Goal: Task Accomplishment & Management: Manage account settings

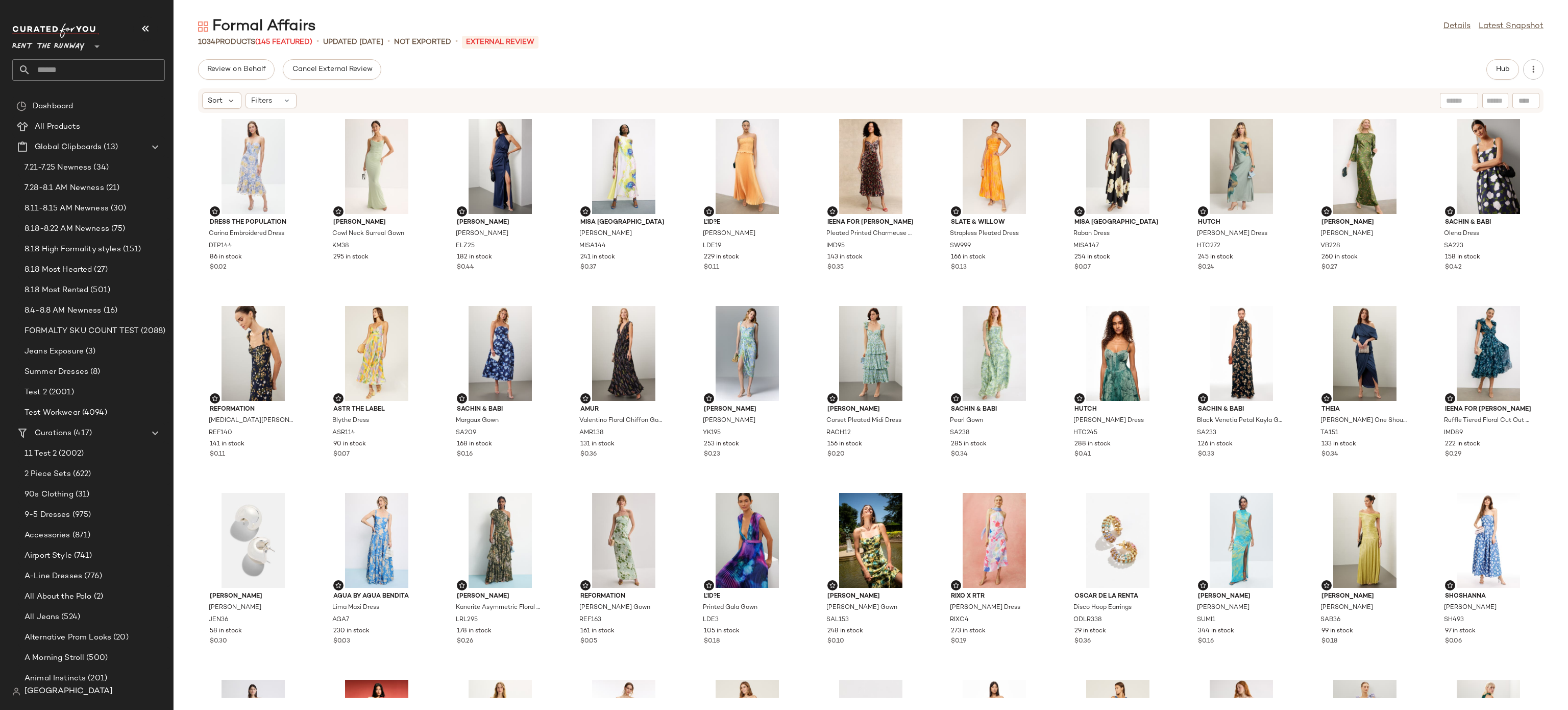
click at [1270, 55] on div "Formal Affairs Details Latest Snapshot 1034 Products (145 Featured) • updated A…" at bounding box center [870, 363] width 1395 height 694
click at [1489, 69] on button "Hub" at bounding box center [1503, 69] width 33 height 21
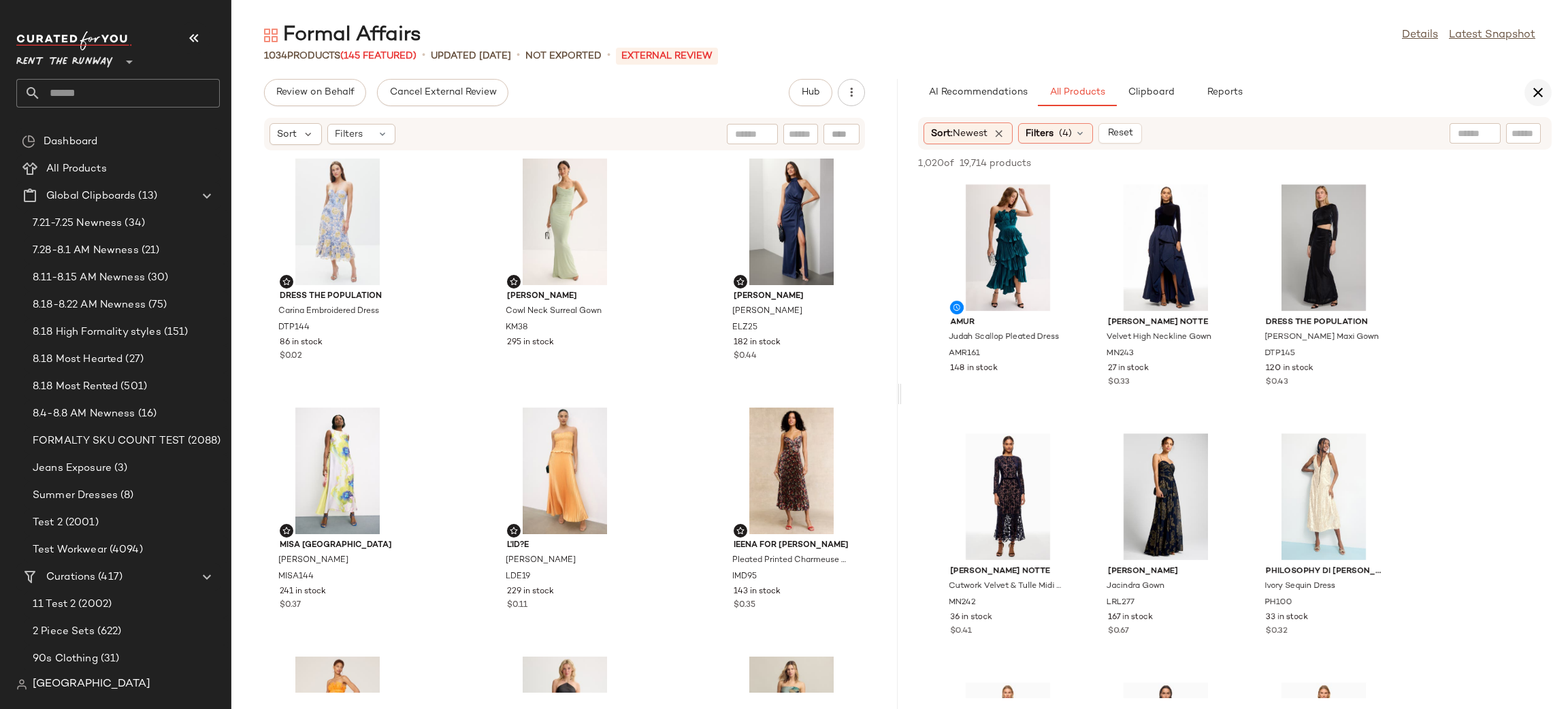
click at [1536, 88] on icon "button" at bounding box center [1538, 92] width 16 height 16
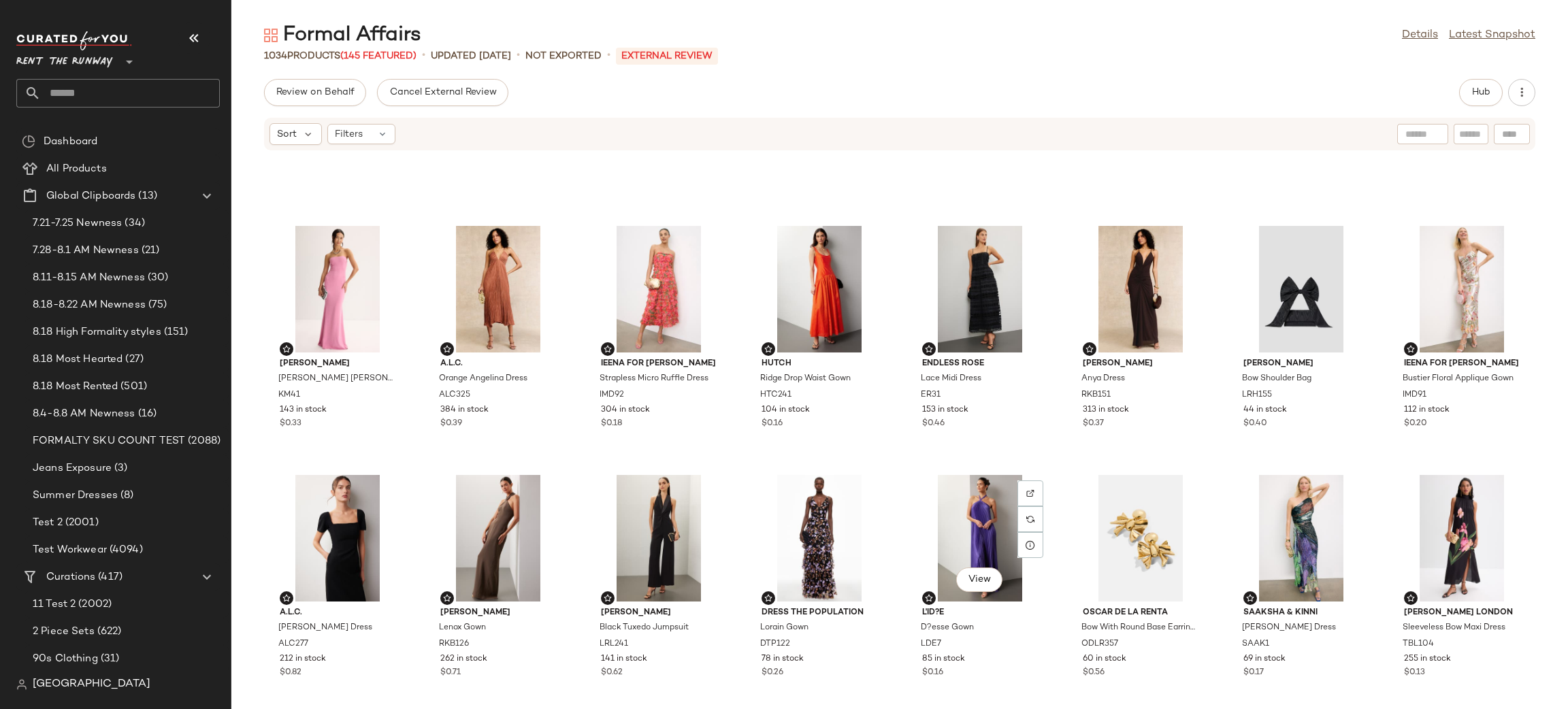
scroll to position [3612, 0]
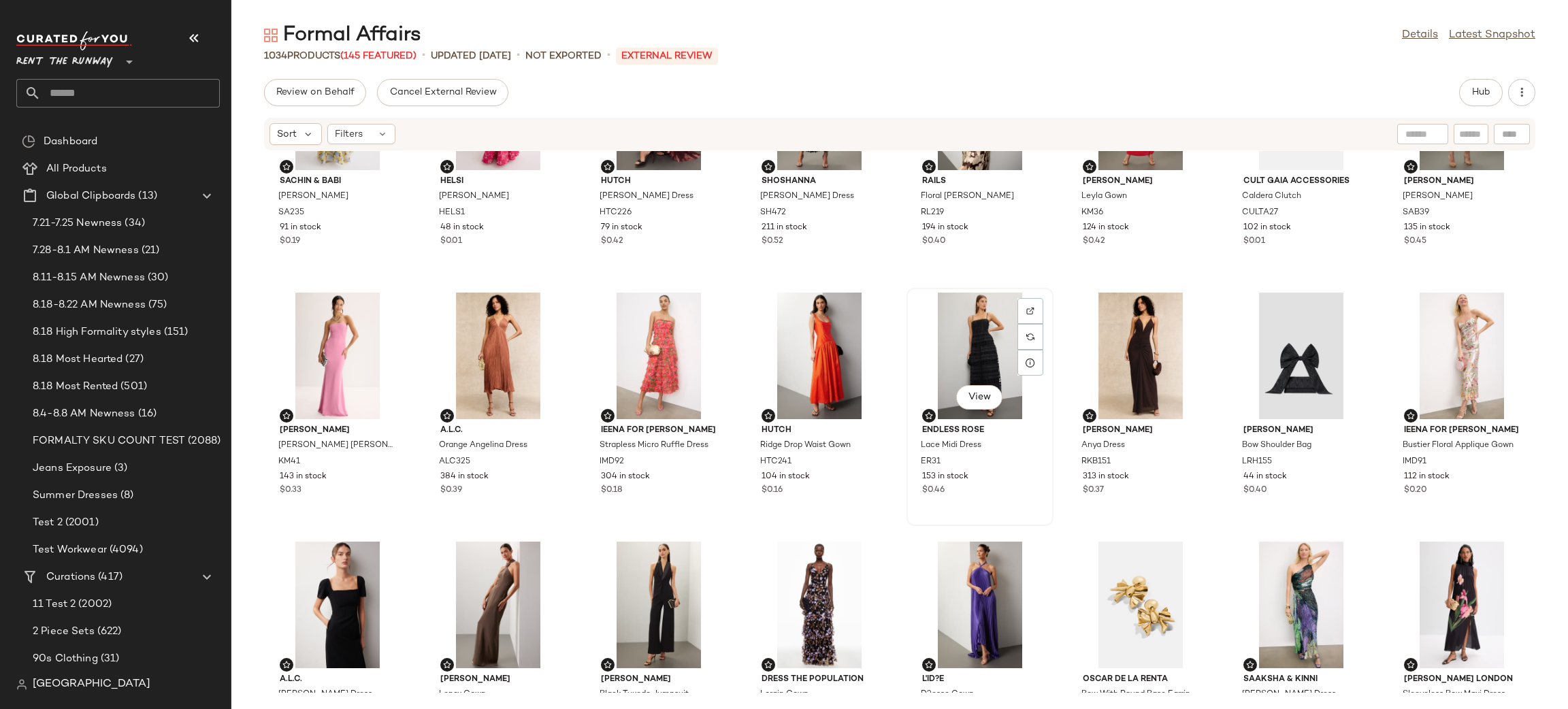
click at [993, 333] on div "View" at bounding box center [980, 356] width 137 height 127
click at [1458, 94] on div "Review on Behalf Cancel External Review Hub" at bounding box center [899, 92] width 1271 height 28
click at [1468, 92] on button "Hub" at bounding box center [1481, 92] width 44 height 28
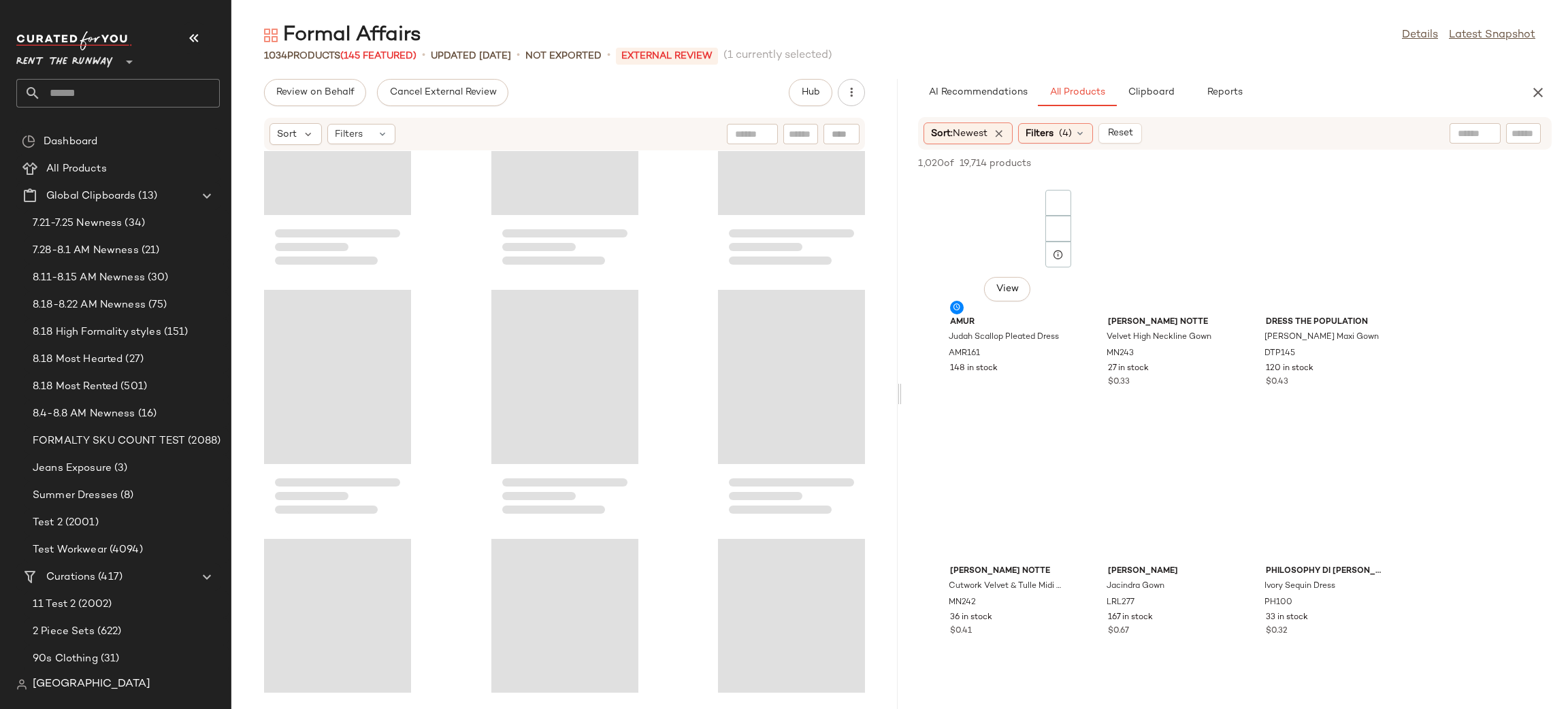
scroll to position [9958, 0]
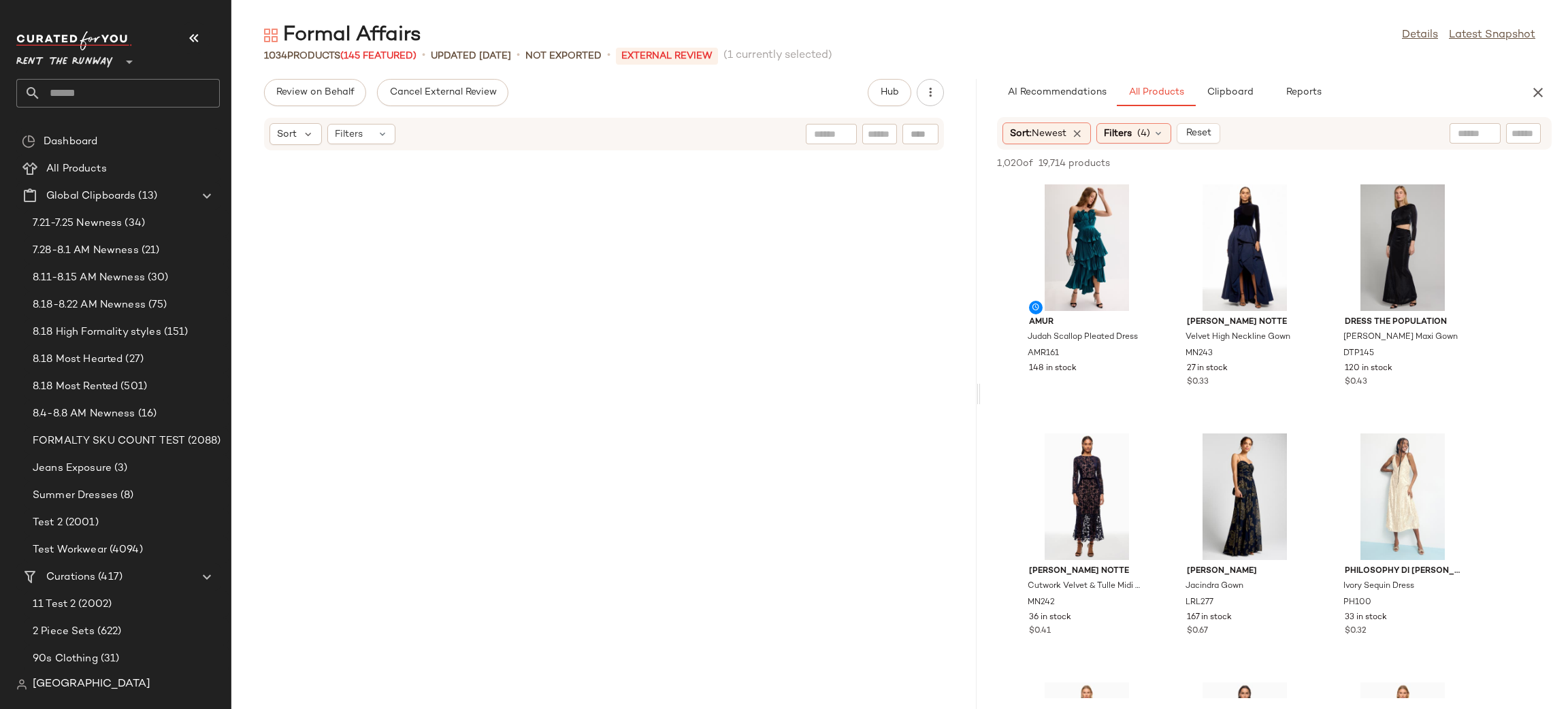
drag, startPoint x: 900, startPoint y: 257, endPoint x: 981, endPoint y: 259, distance: 81.0
click at [981, 259] on div "Formal Affairs Details Latest Snapshot 1034 Products (145 Featured) • updated A…" at bounding box center [899, 365] width 1337 height 687
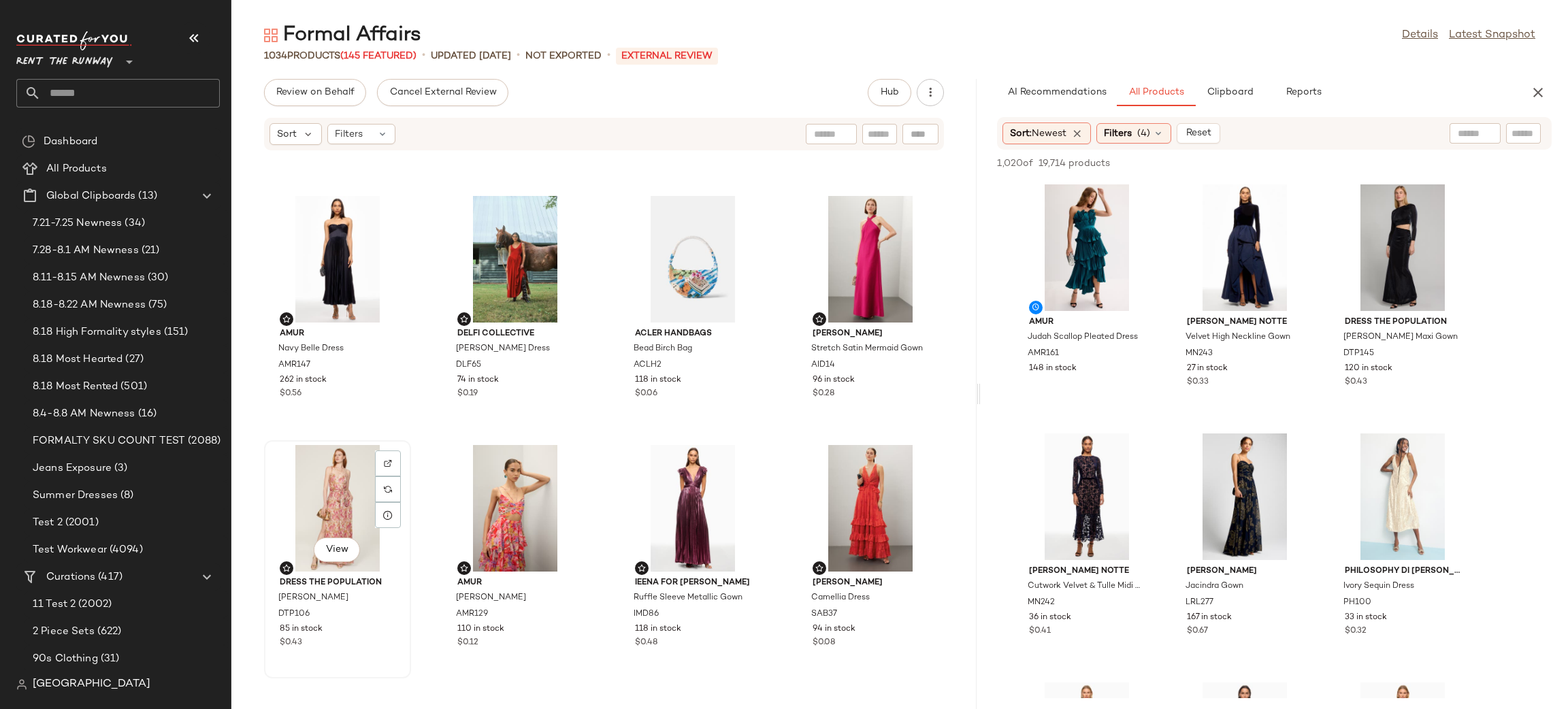
click at [321, 502] on div "View" at bounding box center [337, 508] width 137 height 127
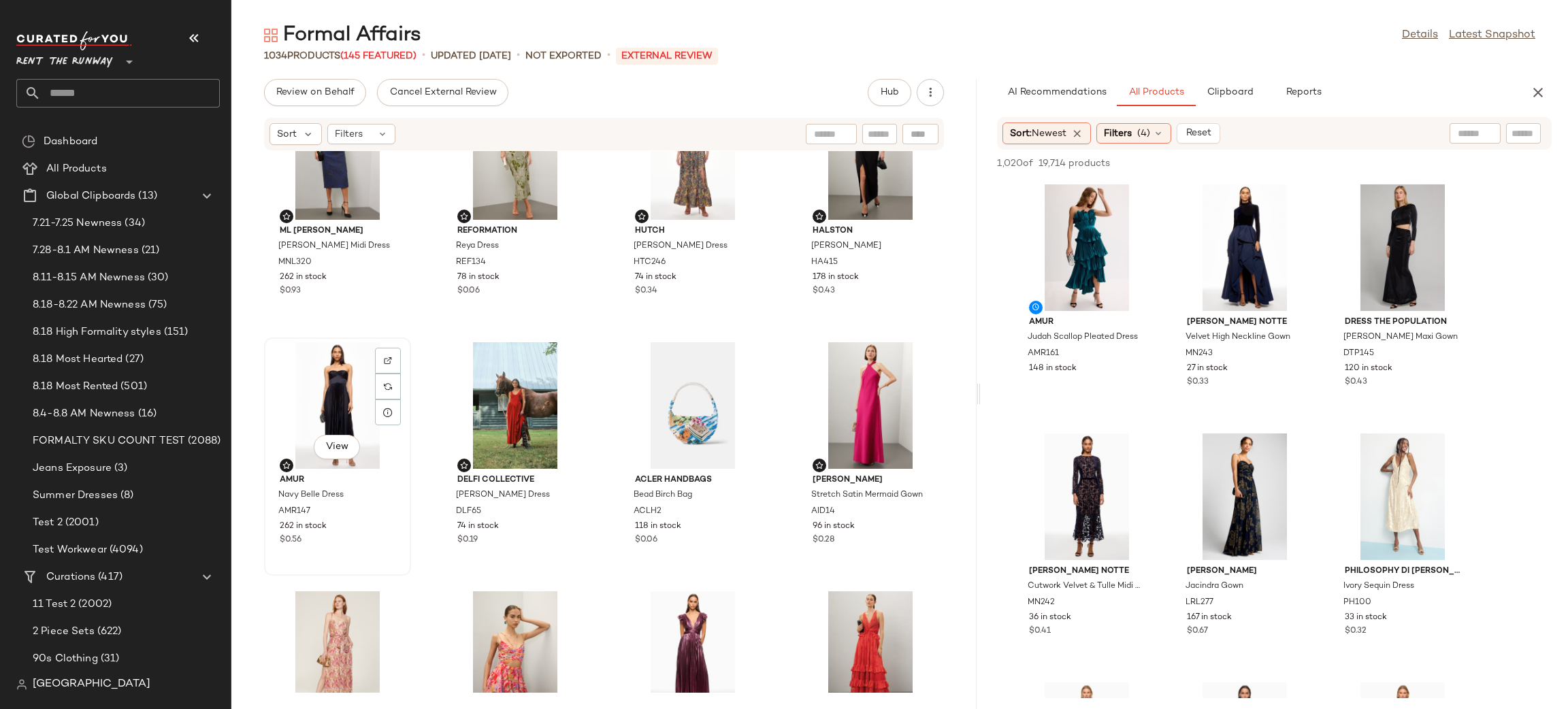
click at [344, 410] on div "View" at bounding box center [337, 406] width 137 height 127
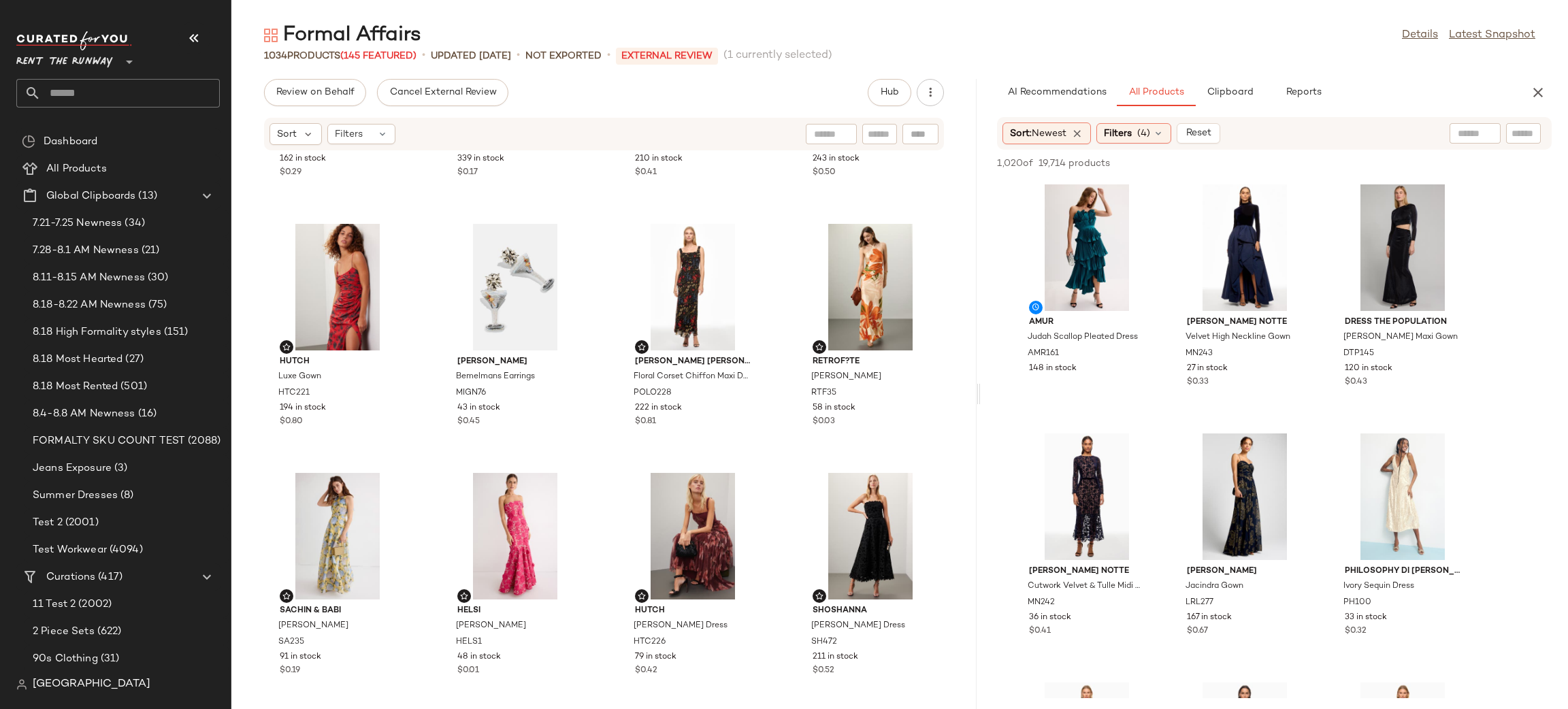
scroll to position [6671, 0]
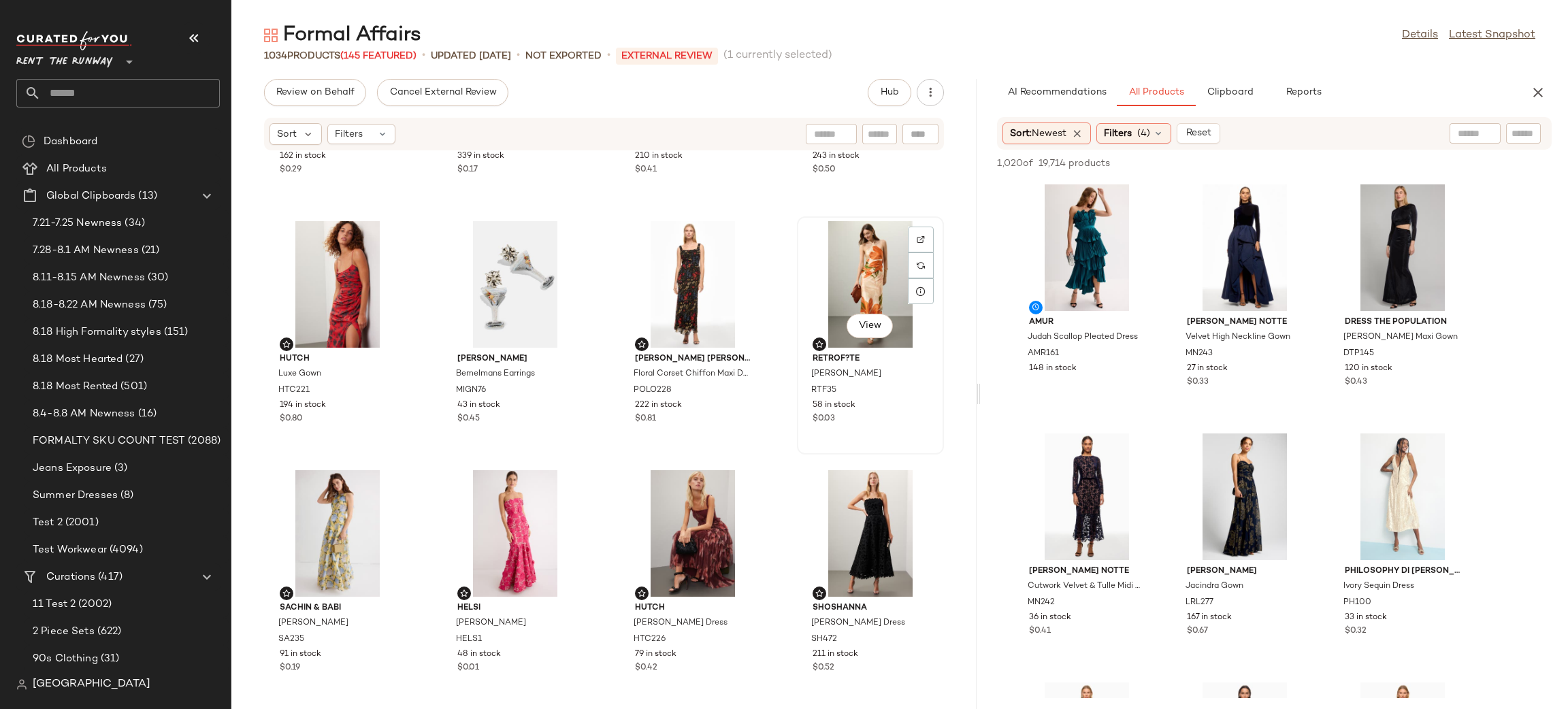
click at [819, 307] on div "View" at bounding box center [870, 285] width 137 height 127
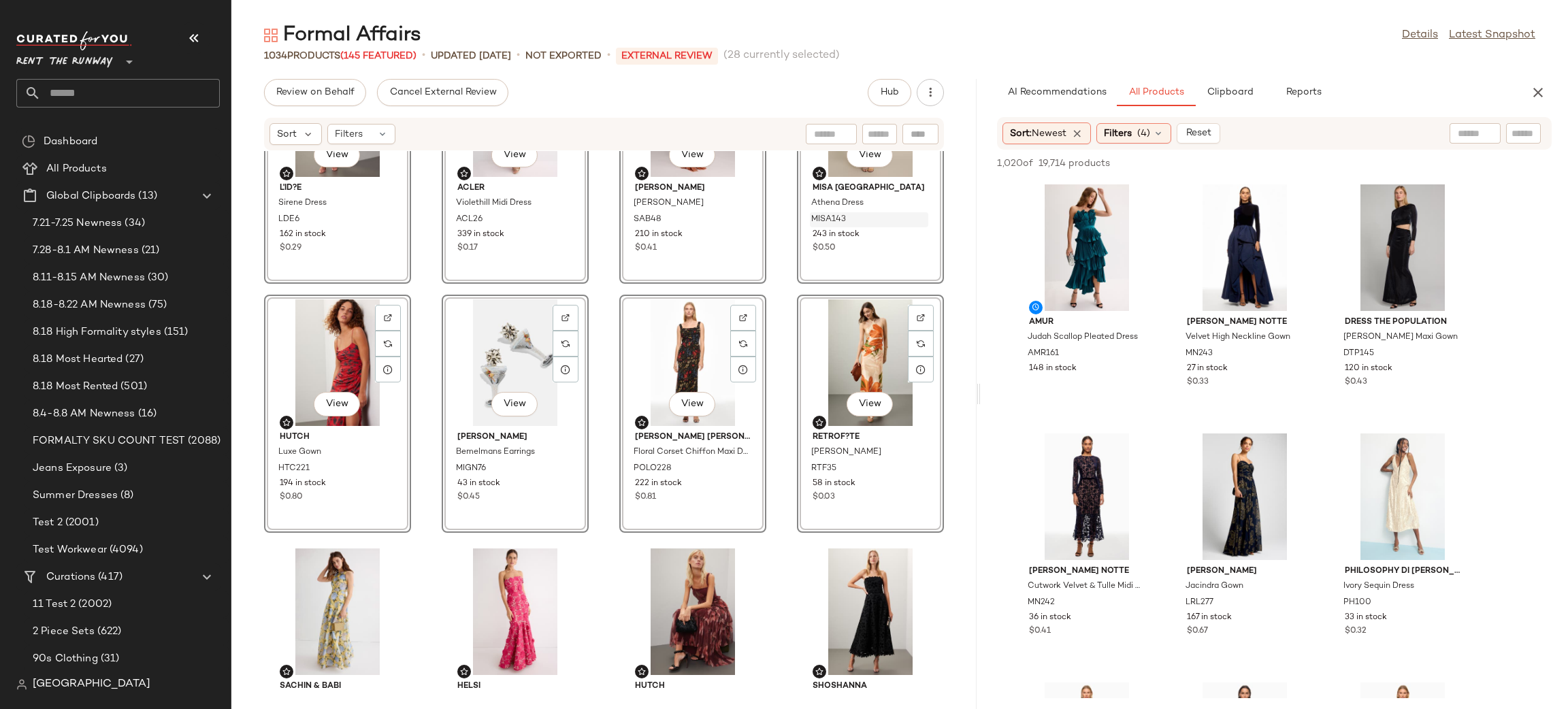
scroll to position [6386, 0]
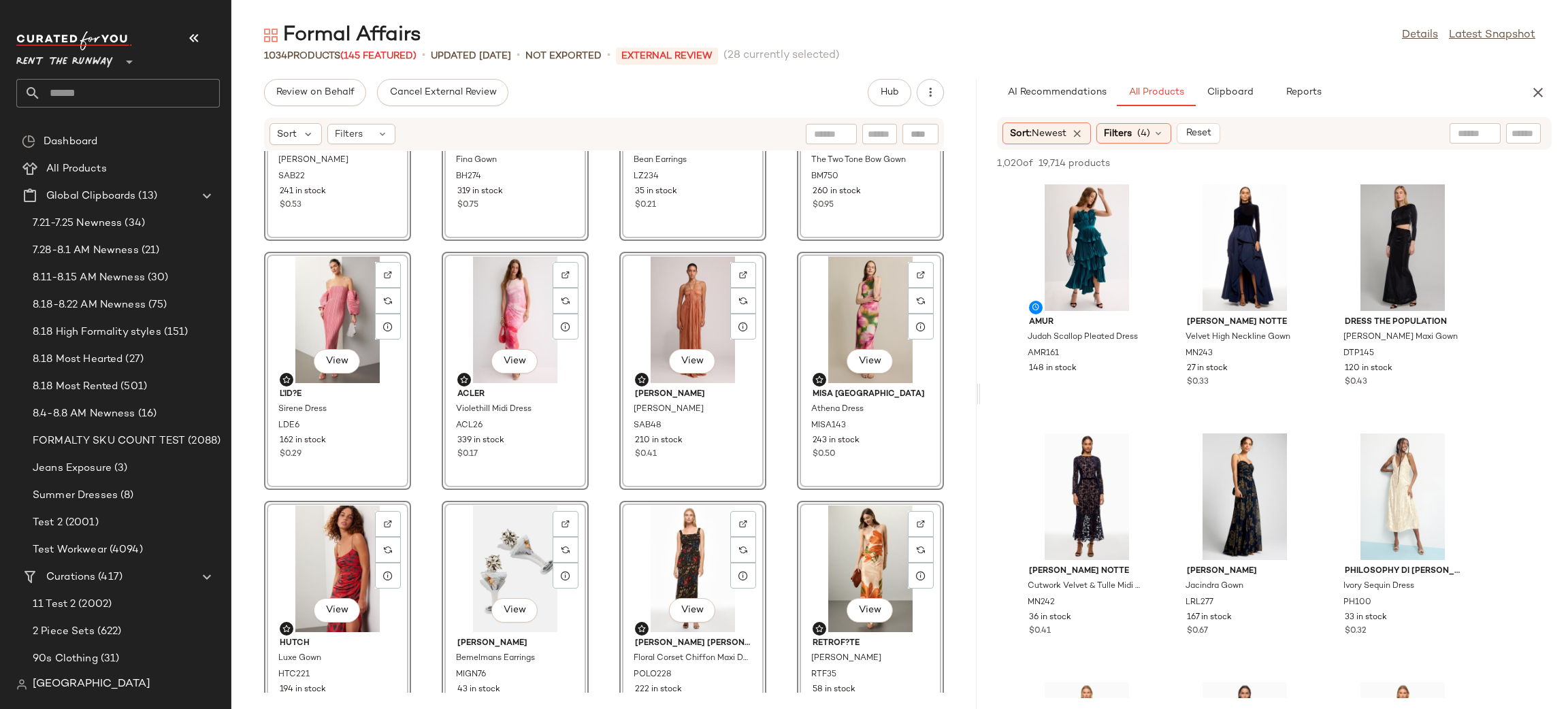
click at [861, 286] on div "View" at bounding box center [870, 320] width 137 height 127
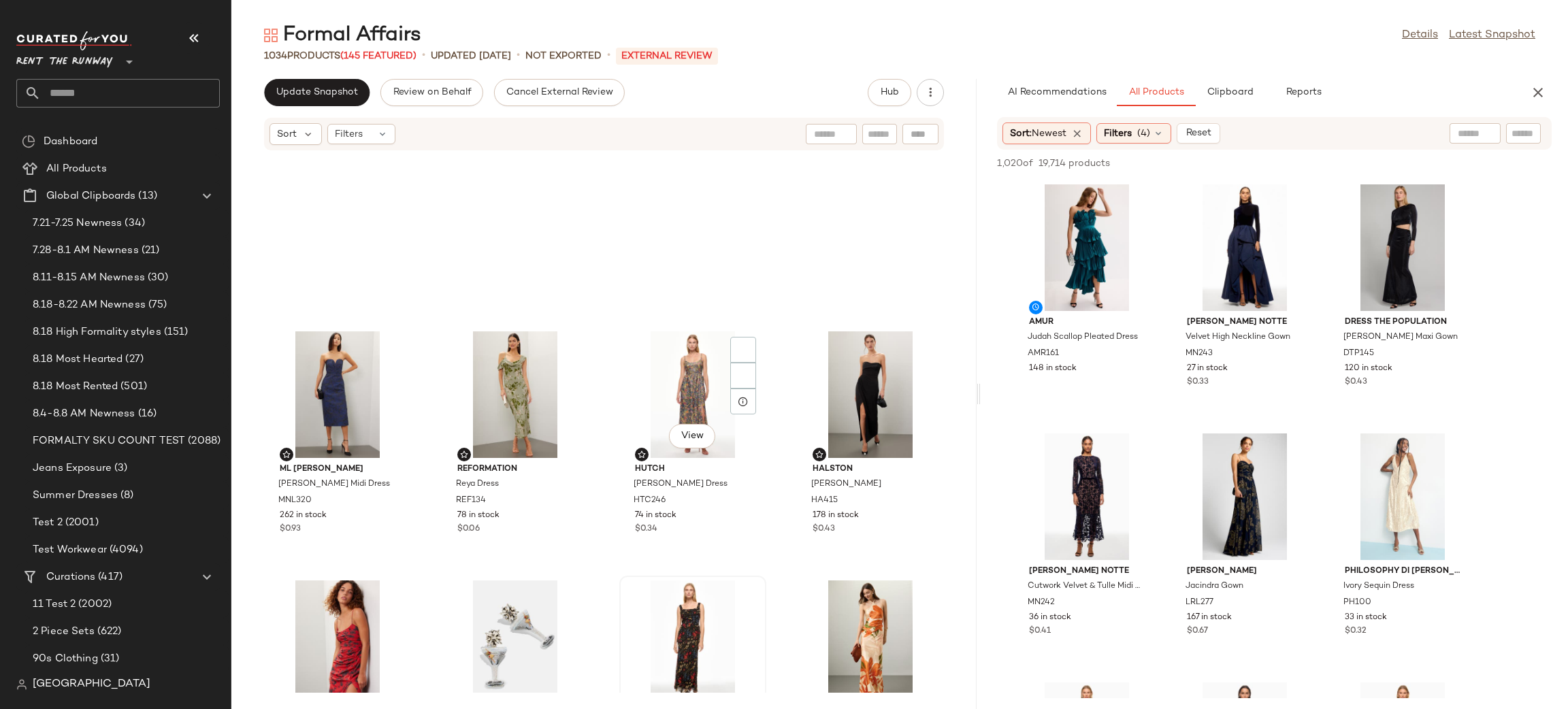
scroll to position [6554, 0]
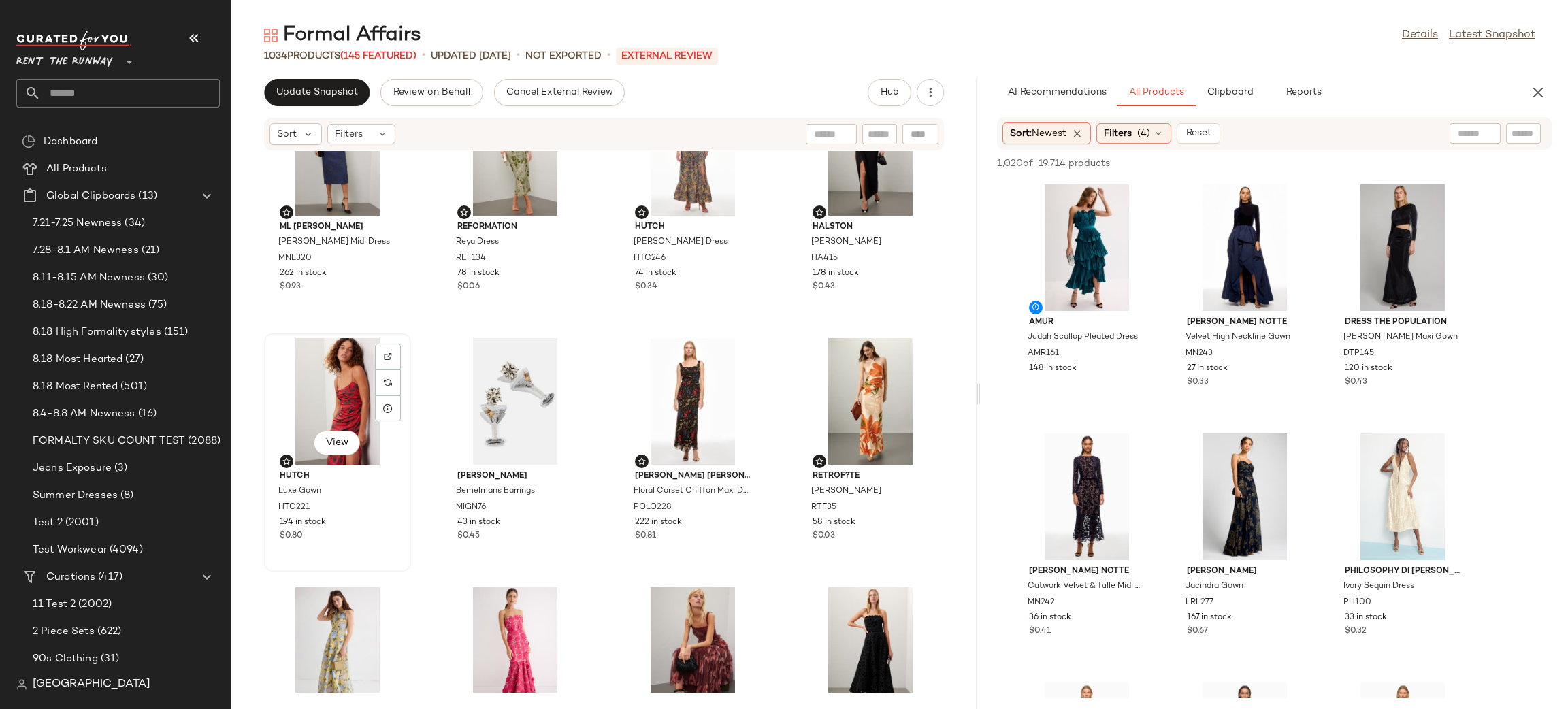
click at [319, 390] on div "View" at bounding box center [337, 402] width 137 height 127
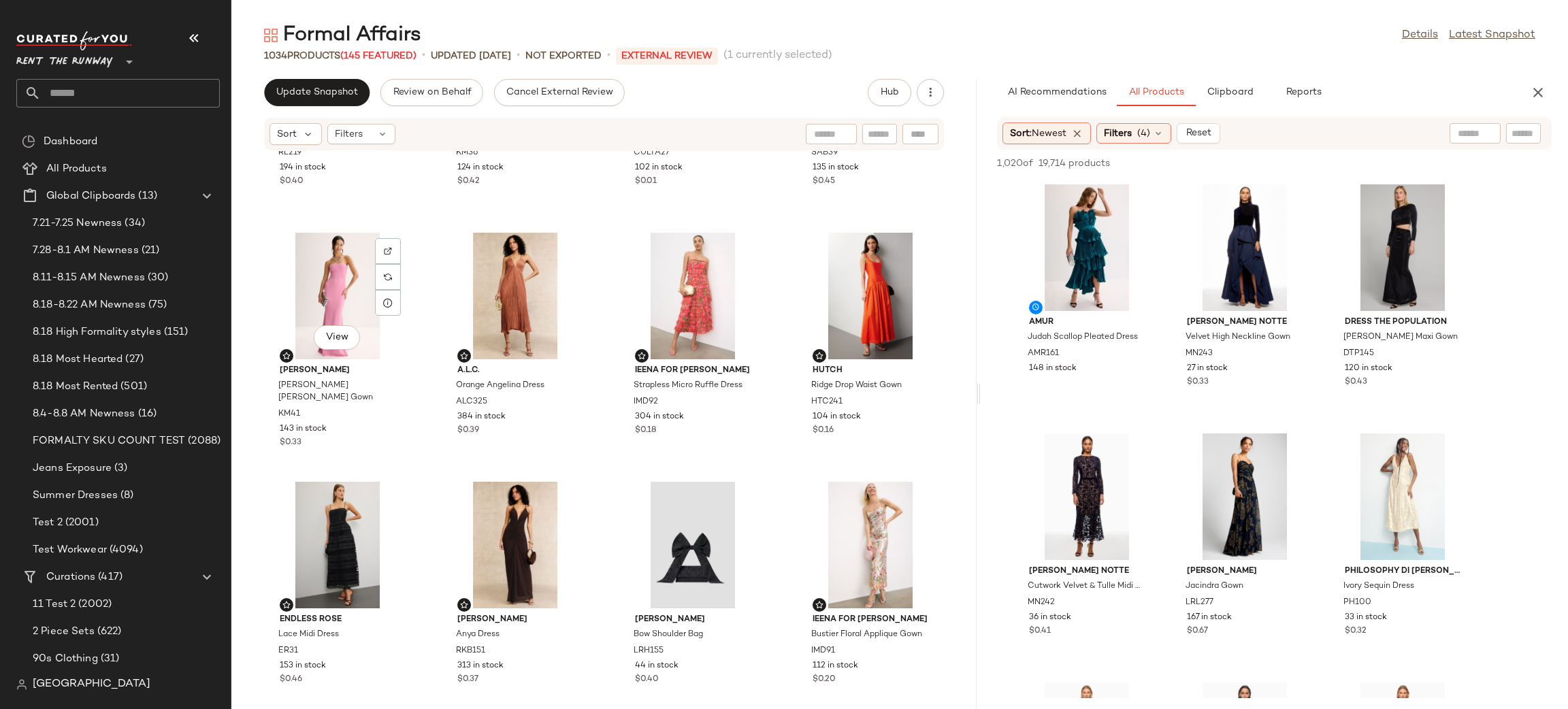
scroll to position [7402, 0]
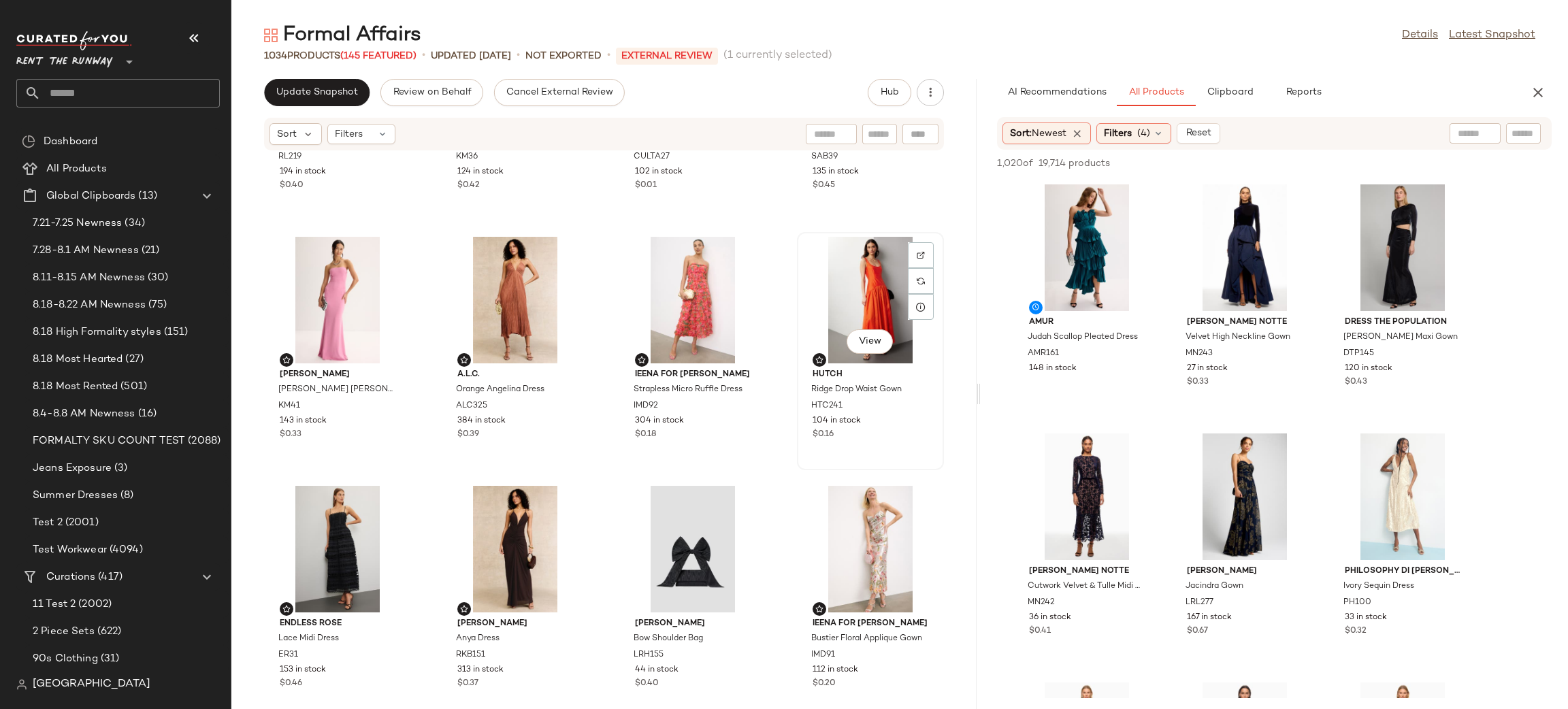
click at [830, 276] on div "View" at bounding box center [870, 300] width 137 height 127
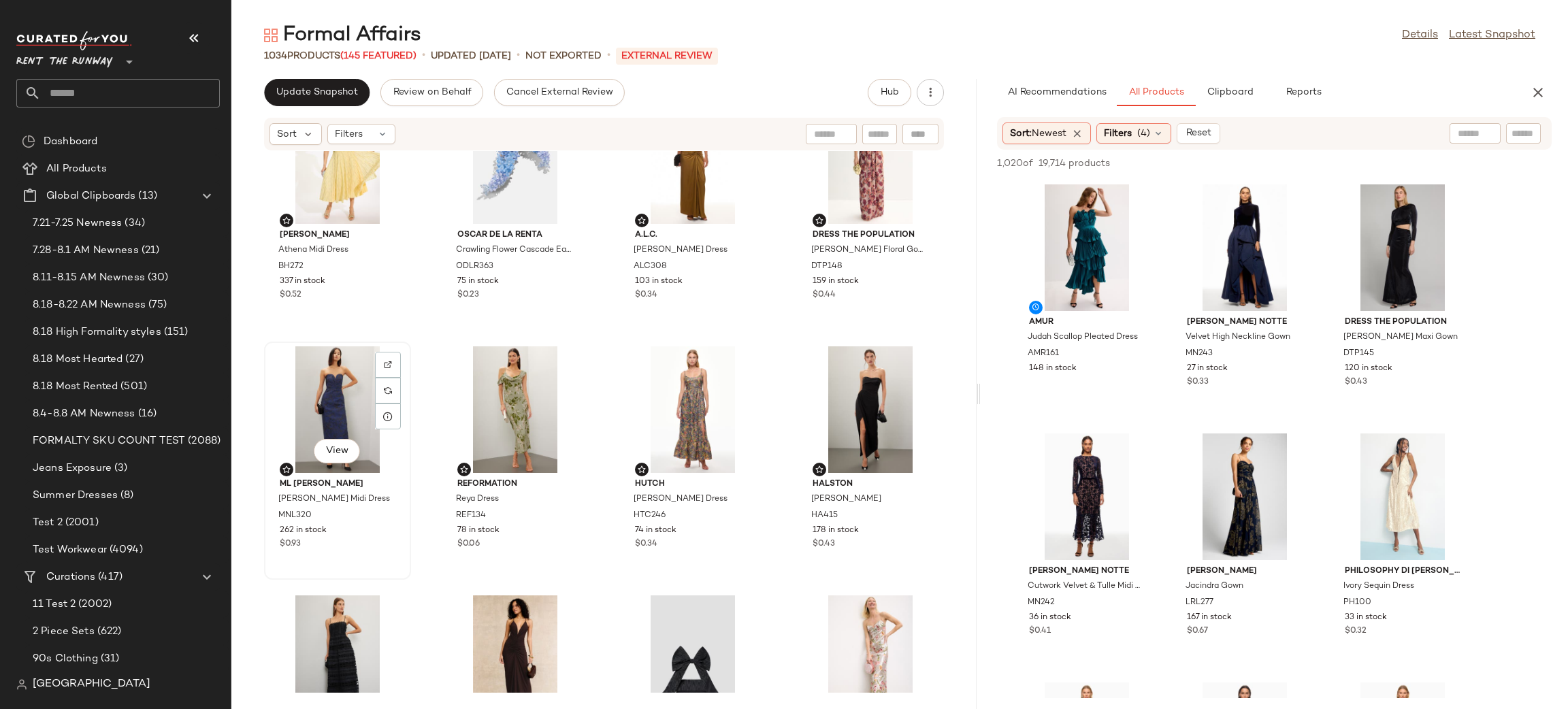
click at [325, 385] on div "View" at bounding box center [337, 410] width 137 height 127
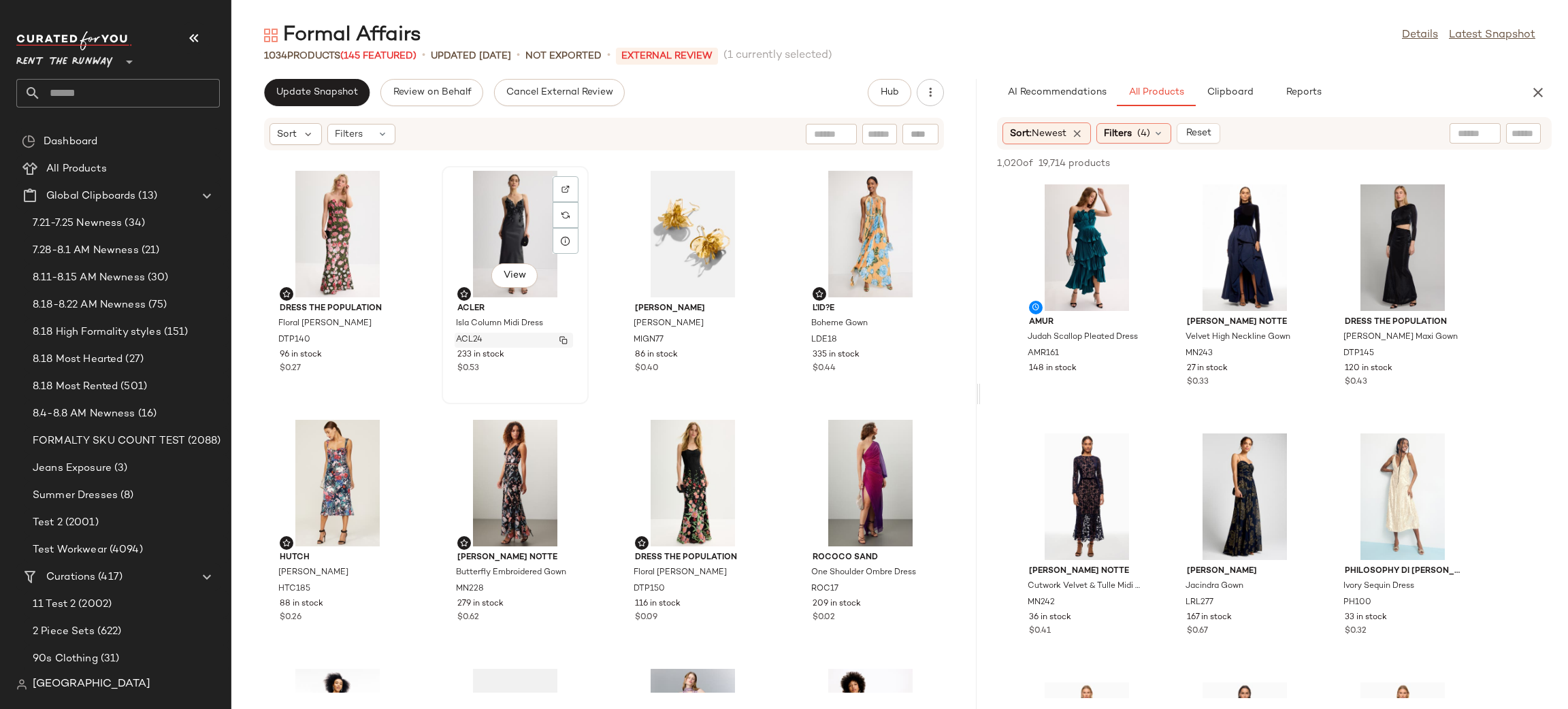
scroll to position [9695, 0]
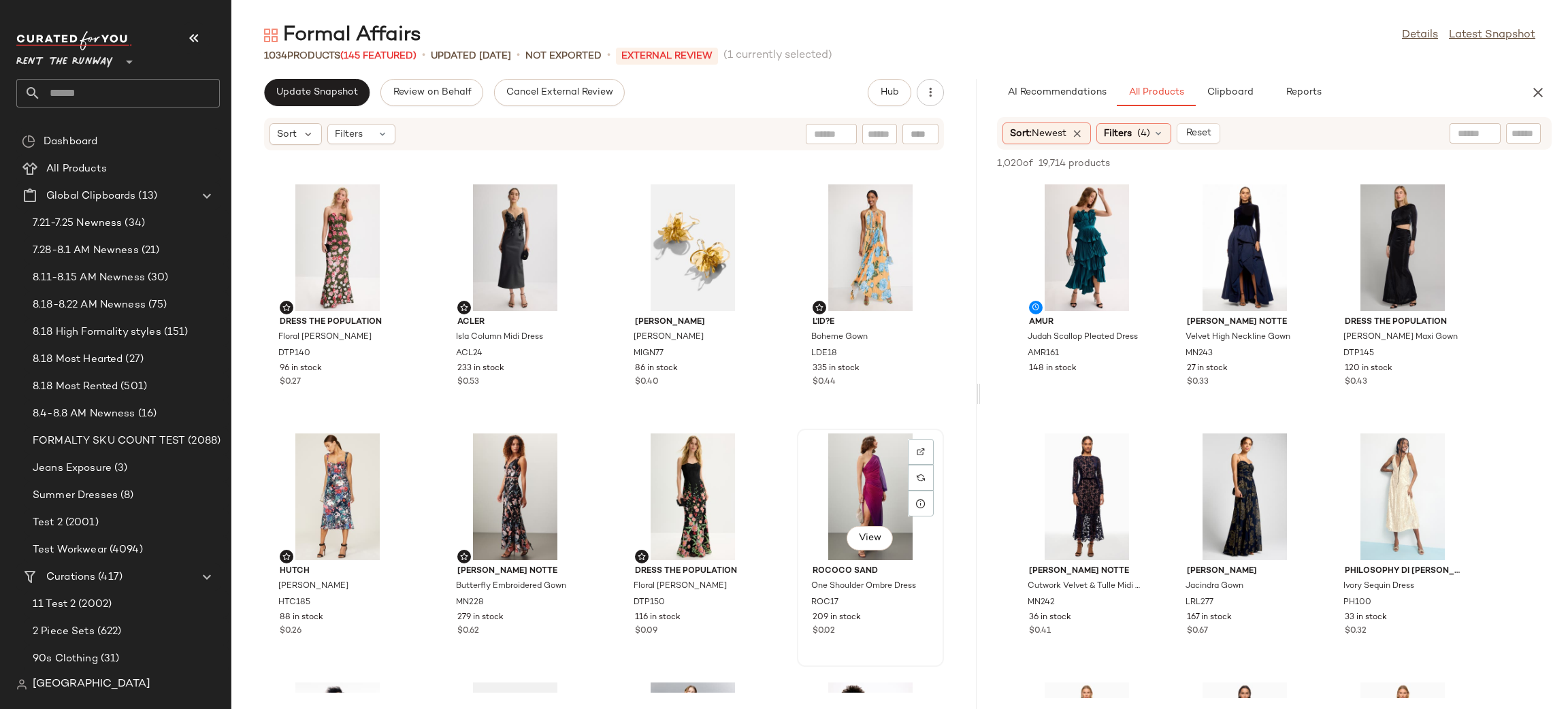
click at [837, 436] on div "View" at bounding box center [870, 496] width 137 height 127
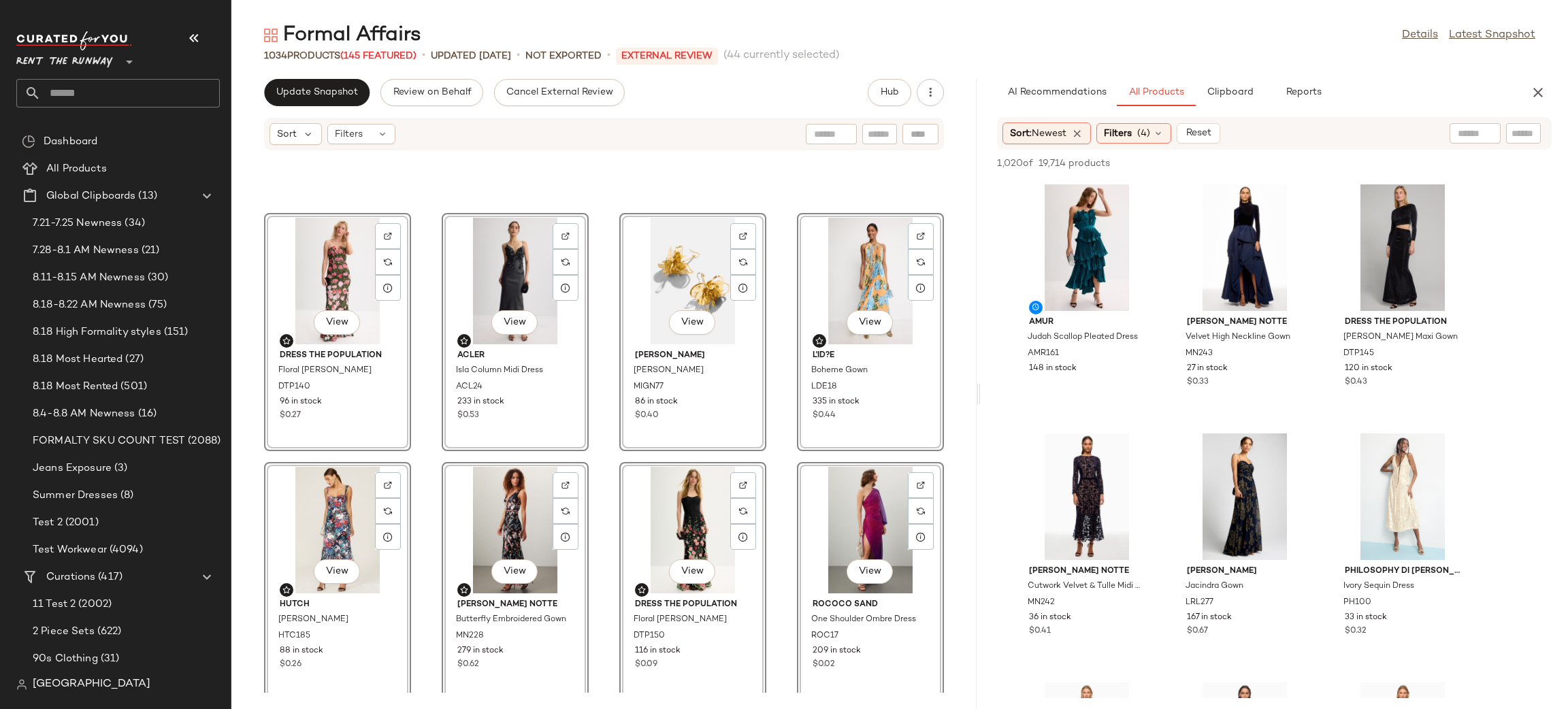
scroll to position [9658, 0]
click at [858, 273] on div "View" at bounding box center [870, 284] width 137 height 127
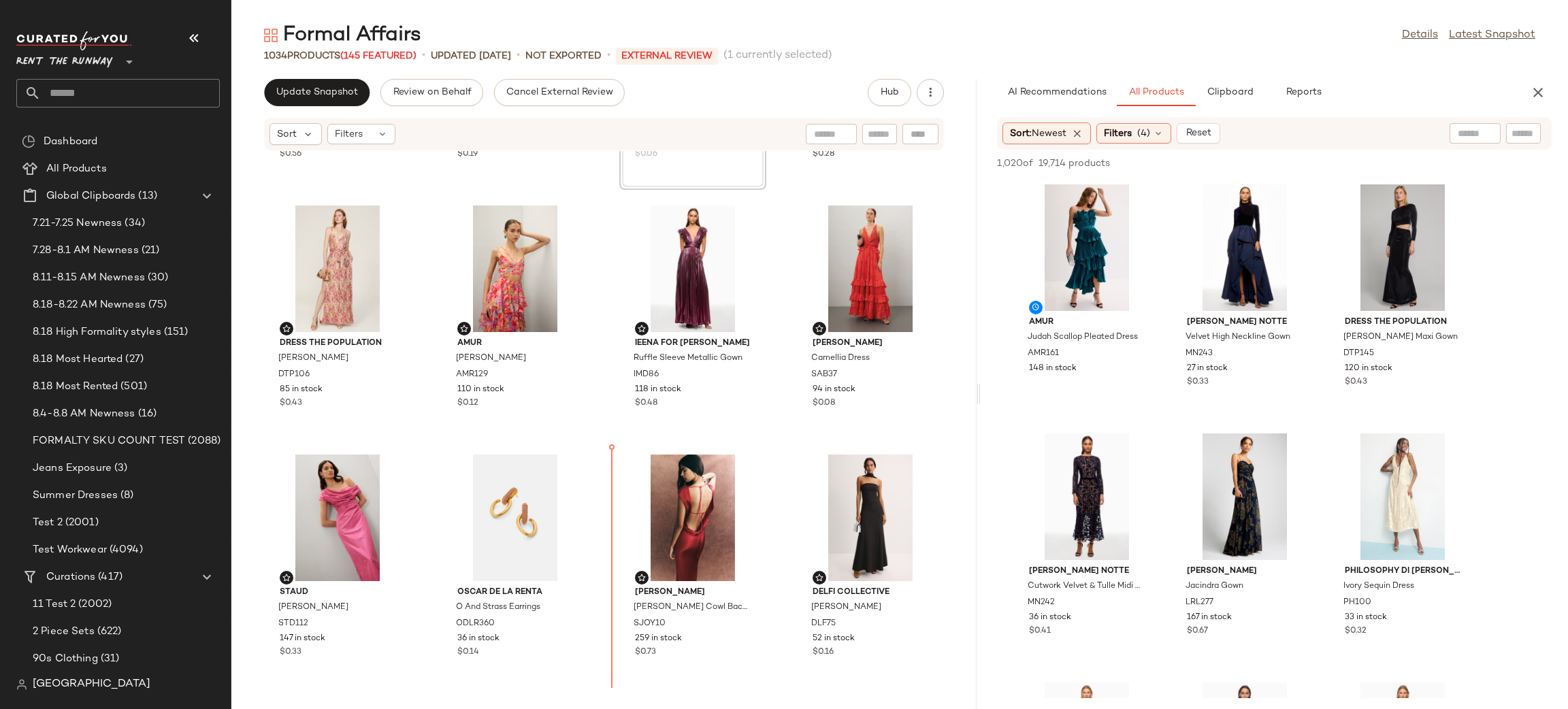
scroll to position [3711, 0]
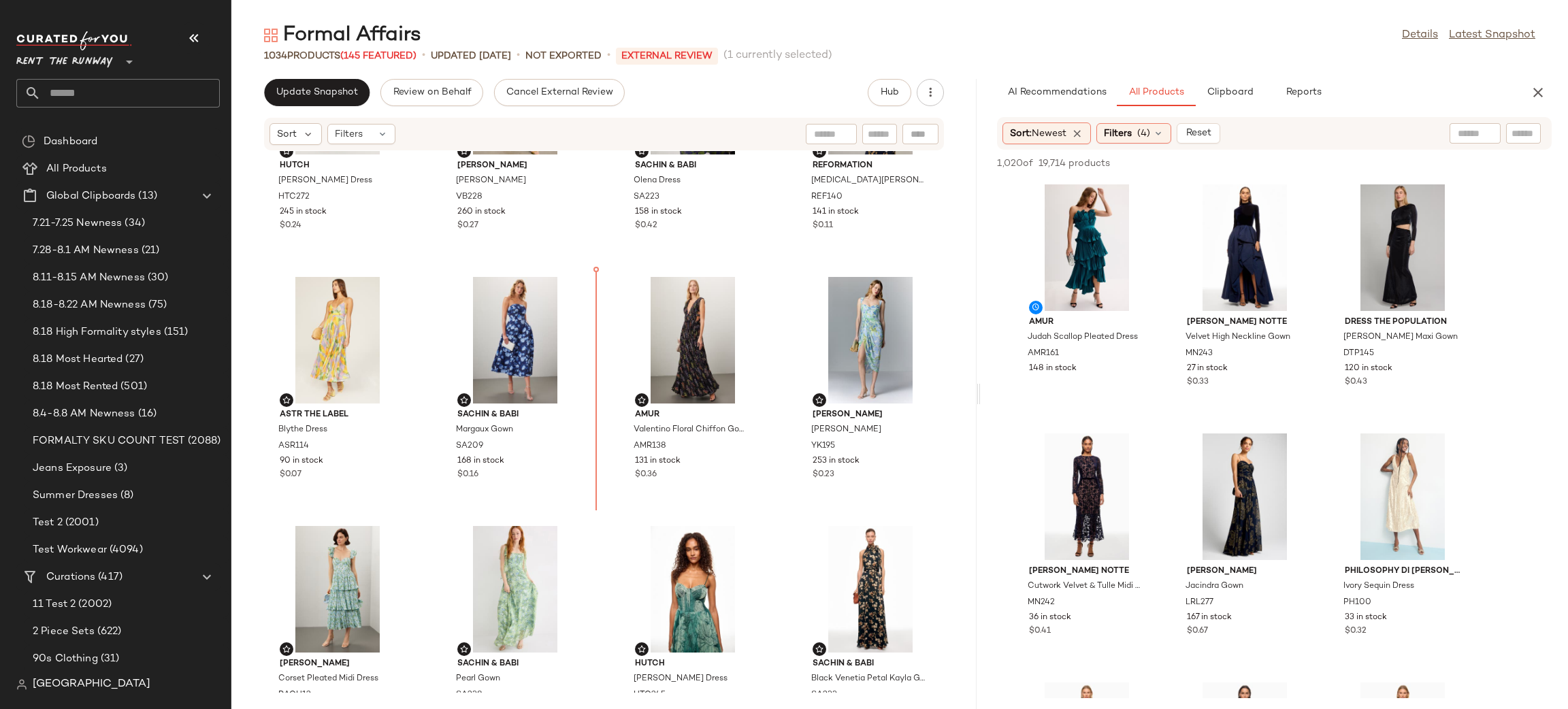
scroll to position [5614, 0]
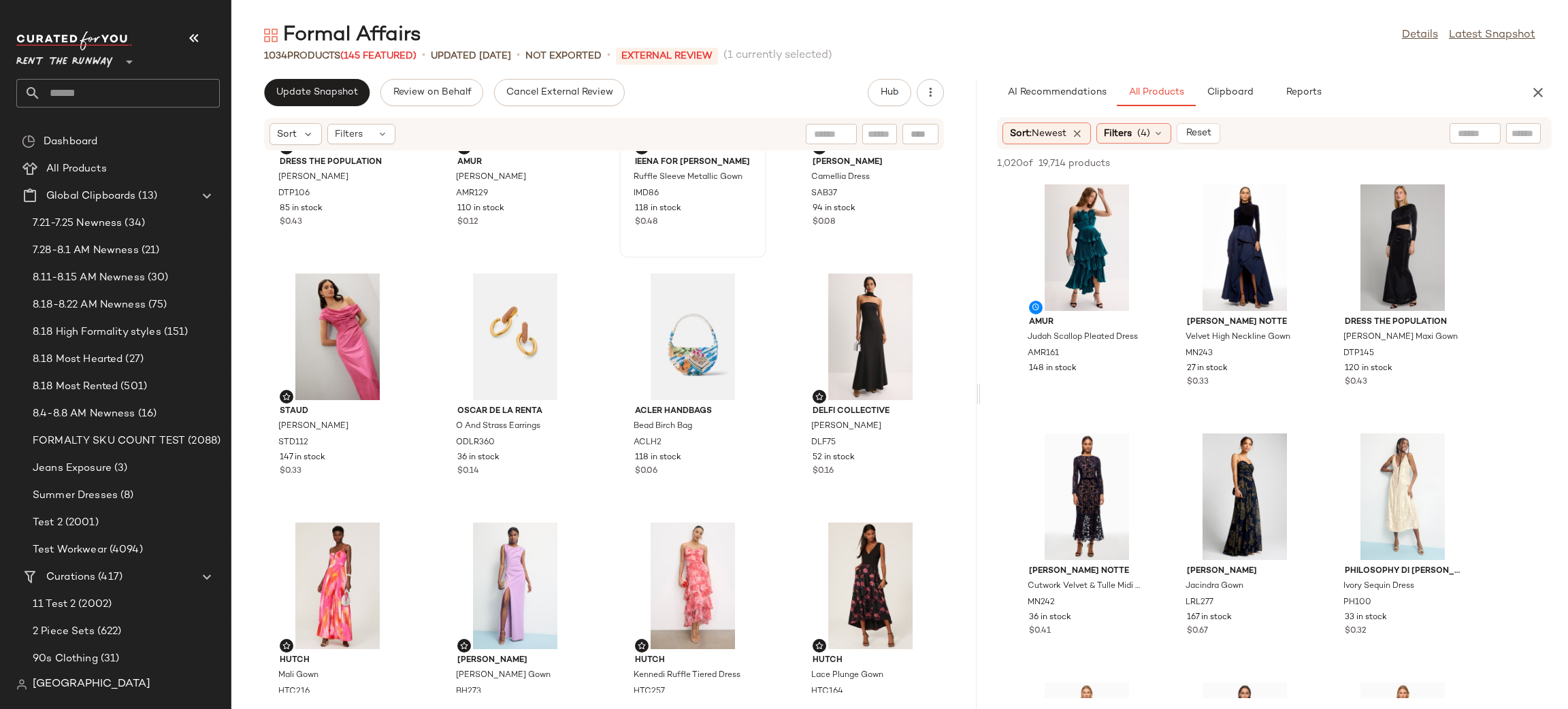
scroll to position [3711, 0]
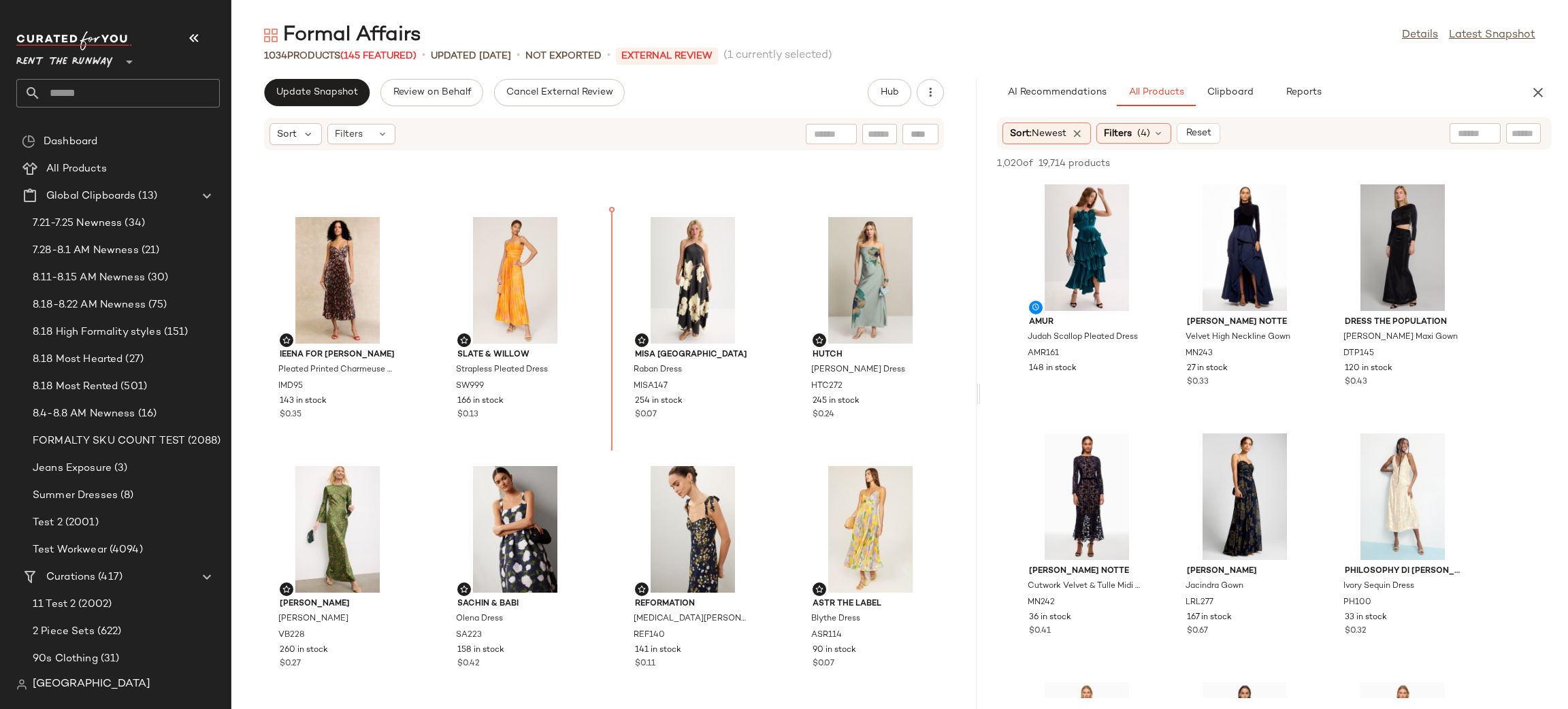
scroll to position [5168, 0]
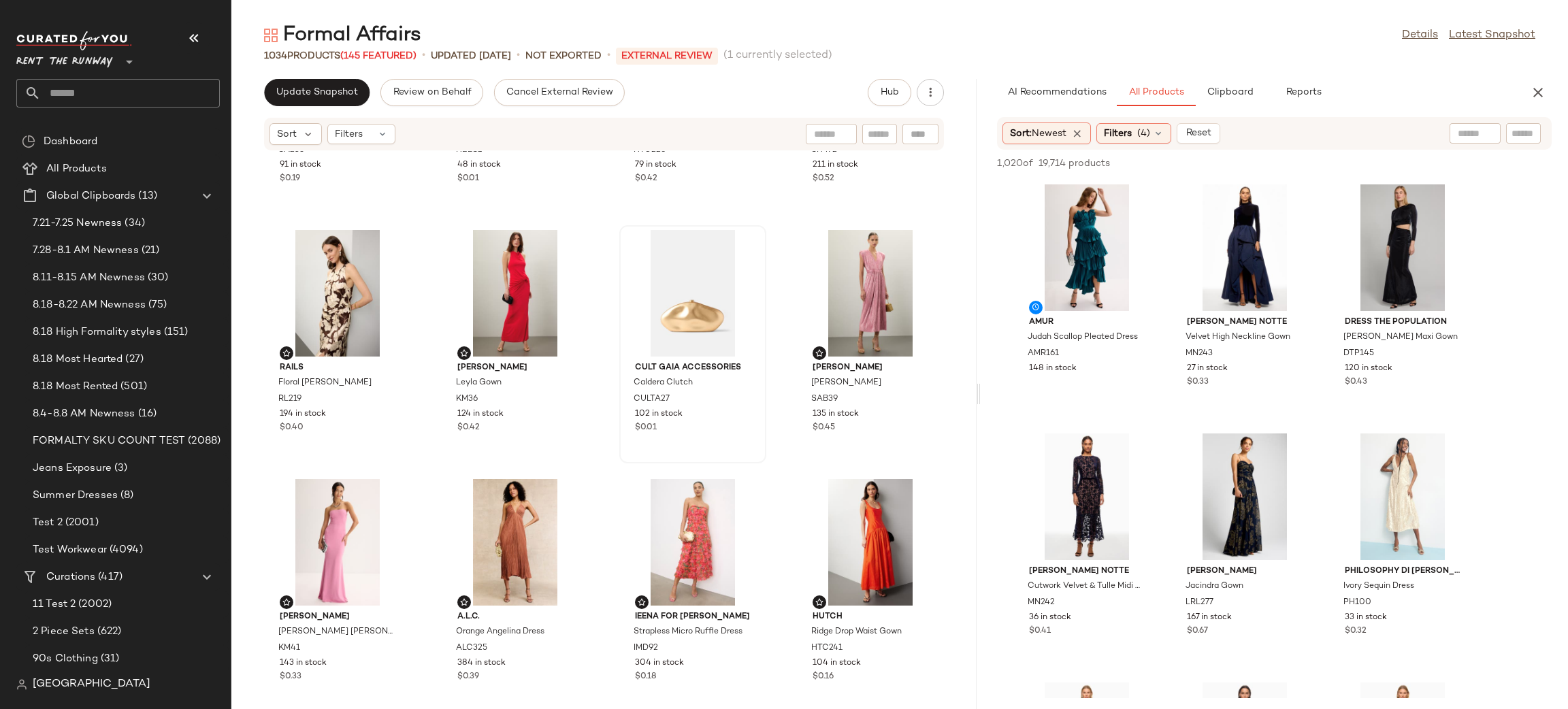
scroll to position [2940, 0]
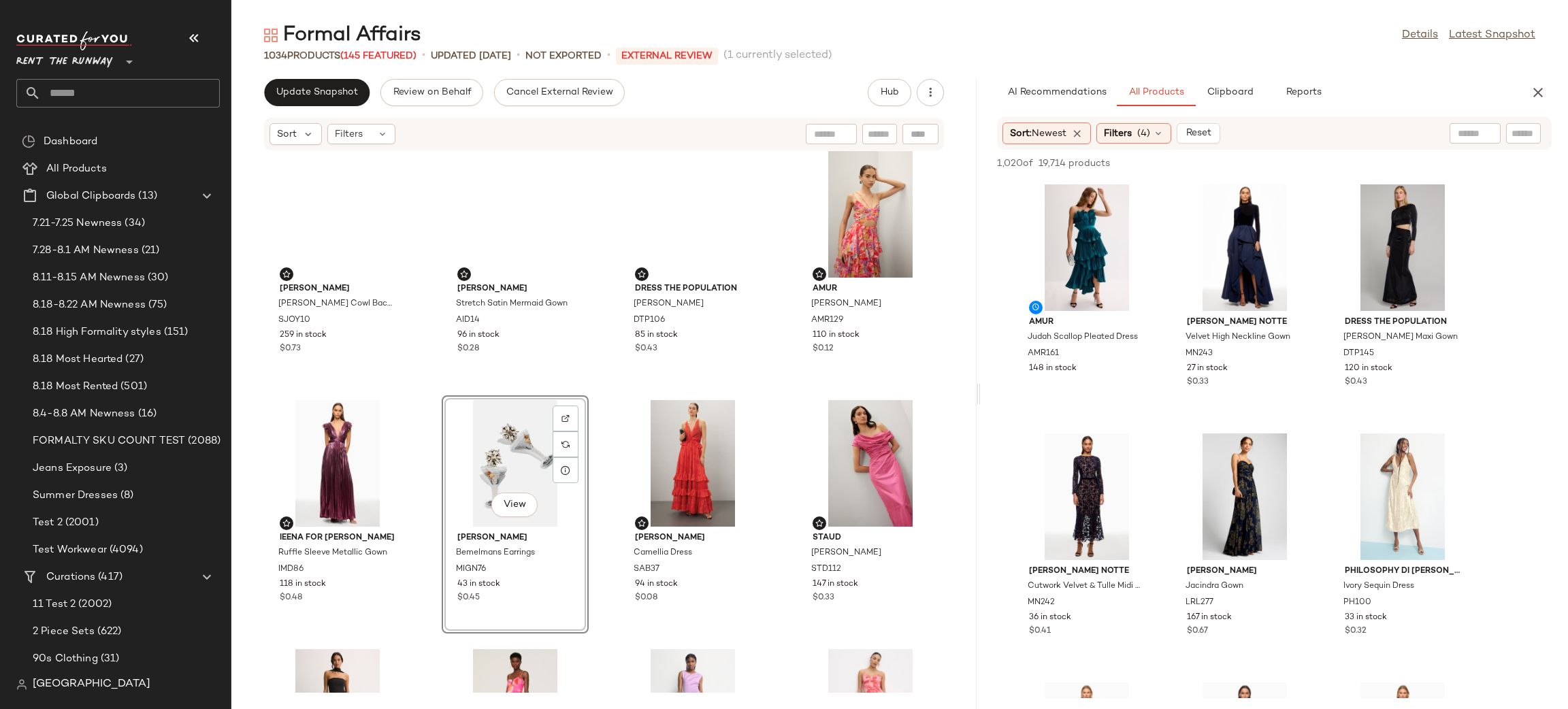
scroll to position [3429, 0]
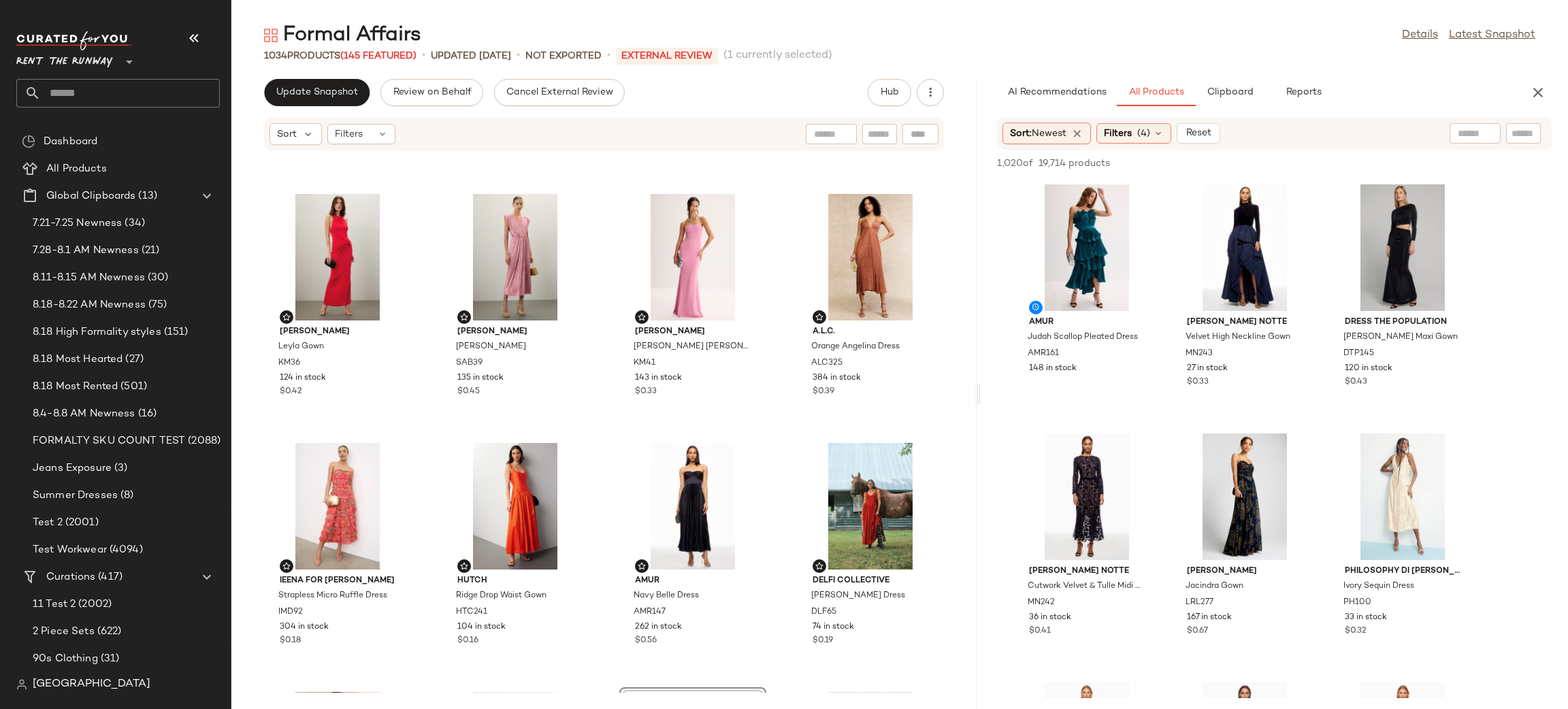
scroll to position [2984, 0]
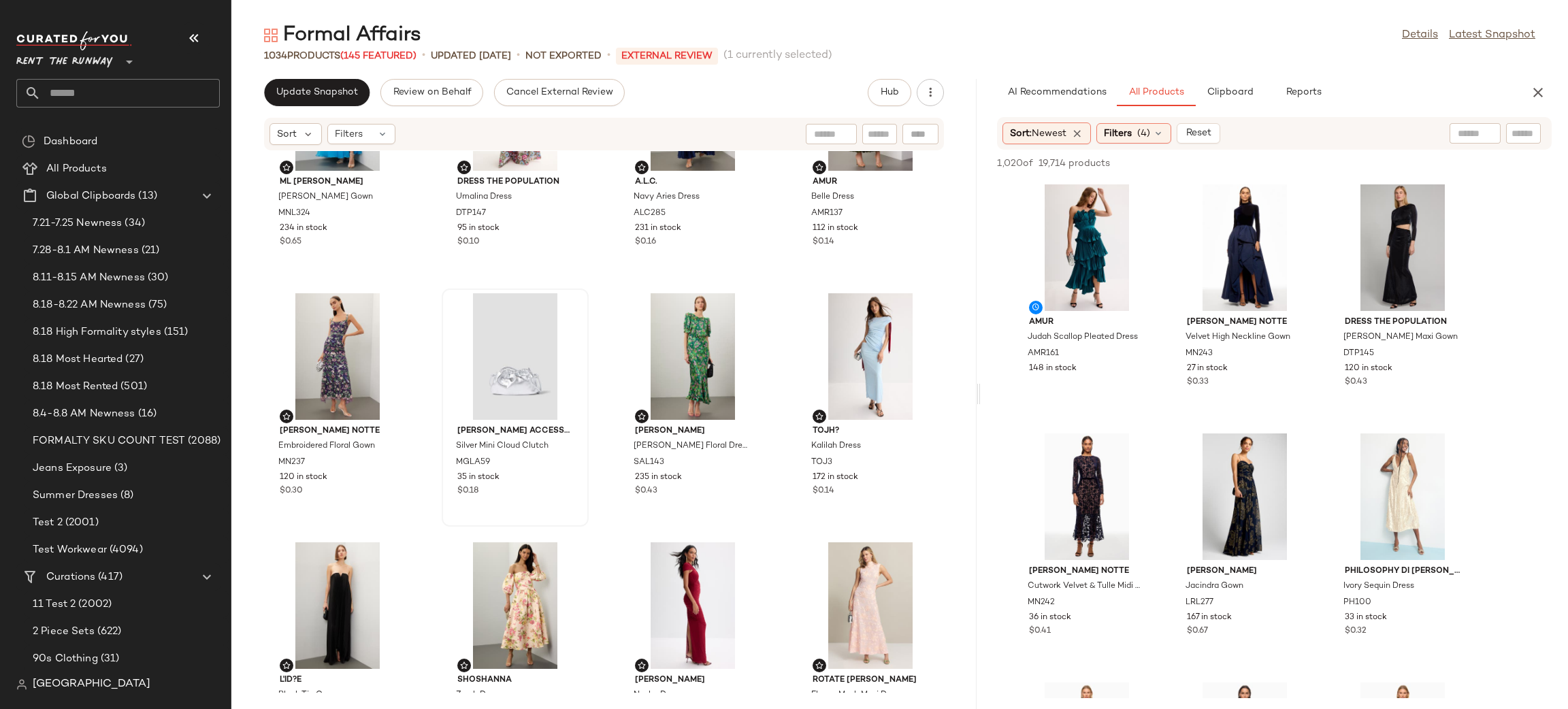
scroll to position [1614, 0]
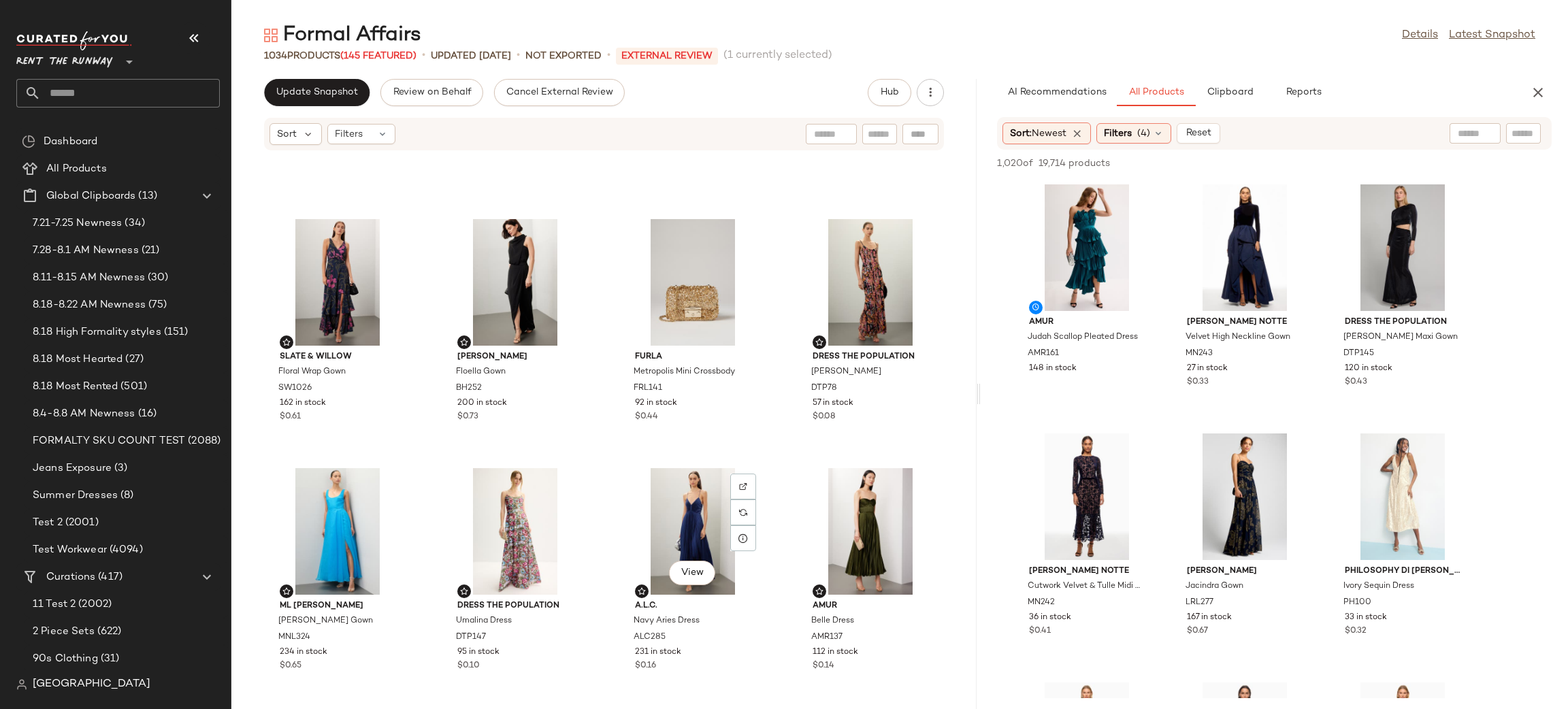
scroll to position [1122, 0]
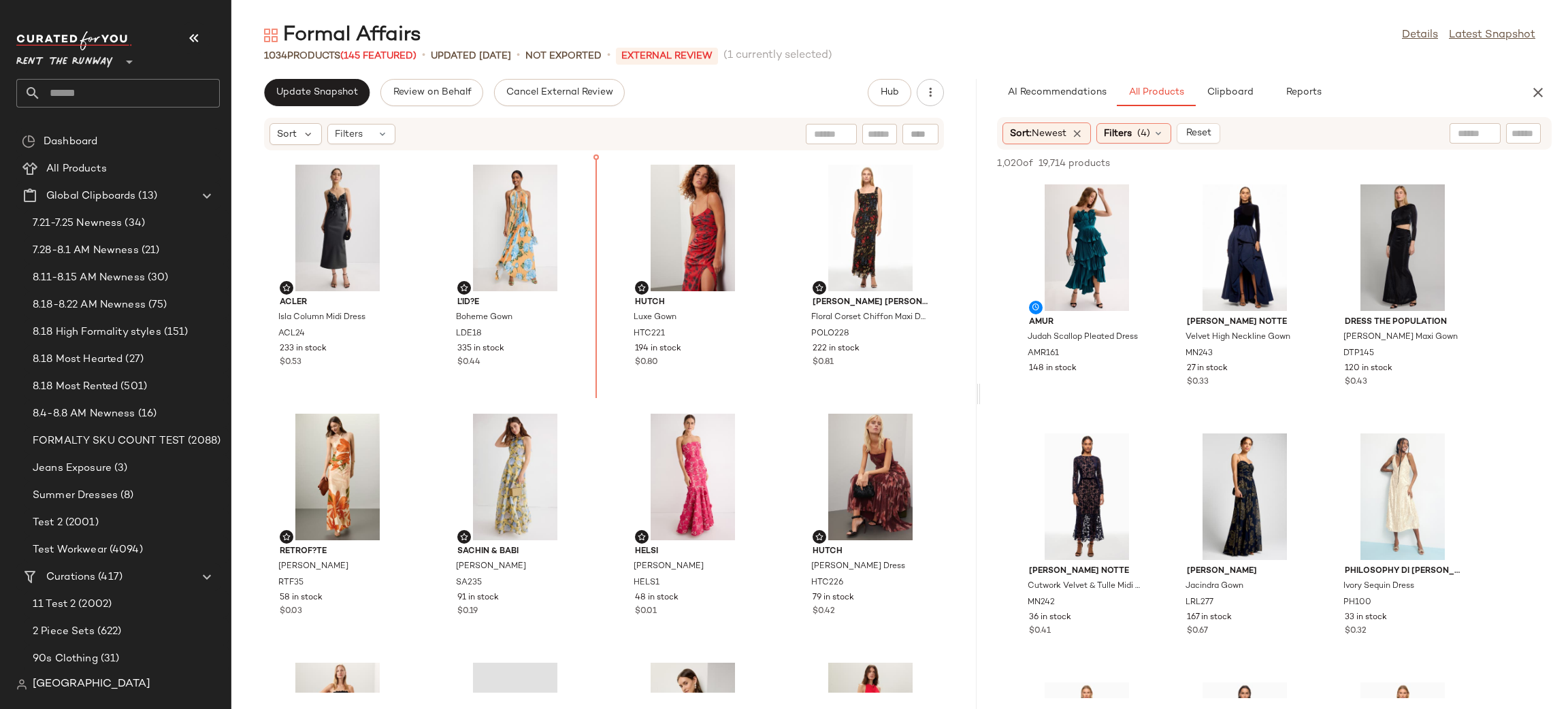
scroll to position [2194, 0]
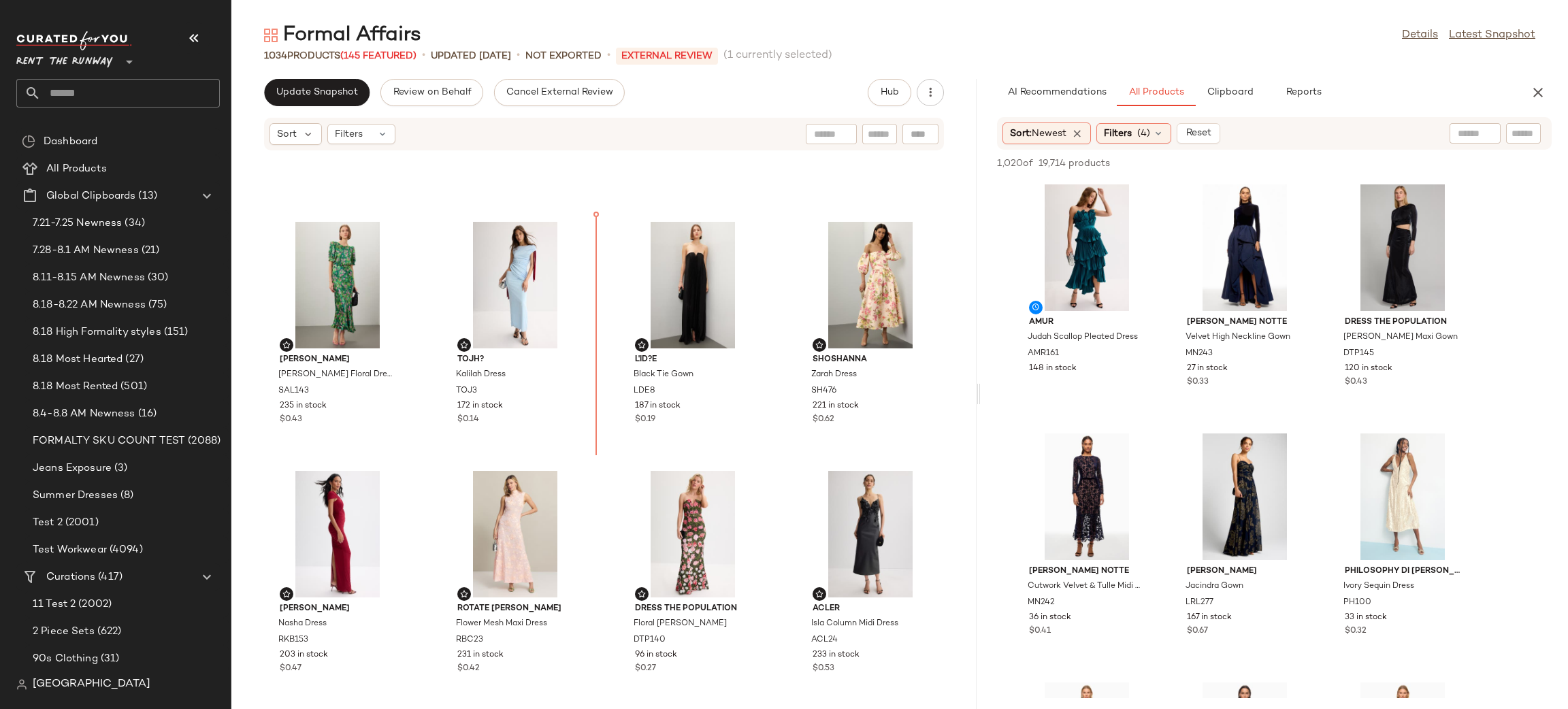
scroll to position [1691, 0]
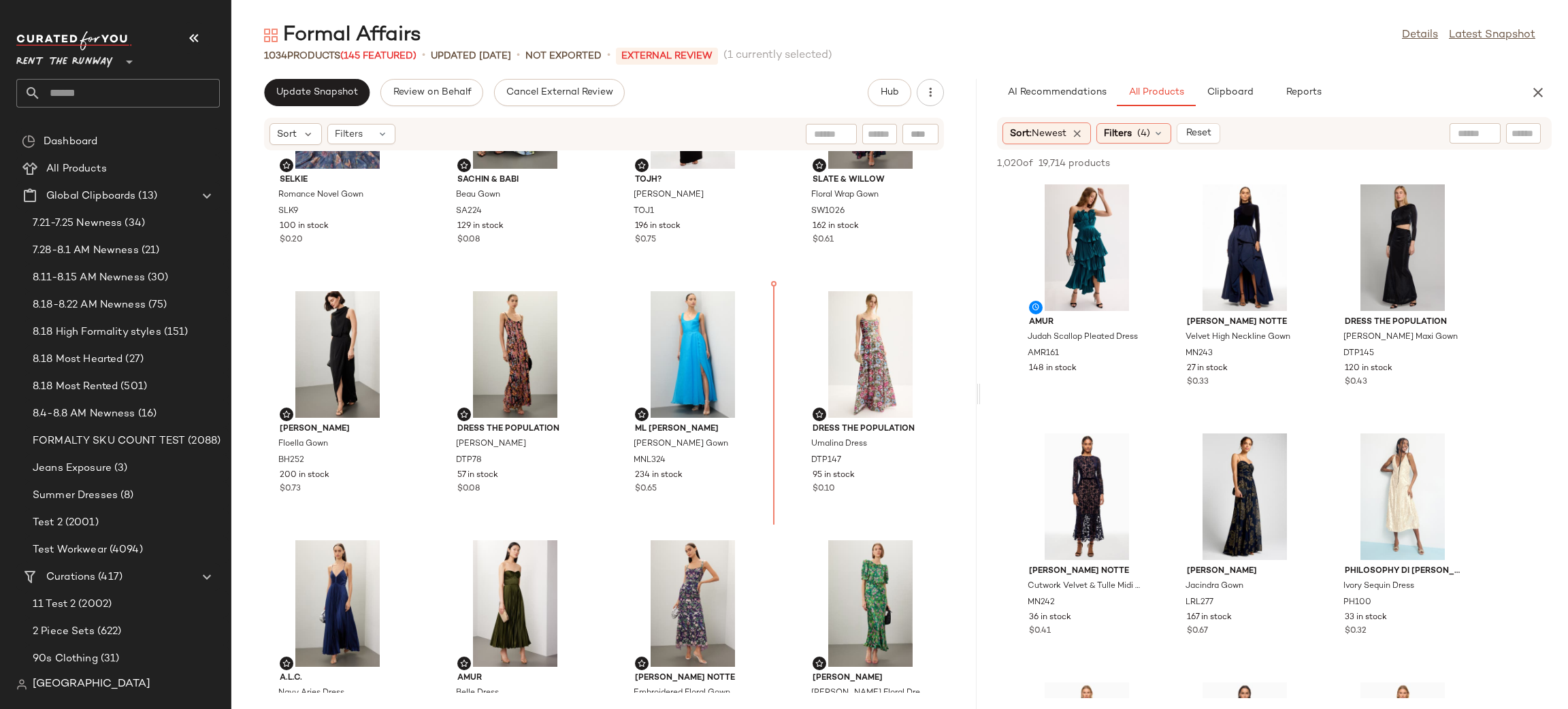
scroll to position [1119, 0]
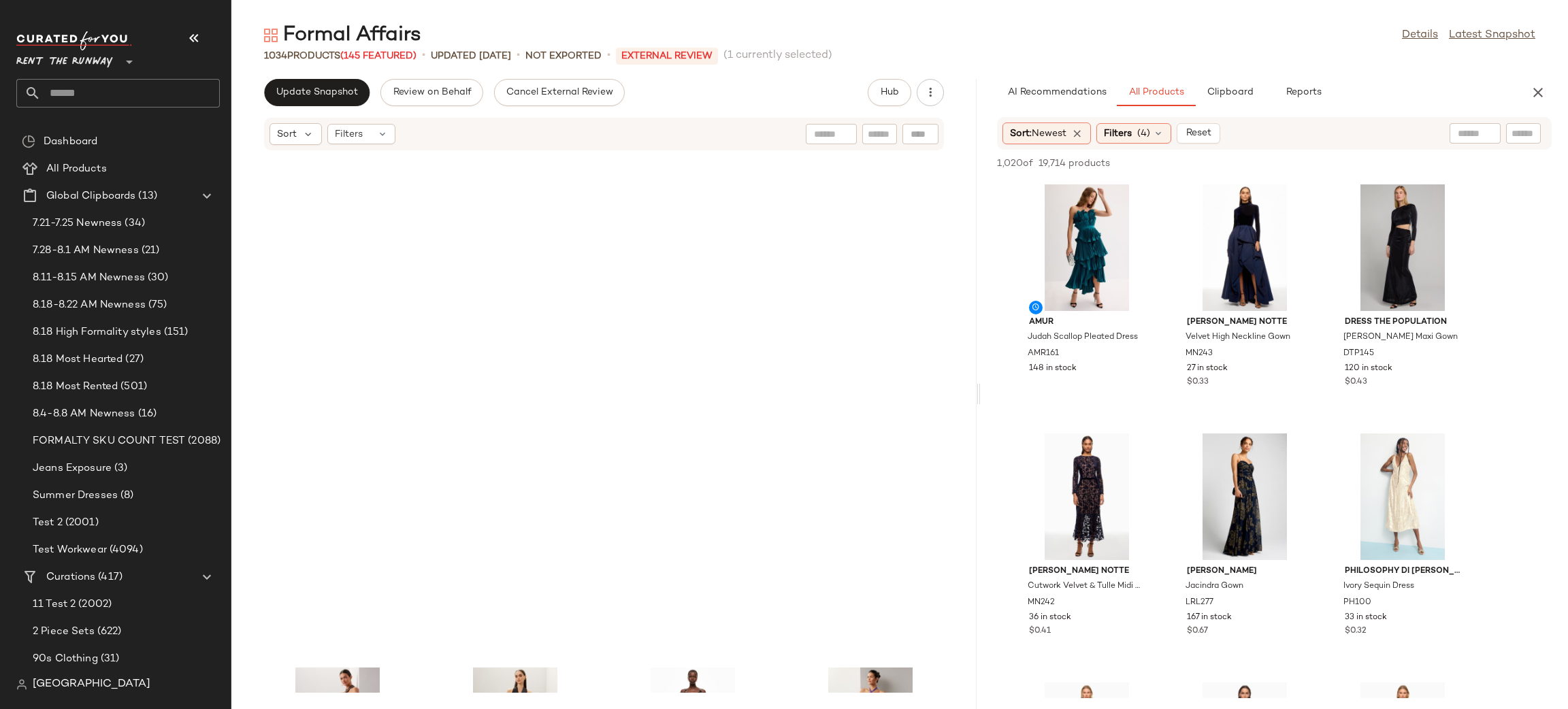
scroll to position [1674, 0]
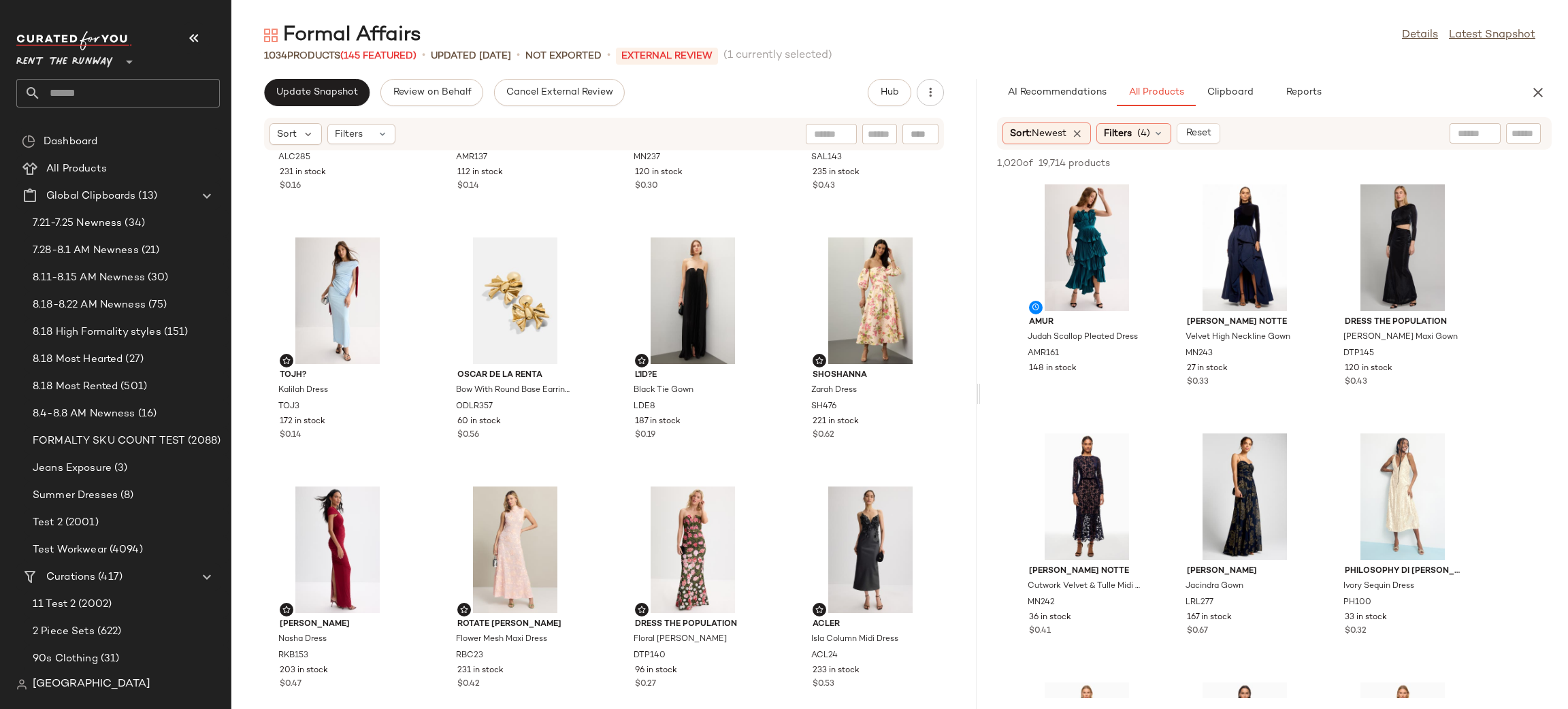
click at [1557, 79] on div "AI Recommendations All Products Clipboard Reports" at bounding box center [1274, 92] width 588 height 28
click at [1542, 89] on icon "button" at bounding box center [1538, 92] width 16 height 16
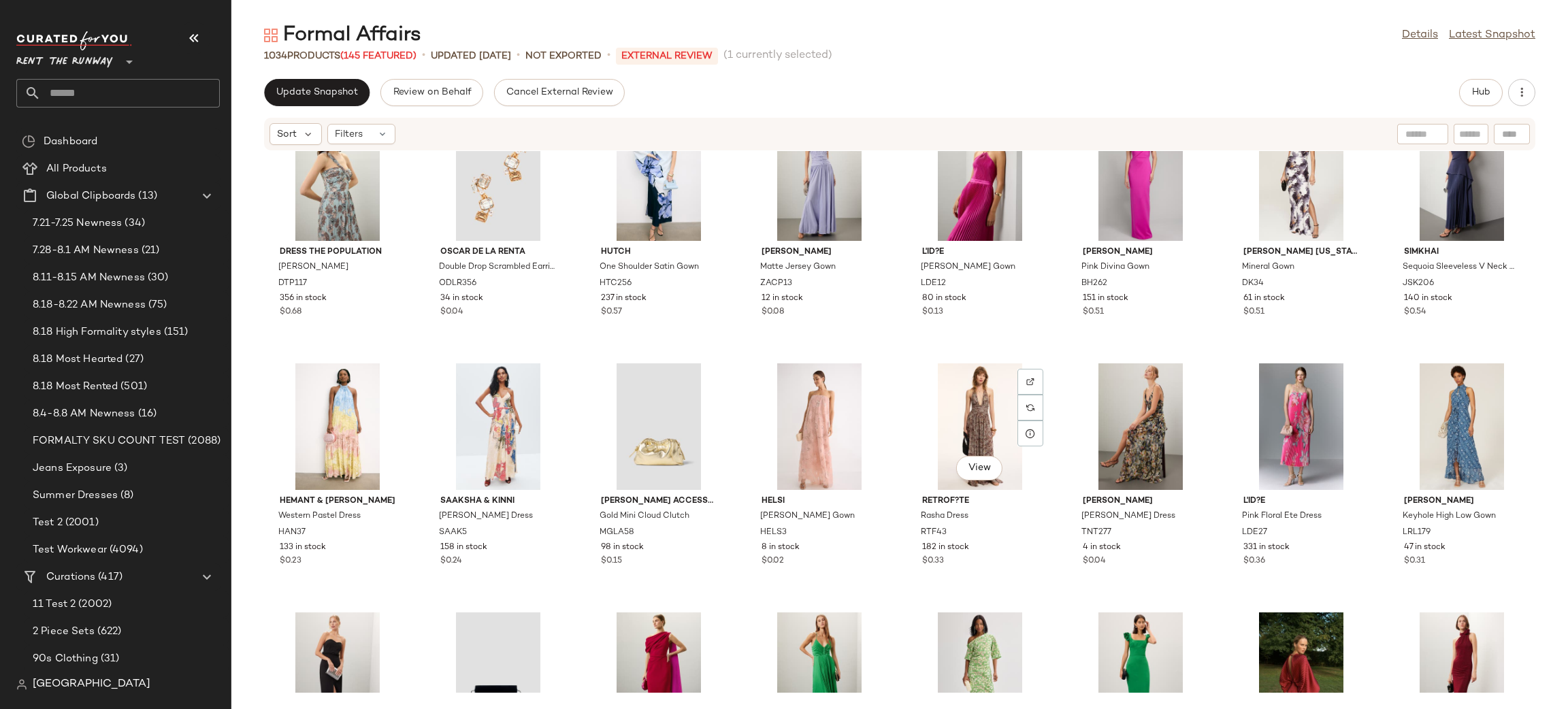
scroll to position [17225, 0]
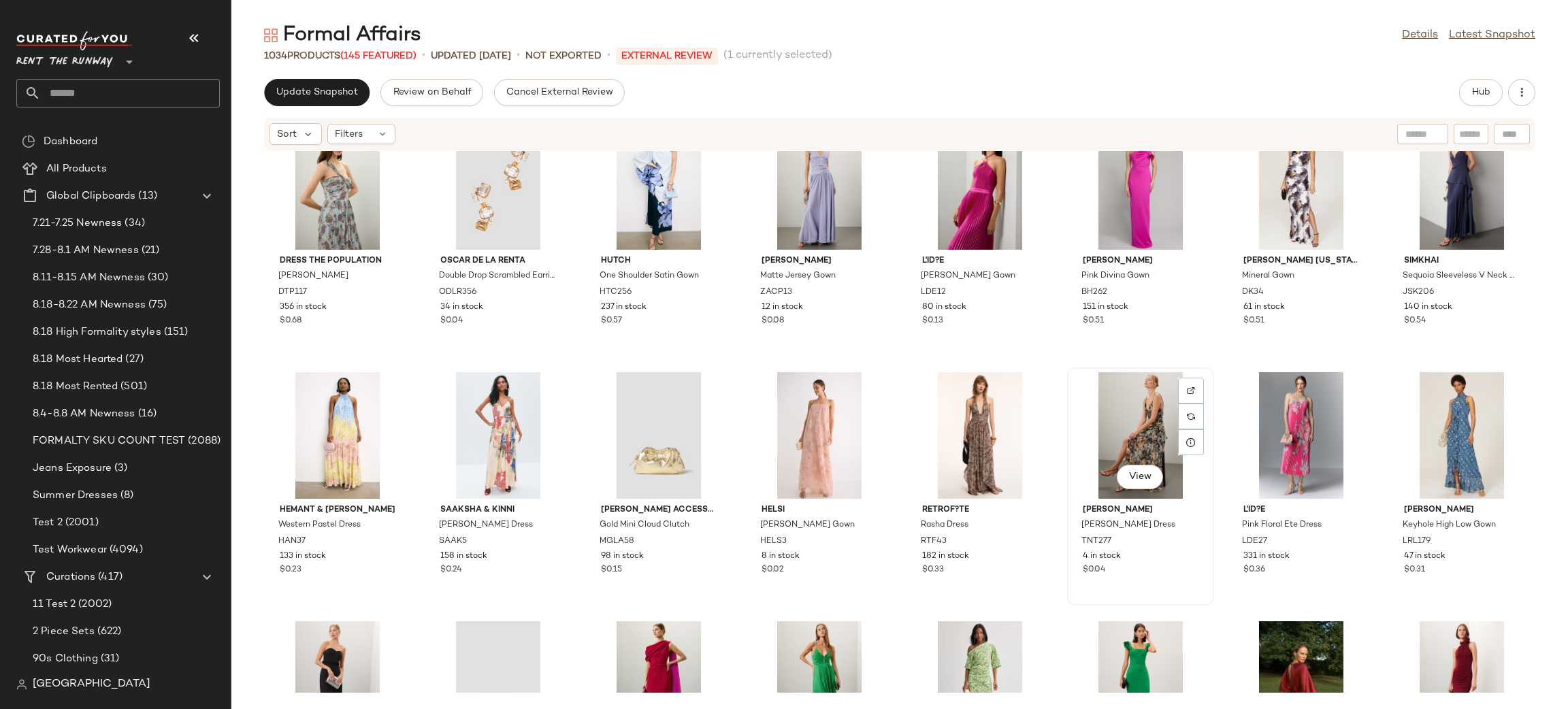
click at [1072, 389] on div "View" at bounding box center [1140, 436] width 137 height 127
click at [1470, 92] on button "Hub" at bounding box center [1481, 92] width 44 height 28
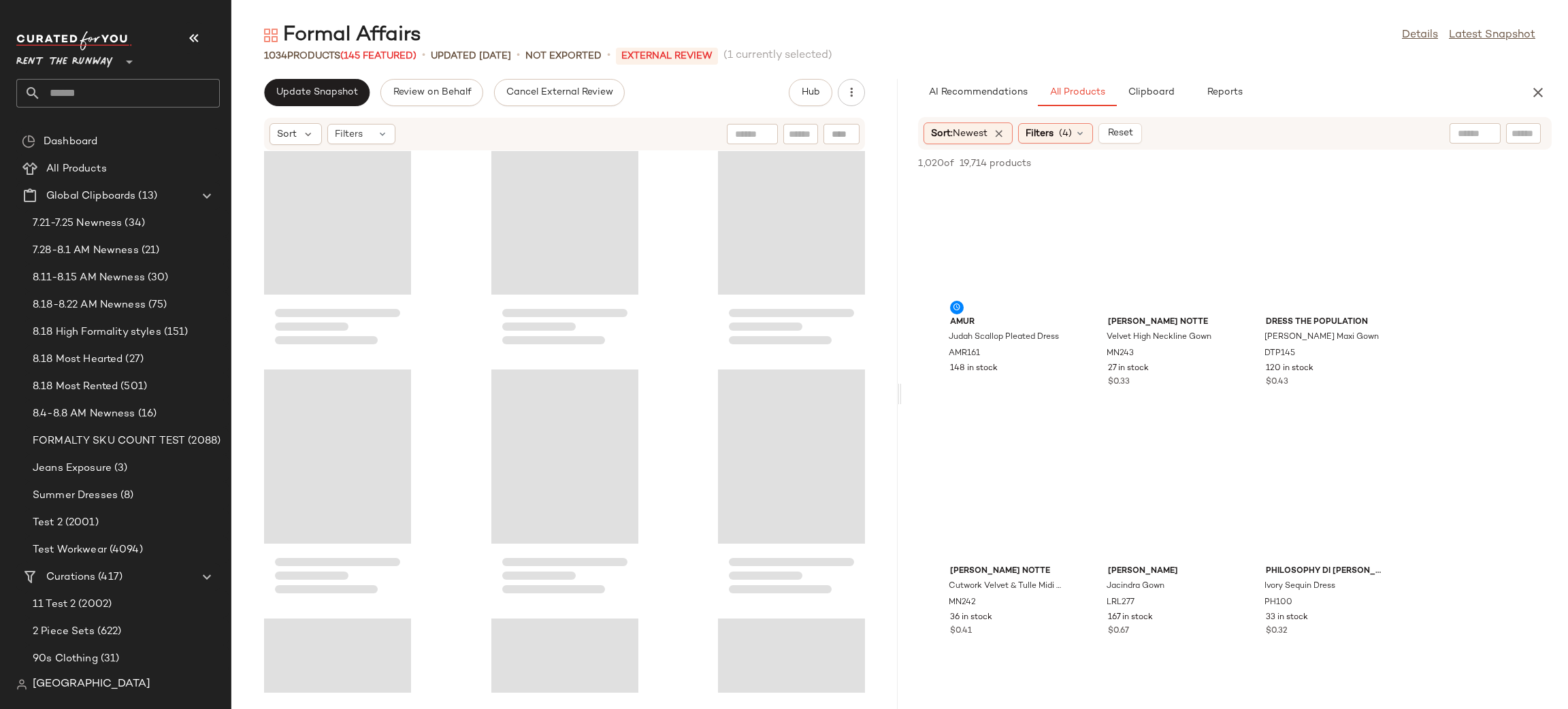
scroll to position [46556, 0]
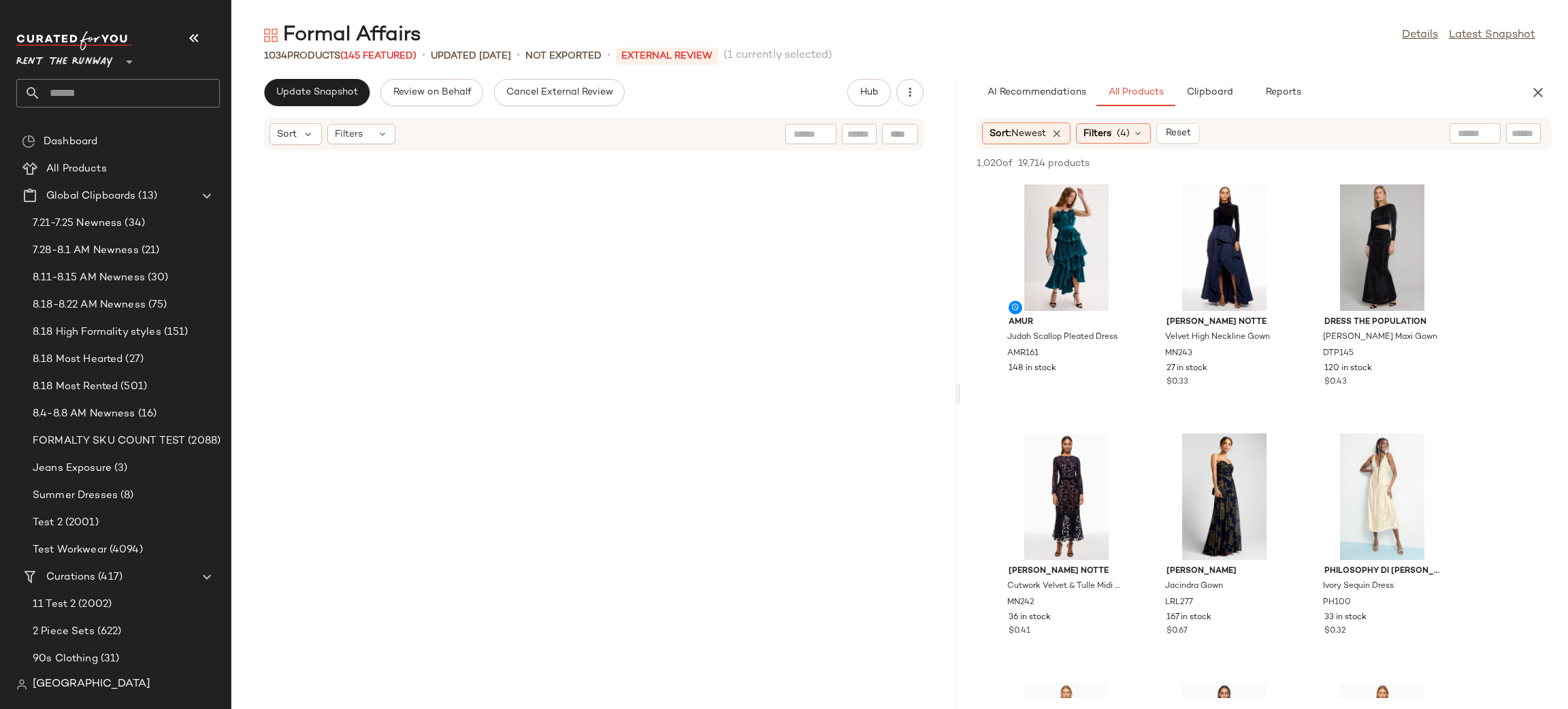
drag, startPoint x: 896, startPoint y: 323, endPoint x: 959, endPoint y: 328, distance: 63.2
click at [959, 328] on div "Formal Affairs Details Latest Snapshot 1034 Products (145 Featured) • updated A…" at bounding box center [899, 365] width 1337 height 687
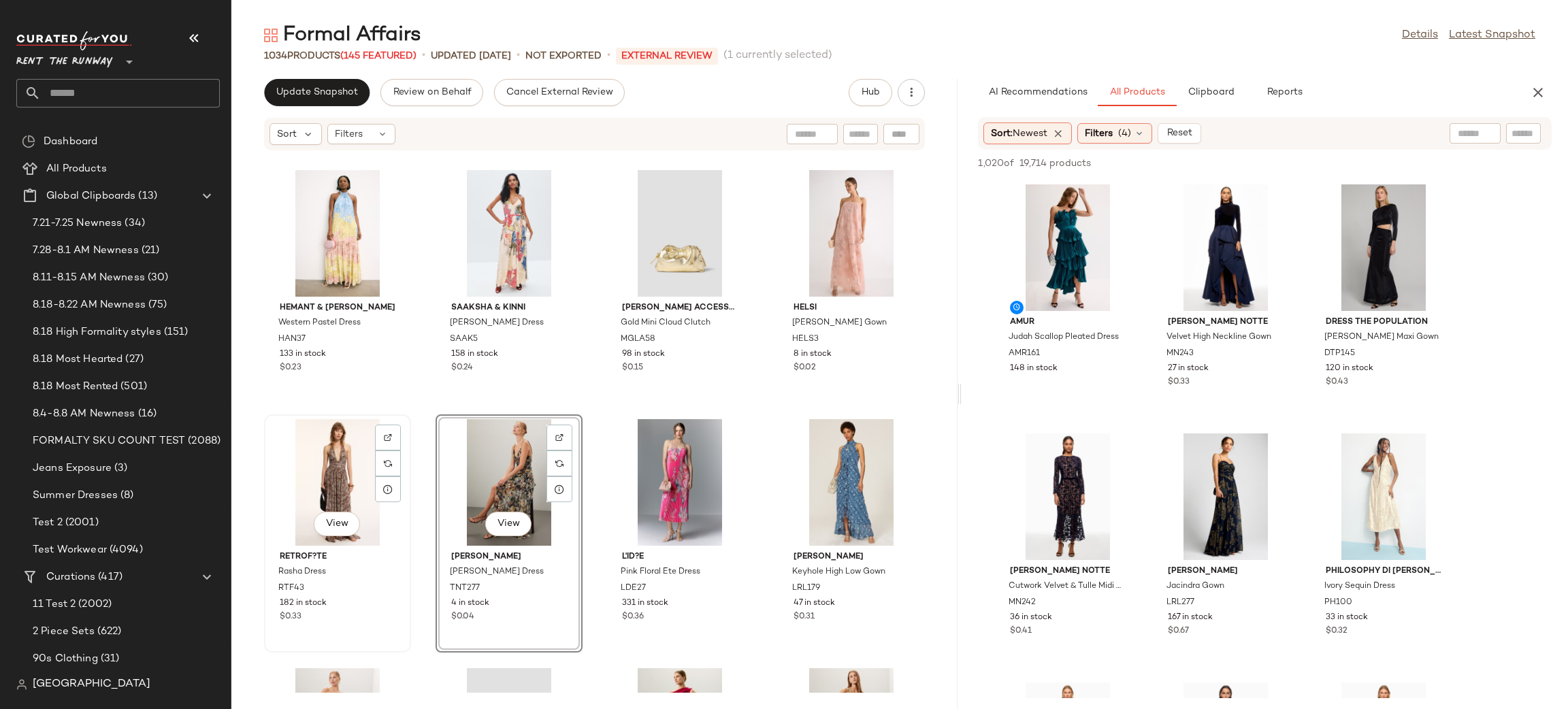
click at [343, 460] on div "View" at bounding box center [337, 483] width 137 height 127
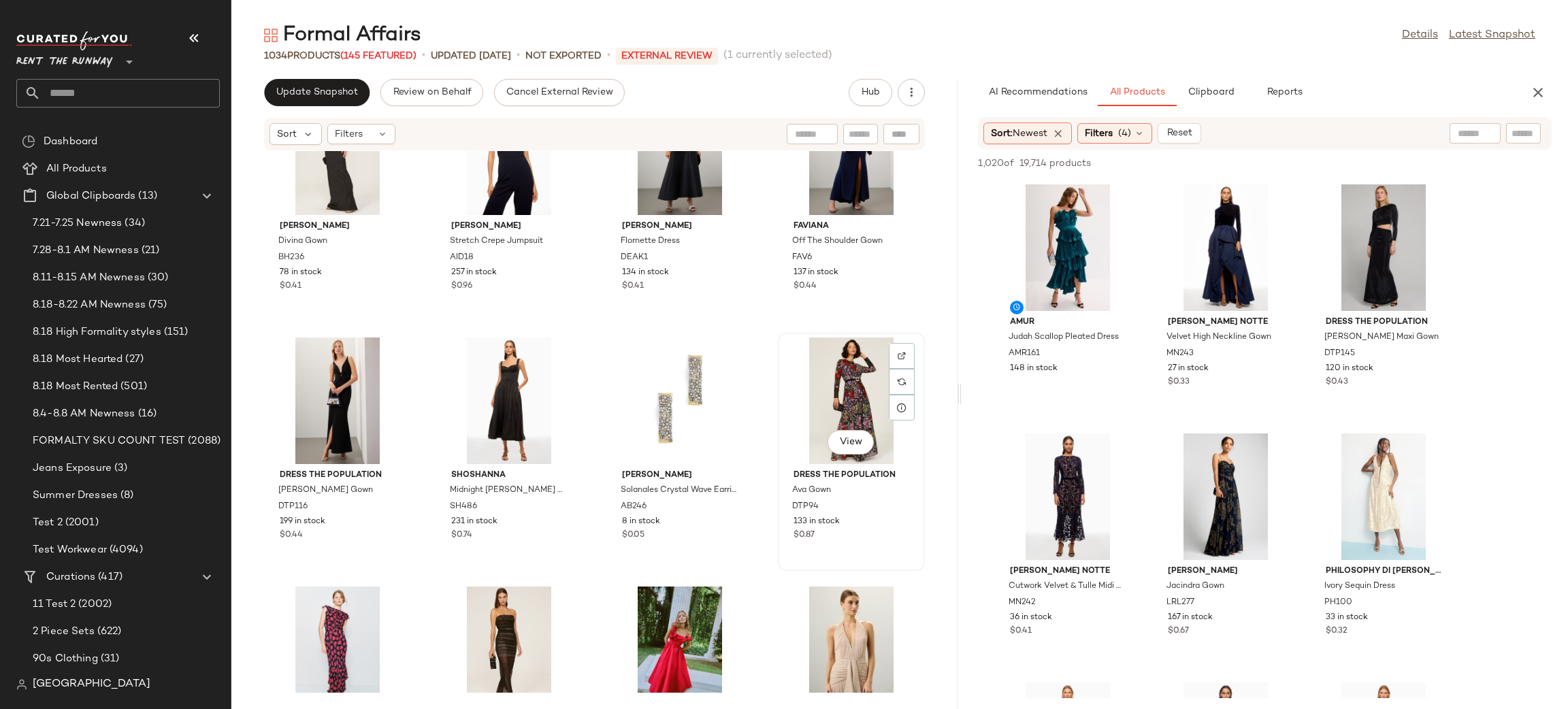
scroll to position [38670, 0]
click at [809, 381] on div "View" at bounding box center [851, 402] width 137 height 127
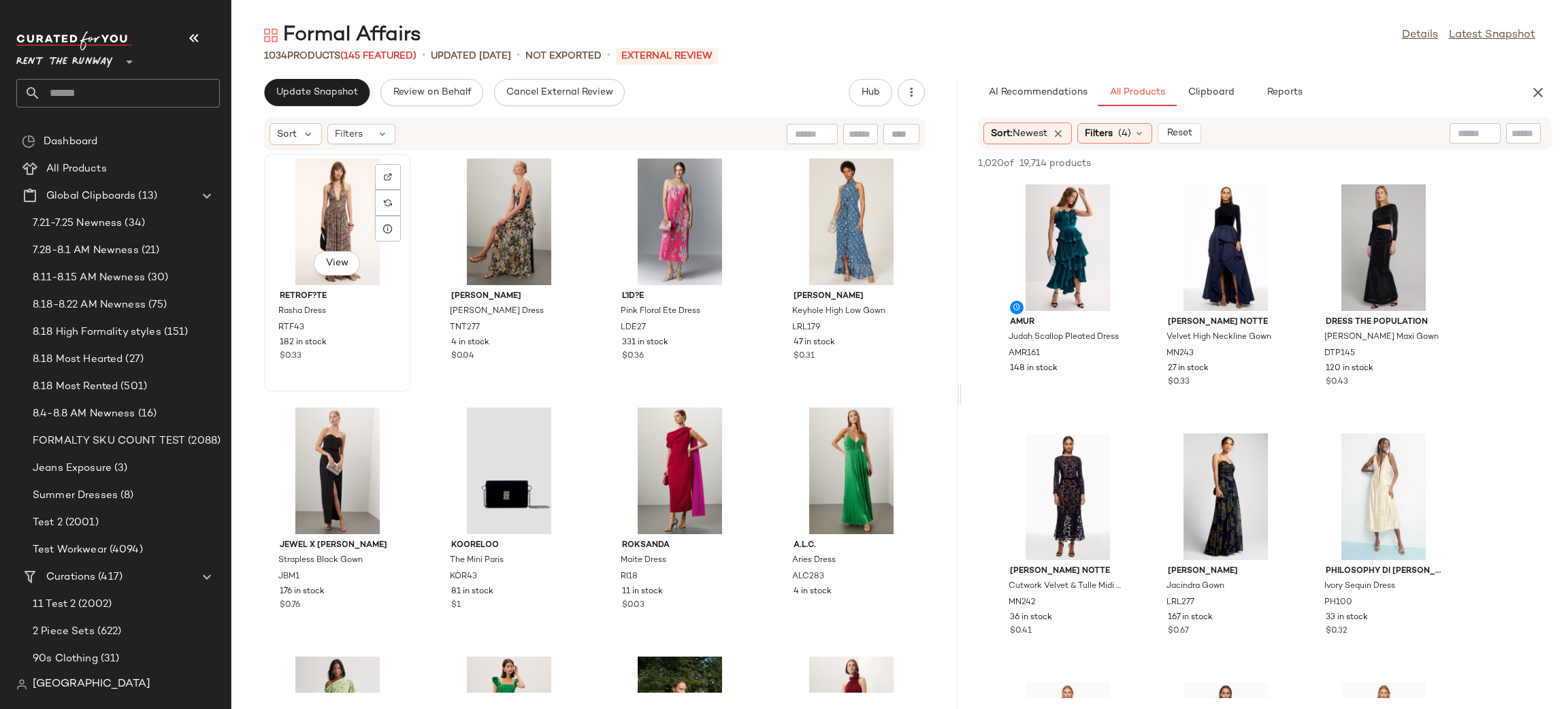
click at [346, 196] on div "View" at bounding box center [337, 221] width 137 height 127
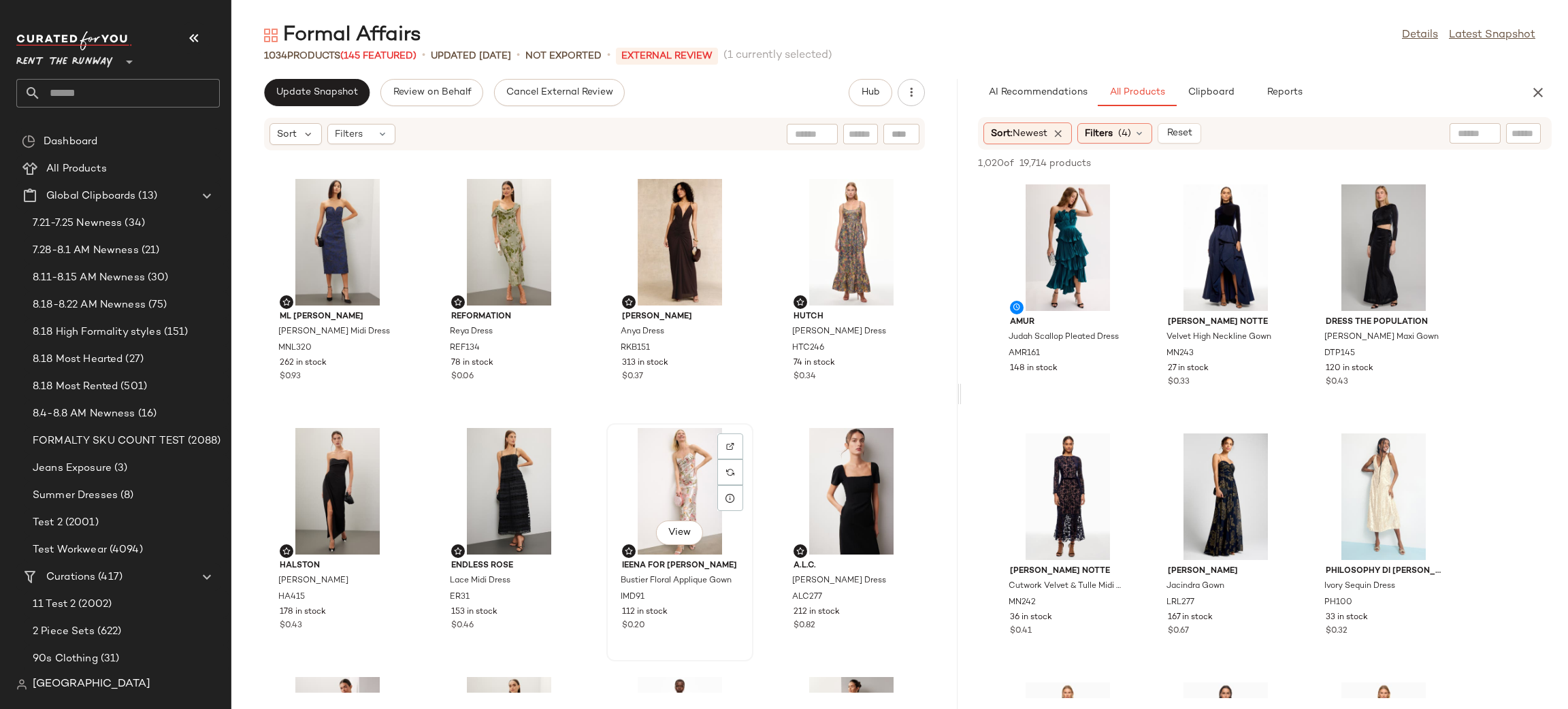
scroll to position [3806, 0]
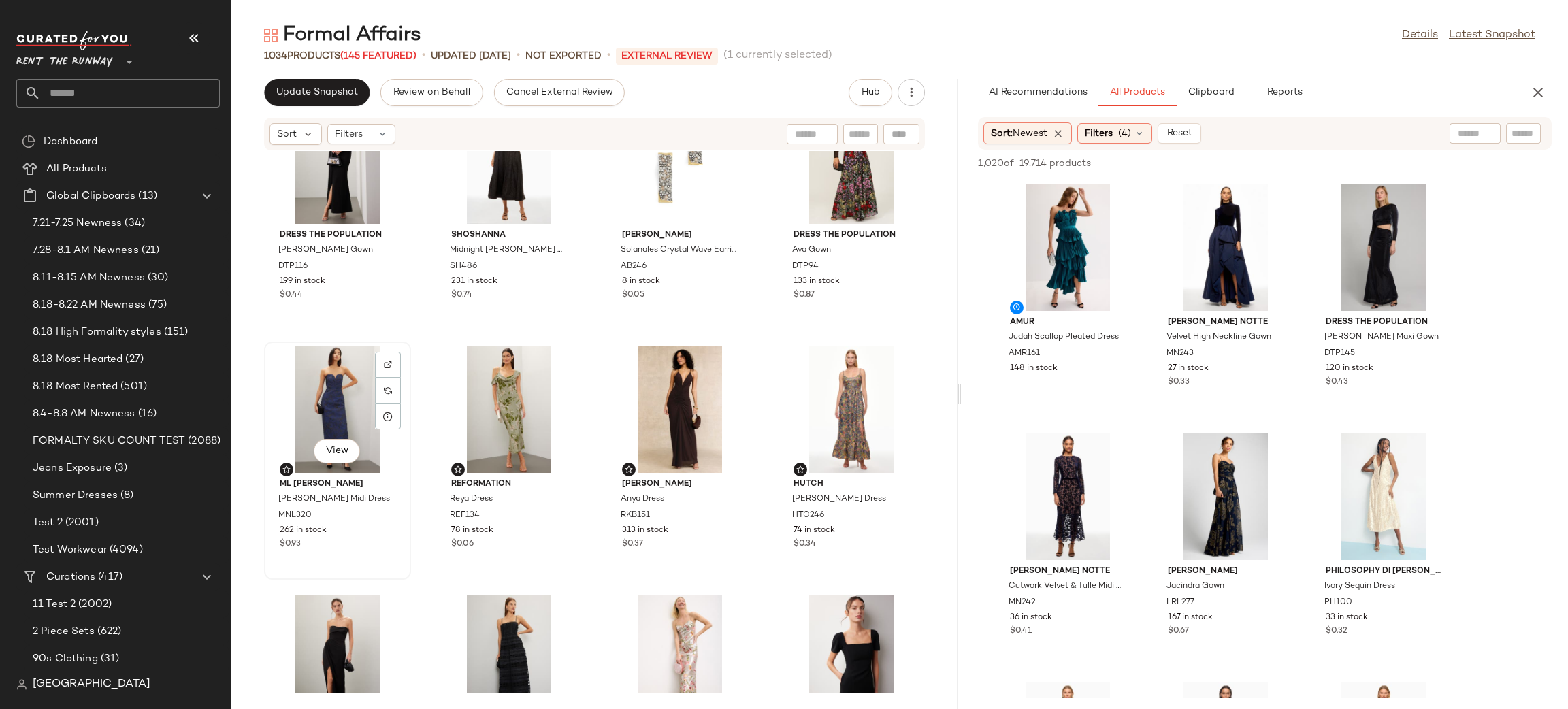
click at [342, 396] on div "View" at bounding box center [337, 410] width 137 height 127
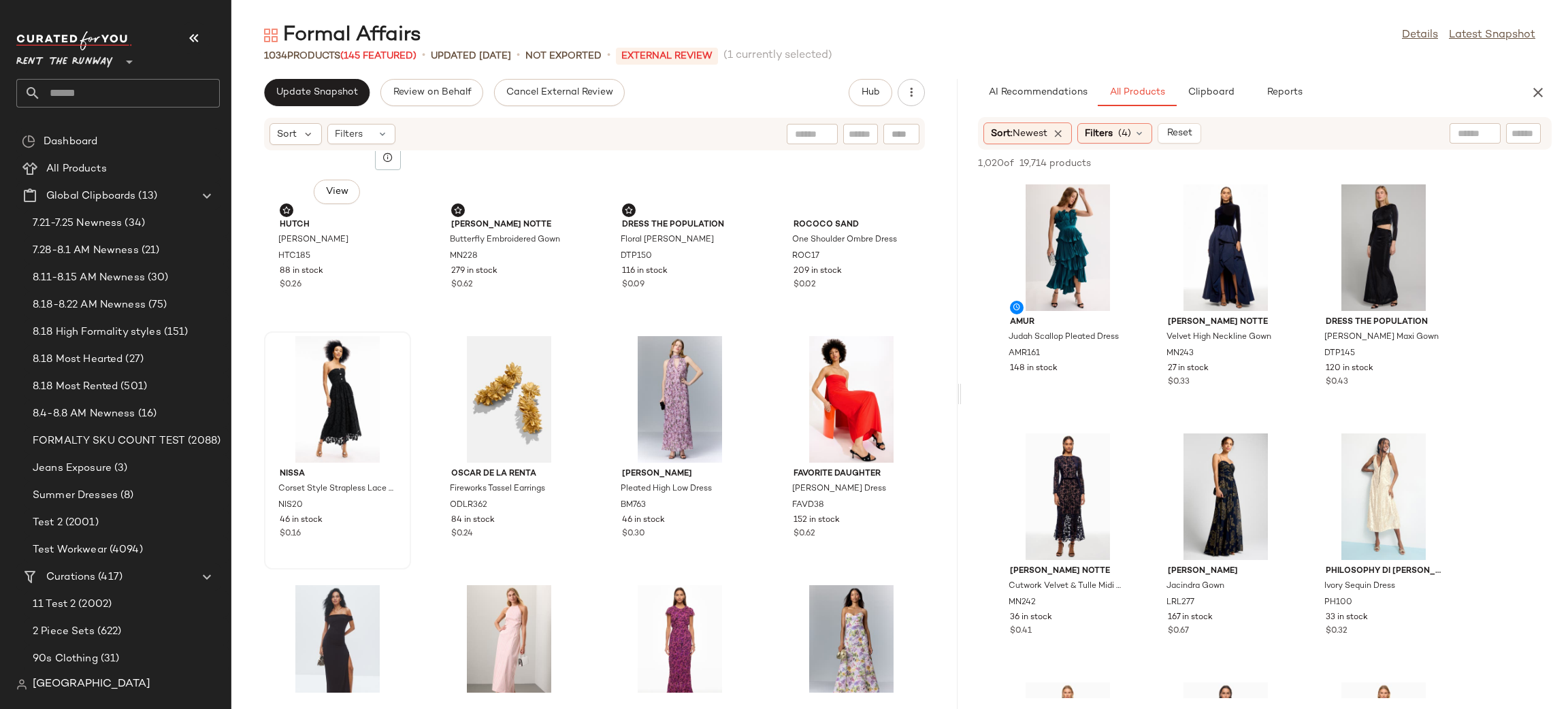
scroll to position [13748, 0]
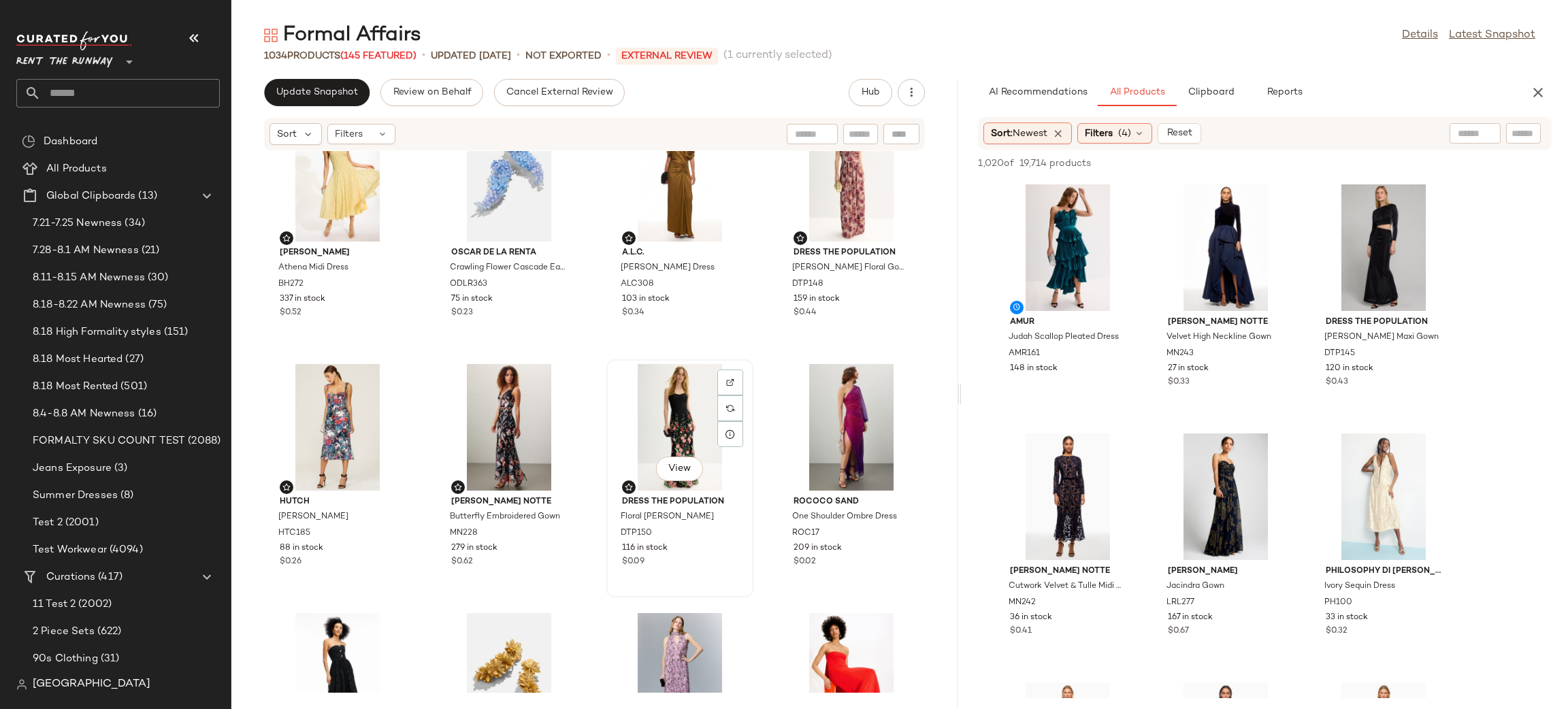
click at [629, 406] on div "View" at bounding box center [679, 428] width 137 height 127
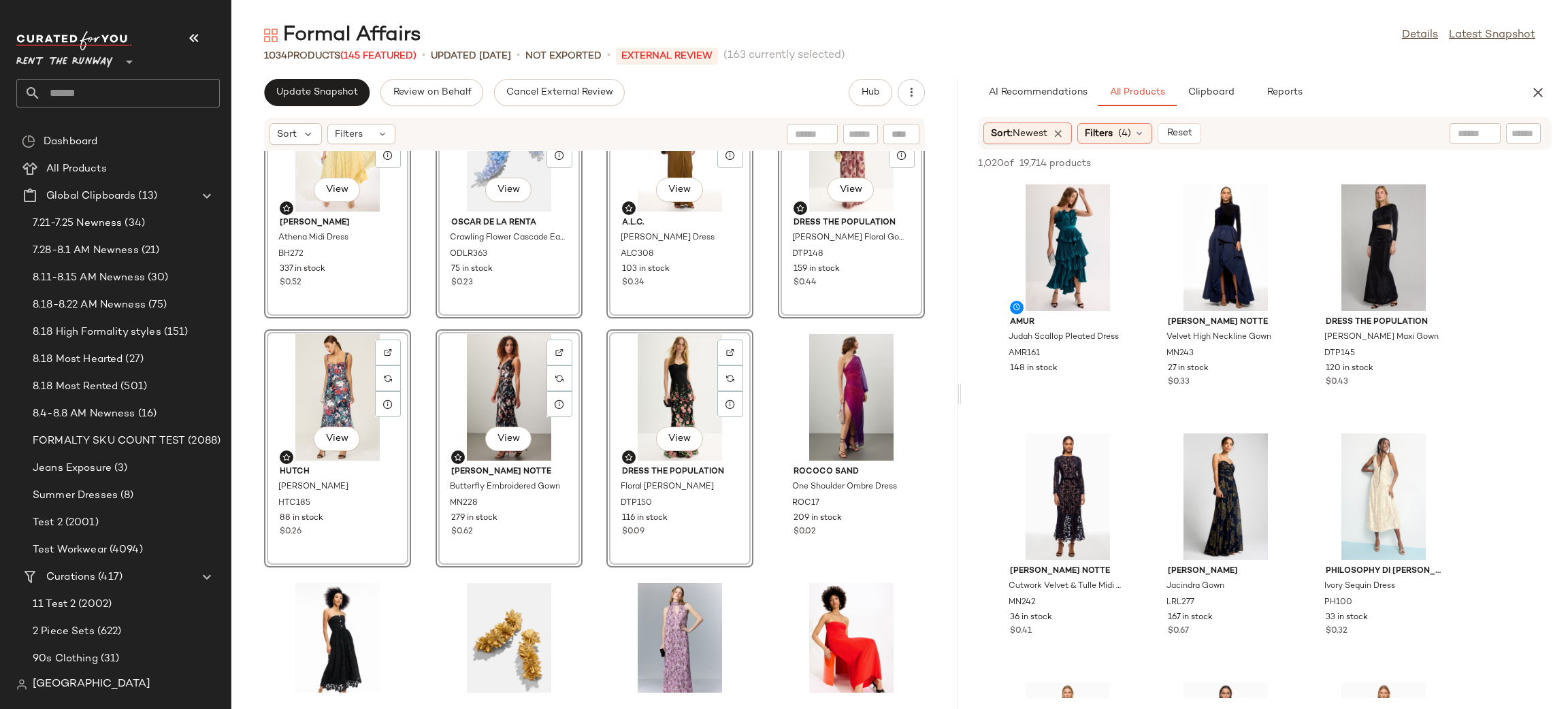
scroll to position [13779, 0]
click at [765, 361] on div "View Black Halo Athena Midi Dress BH272 337 in stock $0.52 View Oscar de la Ren…" at bounding box center [594, 421] width 726 height 541
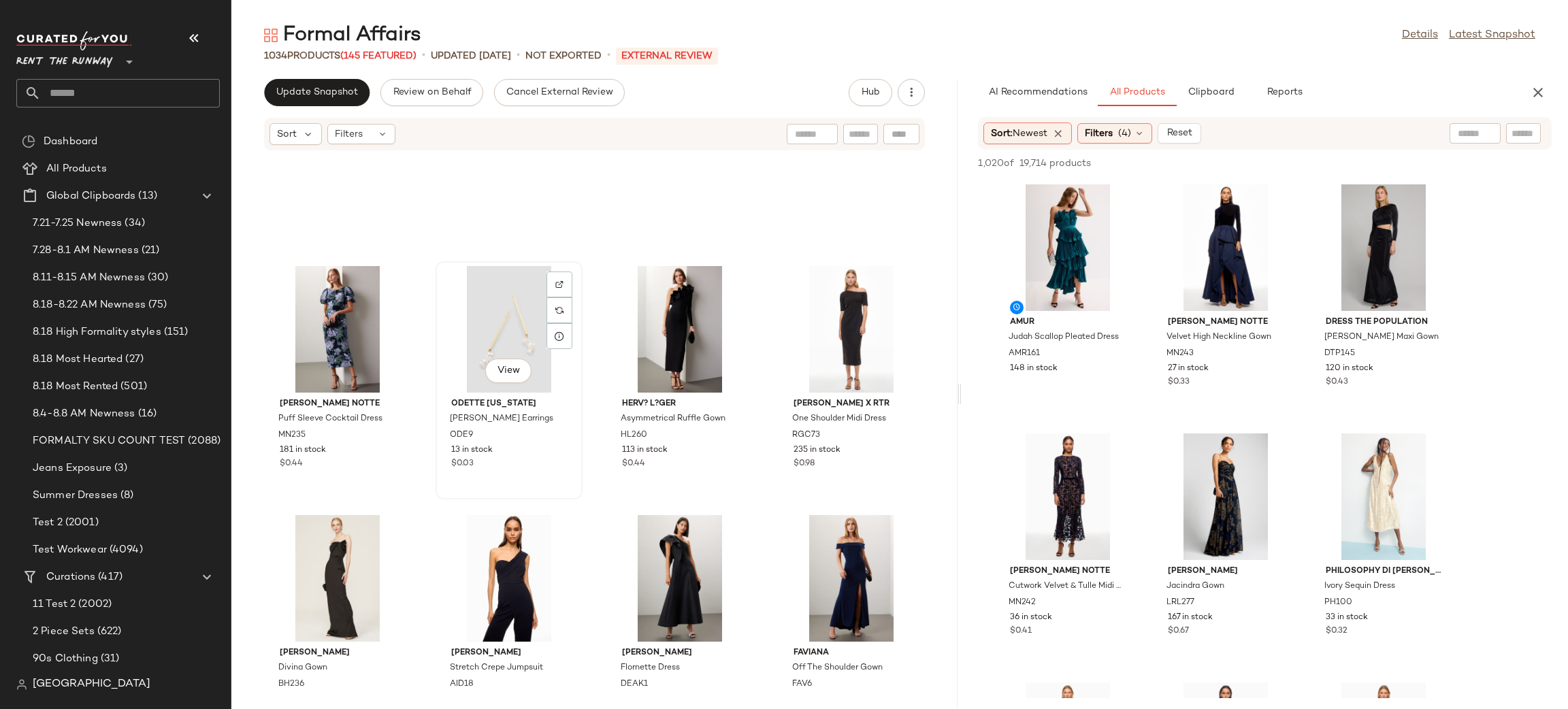
scroll to position [3773, 0]
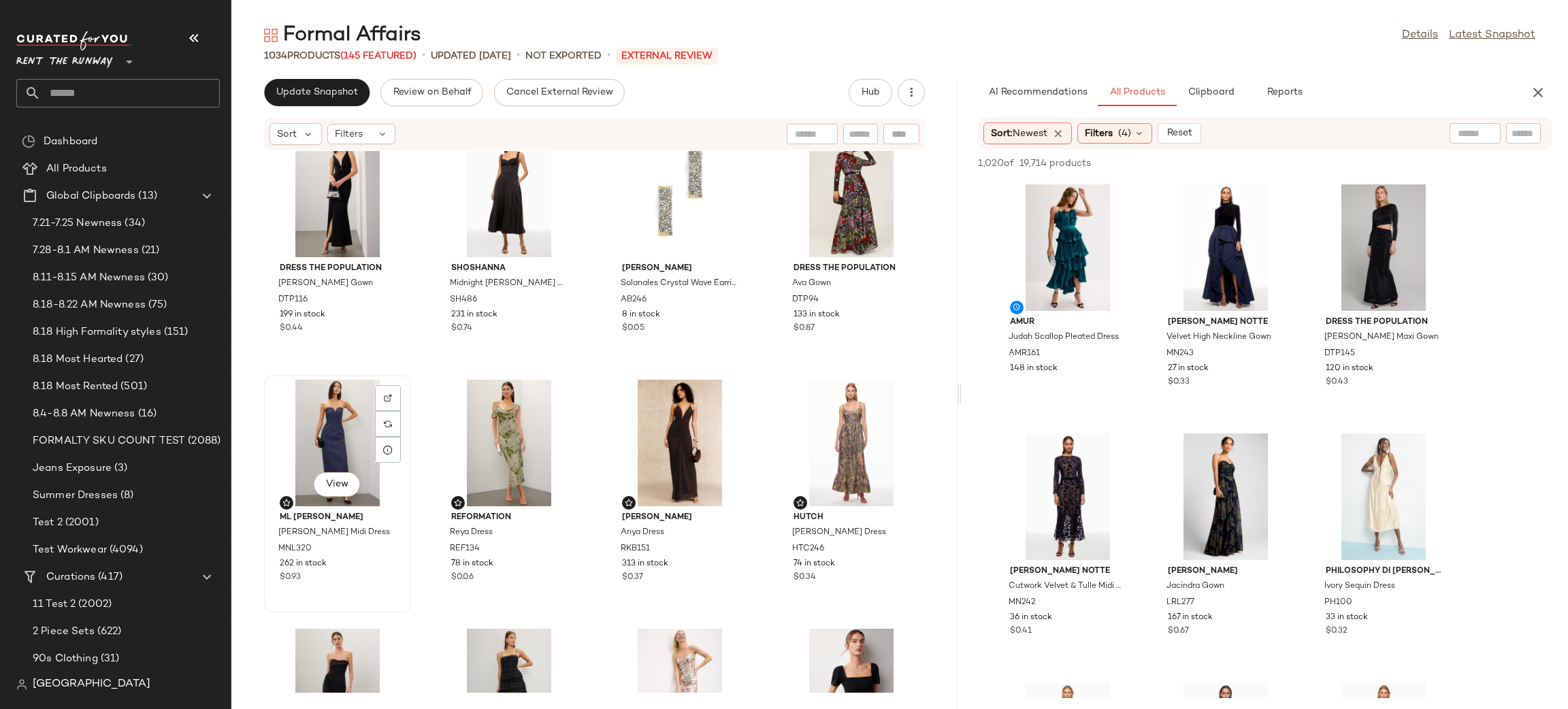
click at [318, 419] on div "View" at bounding box center [337, 443] width 137 height 127
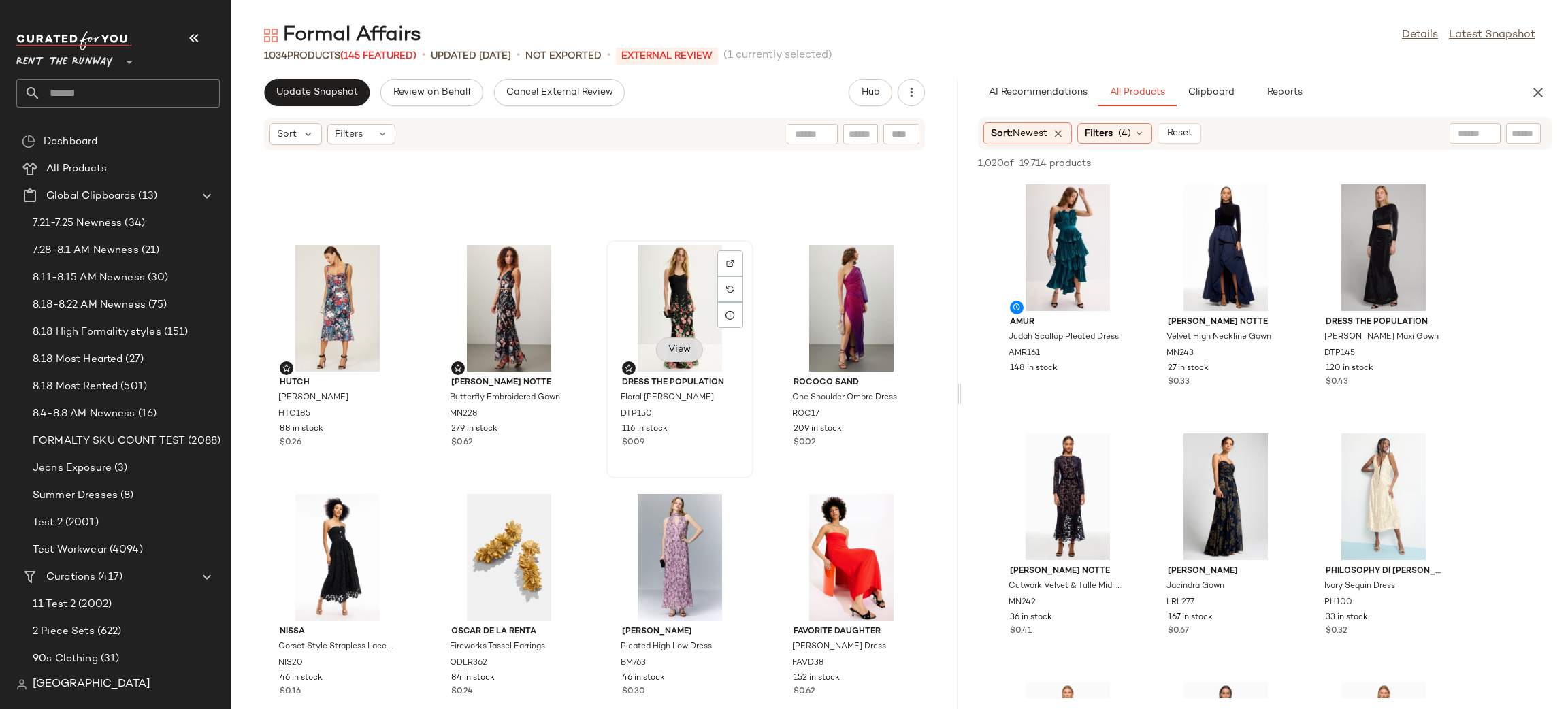
scroll to position [13854, 0]
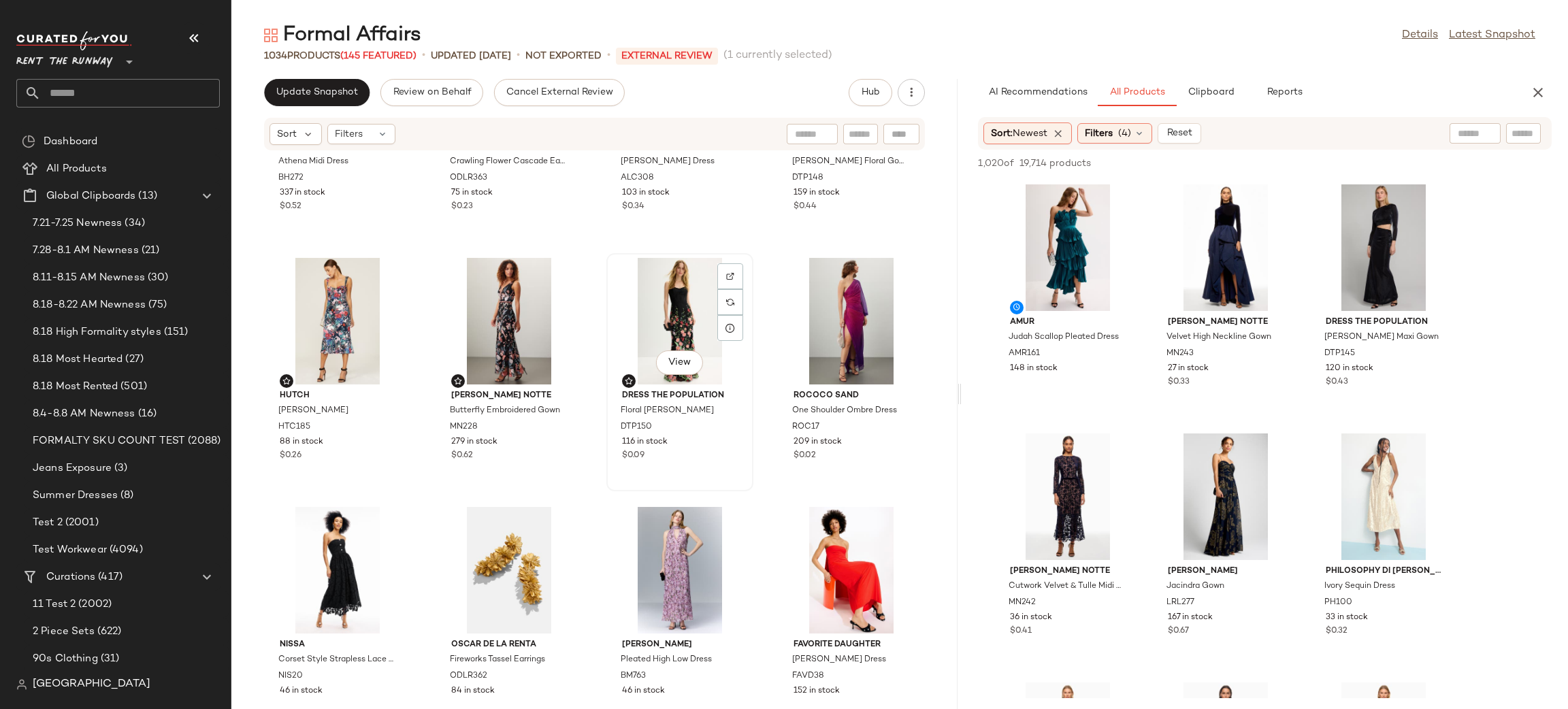
click at [677, 322] on div "View" at bounding box center [679, 321] width 137 height 127
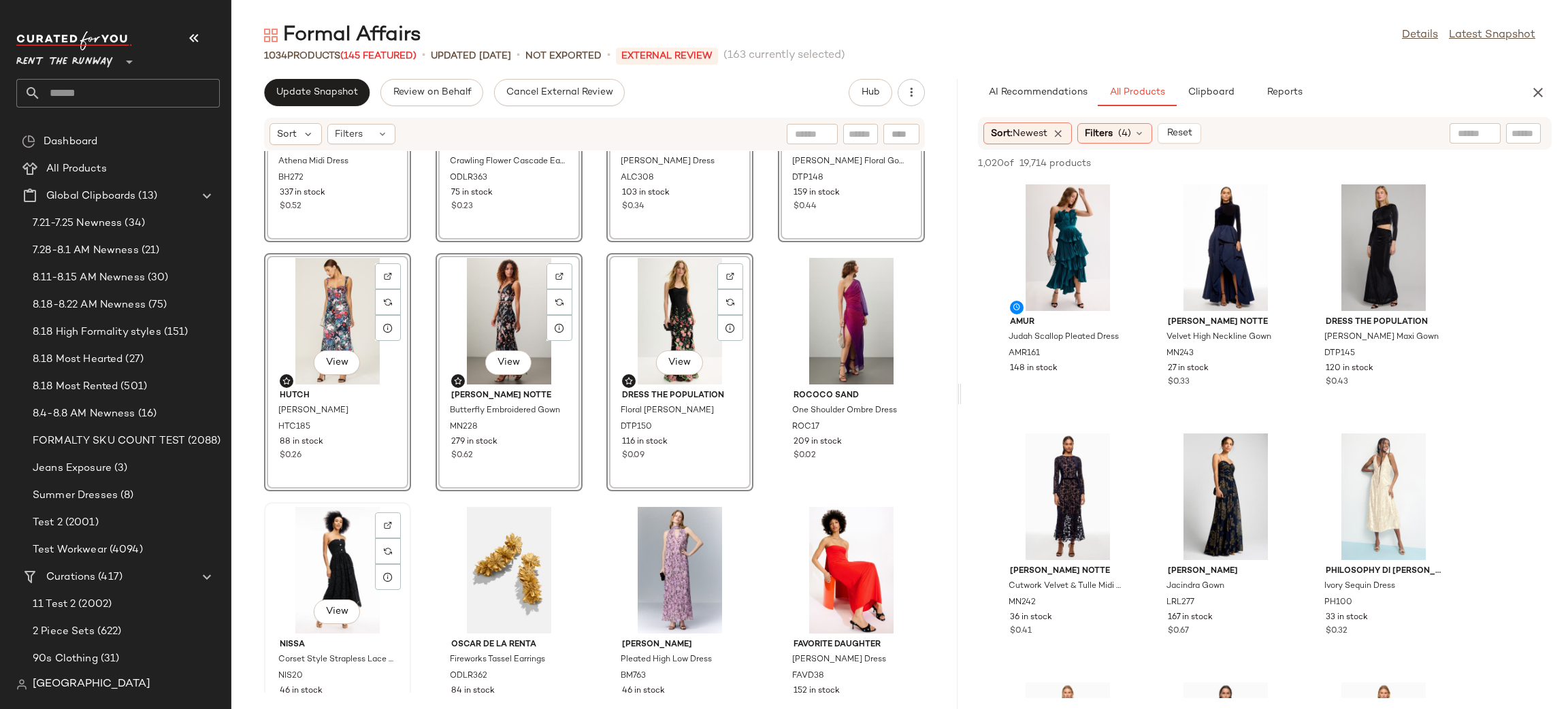
click at [307, 526] on div "View" at bounding box center [337, 570] width 137 height 127
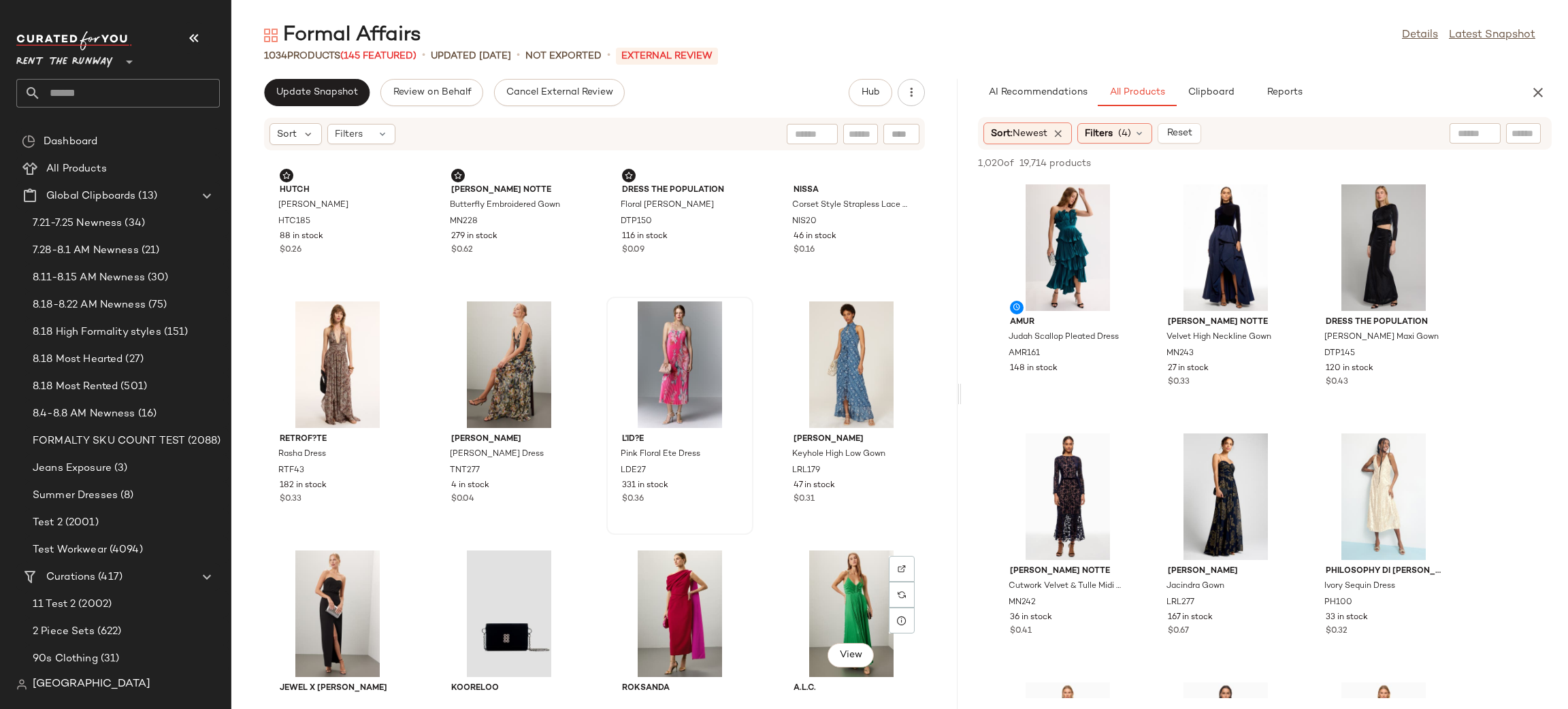
scroll to position [10070, 0]
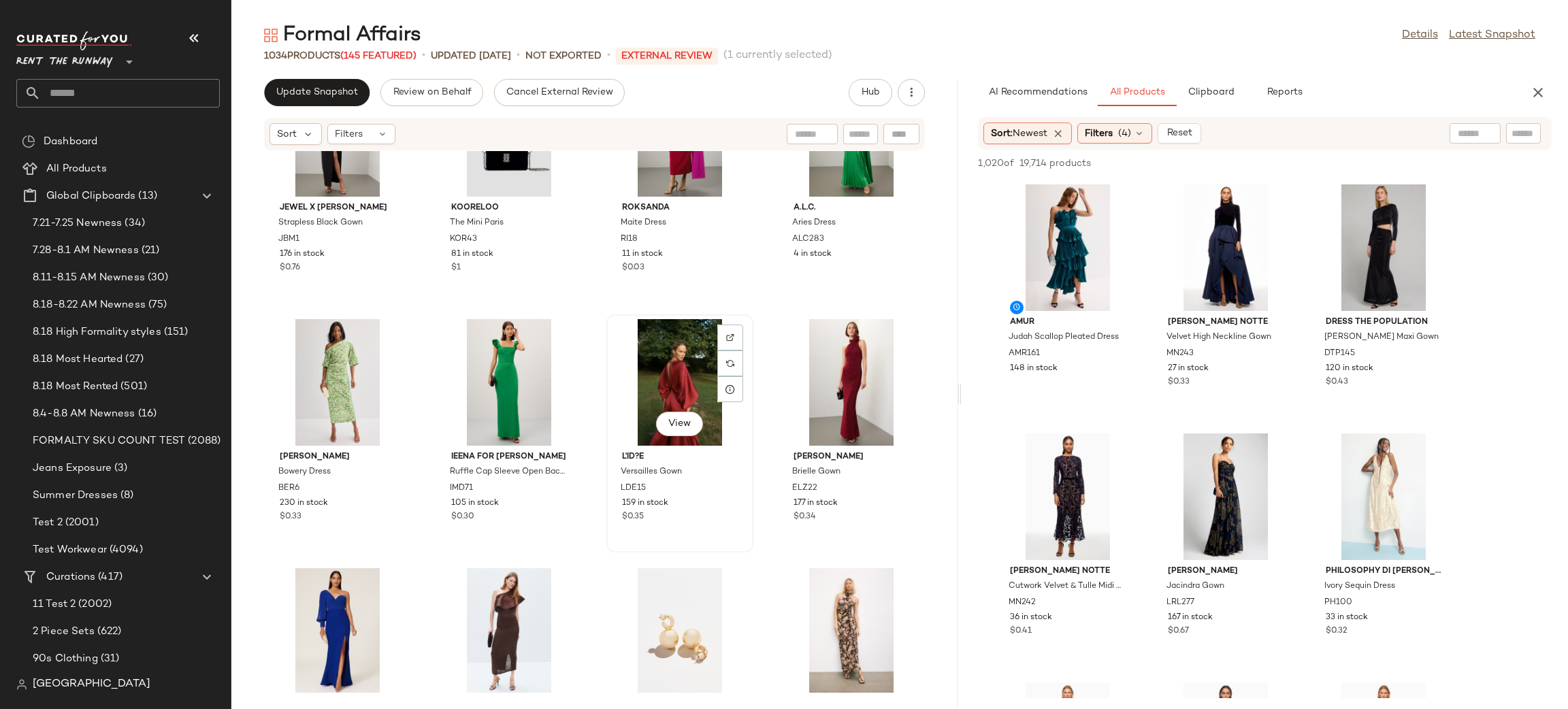
scroll to position [10467, 0]
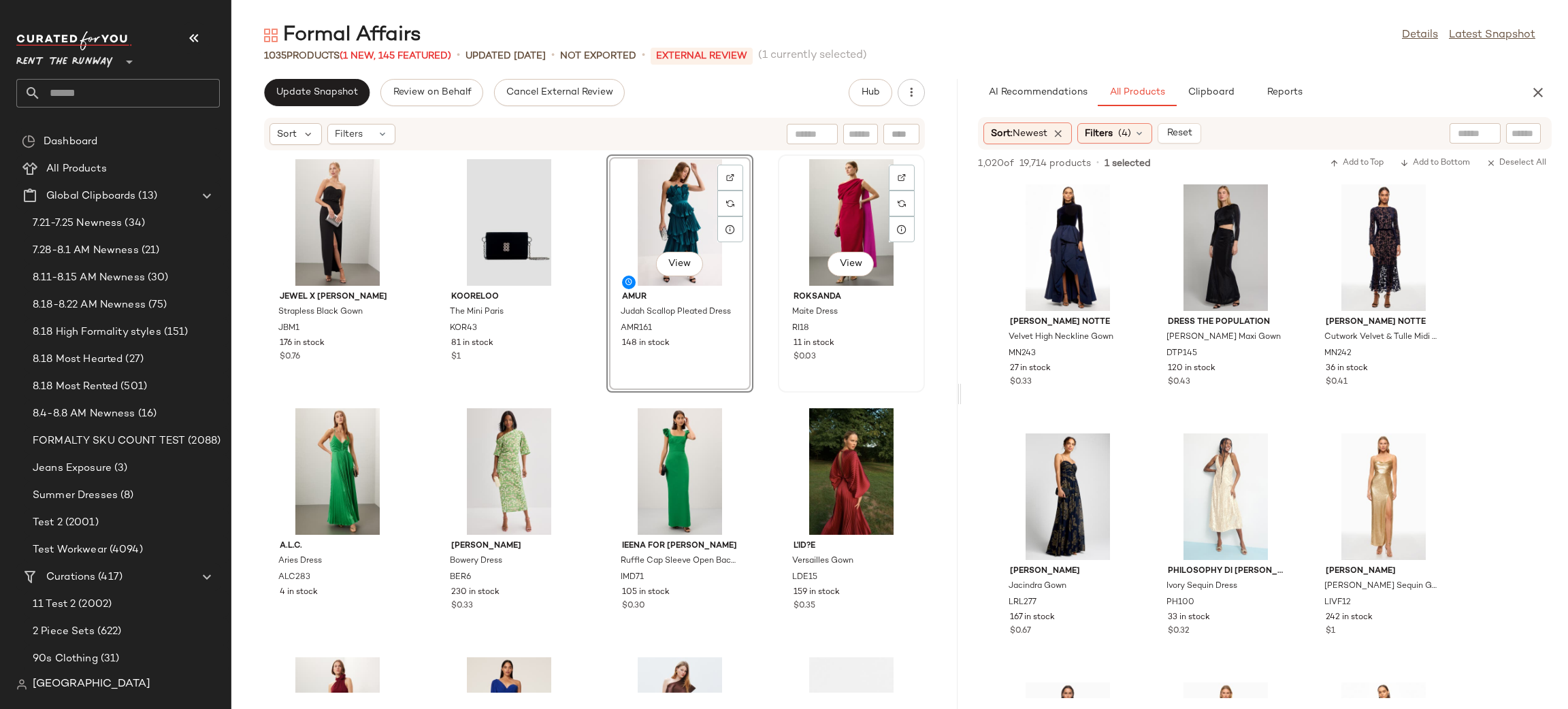
click at [823, 204] on div "View" at bounding box center [851, 222] width 137 height 127
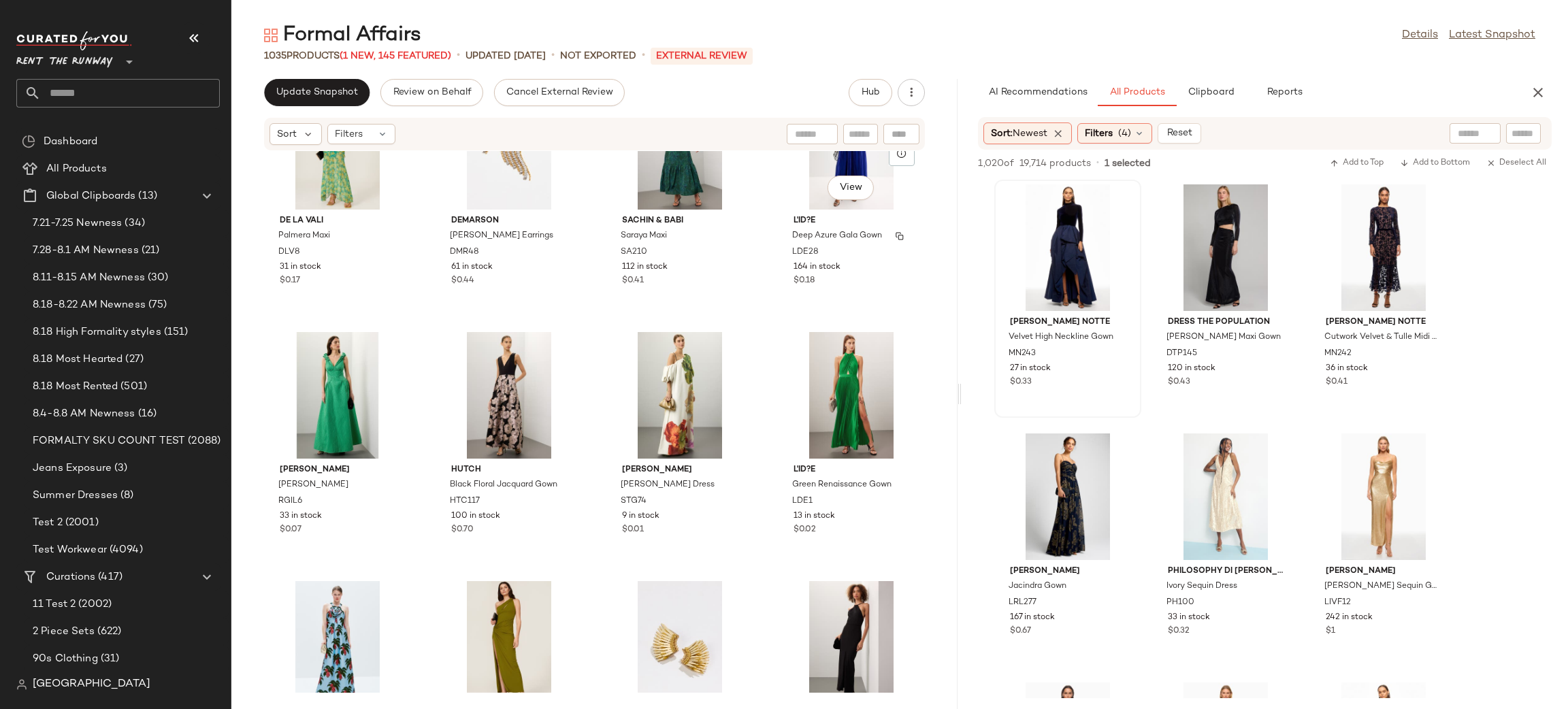
scroll to position [11600, 0]
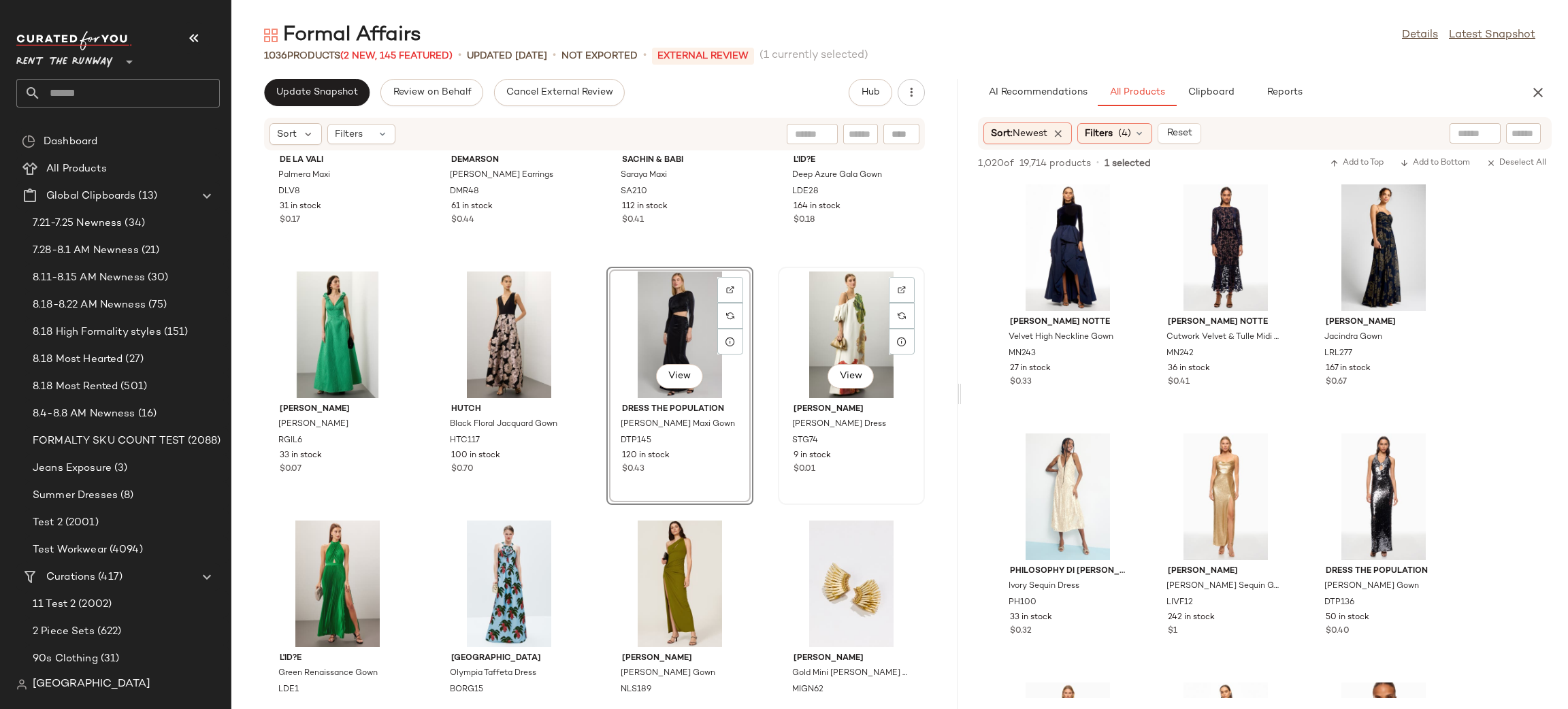
click at [808, 303] on div "View" at bounding box center [851, 335] width 137 height 127
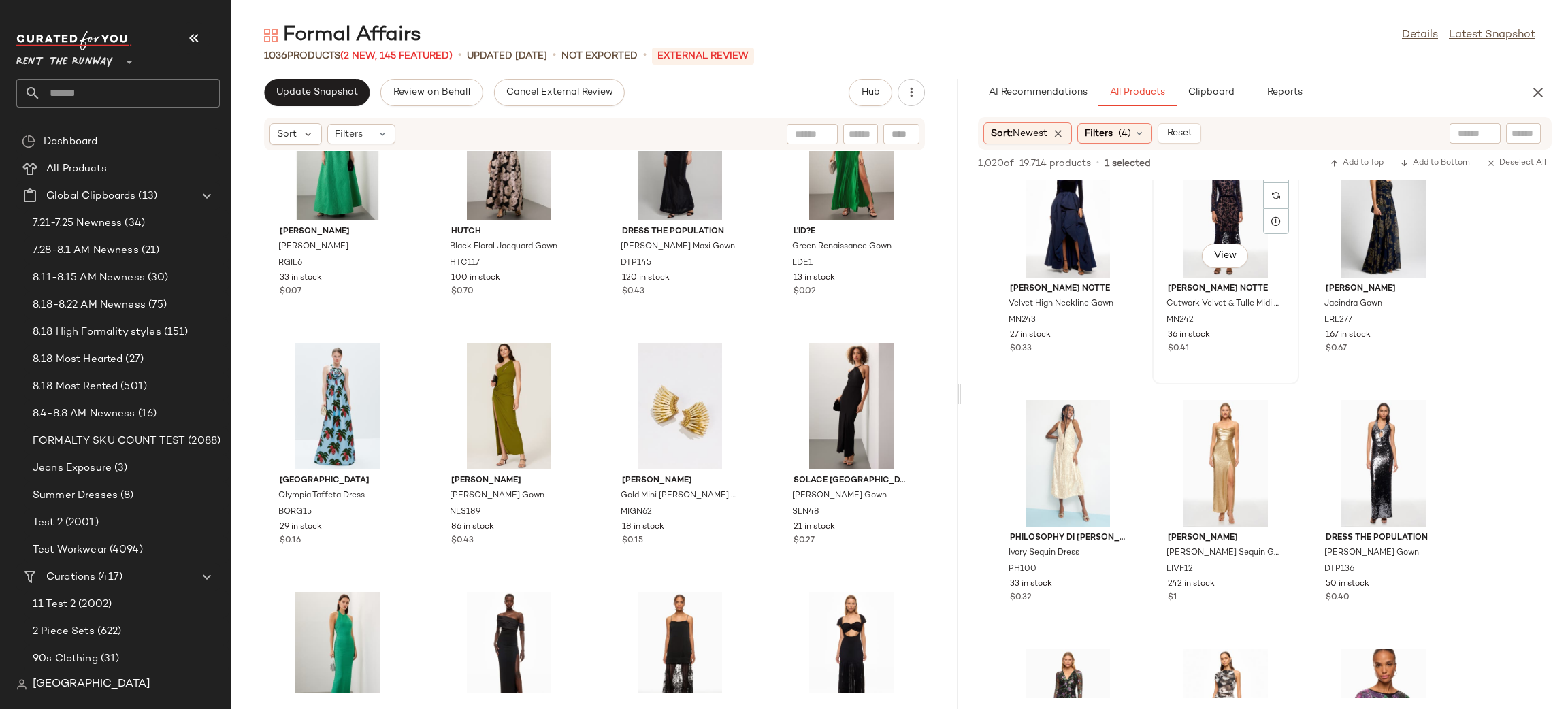
scroll to position [13, 0]
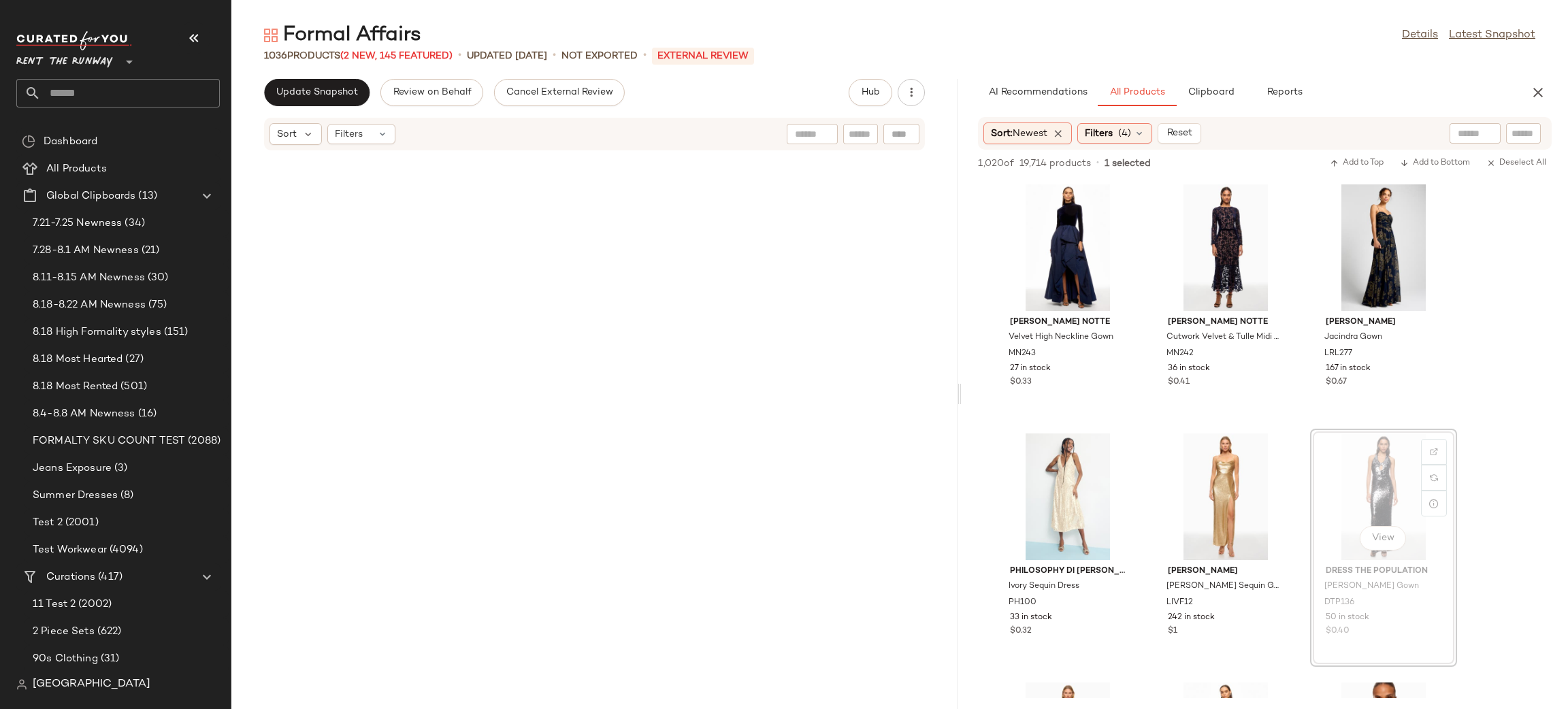
scroll to position [13, 0]
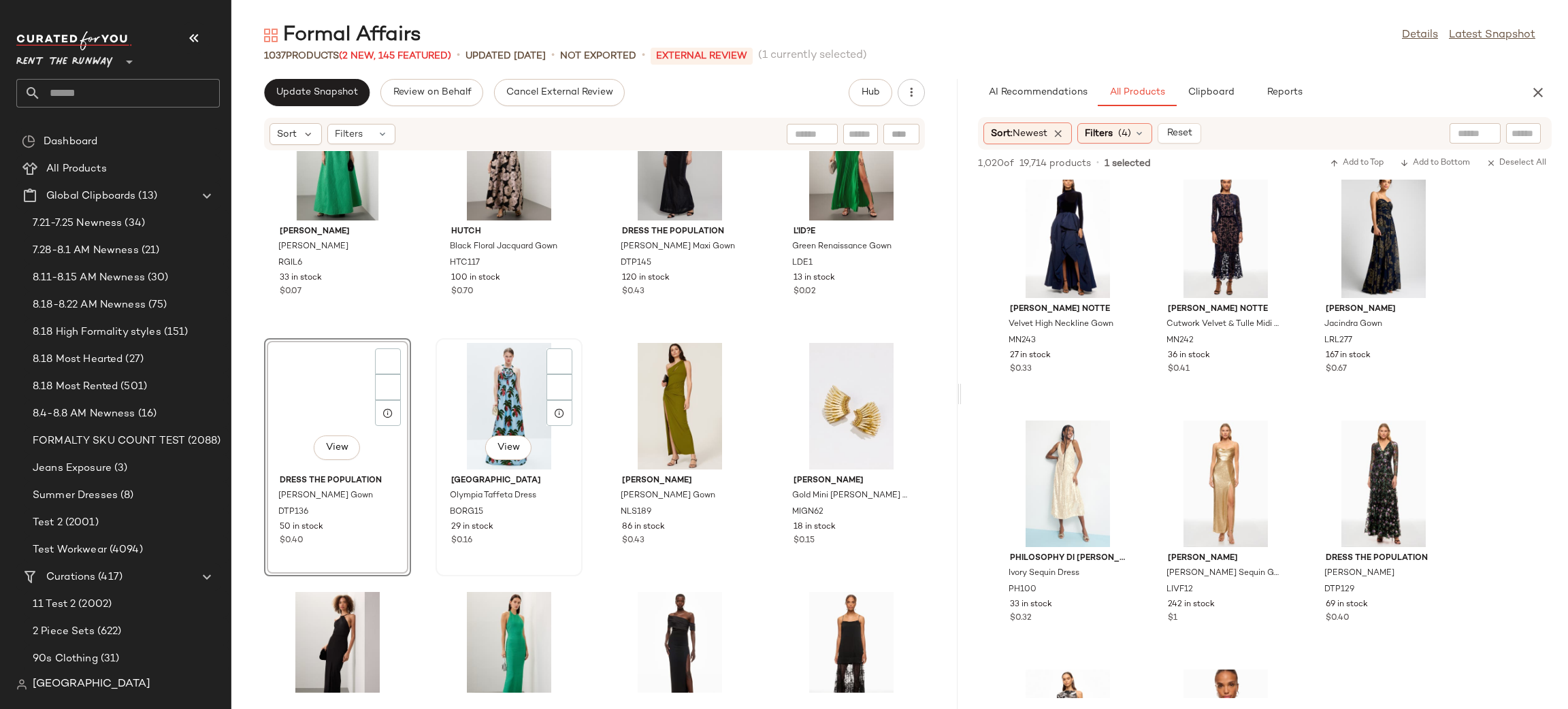
click at [456, 379] on div "View" at bounding box center [509, 406] width 137 height 127
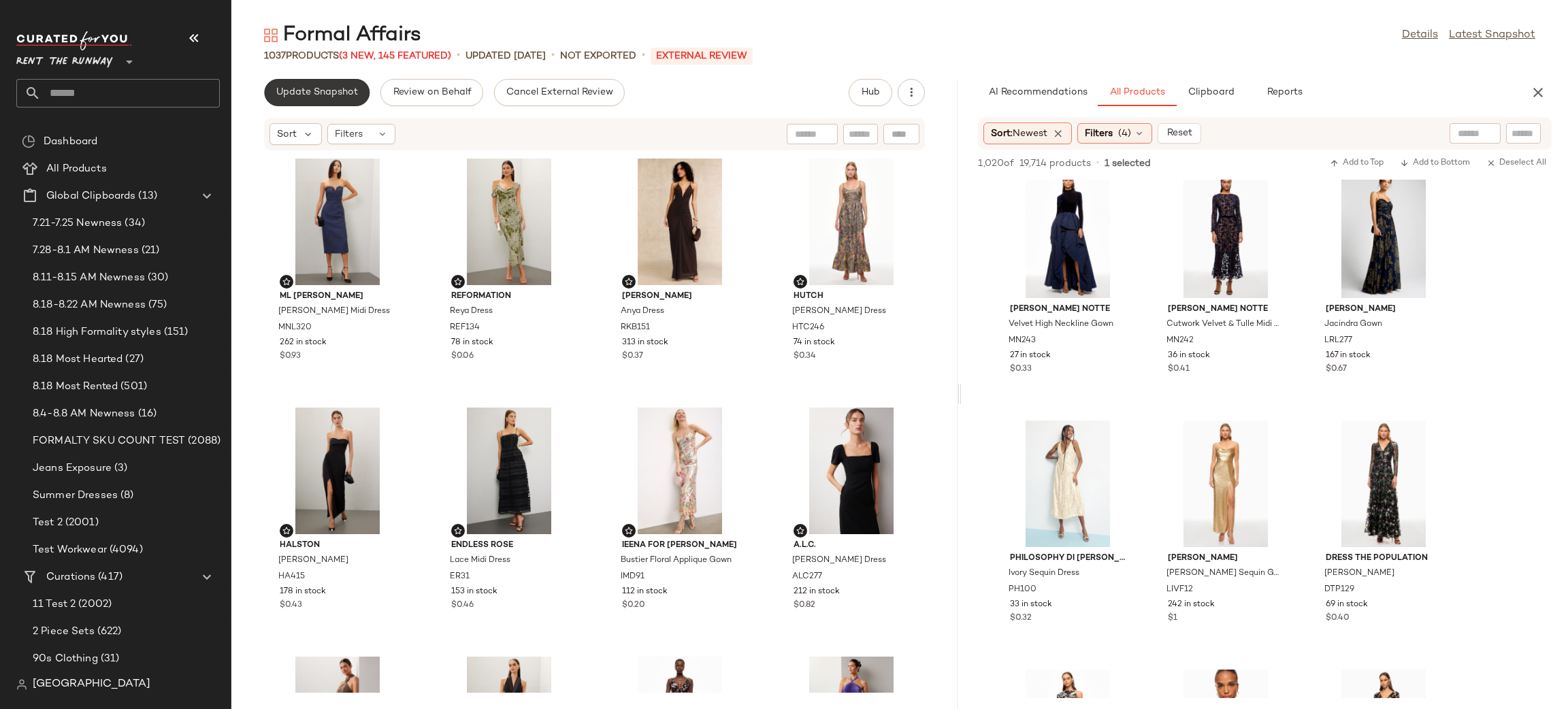
click at [337, 91] on span "Update Snapshot" at bounding box center [317, 92] width 82 height 11
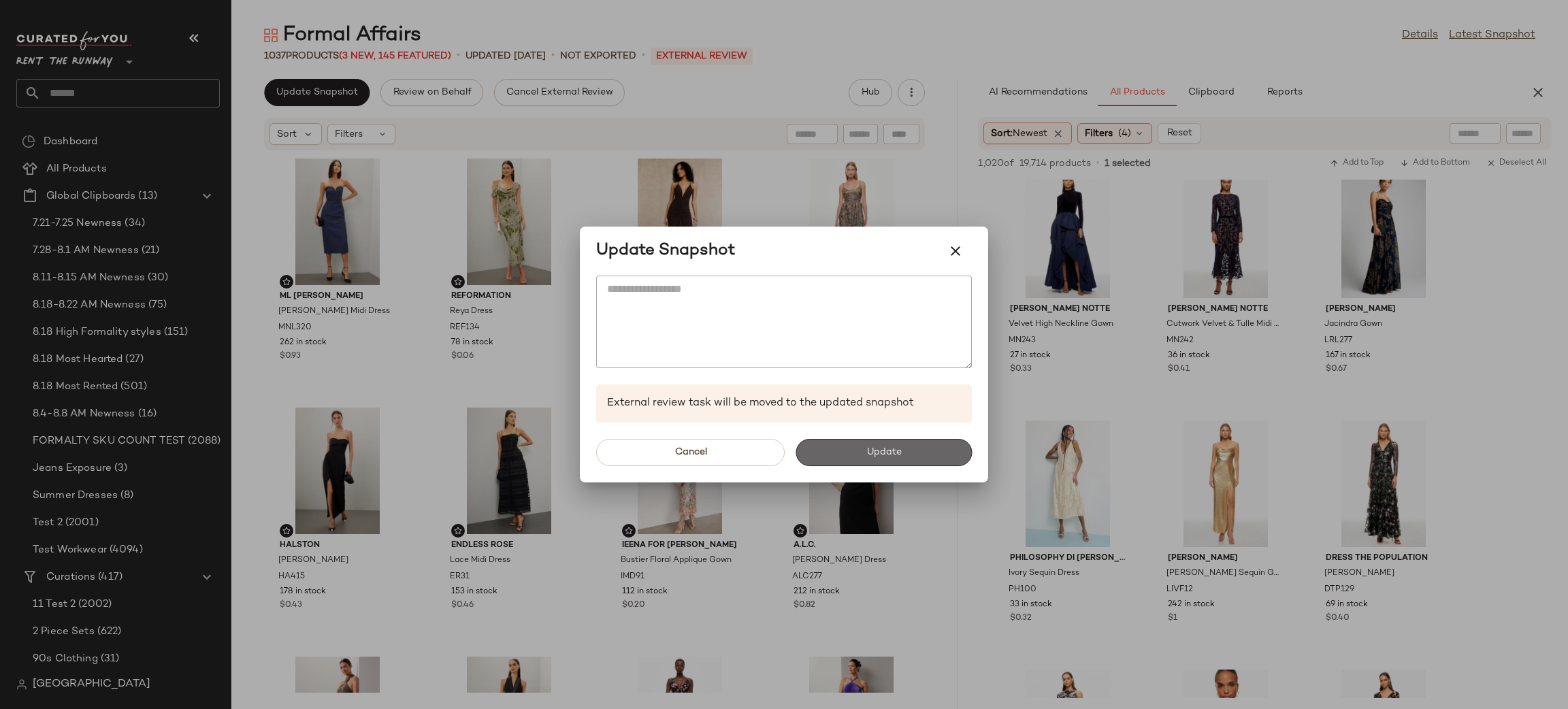
click at [837, 453] on button "Update" at bounding box center [883, 453] width 176 height 28
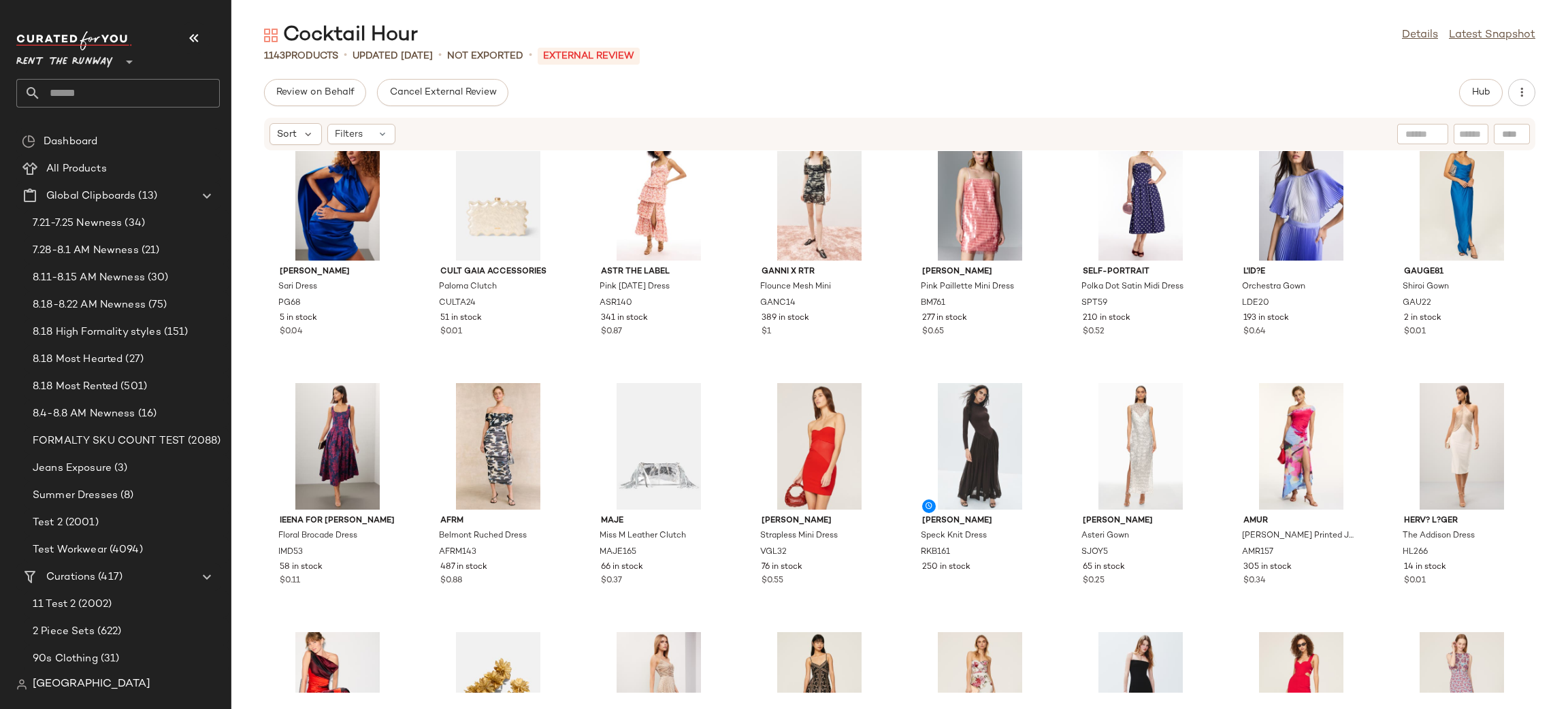
scroll to position [1553, 0]
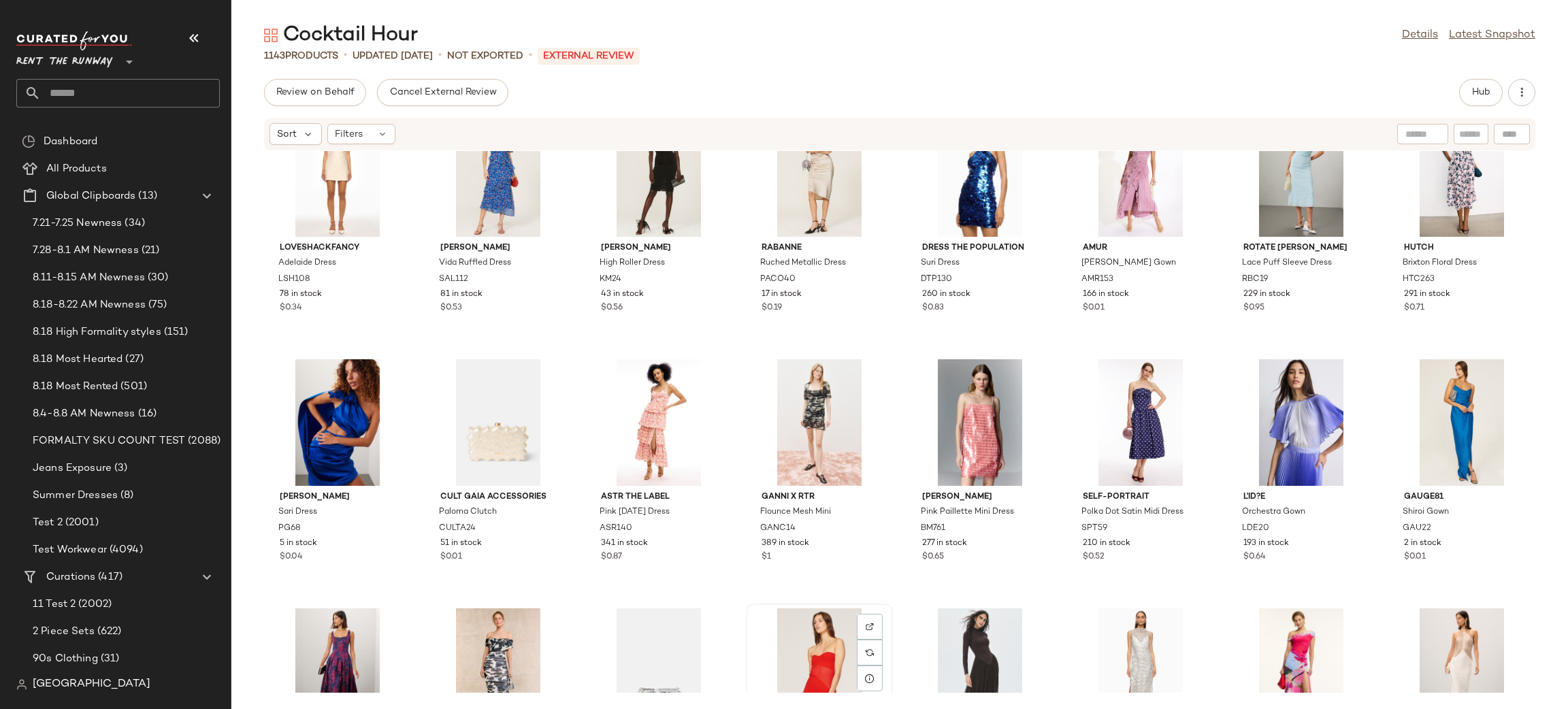
click at [799, 621] on div "View" at bounding box center [819, 672] width 137 height 127
click at [1479, 84] on button "Hub" at bounding box center [1481, 92] width 44 height 28
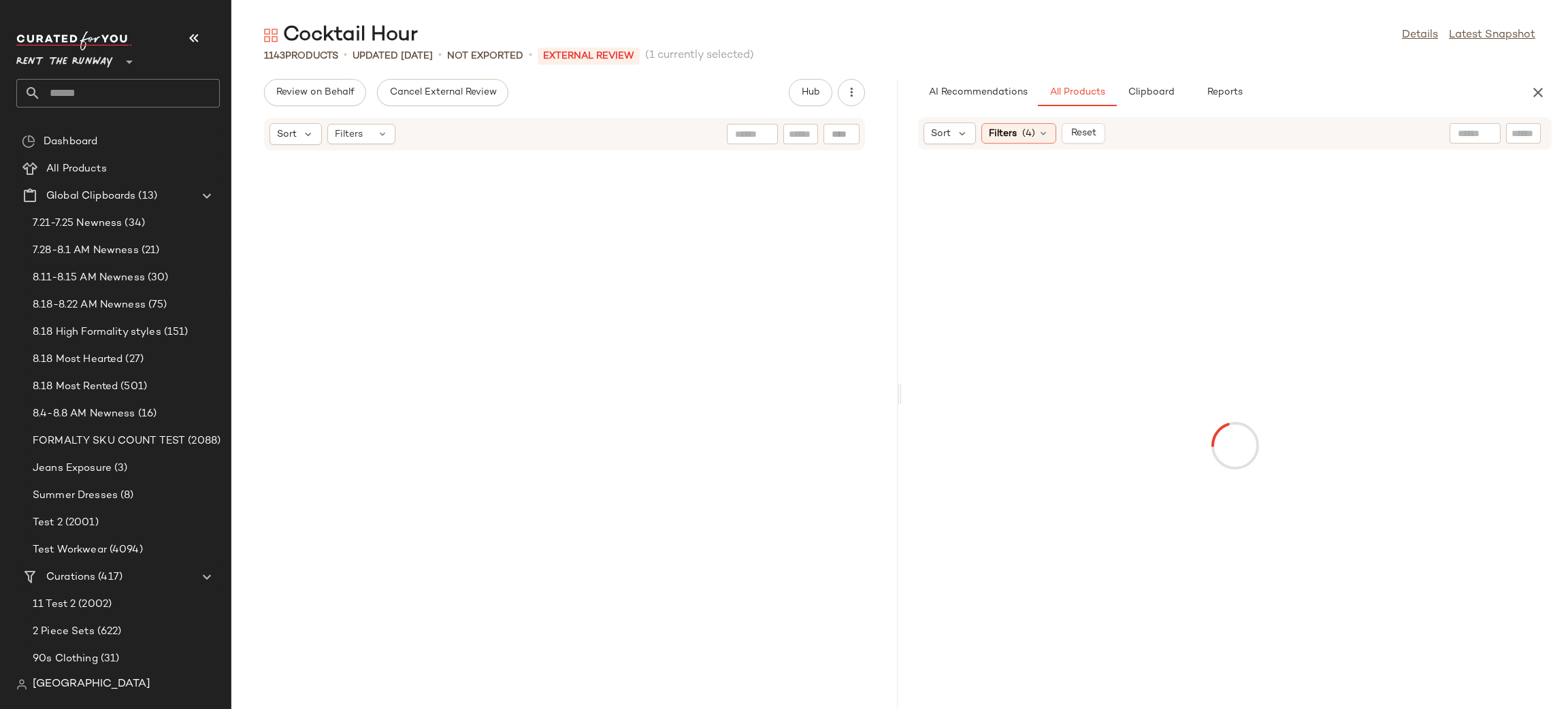
scroll to position [5227, 0]
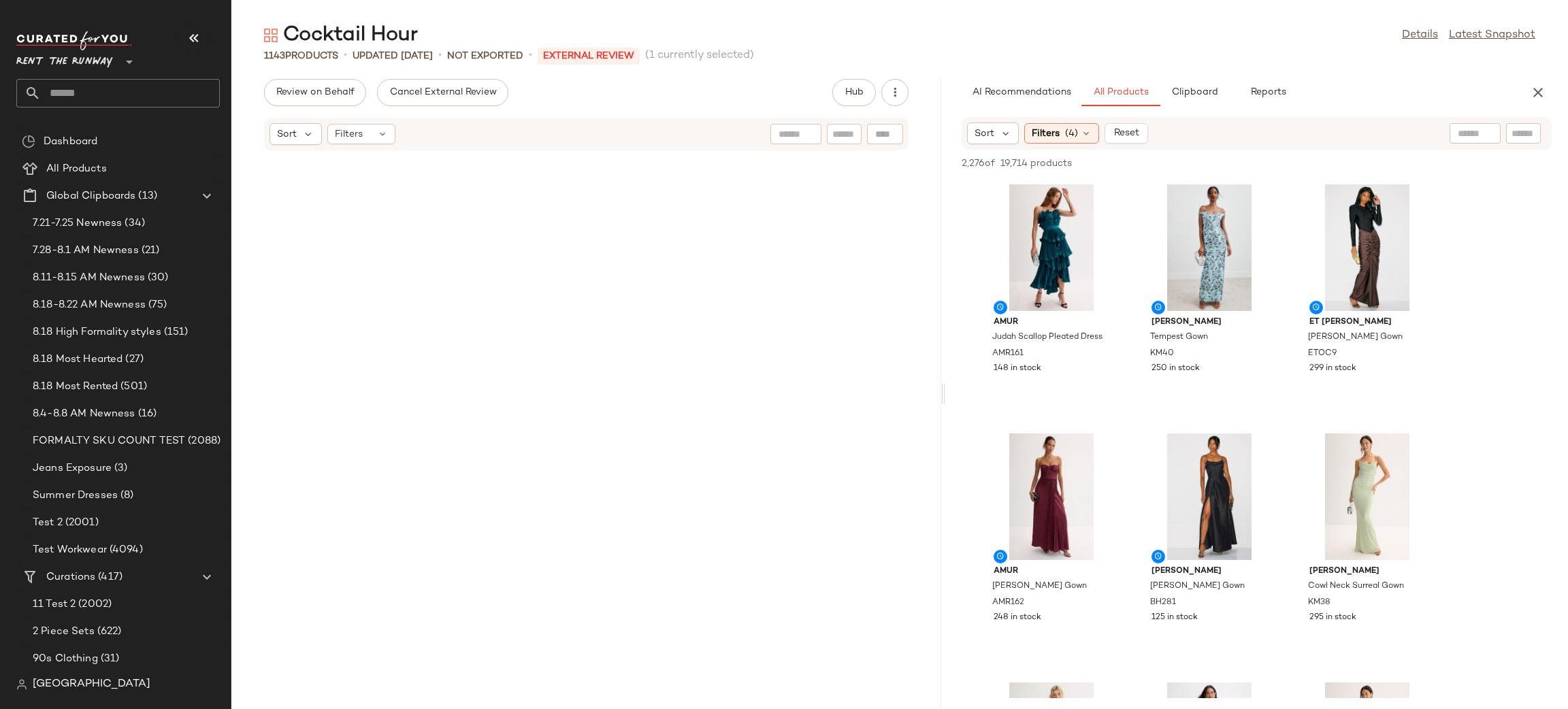
drag, startPoint x: 900, startPoint y: 395, endPoint x: 946, endPoint y: 399, distance: 46.2
click at [946, 399] on div "Cocktail Hour Details Latest Snapshot 1143 Products • updated Aug 22nd • Not Ex…" at bounding box center [899, 365] width 1337 height 687
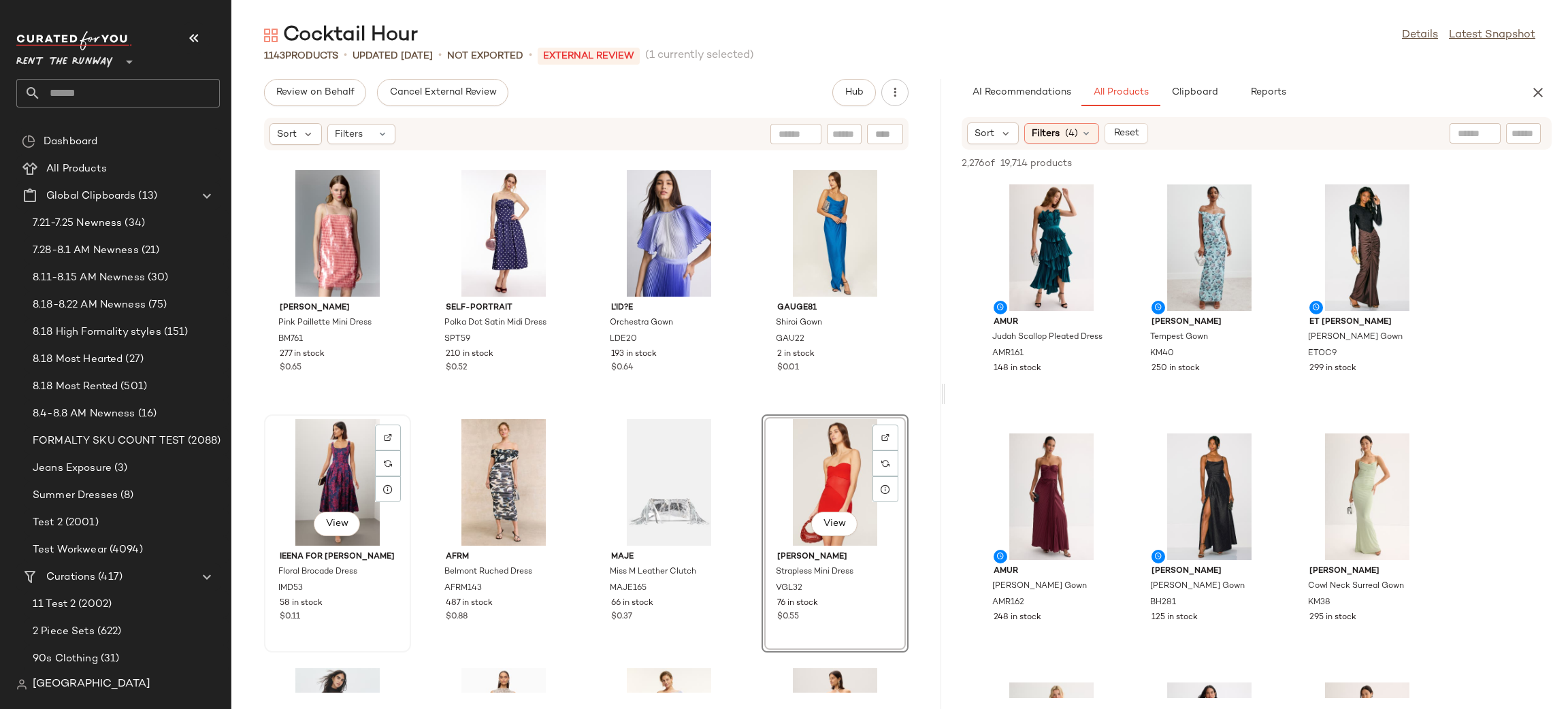
click at [305, 456] on div "View" at bounding box center [337, 483] width 137 height 127
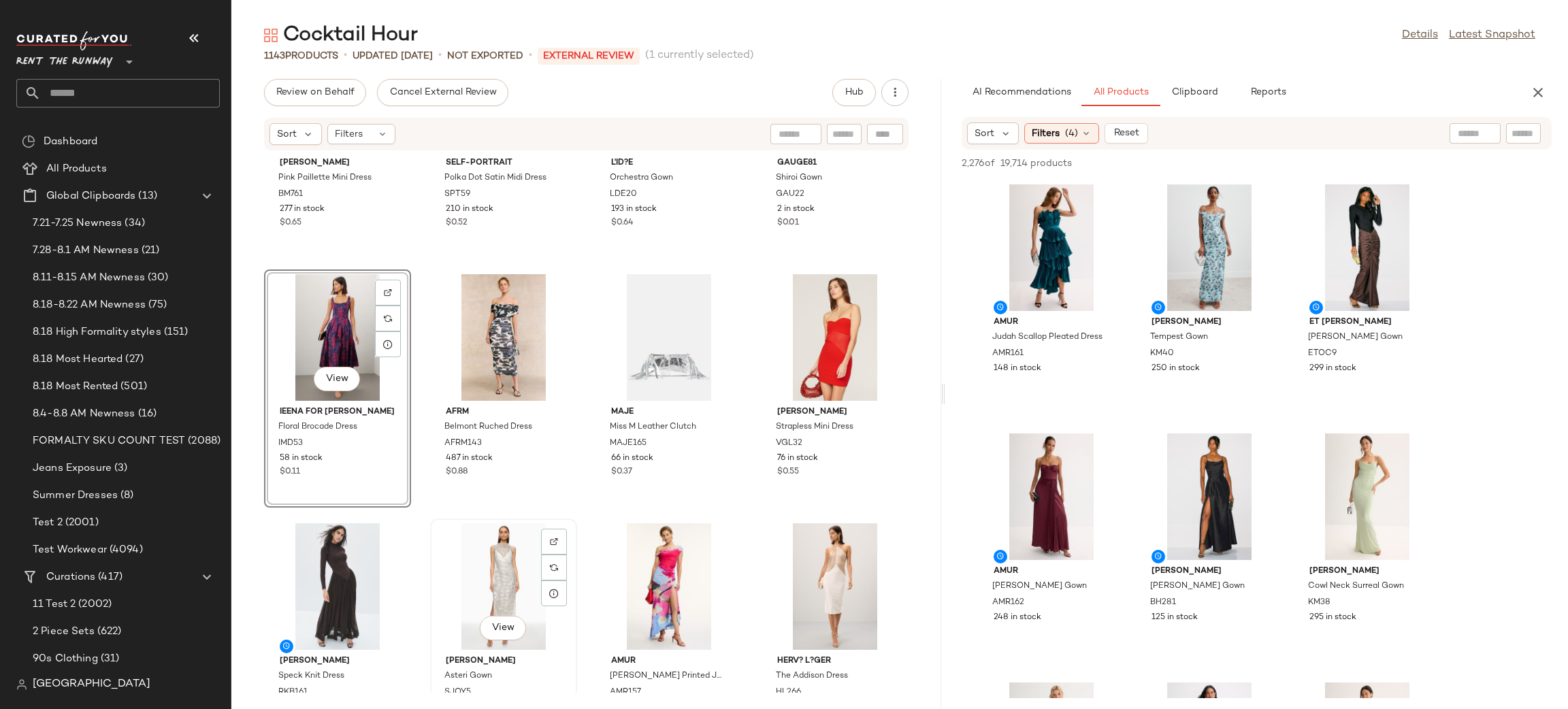
scroll to position [3866, 0]
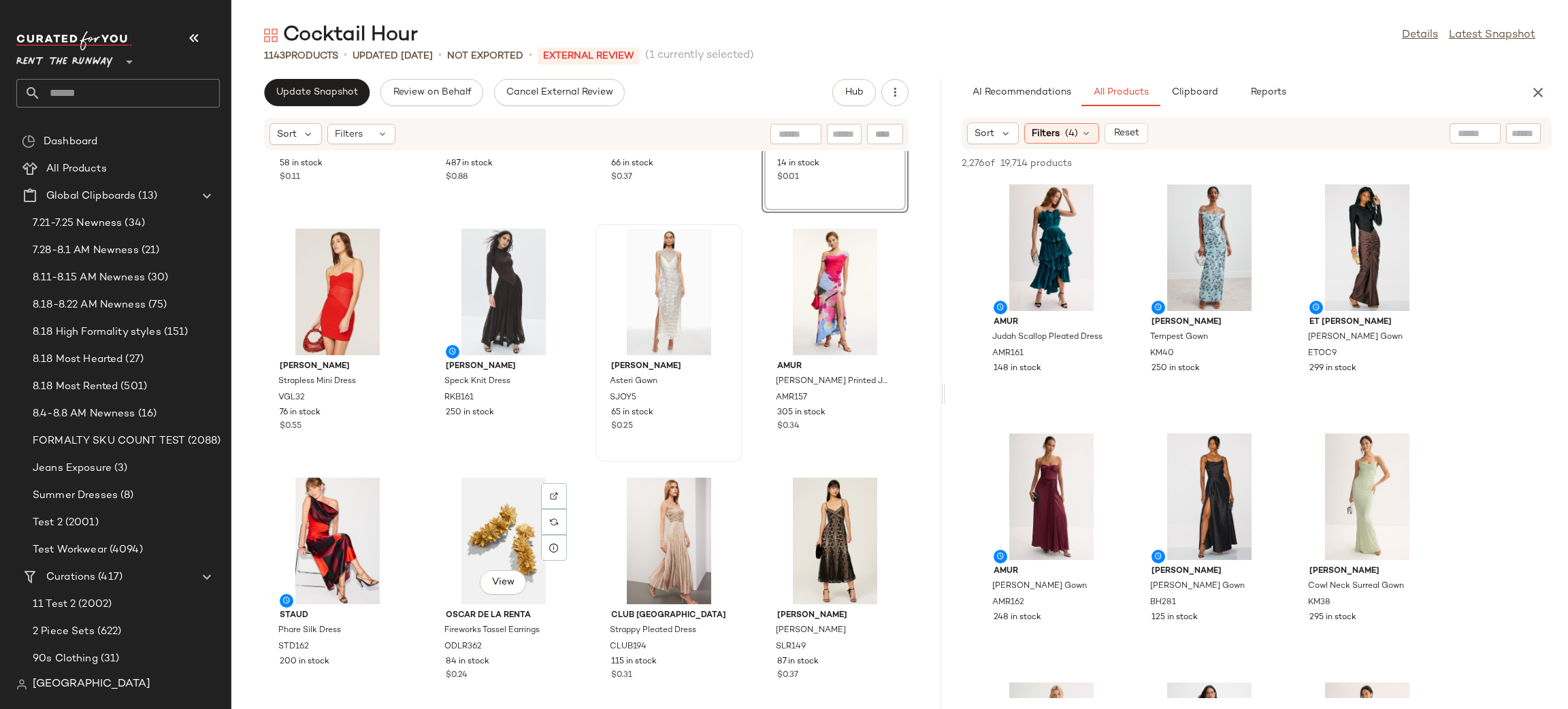
scroll to position [4168, 0]
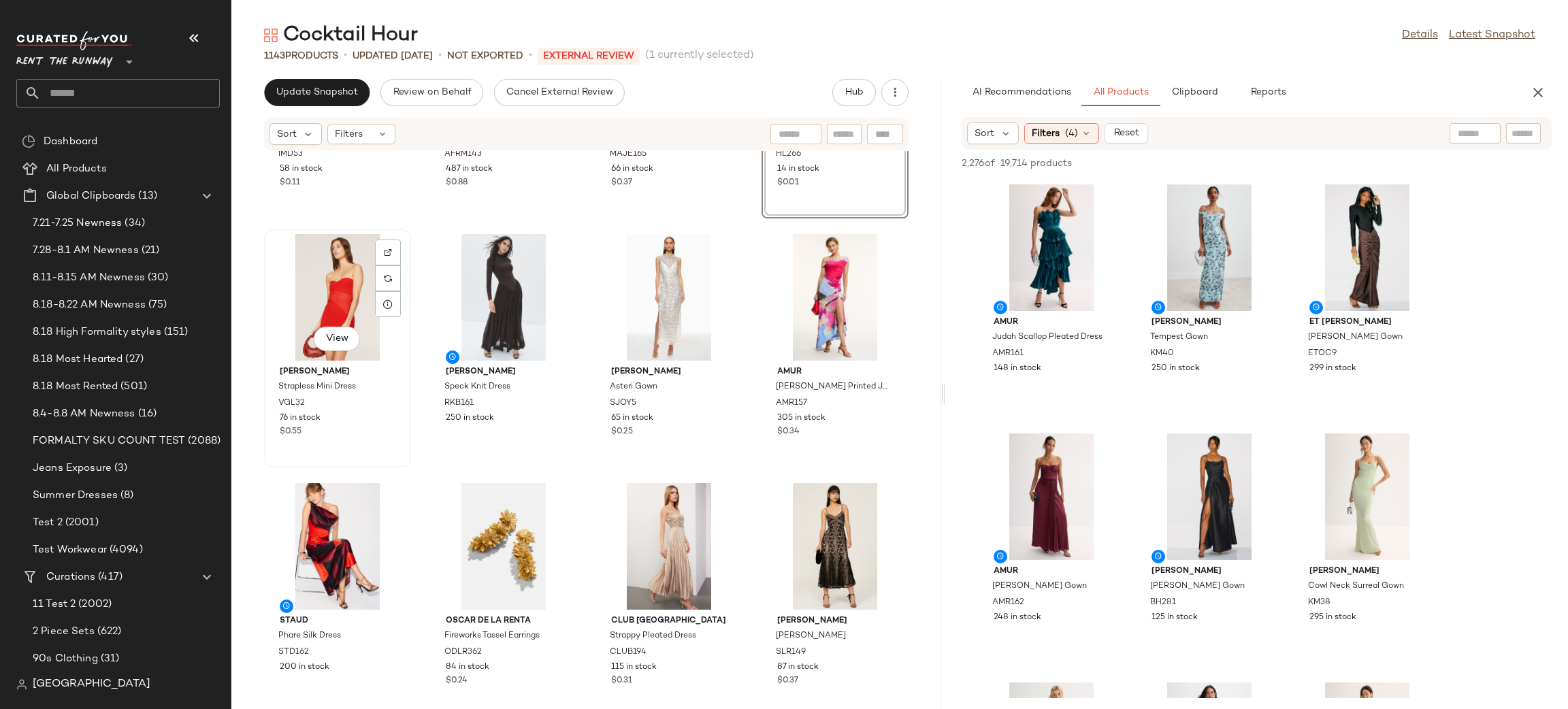
click at [290, 278] on div "View" at bounding box center [337, 297] width 137 height 127
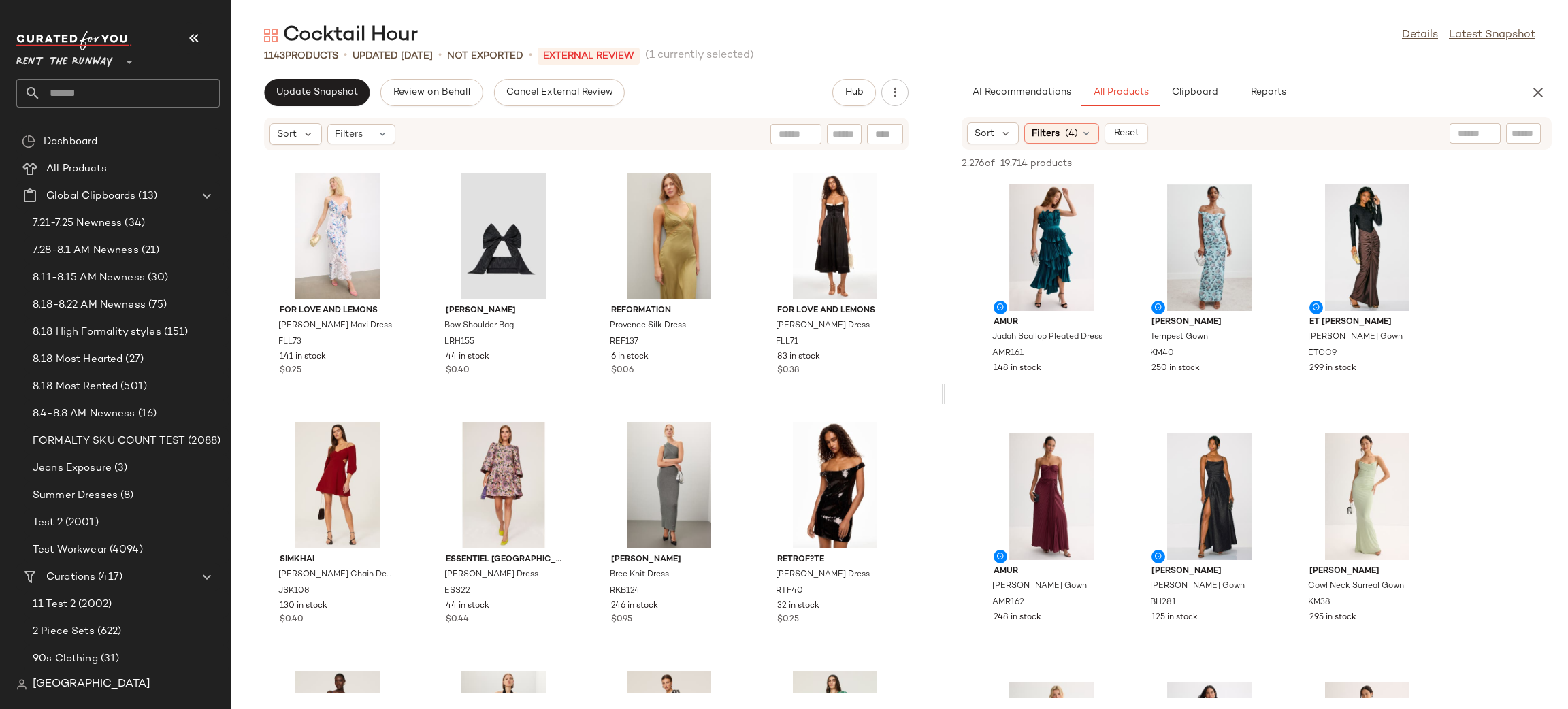
scroll to position [8546, 0]
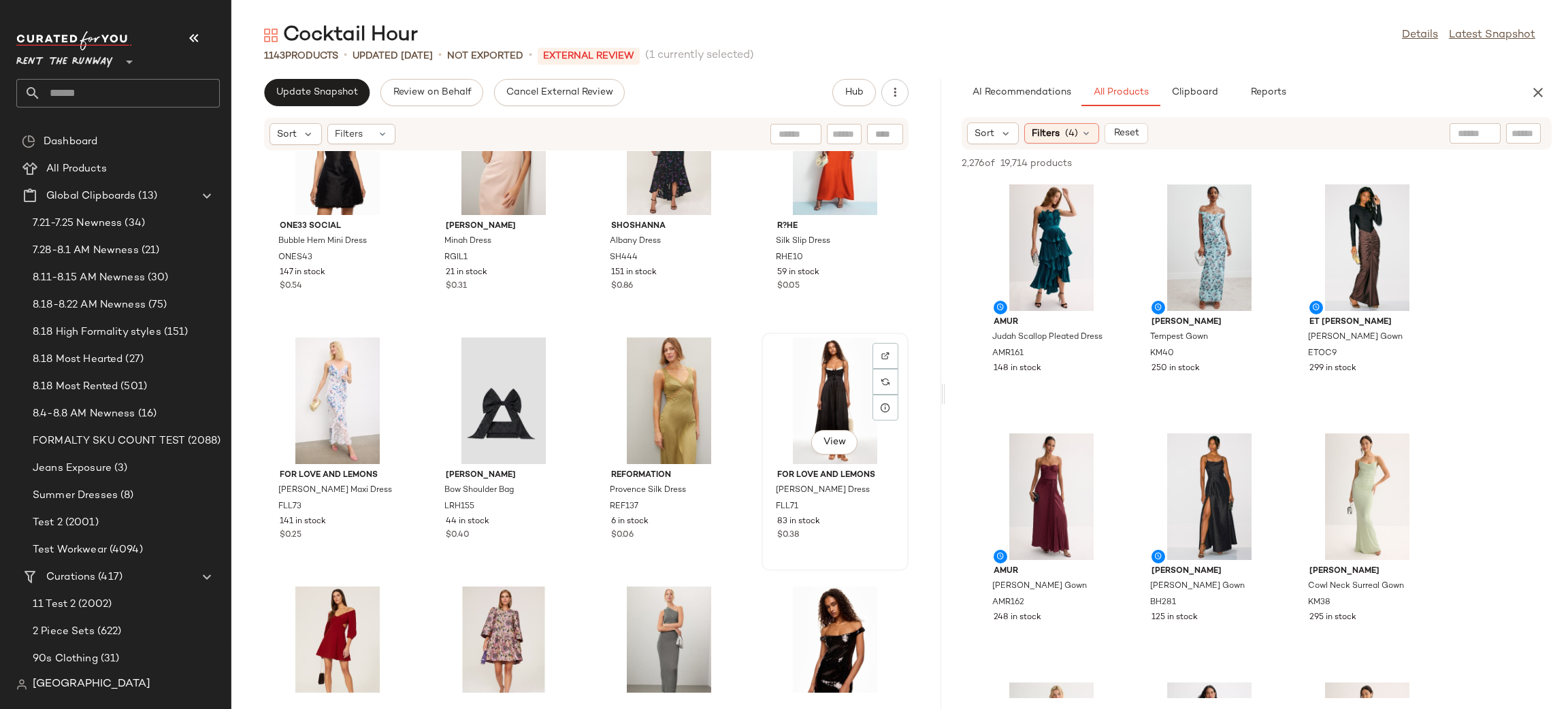
click at [795, 402] on div "View" at bounding box center [834, 401] width 137 height 127
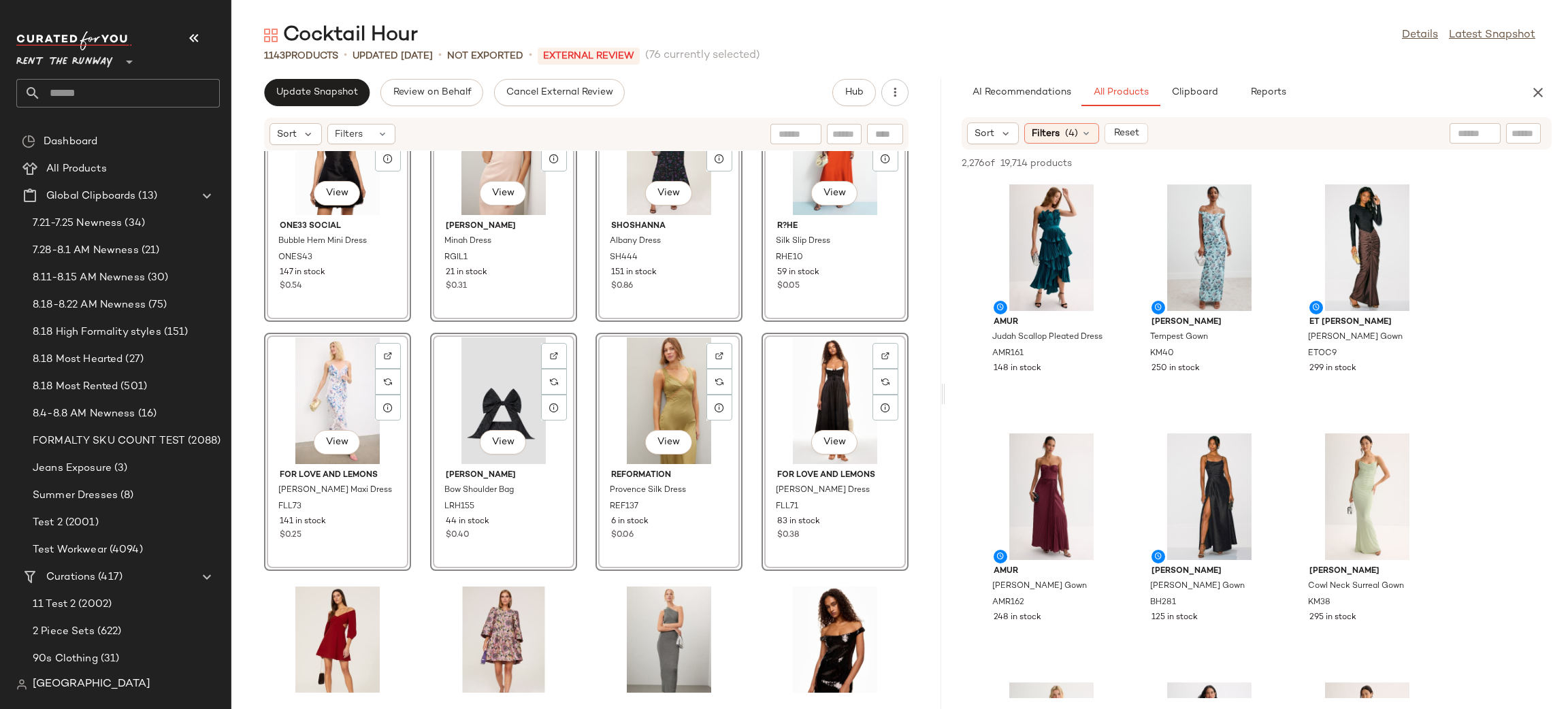
click at [677, 390] on div "View" at bounding box center [669, 401] width 137 height 127
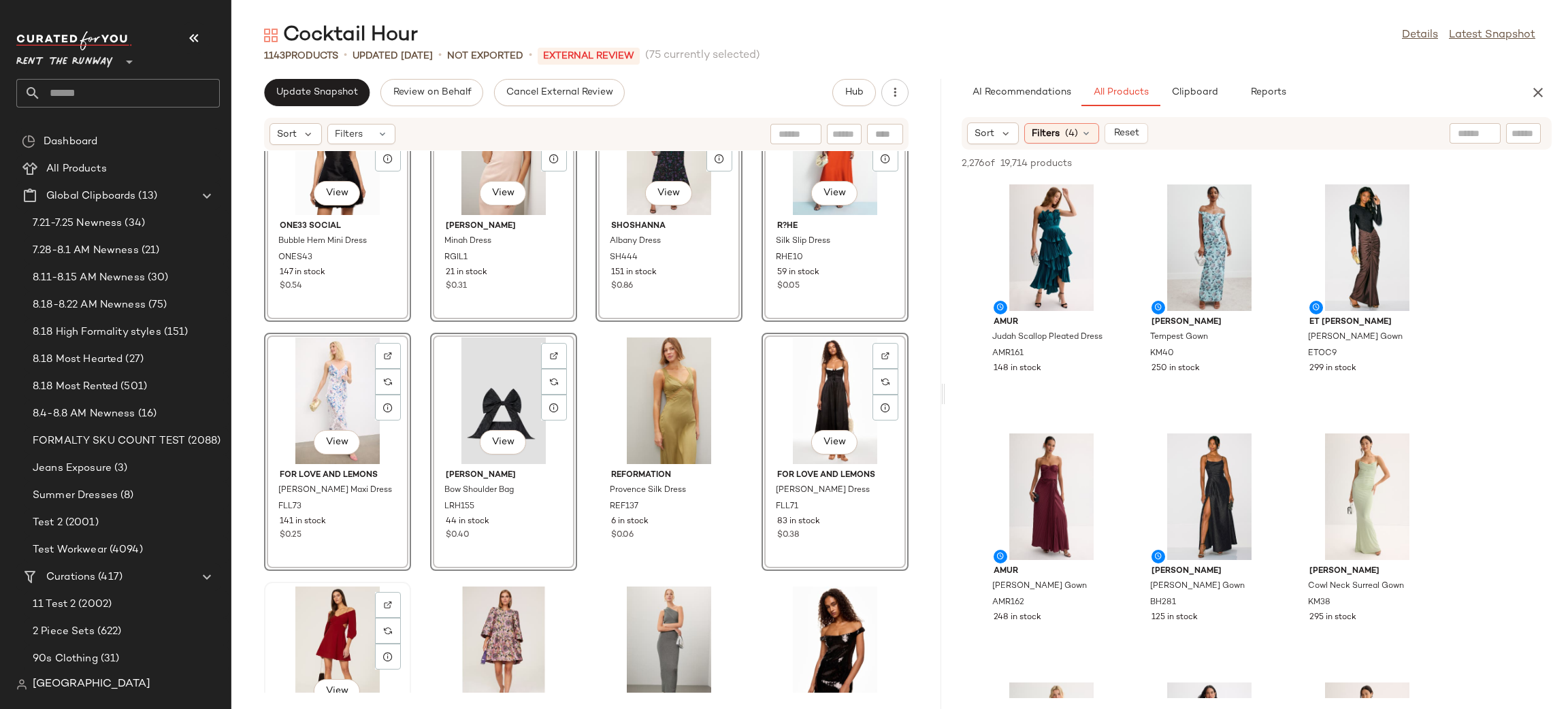
click at [334, 620] on div "View" at bounding box center [337, 650] width 137 height 127
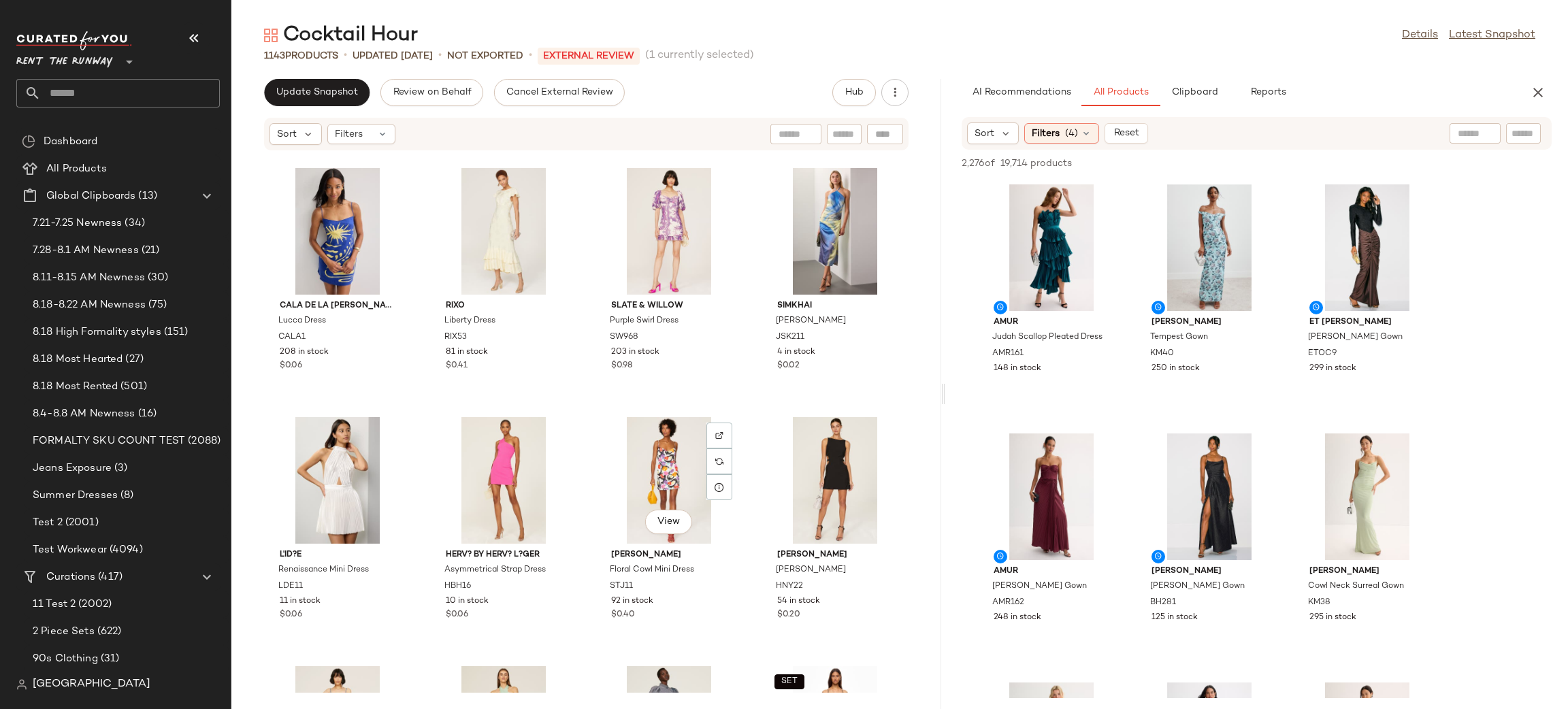
scroll to position [6968, 0]
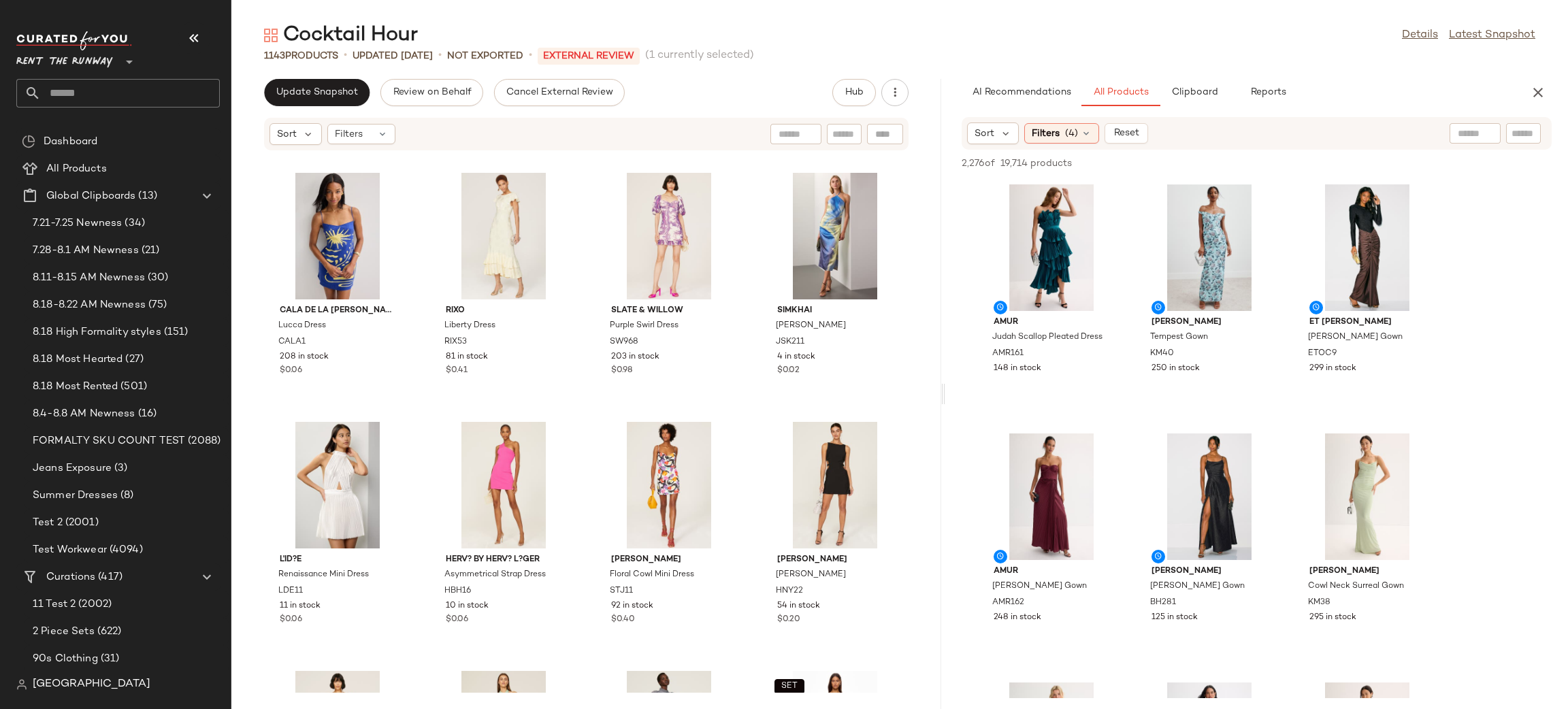
click at [748, 254] on div "CALA de la CRUZ Lucca Dress CALA1 208 in stock $0.06 Rixo Liberty Dress RIX53 8…" at bounding box center [586, 421] width 710 height 541
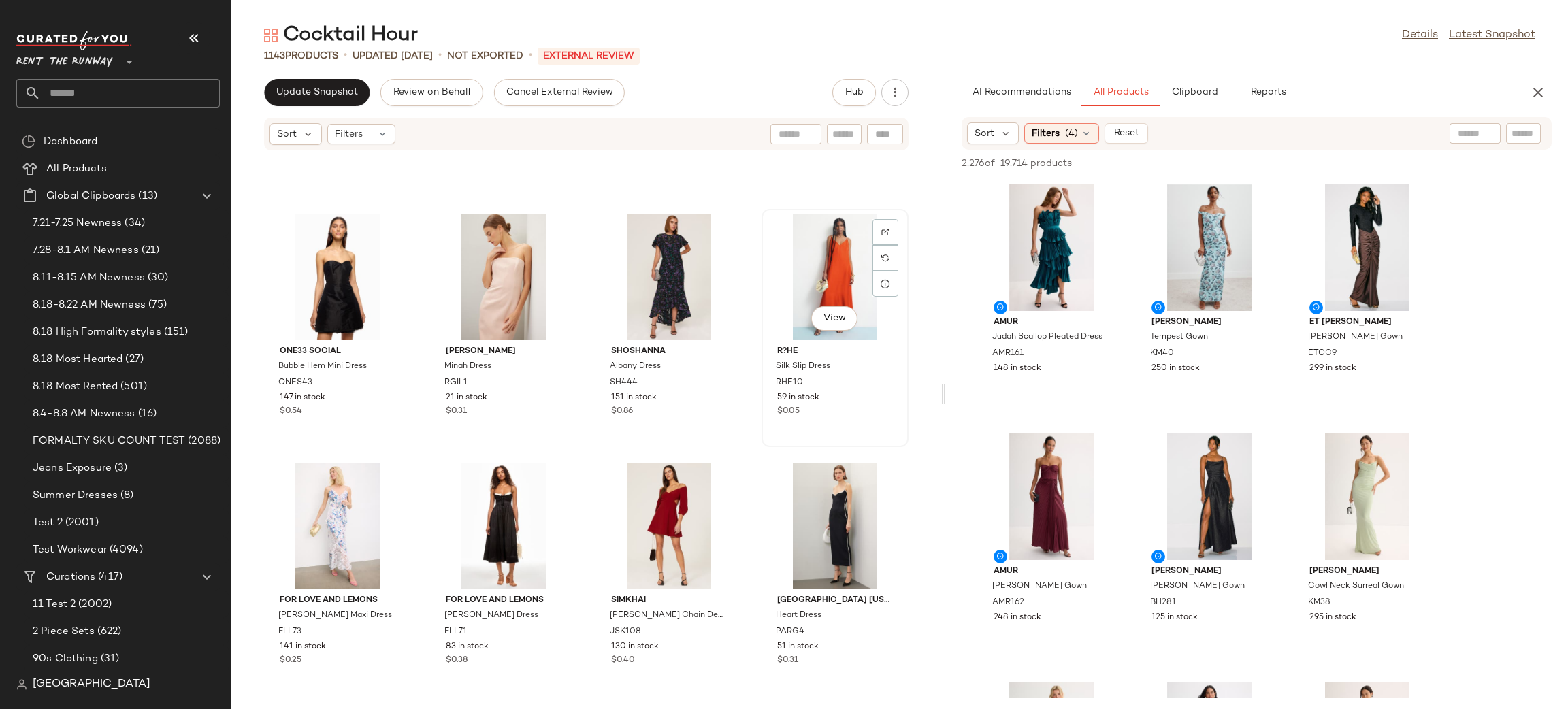
click at [833, 259] on div "View" at bounding box center [834, 277] width 137 height 127
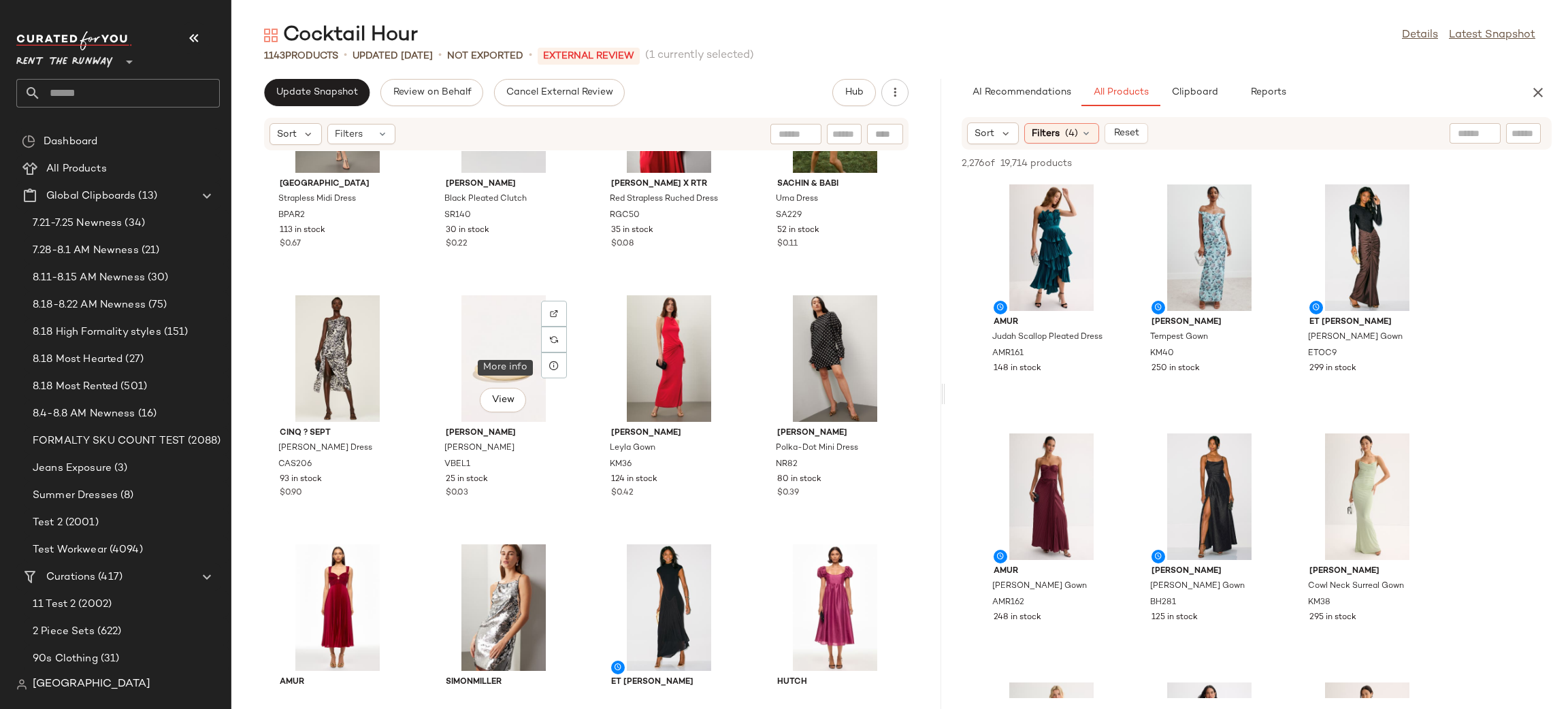
scroll to position [3360, 0]
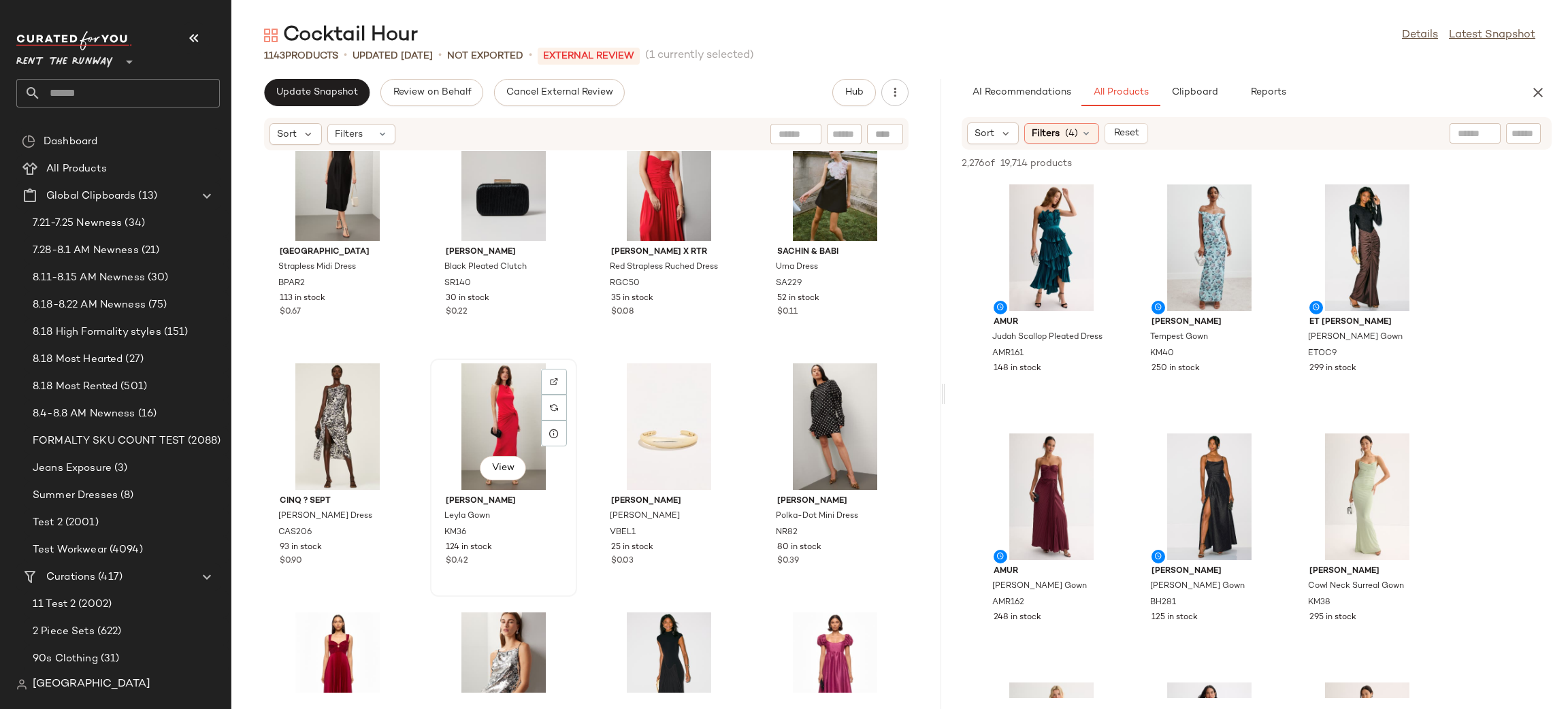
scroll to position [3408, 0]
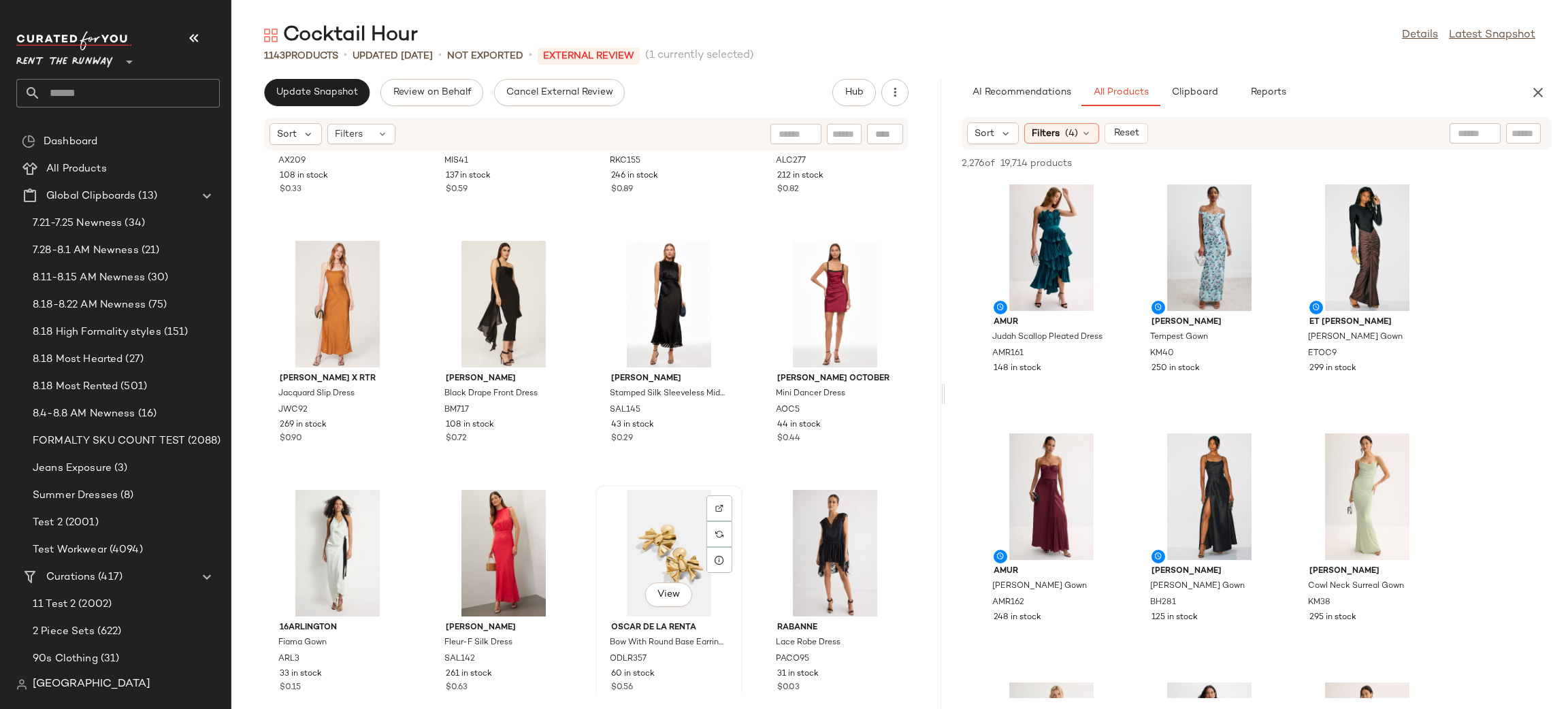
scroll to position [2537, 0]
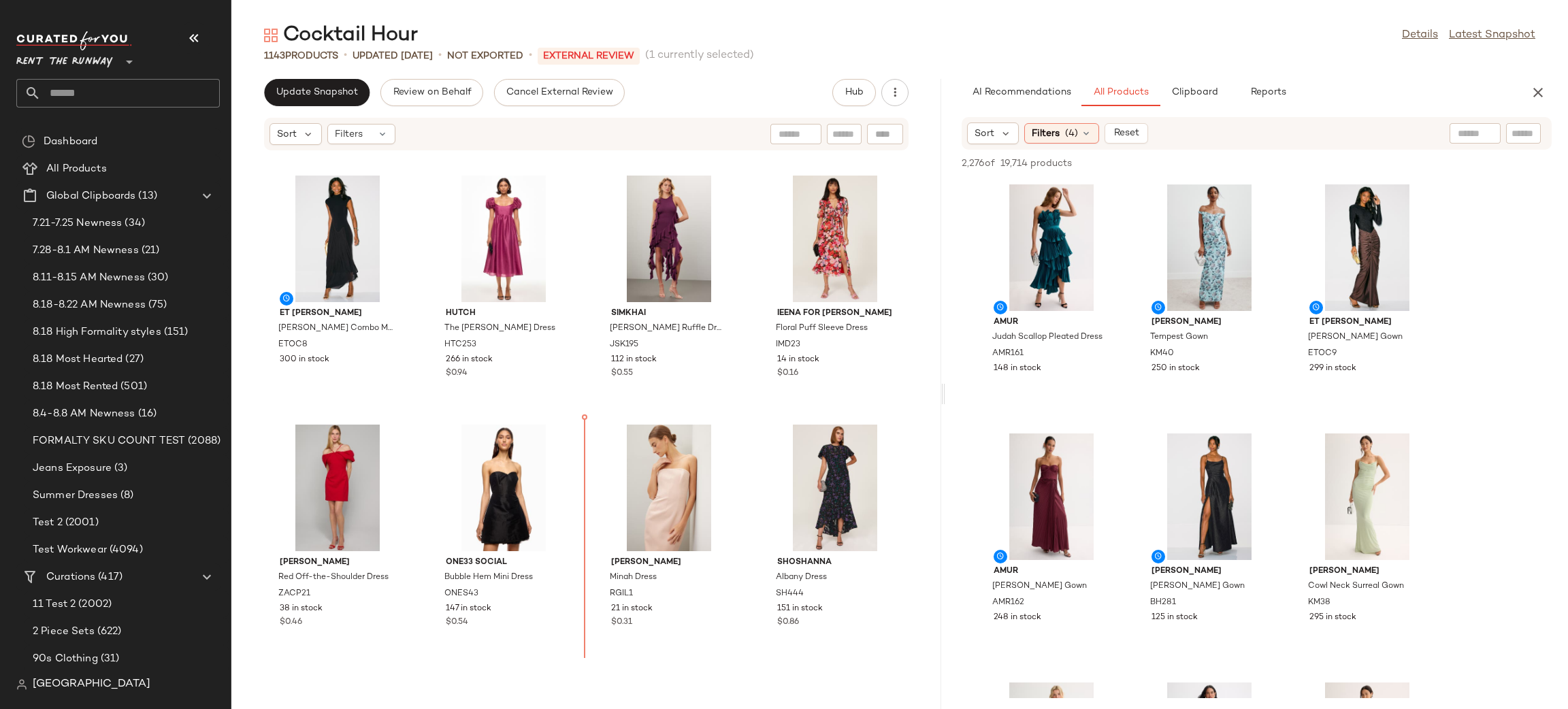
scroll to position [3729, 0]
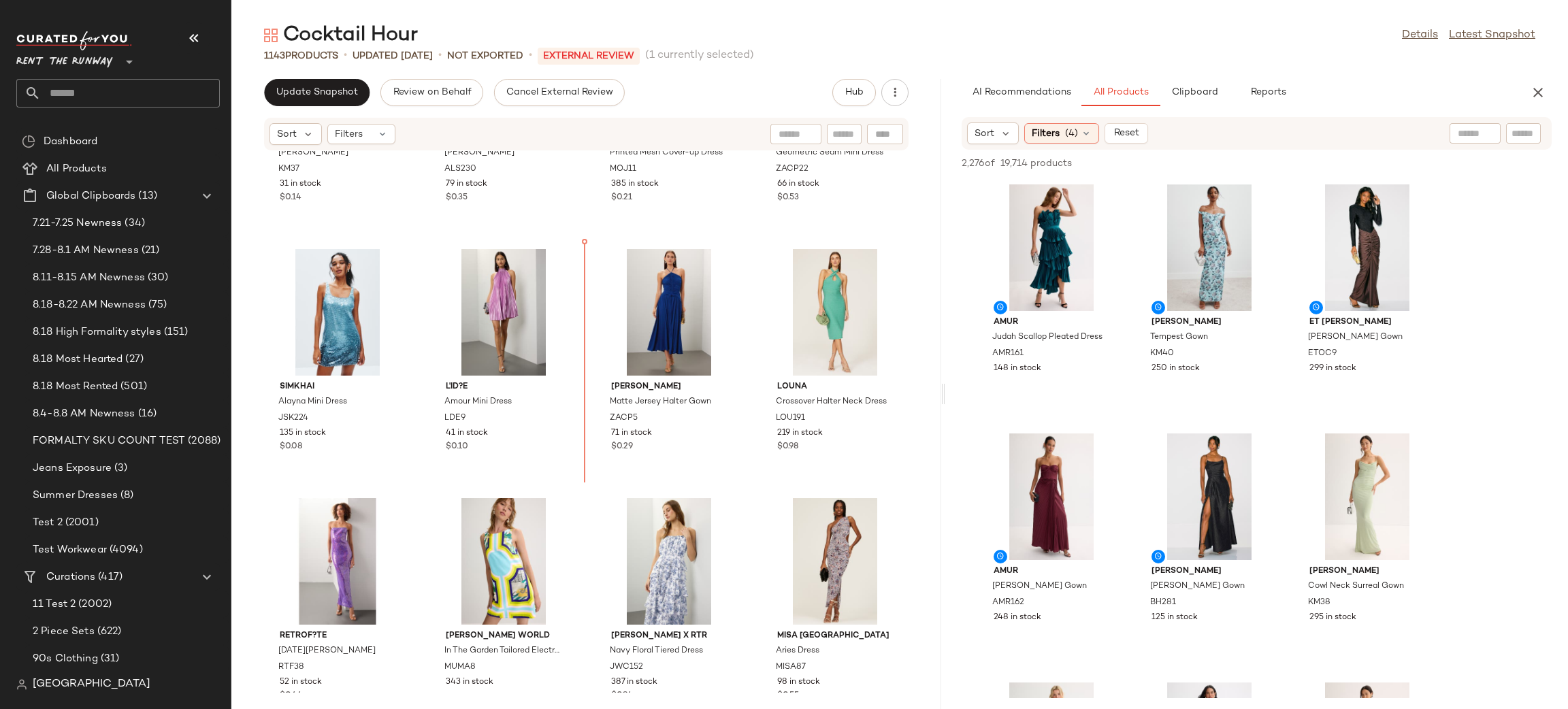
scroll to position [5147, 0]
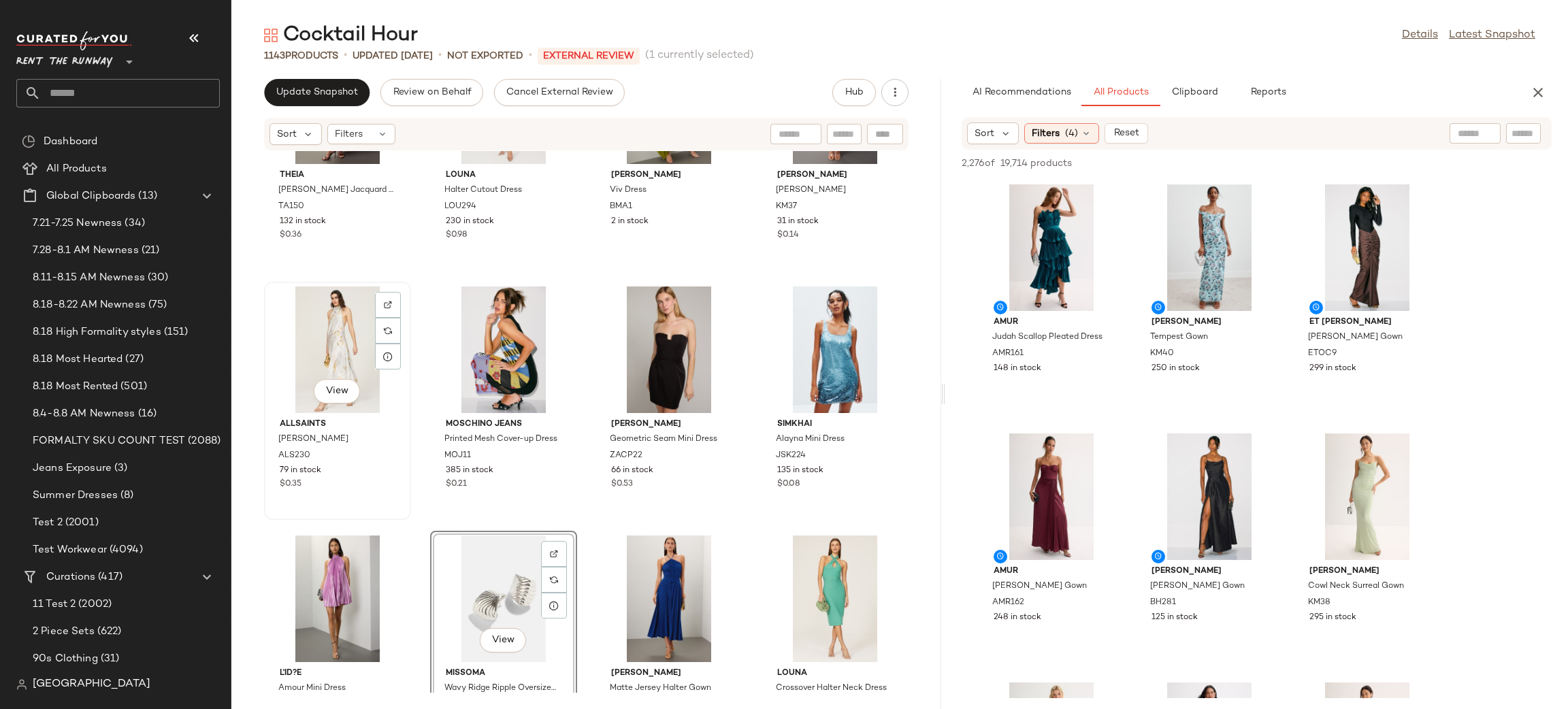
scroll to position [4853, 0]
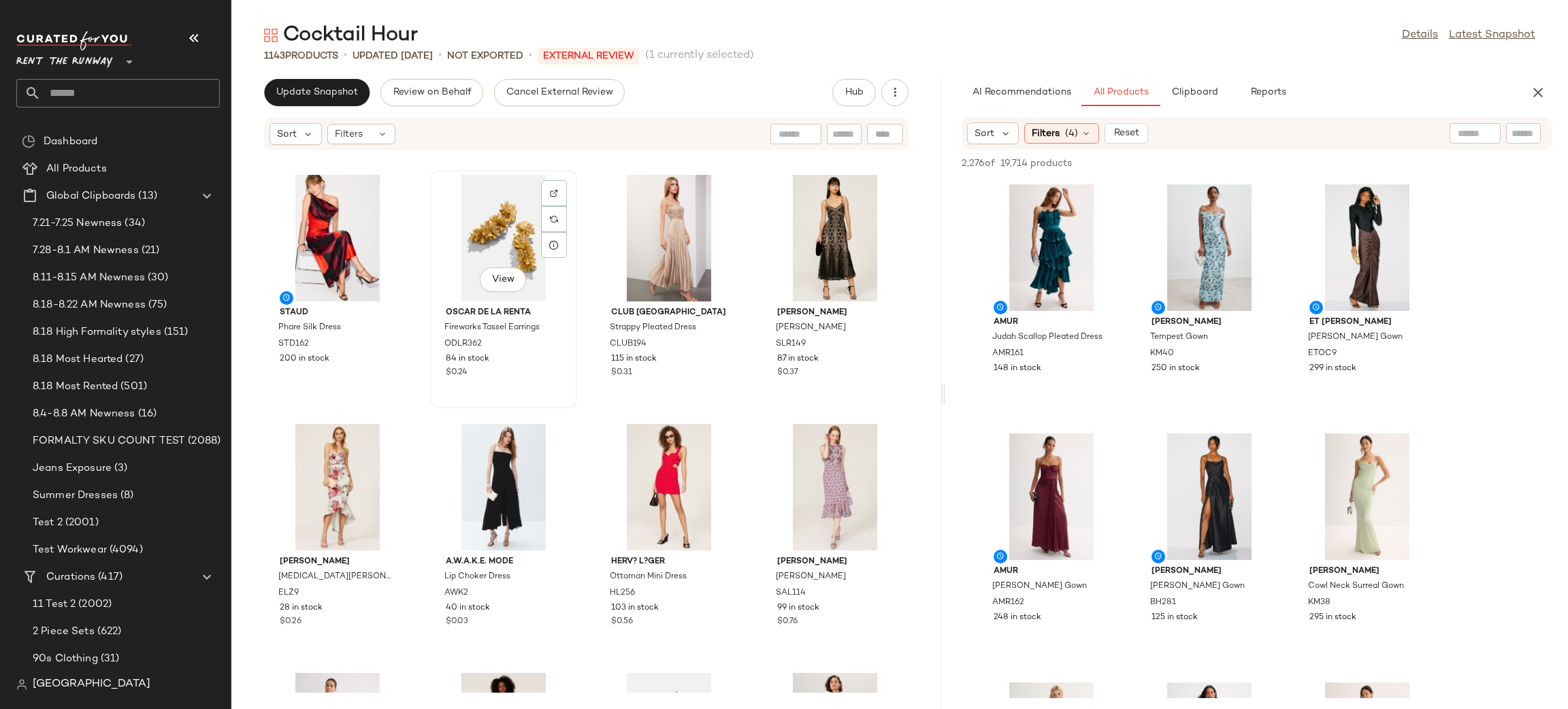
scroll to position [539, 0]
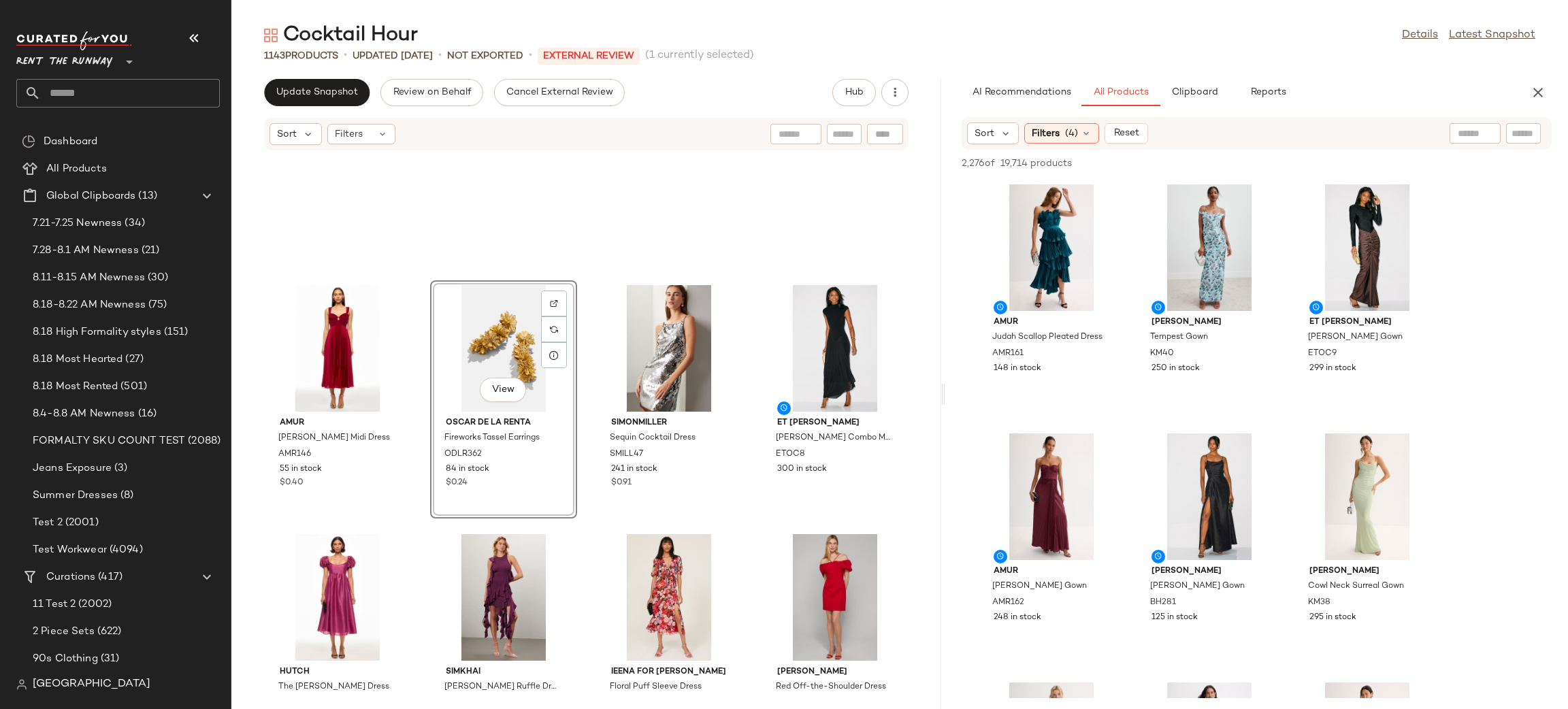
scroll to position [2805, 0]
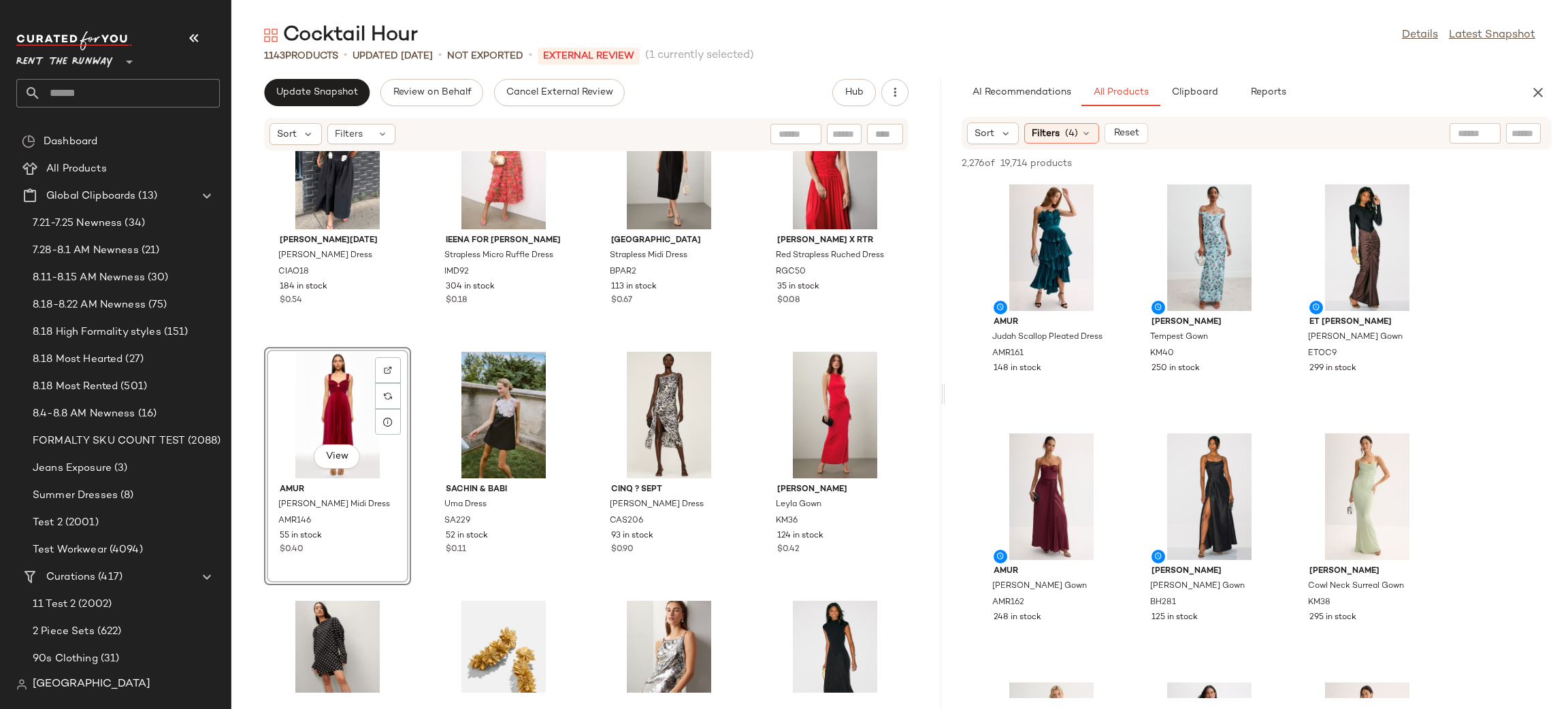
scroll to position [2782, 0]
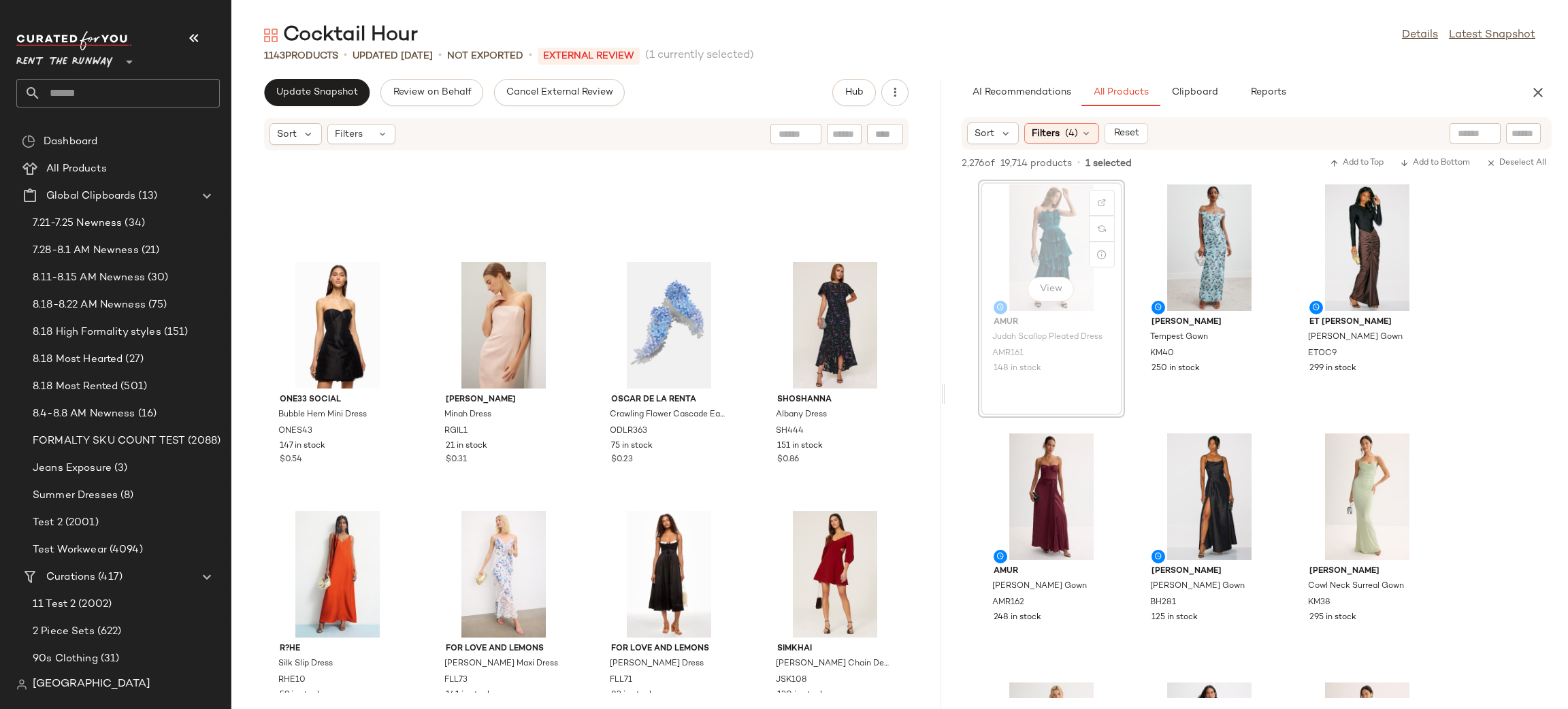
scroll to position [3639, 0]
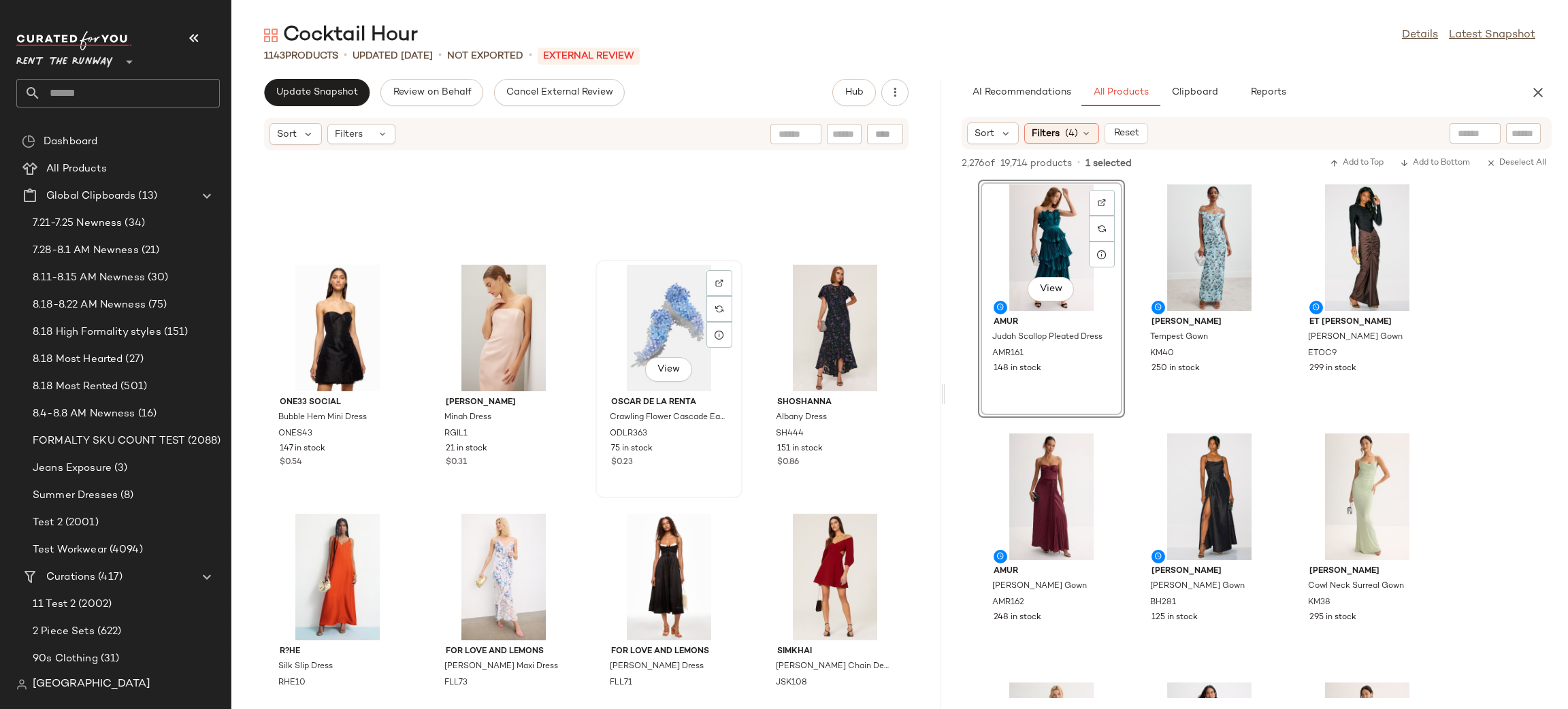
click at [622, 301] on div "View" at bounding box center [669, 328] width 137 height 127
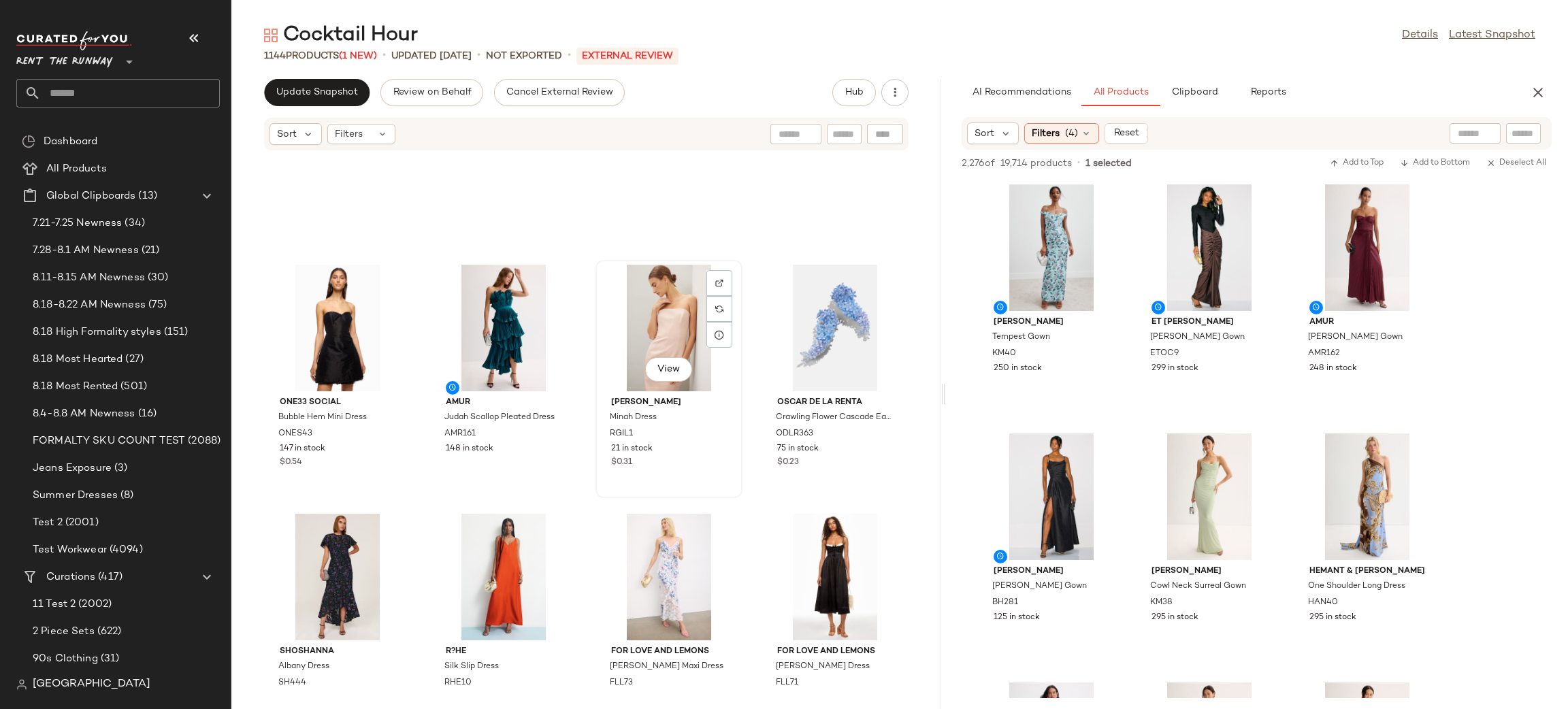
click at [678, 276] on div "View" at bounding box center [669, 328] width 137 height 127
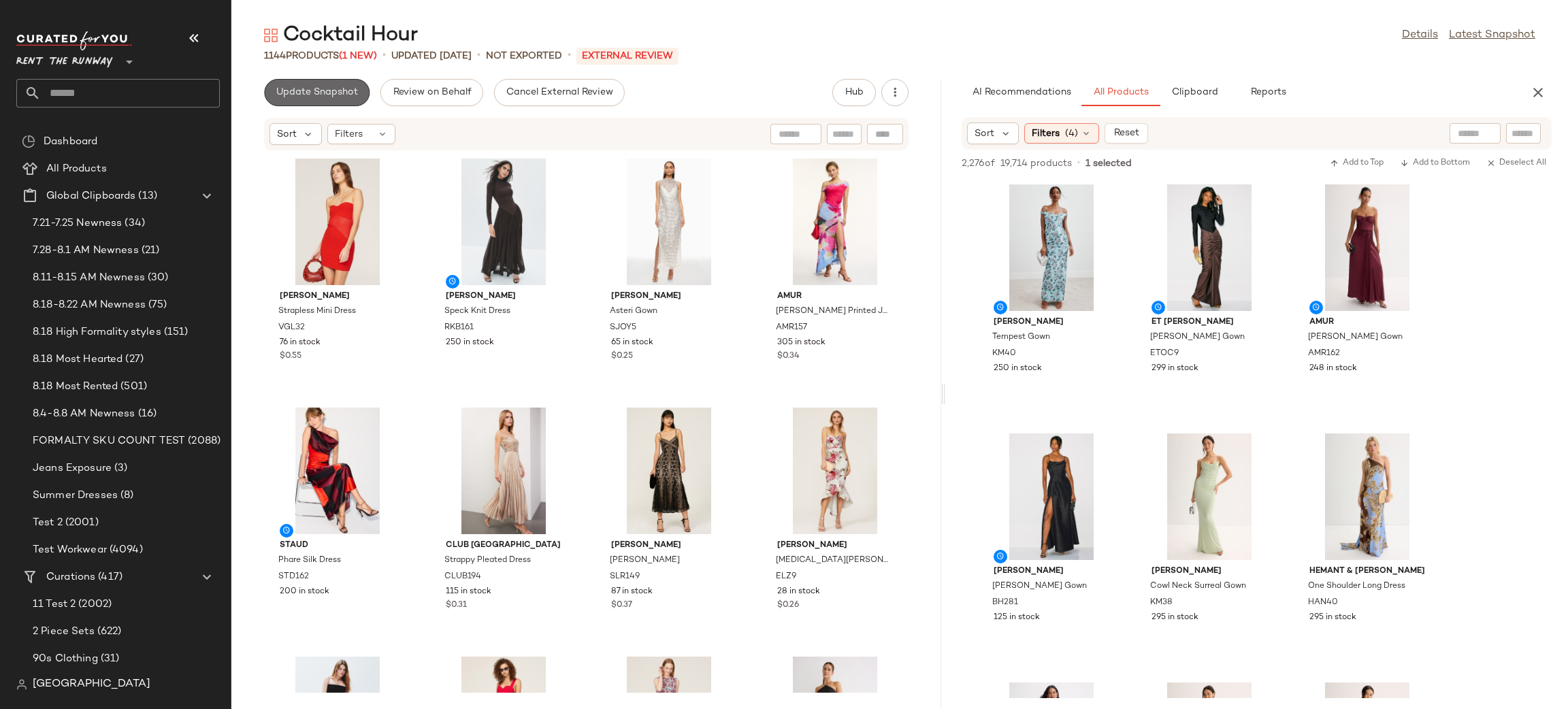
click at [326, 103] on button "Update Snapshot" at bounding box center [317, 92] width 106 height 28
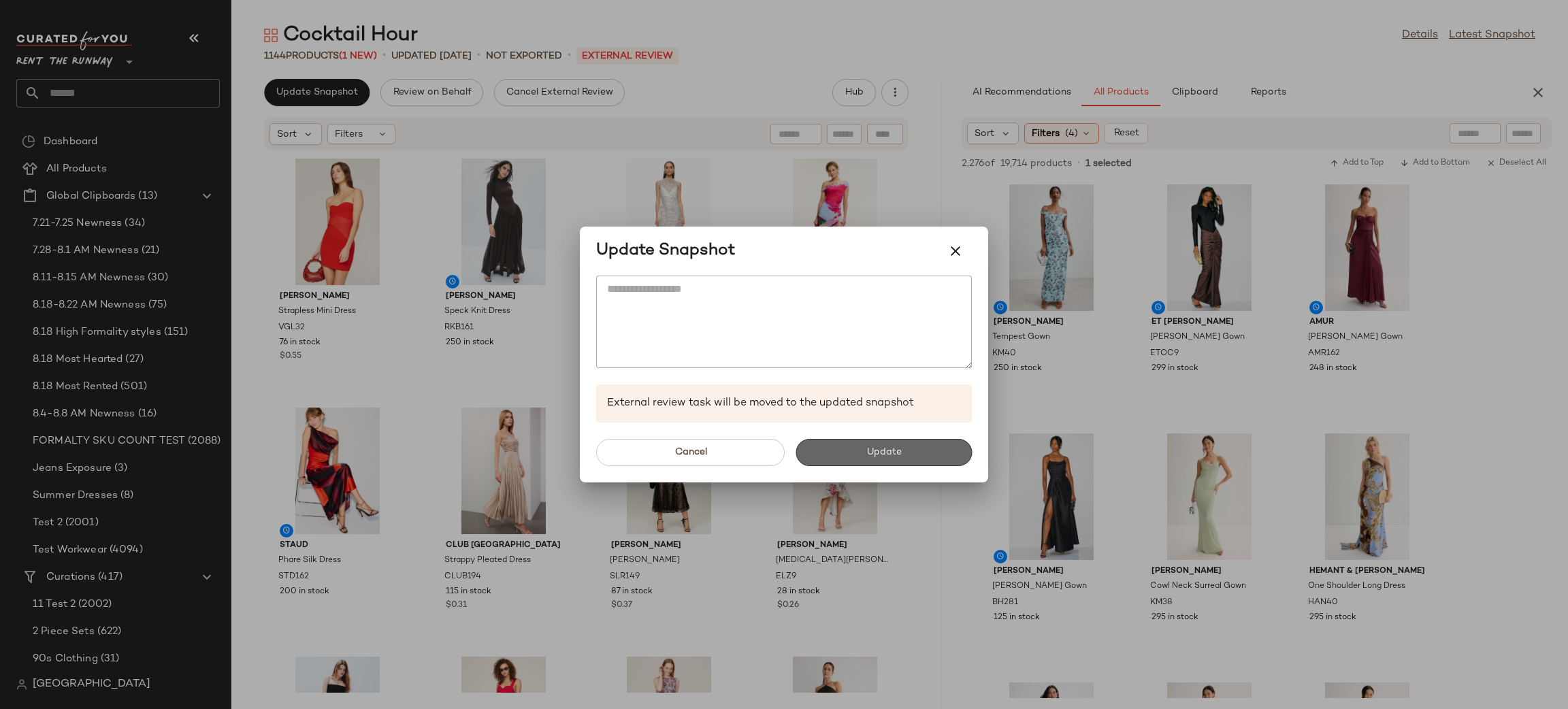
click at [897, 458] on button "Update" at bounding box center [883, 453] width 176 height 28
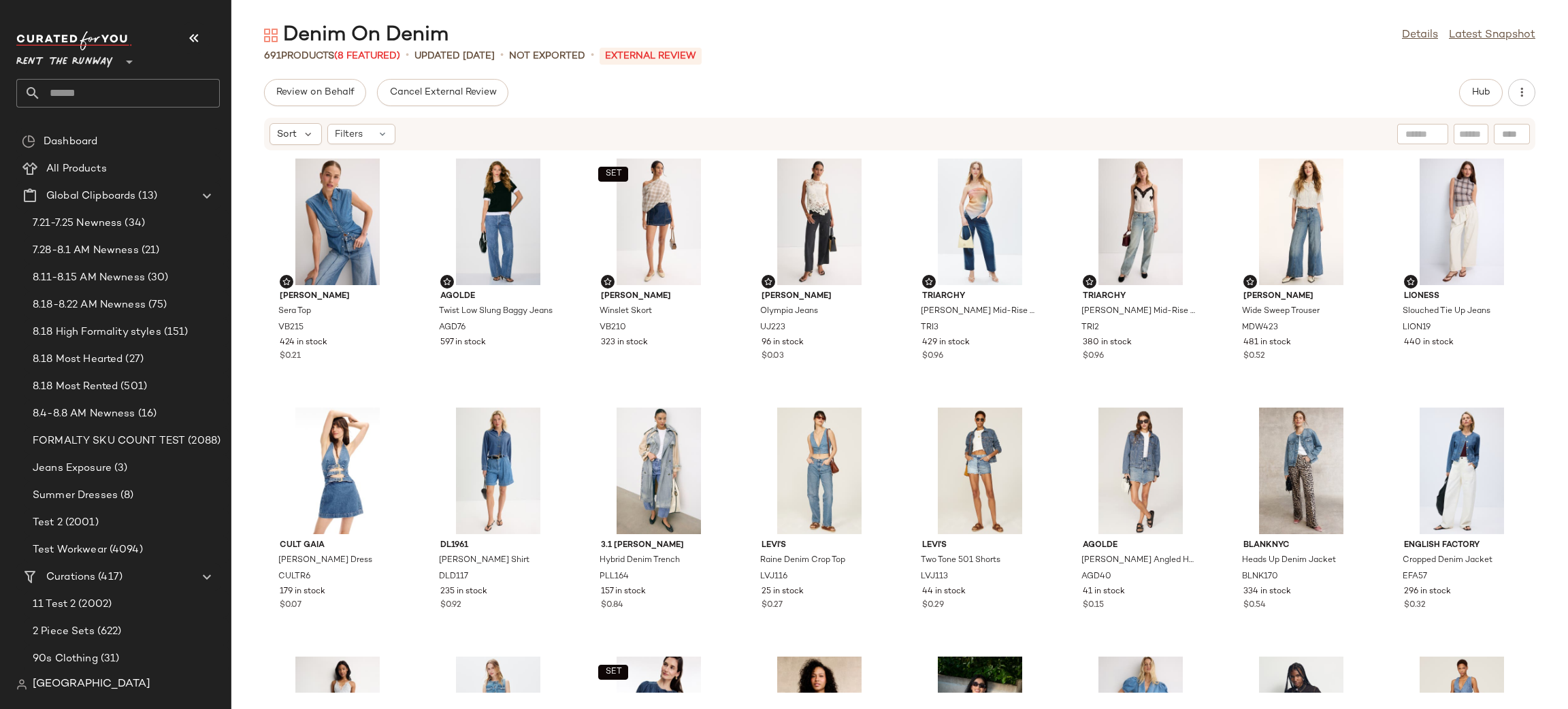
click at [860, 135] on div "Sort Filters" at bounding box center [811, 134] width 1083 height 22
click at [915, 83] on div "Review on Behalf Cancel External Review Hub" at bounding box center [899, 92] width 1271 height 28
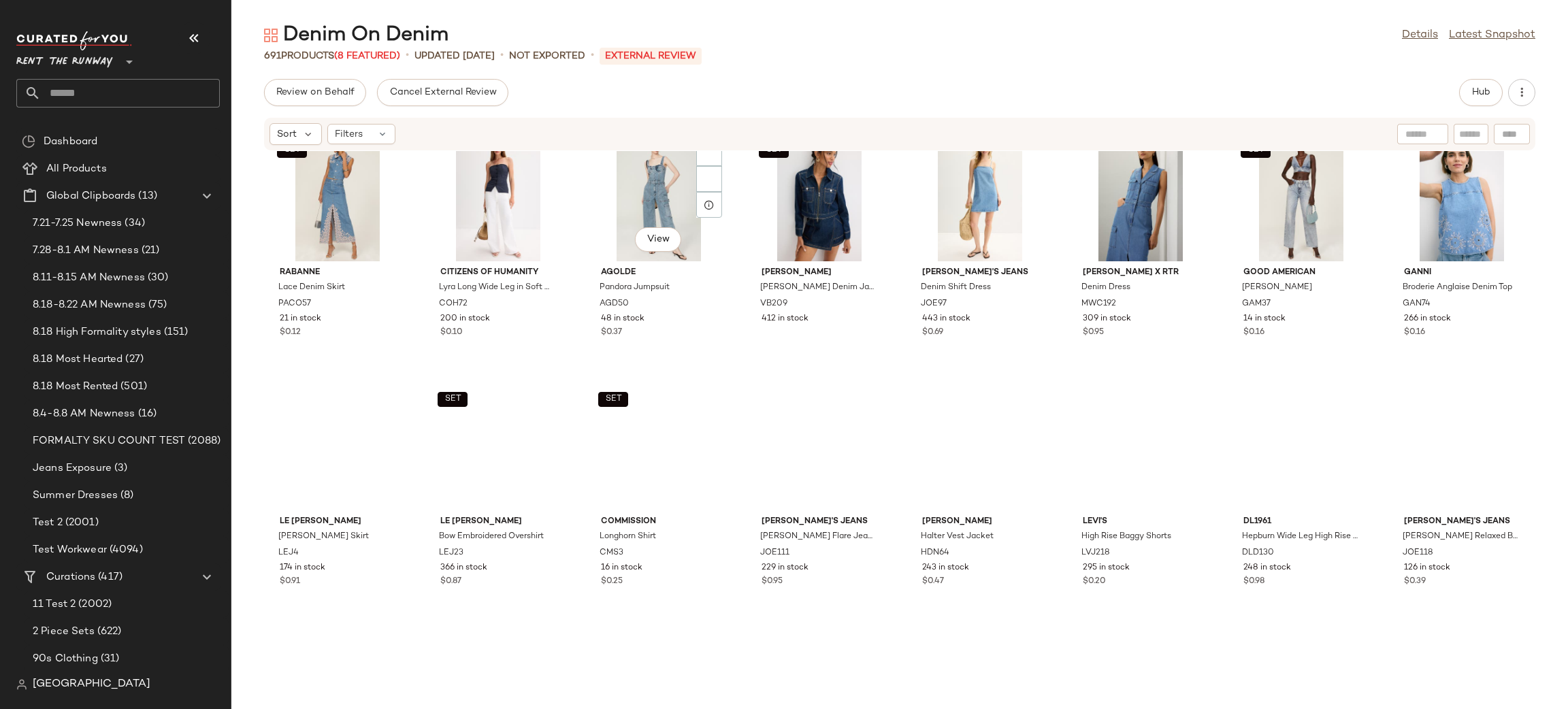
scroll to position [2342, 0]
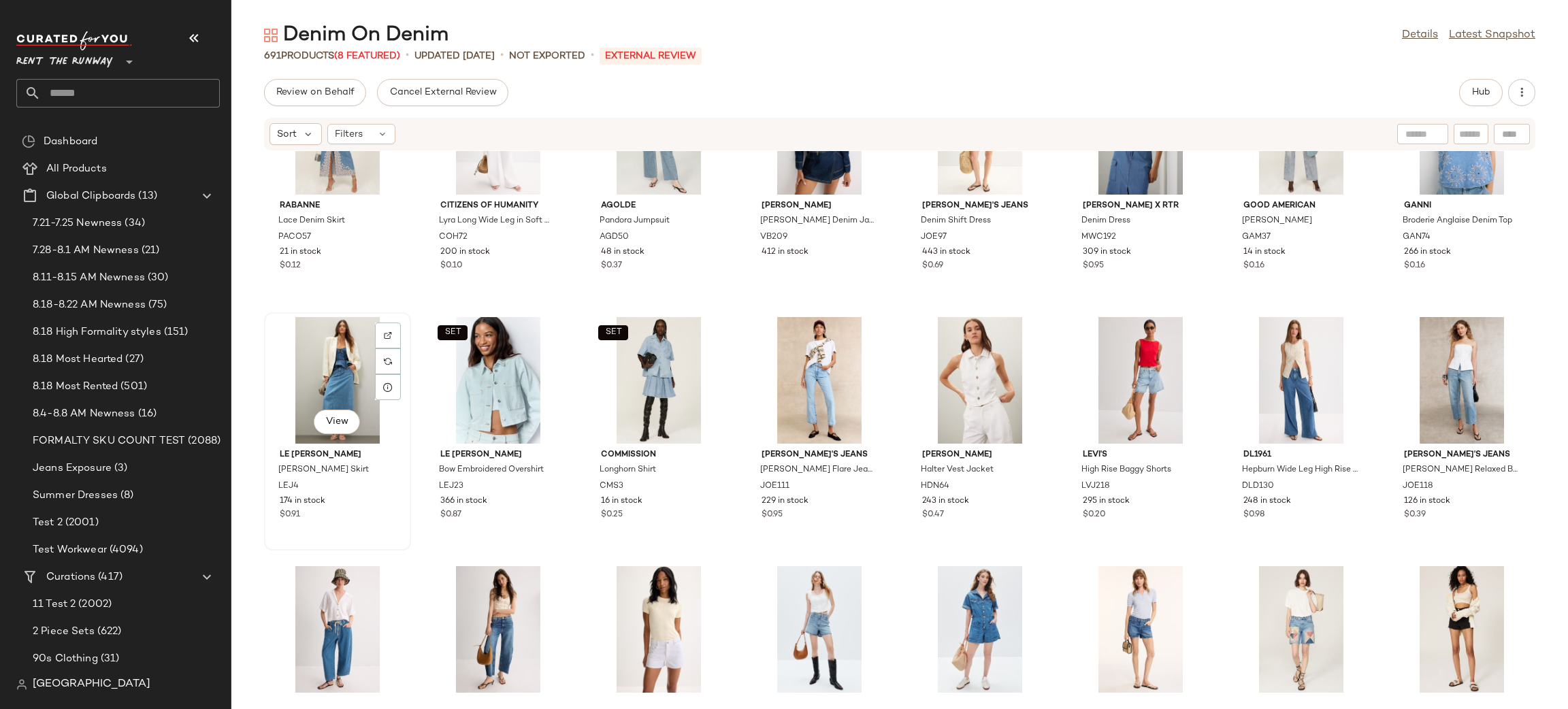
click at [361, 375] on div "View" at bounding box center [337, 380] width 137 height 127
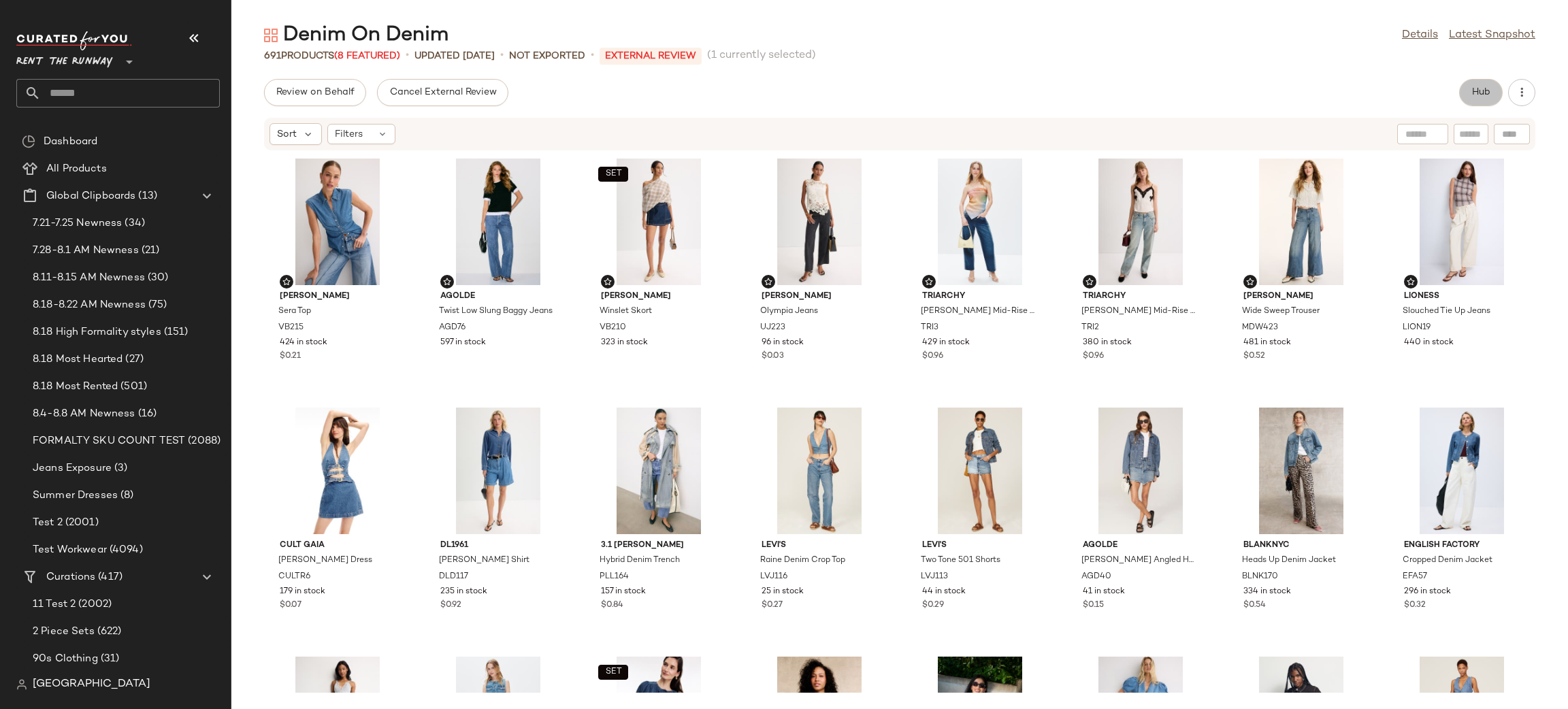
click at [1486, 91] on span "Hub" at bounding box center [1480, 92] width 19 height 11
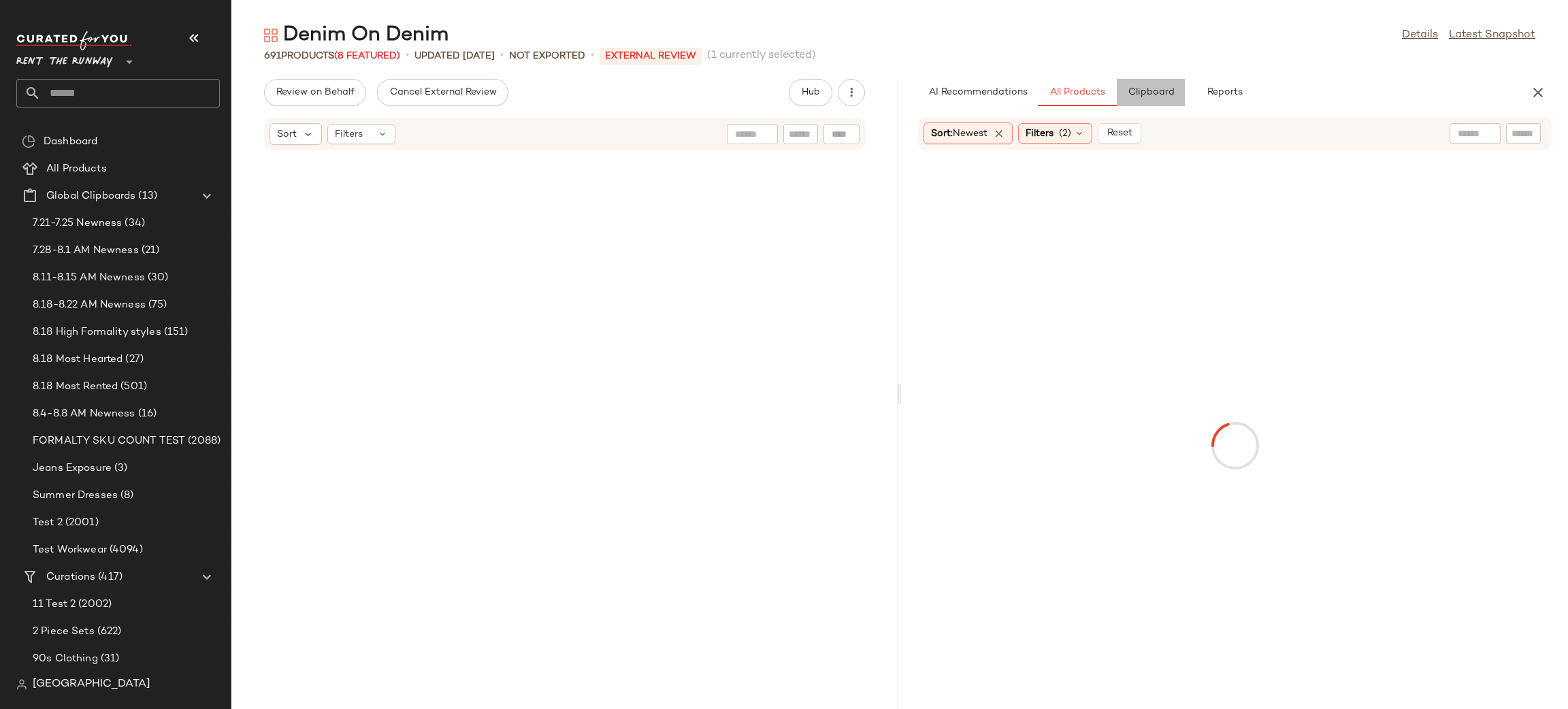
click at [1127, 88] on span "Clipboard" at bounding box center [1151, 92] width 47 height 11
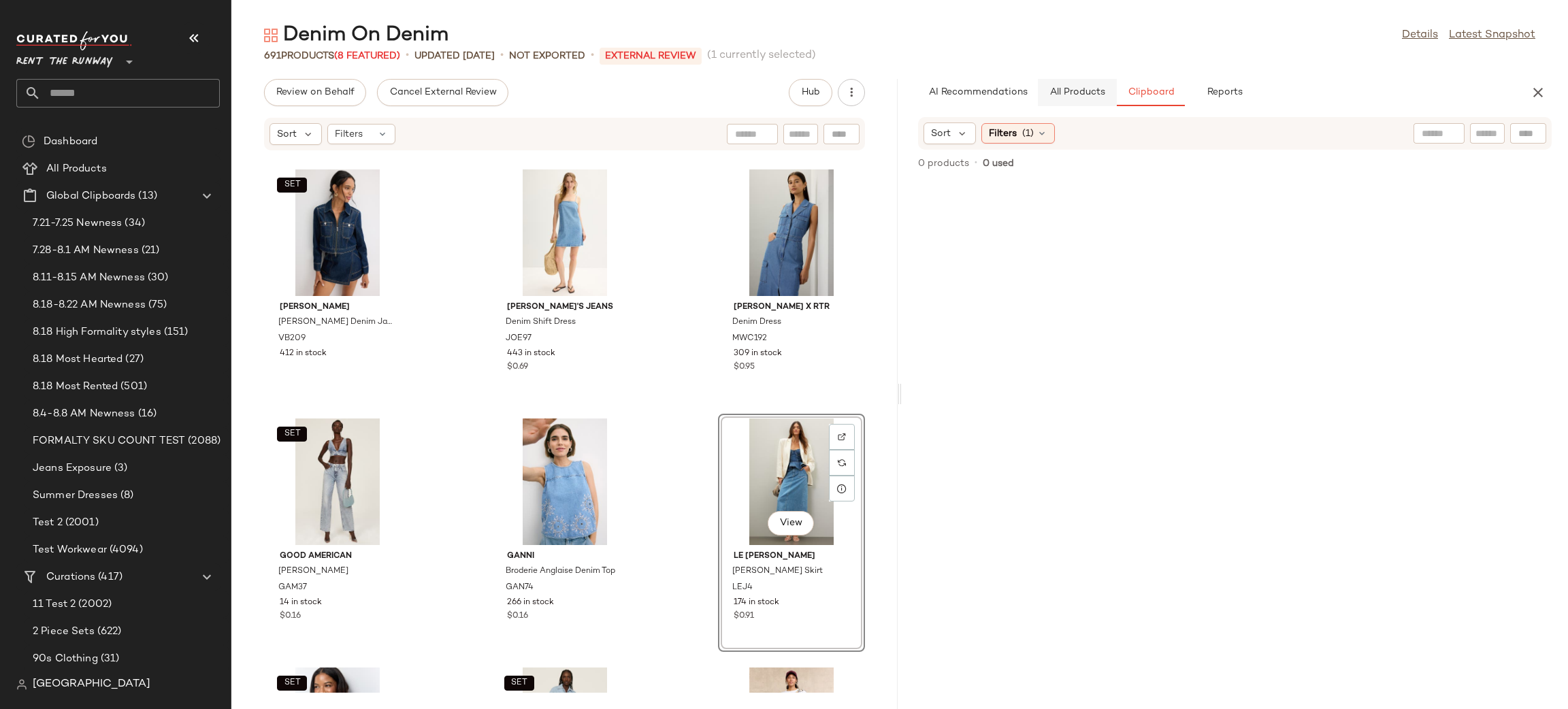
click at [1073, 96] on span "All Products" at bounding box center [1077, 92] width 56 height 11
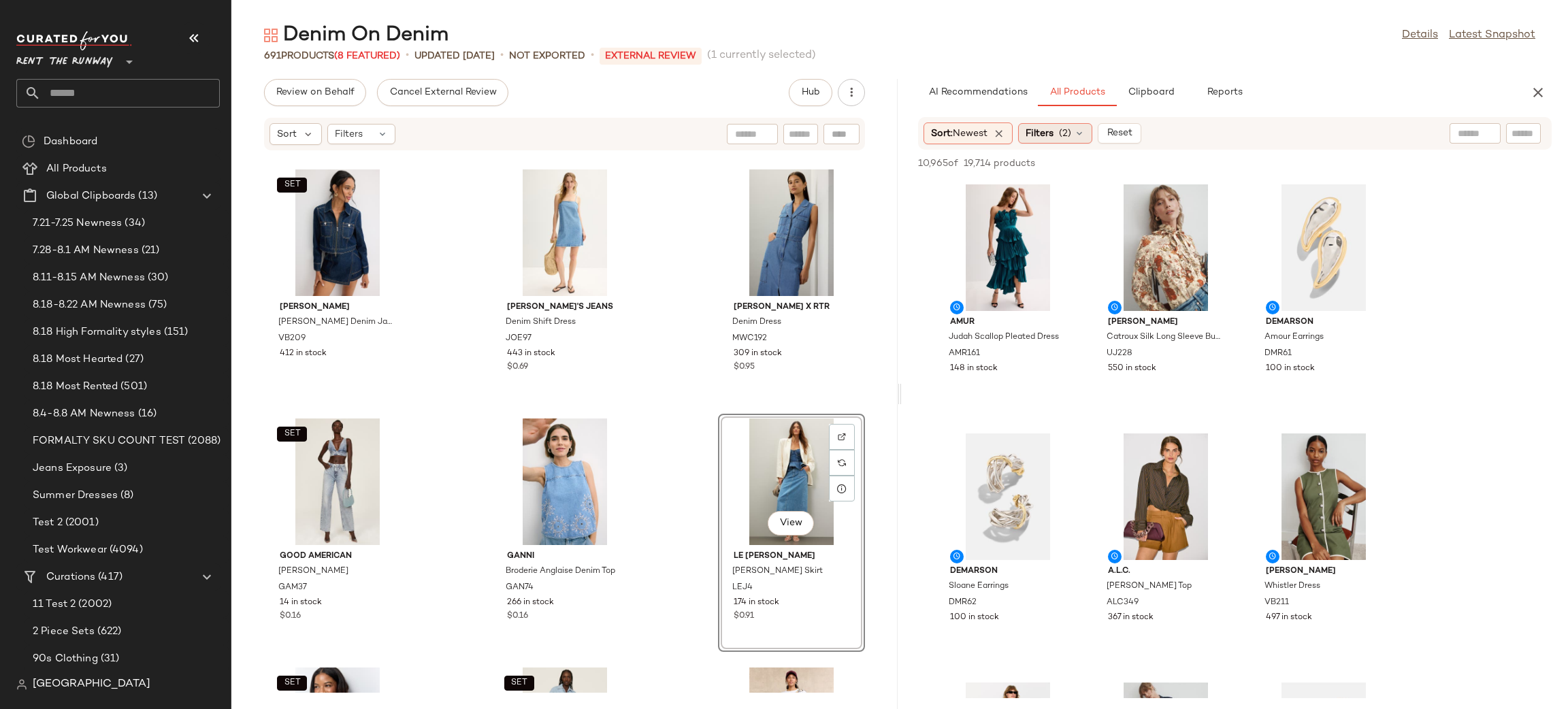
click at [1043, 128] on span "Filters" at bounding box center [1040, 134] width 28 height 15
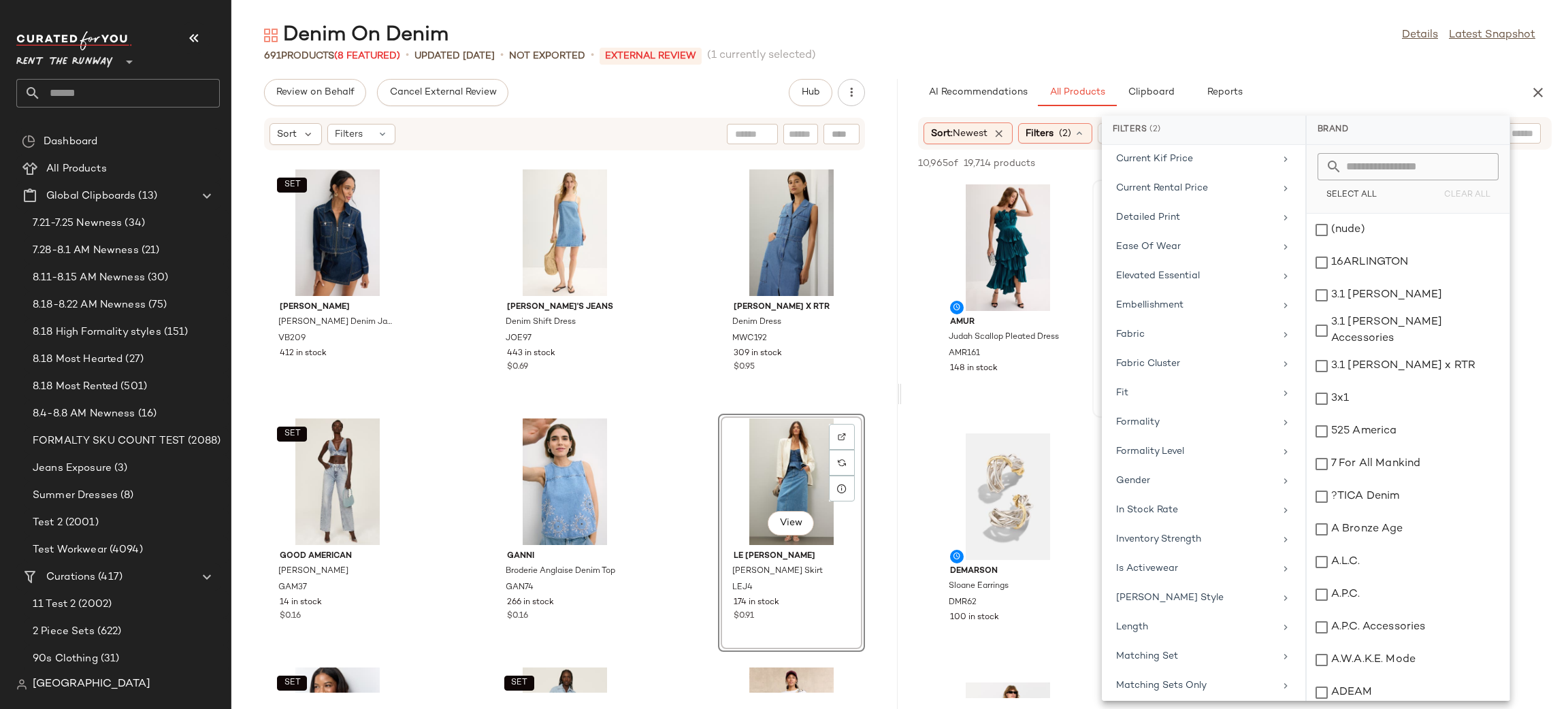
scroll to position [1278, 0]
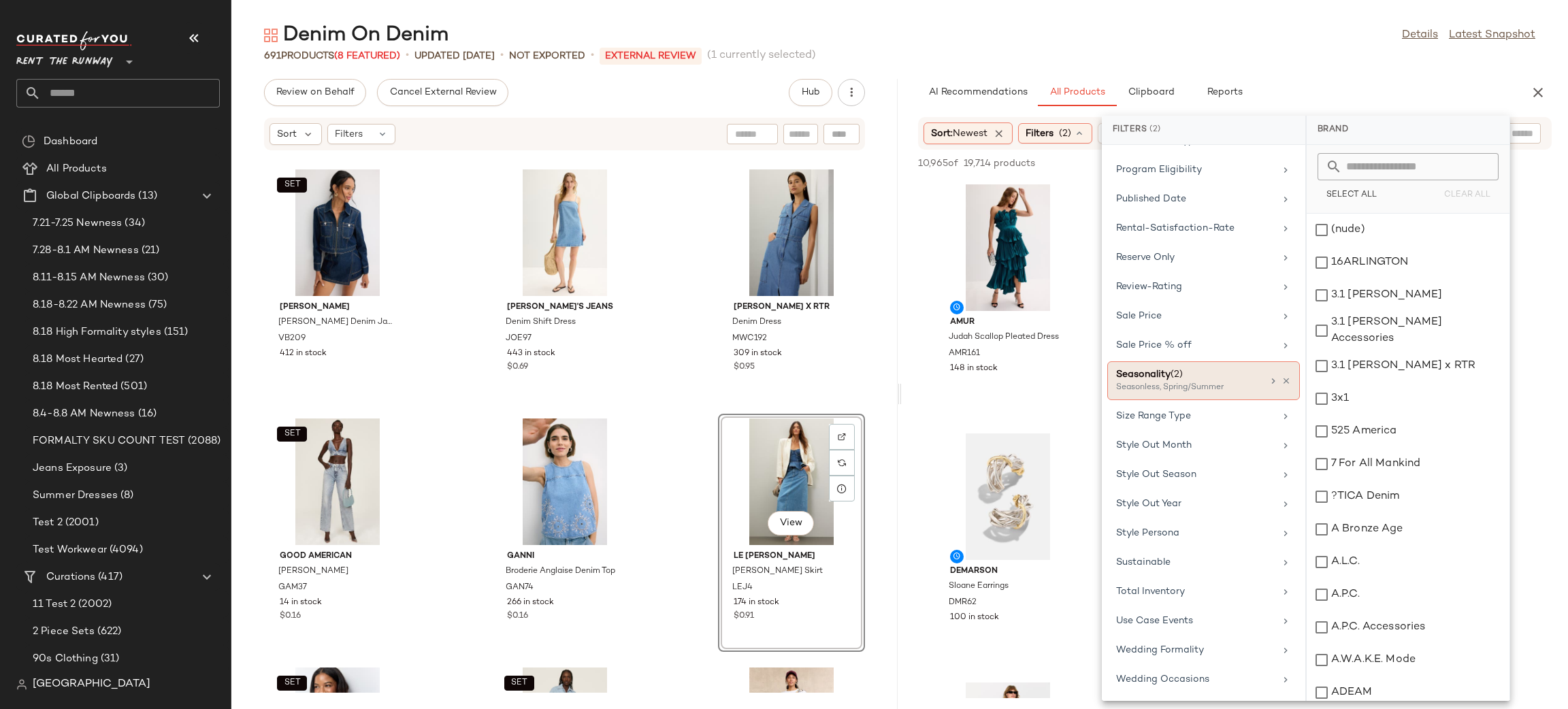
click at [1178, 381] on div "Seasonless, Spring/Summer" at bounding box center [1184, 387] width 136 height 12
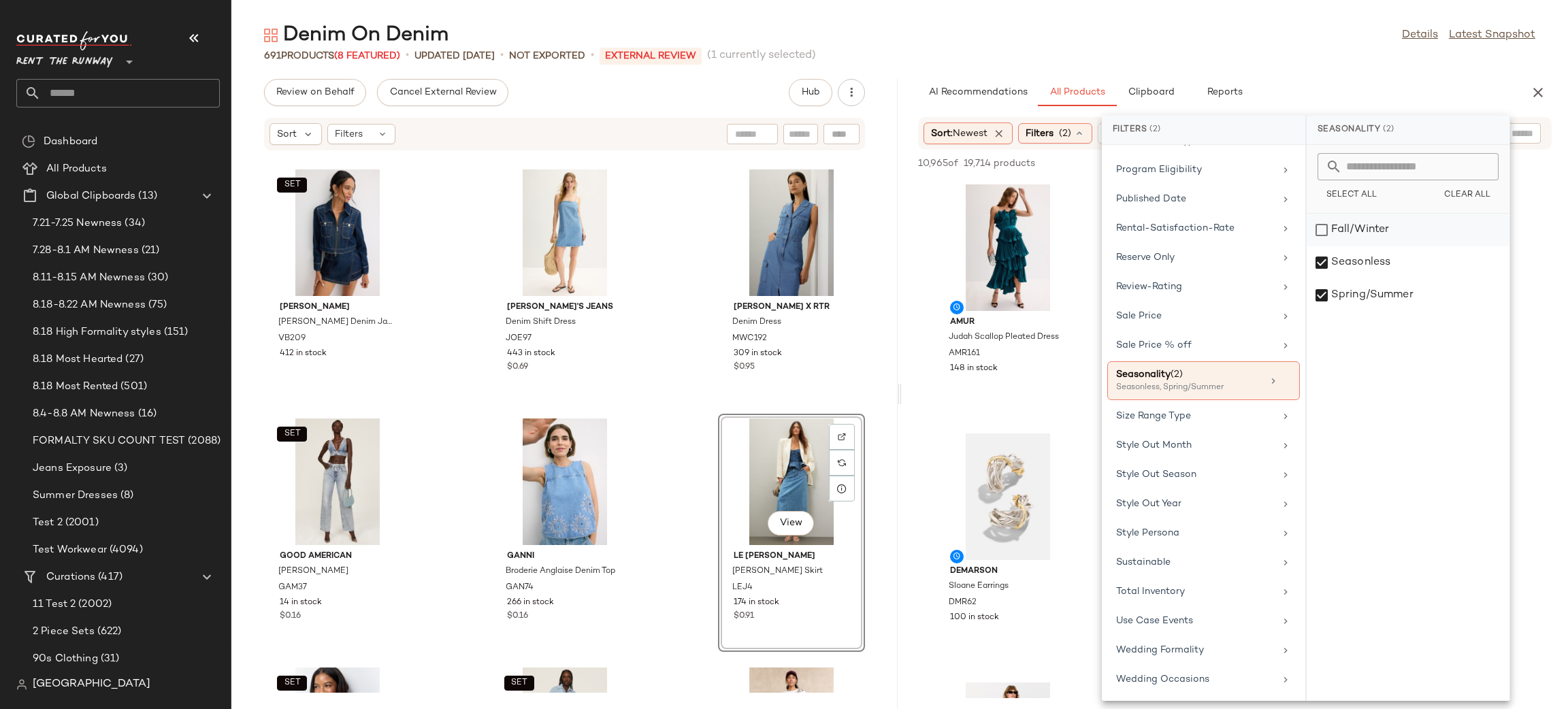
click at [1366, 234] on div "Fall/Winter" at bounding box center [1408, 230] width 203 height 32
click at [1351, 259] on div "Seasonless" at bounding box center [1408, 263] width 203 height 32
click at [1346, 279] on div "Spring/Summer" at bounding box center [1408, 295] width 203 height 32
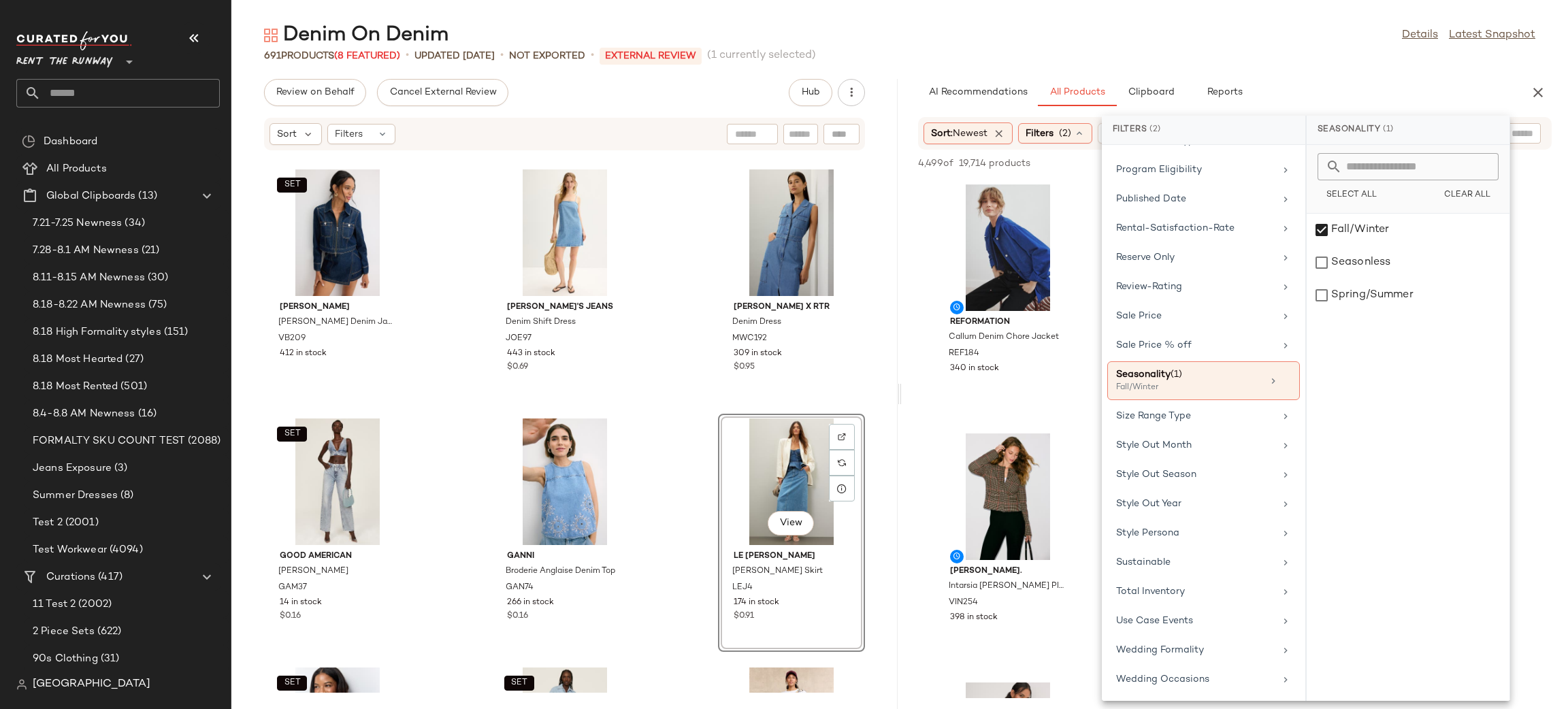
click at [1351, 79] on div "AI Recommendations All Products Clipboard Reports" at bounding box center [1213, 92] width 590 height 28
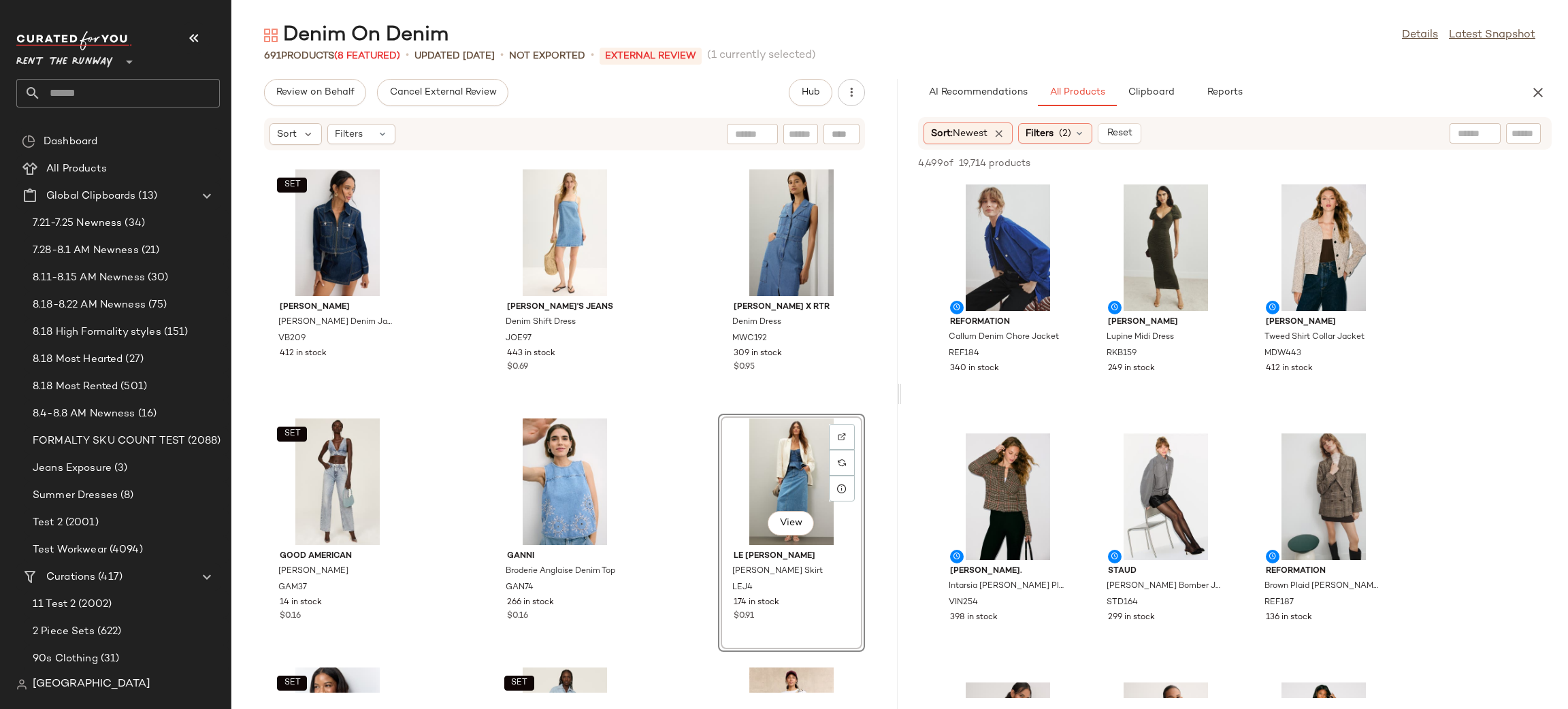
click at [1233, 166] on div "4,499 of 19,714 products • 0 selected Add to Top Add to Bottom Deselect All" at bounding box center [1234, 164] width 666 height 30
click at [1045, 129] on span "Filters" at bounding box center [1040, 134] width 28 height 15
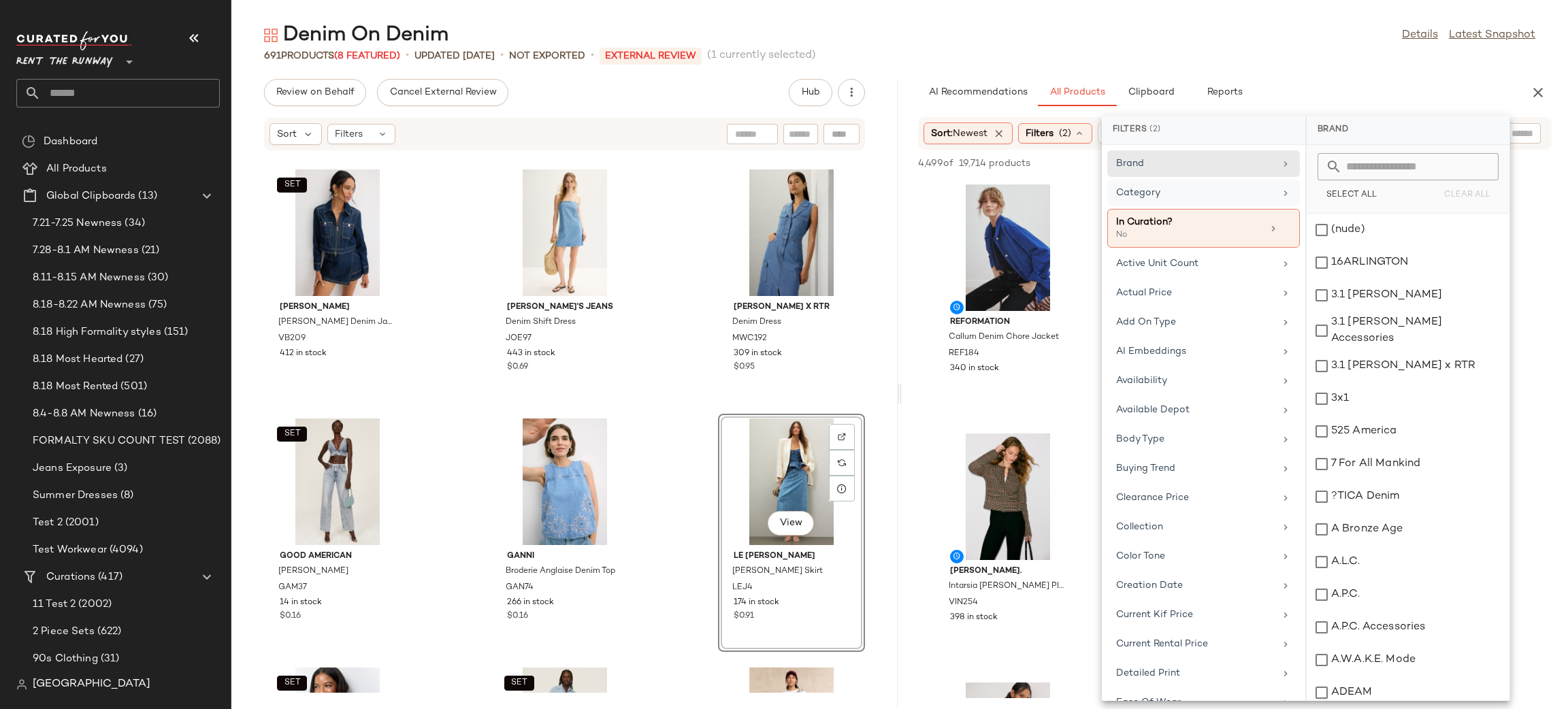
click at [1153, 194] on div "Category" at bounding box center [1195, 193] width 158 height 15
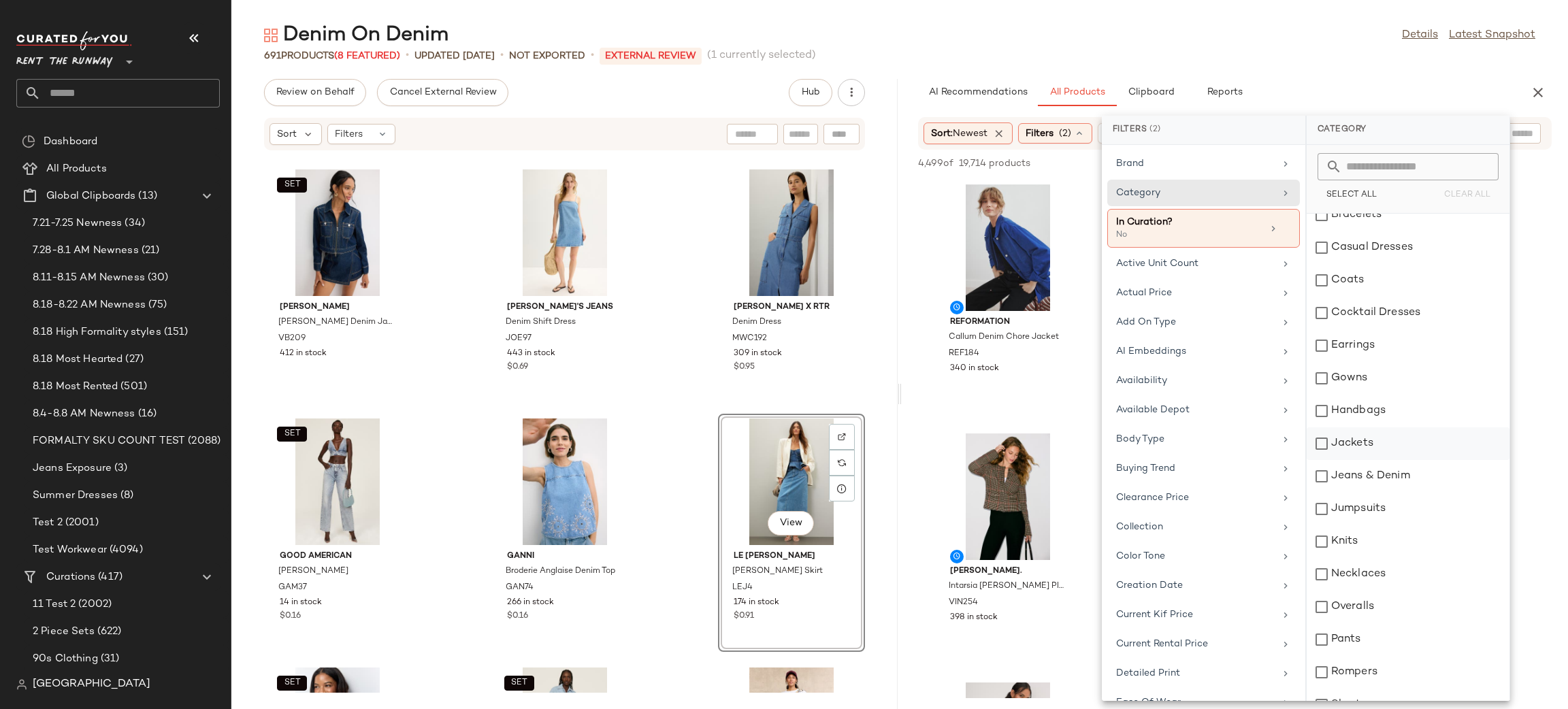
scroll to position [82, 0]
click at [1346, 415] on div "Jeans & Denim" at bounding box center [1408, 409] width 203 height 32
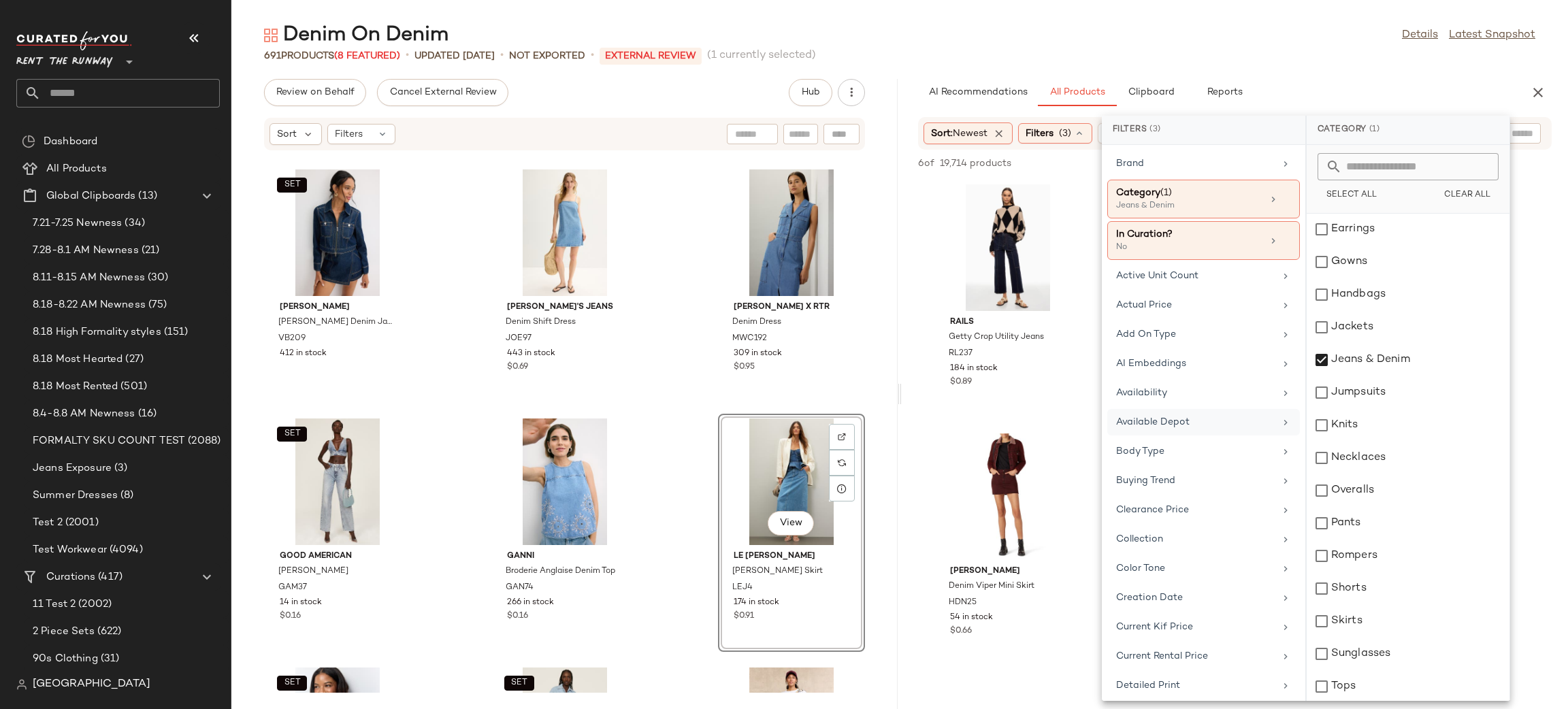
scroll to position [133, 0]
click at [1009, 410] on div "View Rails Getty Crop Utility Jeans RL237 184 in stock $0.89" at bounding box center [1008, 299] width 144 height 235
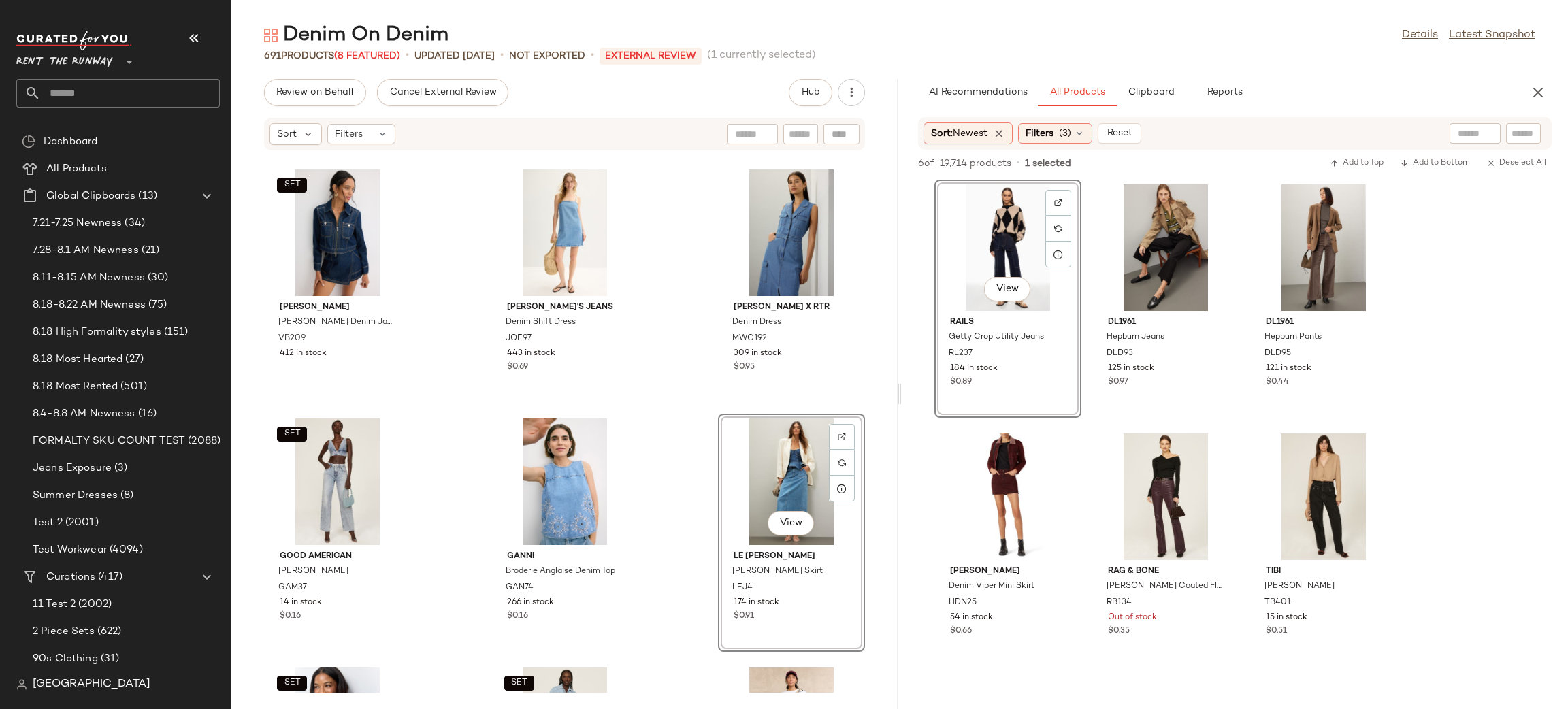
click at [1073, 410] on div "View Rails Getty Crop Utility Jeans RL237 184 in stock $0.89" at bounding box center [1007, 298] width 147 height 238
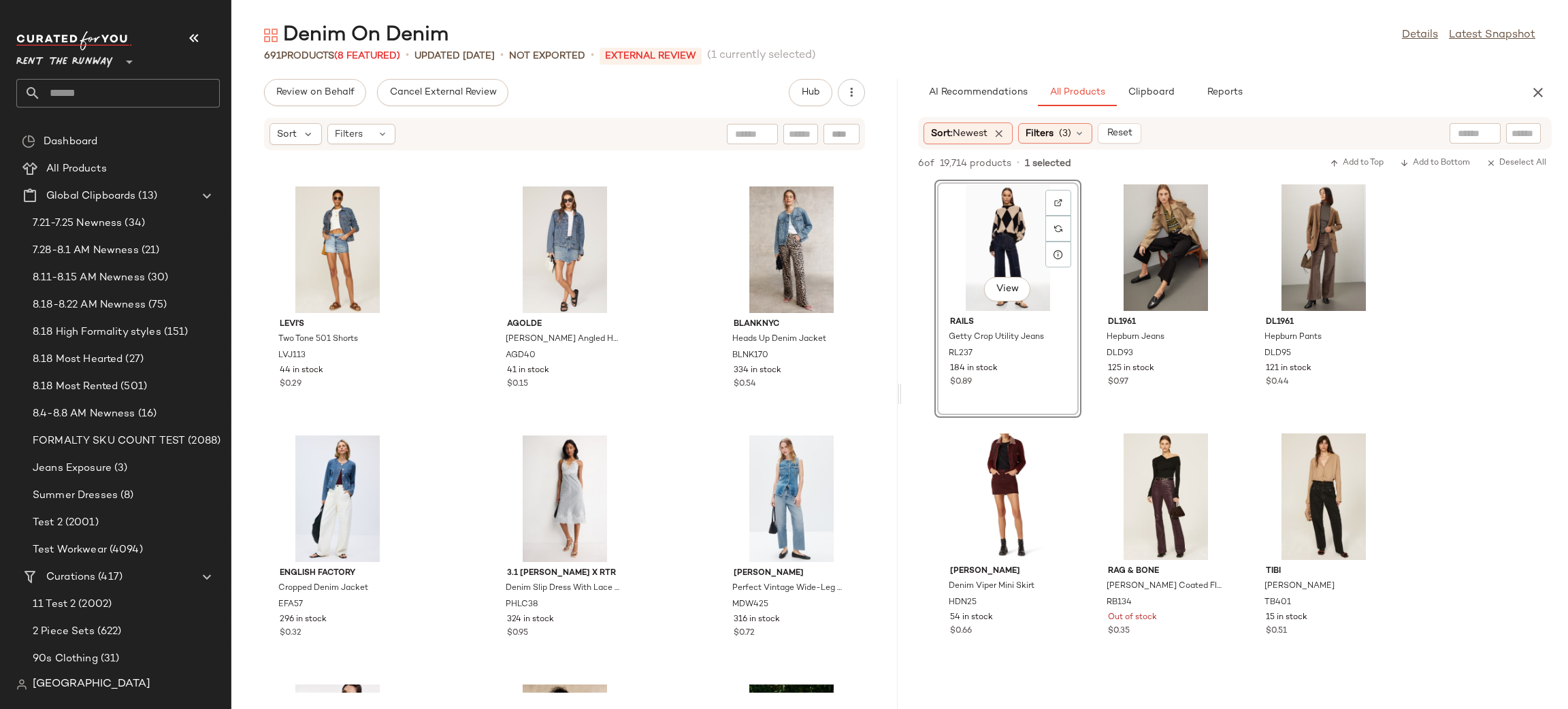
scroll to position [0, 0]
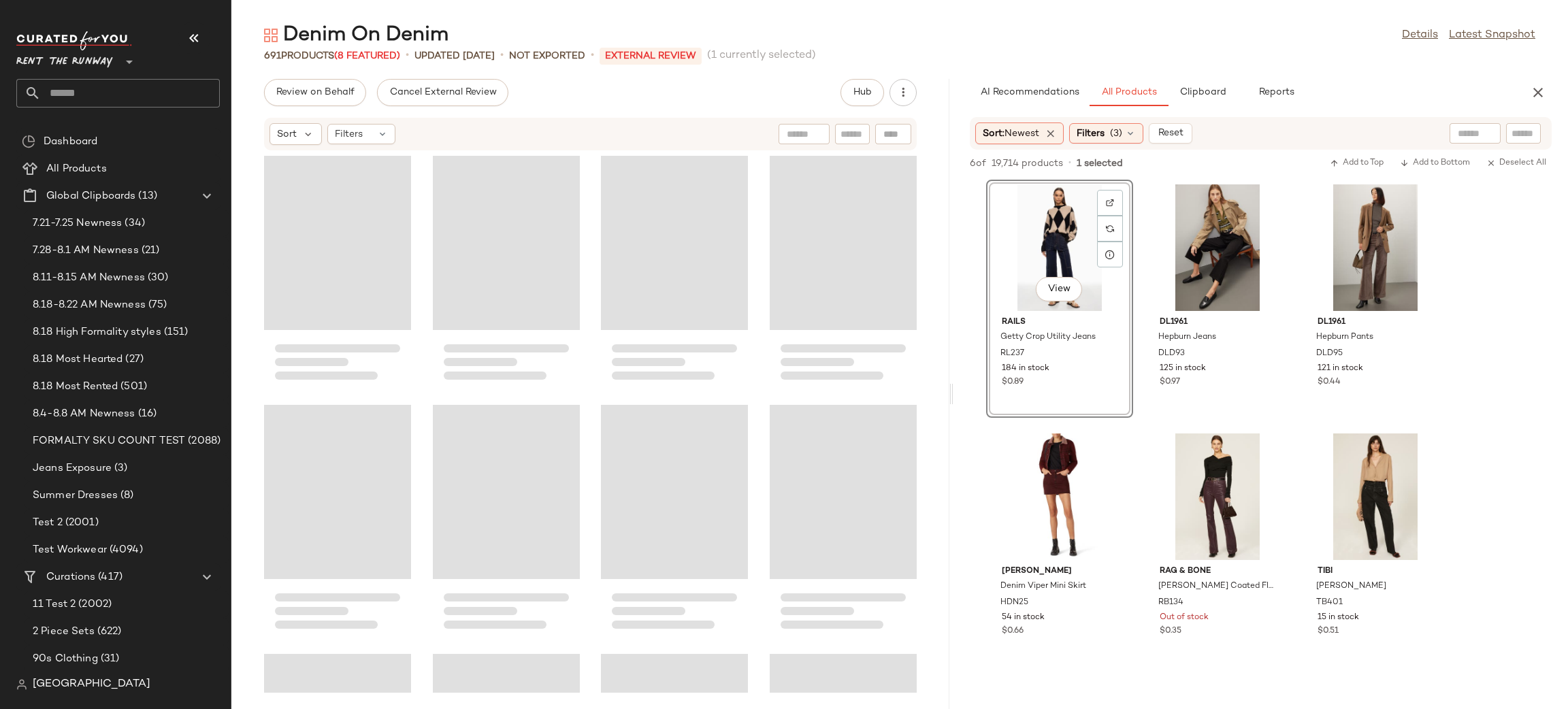
drag, startPoint x: 900, startPoint y: 346, endPoint x: 954, endPoint y: 341, distance: 54.2
click at [954, 341] on div "Denim On Denim Details Latest Snapshot 691 Products (8 Featured) • updated Aug …" at bounding box center [899, 365] width 1337 height 687
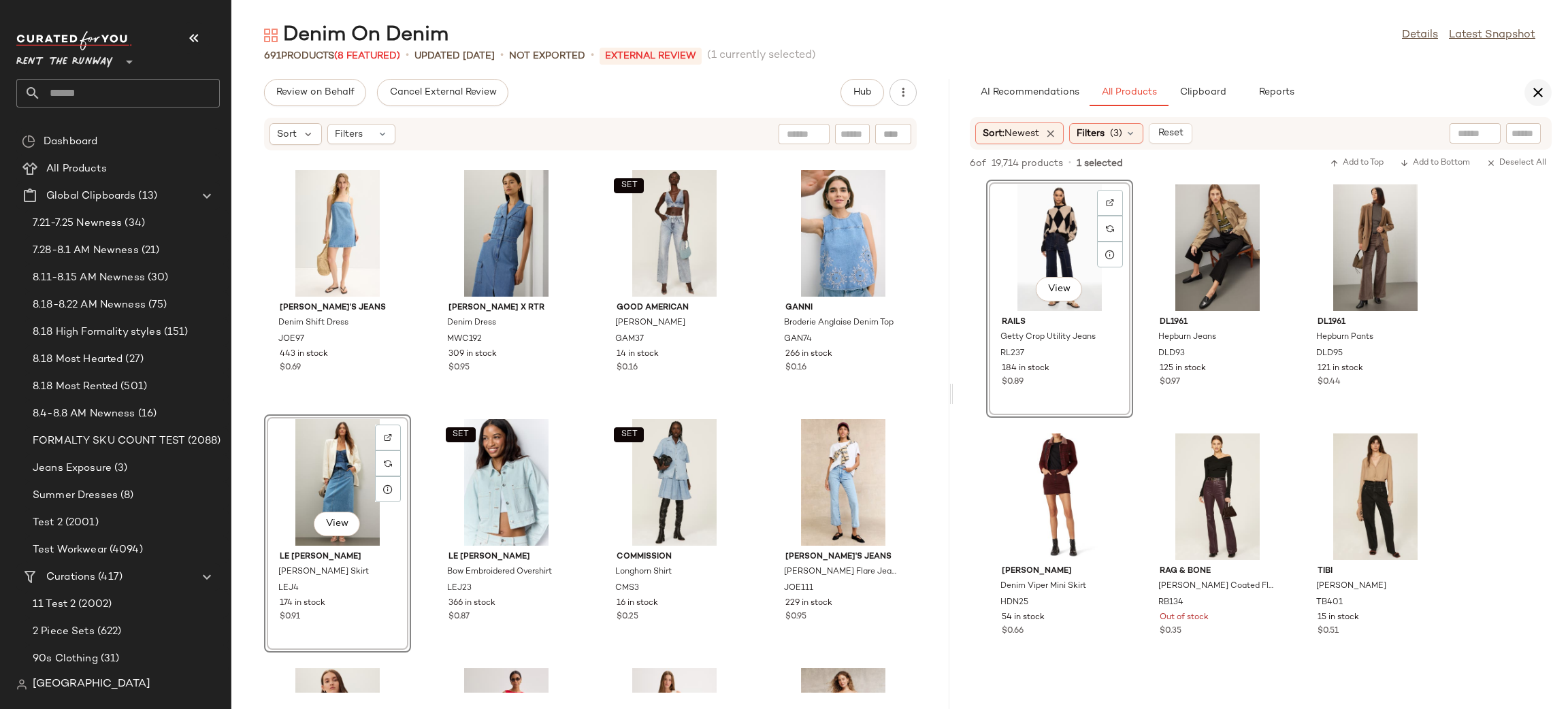
click at [1531, 89] on icon "button" at bounding box center [1538, 92] width 16 height 16
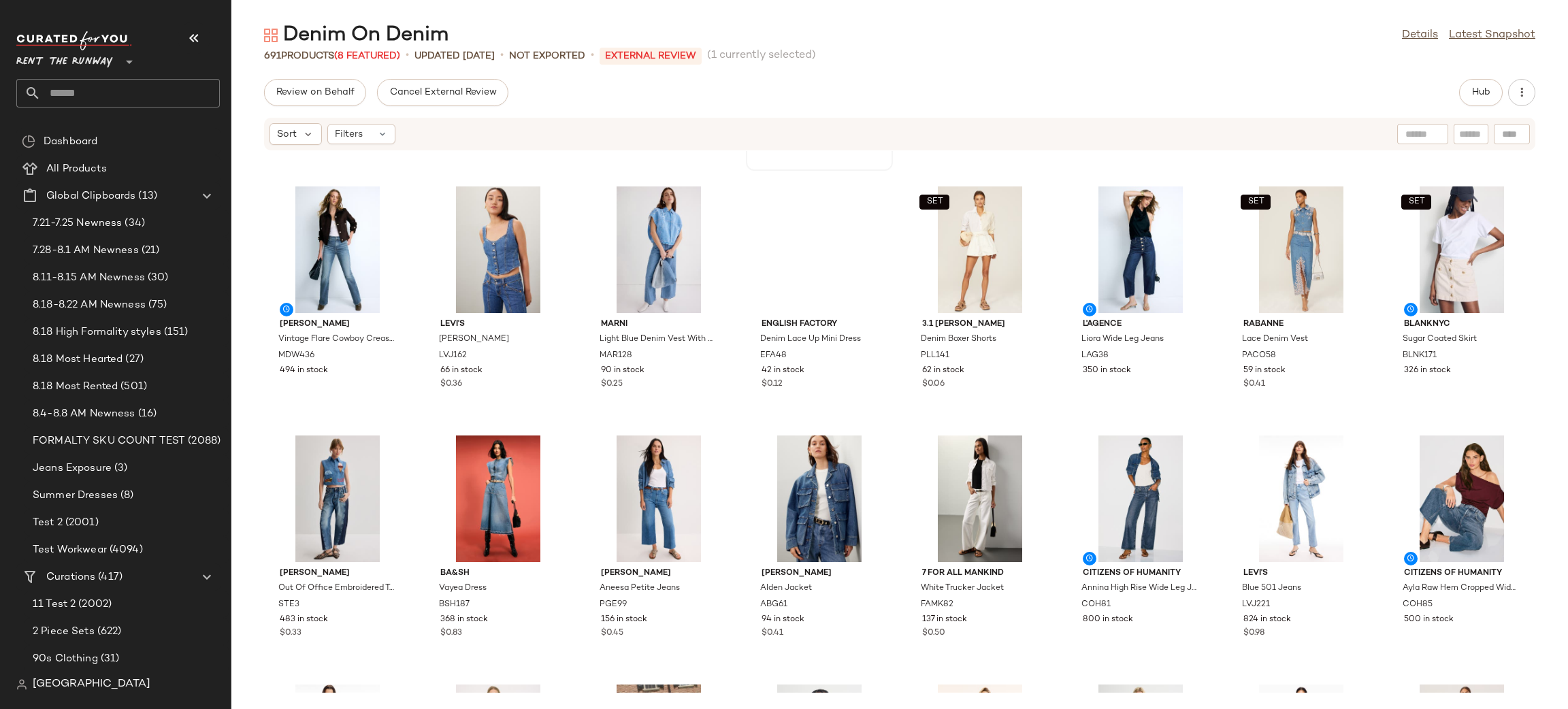
scroll to position [909, 0]
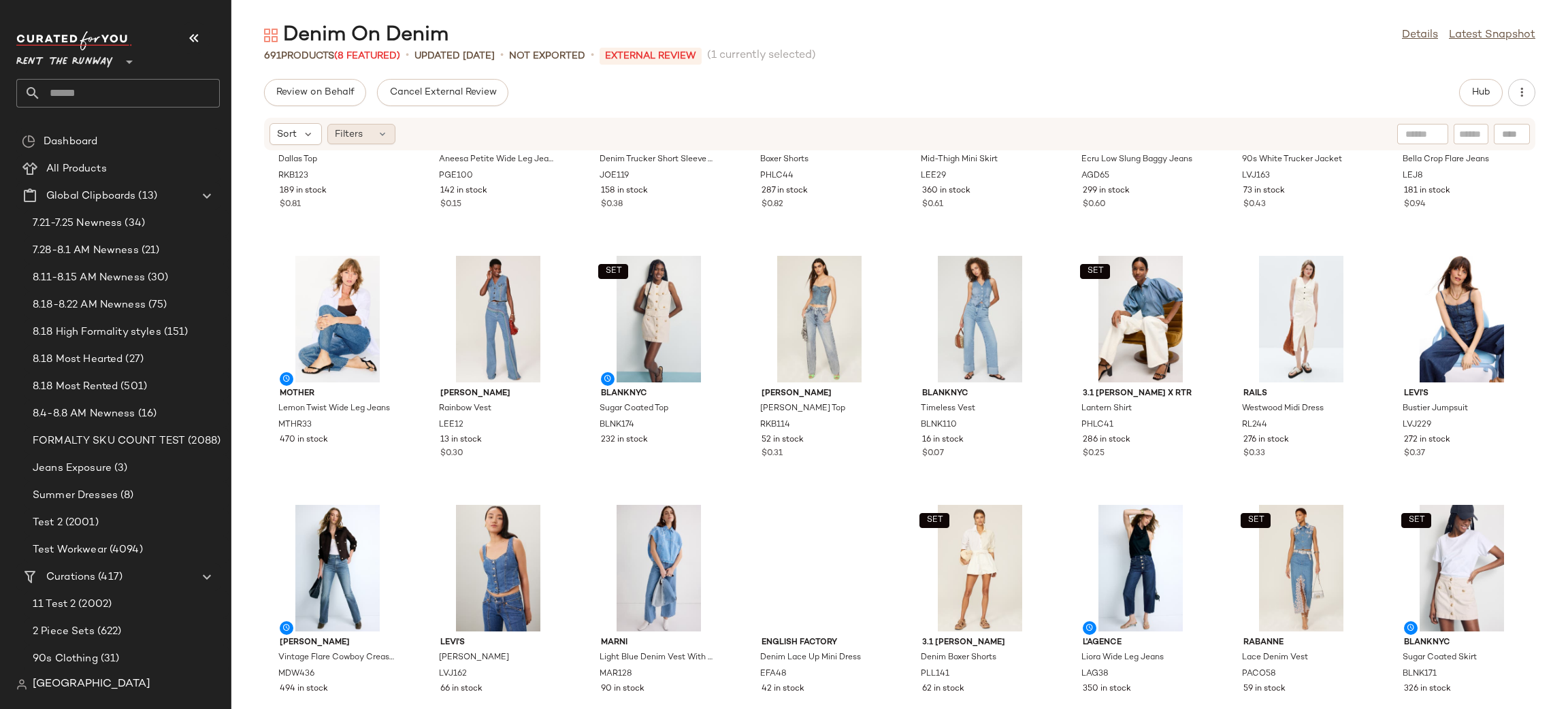
click at [355, 137] on span "Filters" at bounding box center [349, 135] width 28 height 15
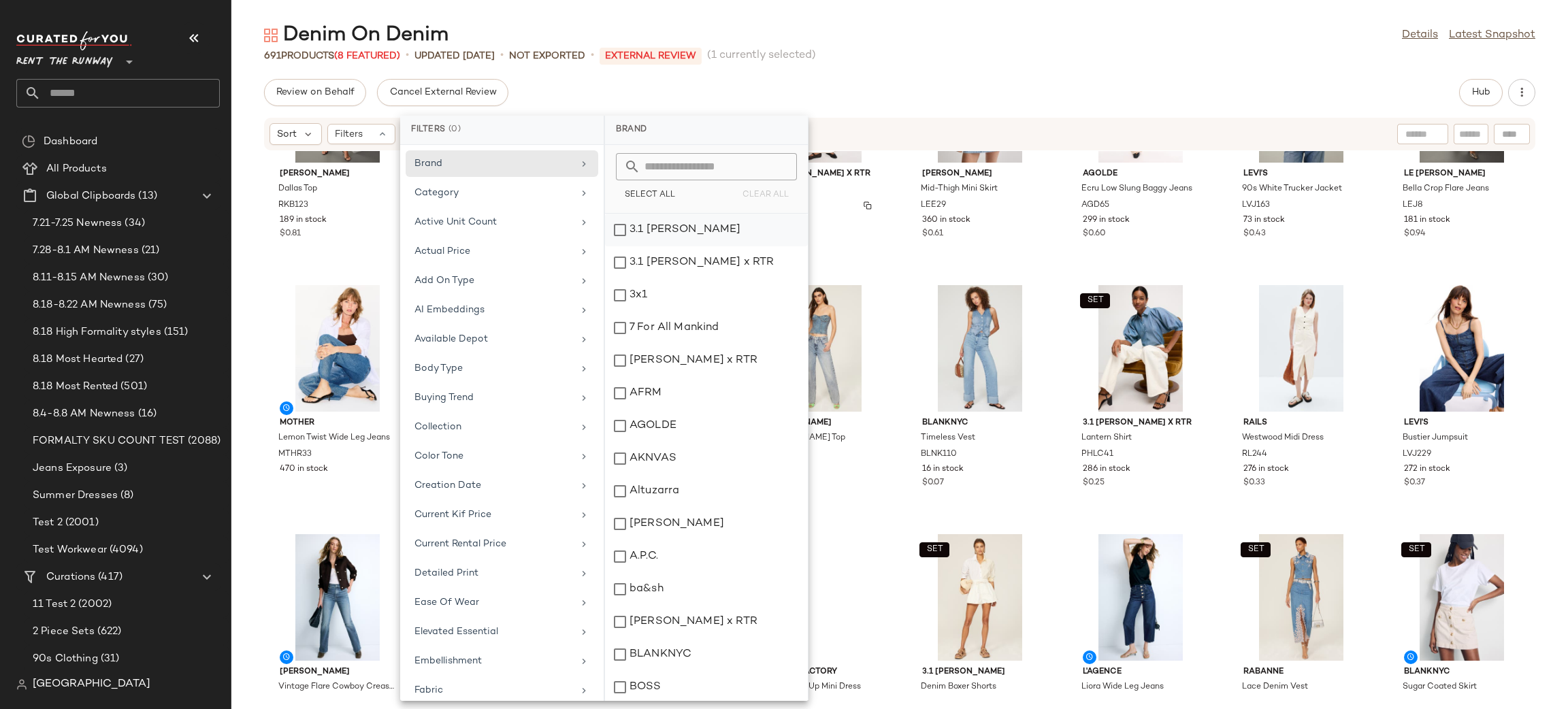
scroll to position [877, 0]
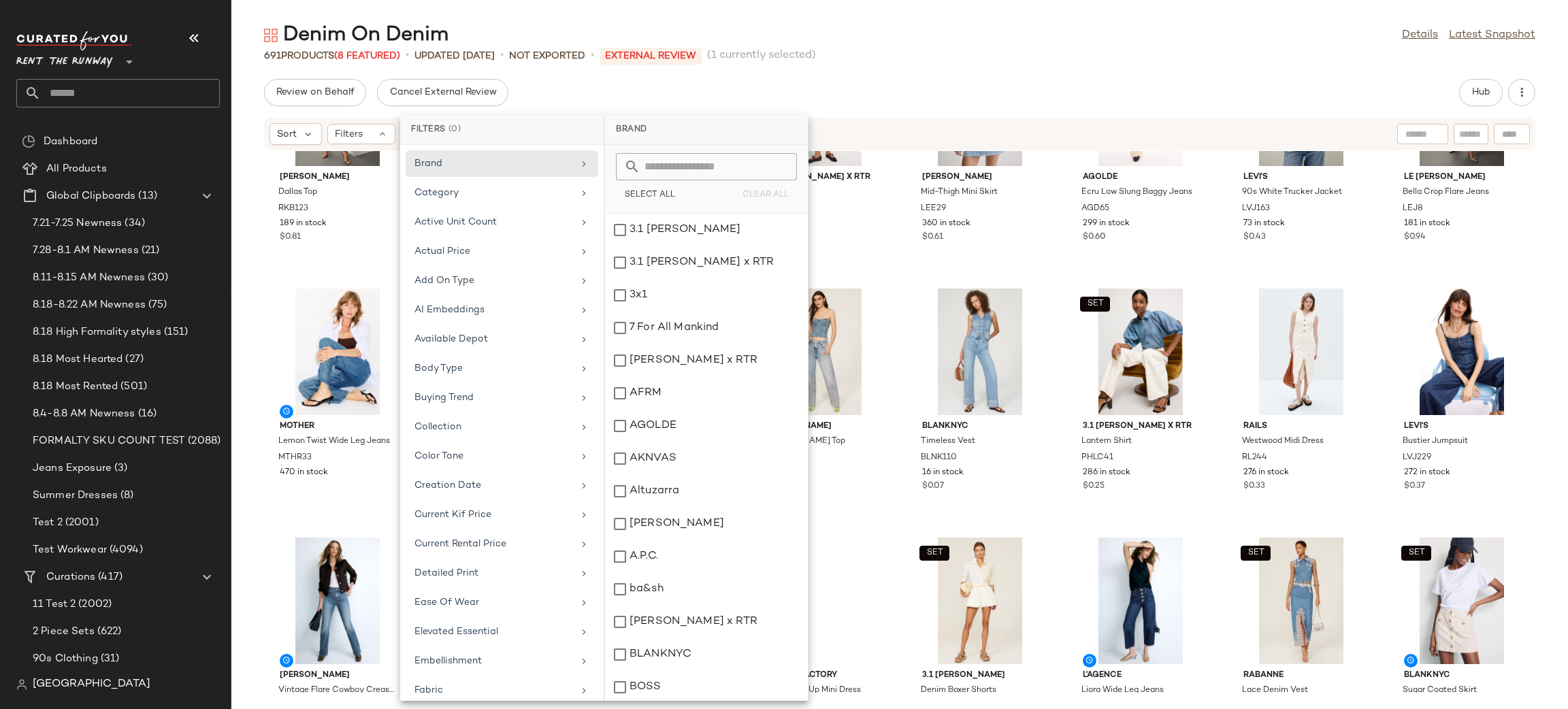
click at [939, 123] on div "Sort Filters" at bounding box center [811, 134] width 1083 height 22
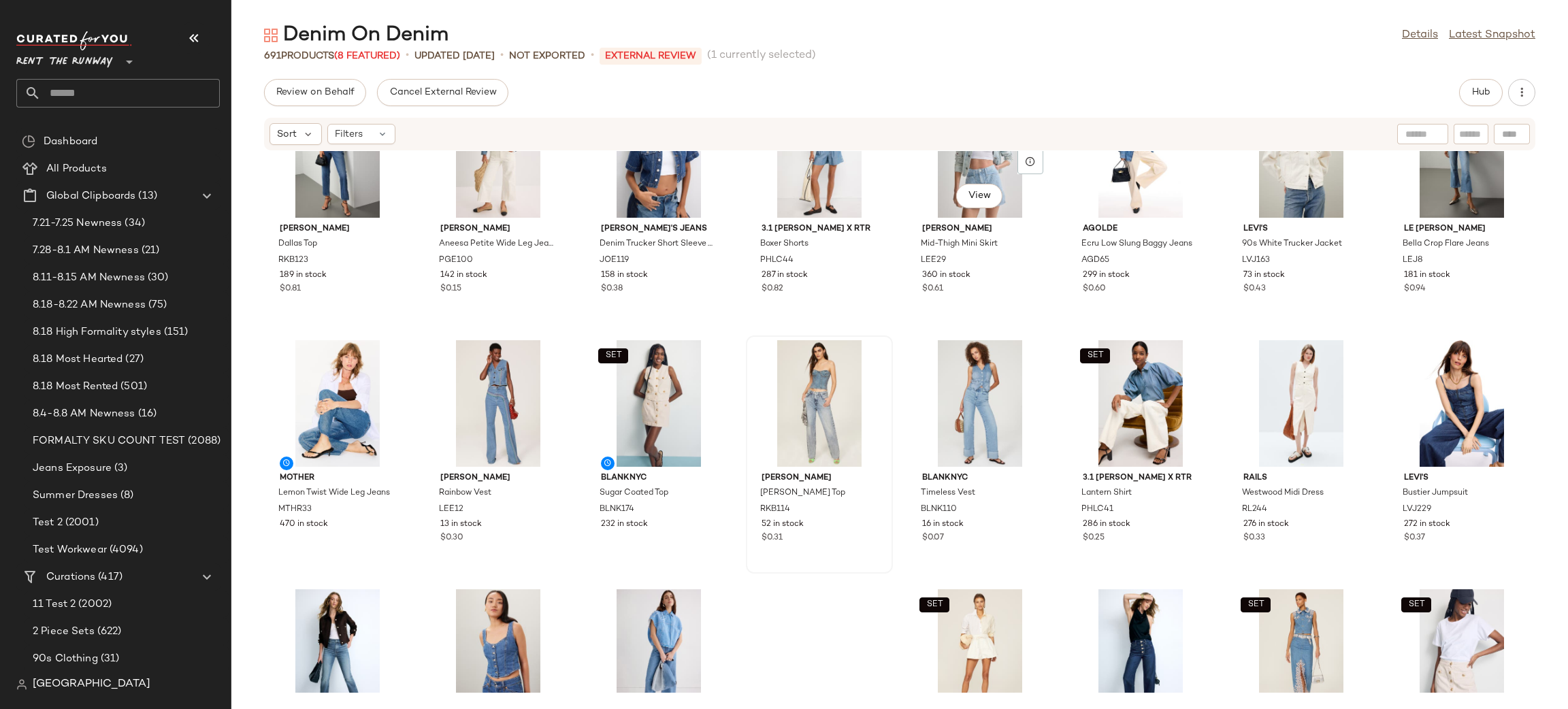
scroll to position [848, 0]
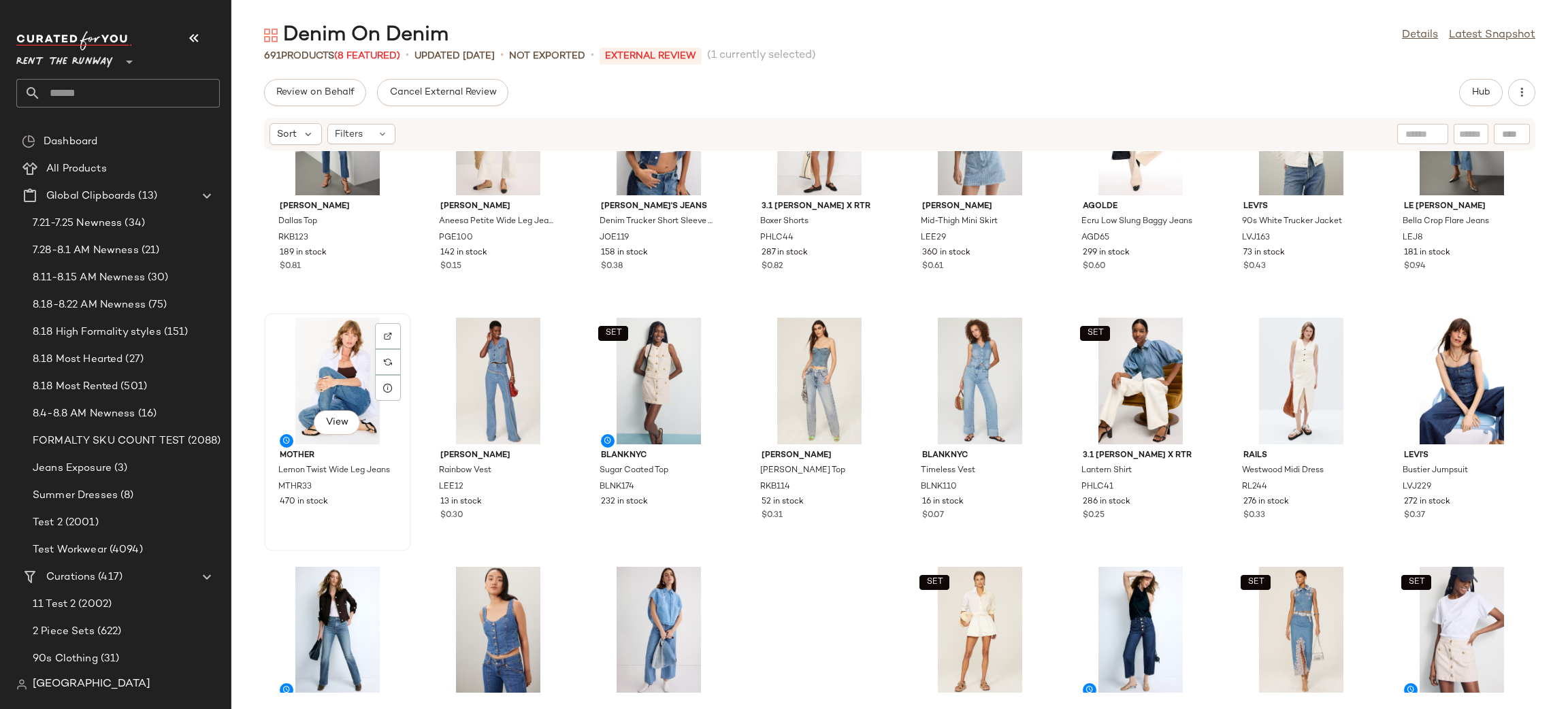
click at [364, 371] on div "View" at bounding box center [337, 381] width 137 height 127
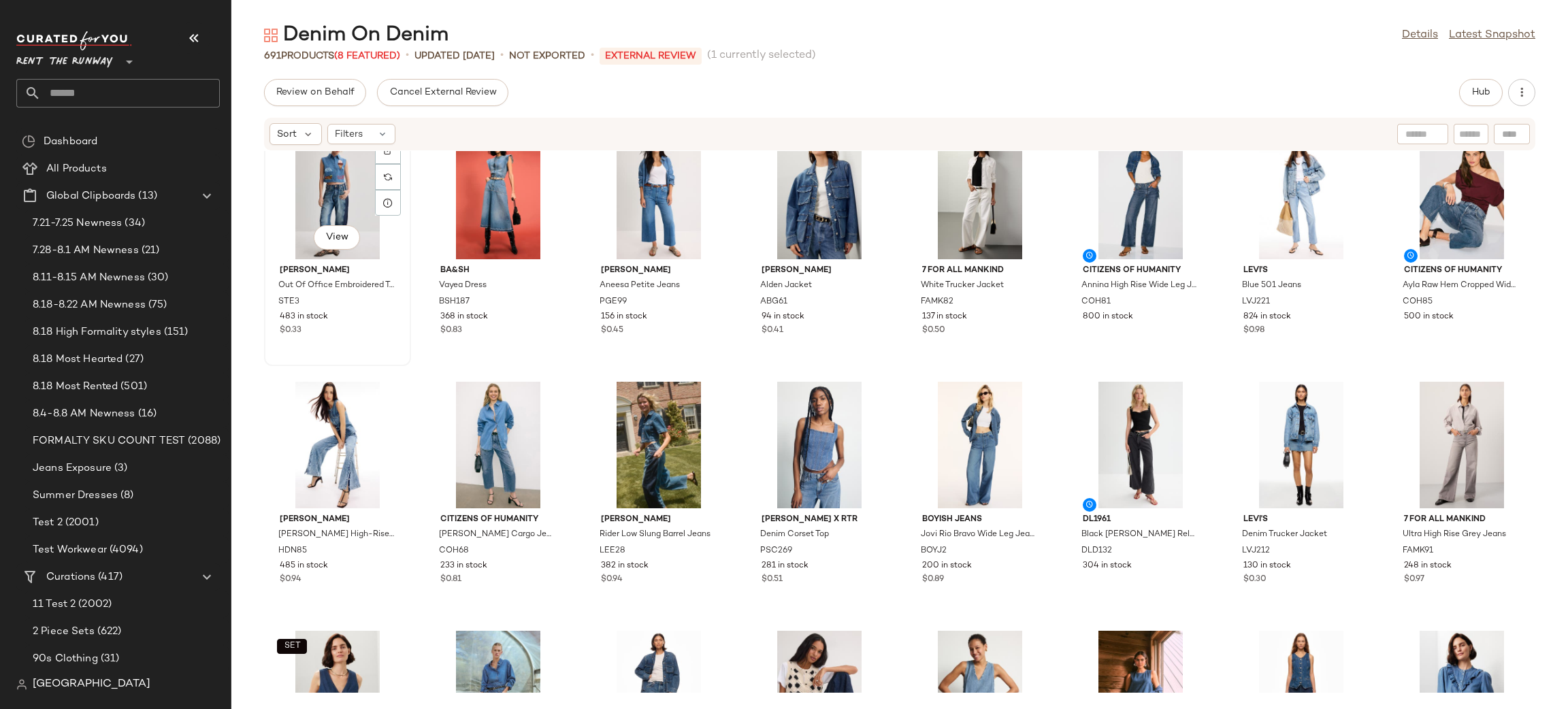
scroll to position [1515, 0]
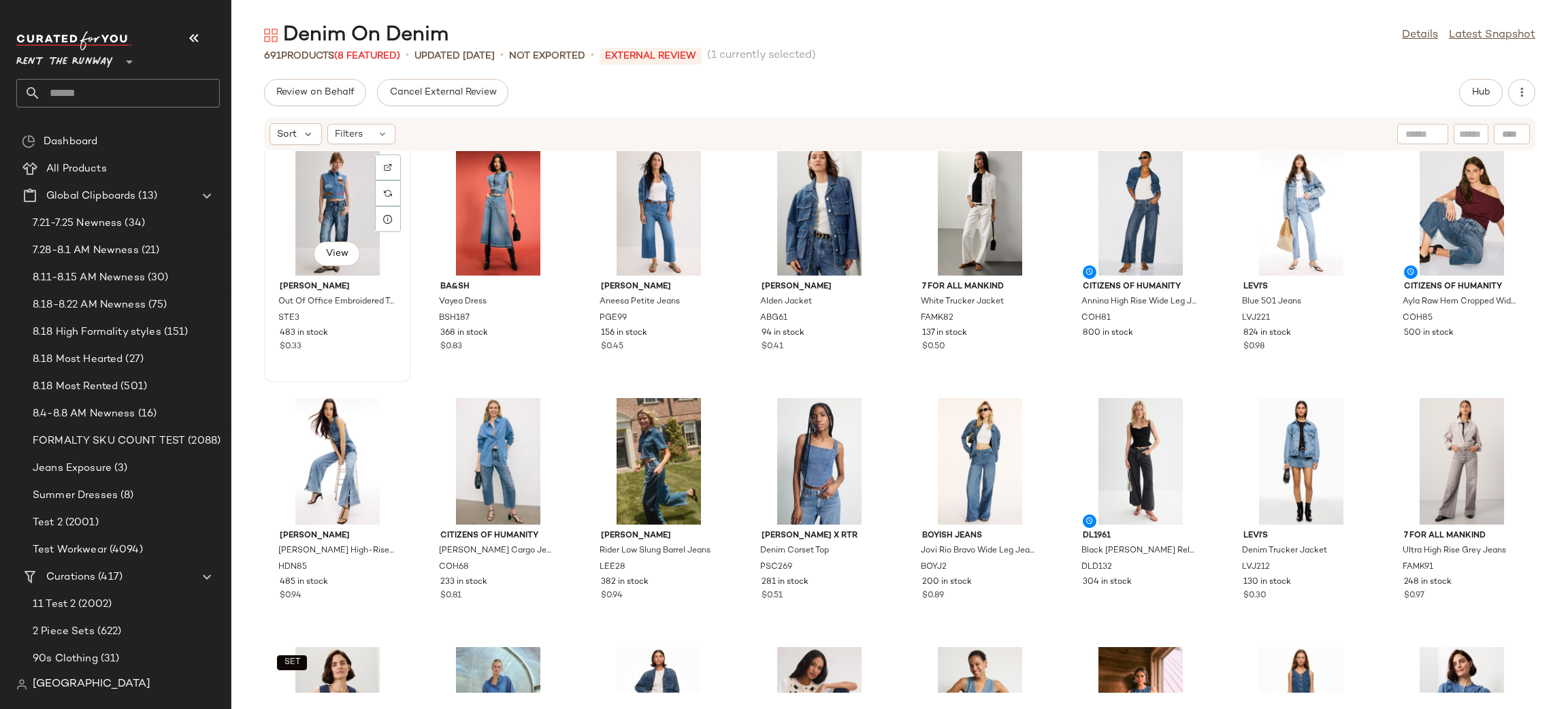
click at [324, 226] on div "View" at bounding box center [337, 213] width 137 height 127
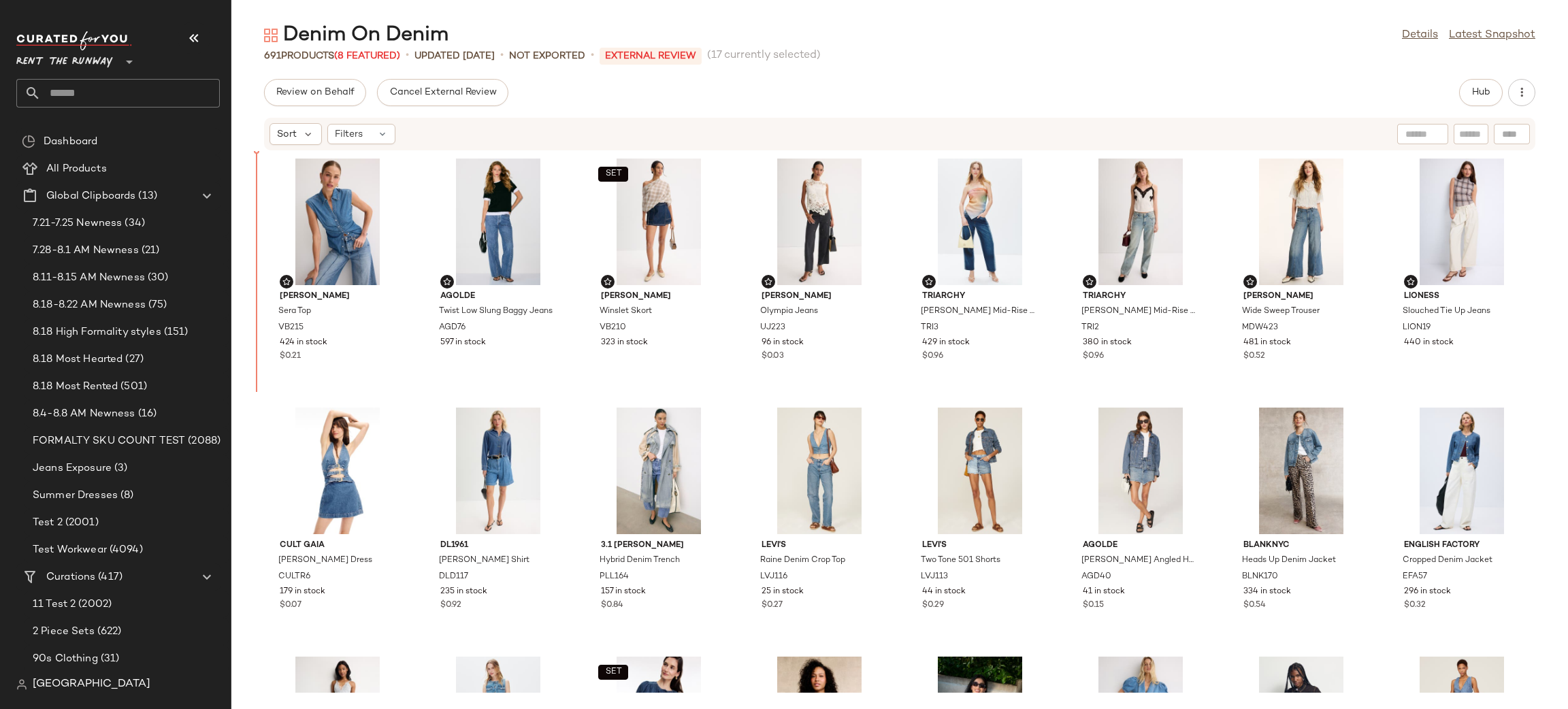
scroll to position [1, 0]
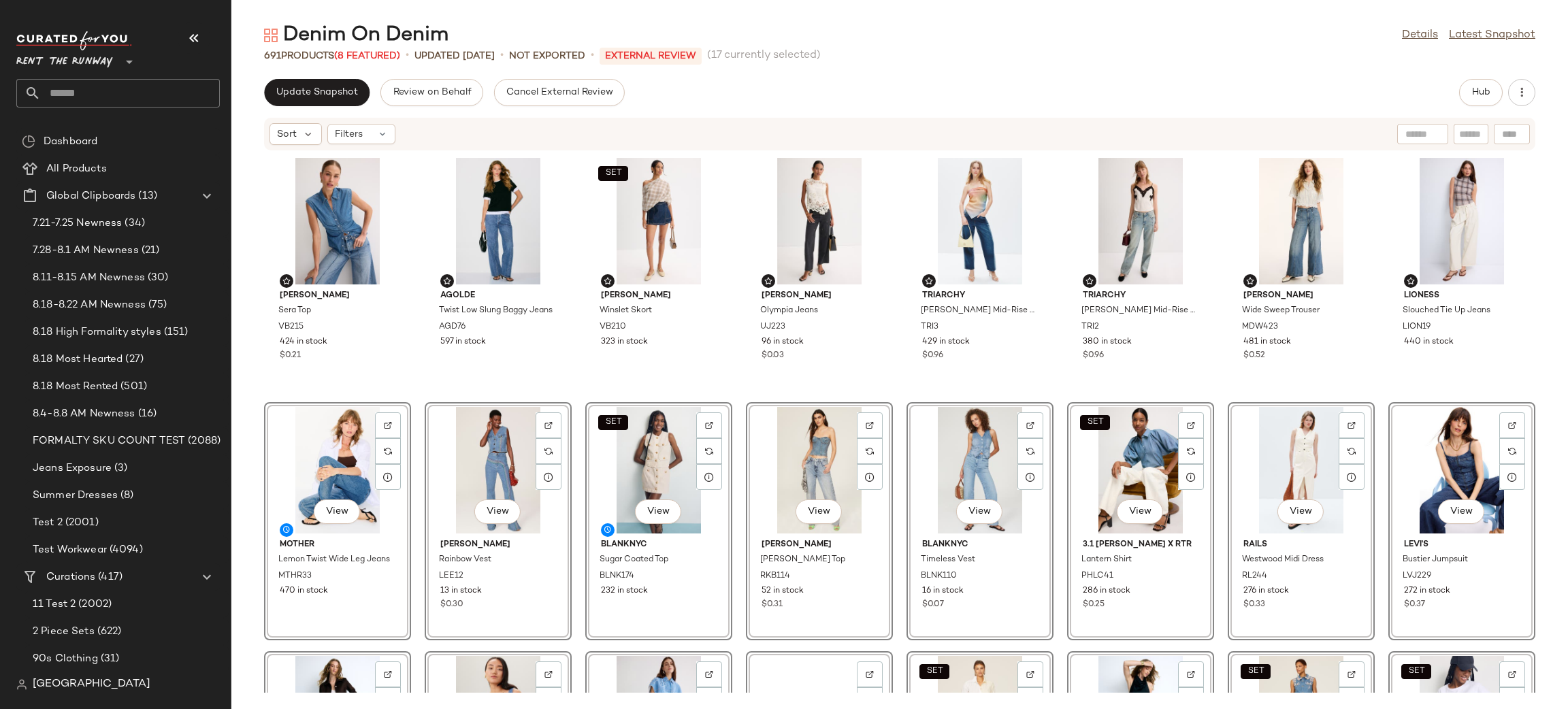
scroll to position [960, 0]
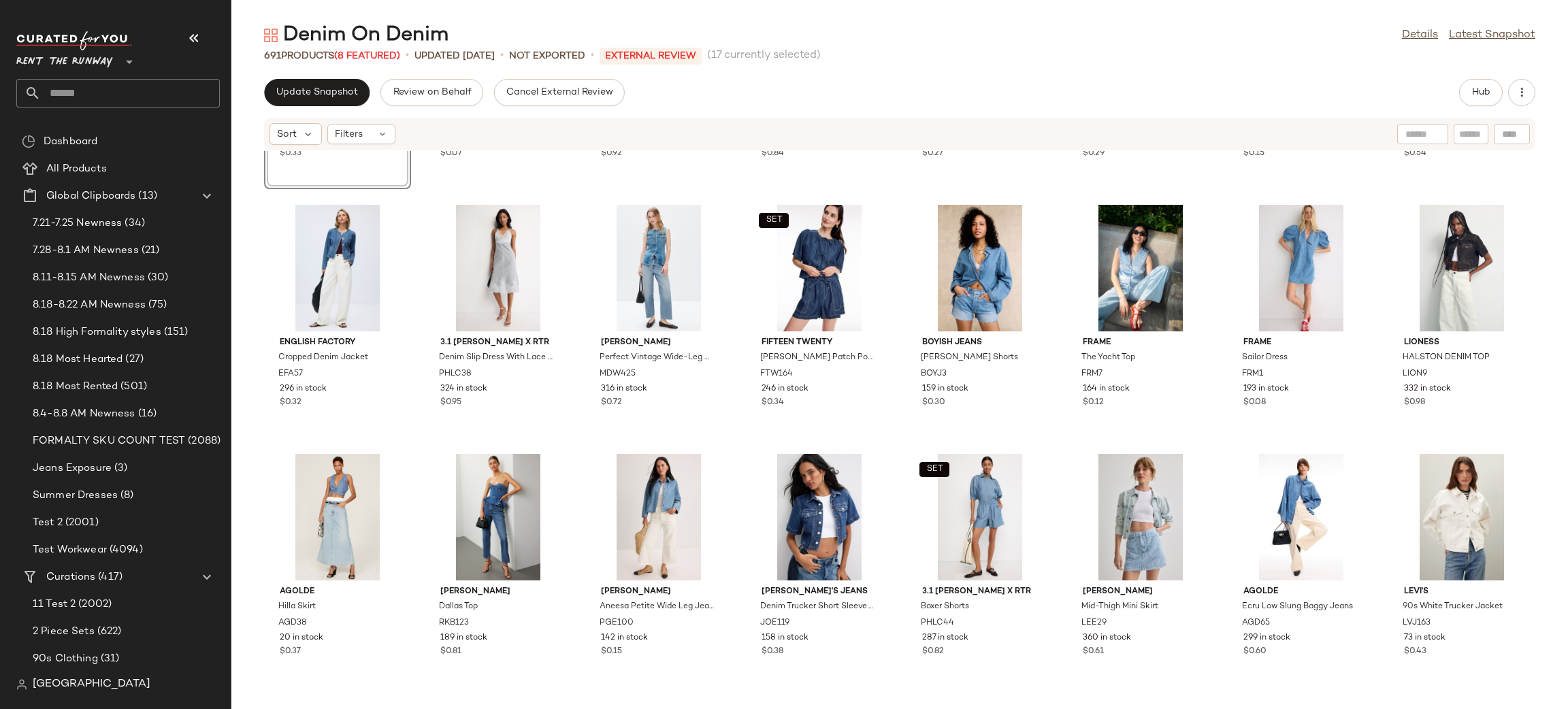
click at [710, 440] on div "View Stella Nova Out Of Office Embroidered Top STE3 483 in stock $0.33 Cult Gai…" at bounding box center [899, 421] width 1337 height 541
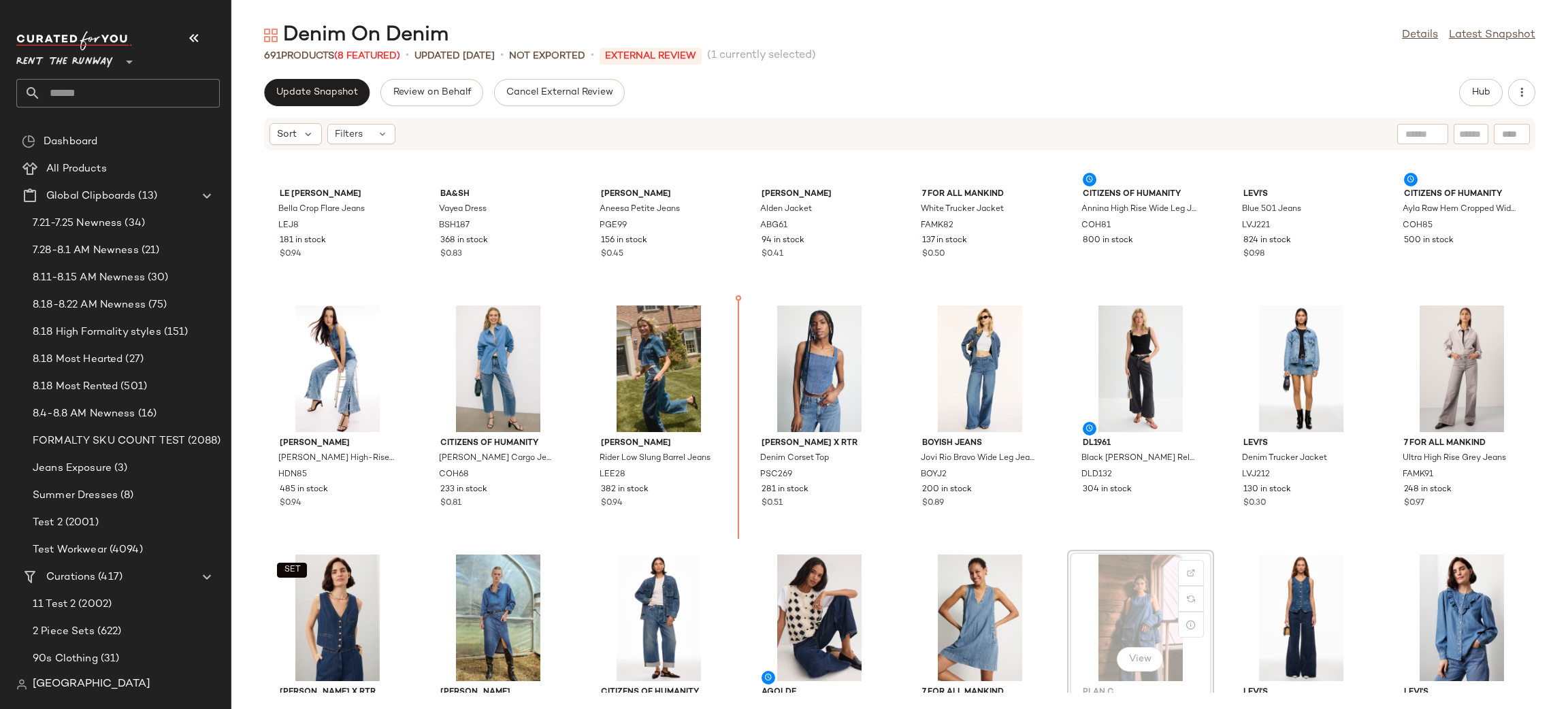
scroll to position [1584, 0]
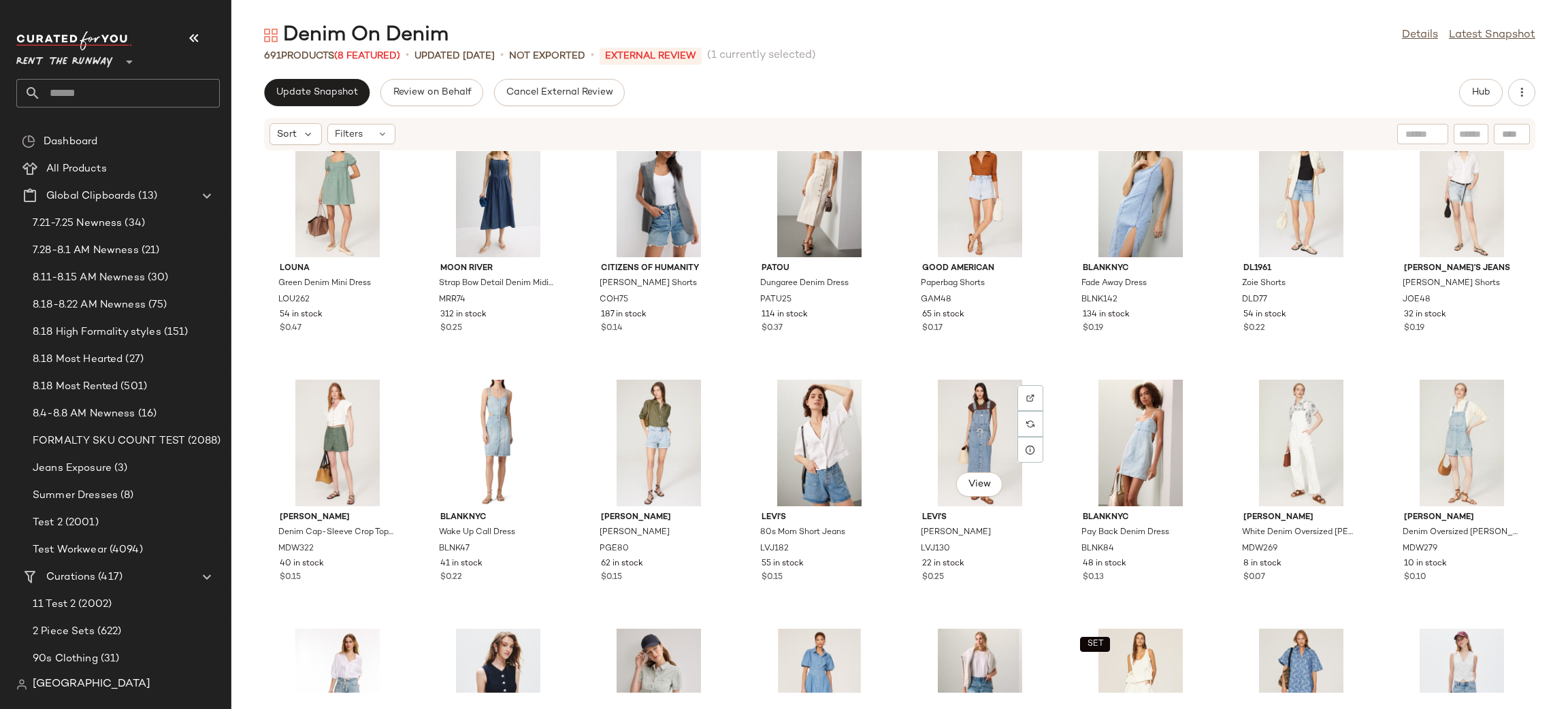
scroll to position [2731, 0]
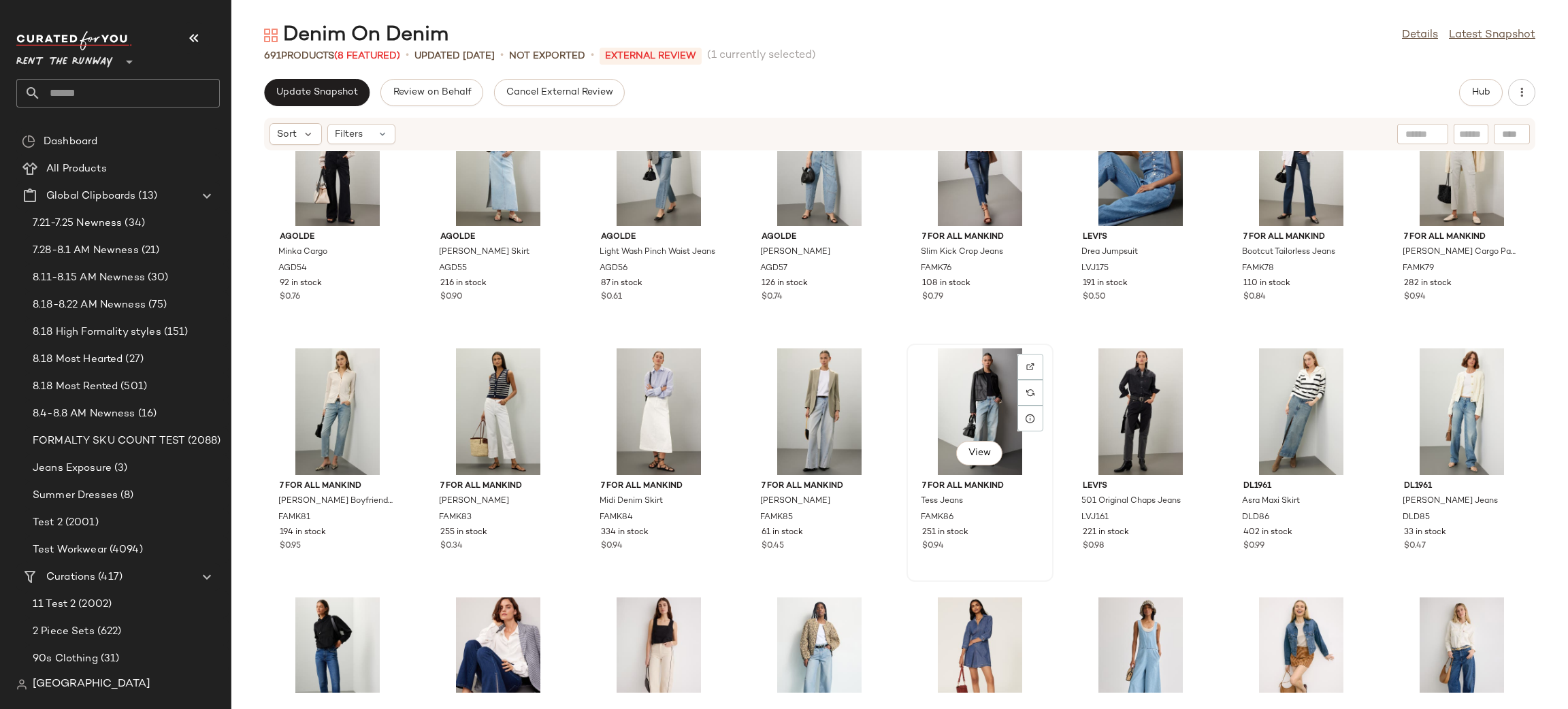
scroll to position [8820, 0]
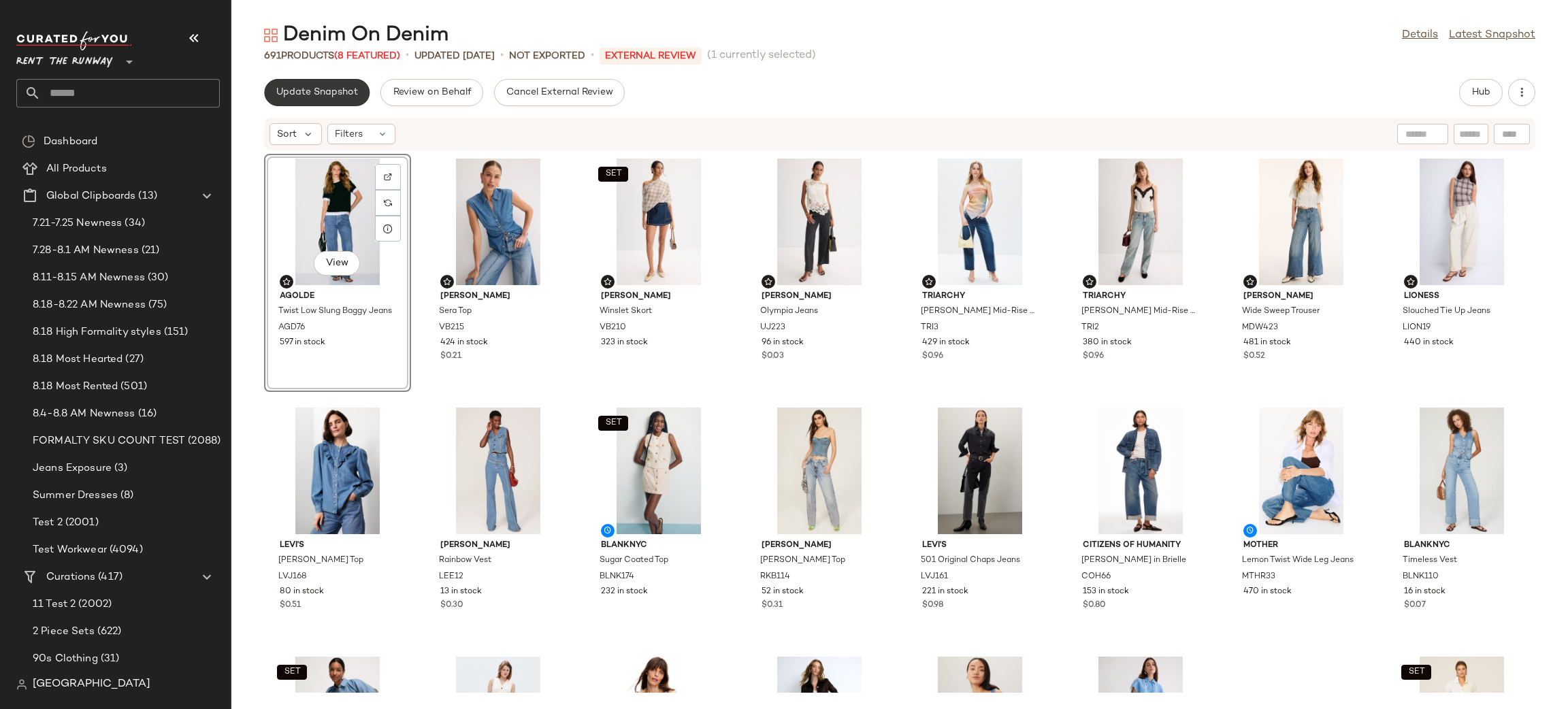
click at [341, 93] on span "Update Snapshot" at bounding box center [317, 92] width 82 height 11
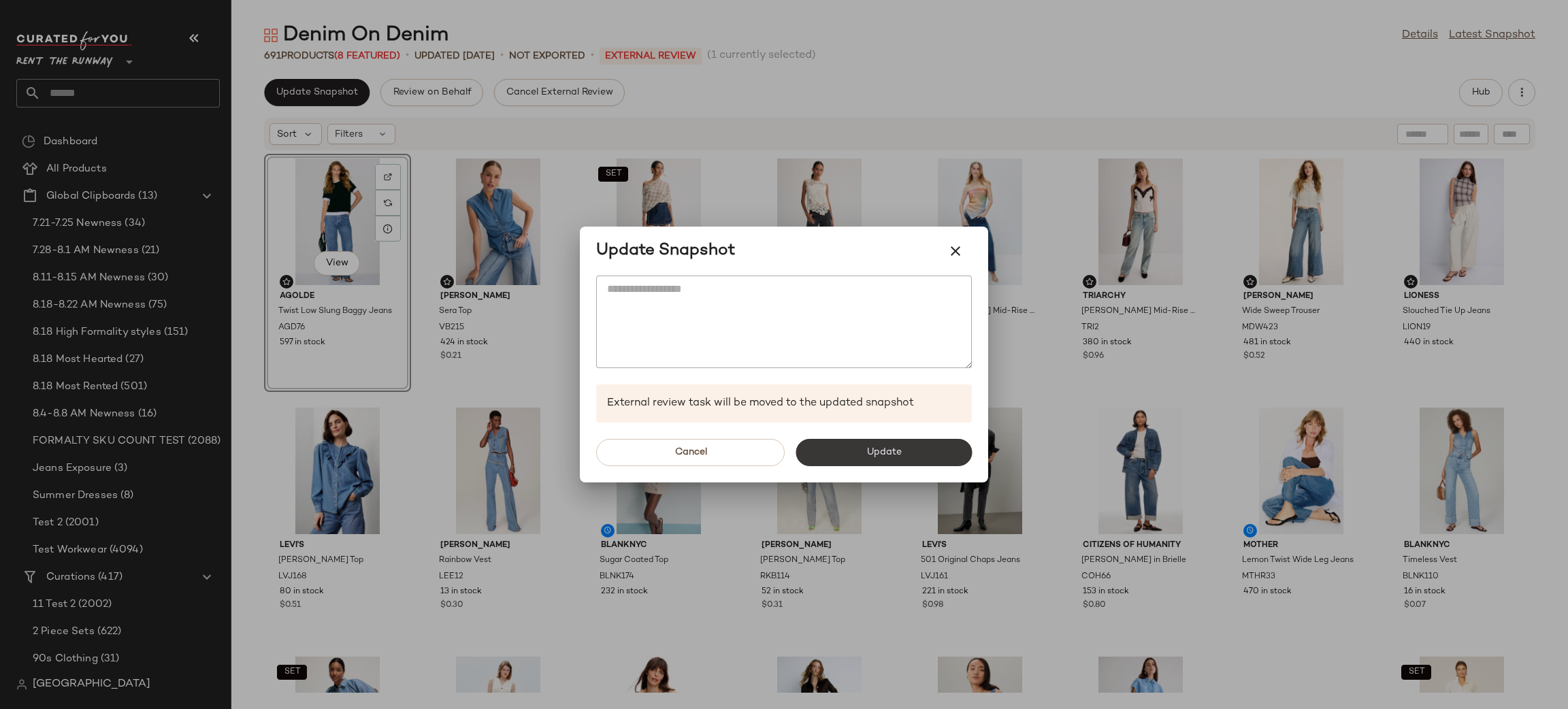
click at [808, 439] on button "Update" at bounding box center [883, 453] width 176 height 28
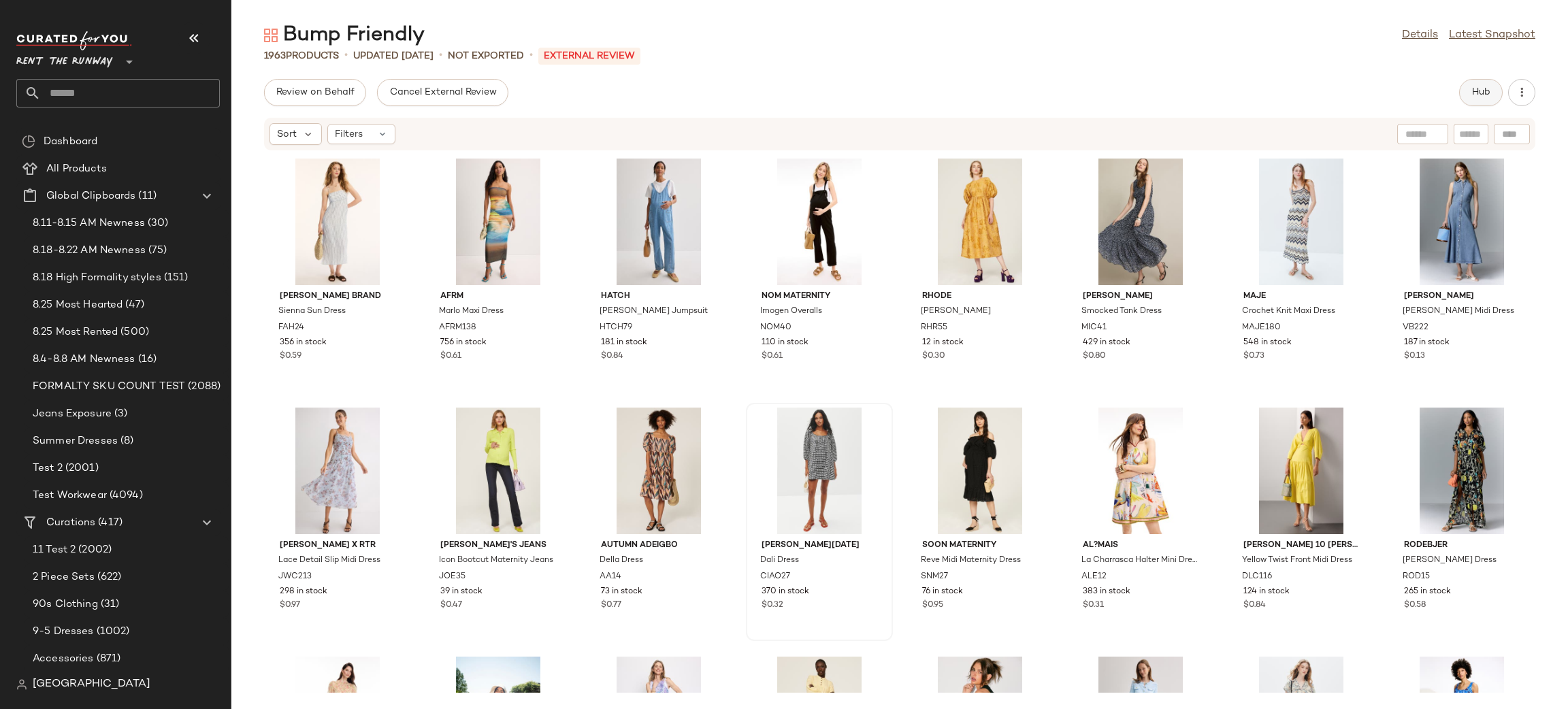
click at [1480, 86] on button "Hub" at bounding box center [1481, 92] width 44 height 28
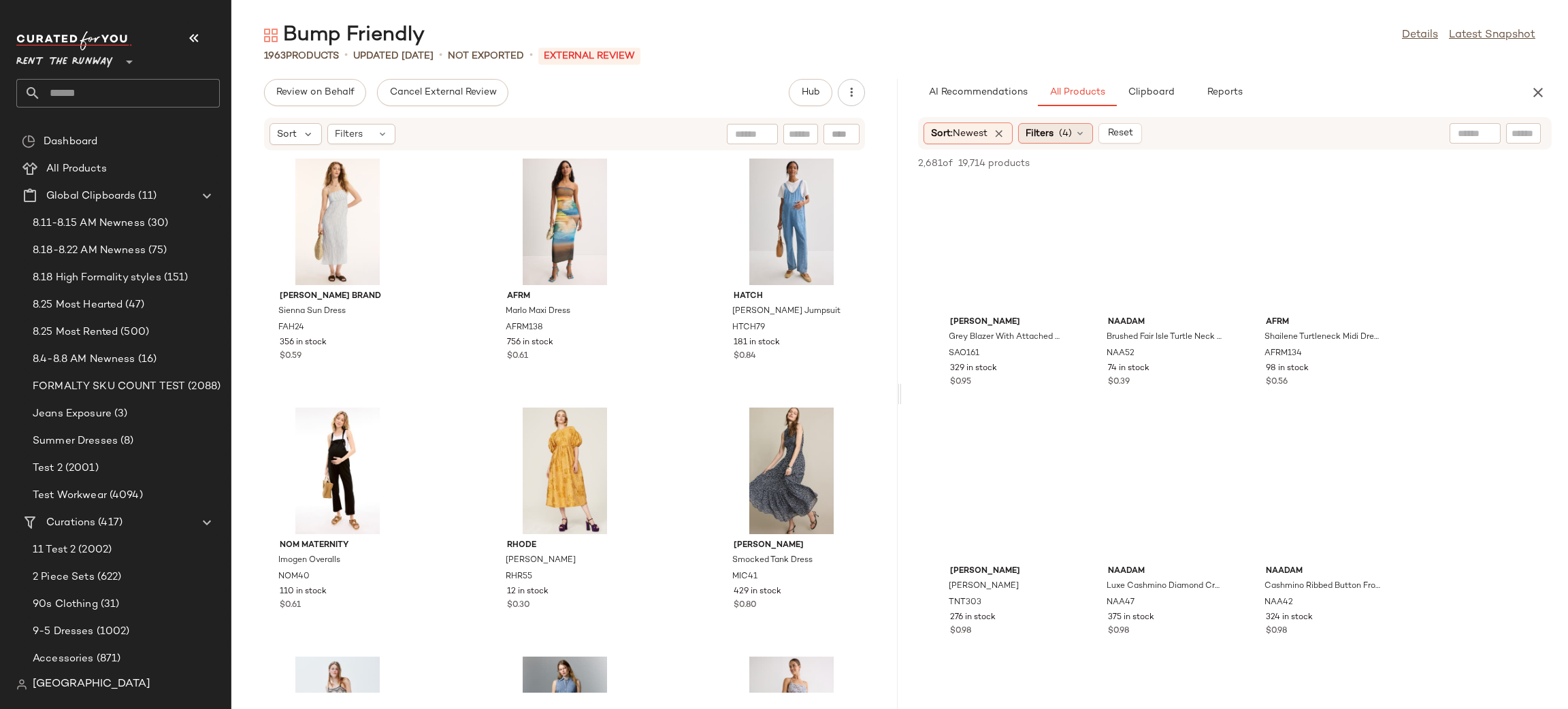
click at [1056, 123] on div "Filters (4)" at bounding box center [1055, 133] width 75 height 20
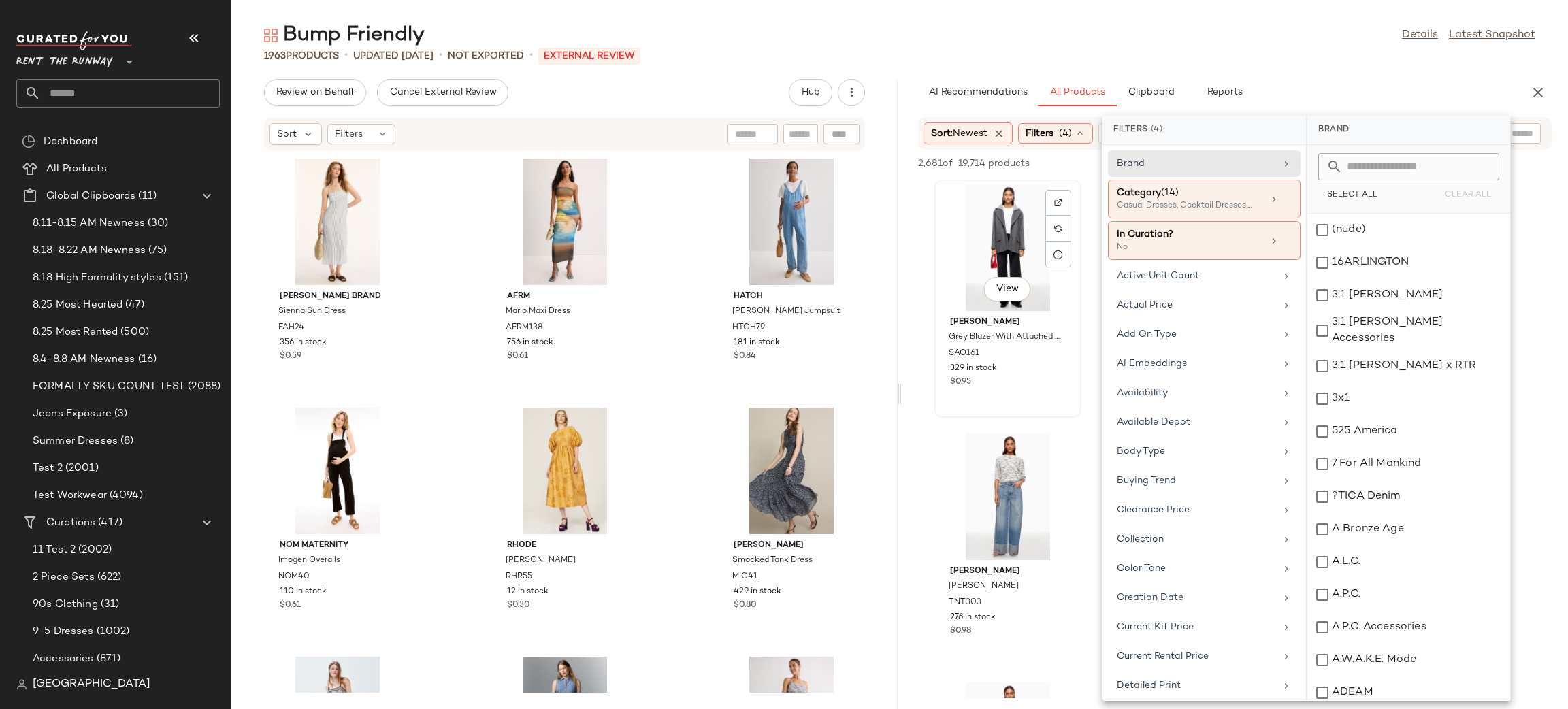
click at [946, 410] on div "View [PERSON_NAME] Blazer With Attached Hoodie SAO161 329 in stock $0.95" at bounding box center [1008, 299] width 144 height 235
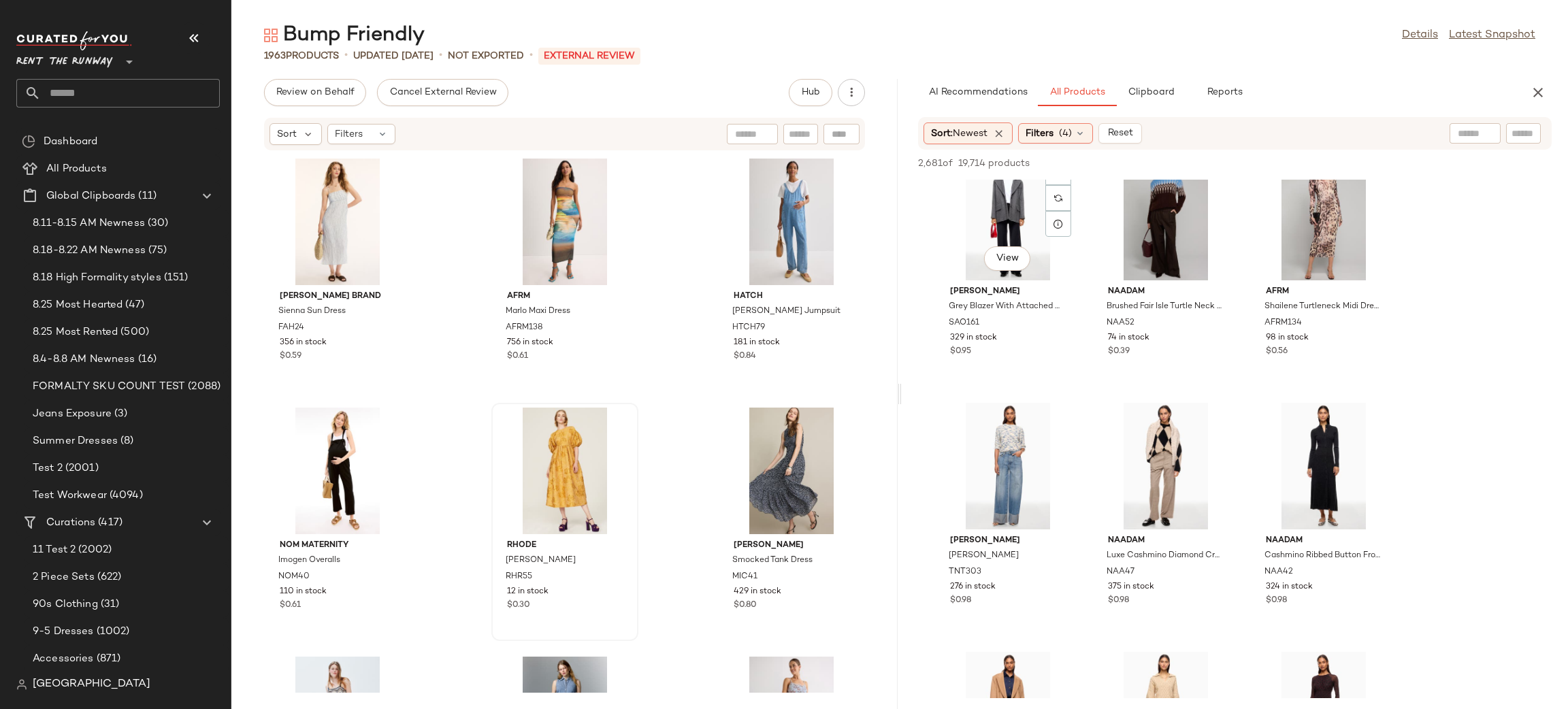
scroll to position [32, 0]
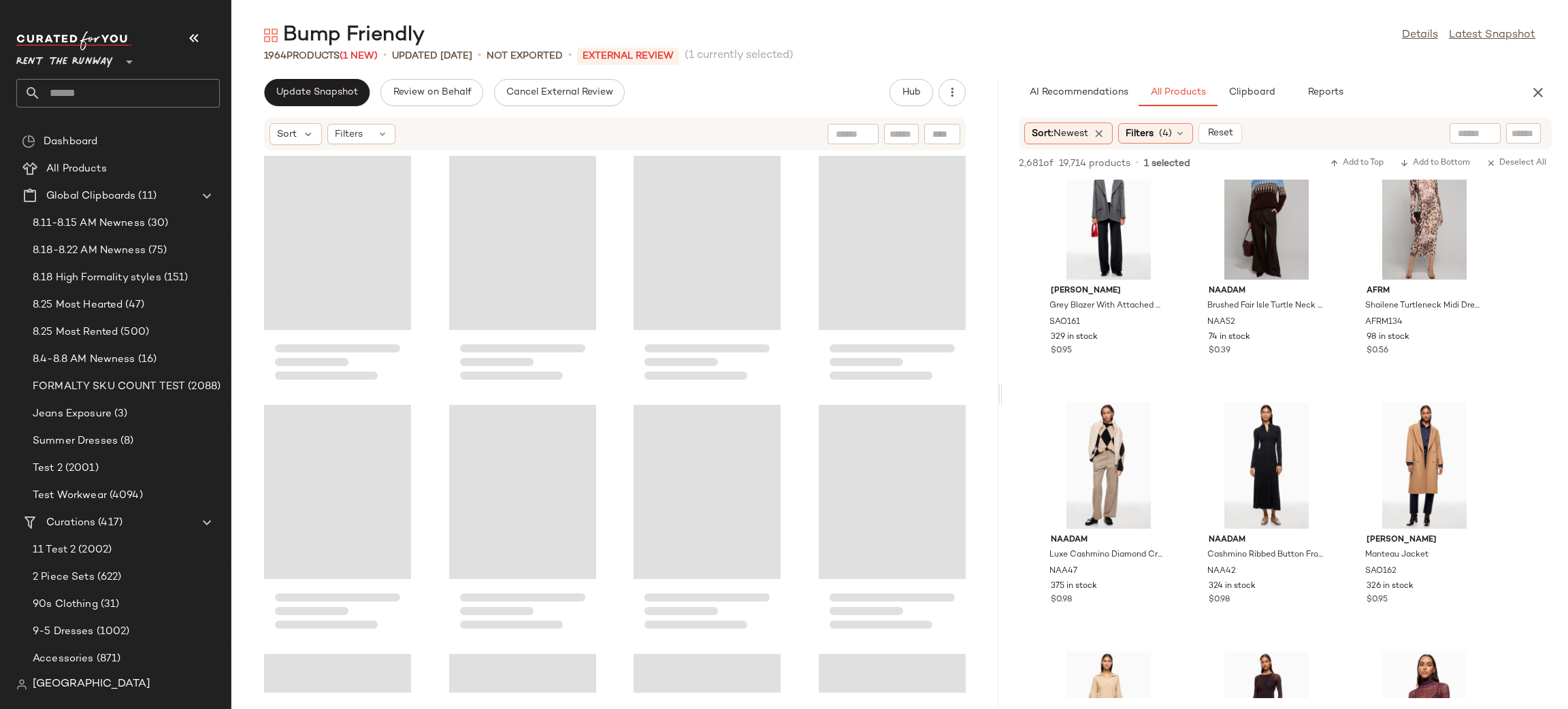
drag, startPoint x: 898, startPoint y: 322, endPoint x: 1002, endPoint y: 322, distance: 104.0
click at [1002, 322] on div "Bump Friendly Details Latest Snapshot 1964 Products (1 New) • updated Aug 25th …" at bounding box center [899, 365] width 1337 height 687
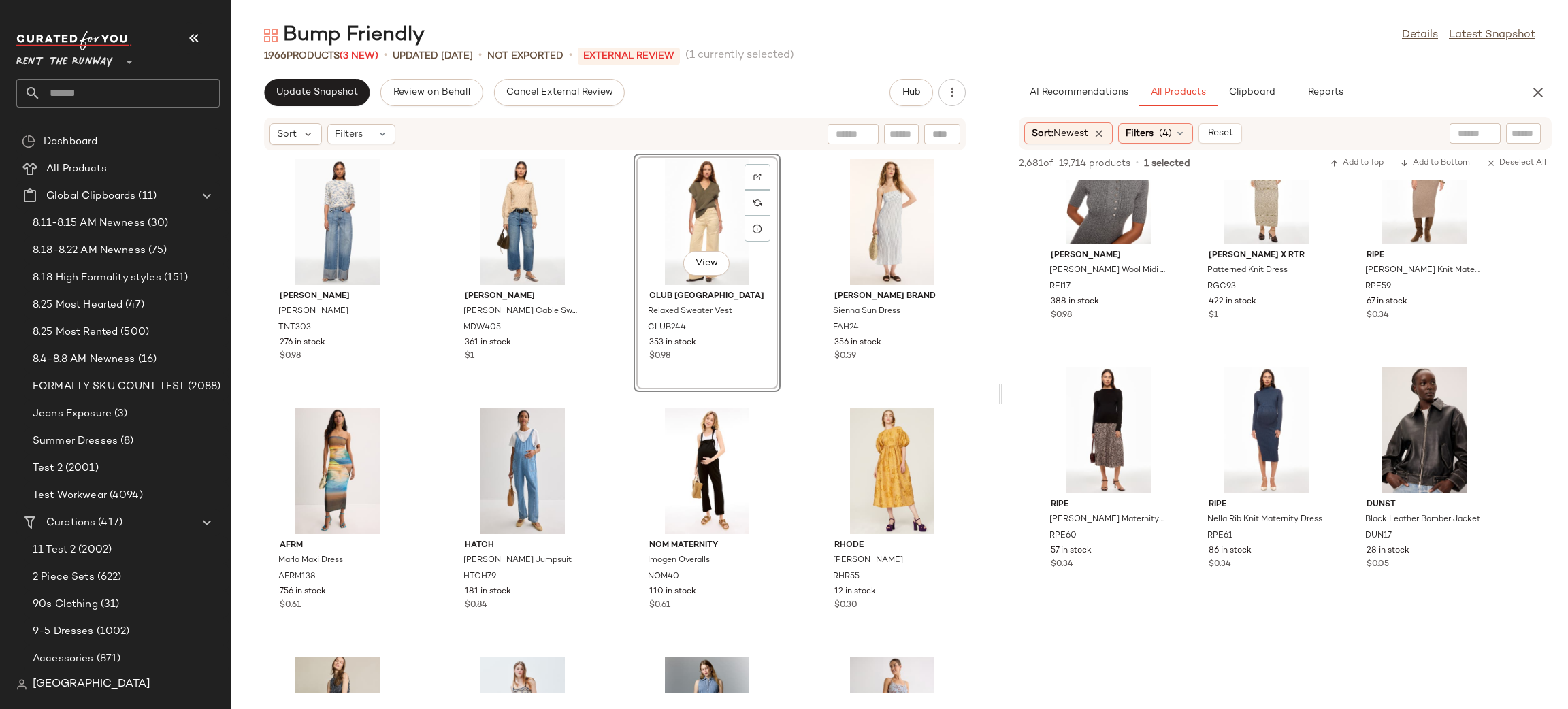
scroll to position [4578, 0]
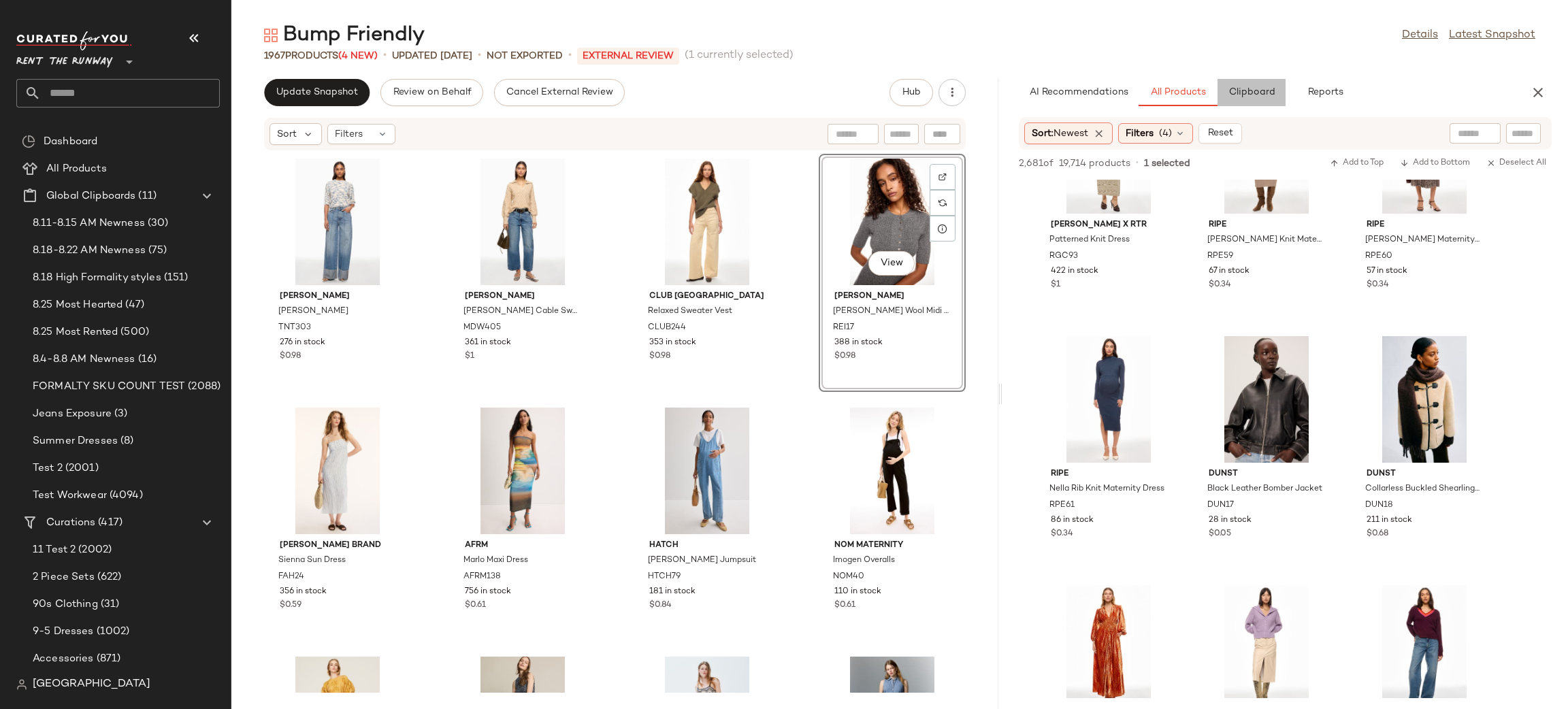
click at [1228, 96] on span "Clipboard" at bounding box center [1251, 92] width 47 height 11
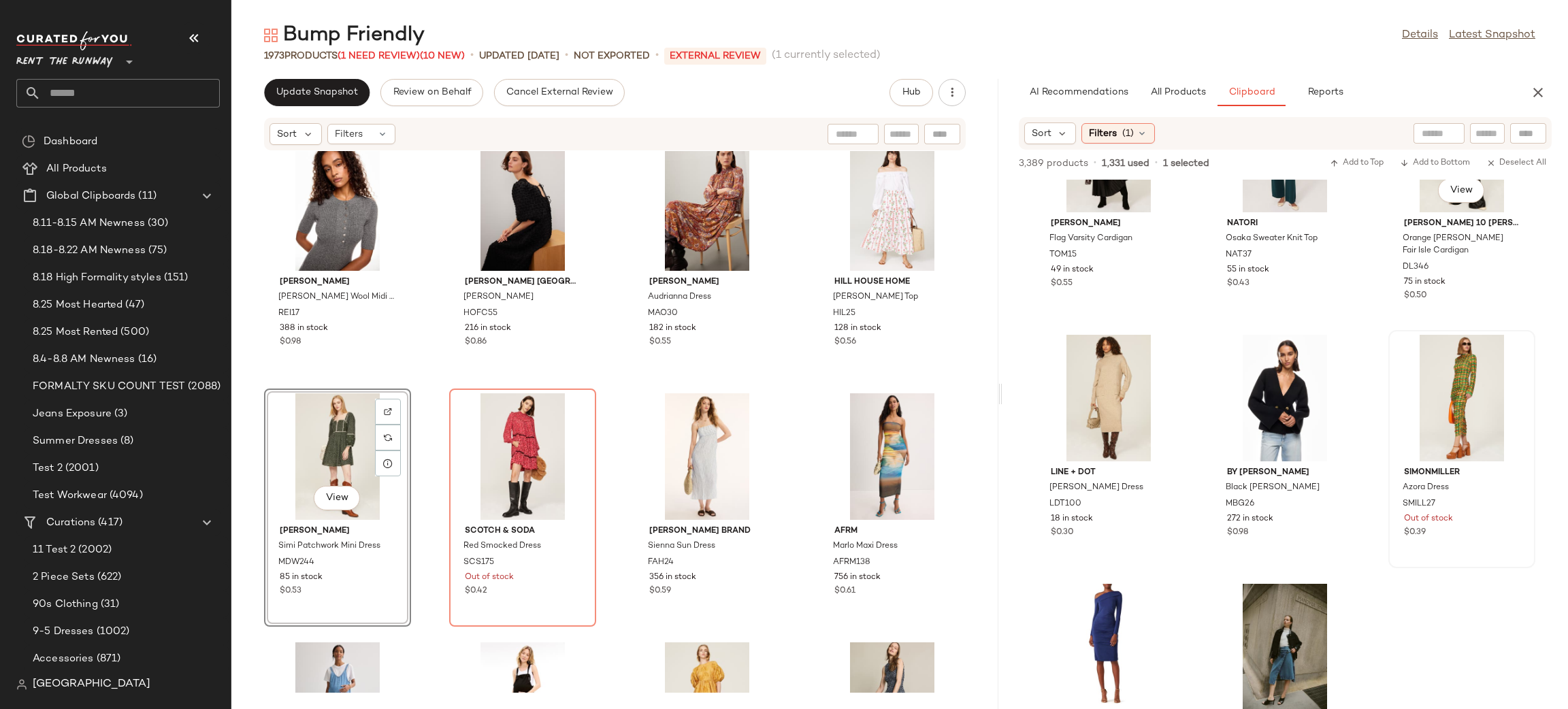
scroll to position [13599, 0]
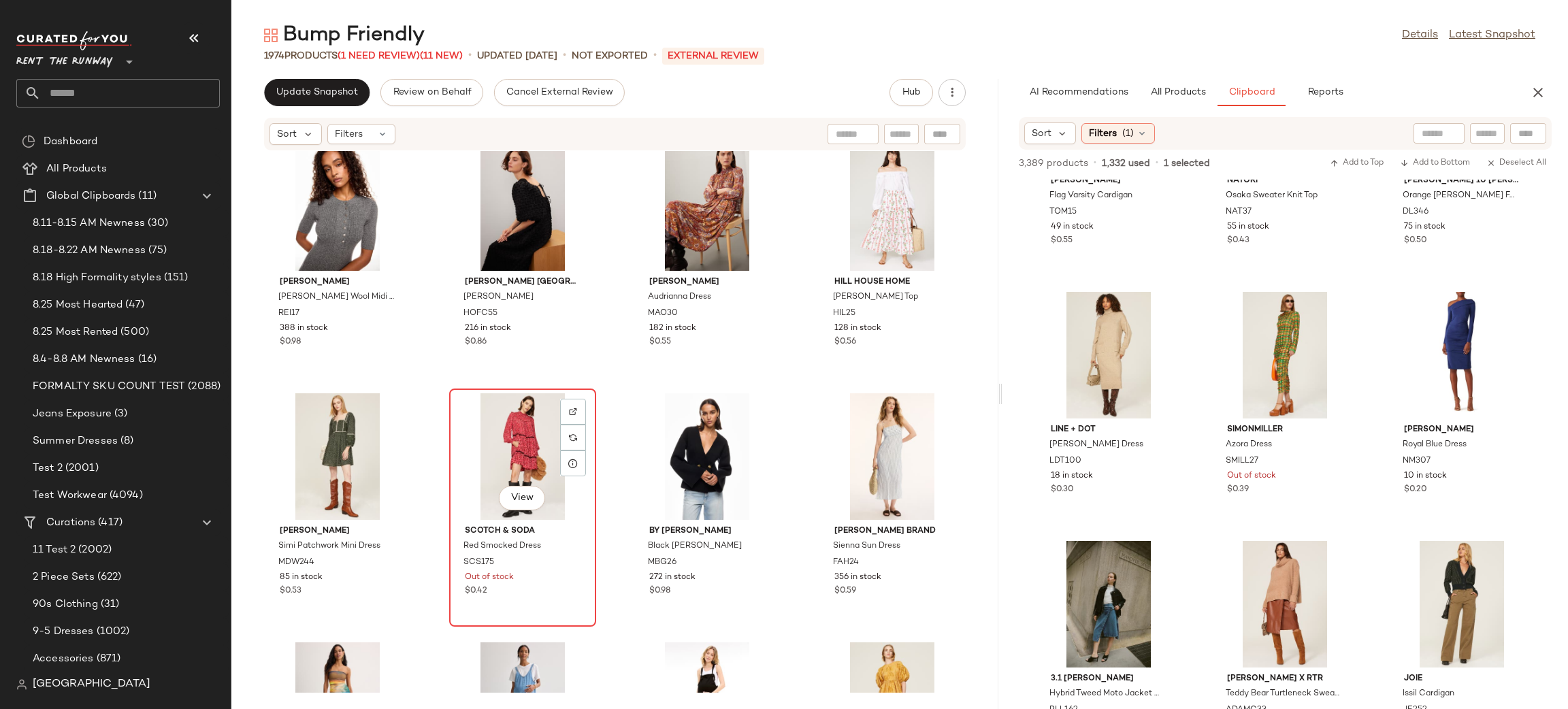
click at [507, 457] on div "View" at bounding box center [522, 457] width 137 height 127
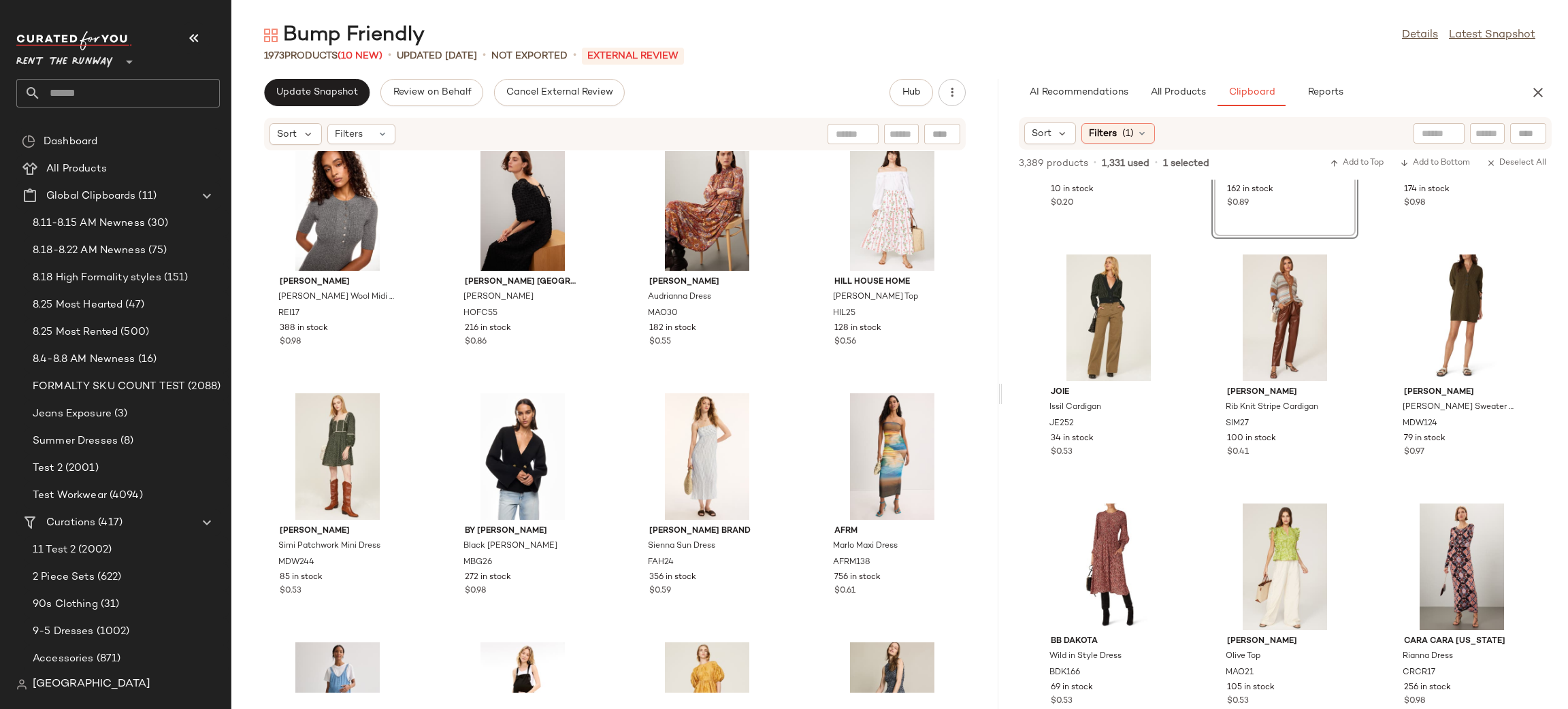
scroll to position [14341, 0]
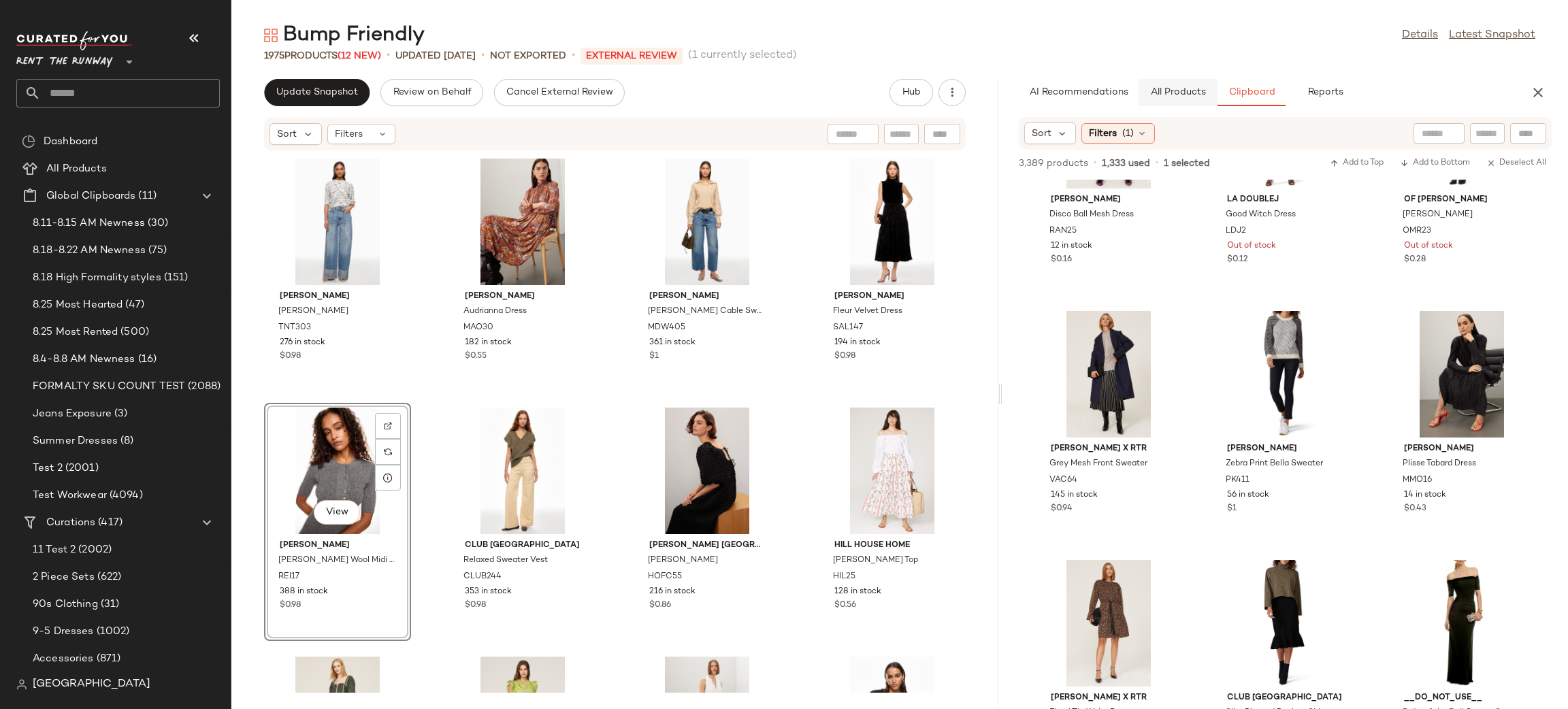
click at [1170, 79] on button "All Products" at bounding box center [1178, 92] width 79 height 28
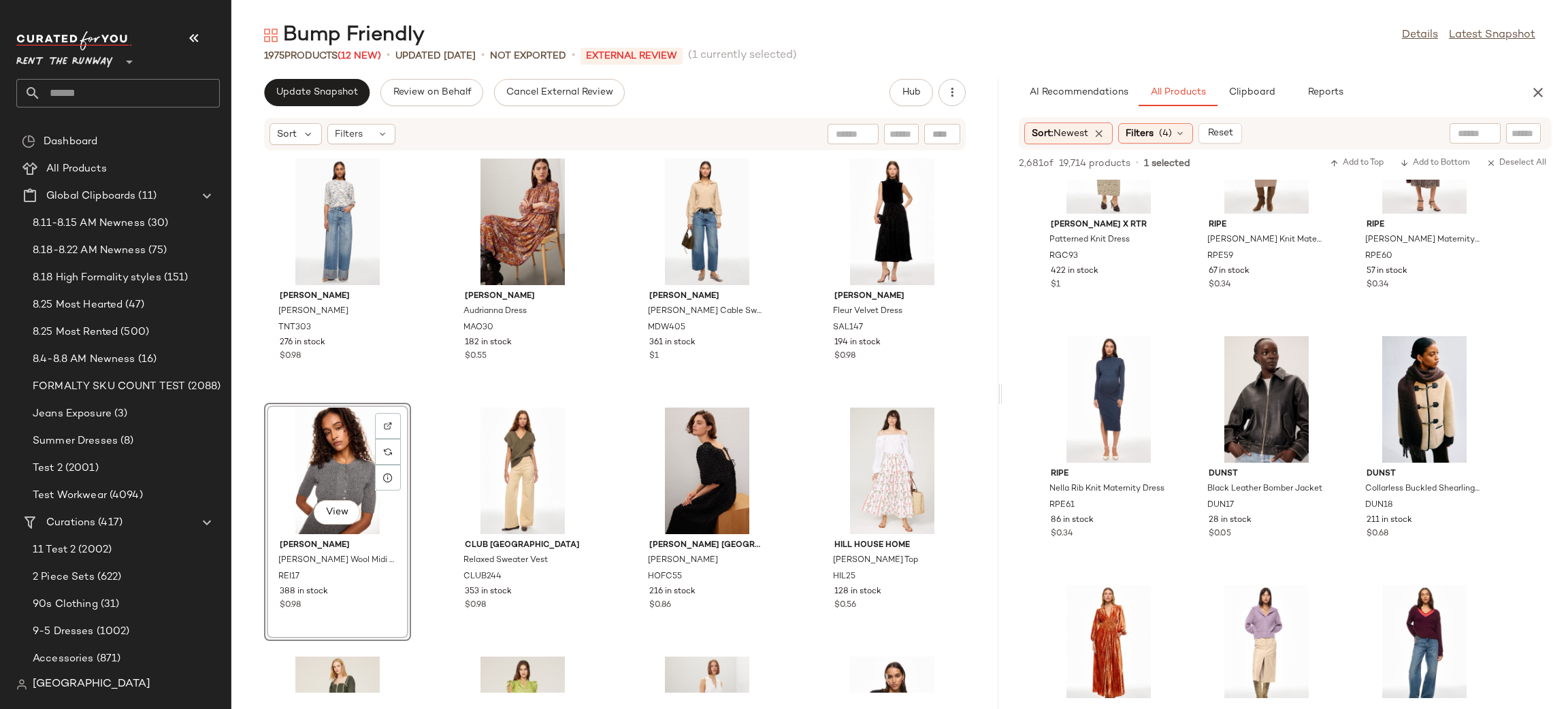
click at [799, 368] on div "Tanya Taylor Annette Sweater TNT303 276 in stock $0.98 Marie Oliver Audrianna D…" at bounding box center [614, 421] width 767 height 541
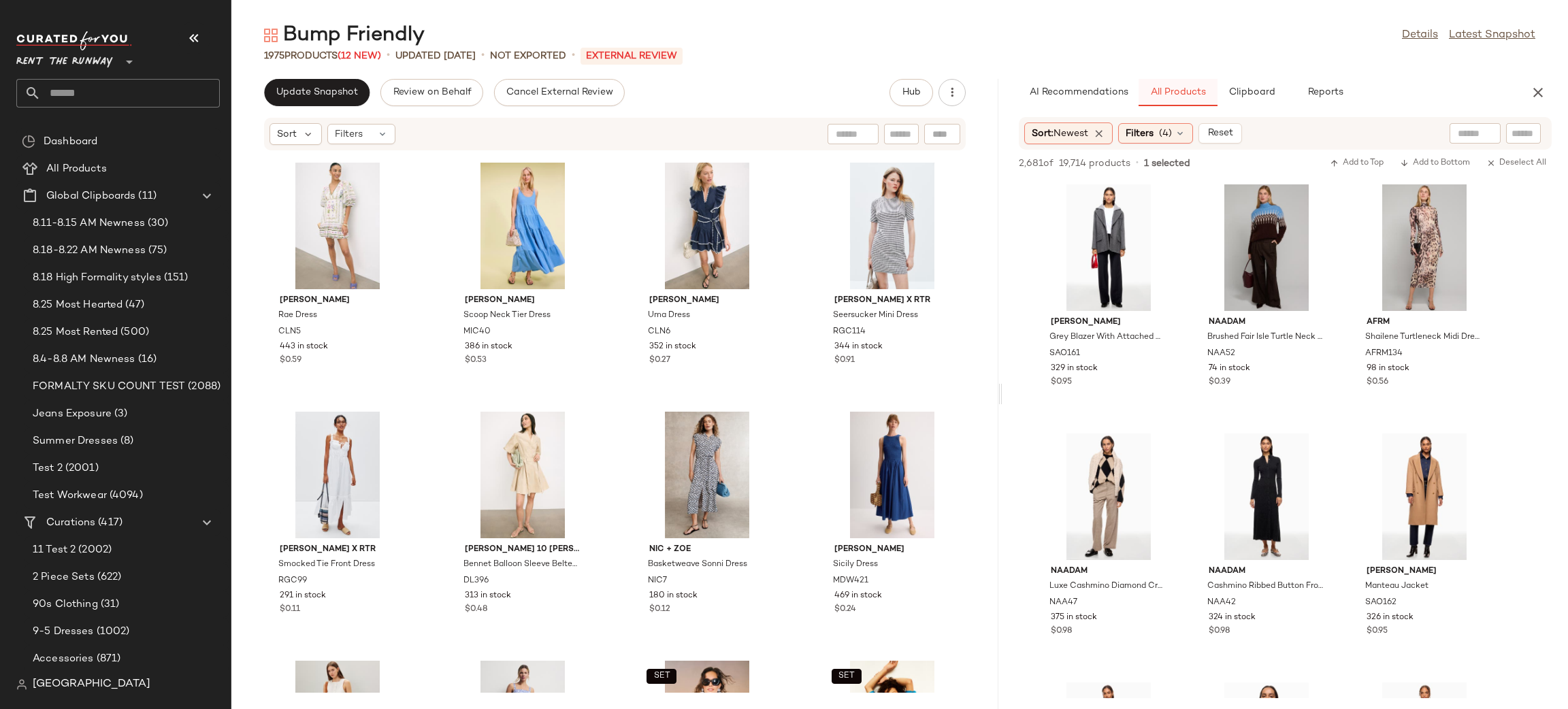
click at [1142, 82] on button "All Products" at bounding box center [1178, 92] width 79 height 28
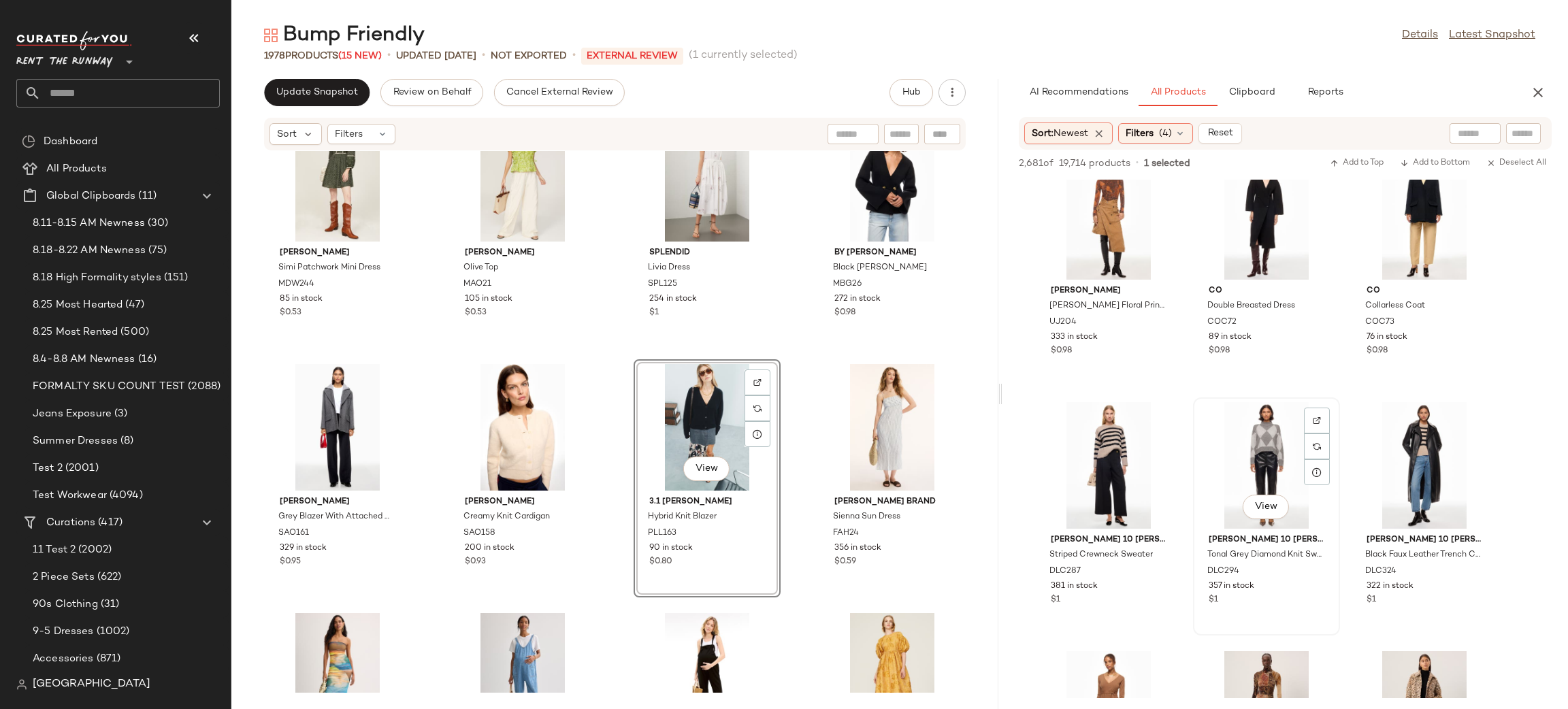
scroll to position [7423, 0]
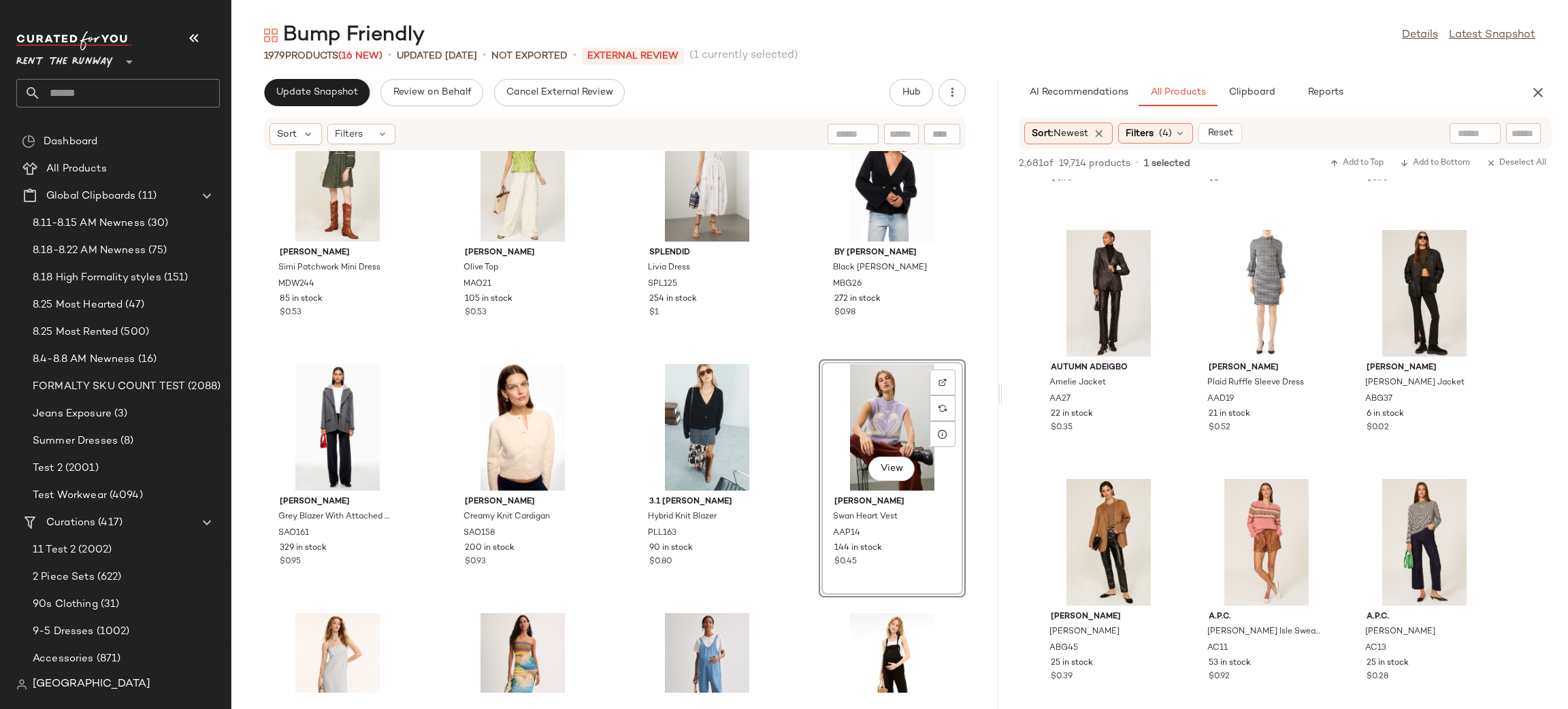
click at [780, 337] on div "Madewell Simi Patchwork Mini Dress MDW244 85 in stock $0.53 Marie Oliver Olive …" at bounding box center [614, 421] width 767 height 541
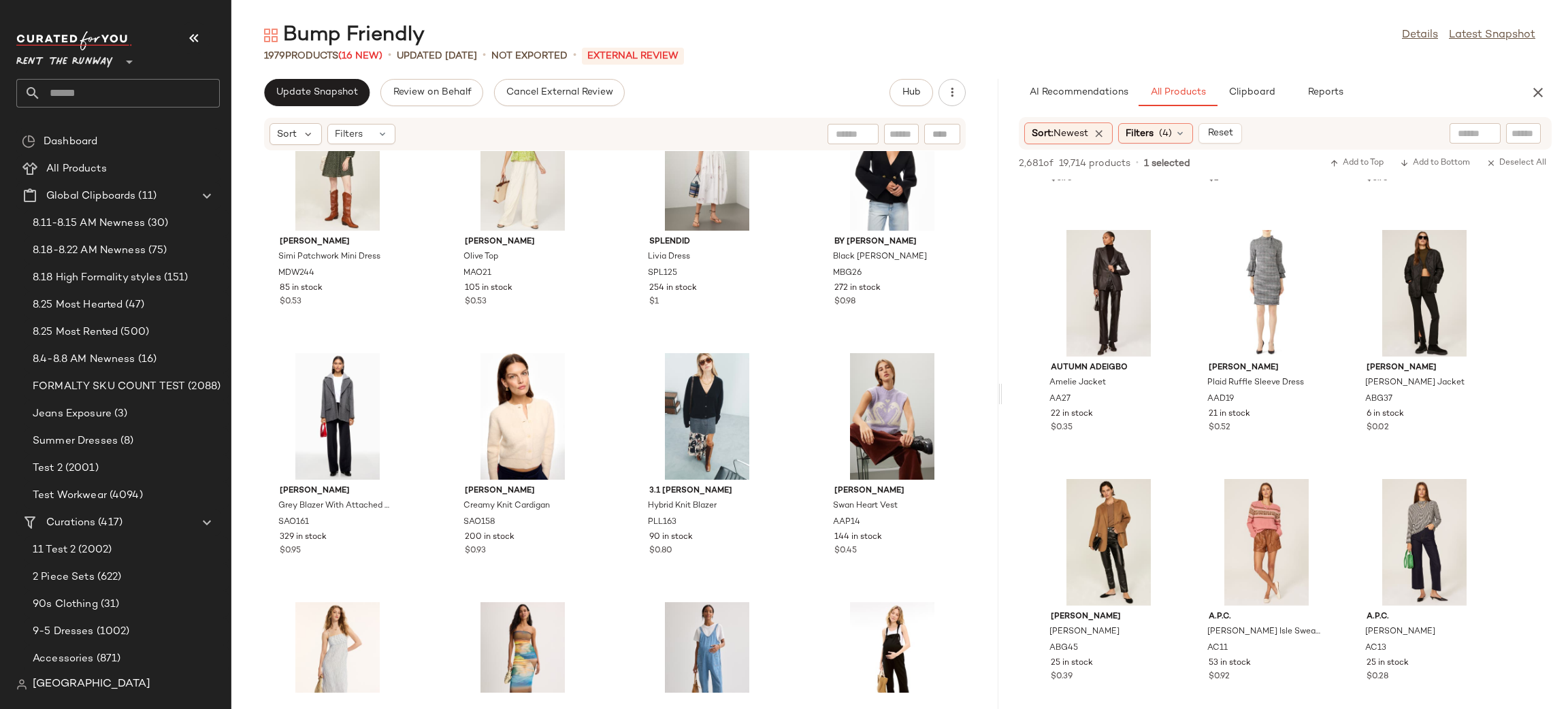
scroll to position [0, 0]
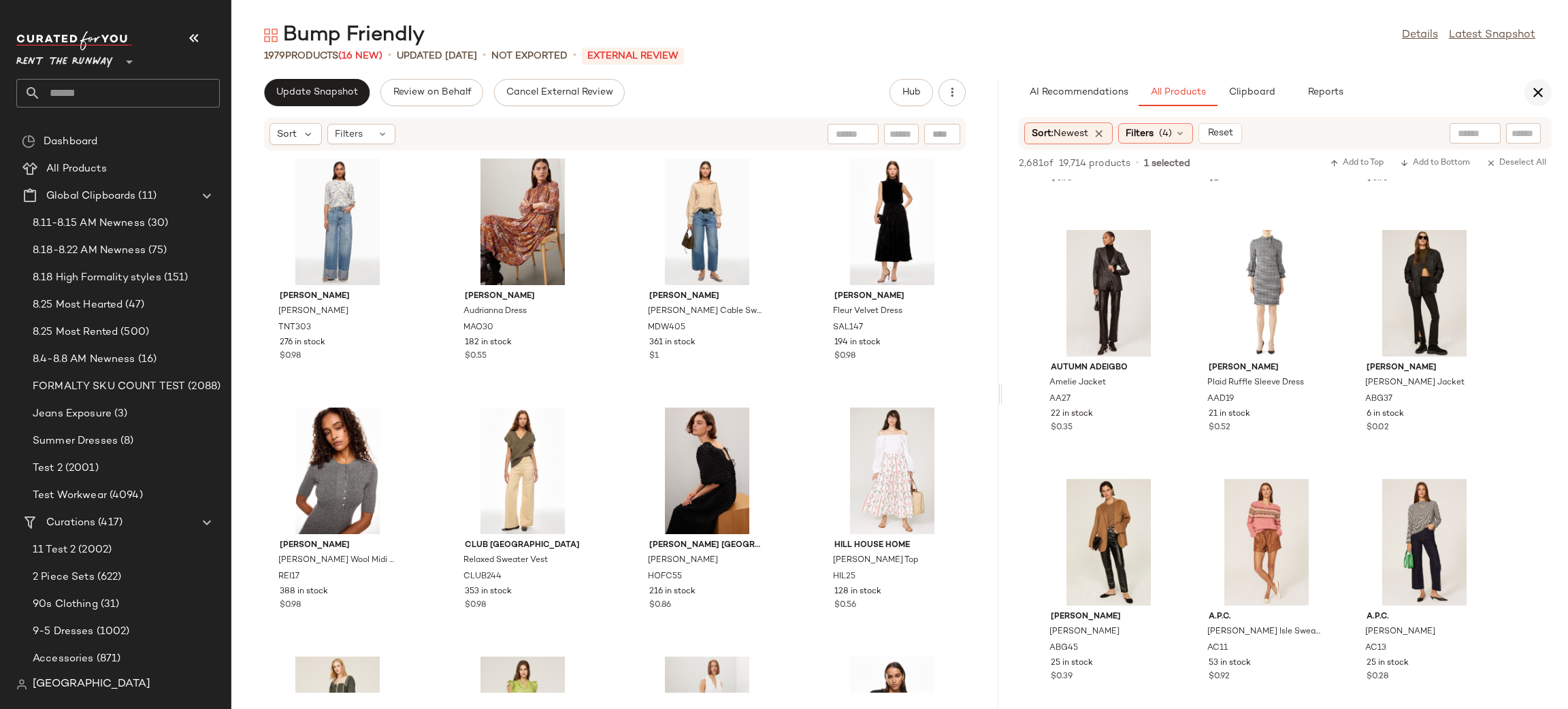
click at [1533, 84] on icon "button" at bounding box center [1538, 92] width 16 height 16
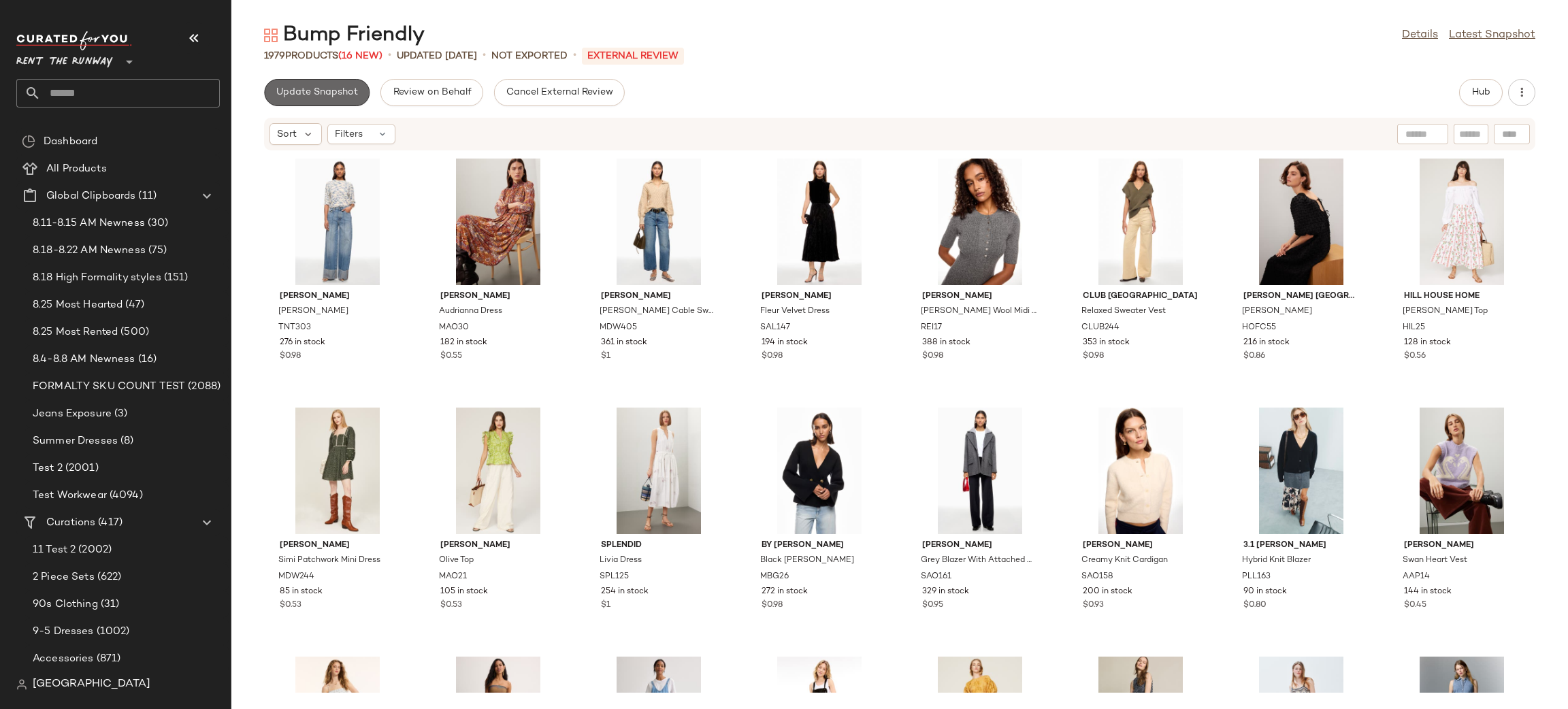
click at [306, 97] on span "Update Snapshot" at bounding box center [317, 92] width 82 height 11
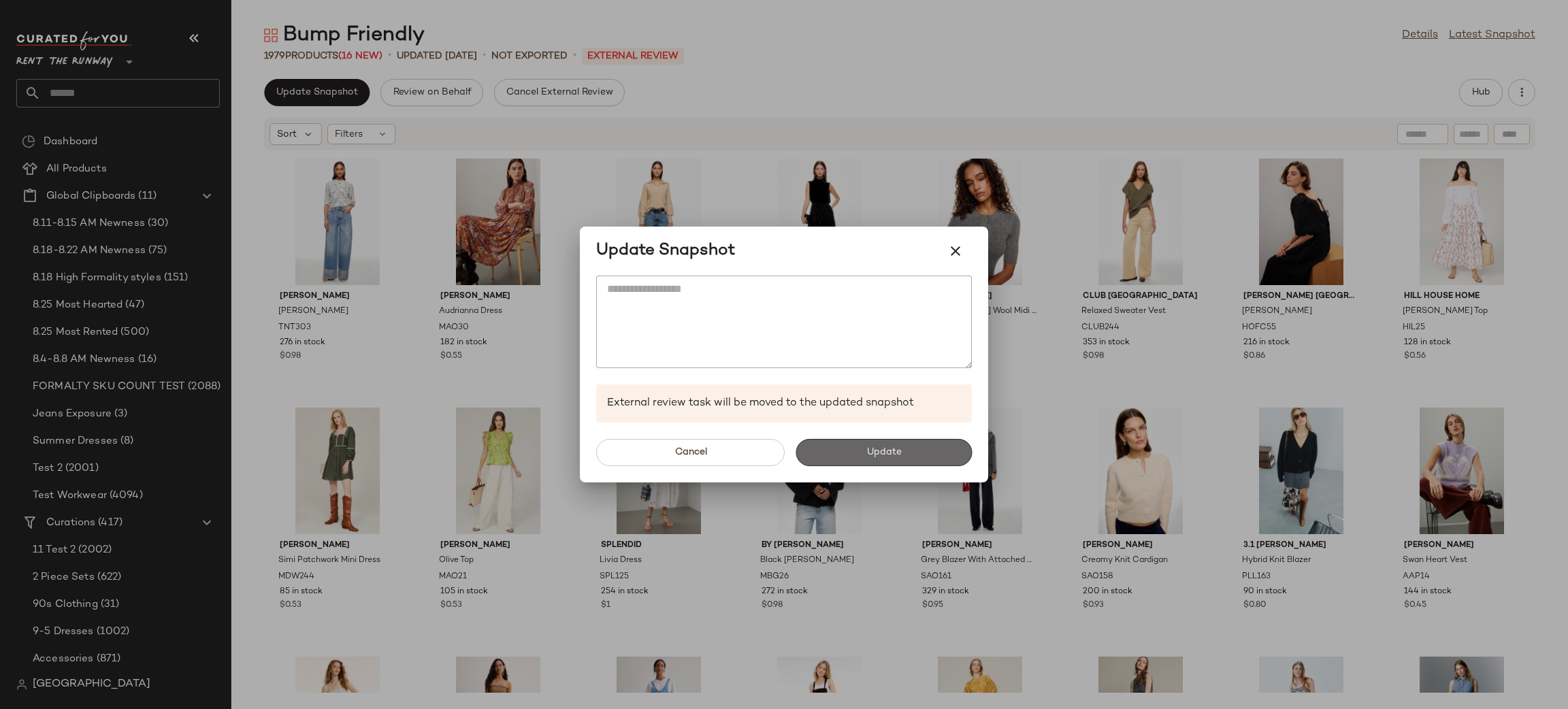
click at [808, 448] on button "Update" at bounding box center [883, 453] width 176 height 28
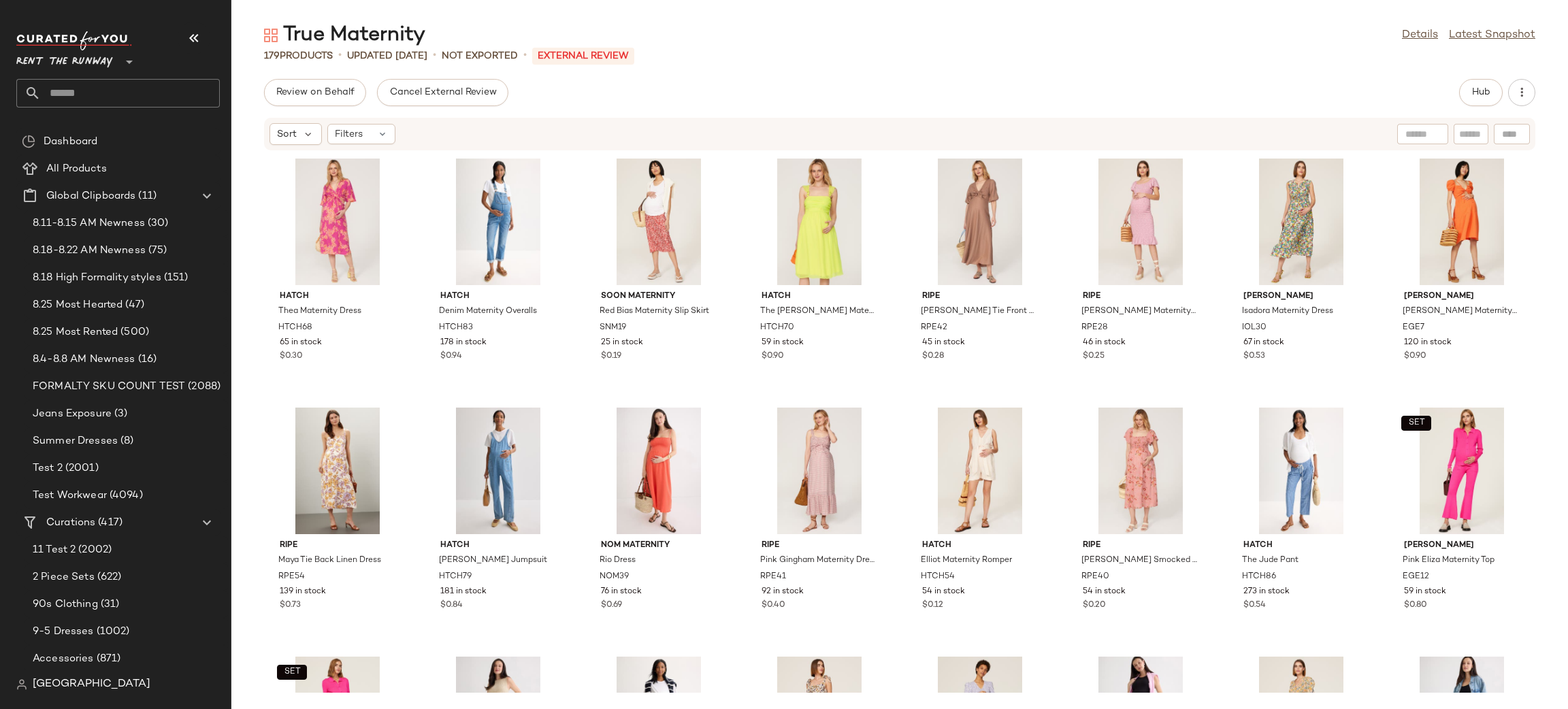
click at [743, 394] on div "[PERSON_NAME] Maternity Dress HTCH68 65 in stock $0.30 HATCH Denim Maternity Ov…" at bounding box center [899, 421] width 1337 height 541
click at [751, 404] on div "View ripe Pink Gingham Maternity Dress RPE41 92 in stock $0.40" at bounding box center [820, 522] width 144 height 235
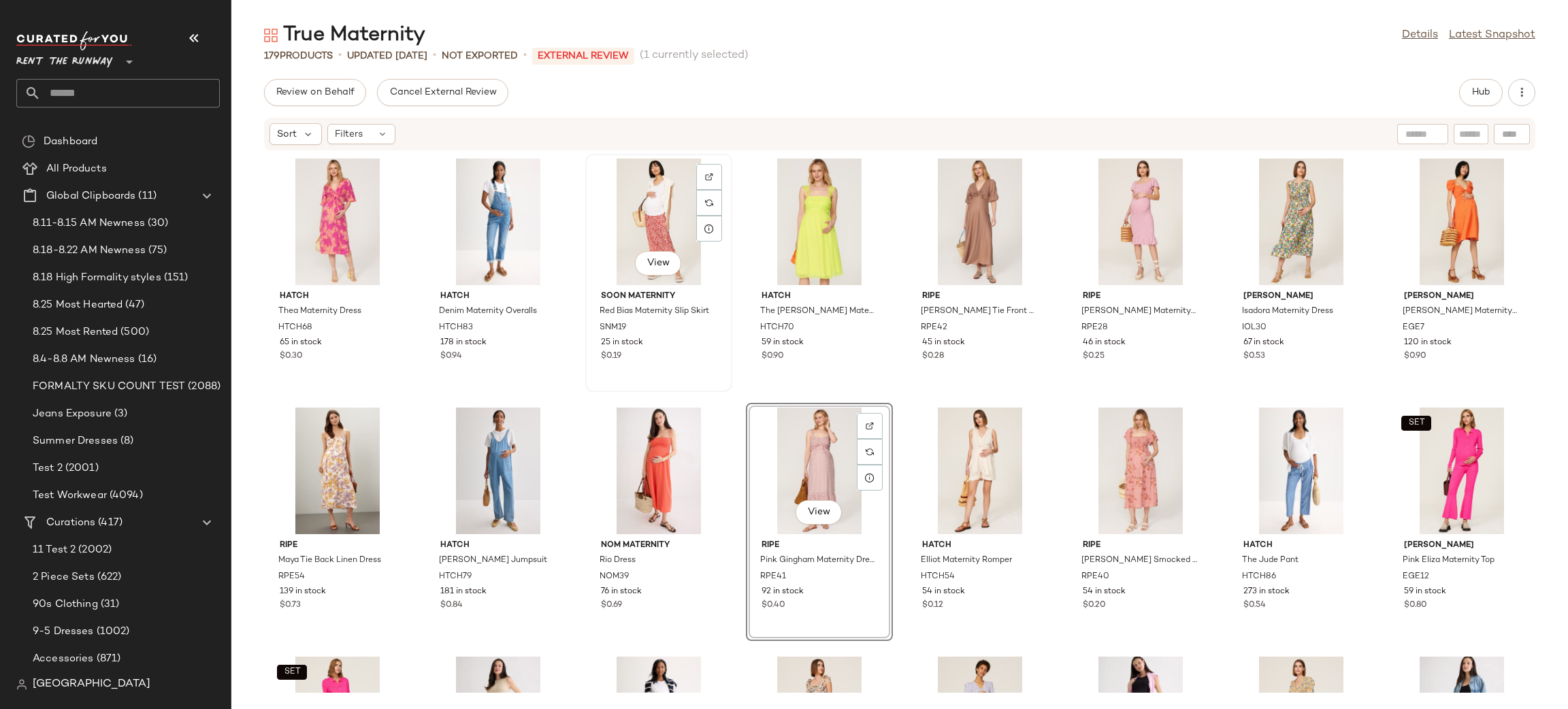
click at [609, 202] on div "View" at bounding box center [658, 221] width 137 height 127
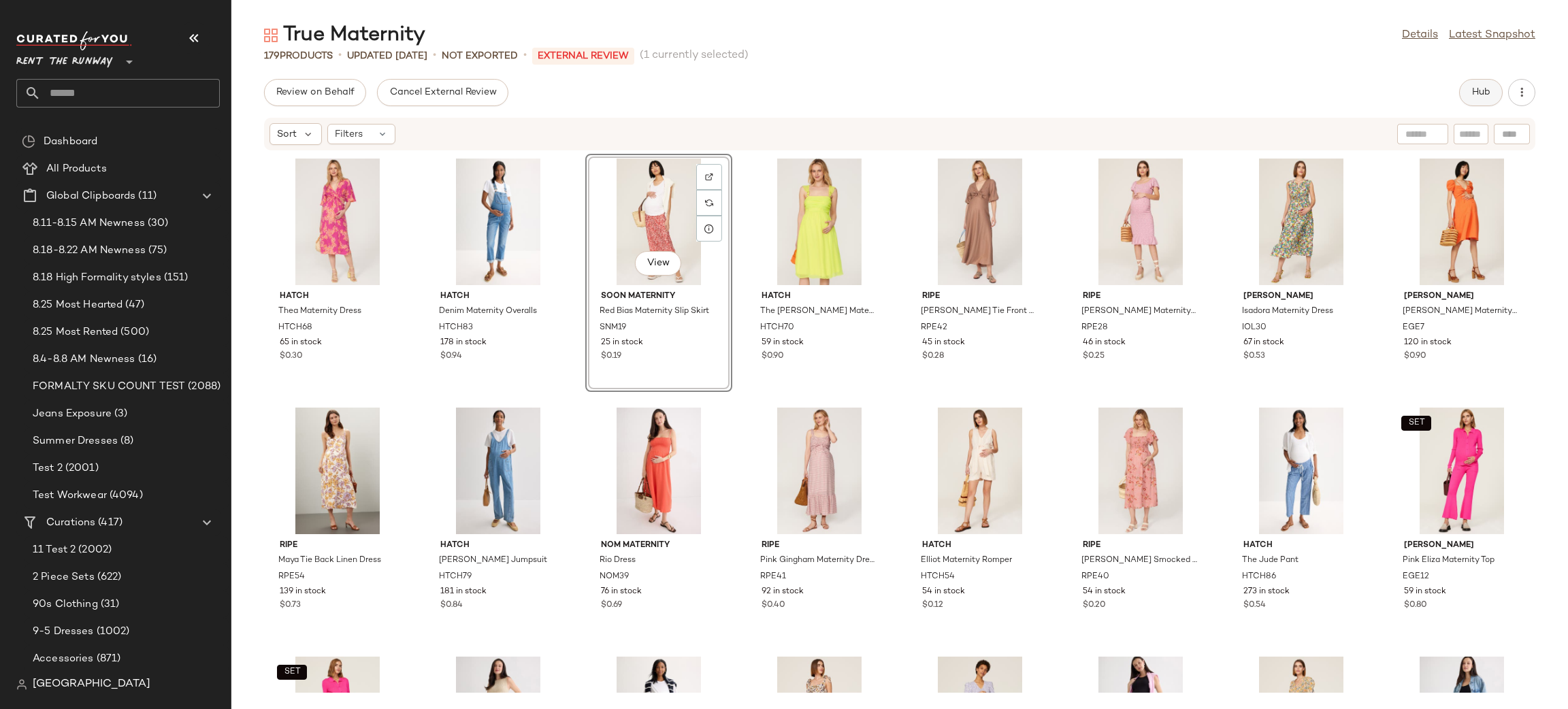
click at [1484, 88] on span "Hub" at bounding box center [1480, 92] width 19 height 11
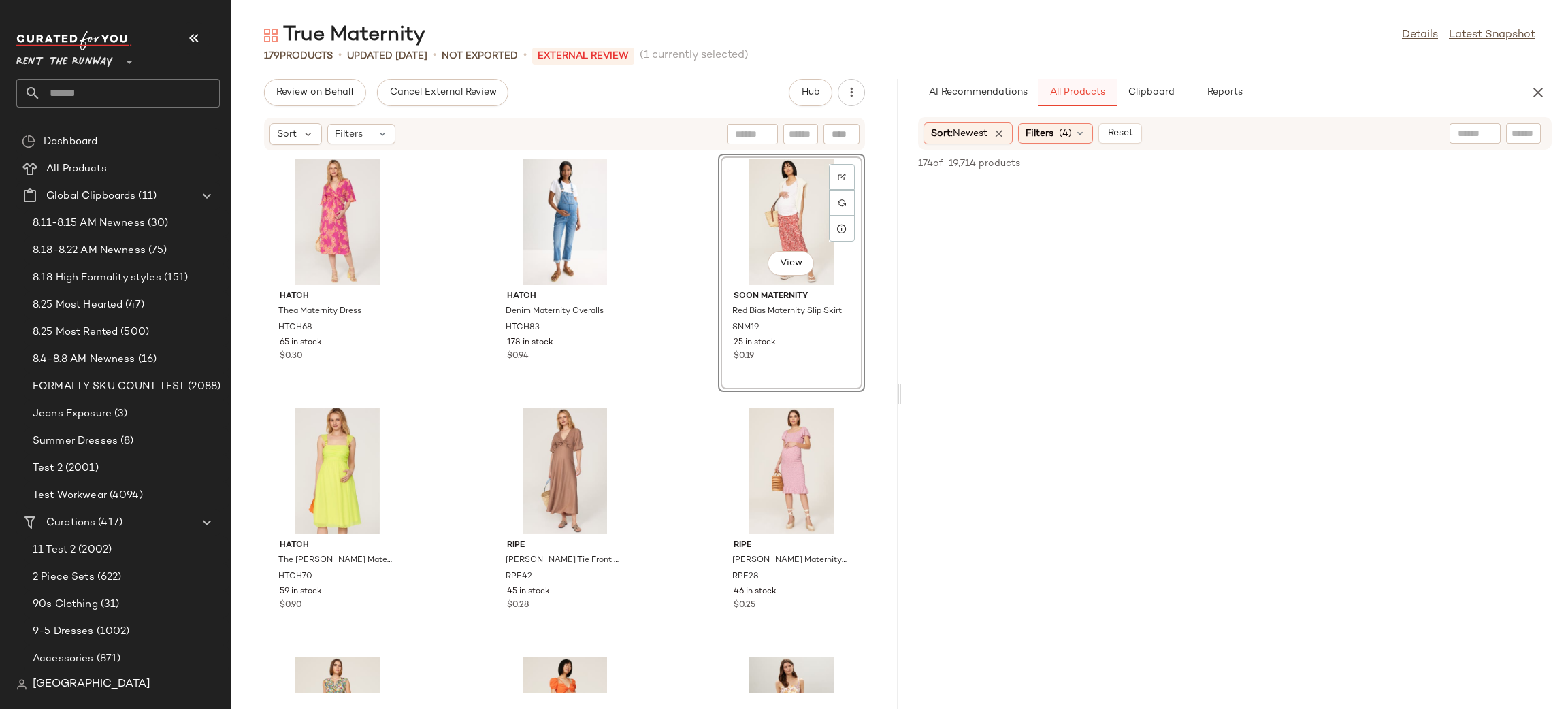
click at [1110, 102] on button "All Products" at bounding box center [1077, 92] width 79 height 28
click at [1127, 89] on span "Clipboard" at bounding box center [1151, 92] width 47 height 11
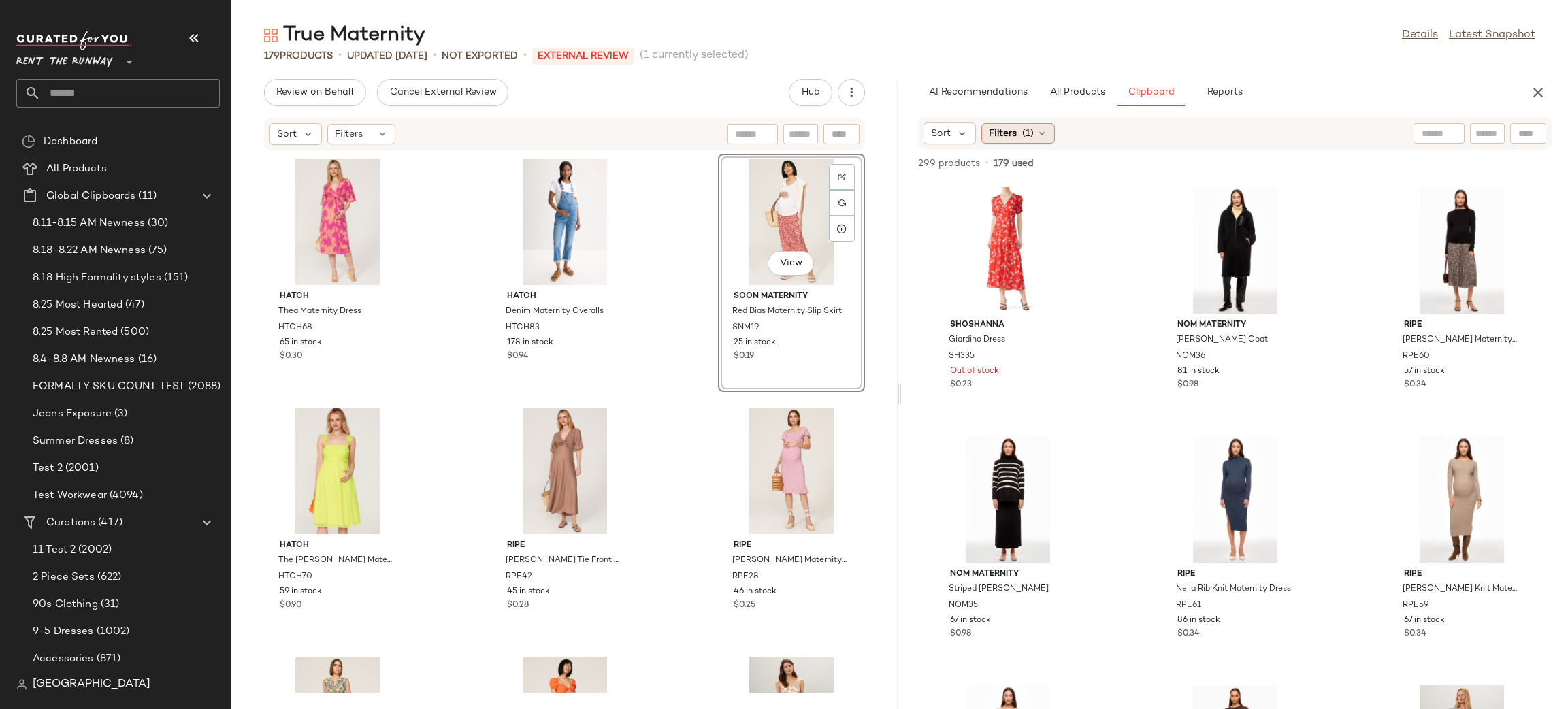
click at [1006, 124] on div "Filters (1)" at bounding box center [1018, 133] width 74 height 20
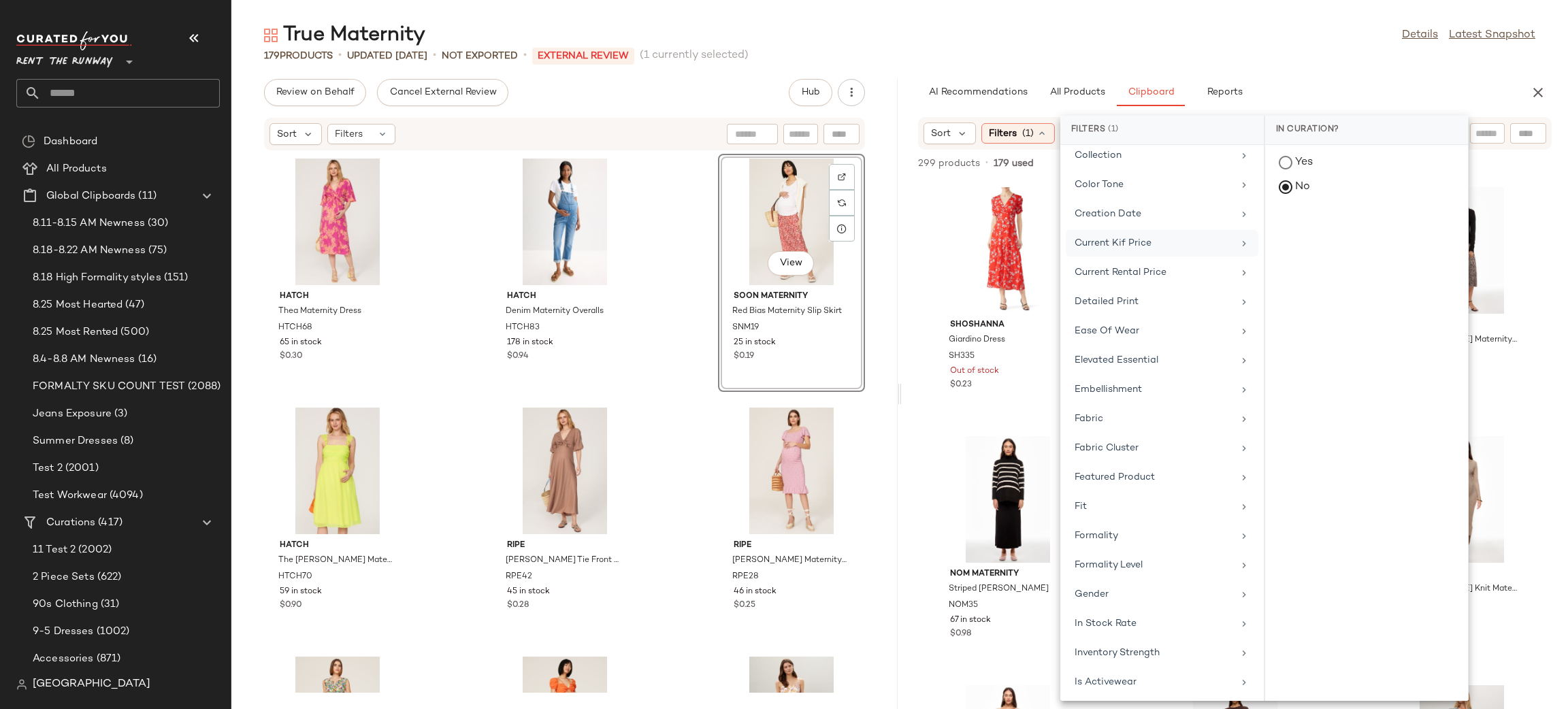
scroll to position [1119, 0]
click at [1104, 586] on div "Total Inventory" at bounding box center [1153, 591] width 158 height 15
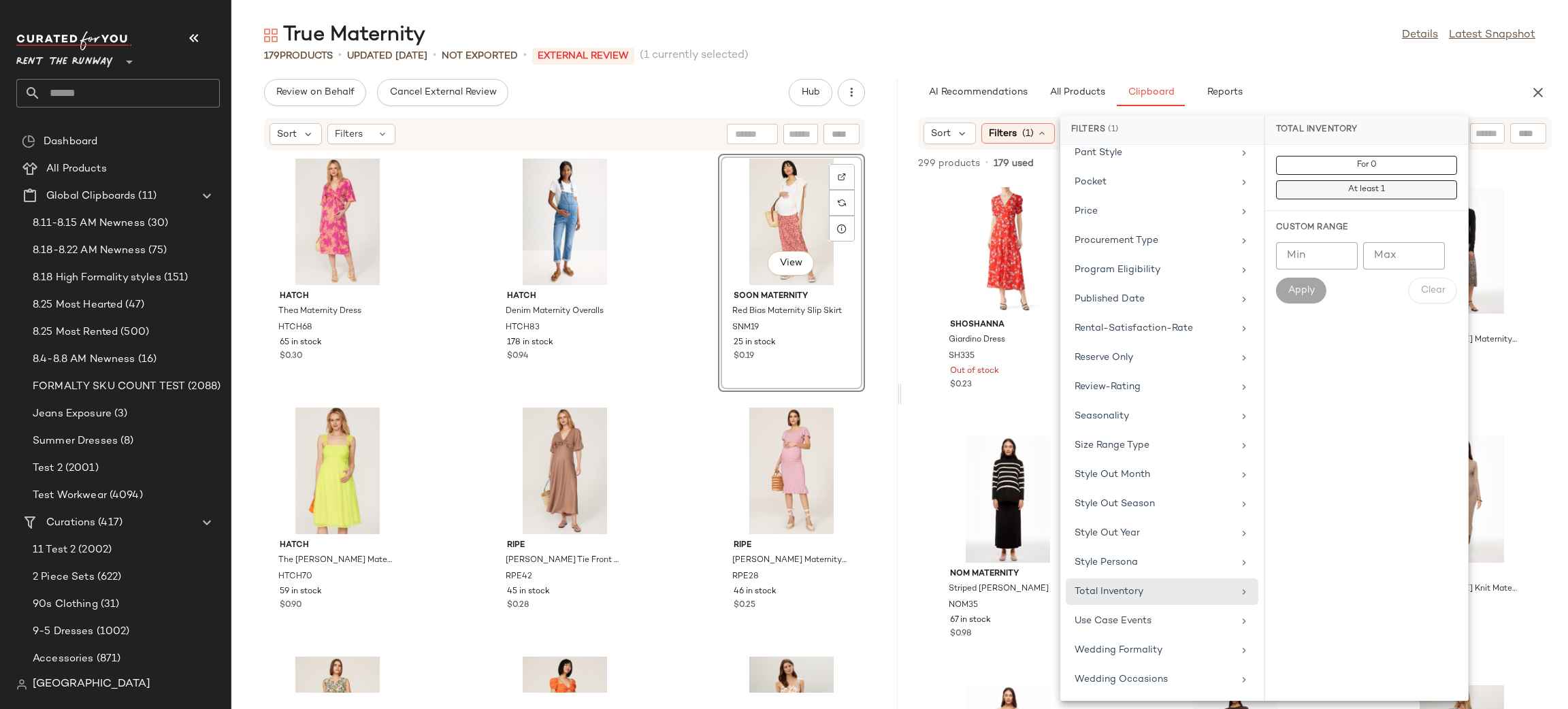
click at [1333, 194] on button "At least 1" at bounding box center [1366, 189] width 181 height 19
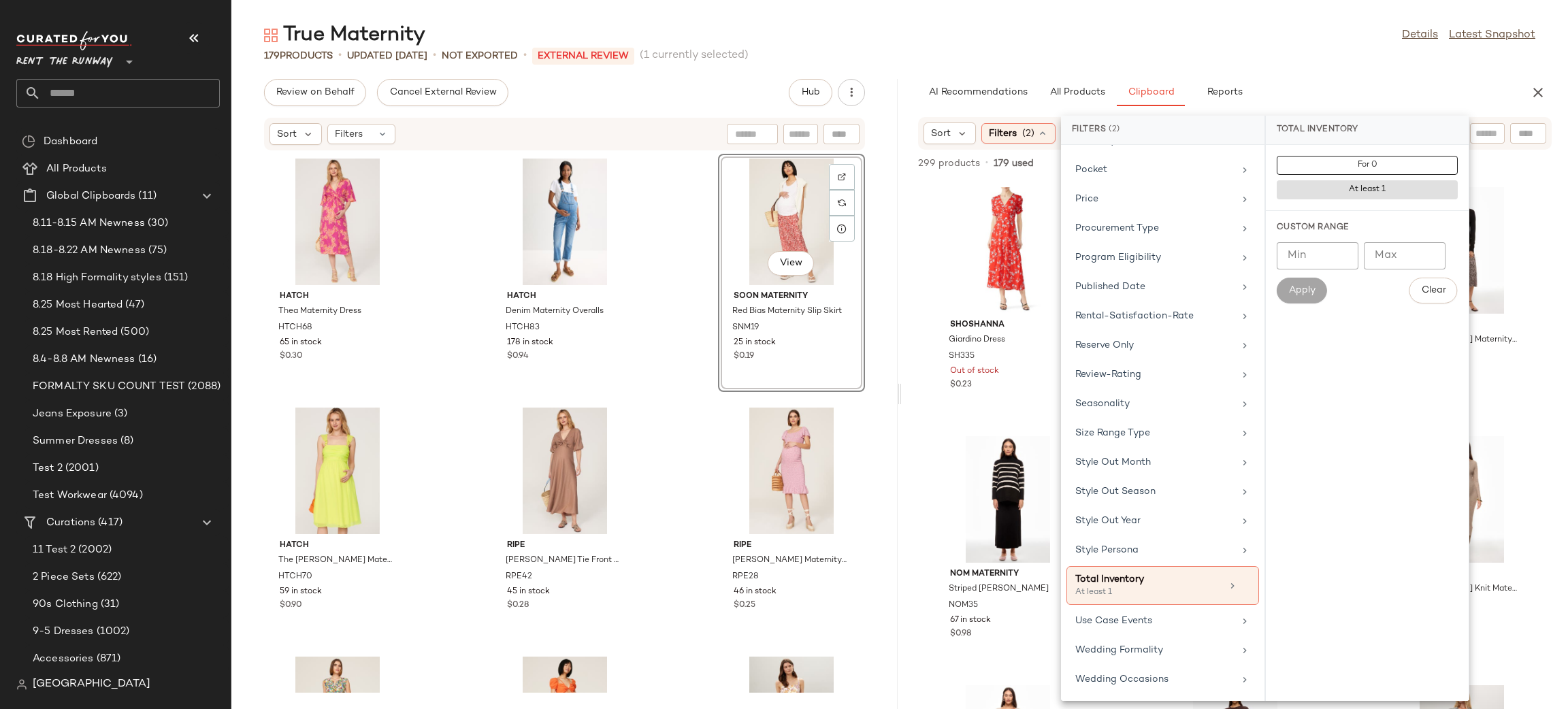
click at [1376, 106] on div "AI Recommendations All Products Clipboard Reports Sort: Newest Filters (4) Rese…" at bounding box center [1234, 393] width 666 height 630
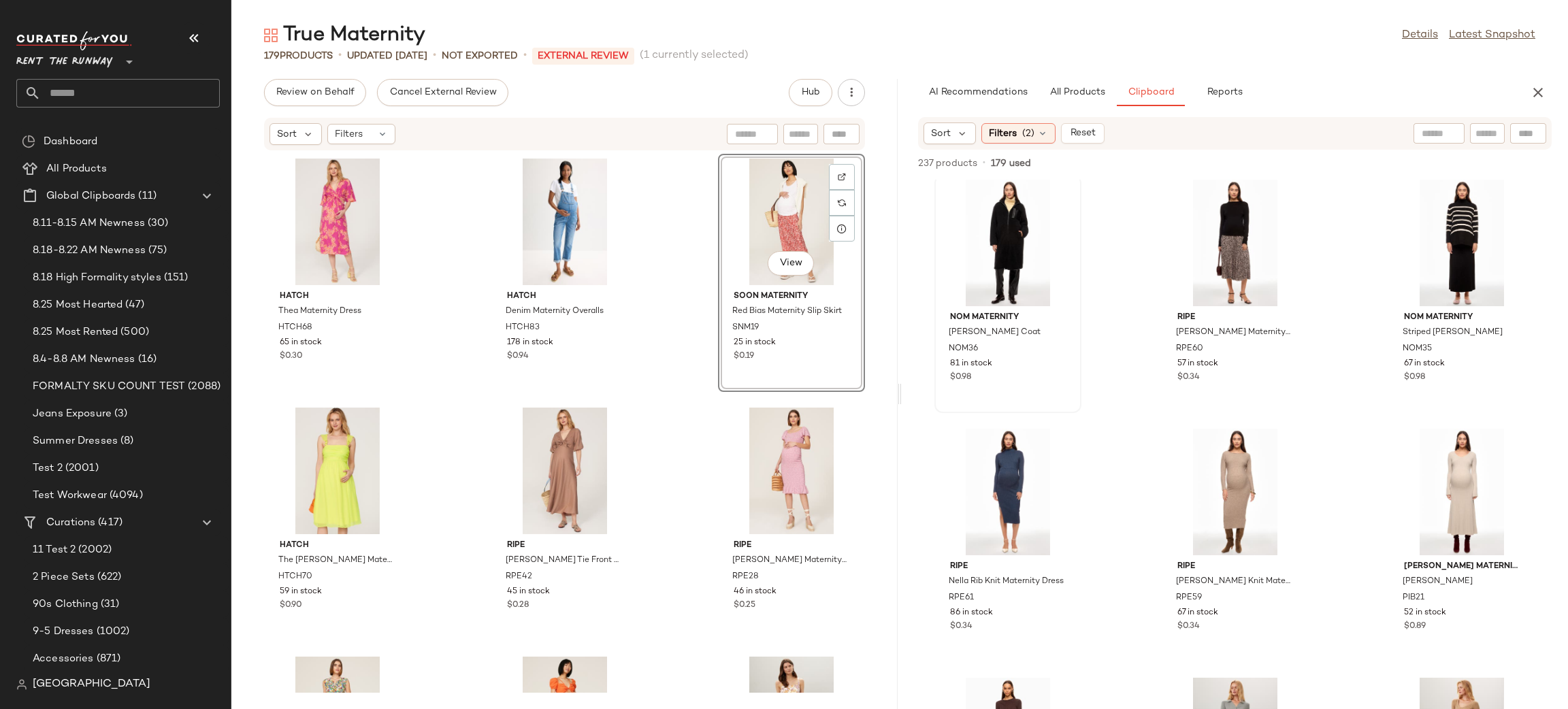
scroll to position [11, 0]
click at [1001, 255] on div "View" at bounding box center [1007, 240] width 137 height 127
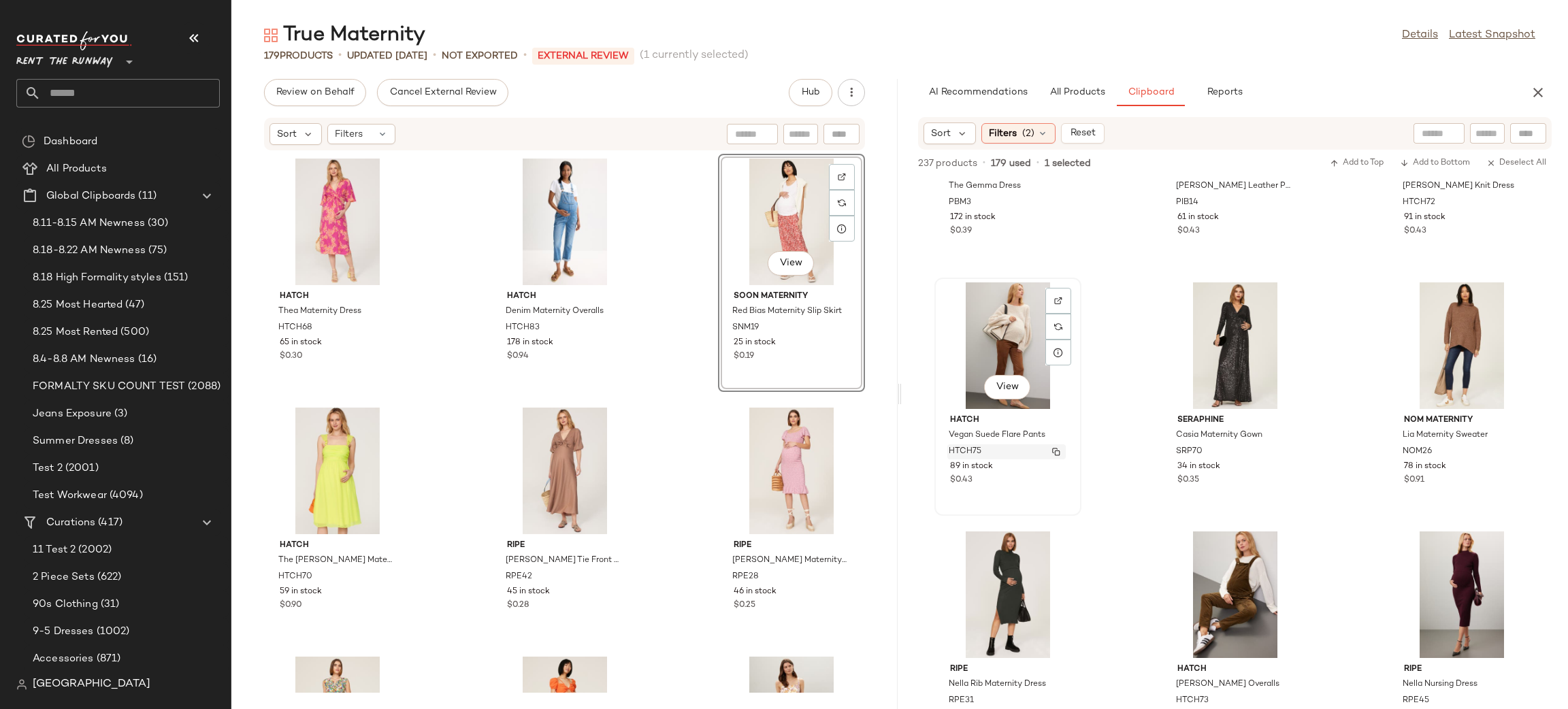
scroll to position [790, 0]
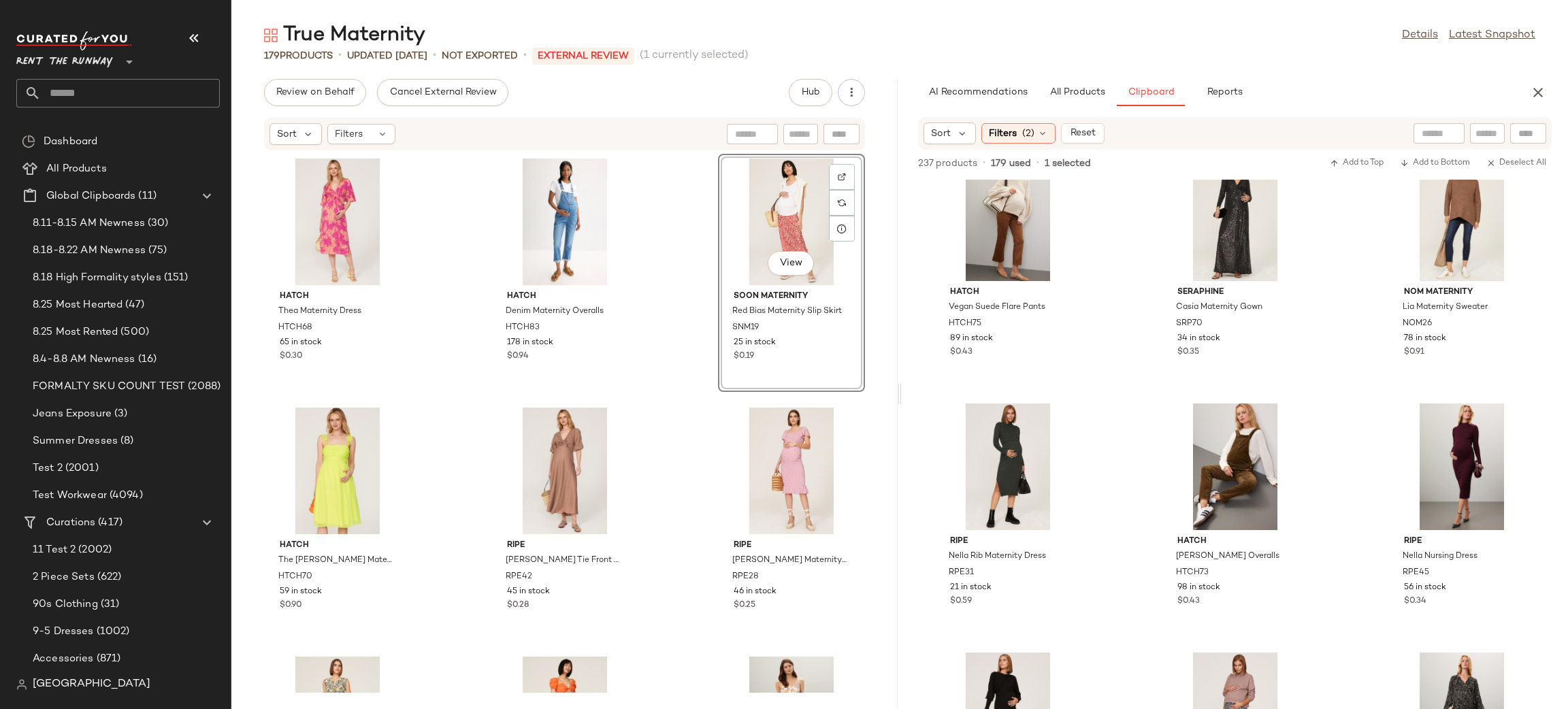
click at [658, 237] on div "[PERSON_NAME] Maternity Dress HTCH68 65 in stock $0.30 HATCH Denim Maternity Ov…" at bounding box center [564, 421] width 666 height 541
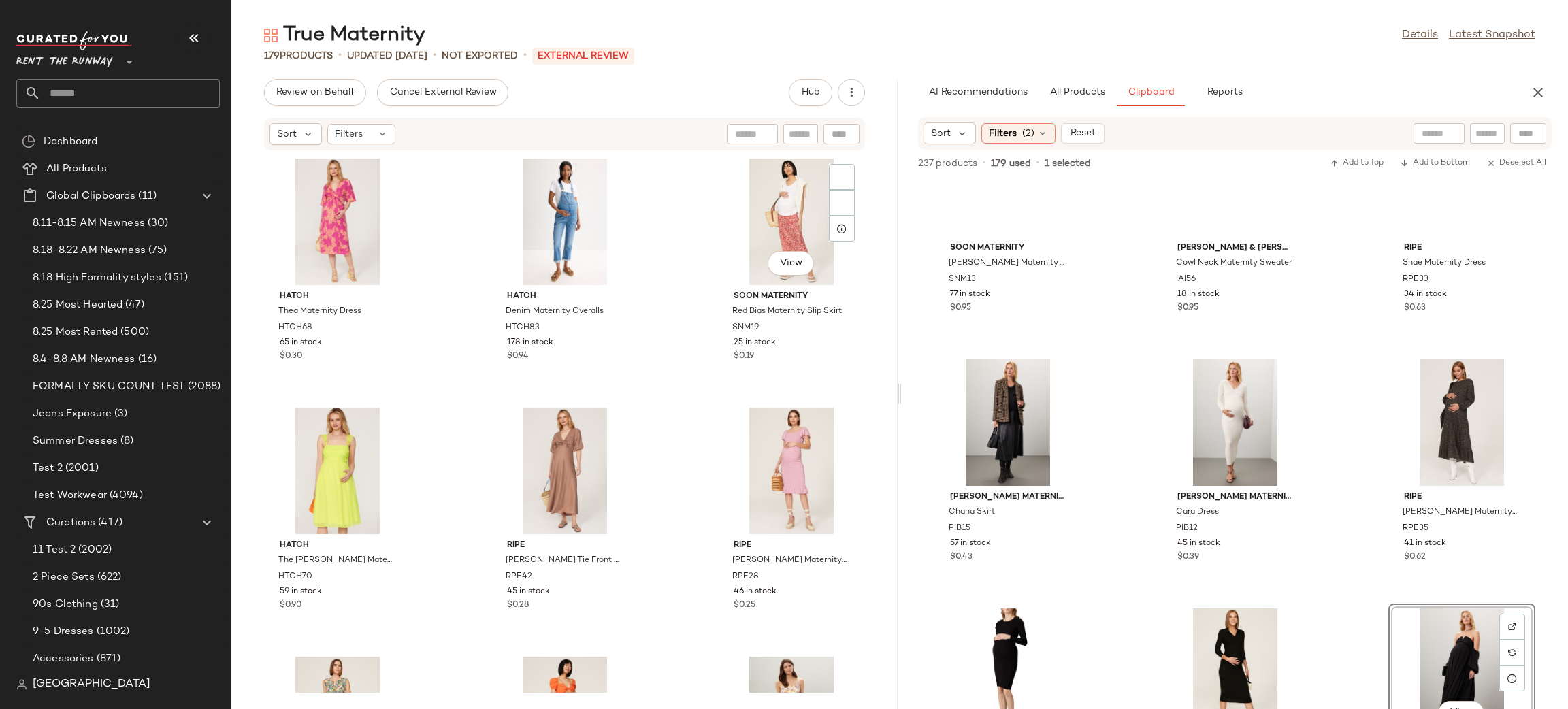
scroll to position [3966, 0]
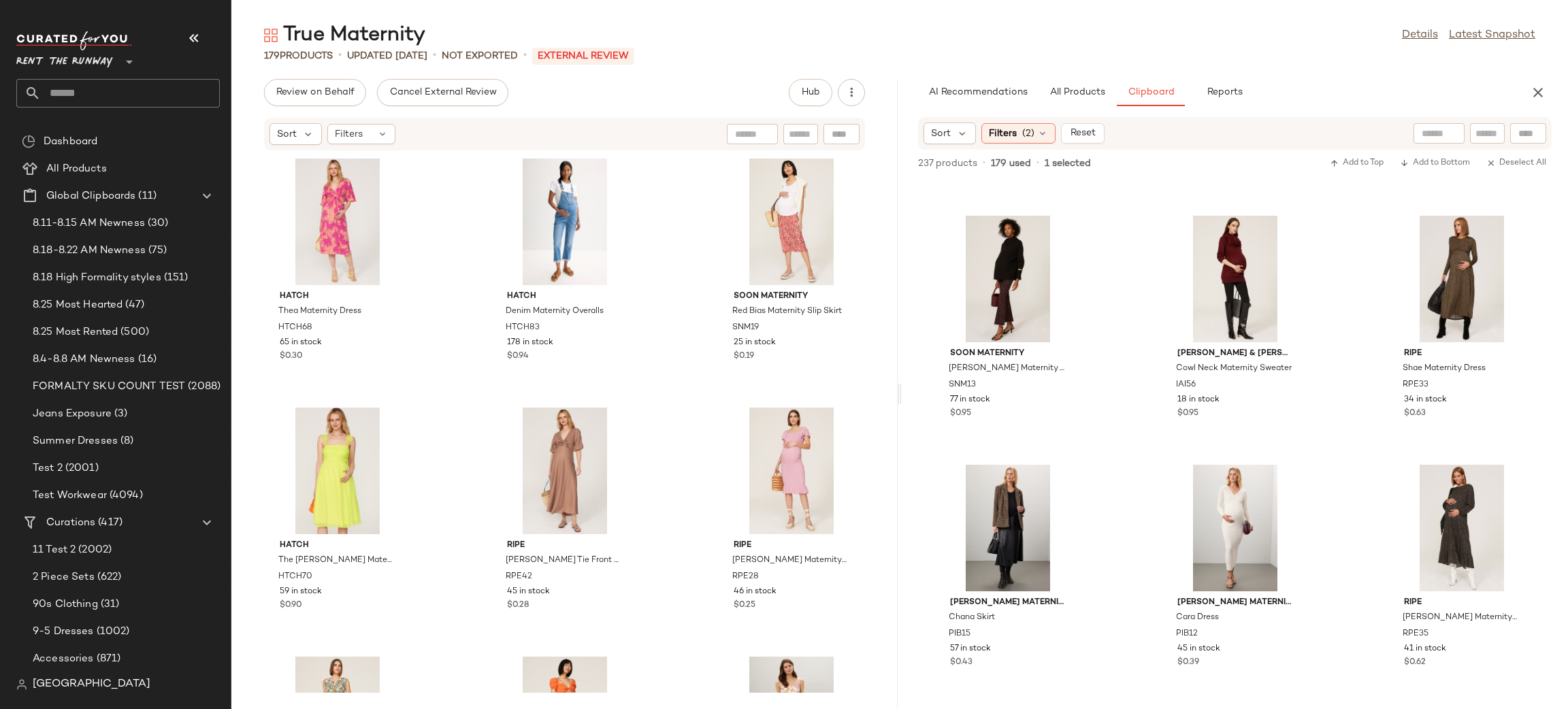
click at [687, 294] on div "[PERSON_NAME] Maternity Dress HTCH68 65 in stock $0.30 HATCH Denim Maternity Ov…" at bounding box center [564, 421] width 666 height 541
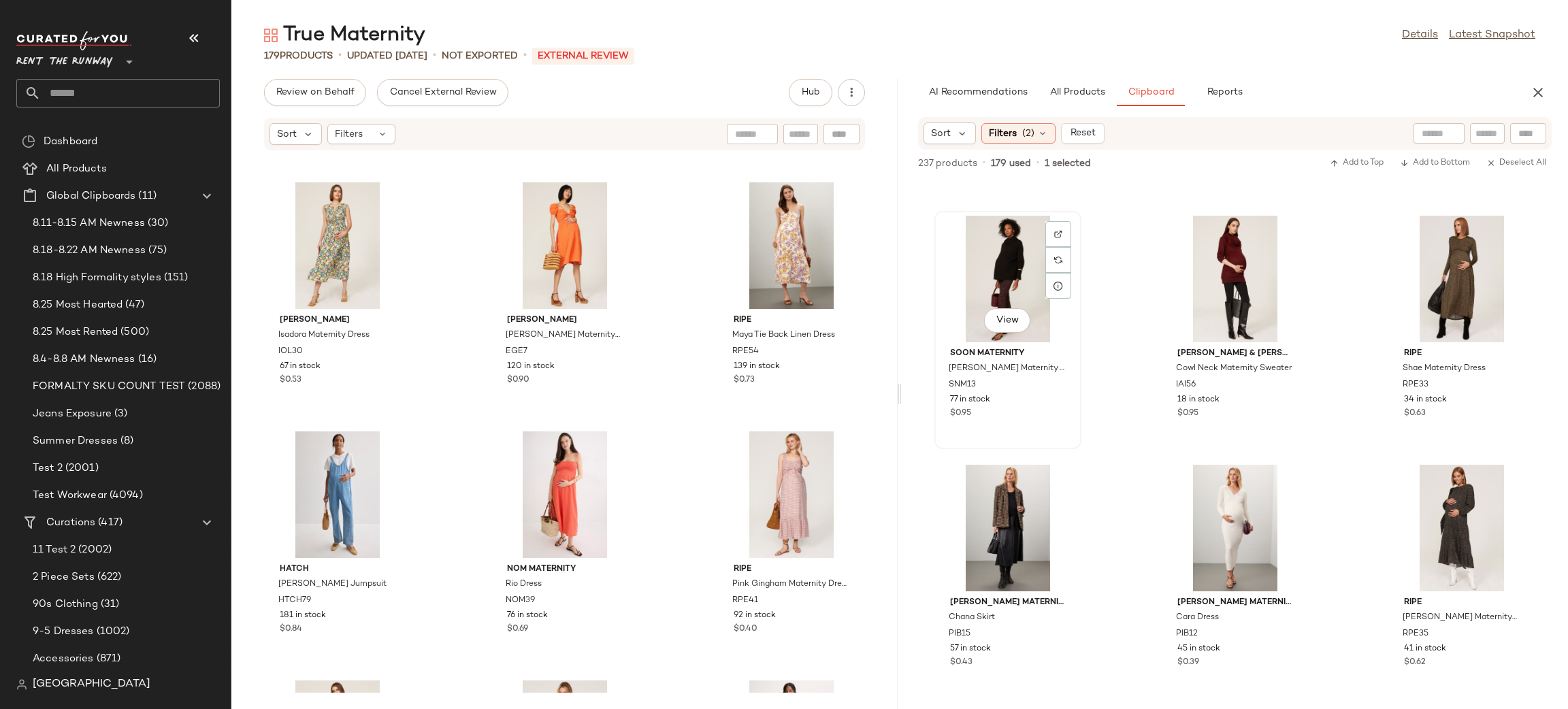
drag, startPoint x: 902, startPoint y: 236, endPoint x: 954, endPoint y: 219, distance: 54.7
click at [954, 219] on div "View soon maternity [PERSON_NAME] Maternity Turtleneck SNM13 77 in stock $0.95 …" at bounding box center [1234, 444] width 666 height 529
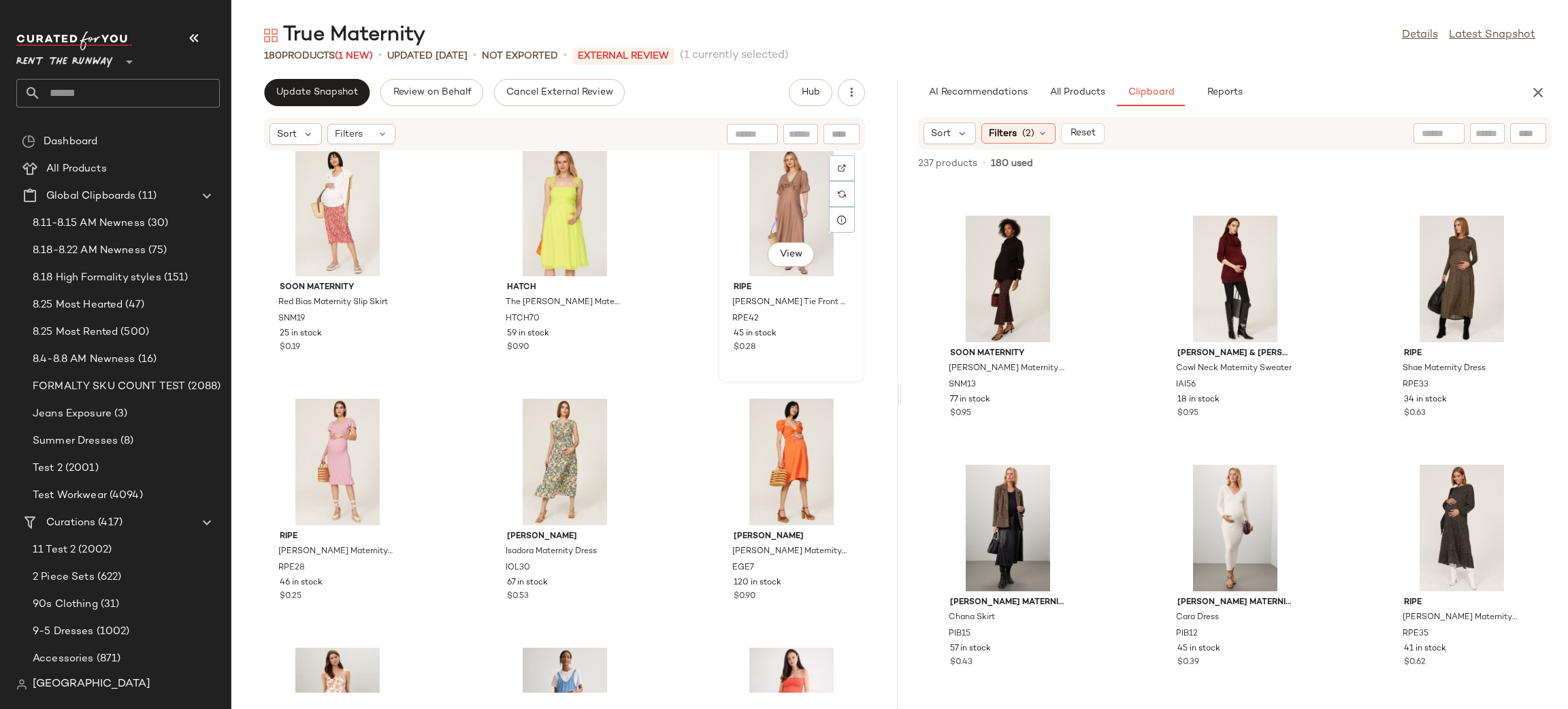
scroll to position [0, 0]
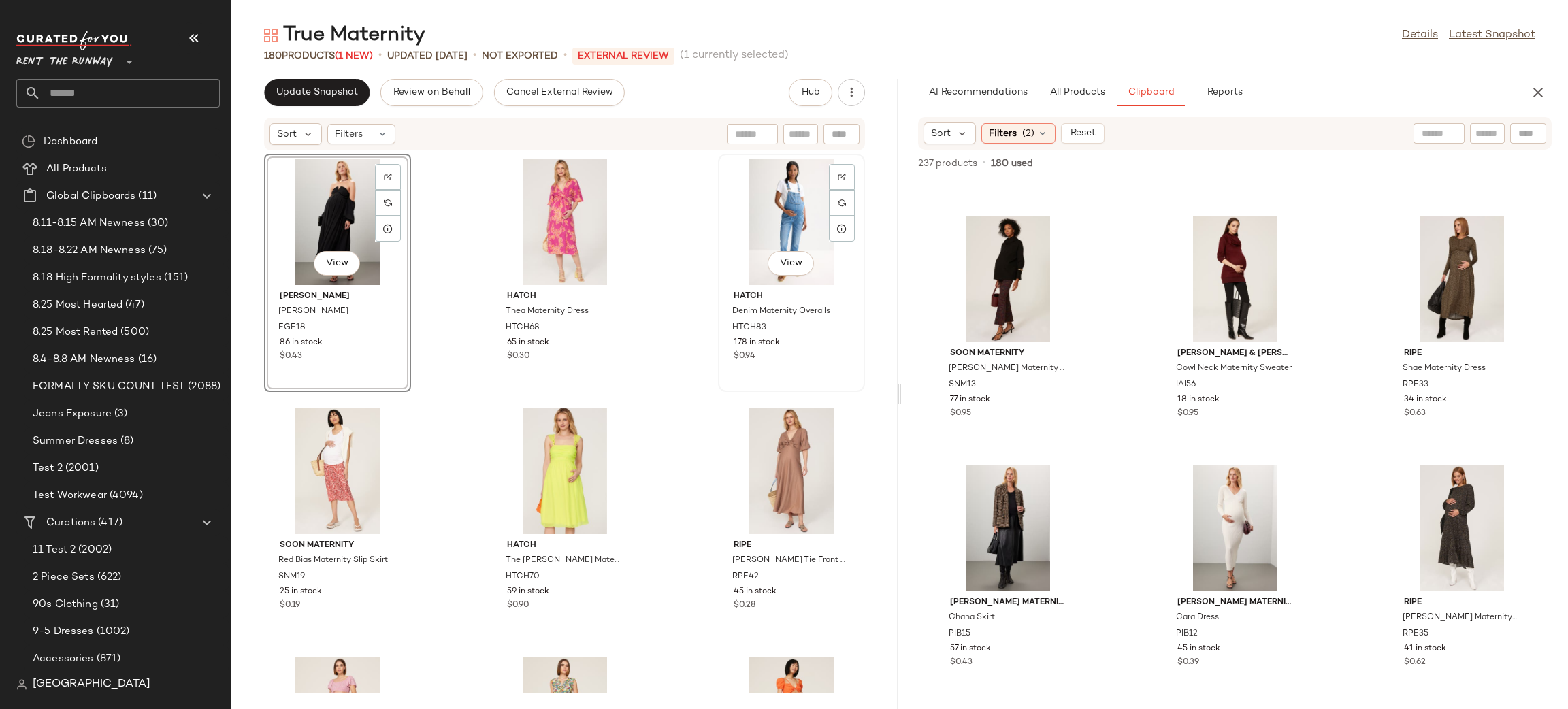
click at [723, 243] on div "View" at bounding box center [791, 221] width 137 height 127
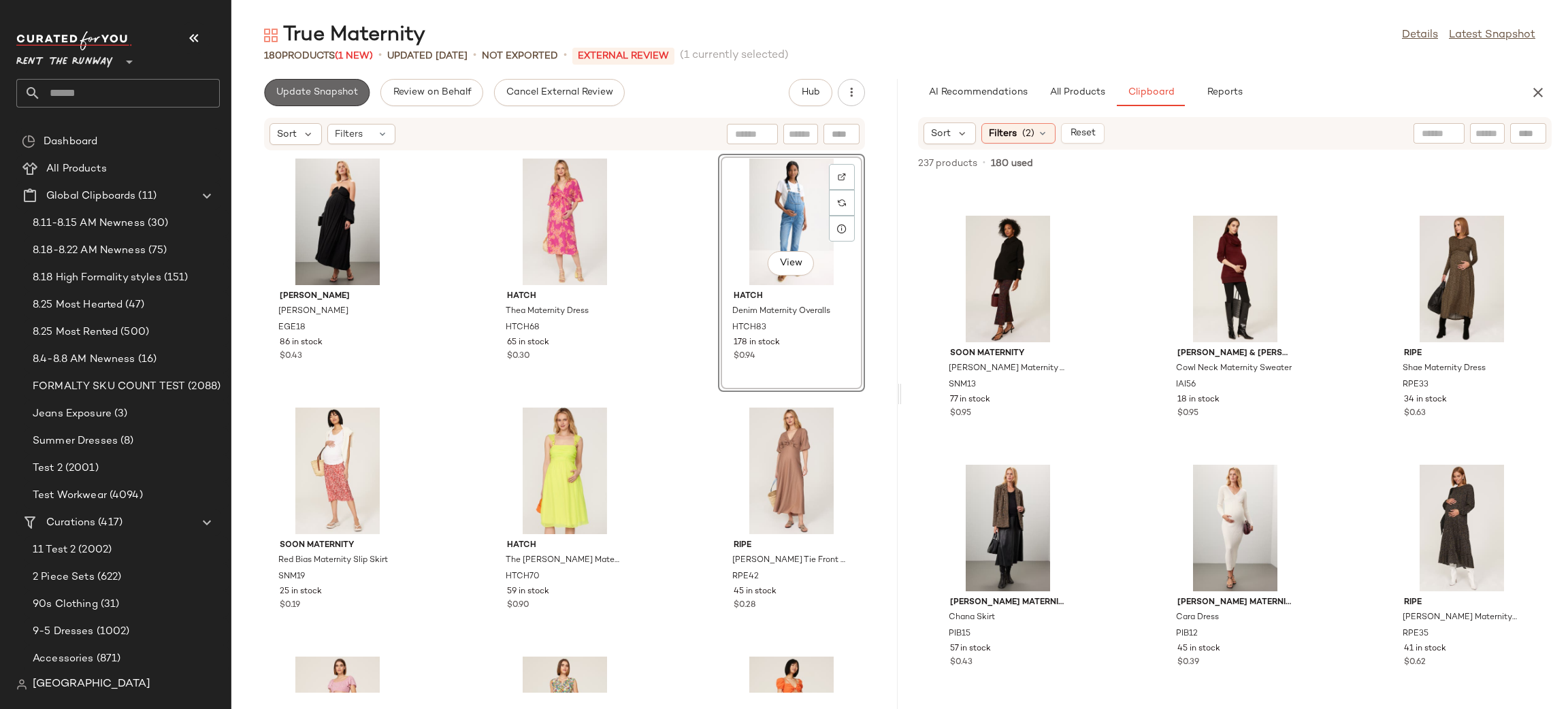
click at [326, 99] on button "Update Snapshot" at bounding box center [317, 92] width 106 height 28
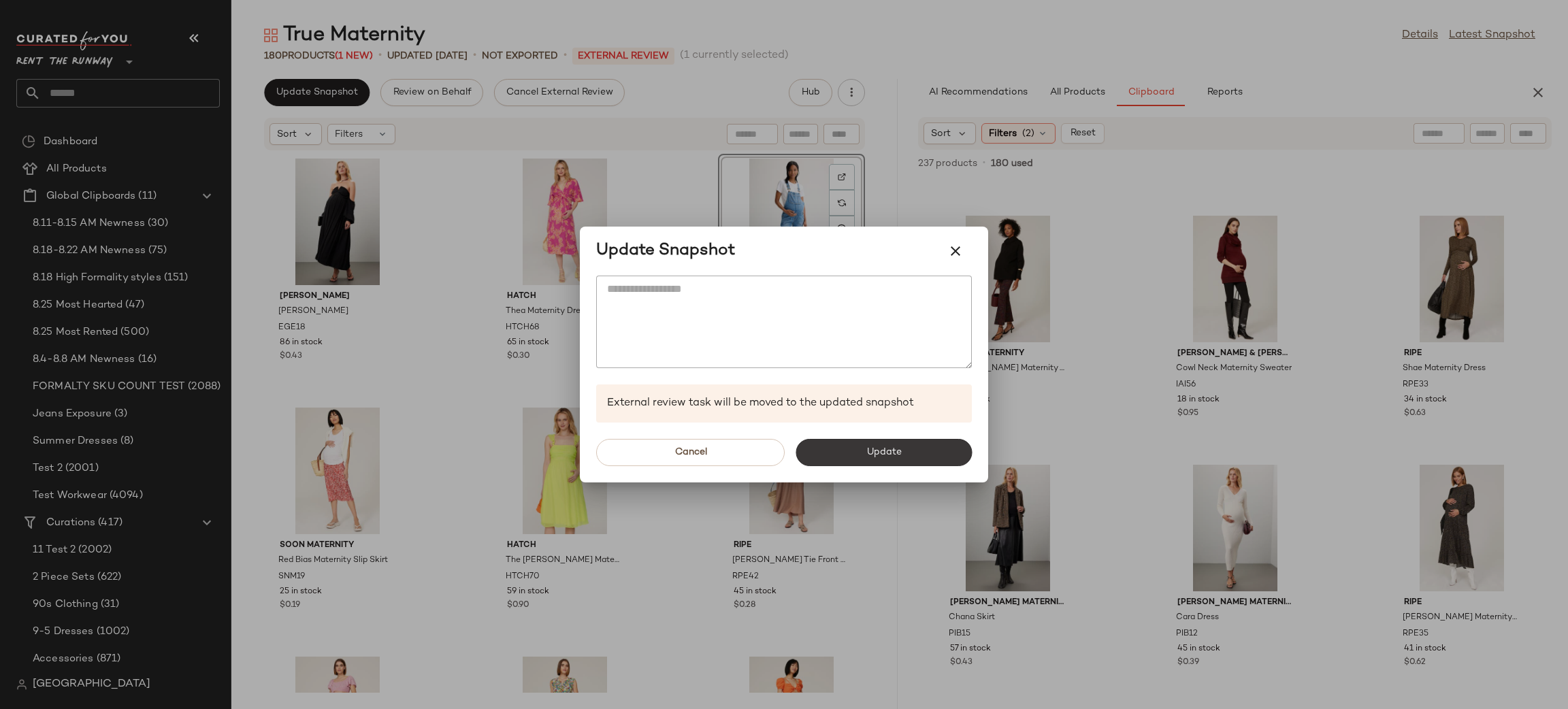
click at [846, 449] on button "Update" at bounding box center [883, 453] width 176 height 28
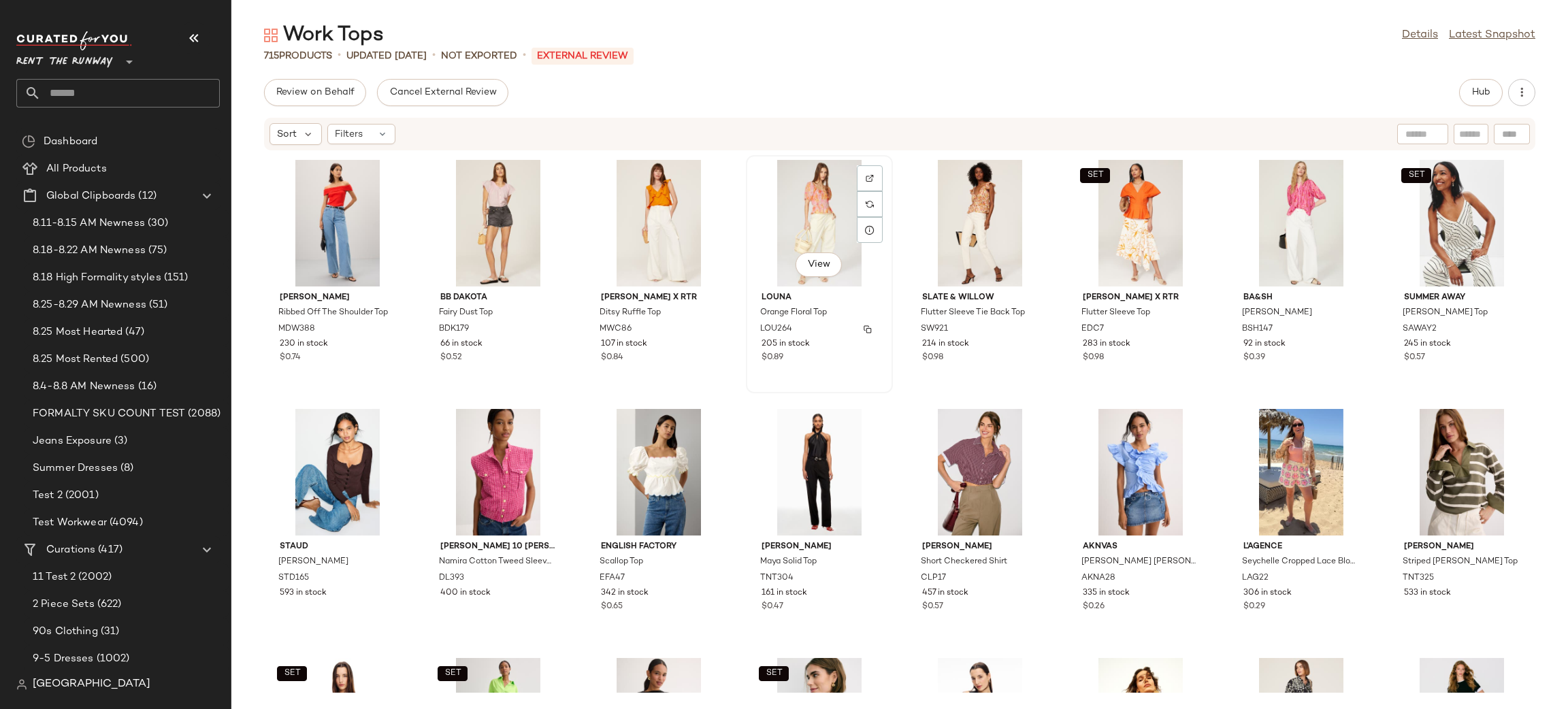
scroll to position [4210, 0]
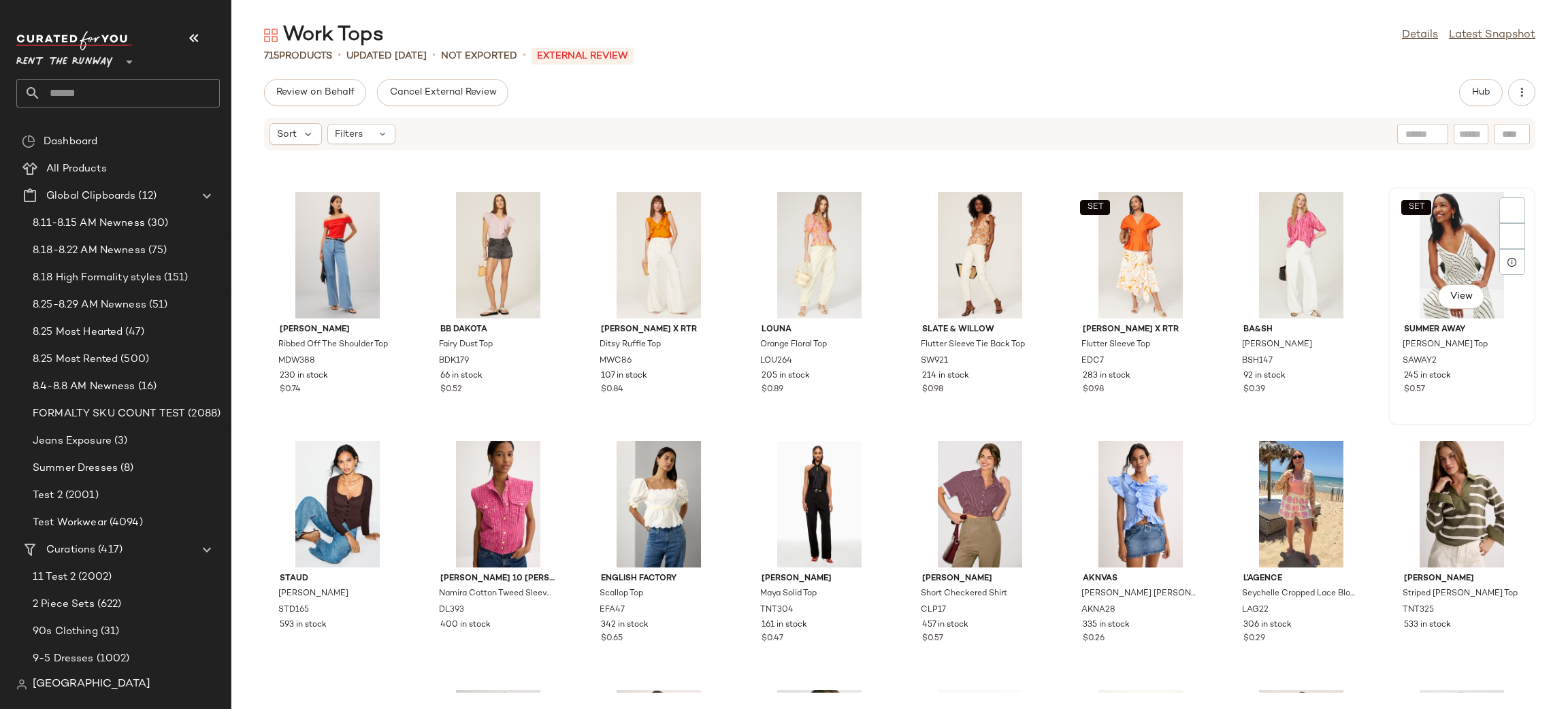
click at [1394, 251] on div "SET View" at bounding box center [1461, 255] width 137 height 127
click at [1269, 258] on div "View" at bounding box center [1301, 255] width 137 height 127
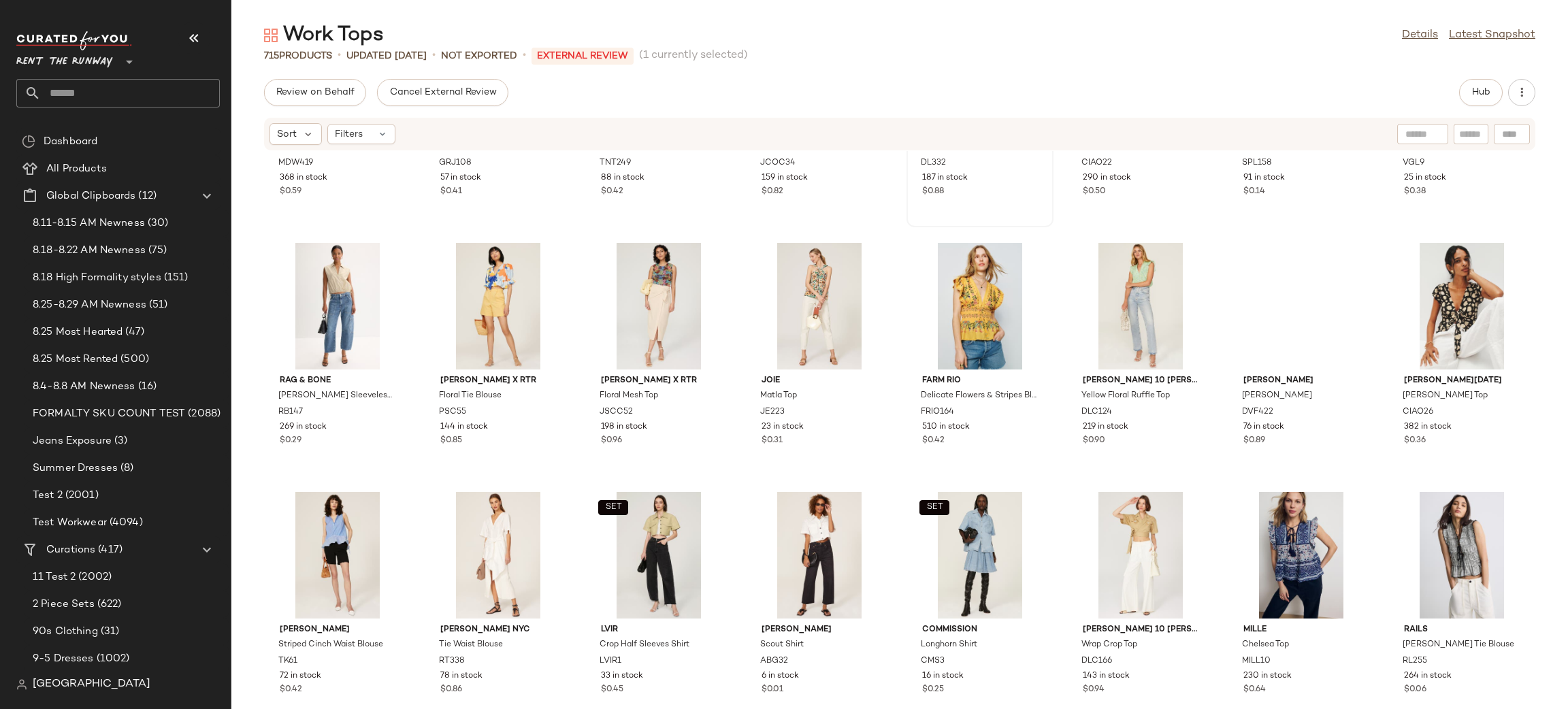
scroll to position [5484, 0]
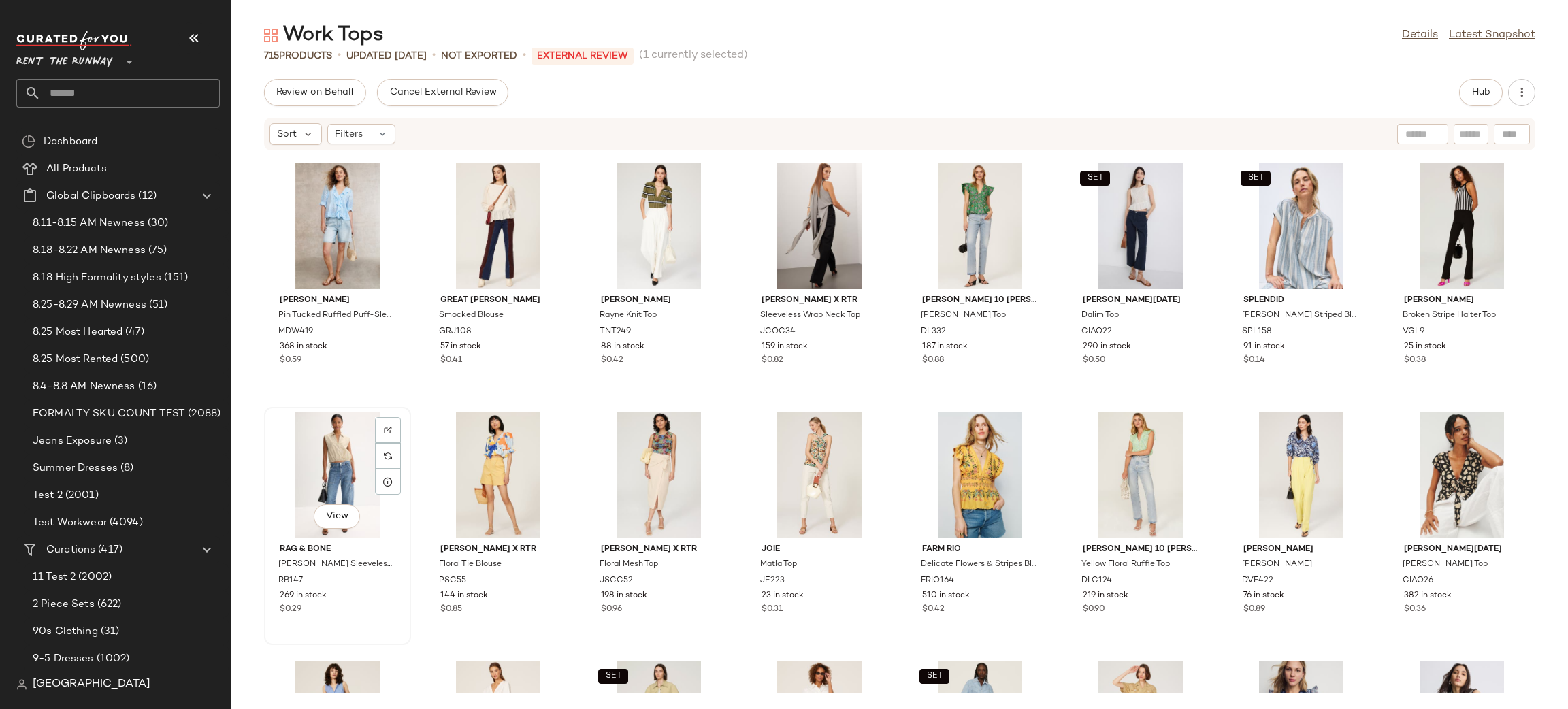
click at [334, 471] on div "View" at bounding box center [337, 475] width 137 height 127
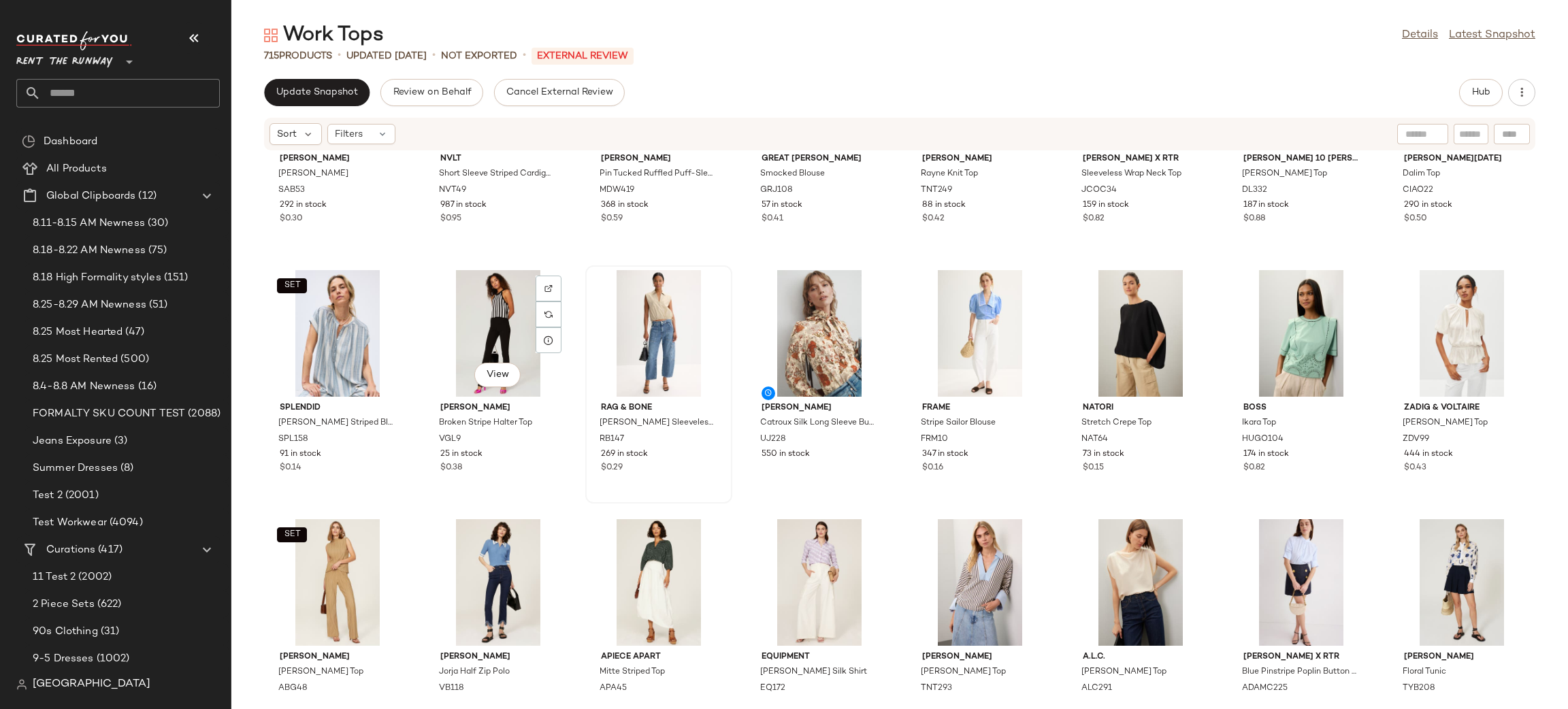
scroll to position [1142, 0]
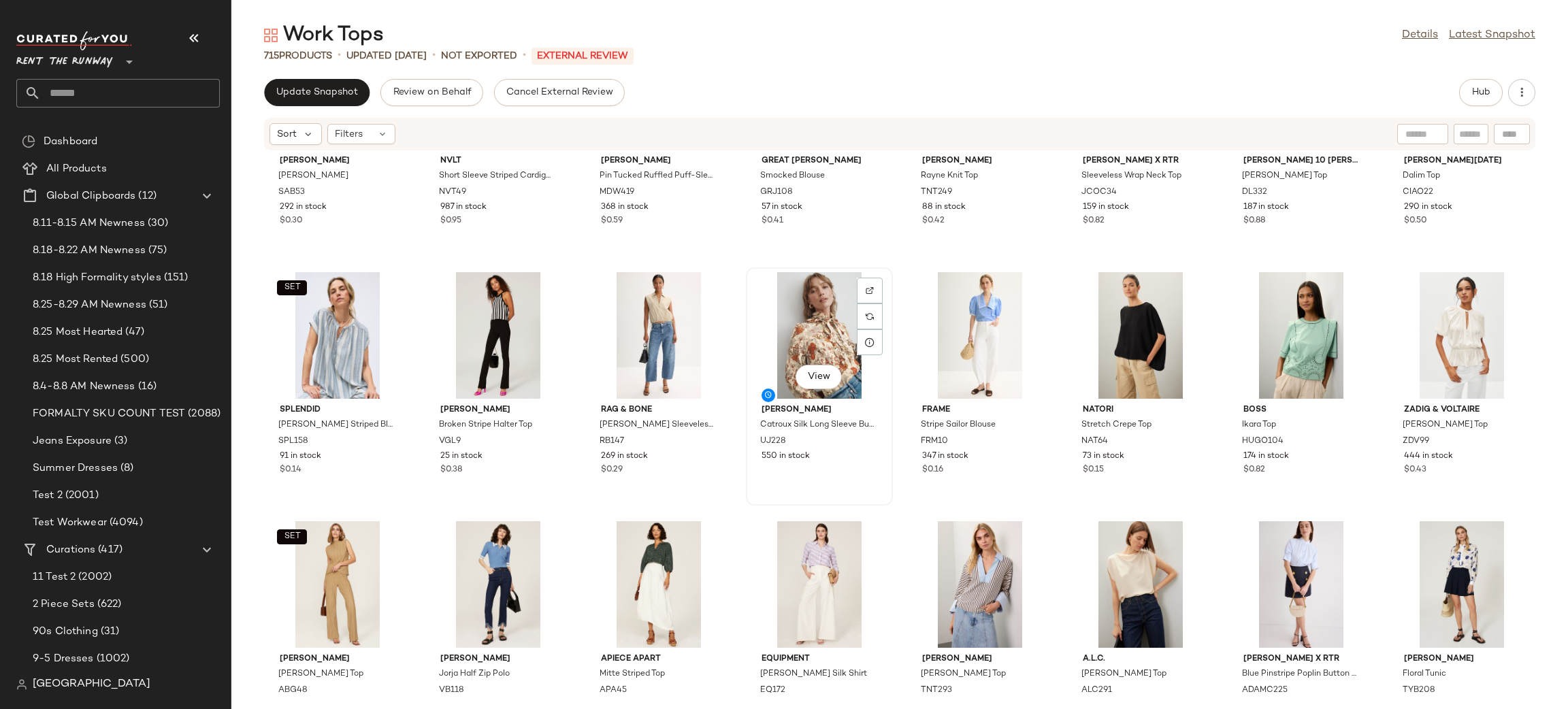
click at [785, 326] on div "View" at bounding box center [819, 335] width 137 height 127
click at [783, 337] on div "View" at bounding box center [819, 335] width 137 height 127
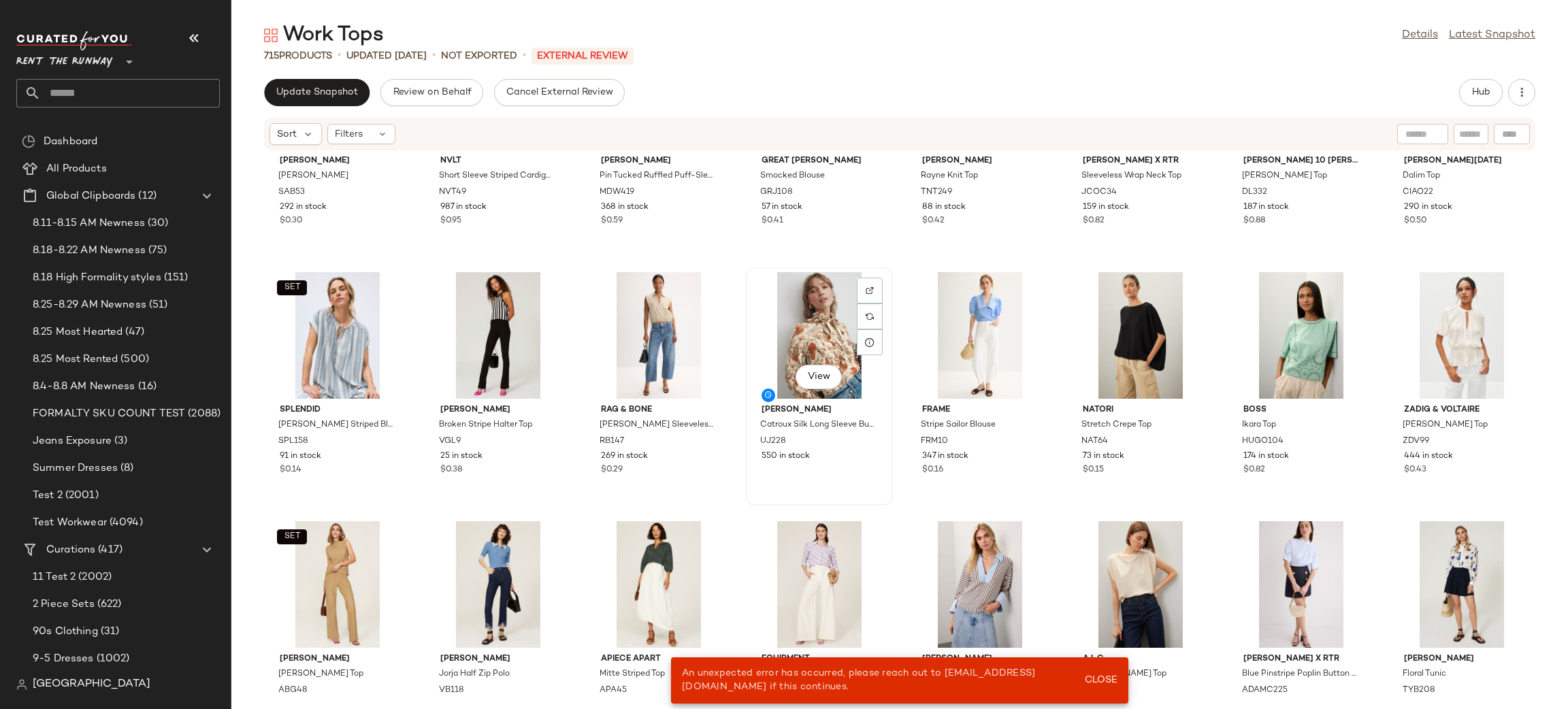
click at [774, 330] on div "View" at bounding box center [819, 335] width 137 height 127
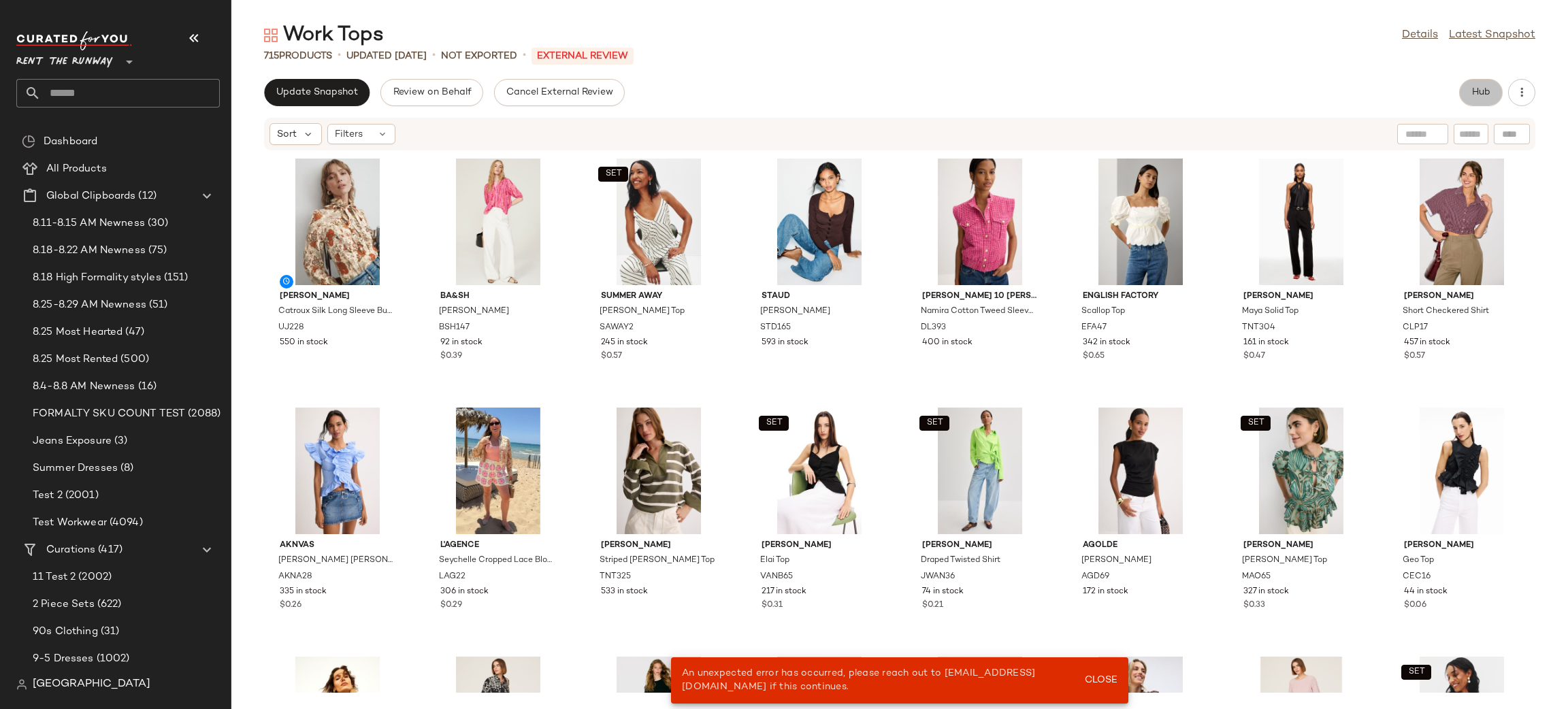
click at [1498, 88] on button "Hub" at bounding box center [1481, 92] width 44 height 28
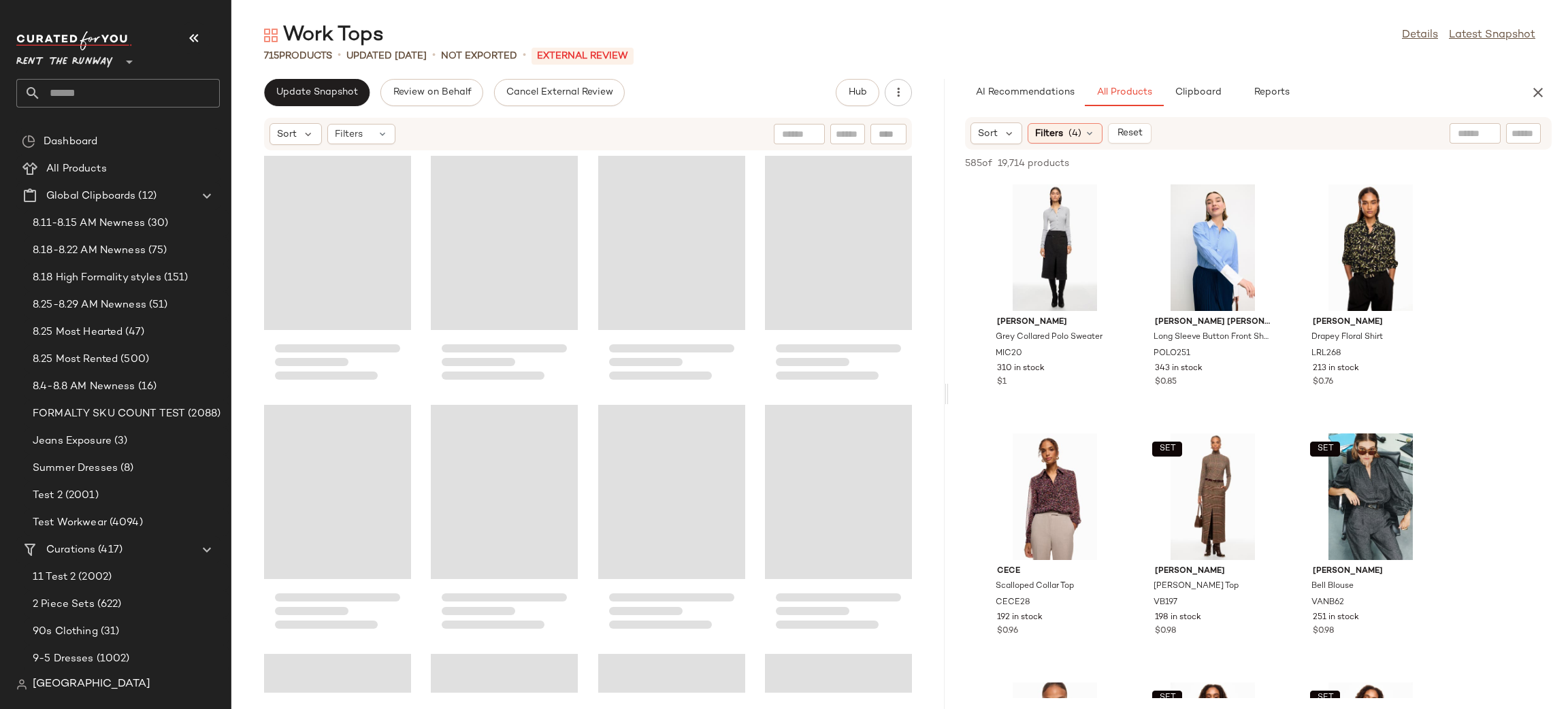
drag, startPoint x: 898, startPoint y: 230, endPoint x: 947, endPoint y: 220, distance: 50.0
click at [947, 220] on div "Work Tops Details Latest Snapshot 715 Products • updated [DATE] • Not Exported …" at bounding box center [899, 365] width 1337 height 687
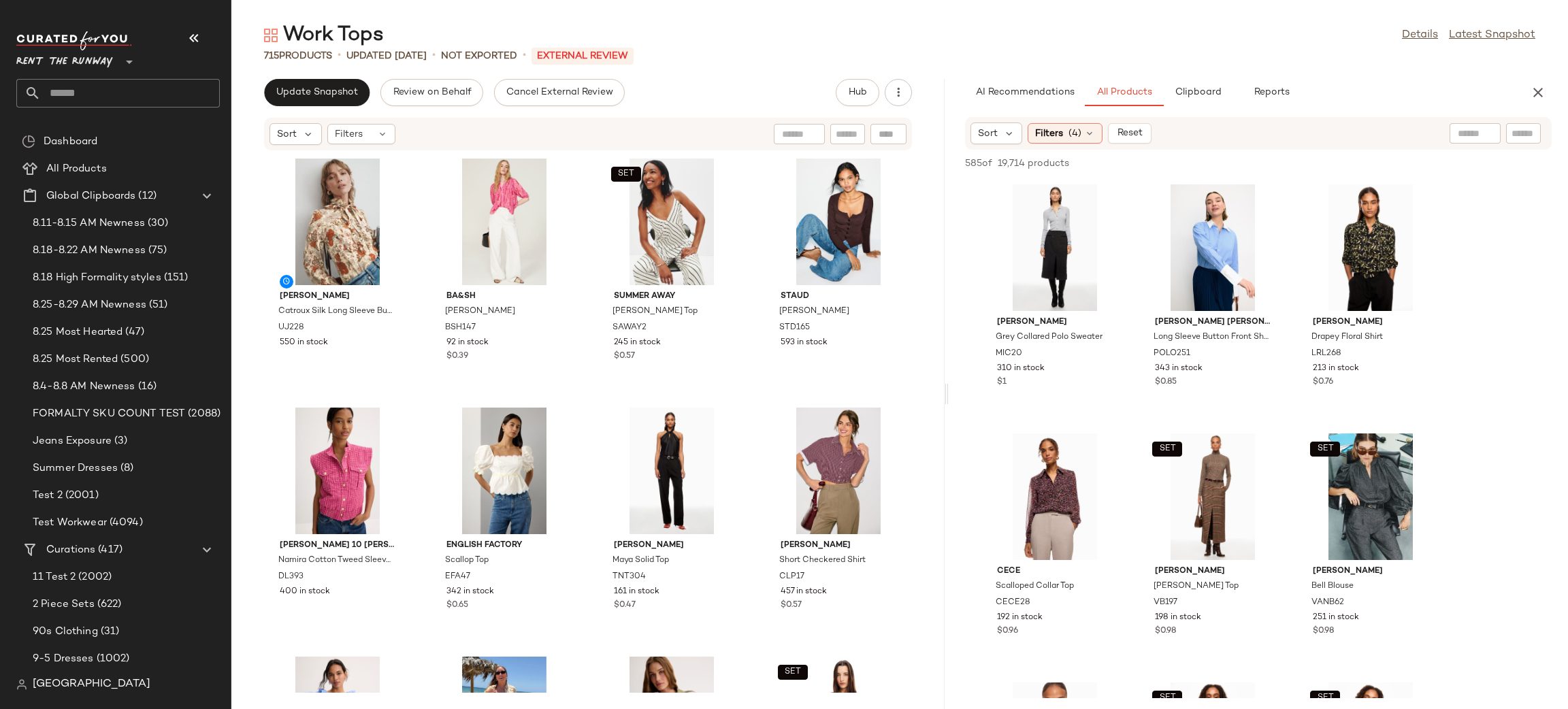
drag, startPoint x: 1192, startPoint y: 137, endPoint x: 1182, endPoint y: 141, distance: 10.8
click at [1193, 137] on div "Sort Filters (4) Reset" at bounding box center [1170, 133] width 398 height 22
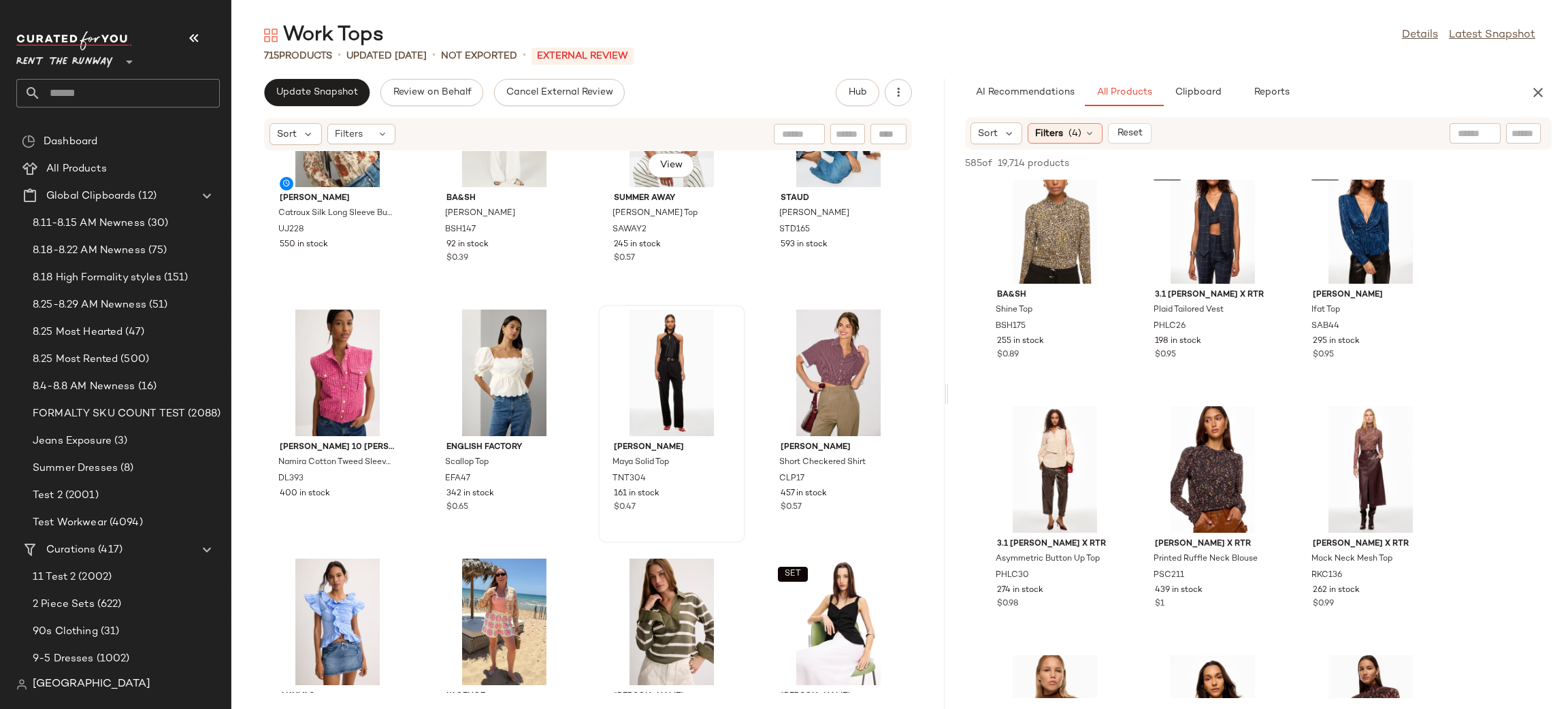
scroll to position [259, 0]
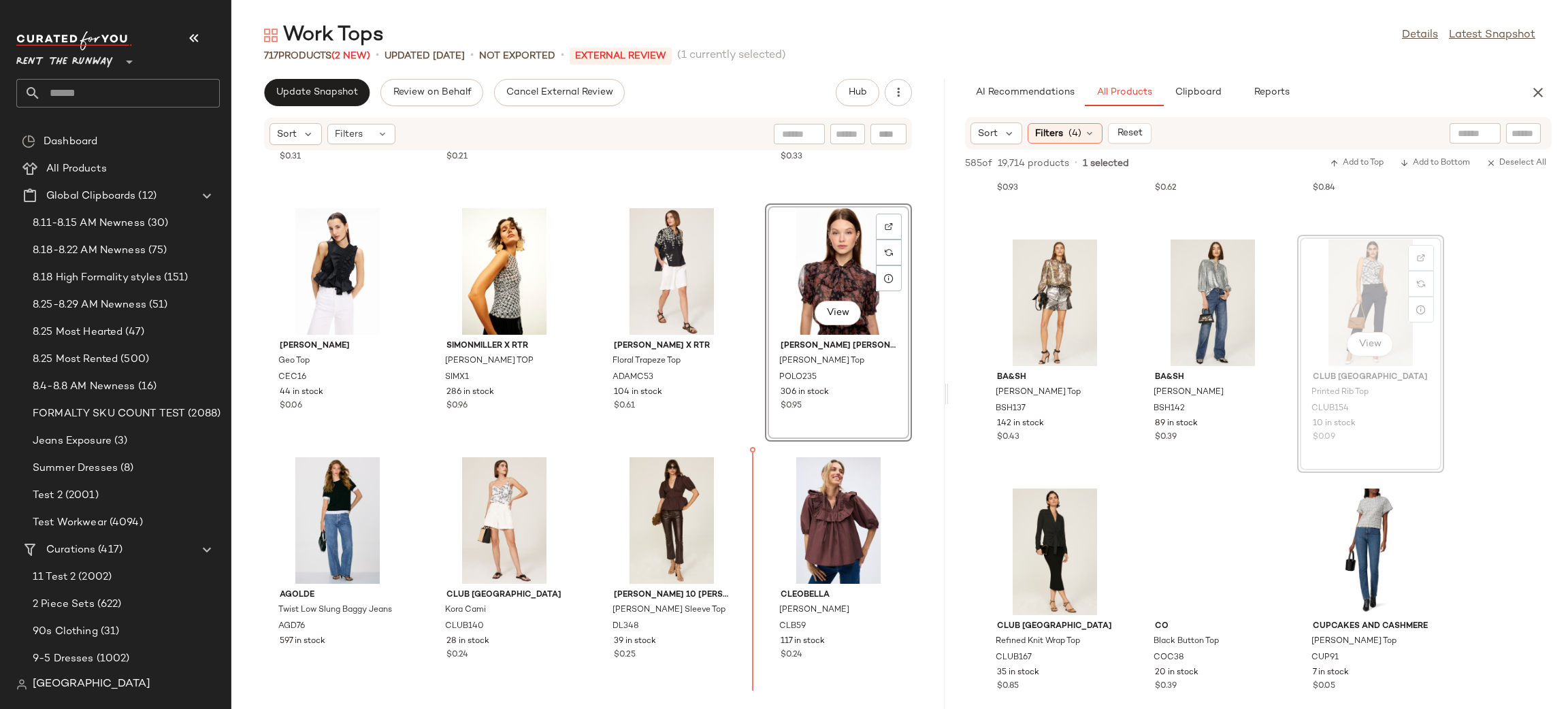
scroll to position [969, 0]
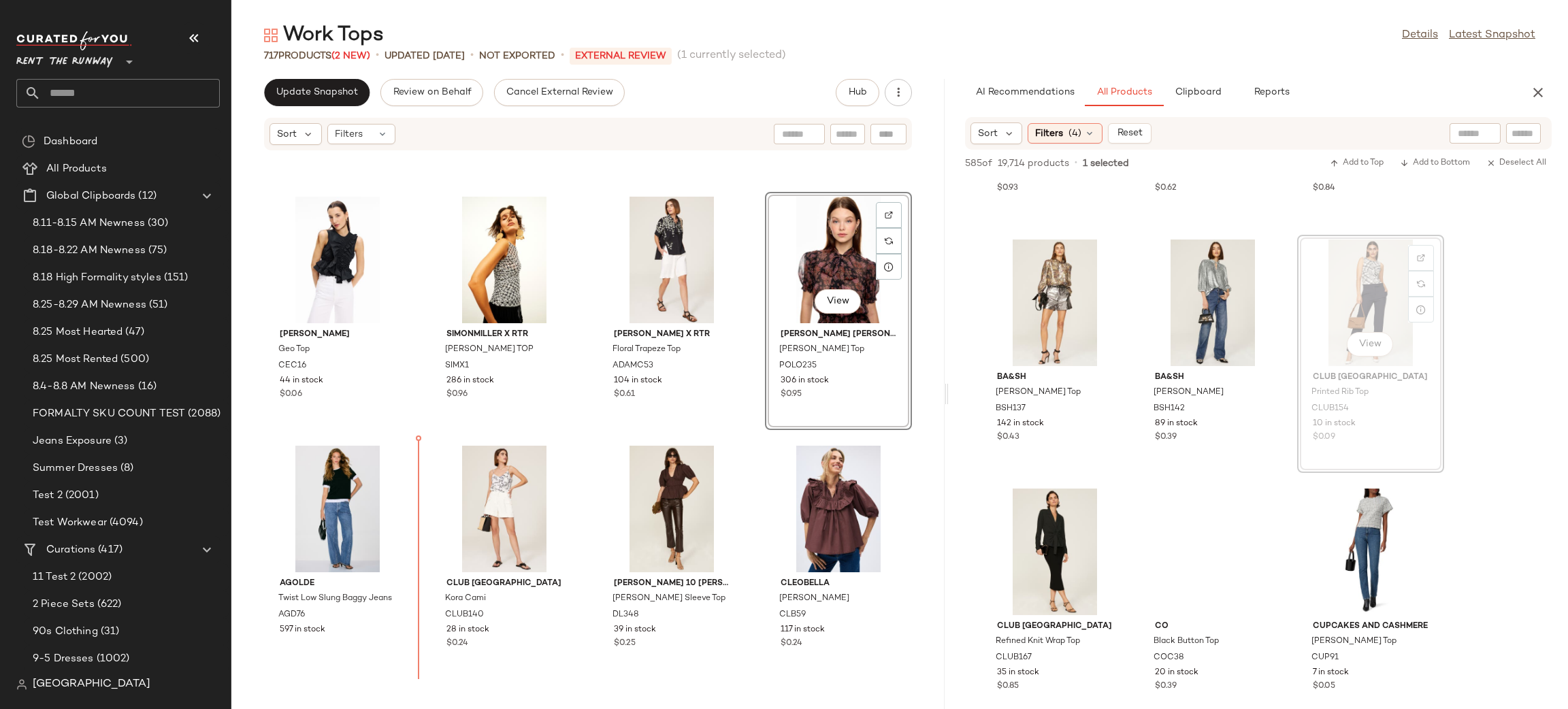
click at [351, 537] on div at bounding box center [337, 509] width 137 height 127
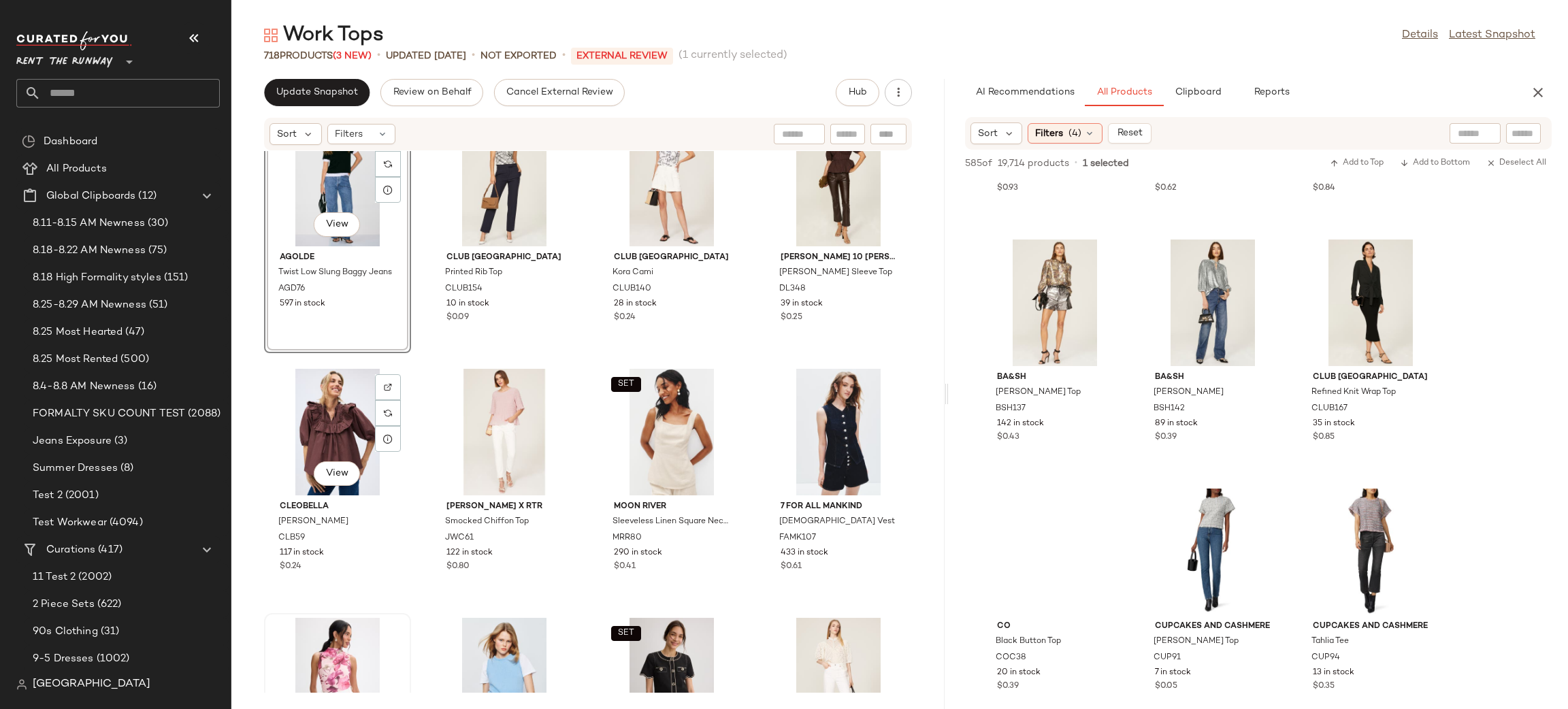
scroll to position [1531, 0]
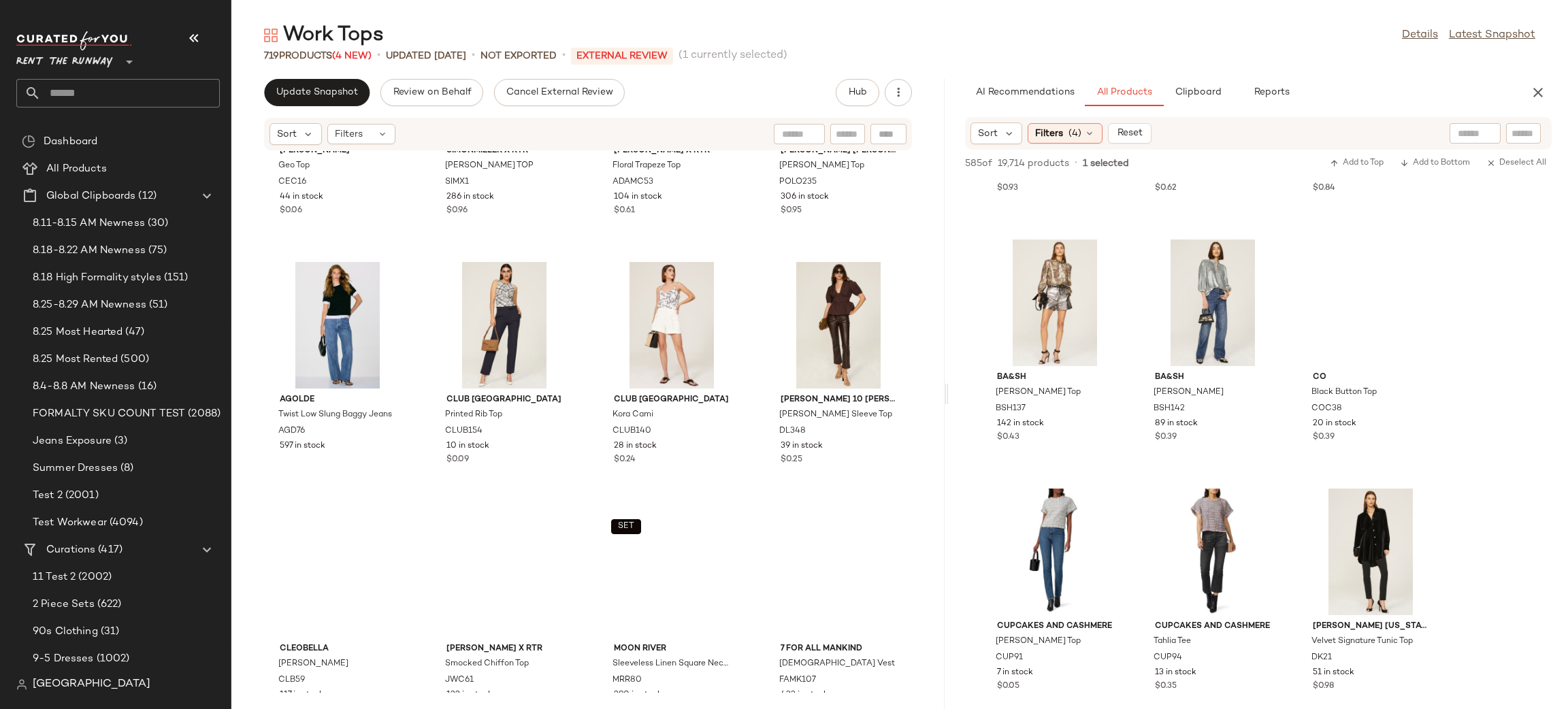
scroll to position [1506, 0]
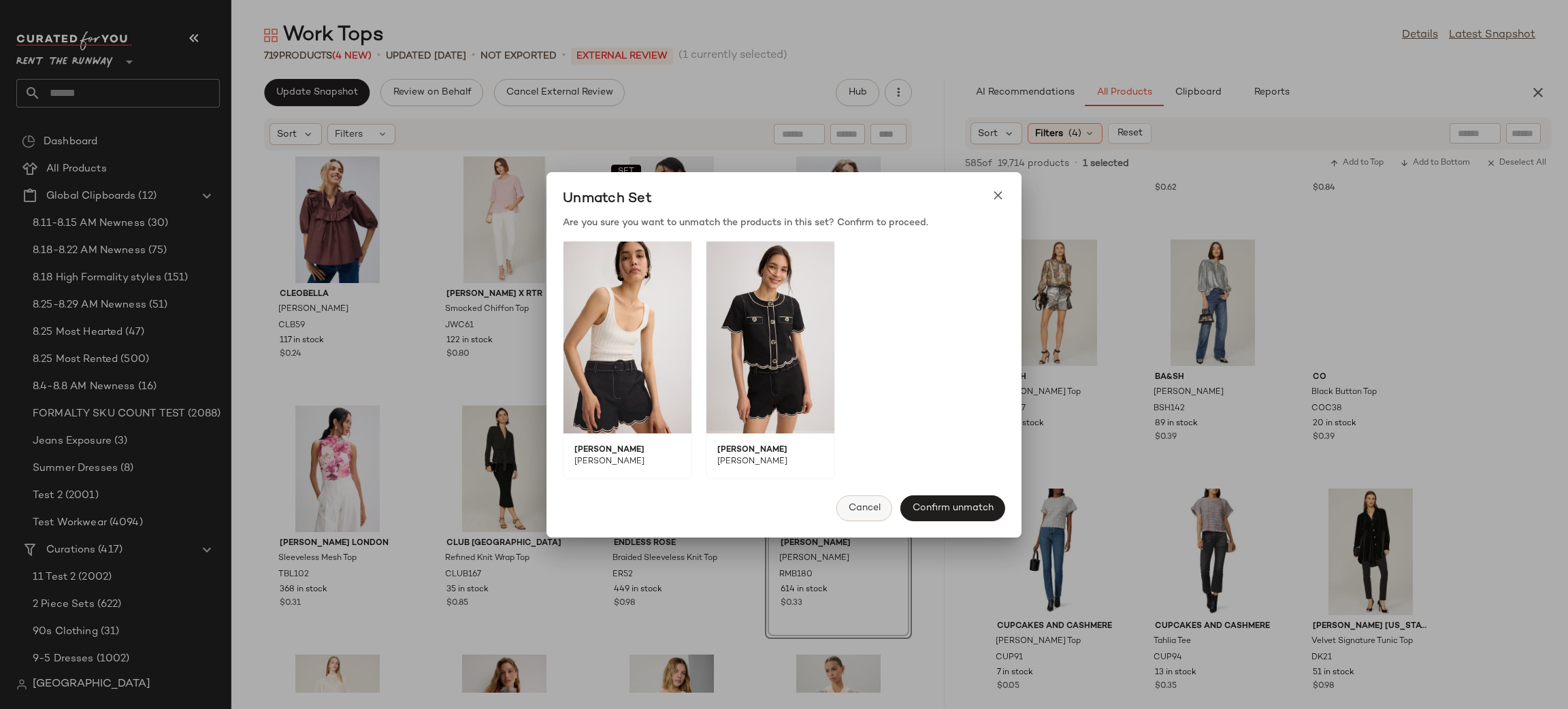
click at [868, 501] on button "Cancel" at bounding box center [864, 508] width 56 height 26
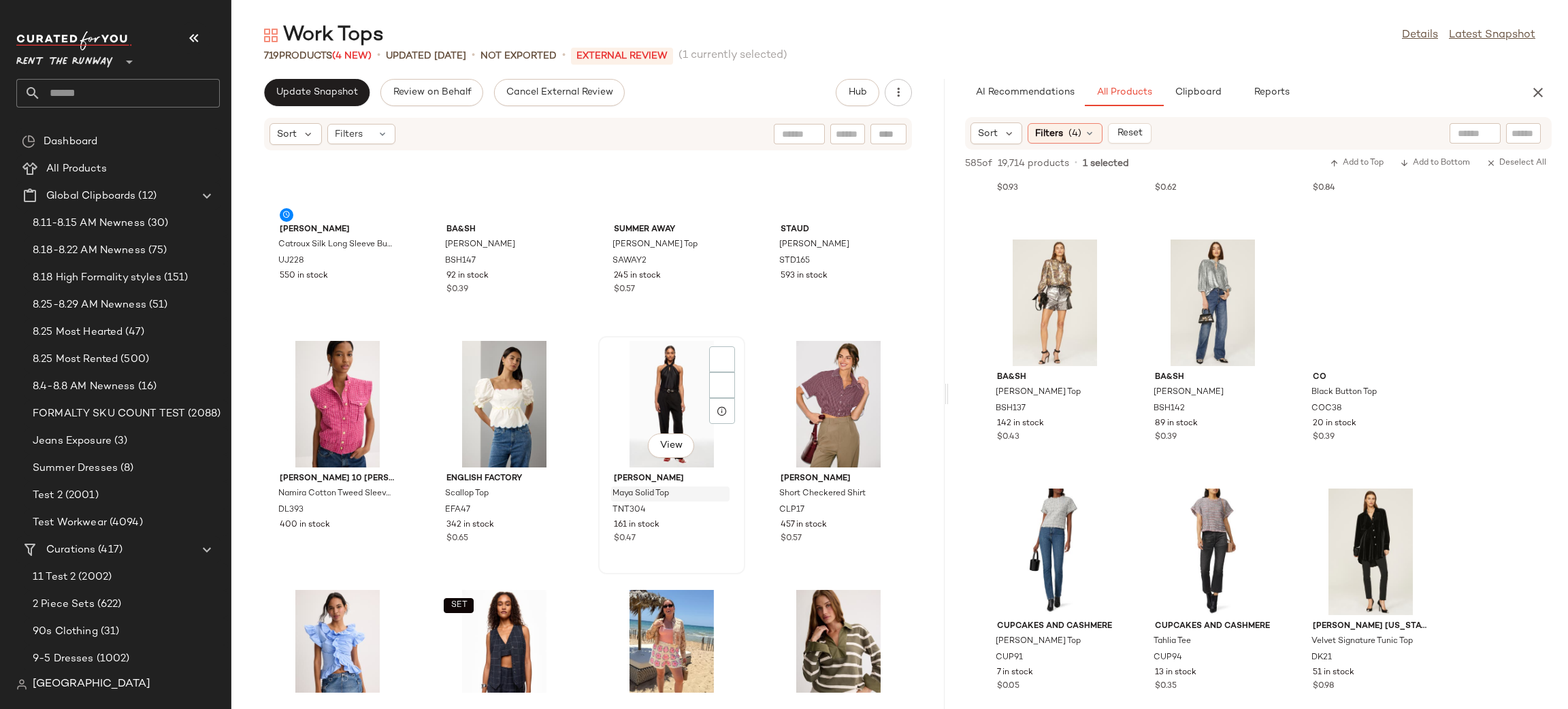
scroll to position [0, 0]
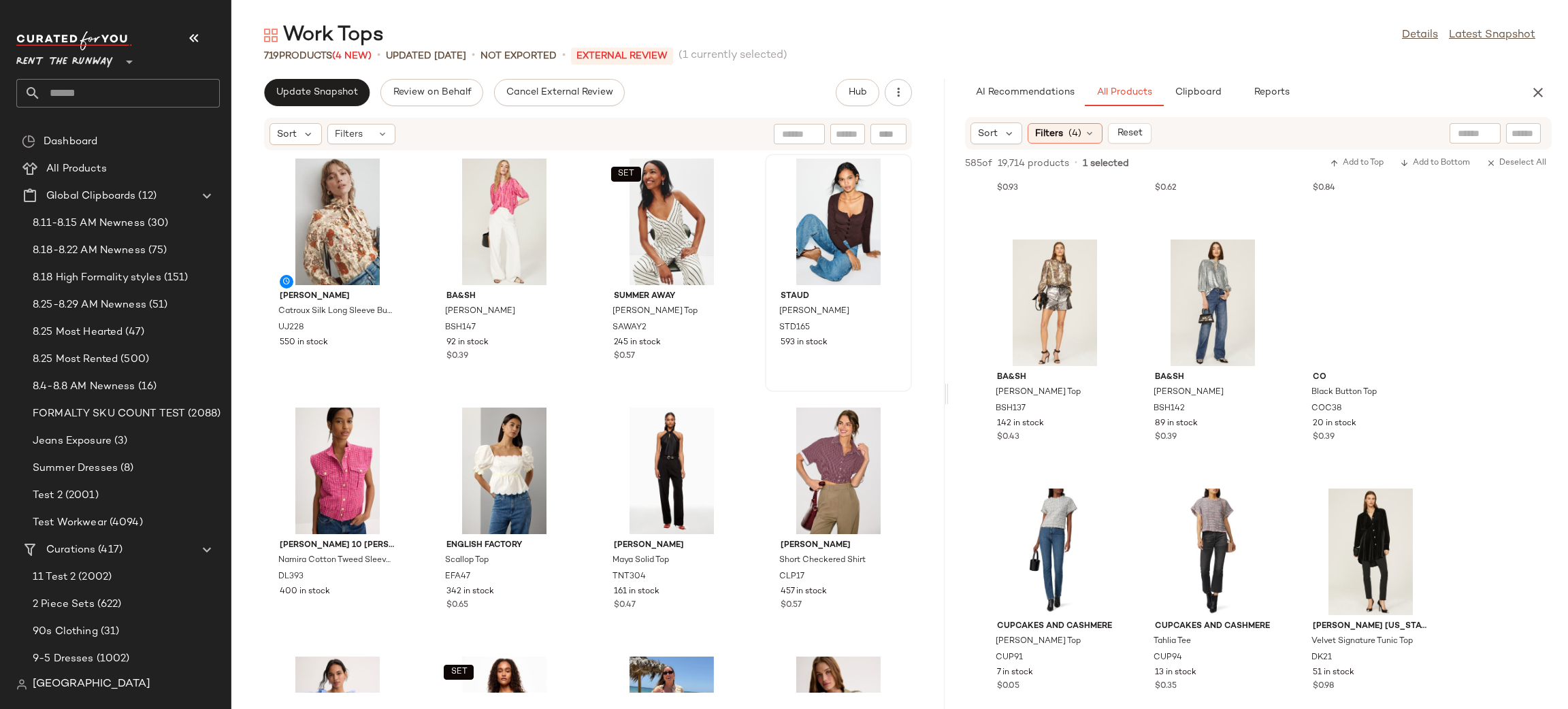
drag, startPoint x: 748, startPoint y: 314, endPoint x: 756, endPoint y: 307, distance: 10.6
click at [748, 314] on div "[PERSON_NAME] Catroux Silk Long Sleeve Button Front Blouse UJ228 550 in stock b…" at bounding box center [588, 421] width 713 height 541
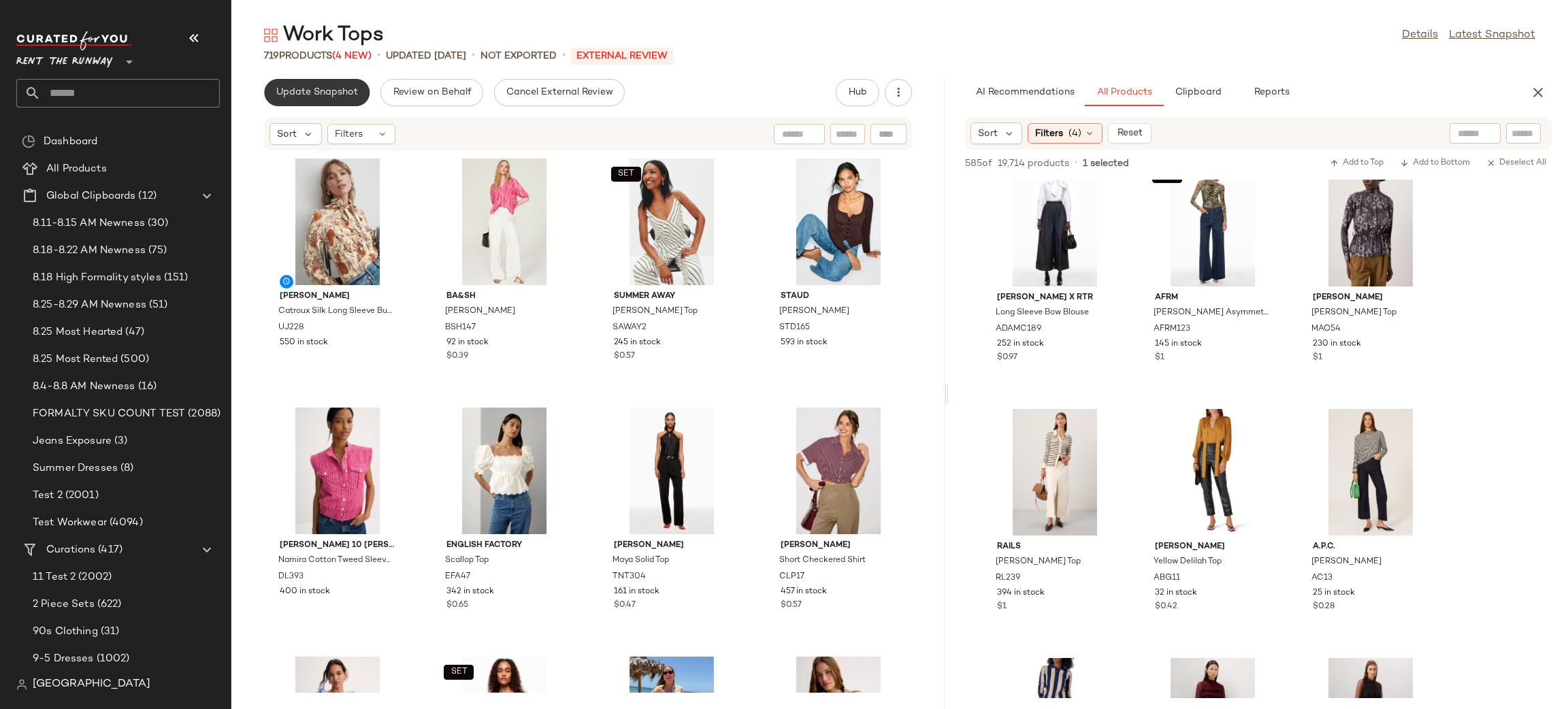
click at [366, 99] on button "Update Snapshot" at bounding box center [317, 92] width 106 height 28
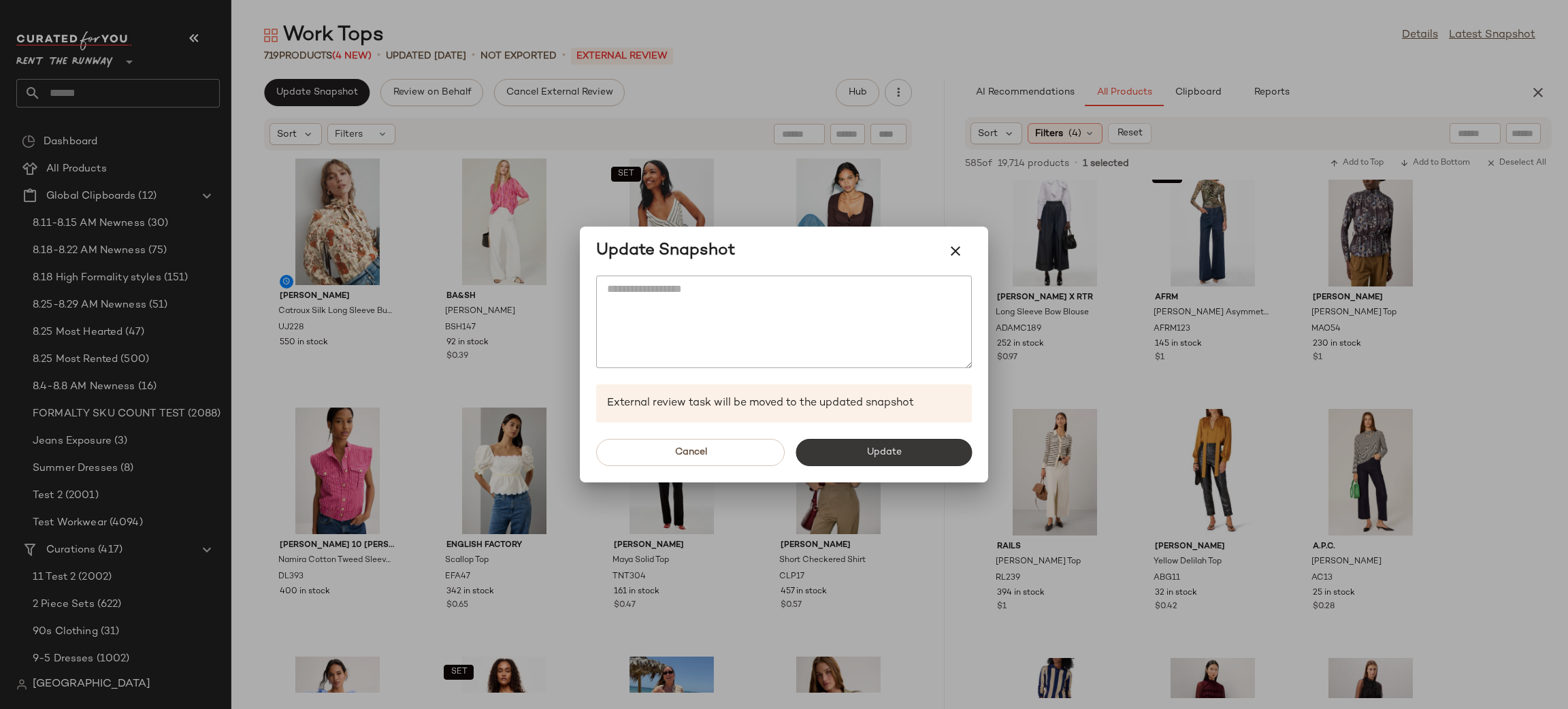
click at [920, 449] on button "Update" at bounding box center [883, 453] width 176 height 28
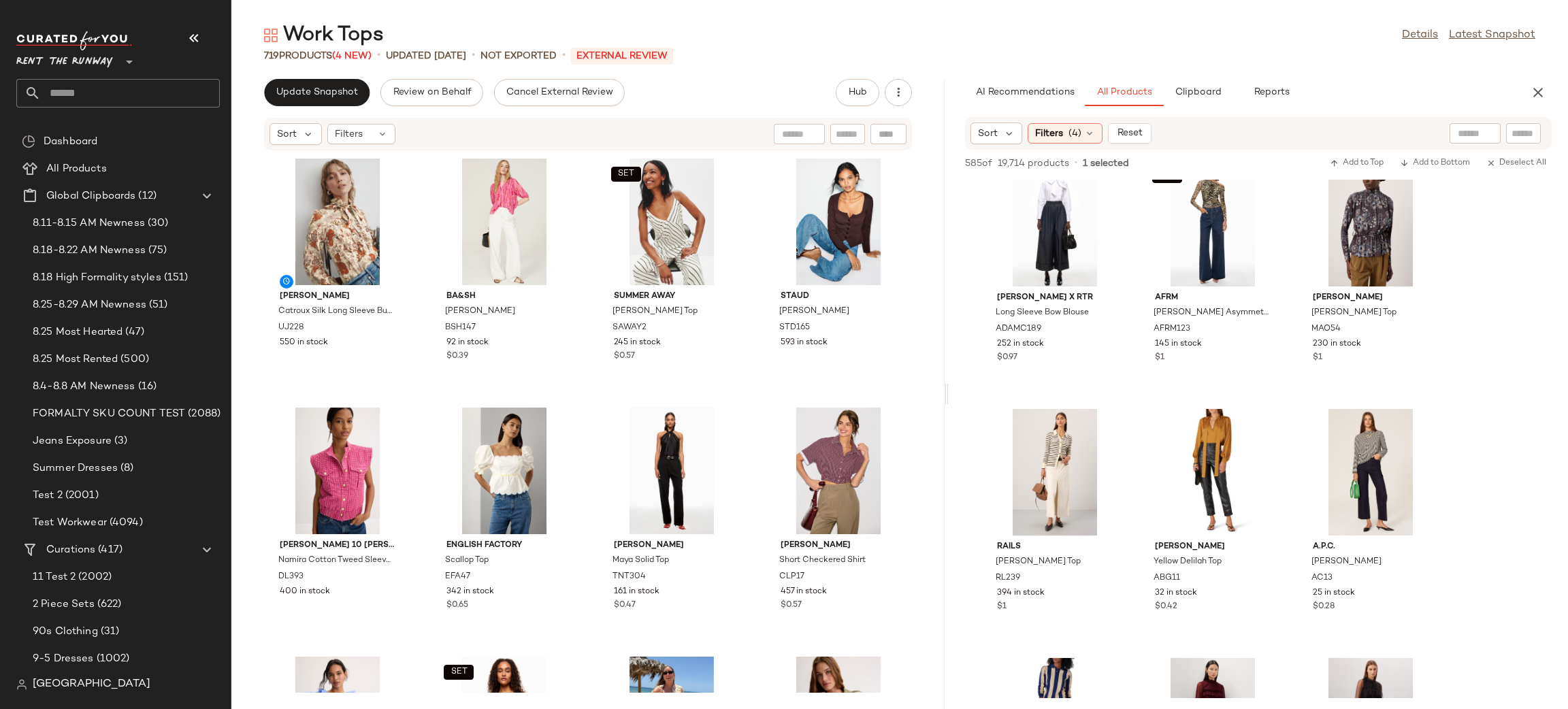
scroll to position [2265, 0]
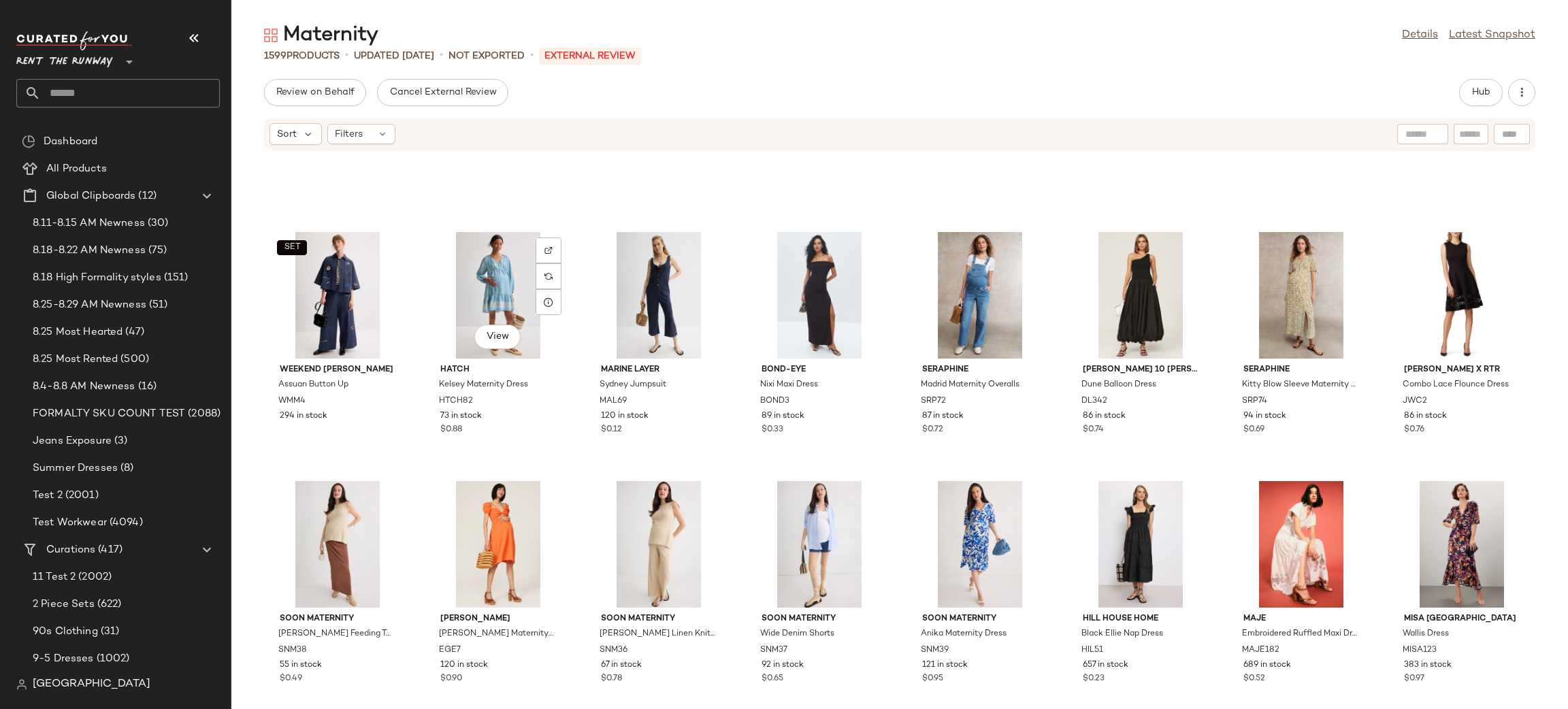
scroll to position [5410, 0]
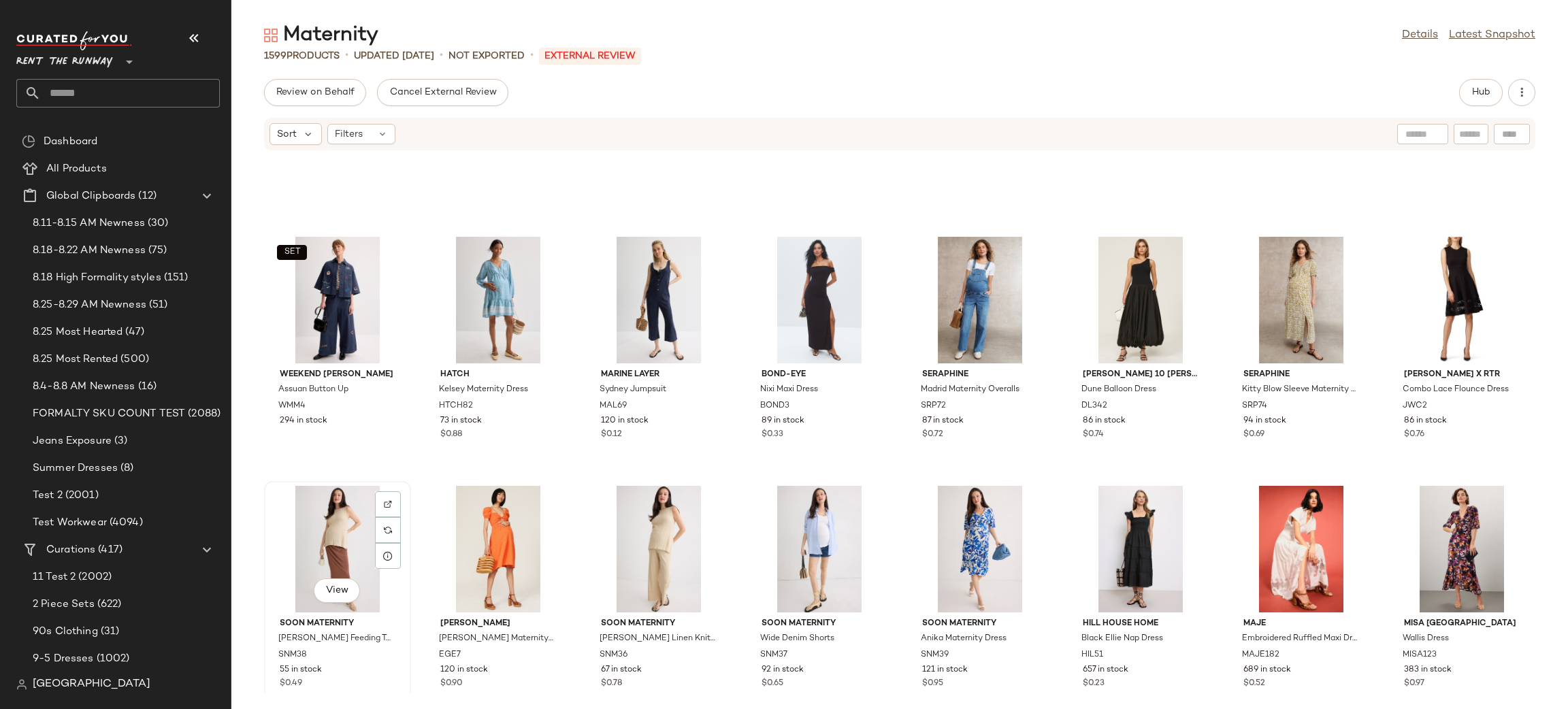
click at [339, 539] on div "View" at bounding box center [337, 549] width 137 height 127
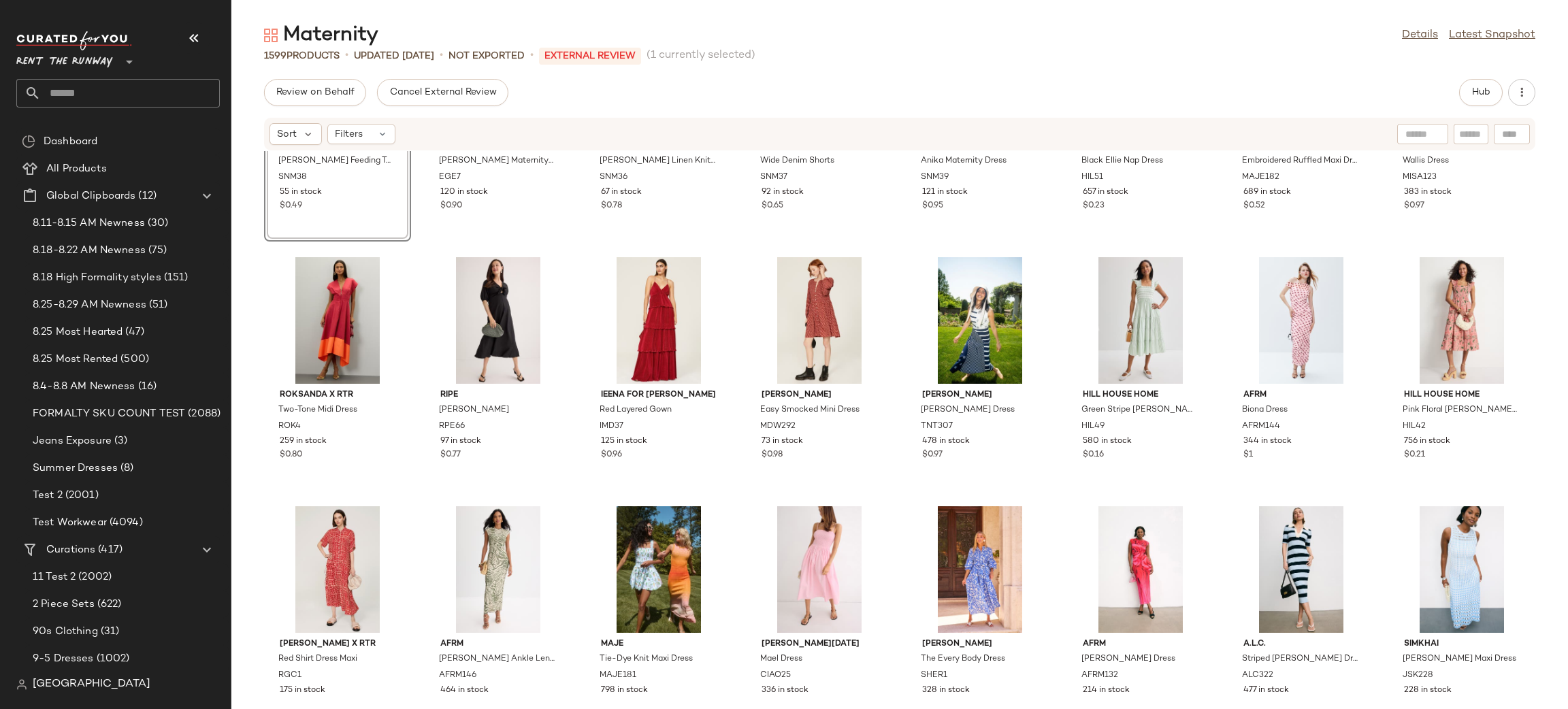
scroll to position [5218, 0]
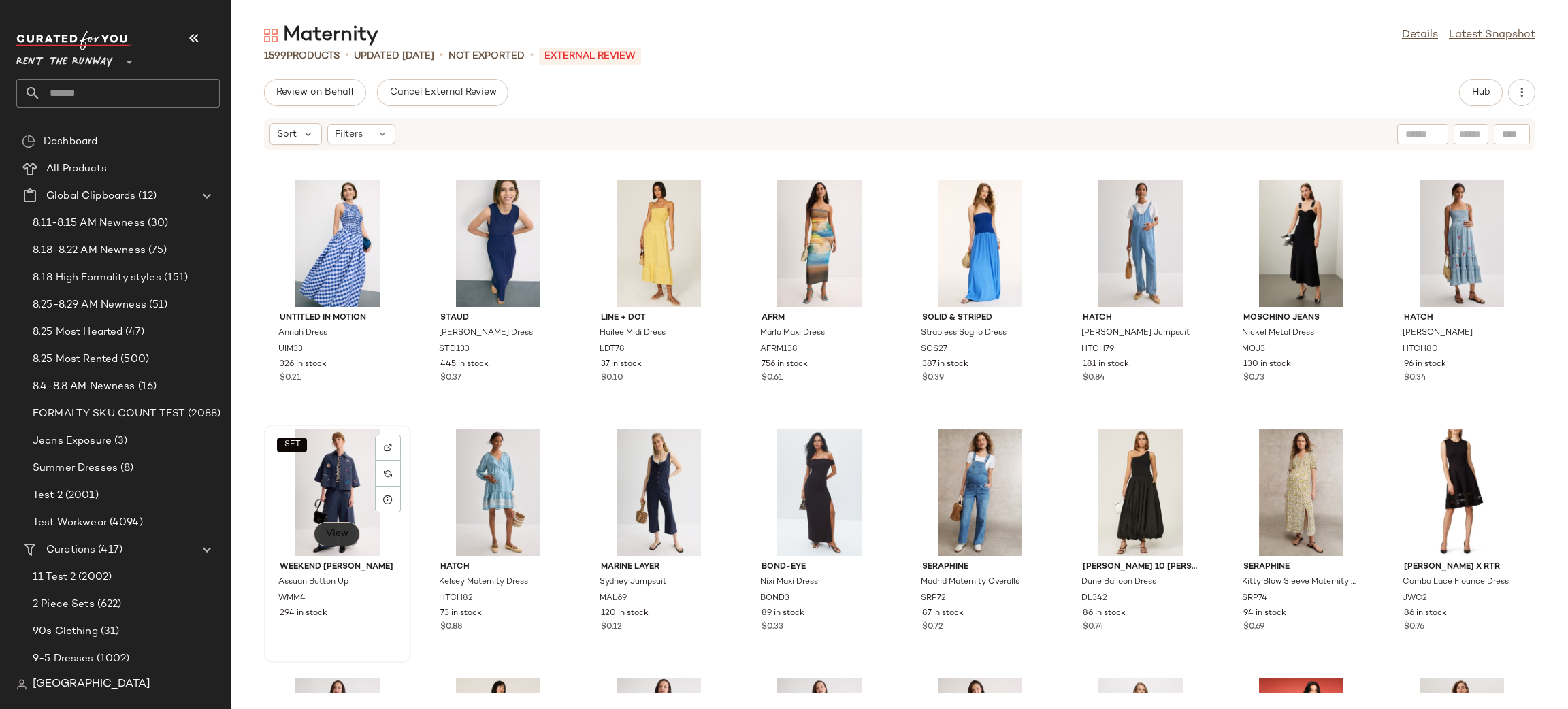
click at [327, 529] on span "View" at bounding box center [337, 534] width 24 height 11
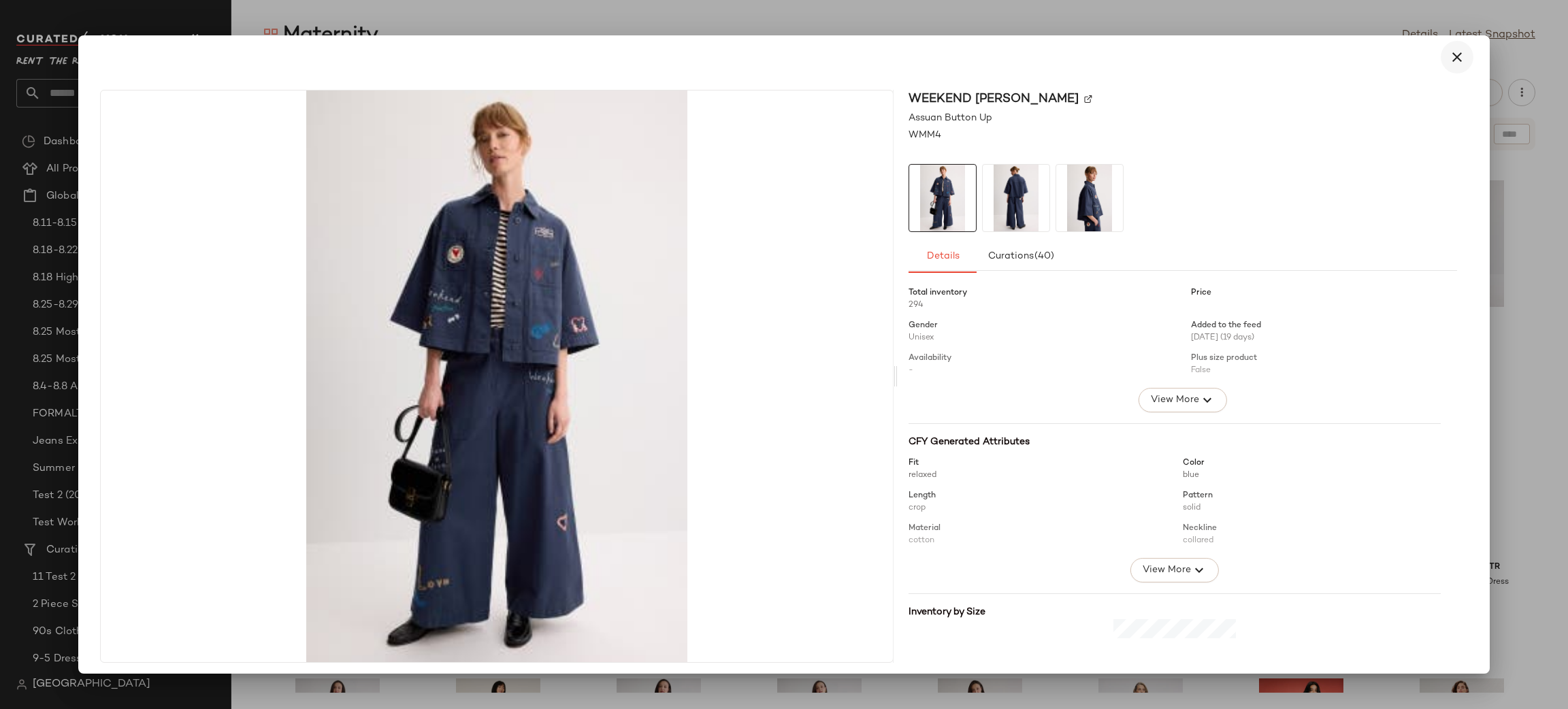
click at [1441, 51] on button "button" at bounding box center [1457, 57] width 32 height 32
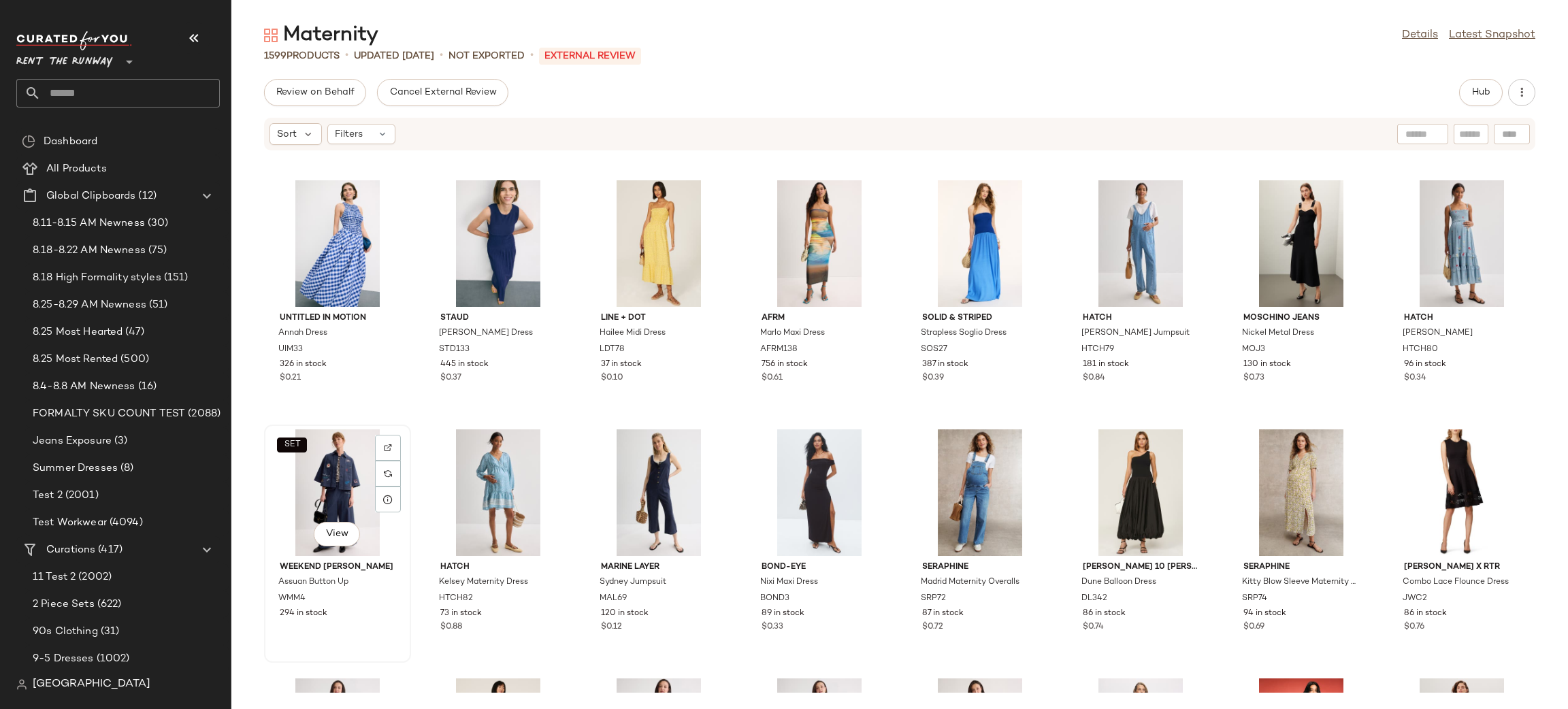
click at [291, 487] on div "SET View" at bounding box center [337, 492] width 137 height 127
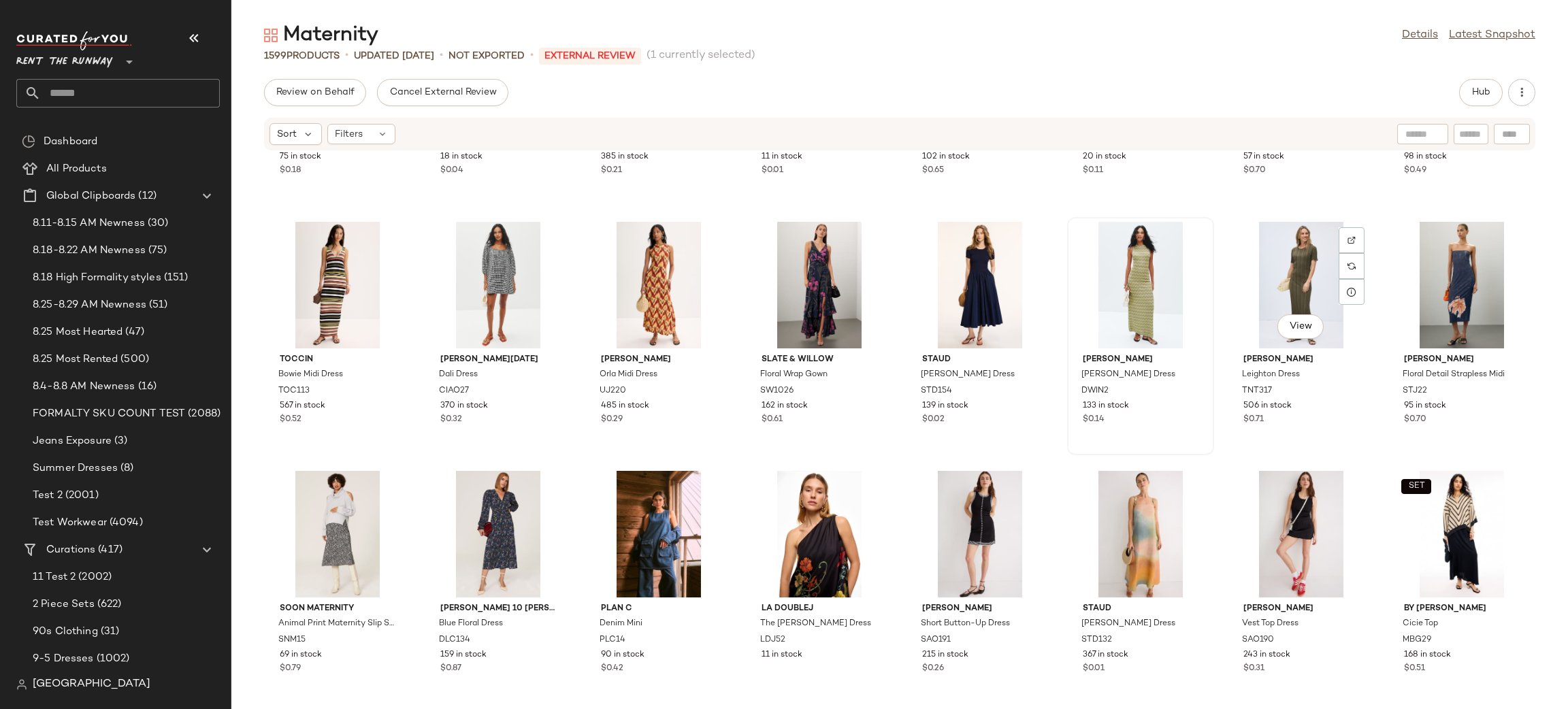
scroll to position [7166, 0]
click at [1136, 305] on div "View" at bounding box center [1140, 286] width 137 height 127
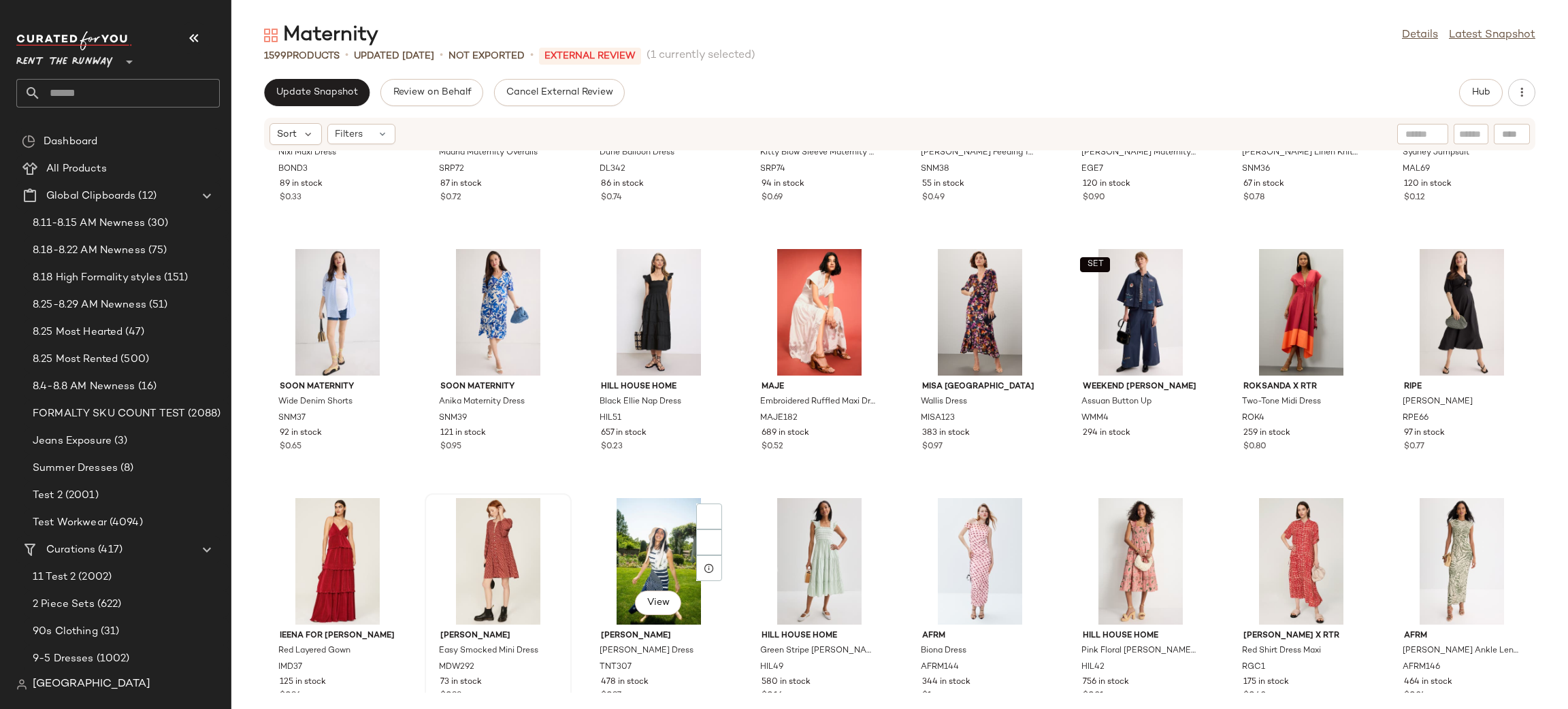
scroll to position [162, 0]
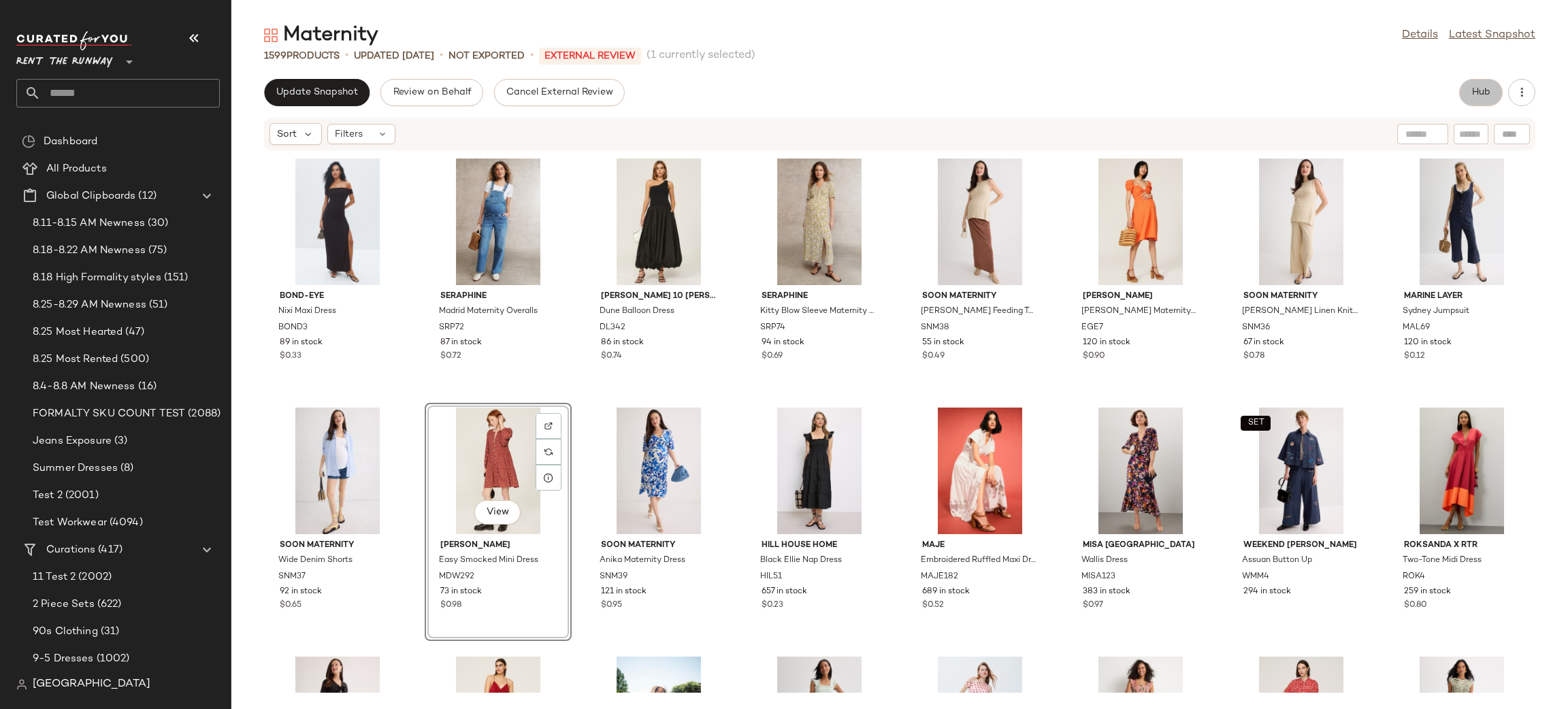
click at [1470, 101] on button "Hub" at bounding box center [1481, 92] width 44 height 28
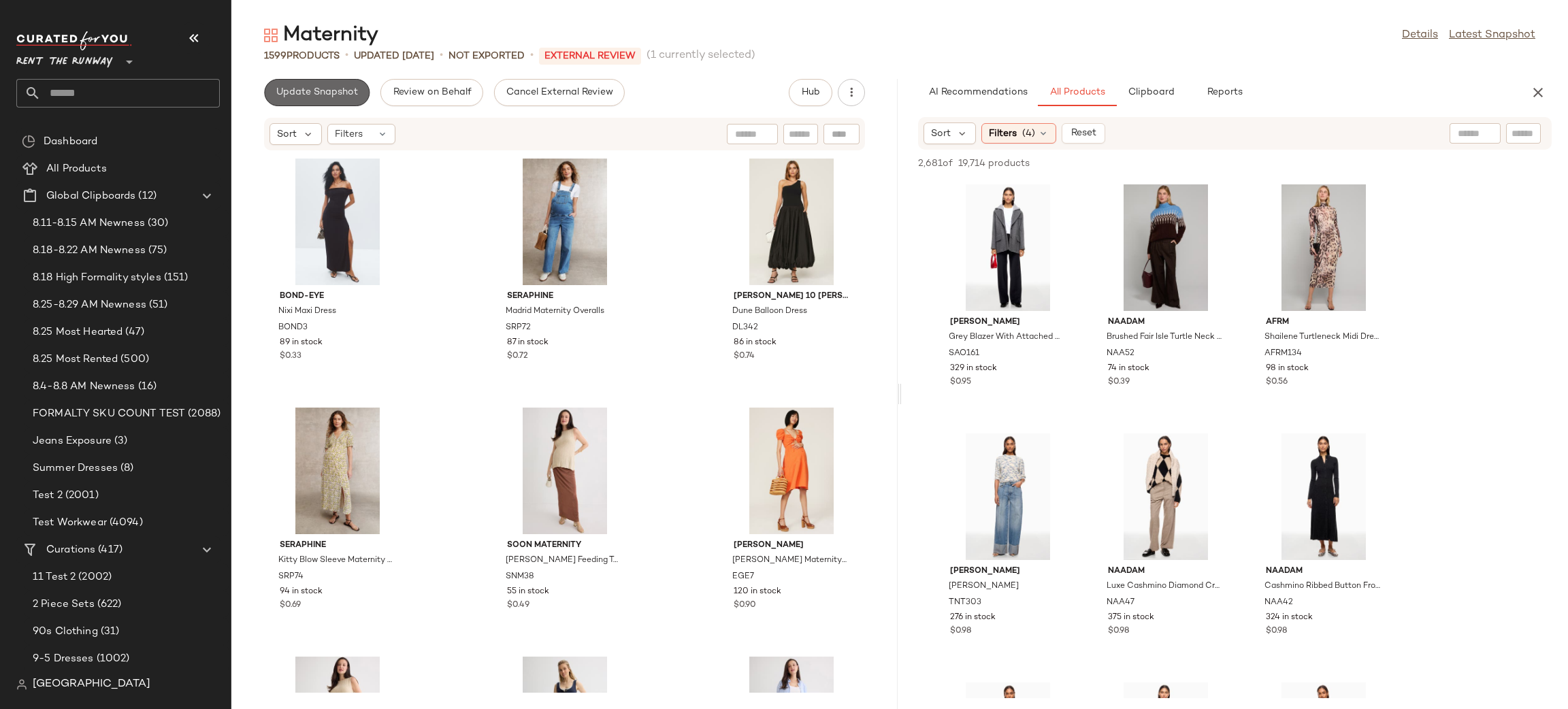
click at [347, 87] on span "Update Snapshot" at bounding box center [317, 92] width 82 height 11
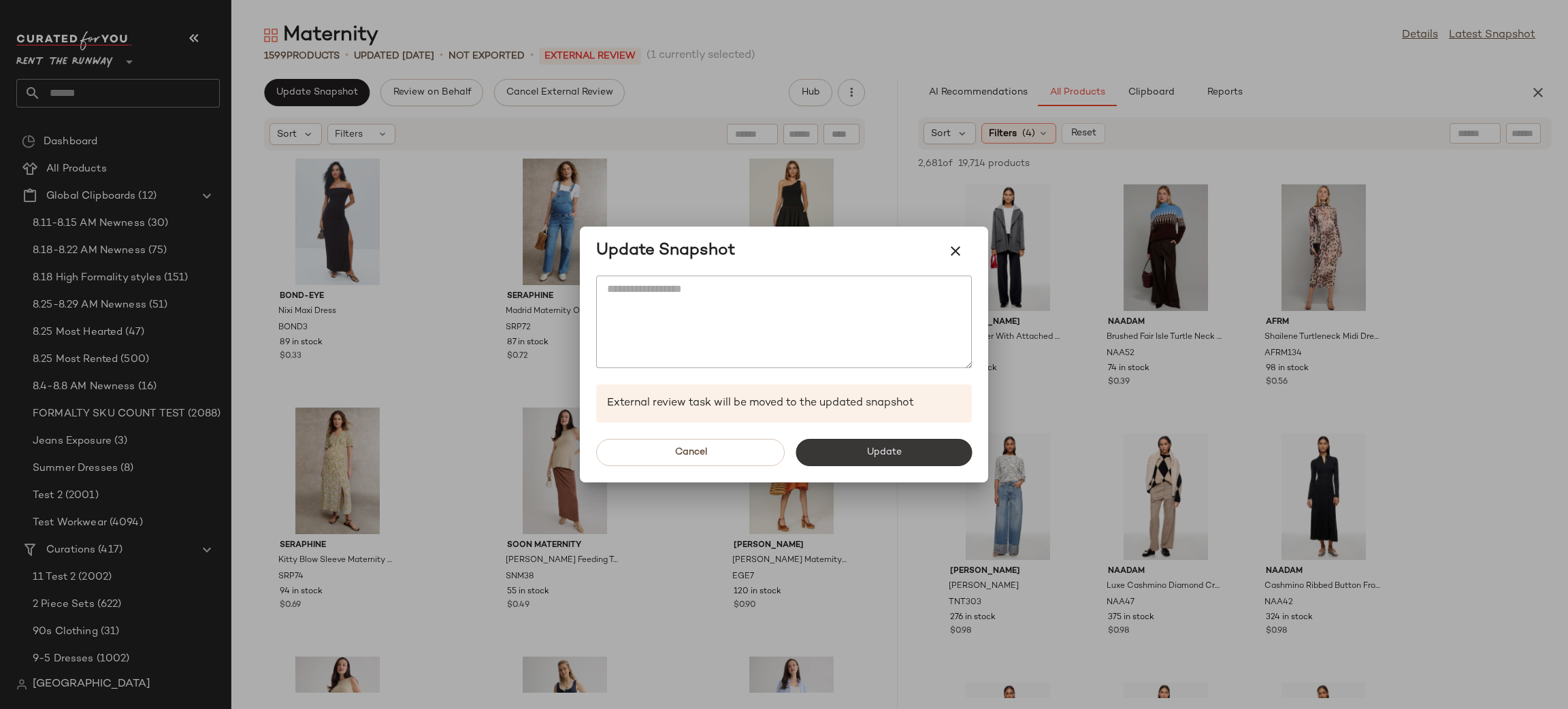
click at [863, 440] on button "Update" at bounding box center [883, 453] width 176 height 28
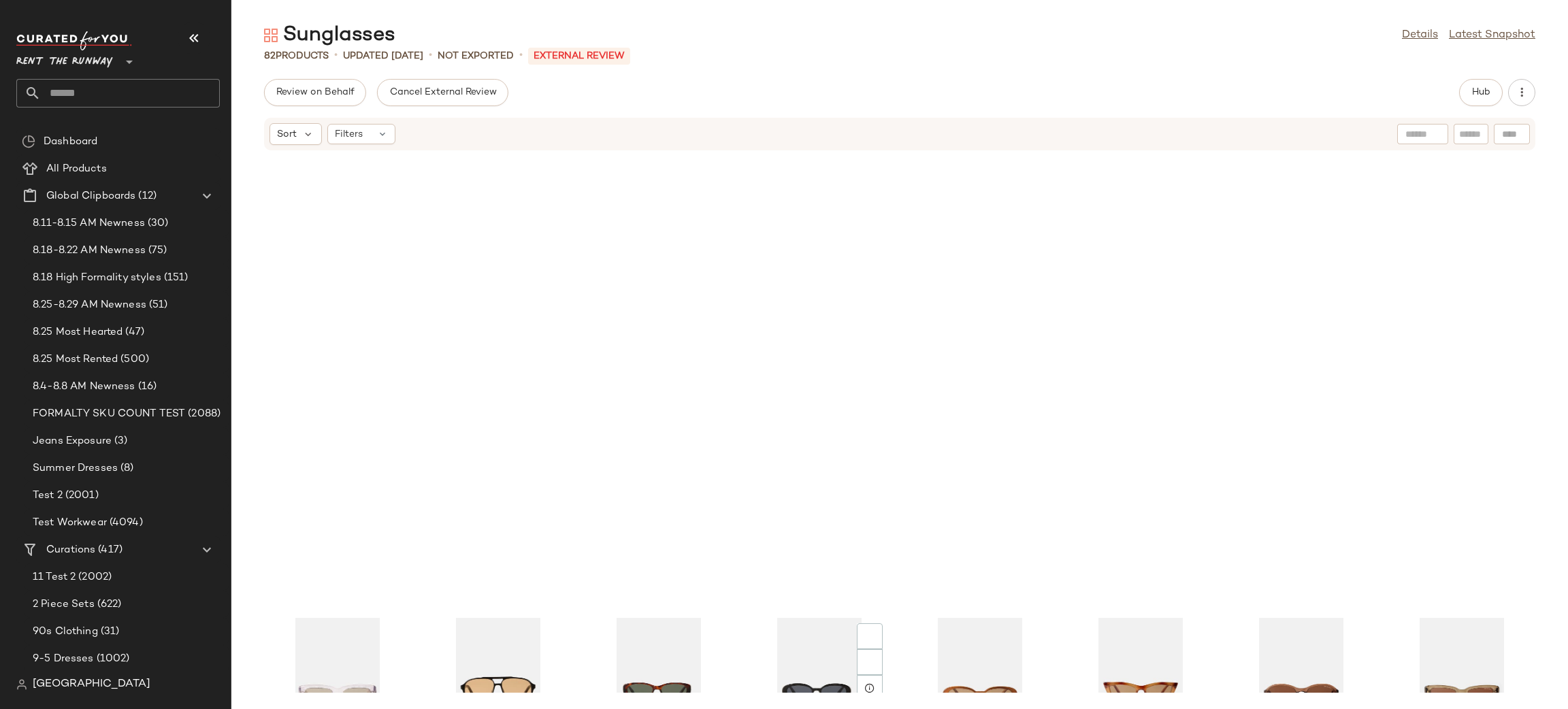
scroll to position [2, 0]
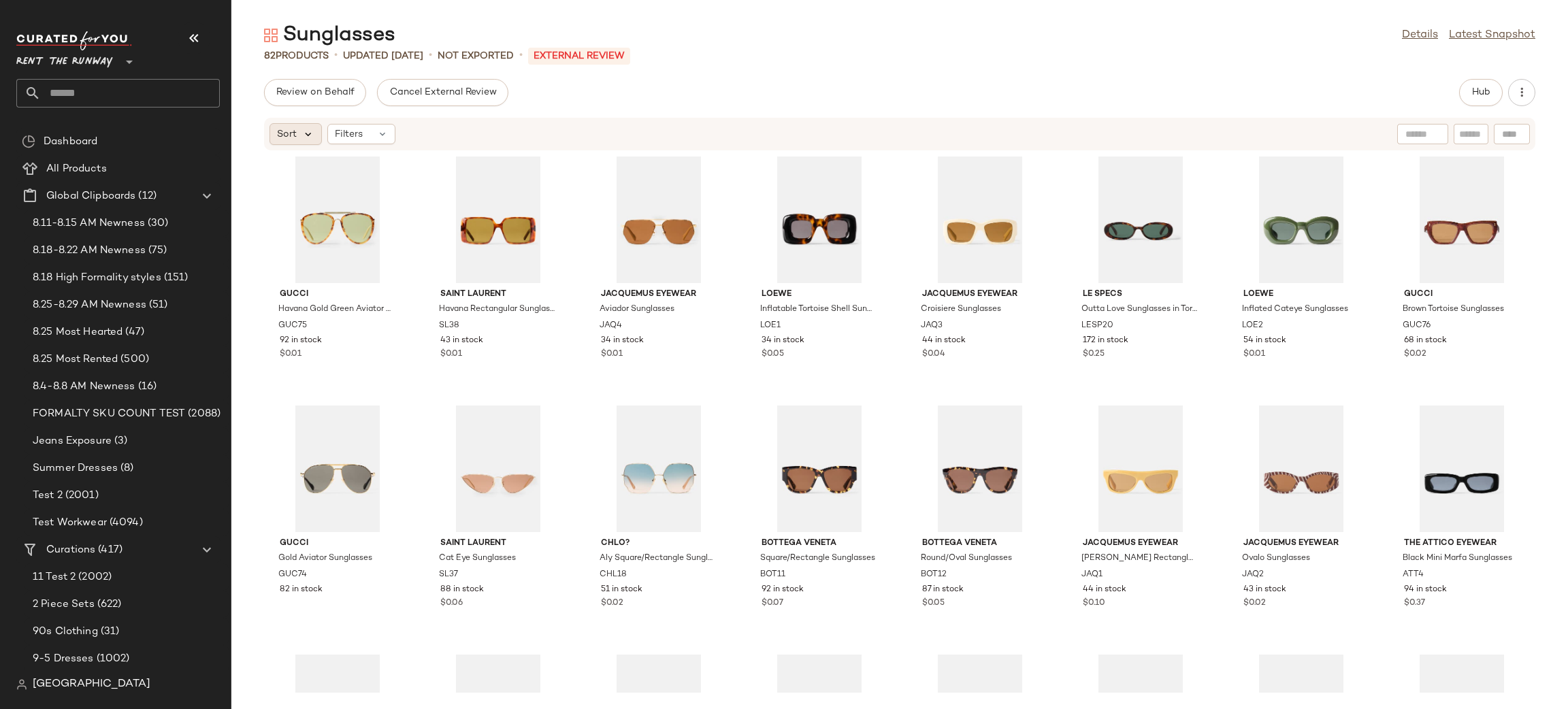
click at [301, 132] on div "Sort" at bounding box center [295, 134] width 53 height 22
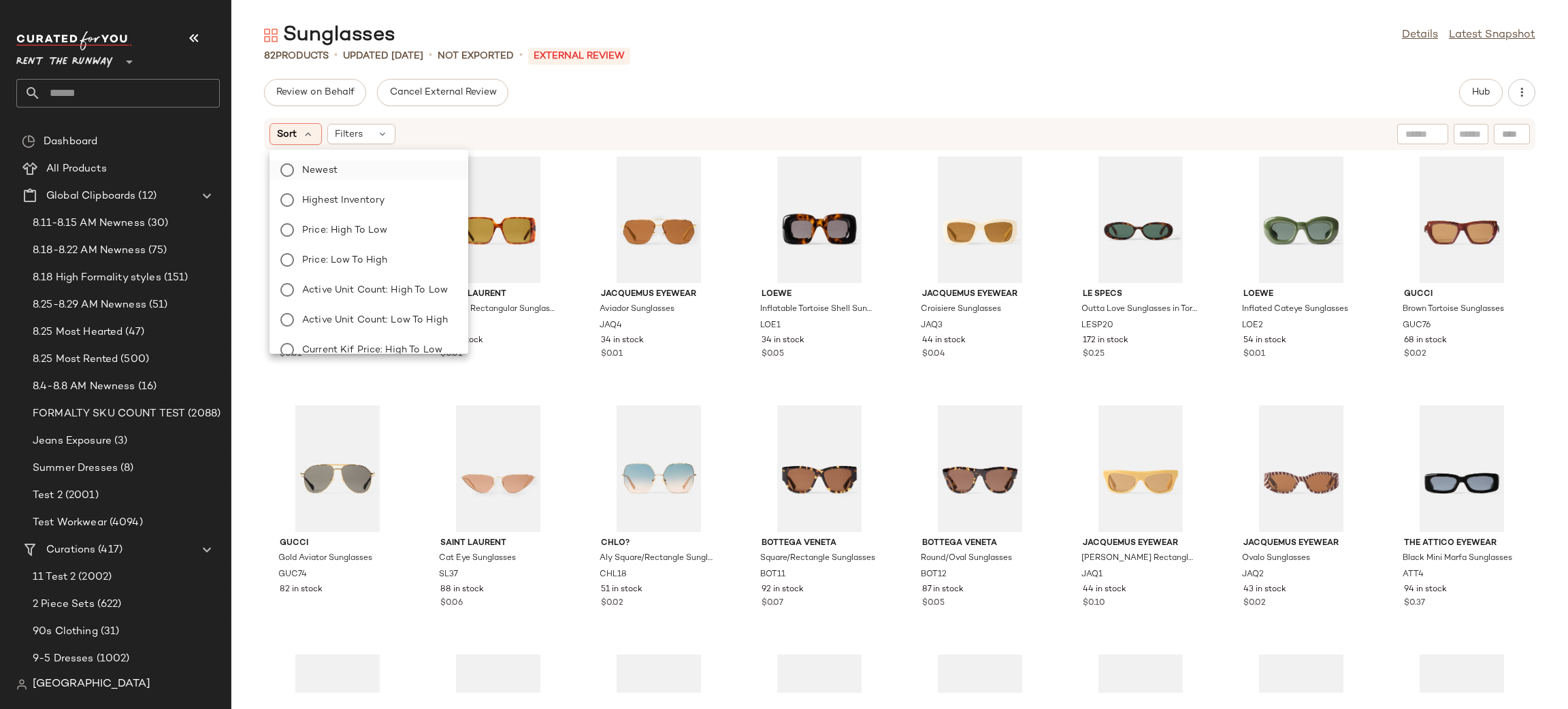
click at [424, 173] on label "Newest" at bounding box center [377, 170] width 161 height 19
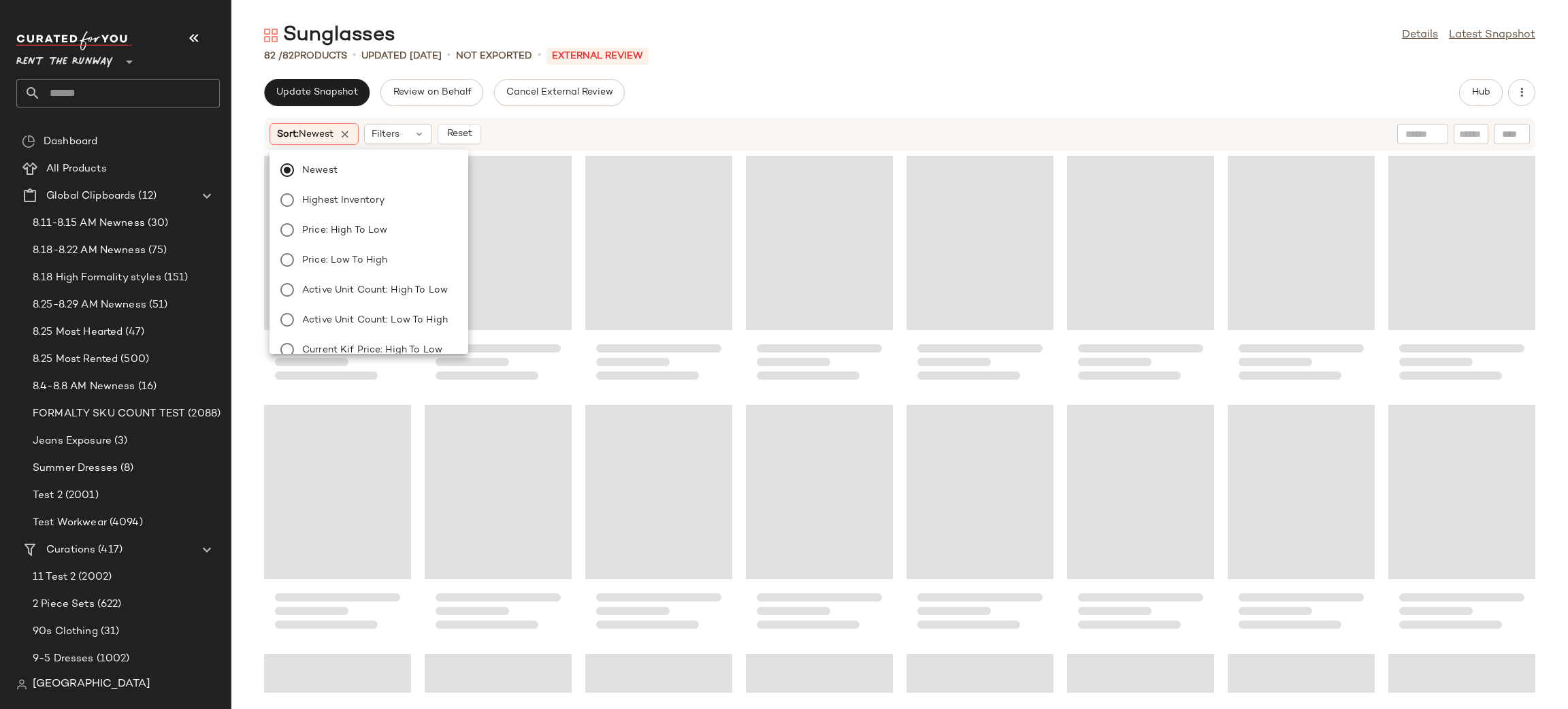
click at [753, 158] on div "Loading..." at bounding box center [819, 243] width 147 height 174
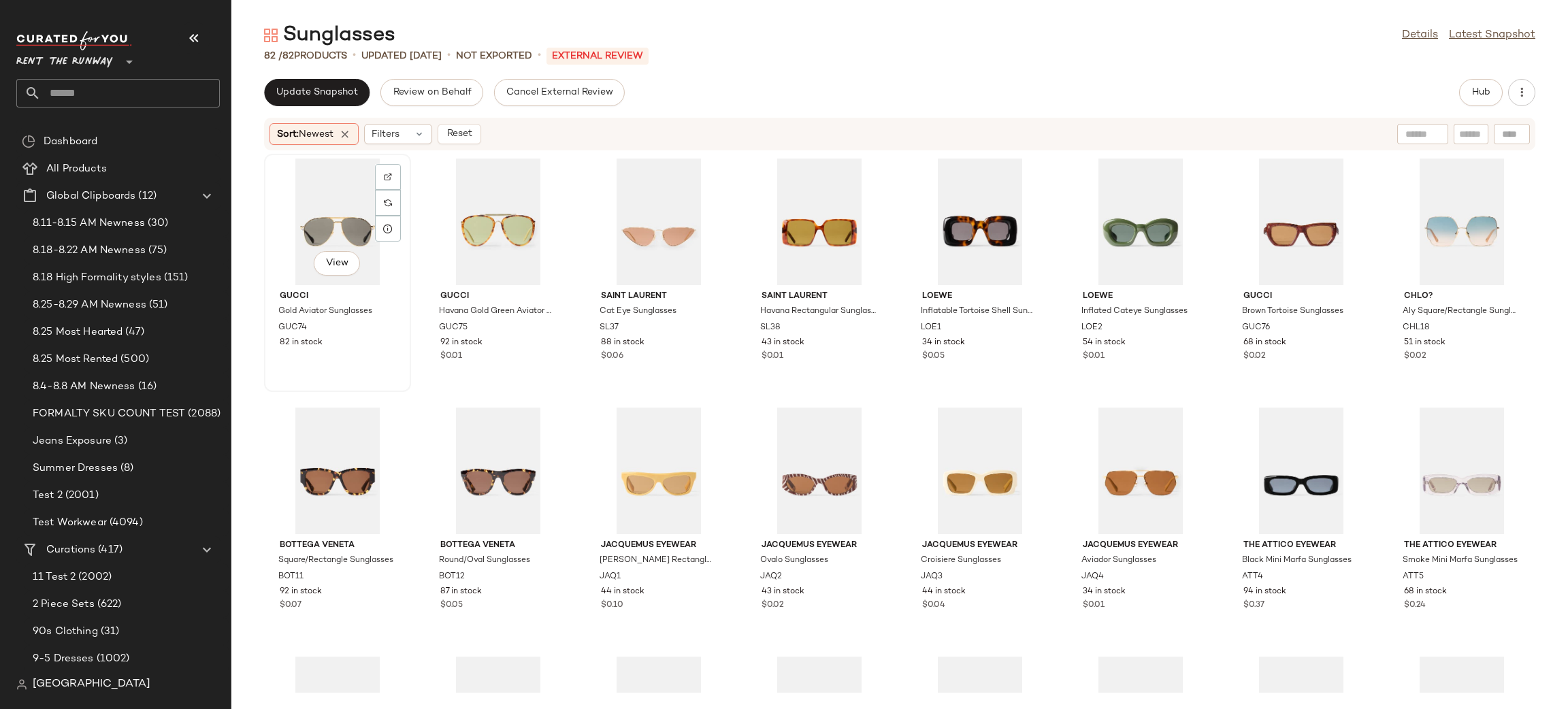
click at [338, 221] on div "View" at bounding box center [337, 221] width 137 height 127
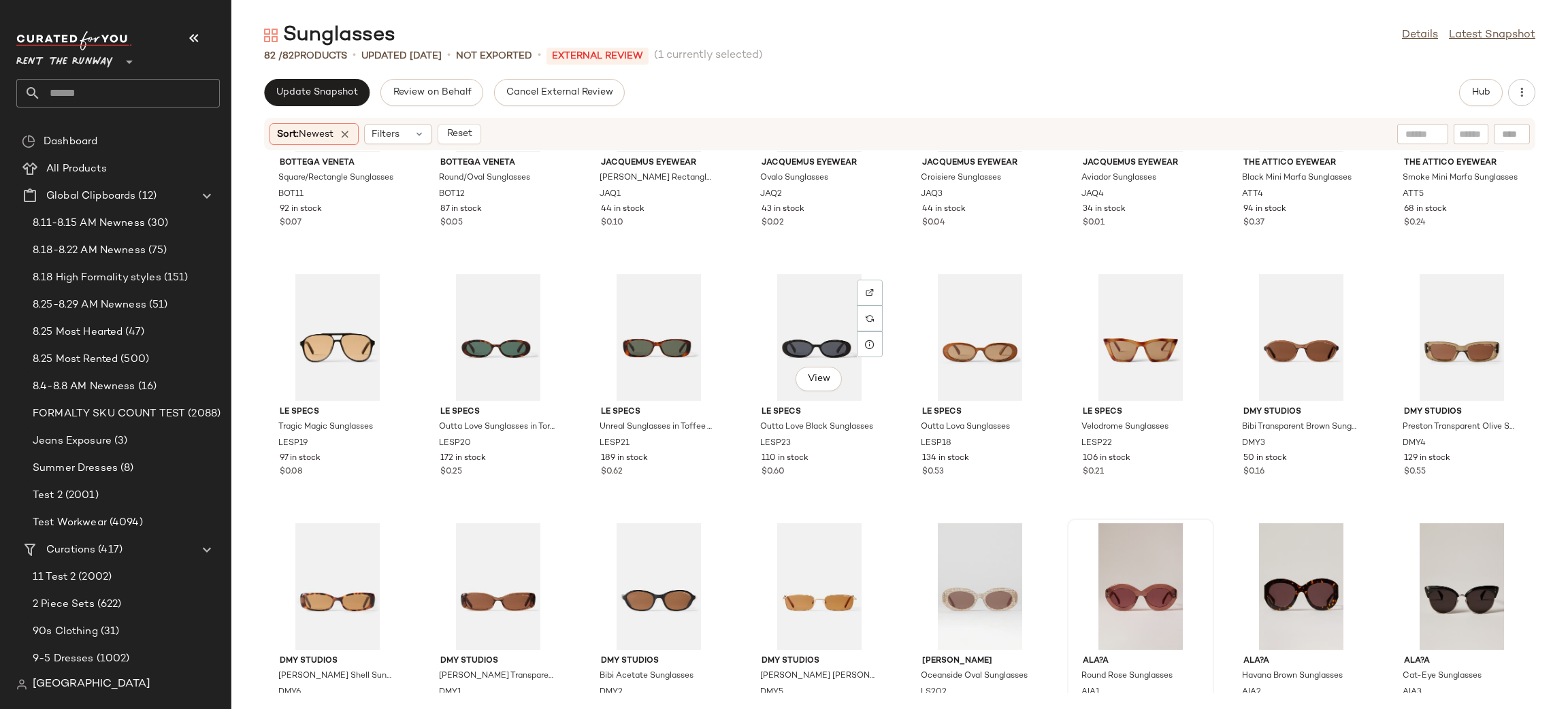
scroll to position [432, 0]
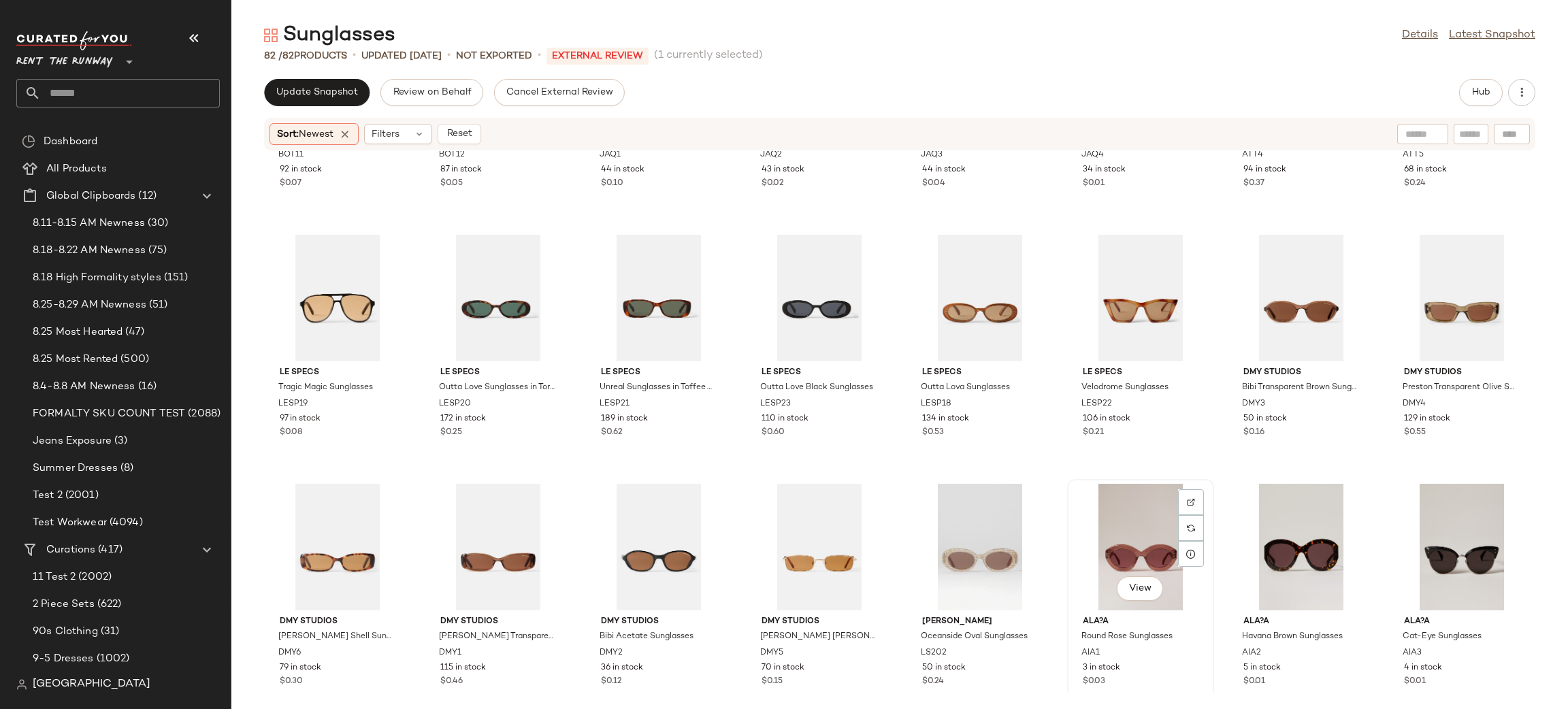
click at [1111, 553] on div "View" at bounding box center [1140, 547] width 137 height 127
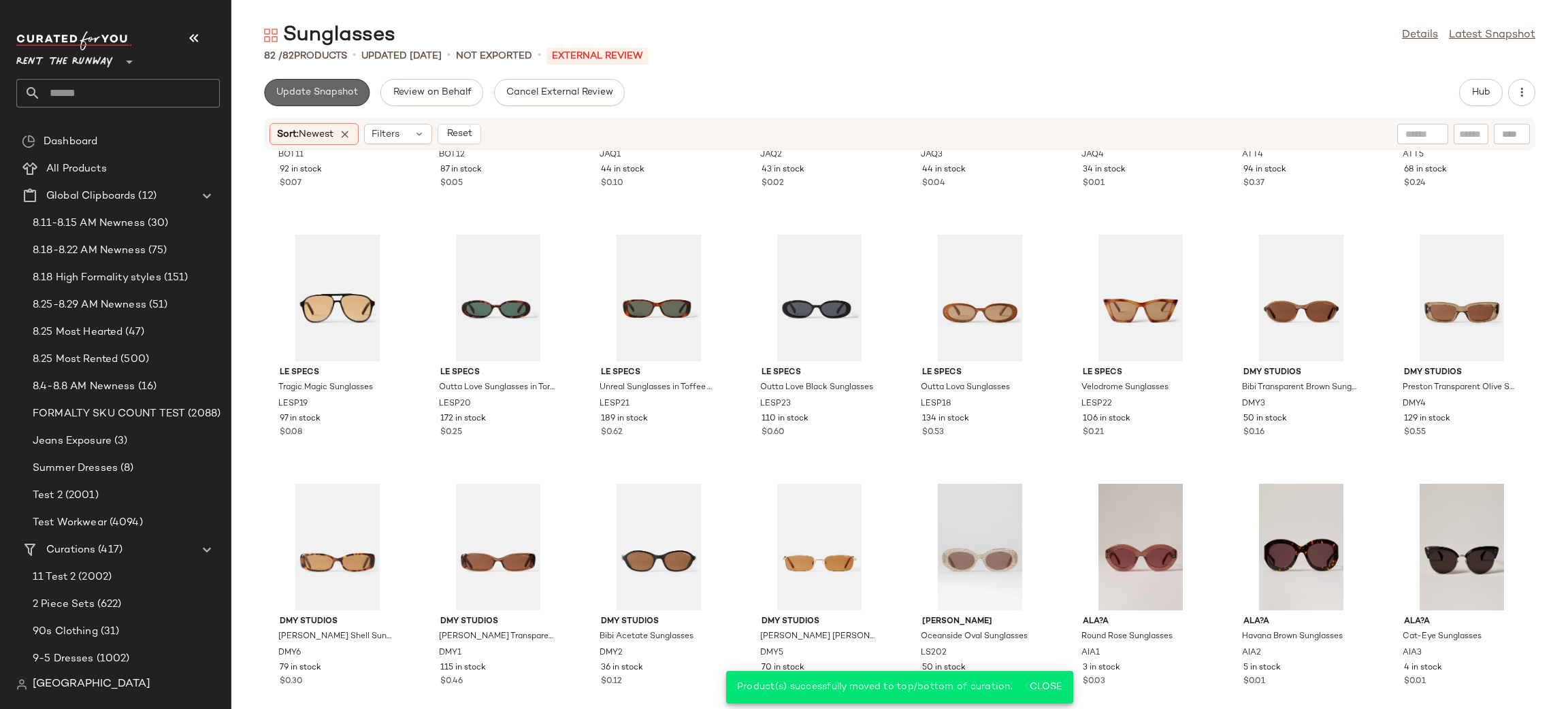
click at [336, 84] on button "Update Snapshot" at bounding box center [317, 92] width 106 height 28
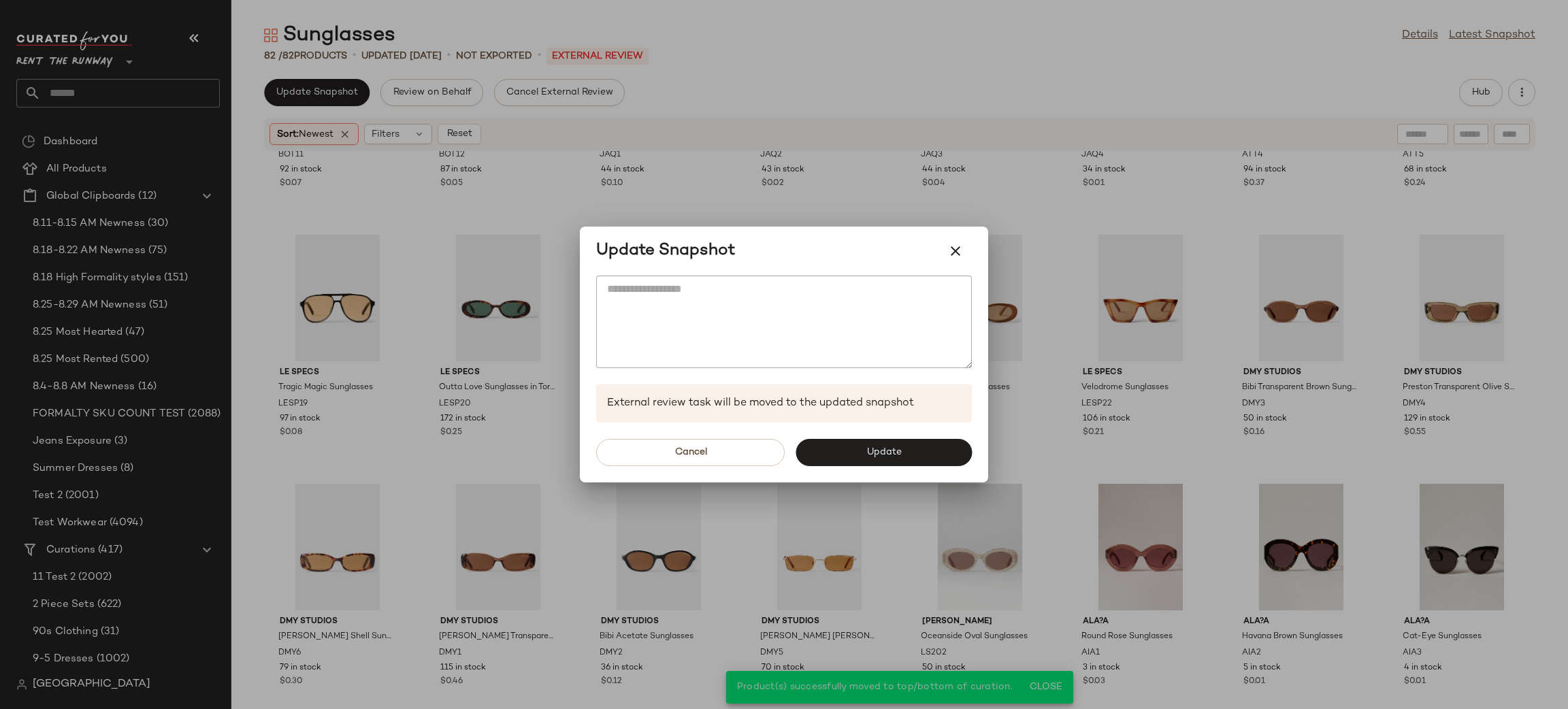
click at [858, 434] on div "Cancel Update" at bounding box center [783, 453] width 408 height 60
click at [851, 445] on button "Update" at bounding box center [883, 453] width 176 height 28
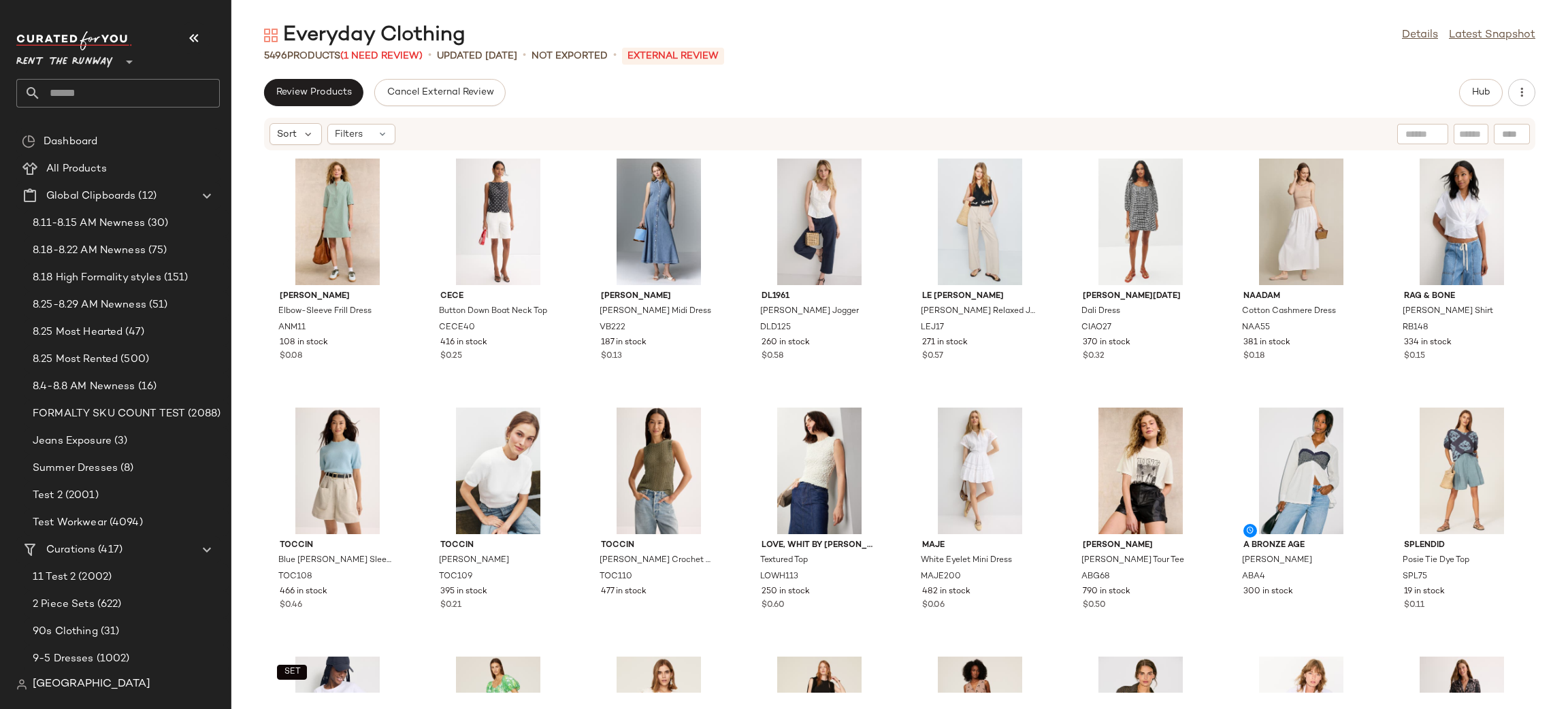
click at [730, 119] on div "Sort Filters" at bounding box center [899, 134] width 1271 height 32
click at [332, 101] on button "Review Products" at bounding box center [313, 92] width 99 height 28
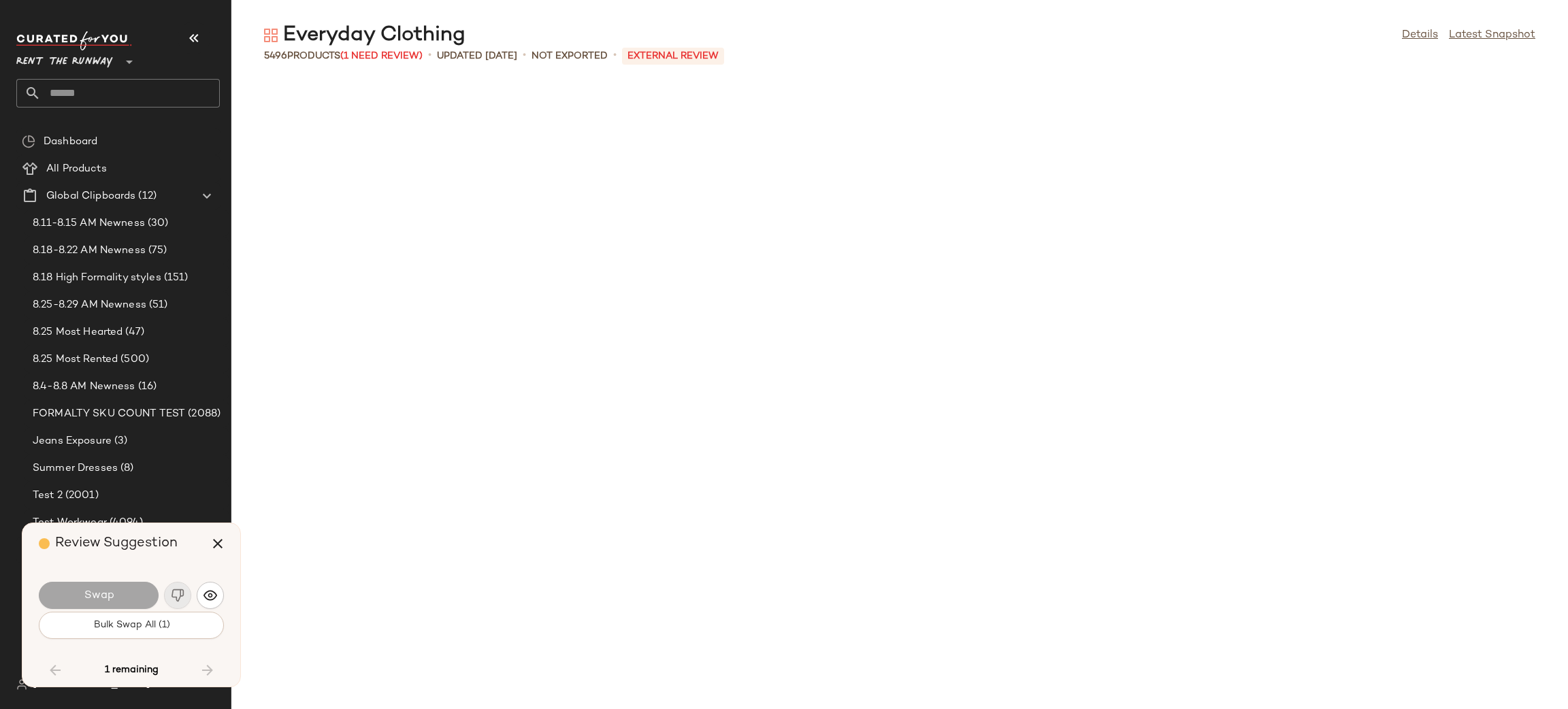
scroll to position [162823, 0]
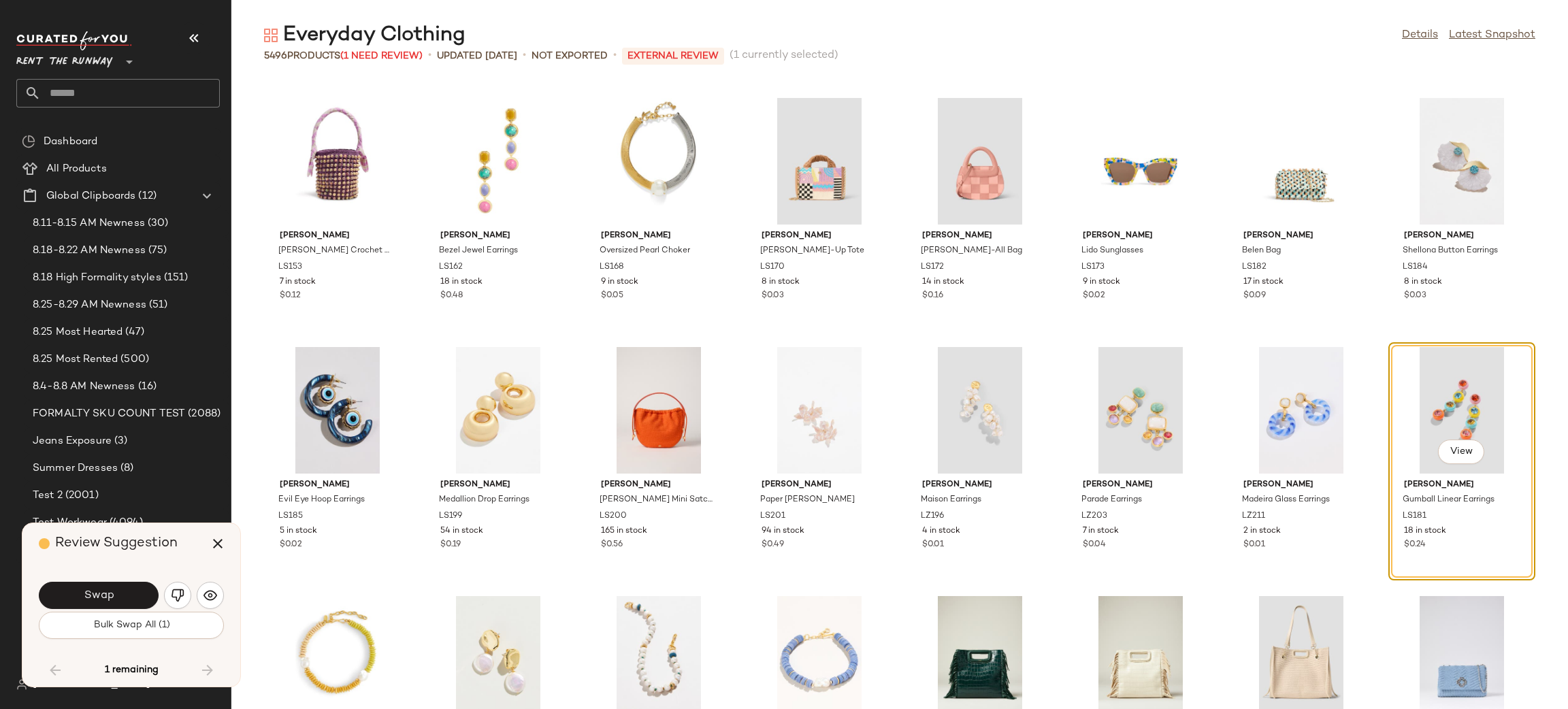
click at [1448, 393] on div "View" at bounding box center [1461, 410] width 137 height 127
click at [208, 544] on button "button" at bounding box center [218, 544] width 32 height 32
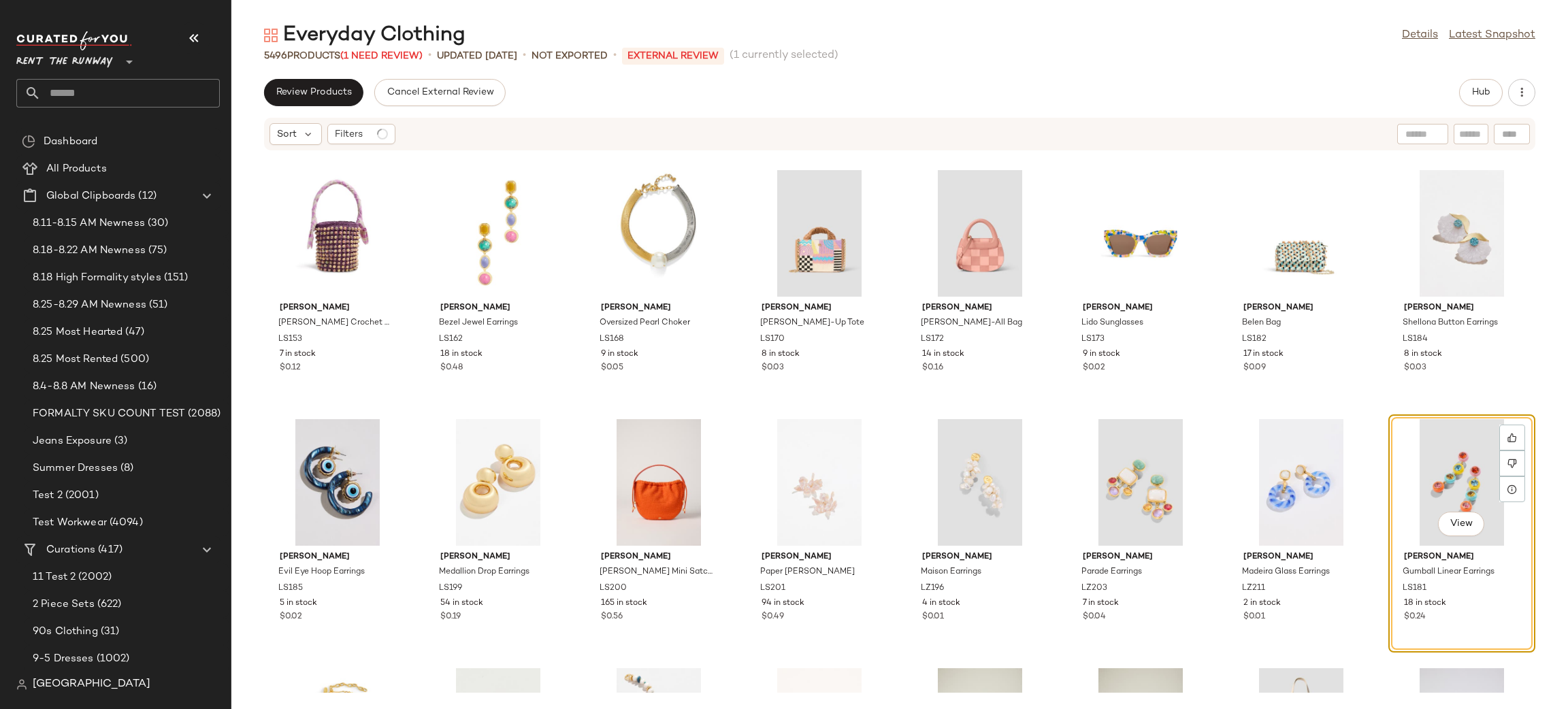
click at [1435, 466] on div "View" at bounding box center [1461, 483] width 137 height 127
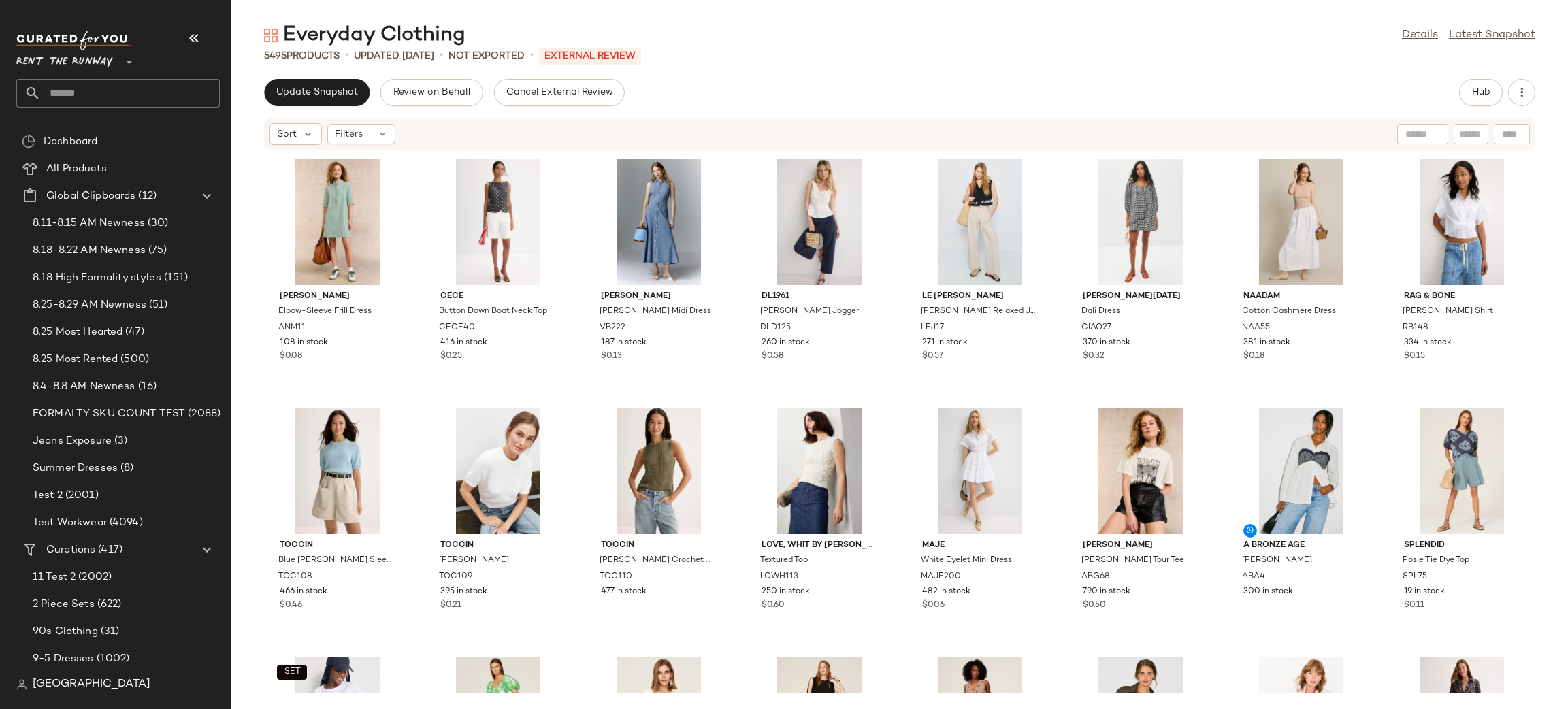
click at [1052, 224] on div "[PERSON_NAME] Elbow-Sleeve Frill Dress ANM11 108 in stock $0.08 CeCe Button Dow…" at bounding box center [899, 421] width 1337 height 541
click at [1053, 129] on div "Sort Filters" at bounding box center [811, 134] width 1083 height 22
click at [1094, 186] on div "View" at bounding box center [1140, 221] width 137 height 127
click at [898, 237] on div "Ann Mashburn Elbow-Sleeve Frill Dress ANM11 108 in stock $0.08 CeCe Button Down…" at bounding box center [899, 421] width 1337 height 541
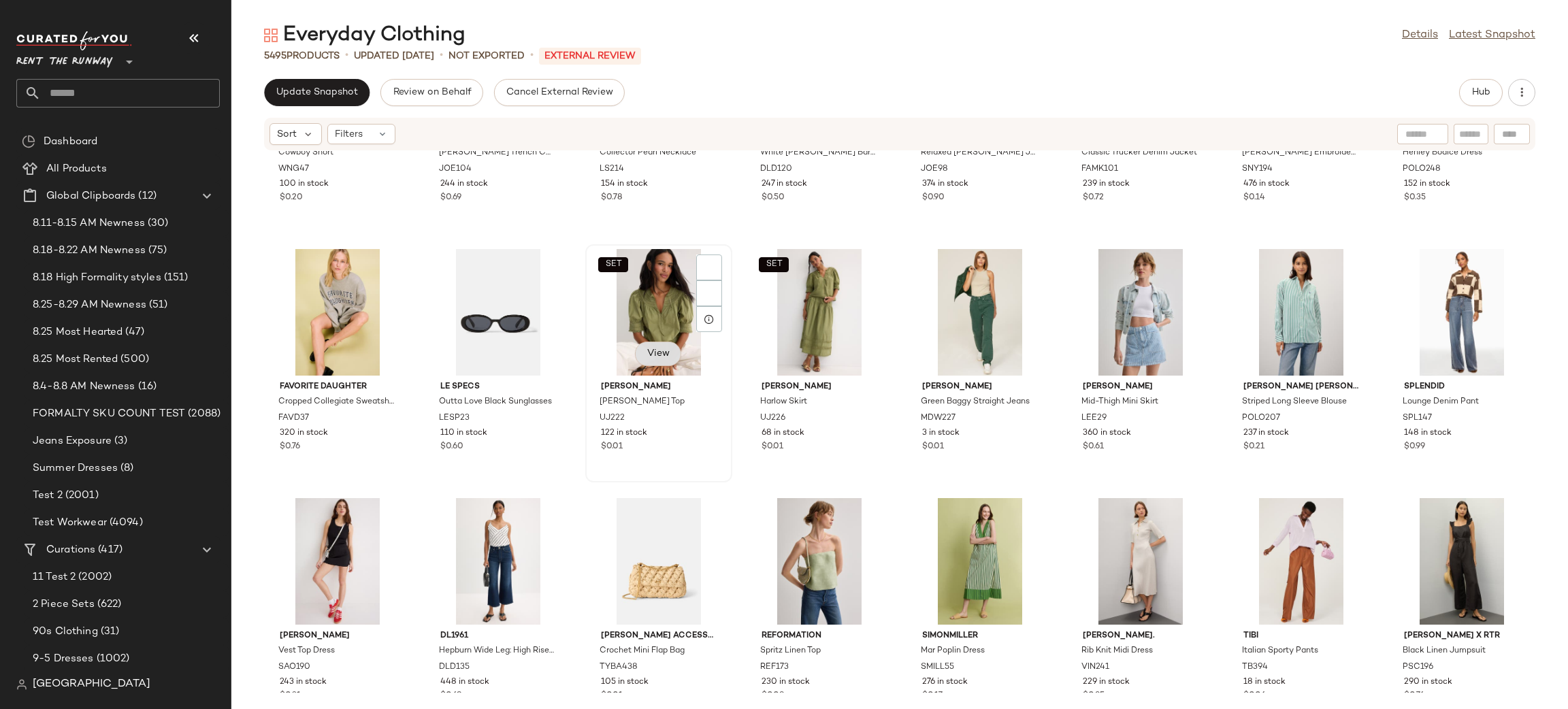
scroll to position [13372, 0]
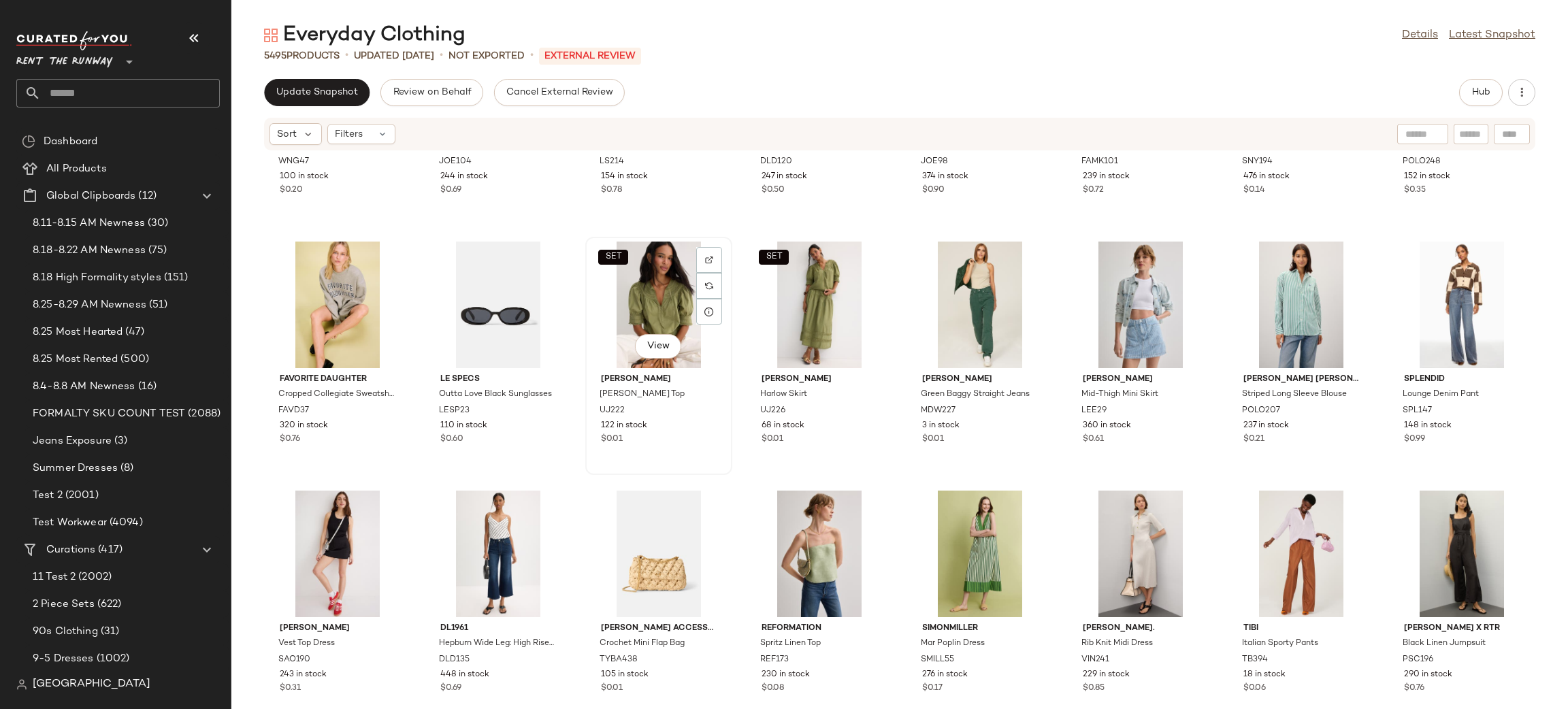
click at [639, 283] on div "SET View" at bounding box center [658, 305] width 137 height 127
click at [1484, 91] on span "Hub" at bounding box center [1480, 92] width 19 height 11
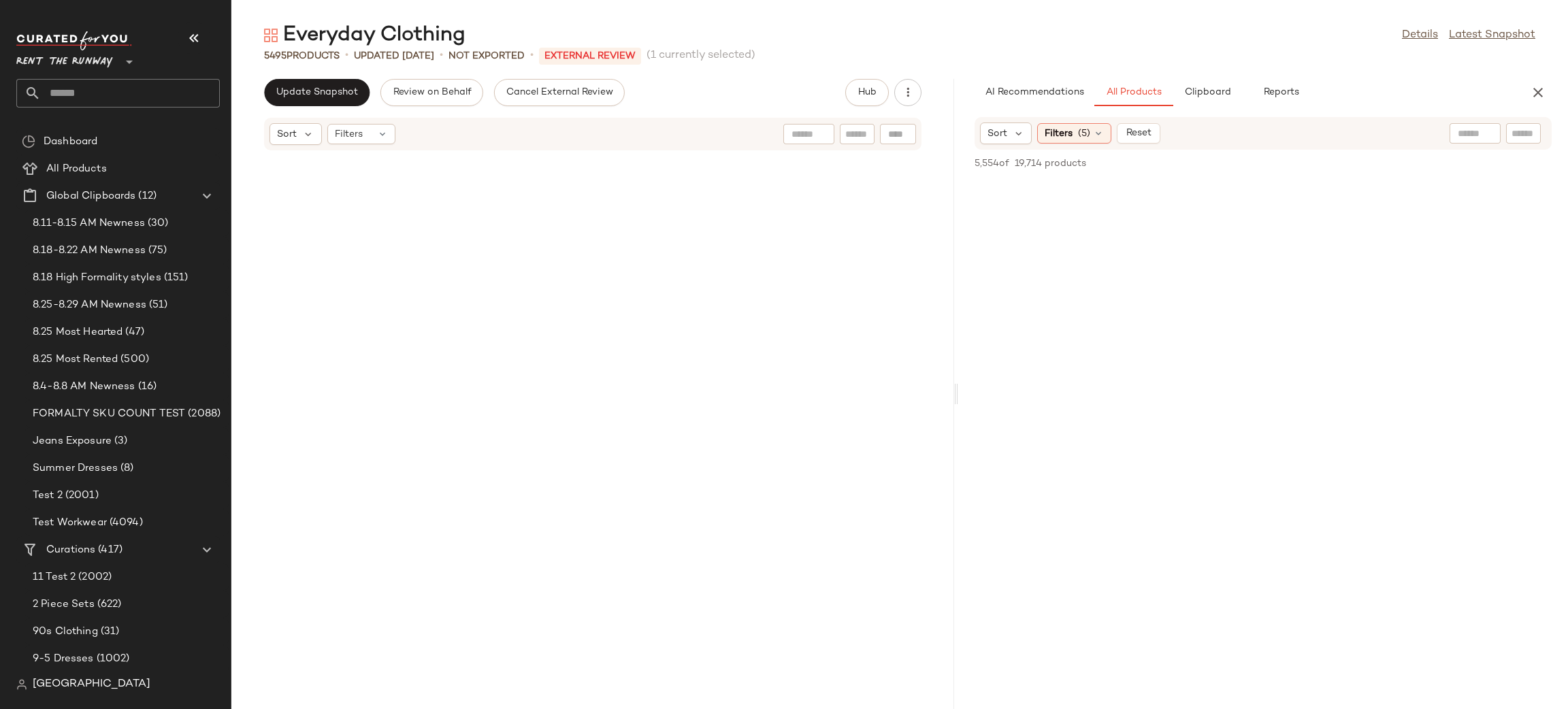
scroll to position [26639, 0]
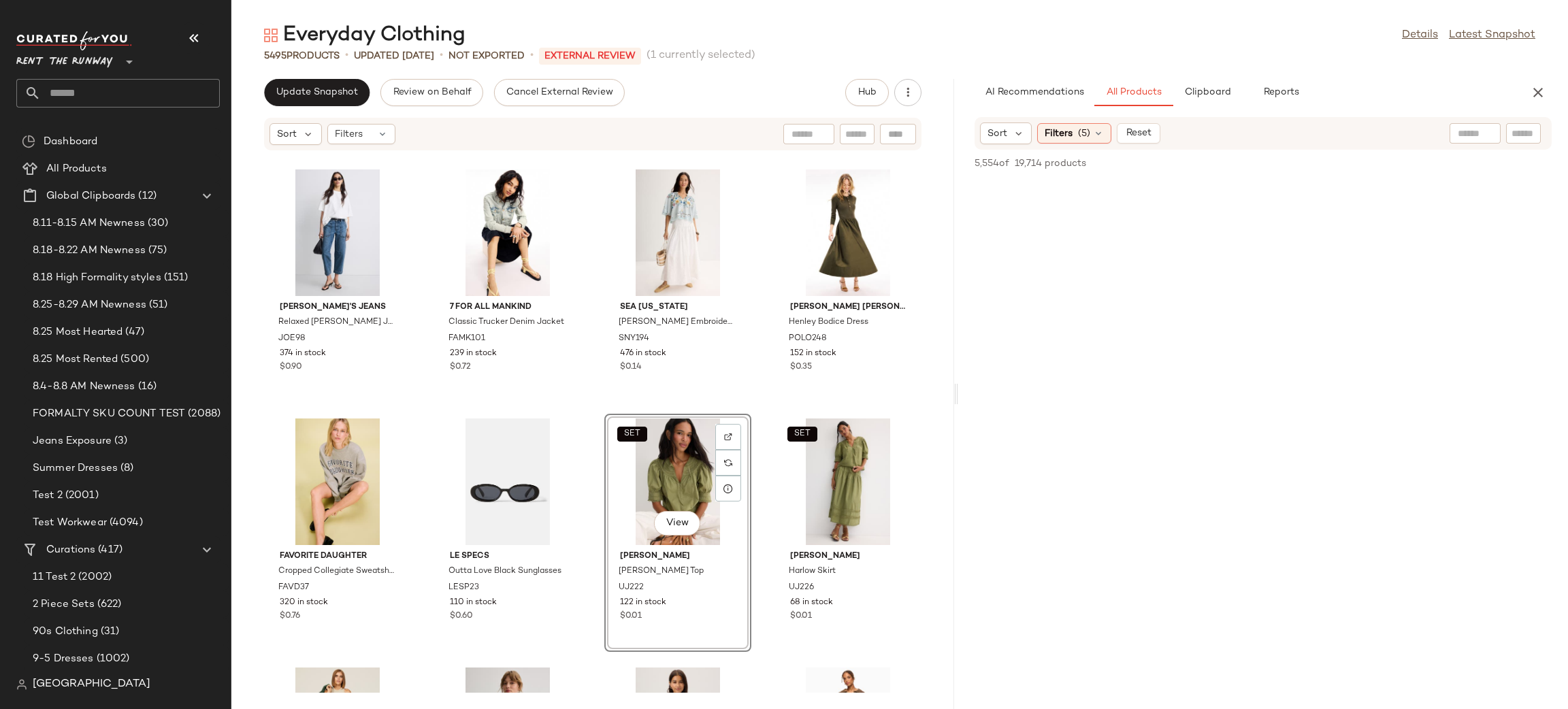
drag, startPoint x: 901, startPoint y: 286, endPoint x: 960, endPoint y: 285, distance: 59.0
click at [960, 285] on div "Everyday Clothing Details Latest Snapshot 5495 Products • updated Aug 25th • No…" at bounding box center [899, 365] width 1337 height 687
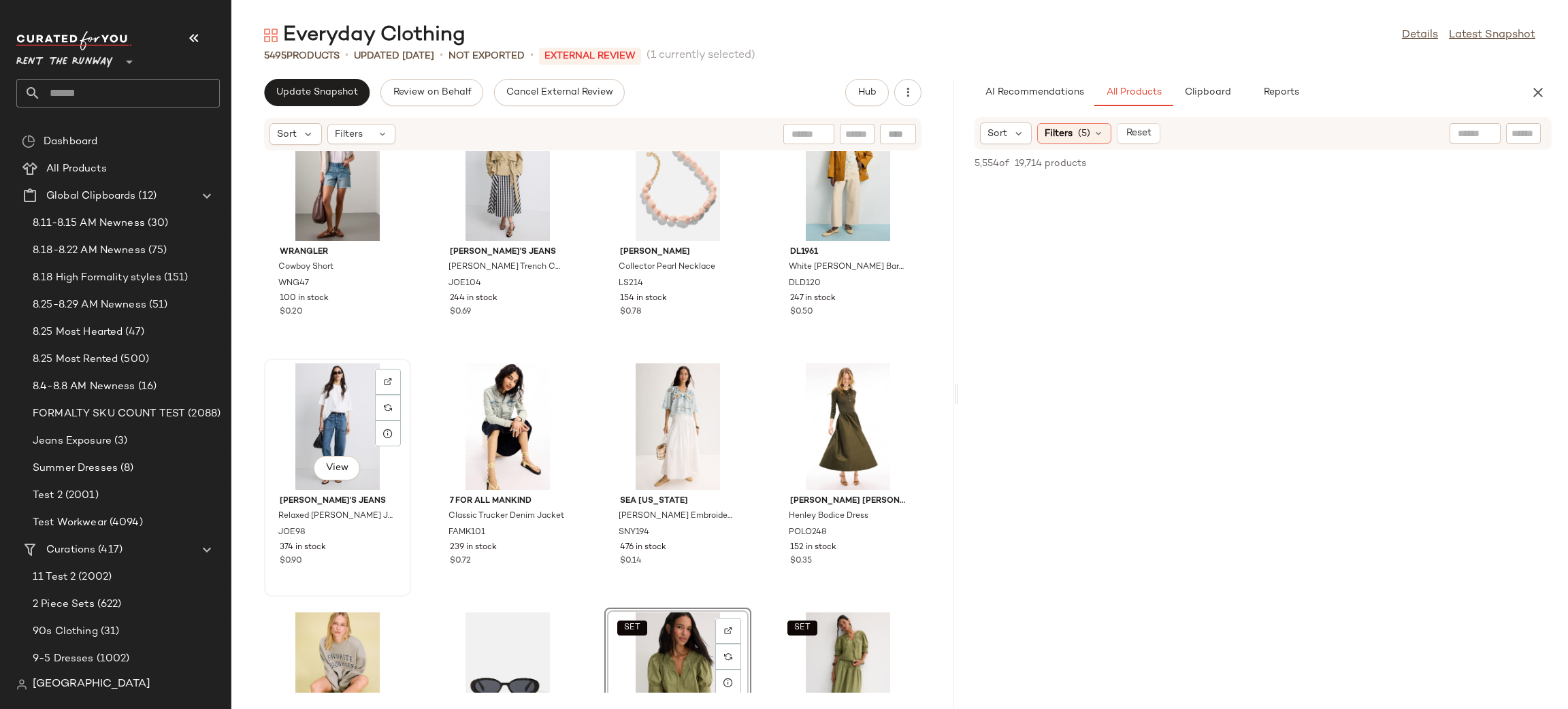
click at [317, 396] on div "View" at bounding box center [337, 427] width 137 height 127
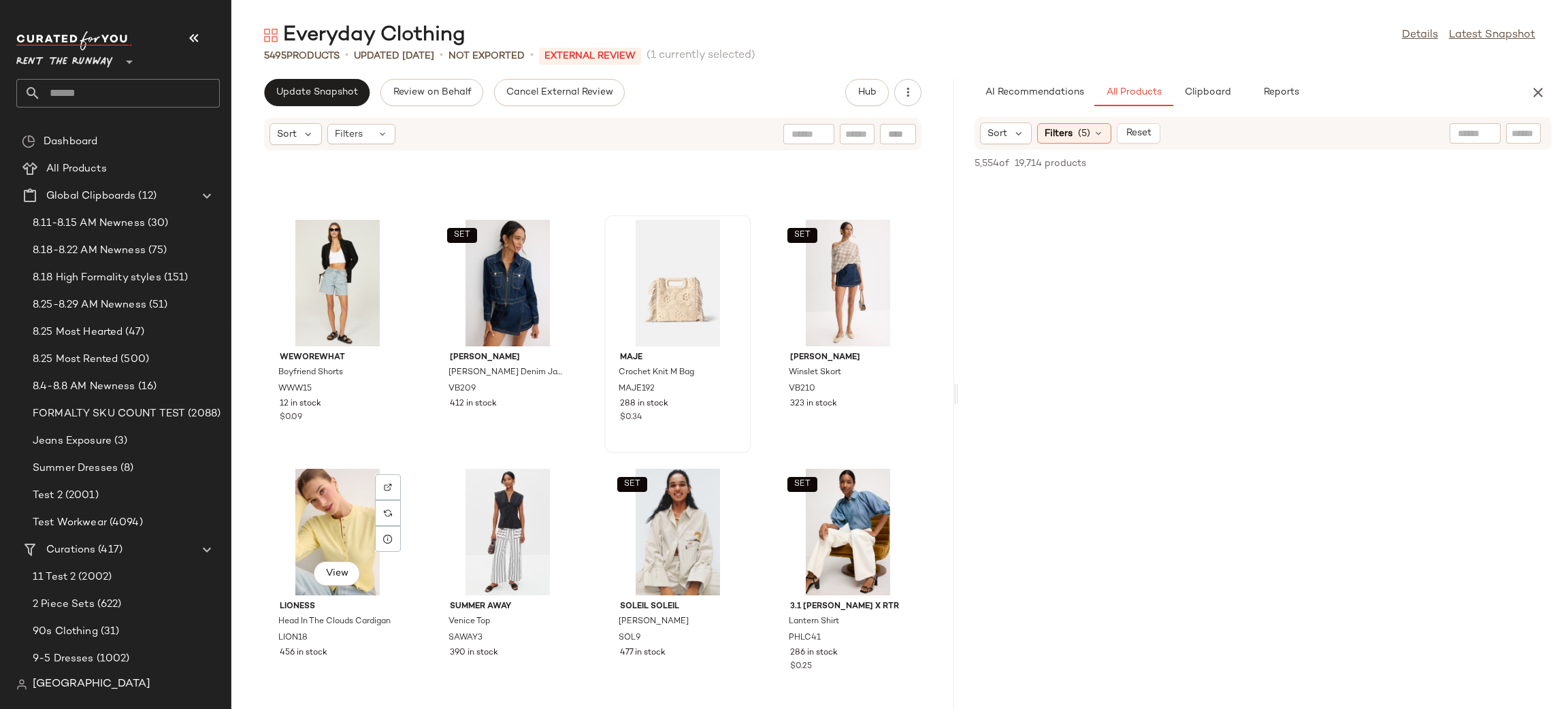
scroll to position [34053, 0]
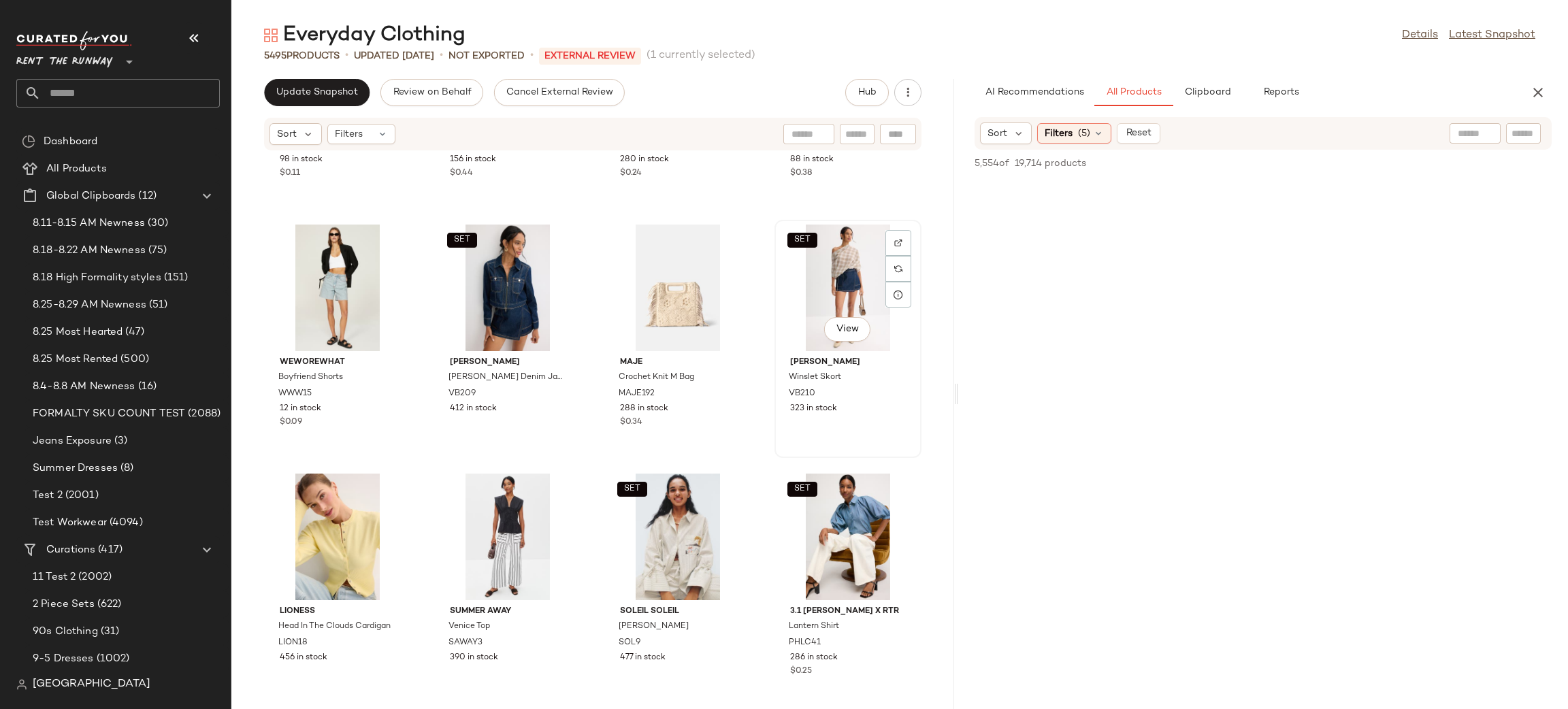
click at [837, 284] on div "SET View" at bounding box center [847, 288] width 137 height 127
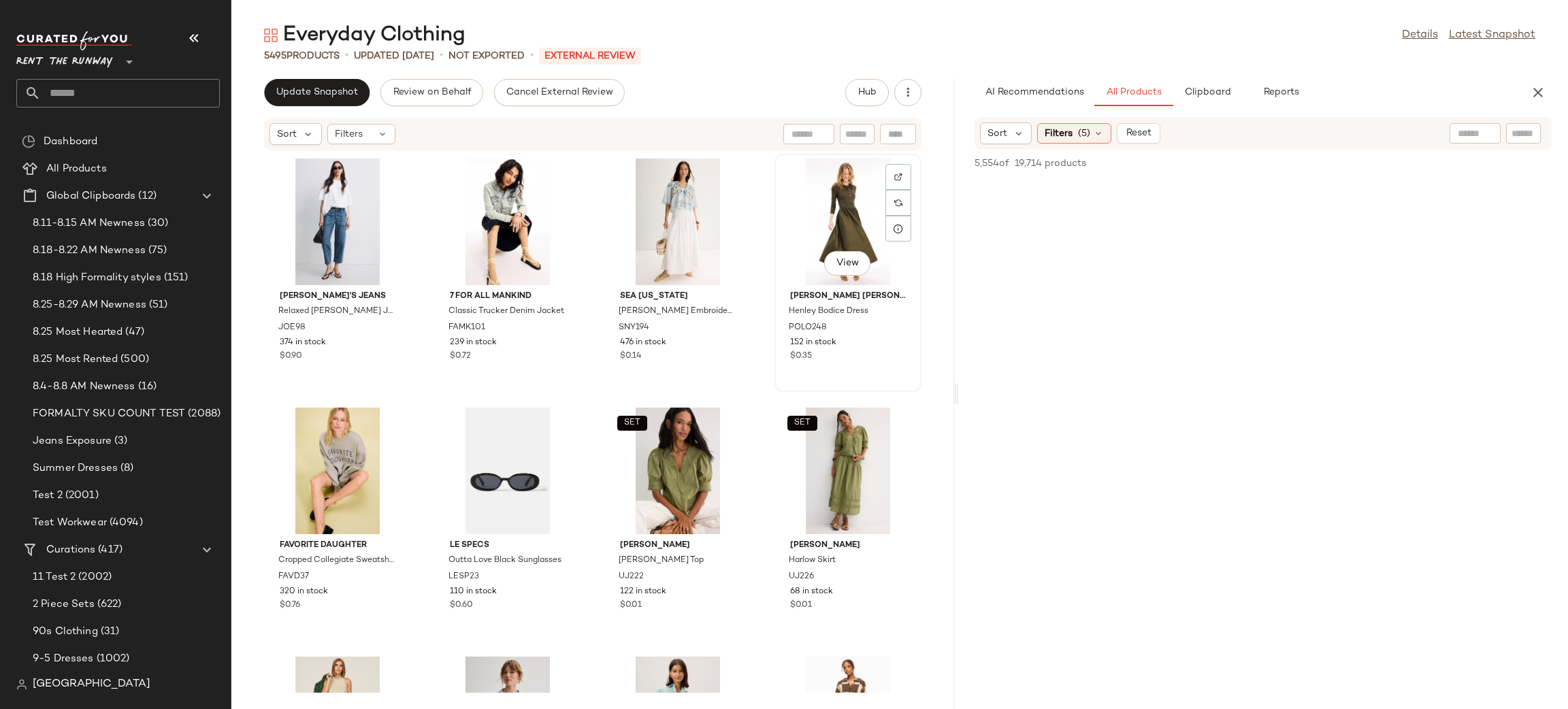
click at [816, 237] on div "View" at bounding box center [847, 221] width 137 height 127
click at [1532, 95] on icon "button" at bounding box center [1538, 92] width 16 height 16
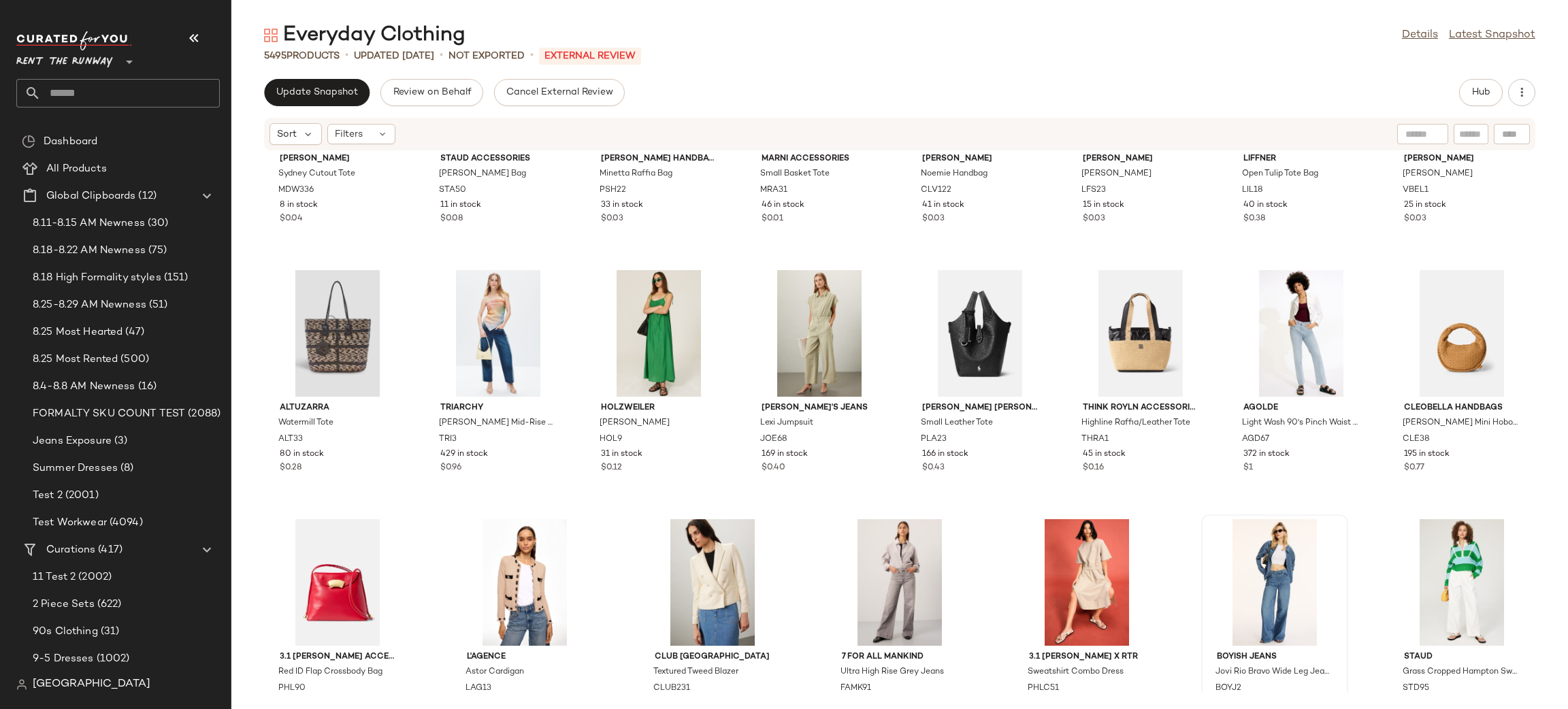
scroll to position [170429, 0]
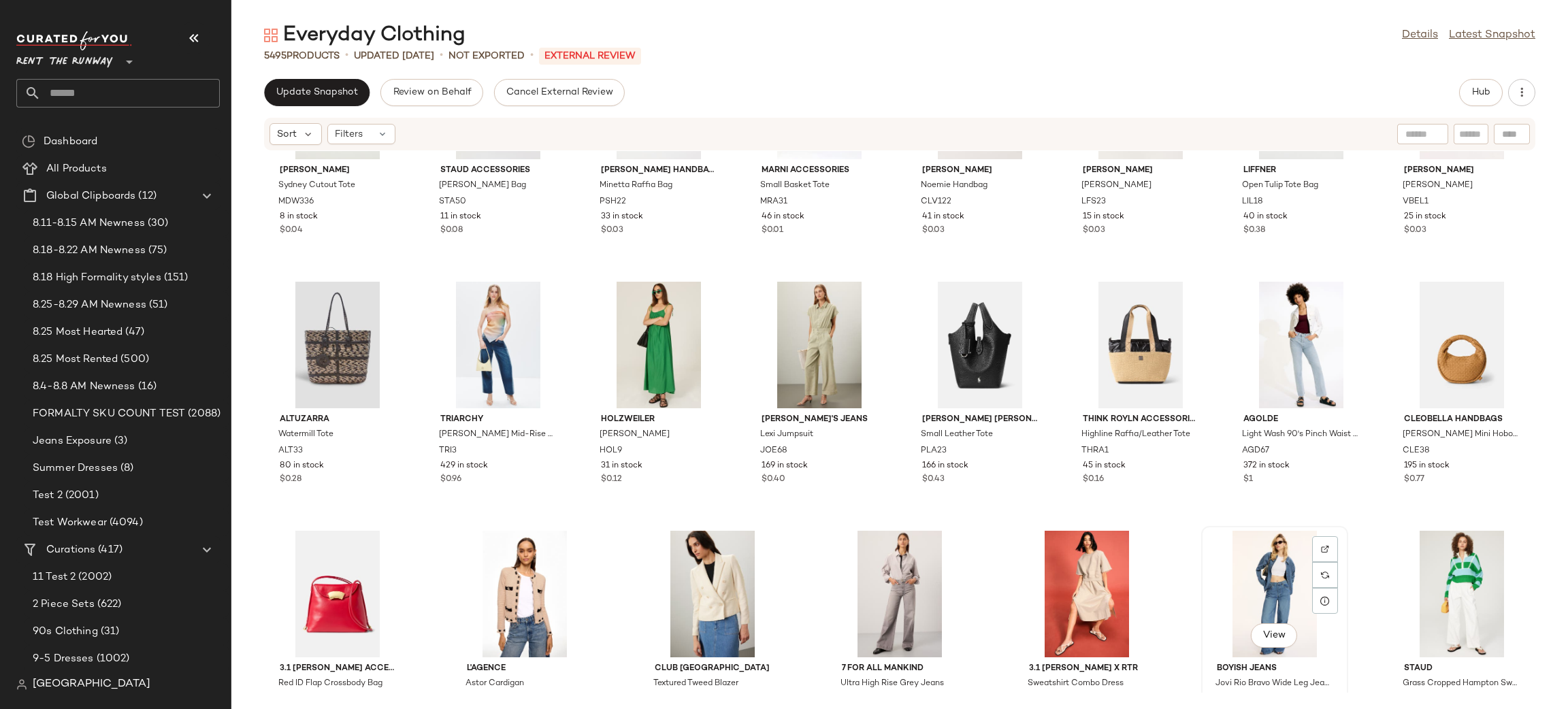
click at [1263, 552] on div "View" at bounding box center [1274, 594] width 137 height 127
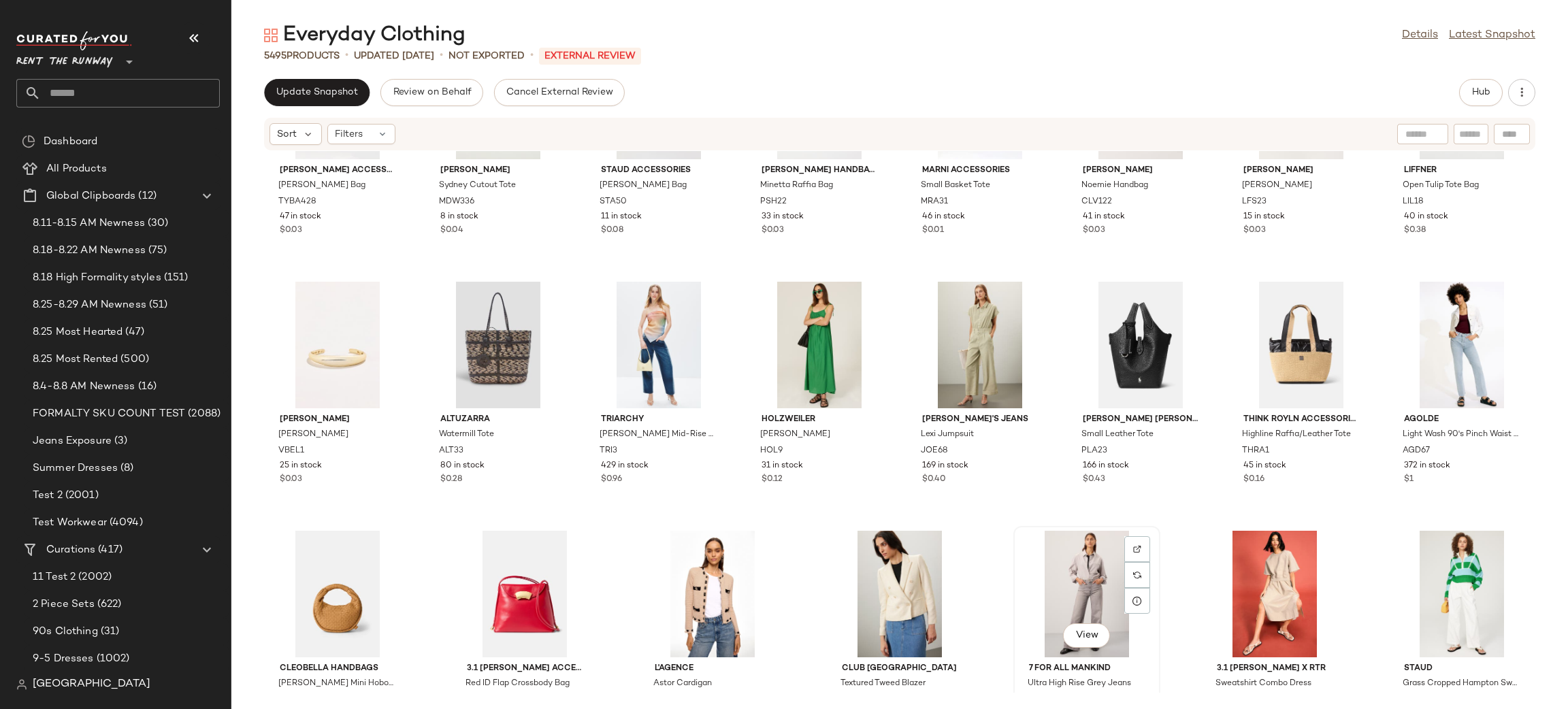
click at [1043, 561] on div "View" at bounding box center [1086, 594] width 137 height 127
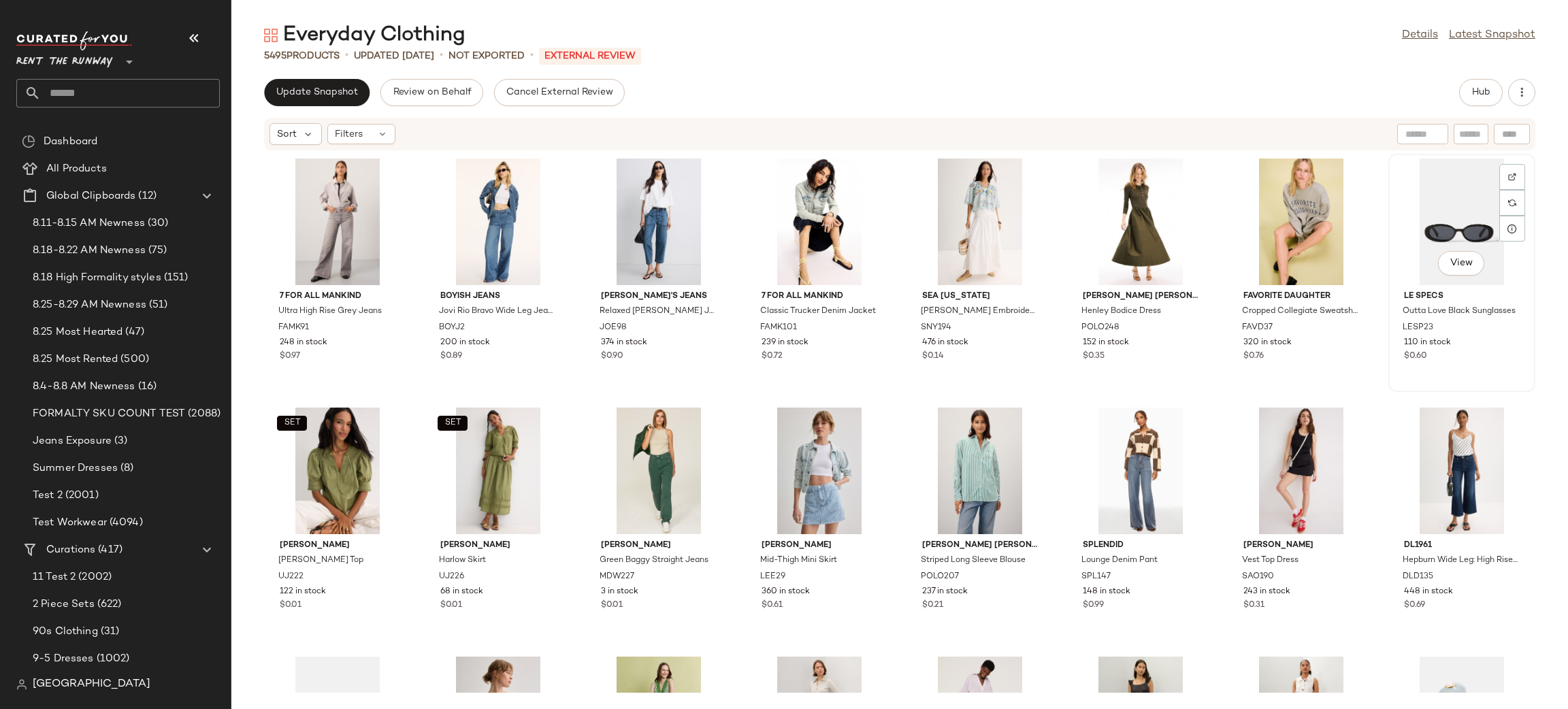
click at [1431, 217] on div "View" at bounding box center [1461, 221] width 137 height 127
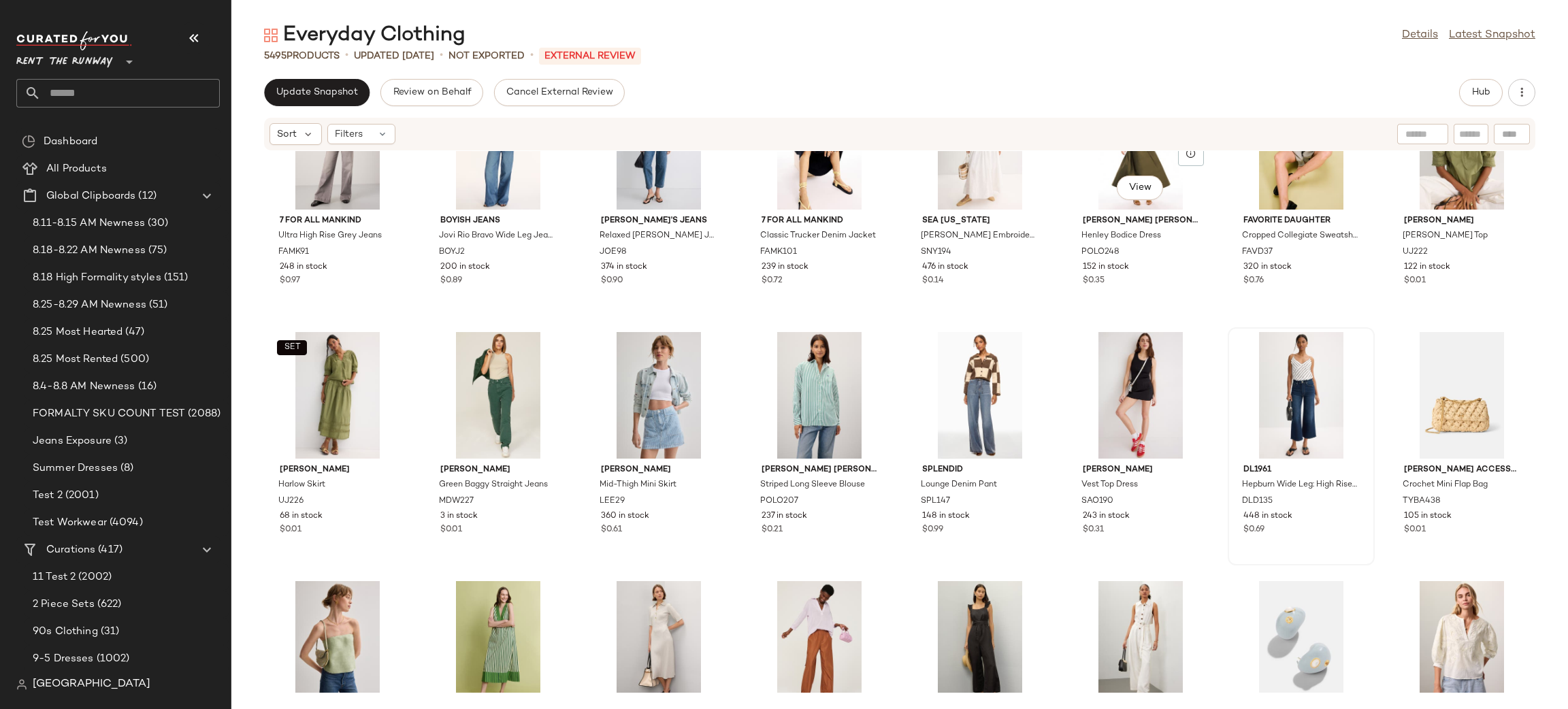
scroll to position [289, 0]
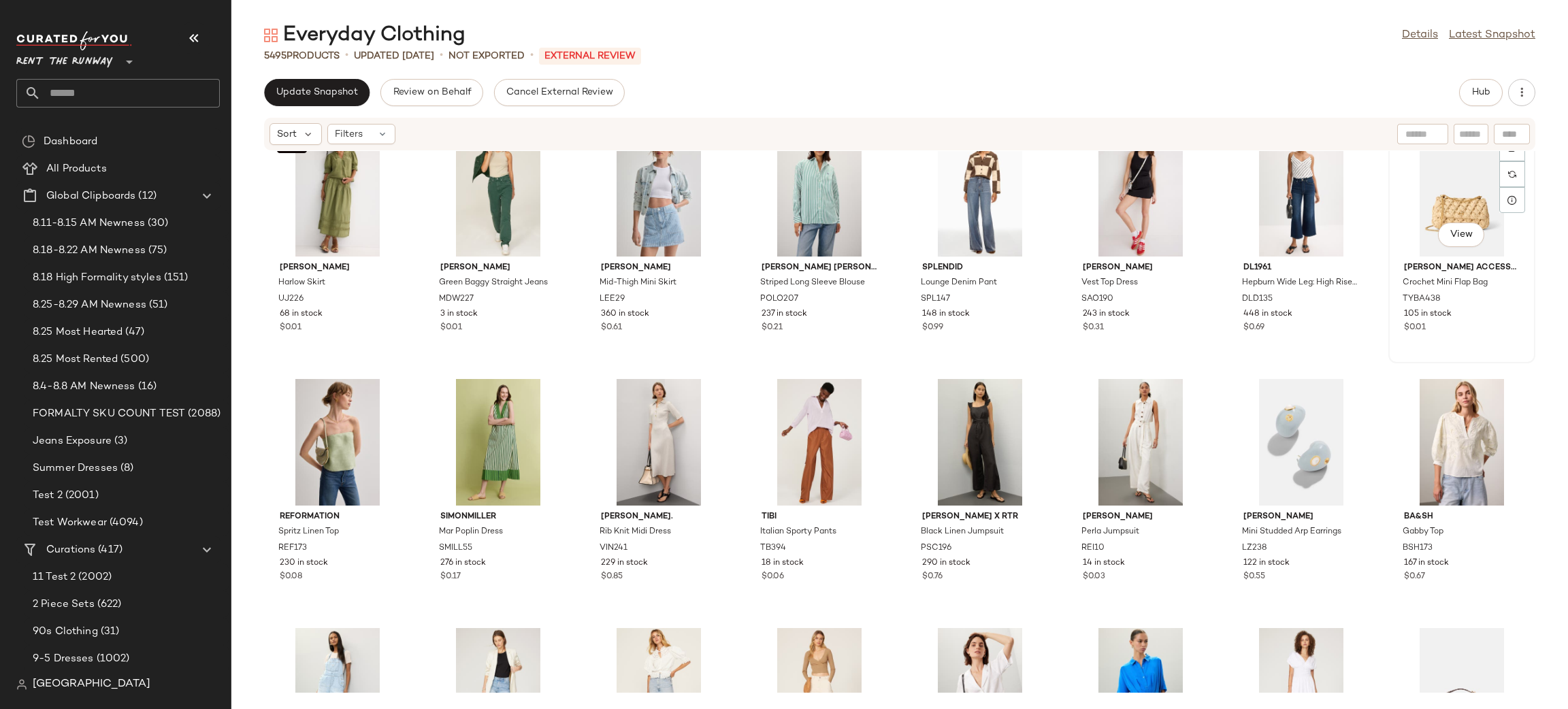
click at [1429, 194] on div "View" at bounding box center [1461, 193] width 137 height 127
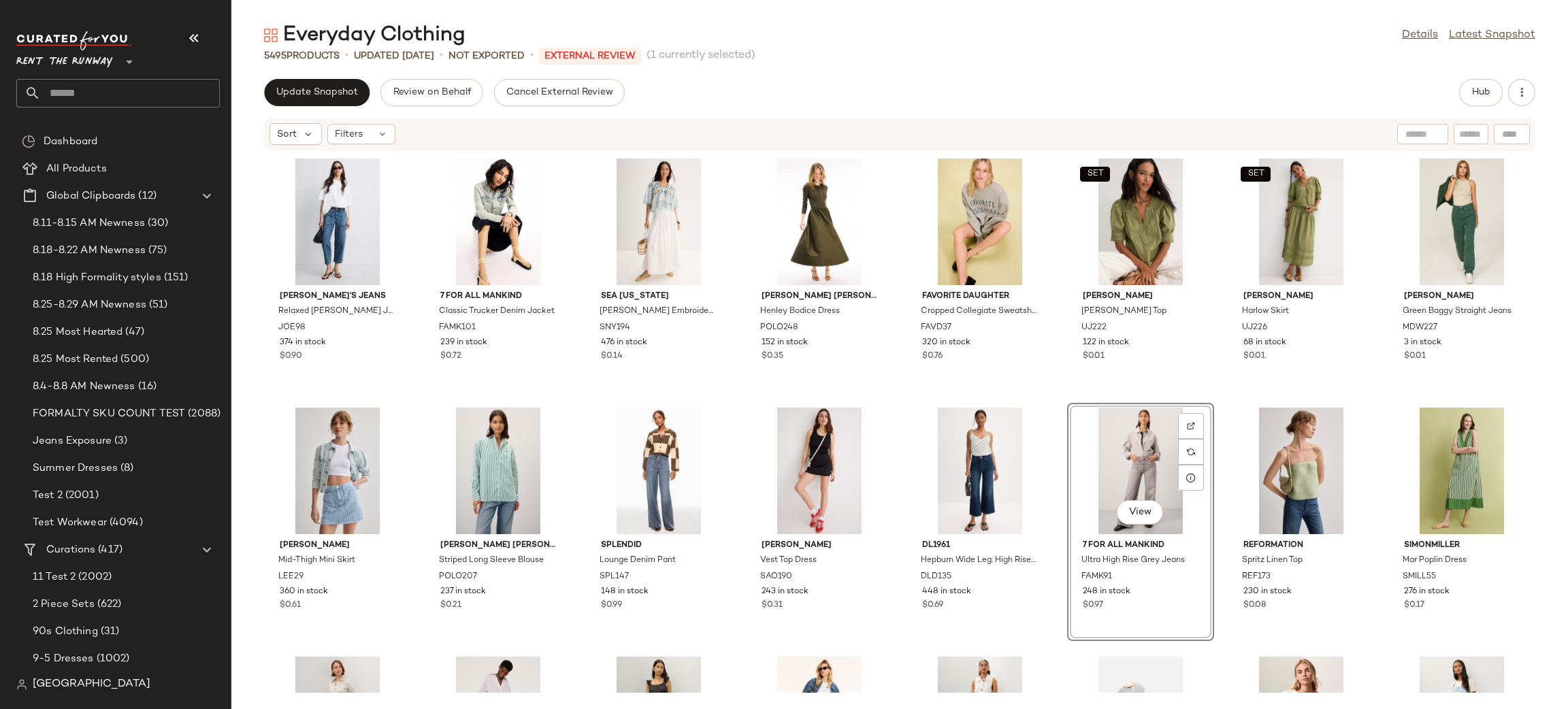
click at [1477, 76] on div "Everyday Clothing Details Latest Snapshot 5495 Products • updated Aug 25th • No…" at bounding box center [899, 365] width 1337 height 687
click at [1475, 90] on span "Hub" at bounding box center [1480, 92] width 19 height 11
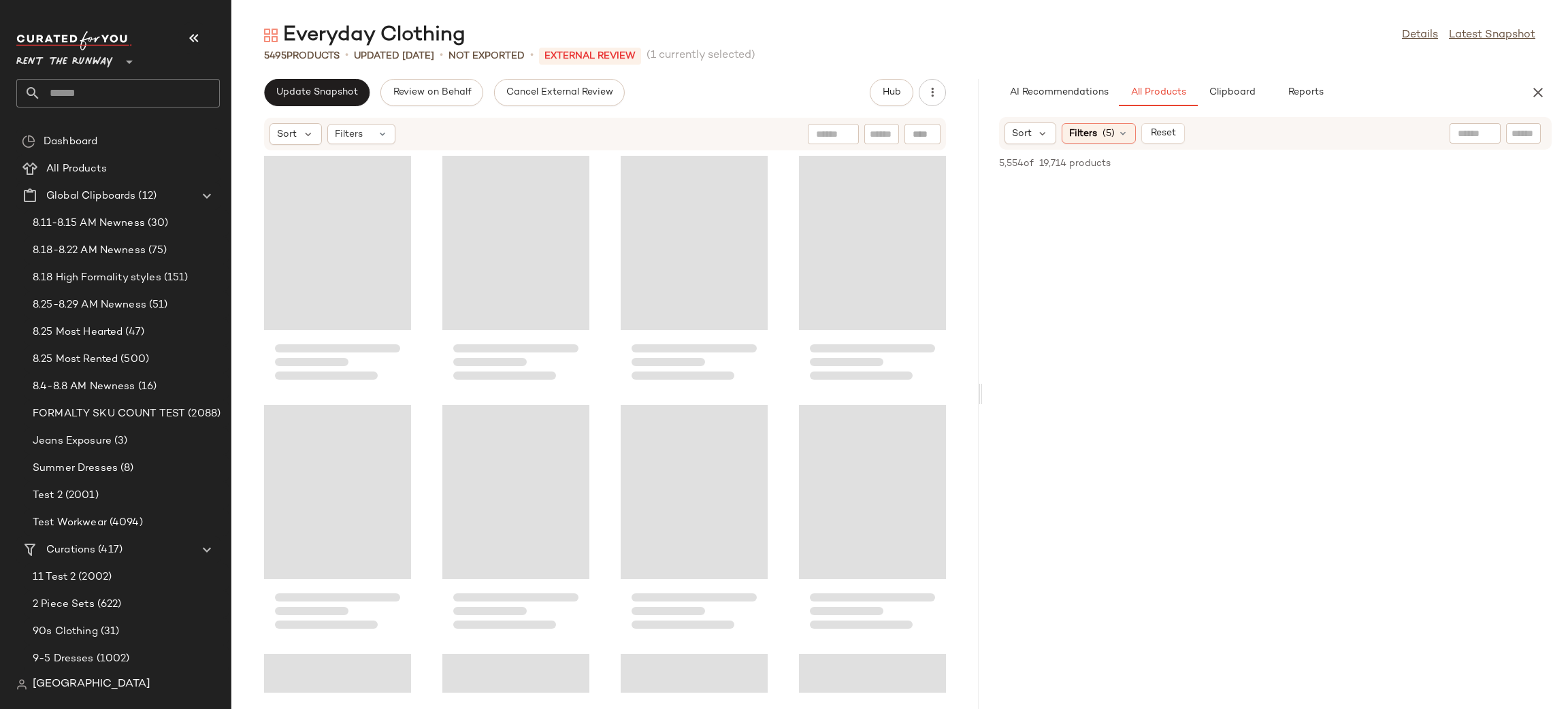
drag, startPoint x: 898, startPoint y: 259, endPoint x: 981, endPoint y: 254, distance: 83.2
click at [981, 254] on div "Everyday Clothing Details Latest Snapshot 5495 Products • updated Aug 25th • No…" at bounding box center [899, 365] width 1337 height 687
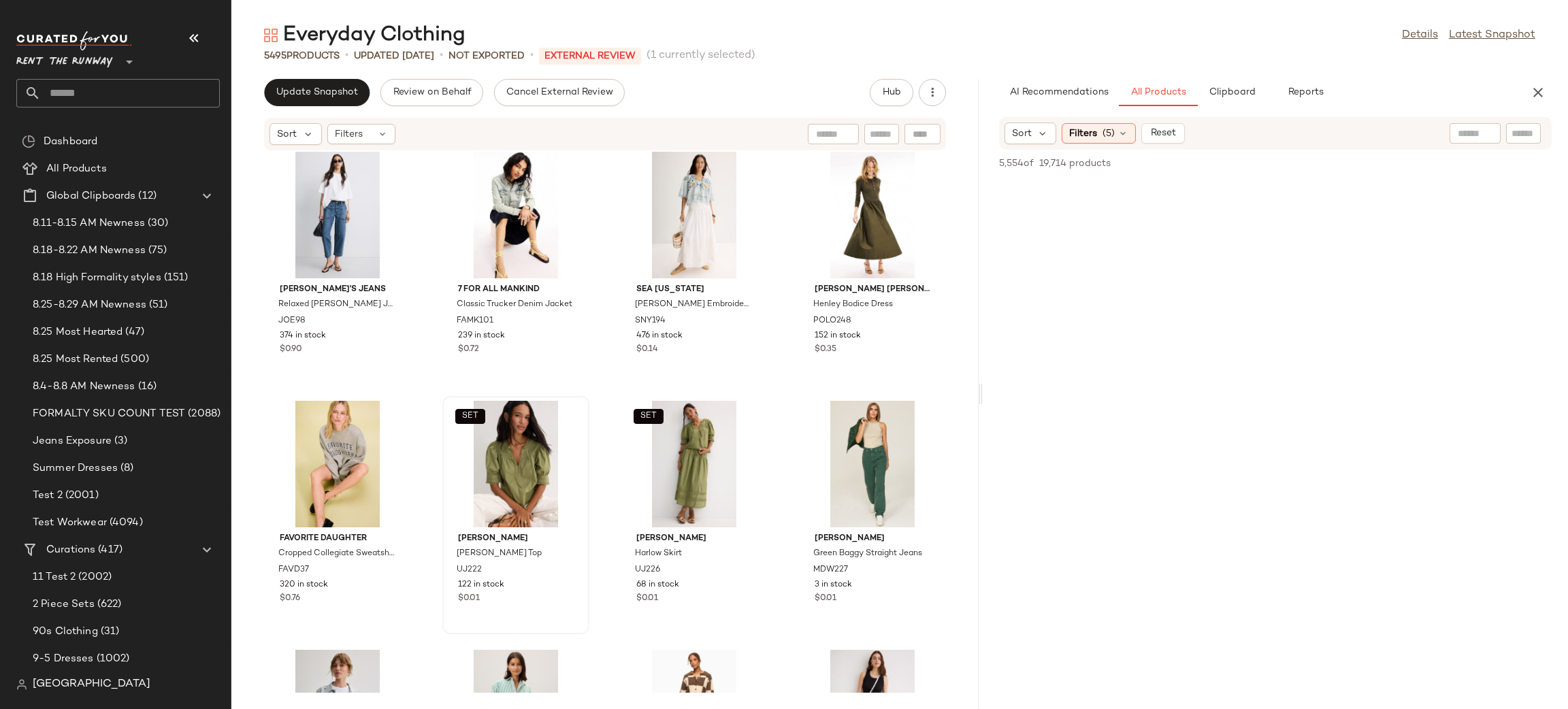
scroll to position [9, 0]
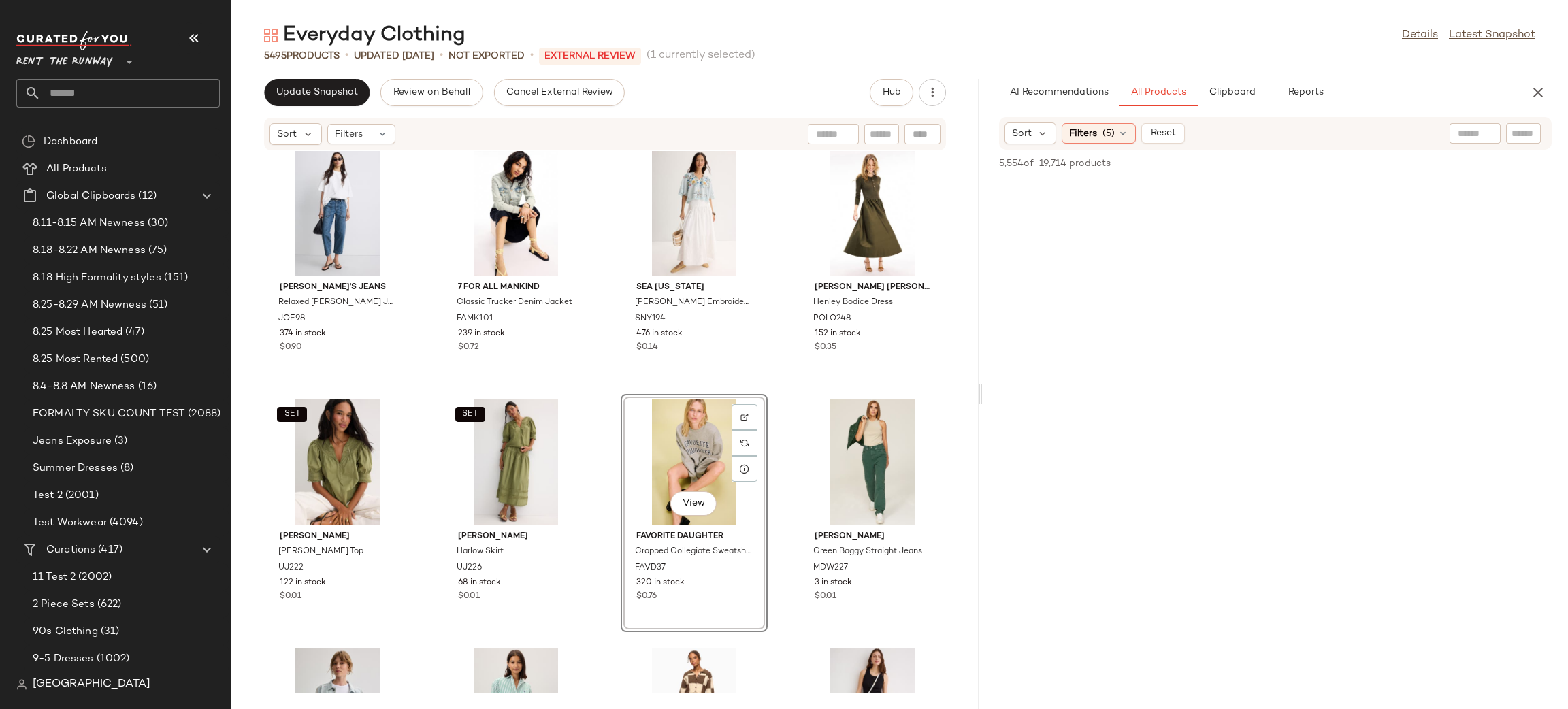
click at [784, 373] on div "Joe's Jeans Relaxed Carpenter Jeans JOE98 374 in stock $0.90 7 For All Mankind …" at bounding box center [605, 421] width 747 height 541
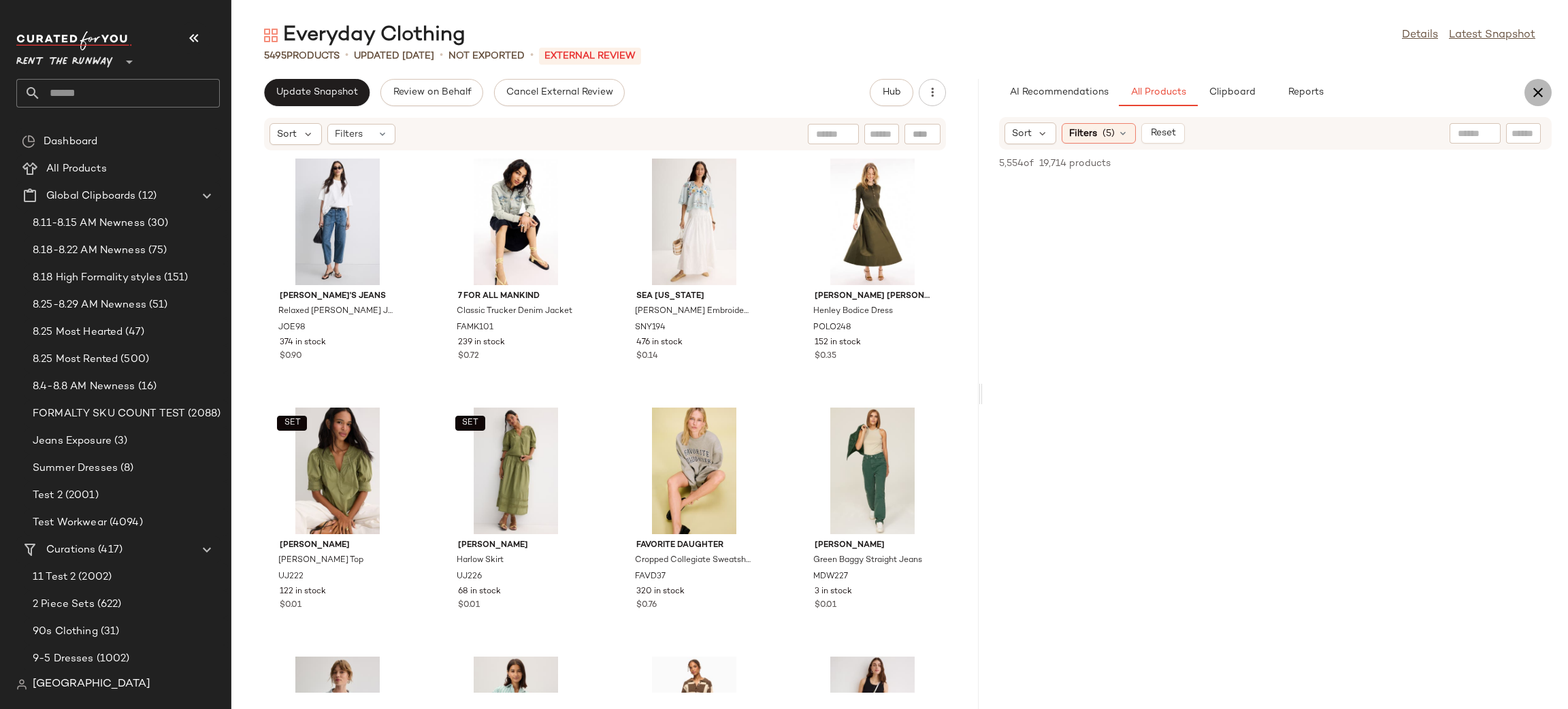
click at [1540, 94] on icon "button" at bounding box center [1538, 92] width 16 height 16
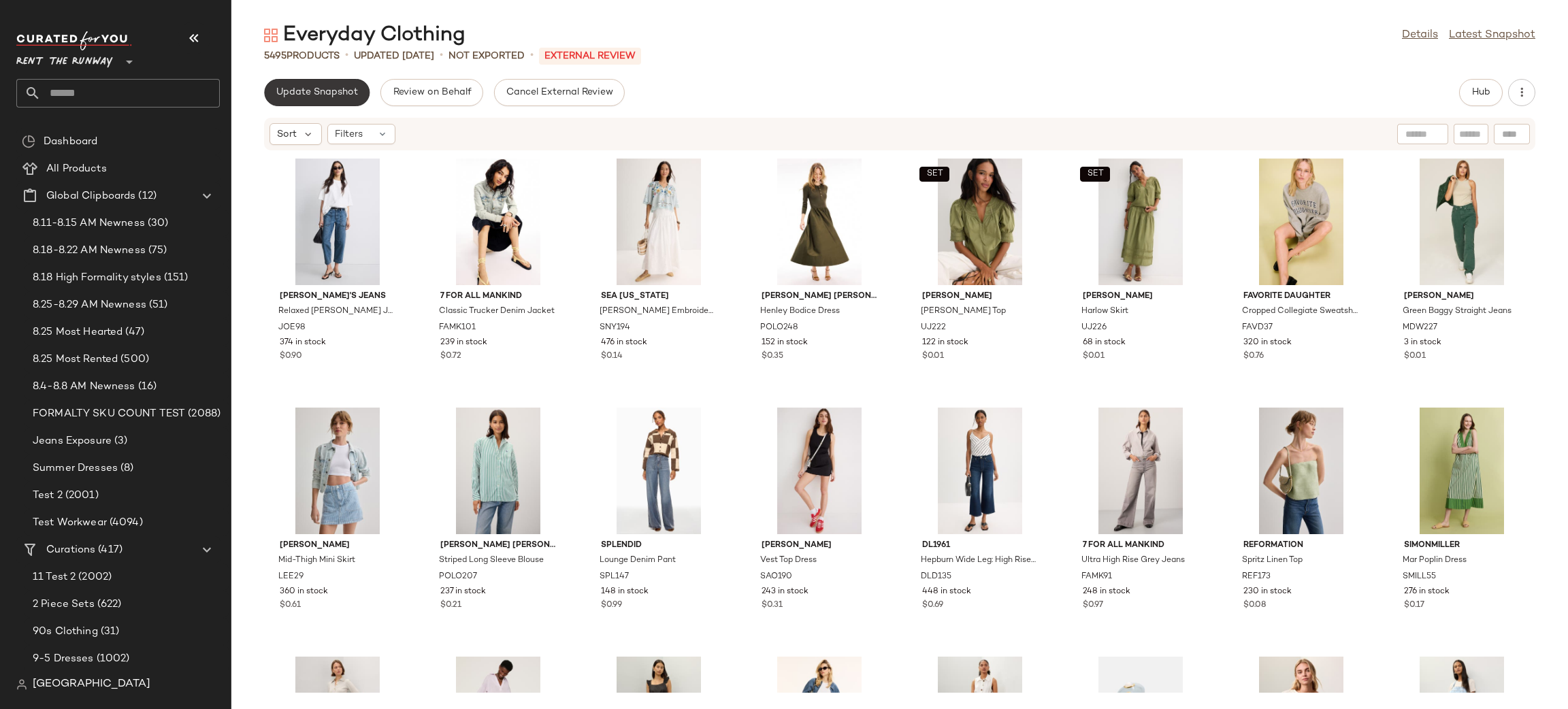
click at [336, 79] on button "Update Snapshot" at bounding box center [317, 92] width 106 height 28
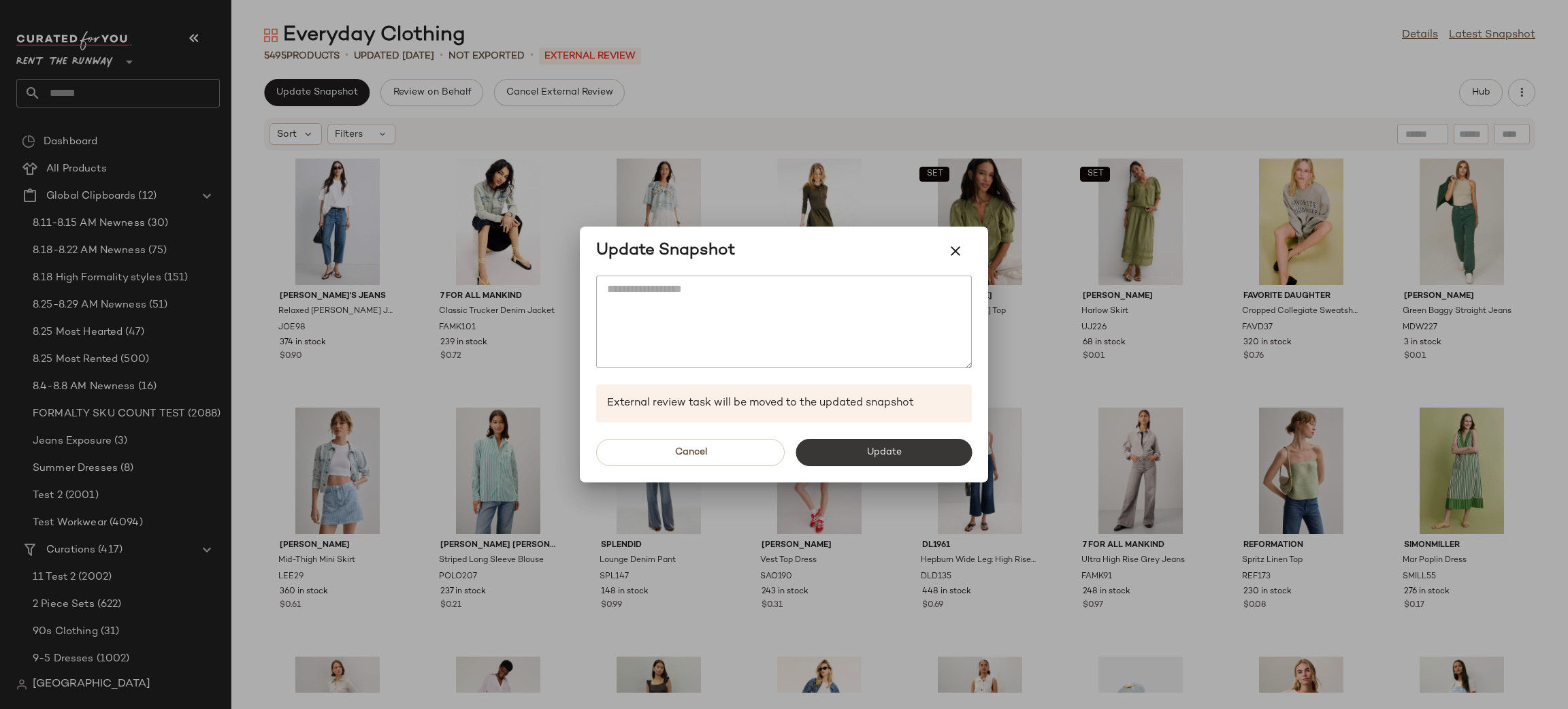
click at [919, 447] on button "Update" at bounding box center [883, 453] width 176 height 28
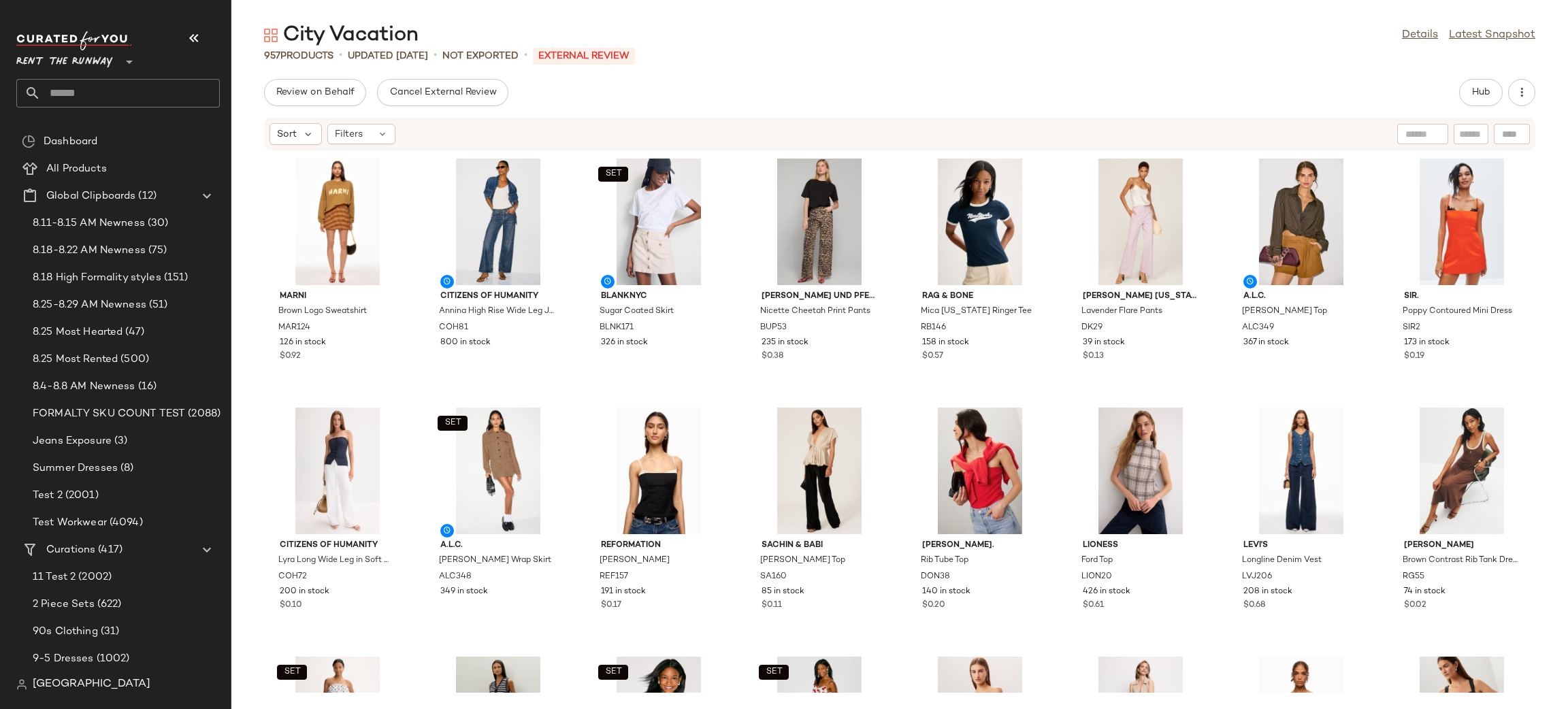
click at [924, 32] on div "City Vacation Details Latest Snapshot" at bounding box center [899, 36] width 1337 height 28
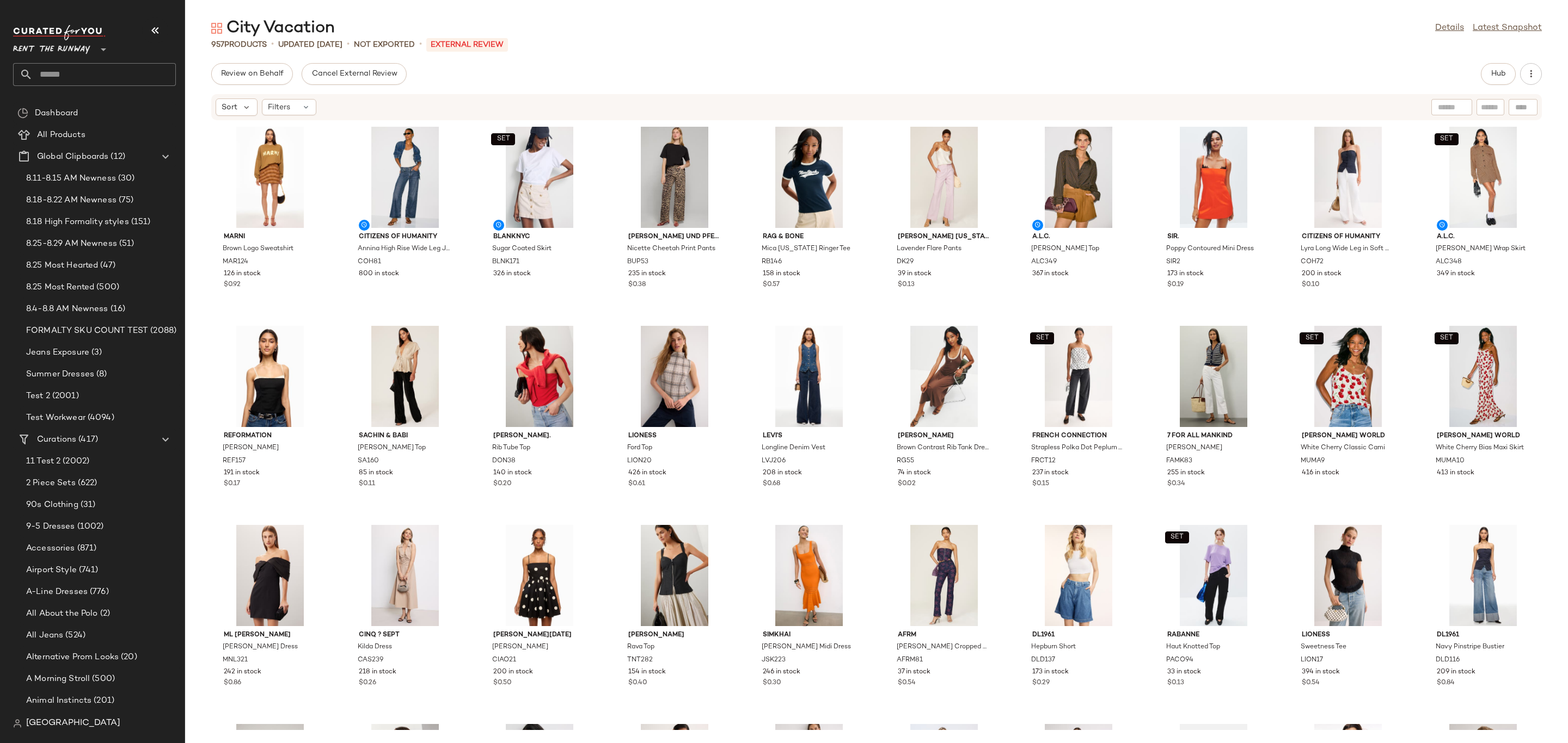
click at [1254, 76] on div "Hub" at bounding box center [1499, 74] width 35 height 22
click at [1254, 71] on button "Hub" at bounding box center [1499, 74] width 35 height 22
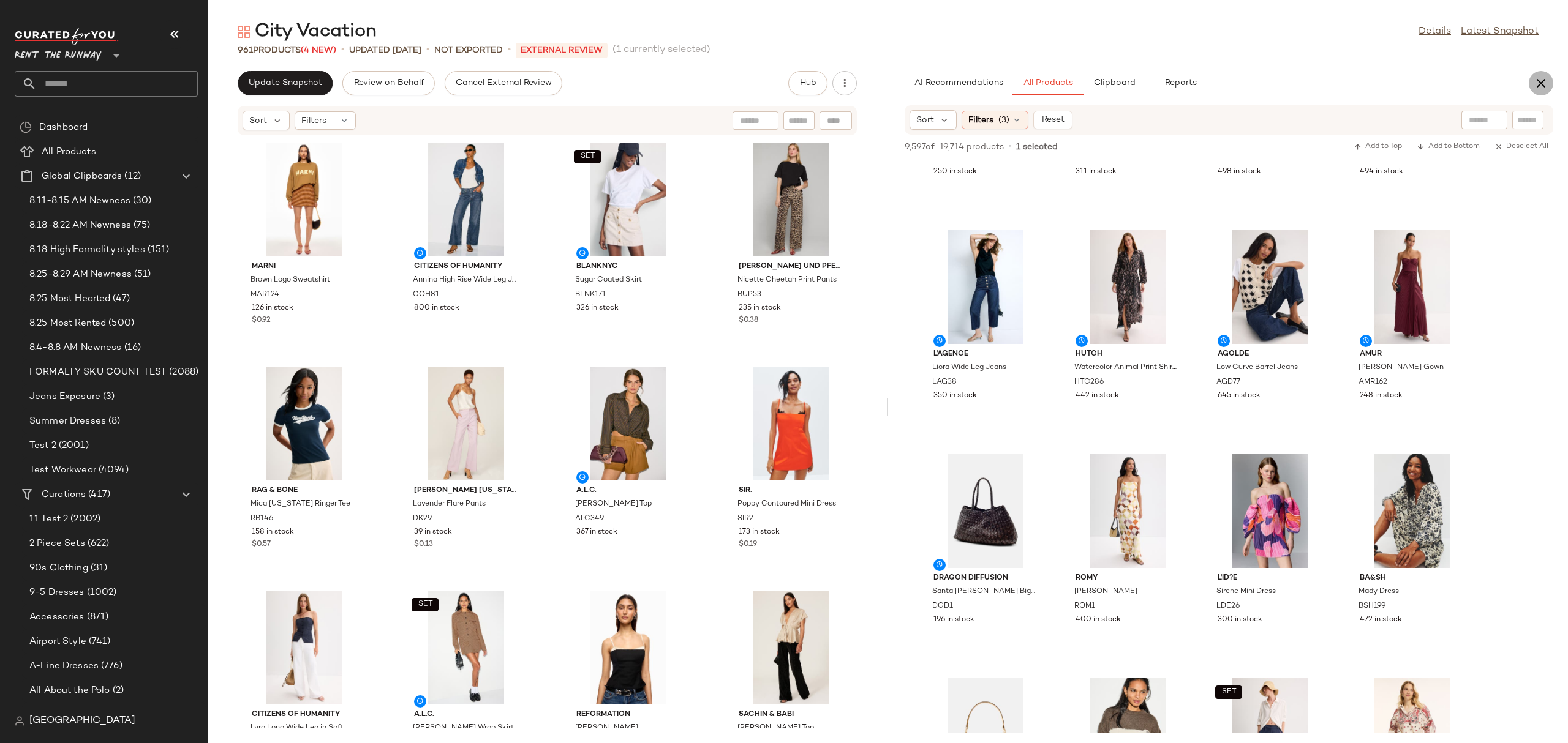
click at [1410, 77] on icon "button" at bounding box center [1541, 83] width 15 height 15
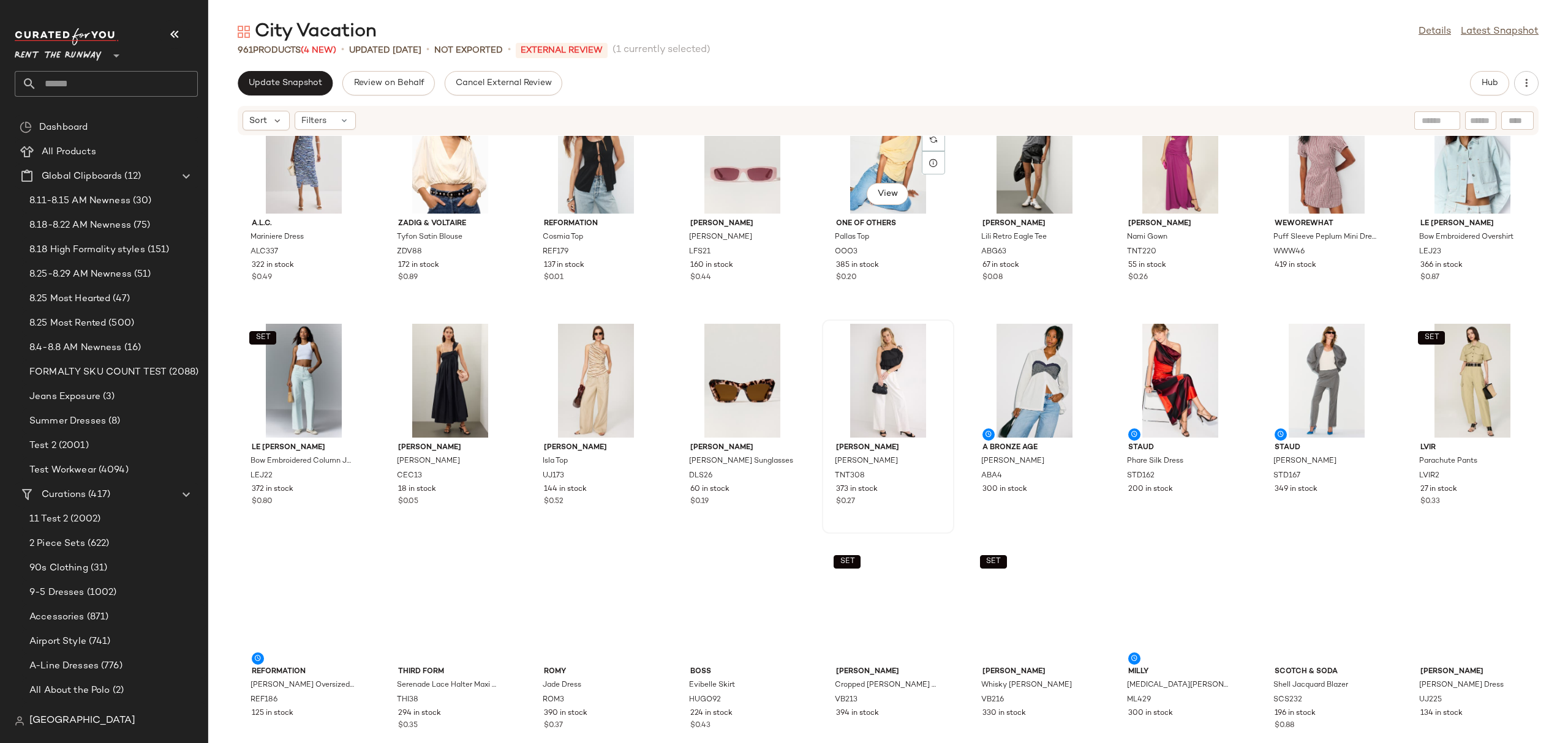
scroll to position [1398, 0]
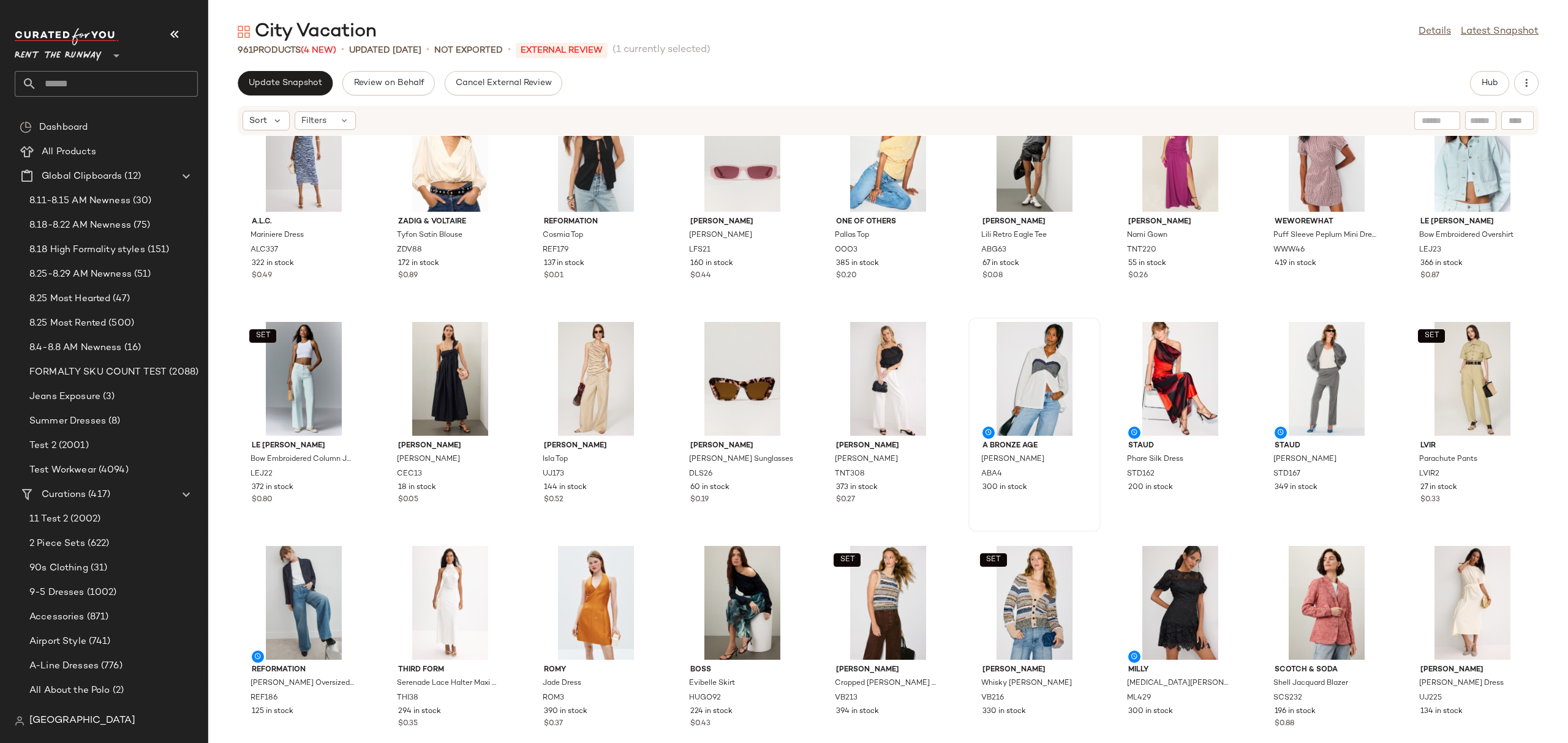
click at [996, 347] on div at bounding box center [1034, 379] width 123 height 114
click at [1410, 85] on button "Hub" at bounding box center [1489, 83] width 39 height 25
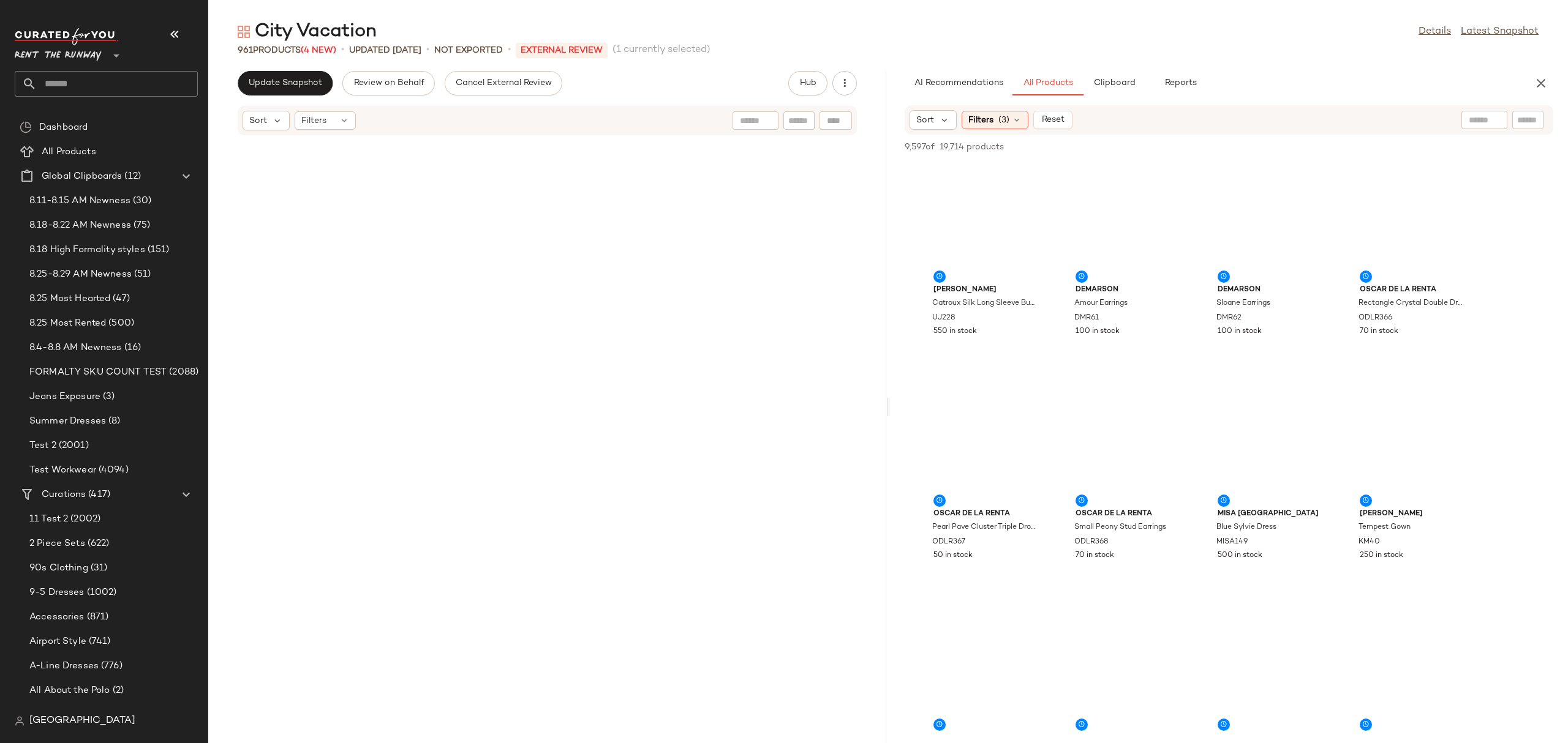
scroll to position [3584, 0]
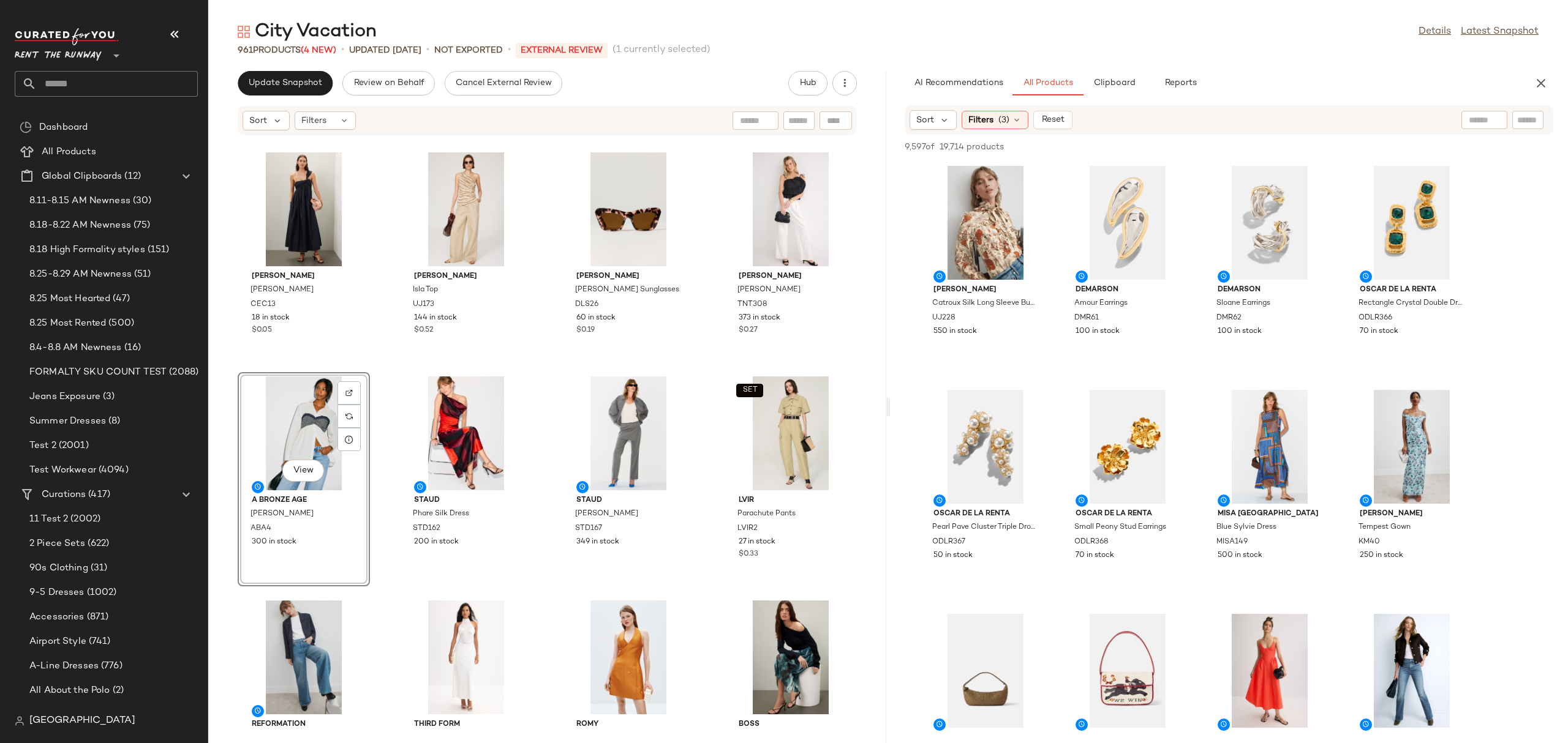
click at [303, 418] on div "View" at bounding box center [303, 434] width 123 height 114
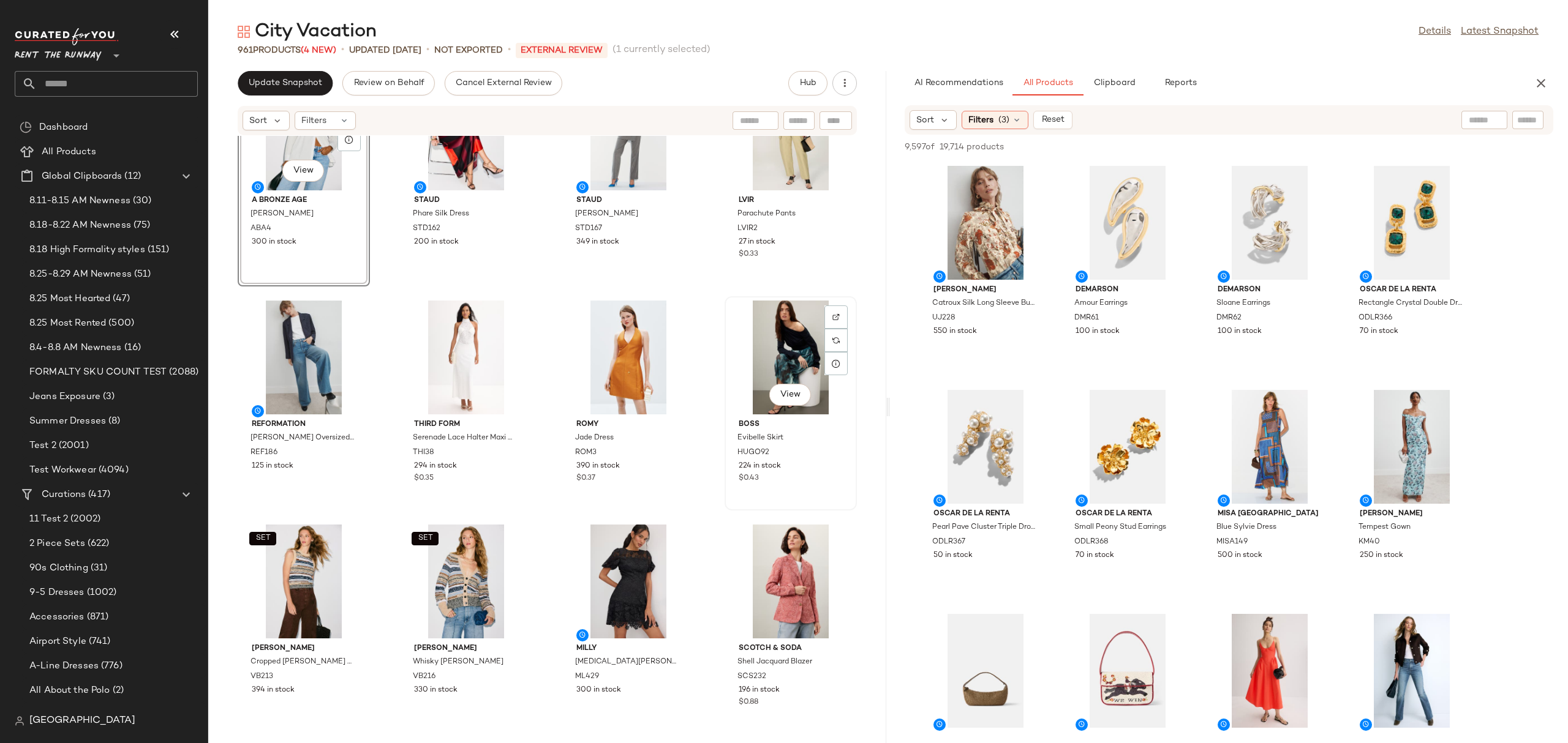
scroll to position [3884, 0]
click at [801, 323] on div "View" at bounding box center [790, 358] width 123 height 114
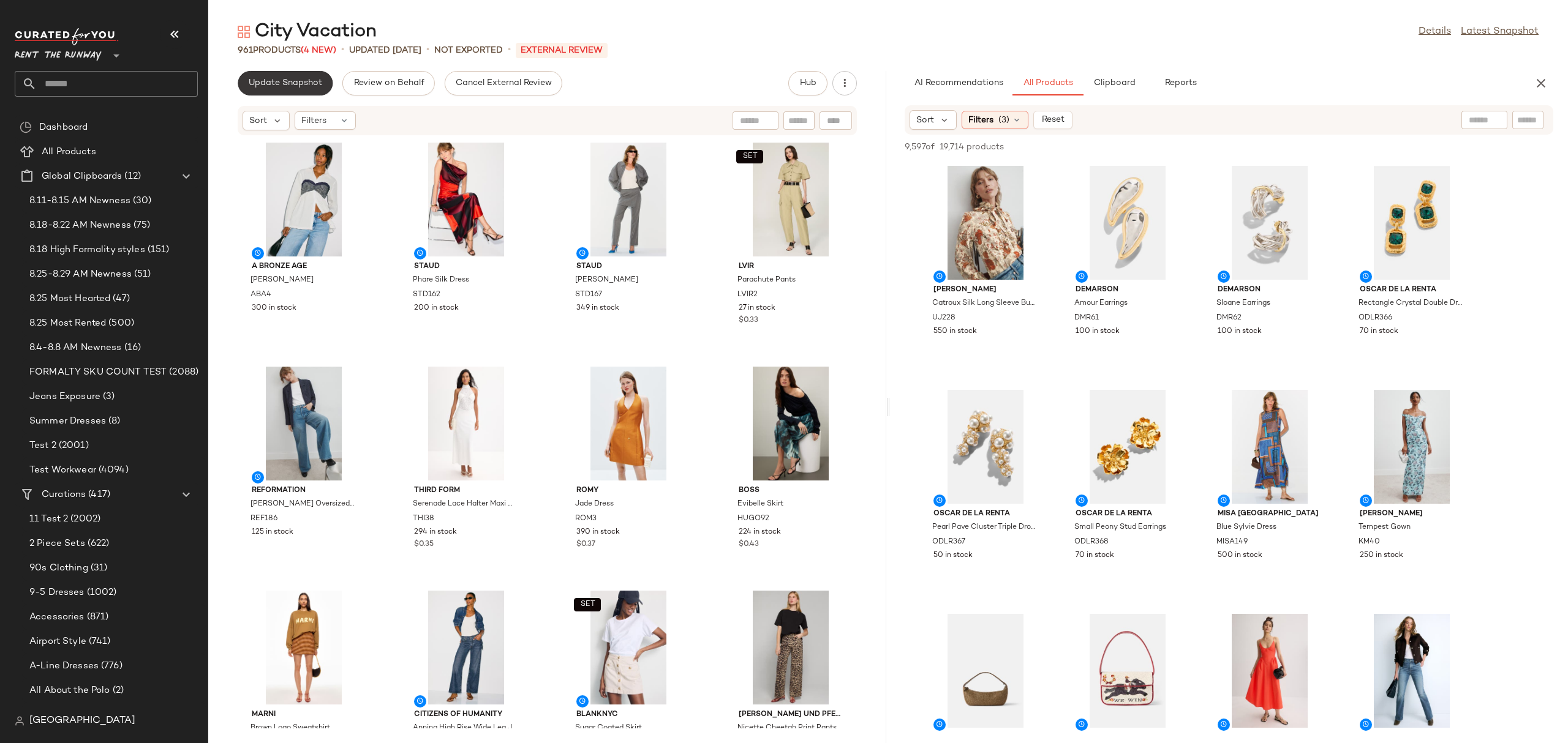
click at [264, 85] on span "Update Snapshot" at bounding box center [285, 82] width 74 height 9
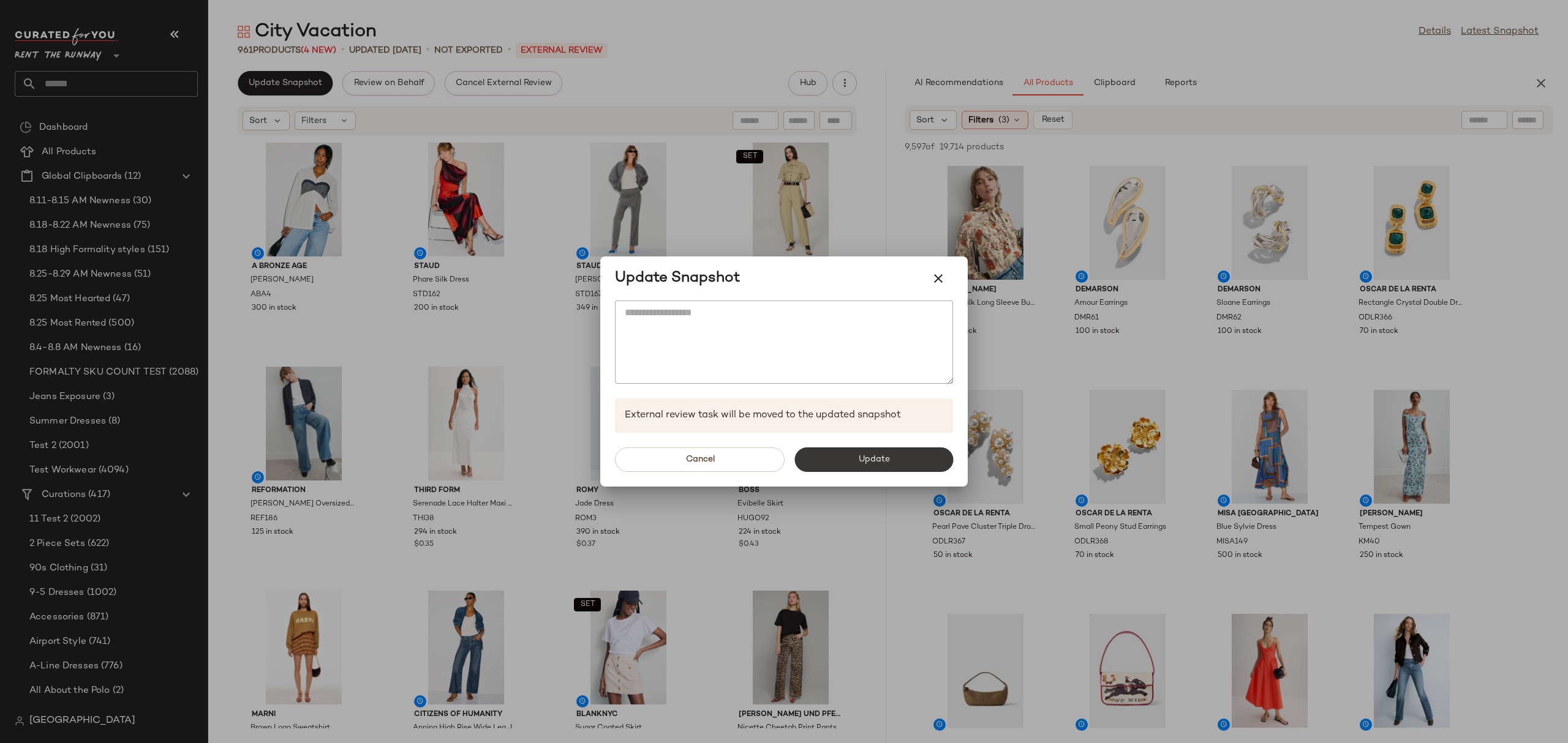
click at [863, 452] on button "Update" at bounding box center [873, 460] width 158 height 25
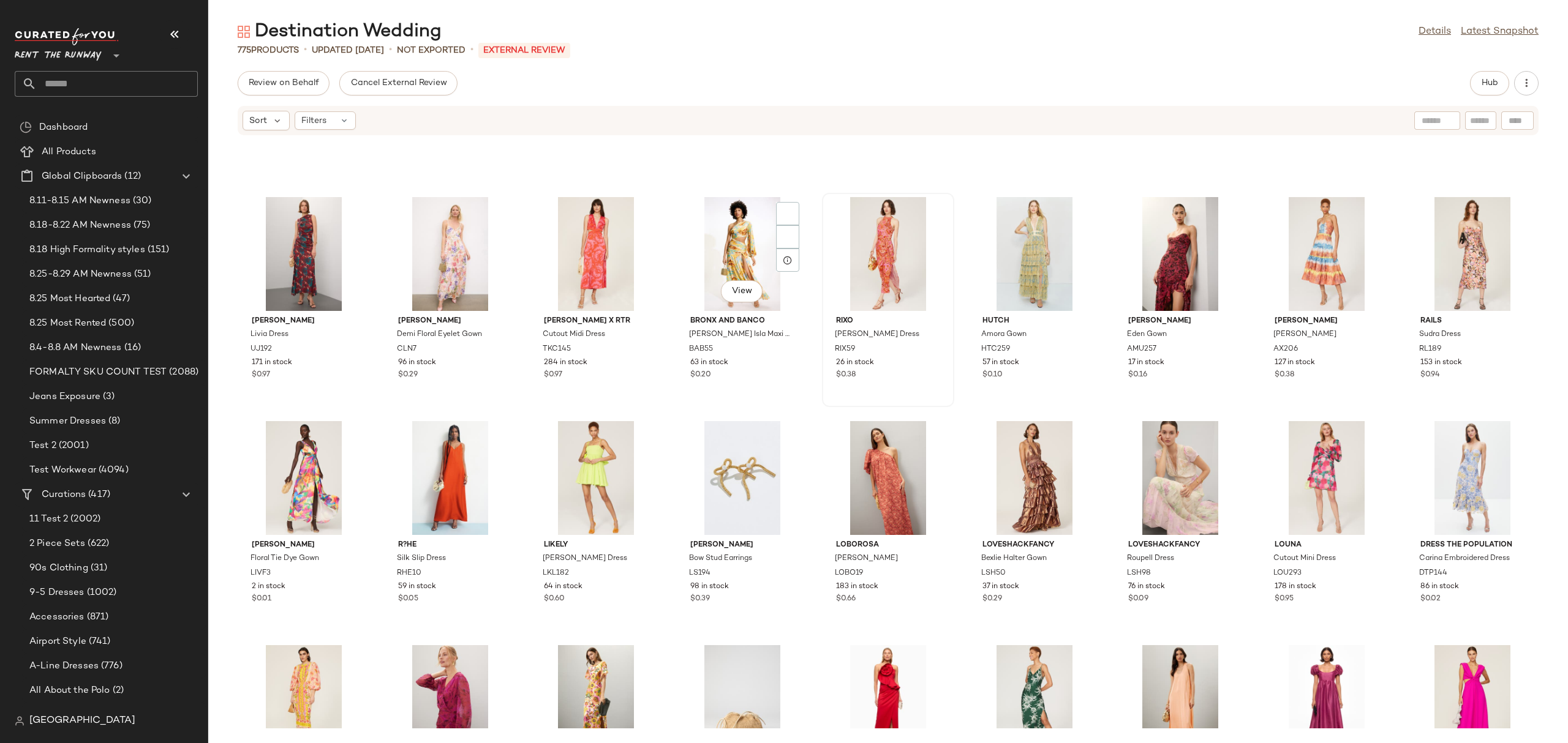
scroll to position [5533, 0]
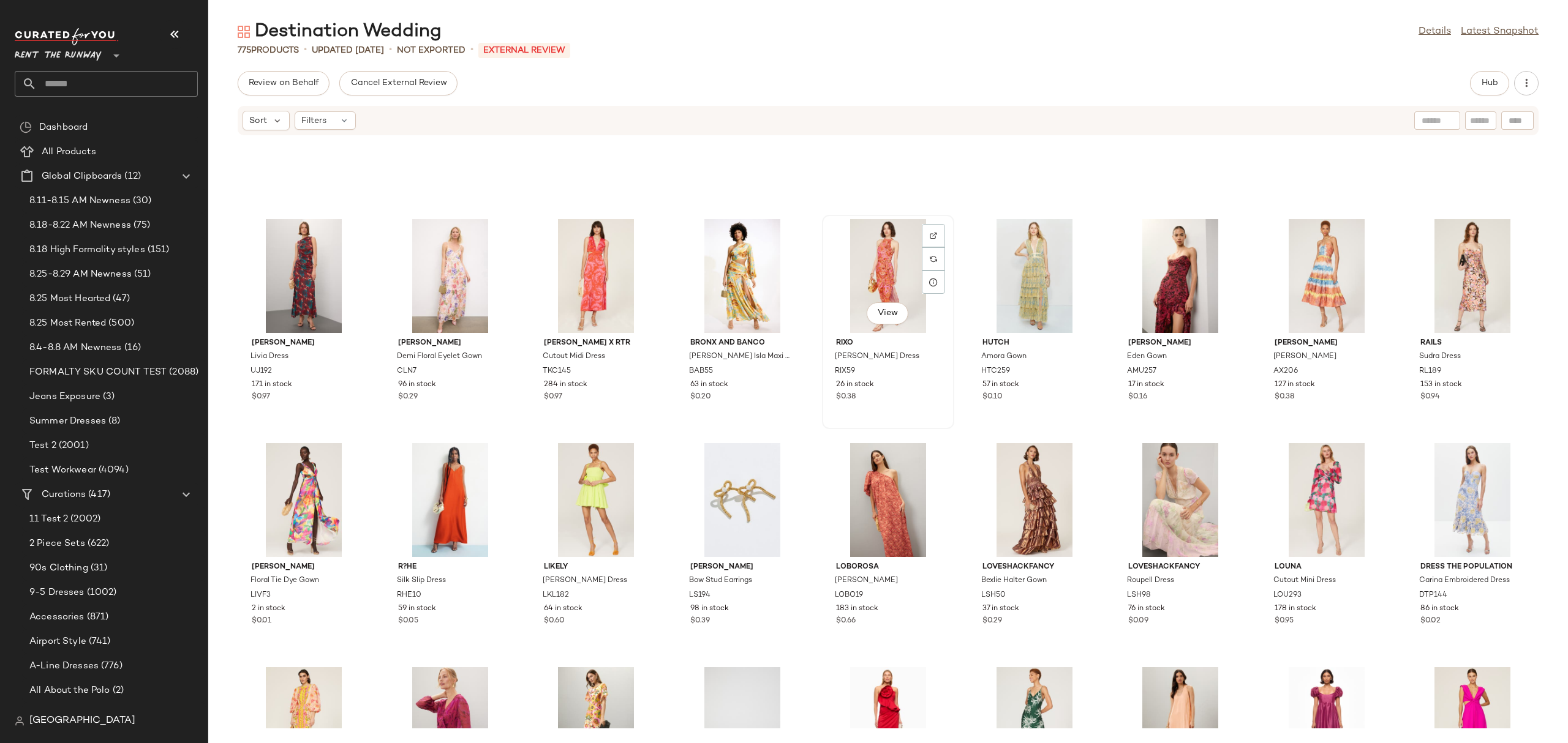
click at [878, 250] on div "View" at bounding box center [887, 276] width 123 height 114
click at [1493, 87] on span "Hub" at bounding box center [1489, 82] width 17 height 9
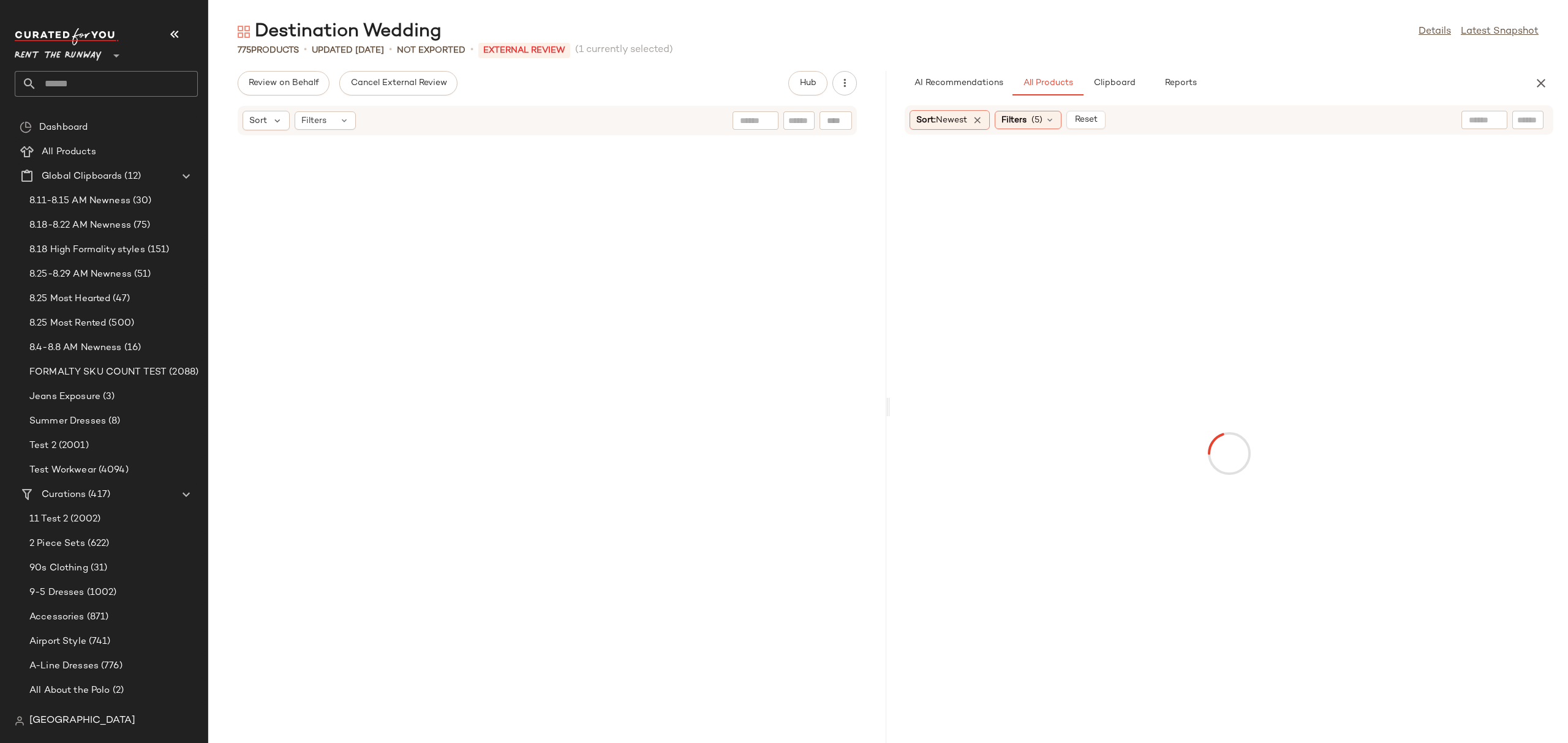
scroll to position [12544, 0]
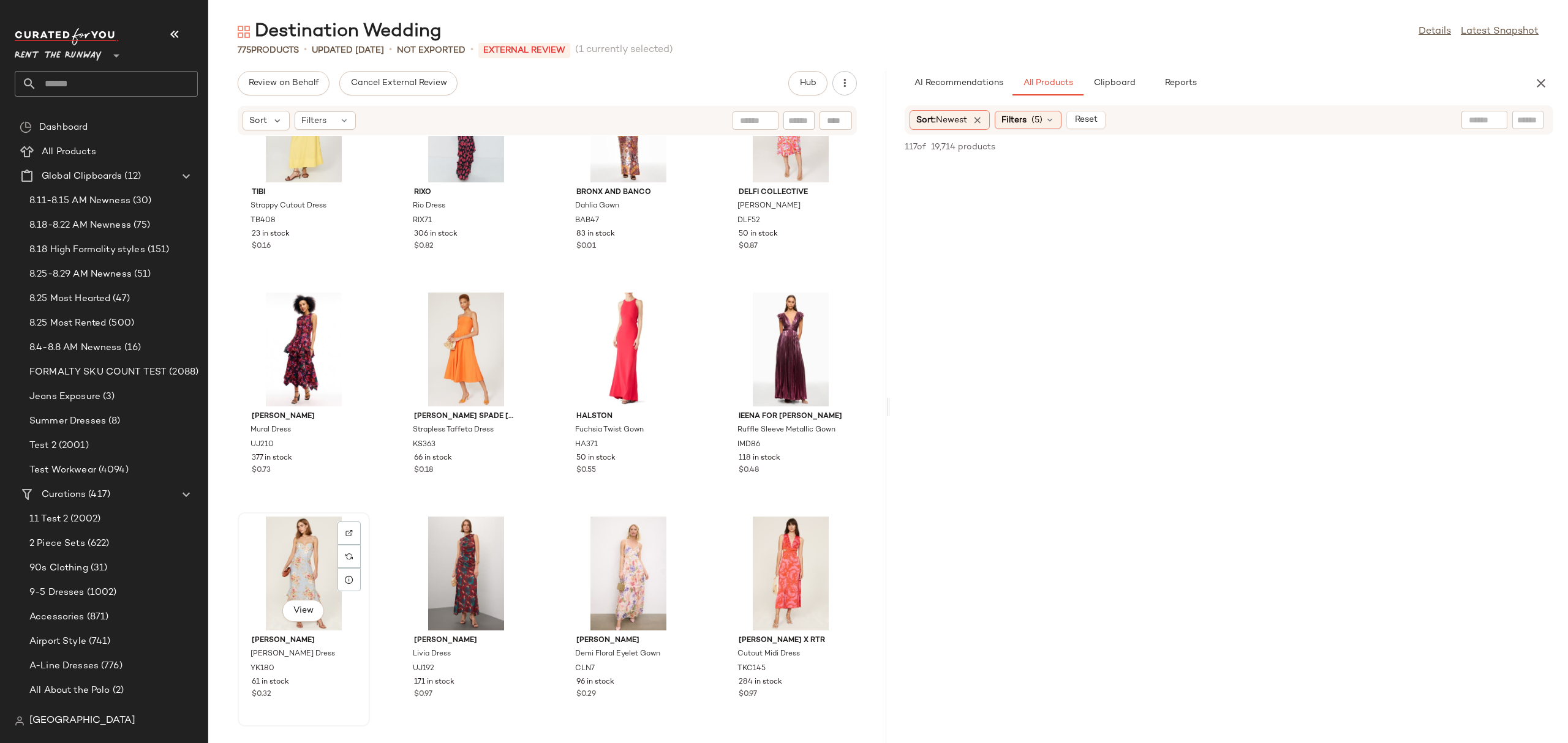
click at [292, 526] on div "View" at bounding box center [303, 574] width 123 height 114
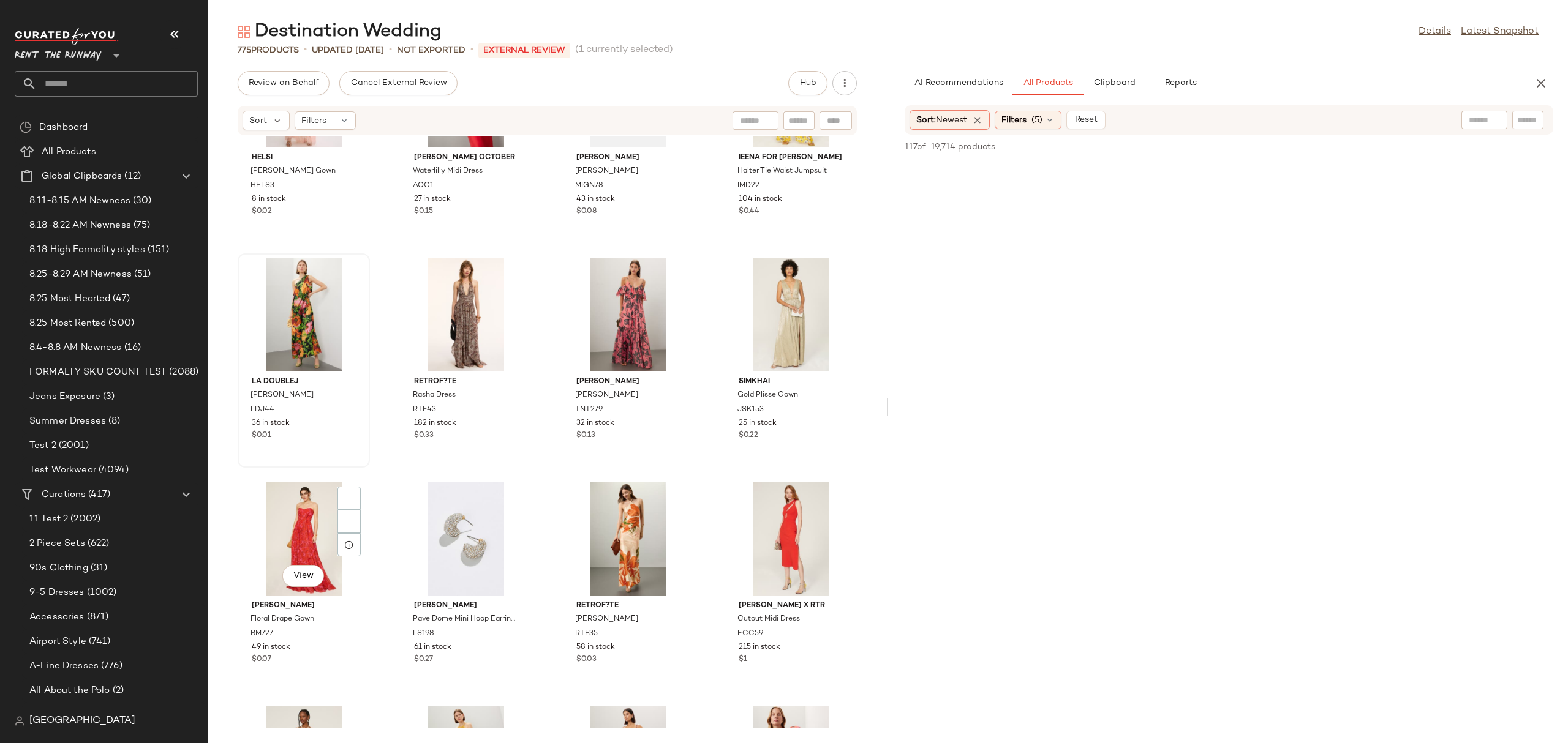
scroll to position [14997, 0]
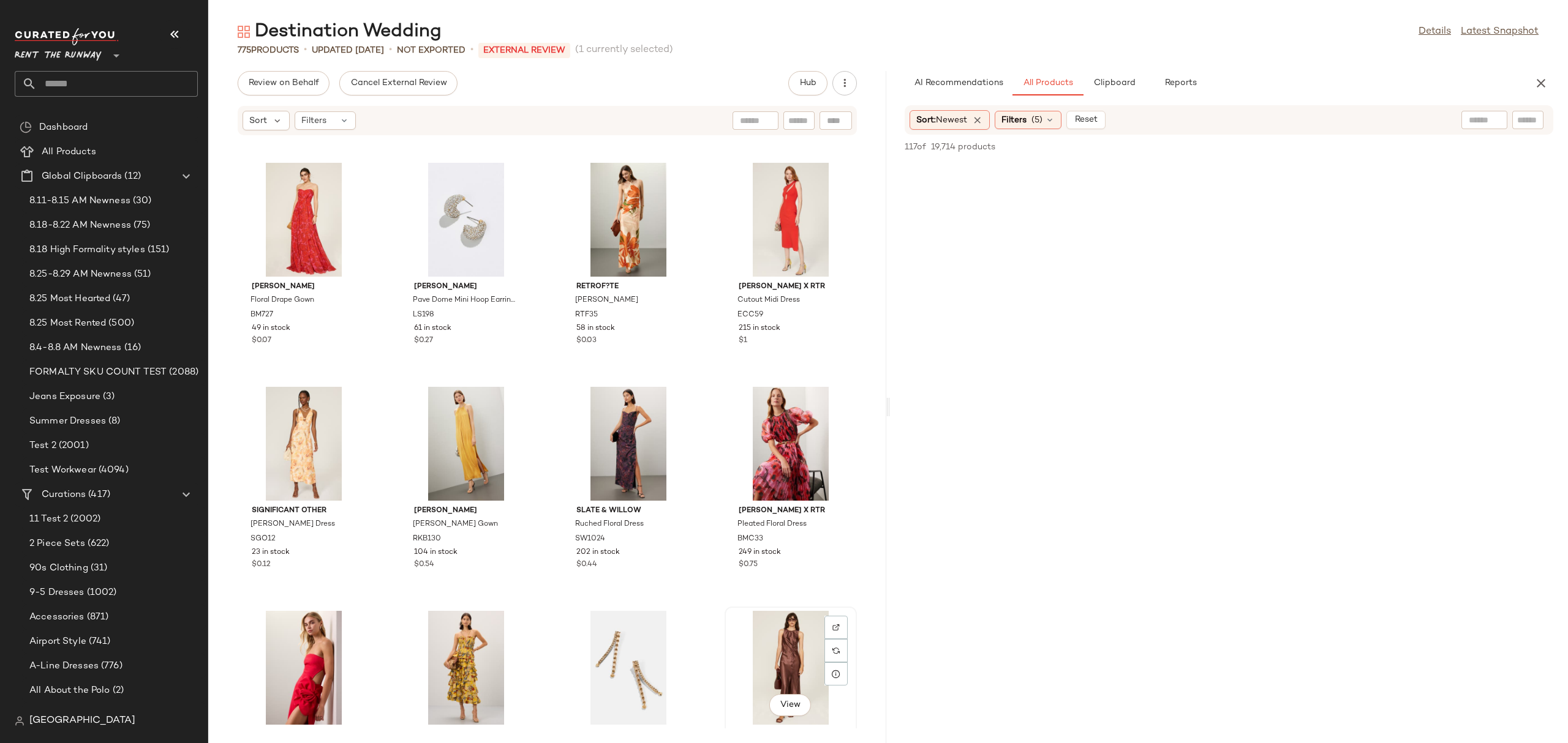
click at [800, 654] on div "View" at bounding box center [790, 668] width 123 height 114
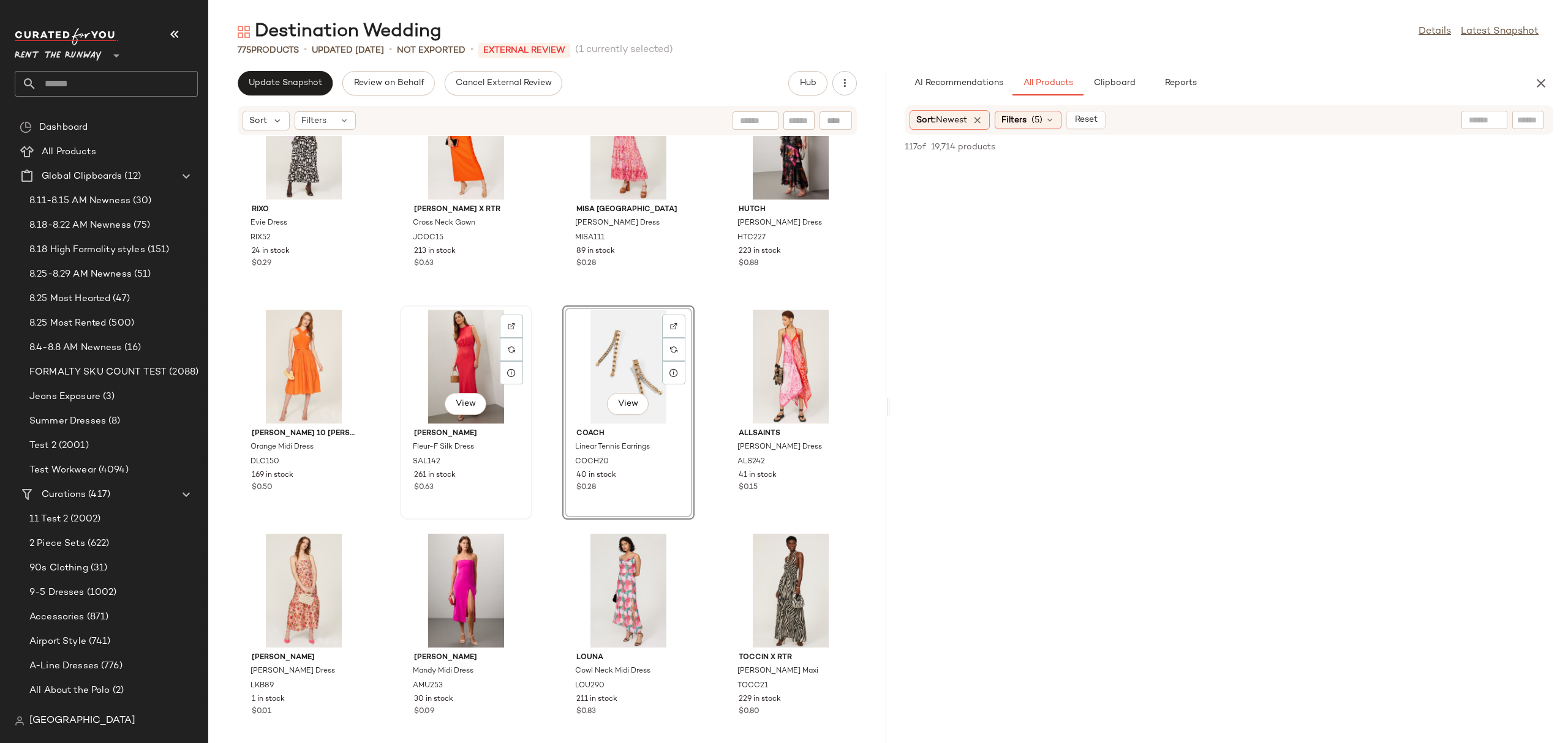
scroll to position [3574, 0]
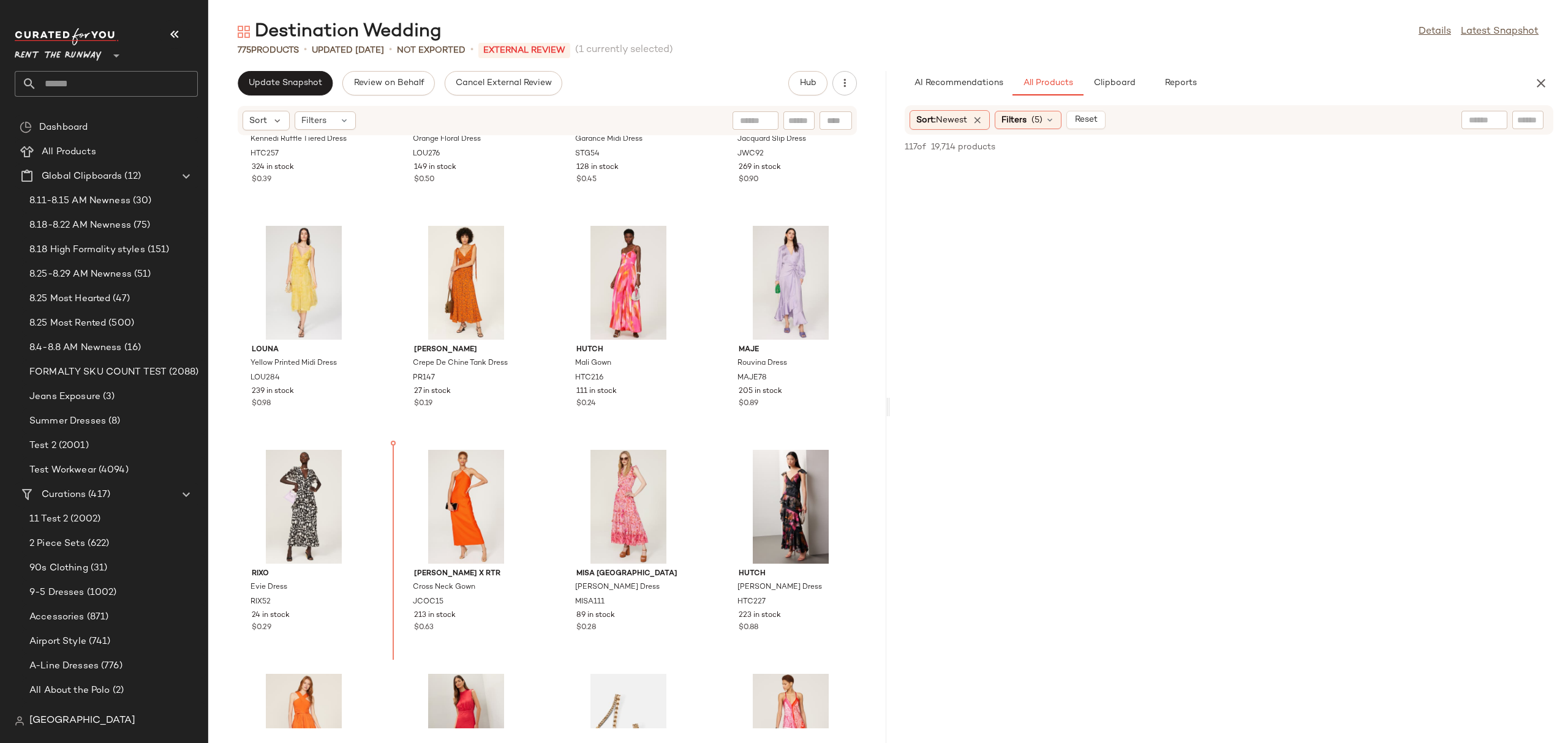
scroll to position [3287, 0]
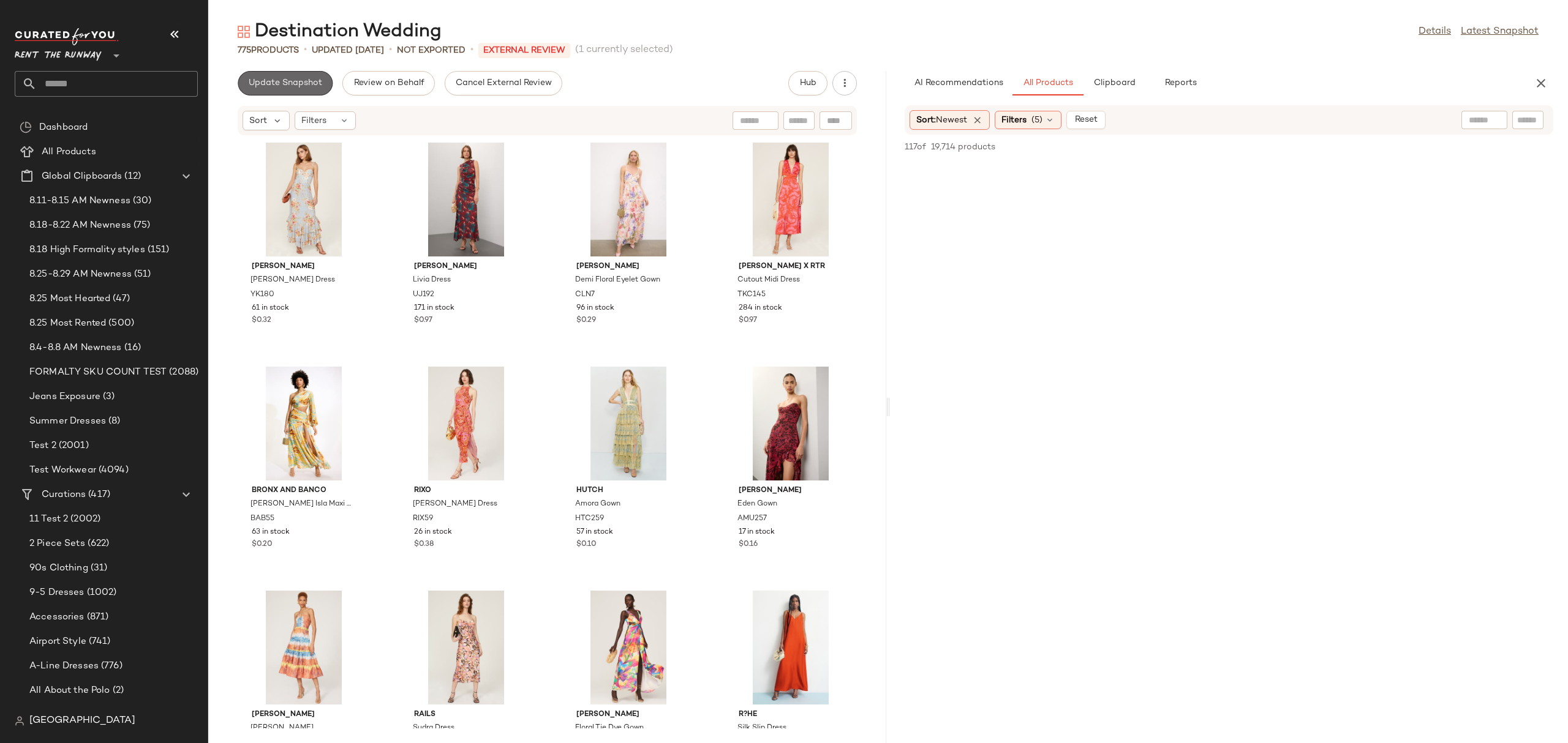
click at [298, 82] on span "Update Snapshot" at bounding box center [285, 82] width 74 height 9
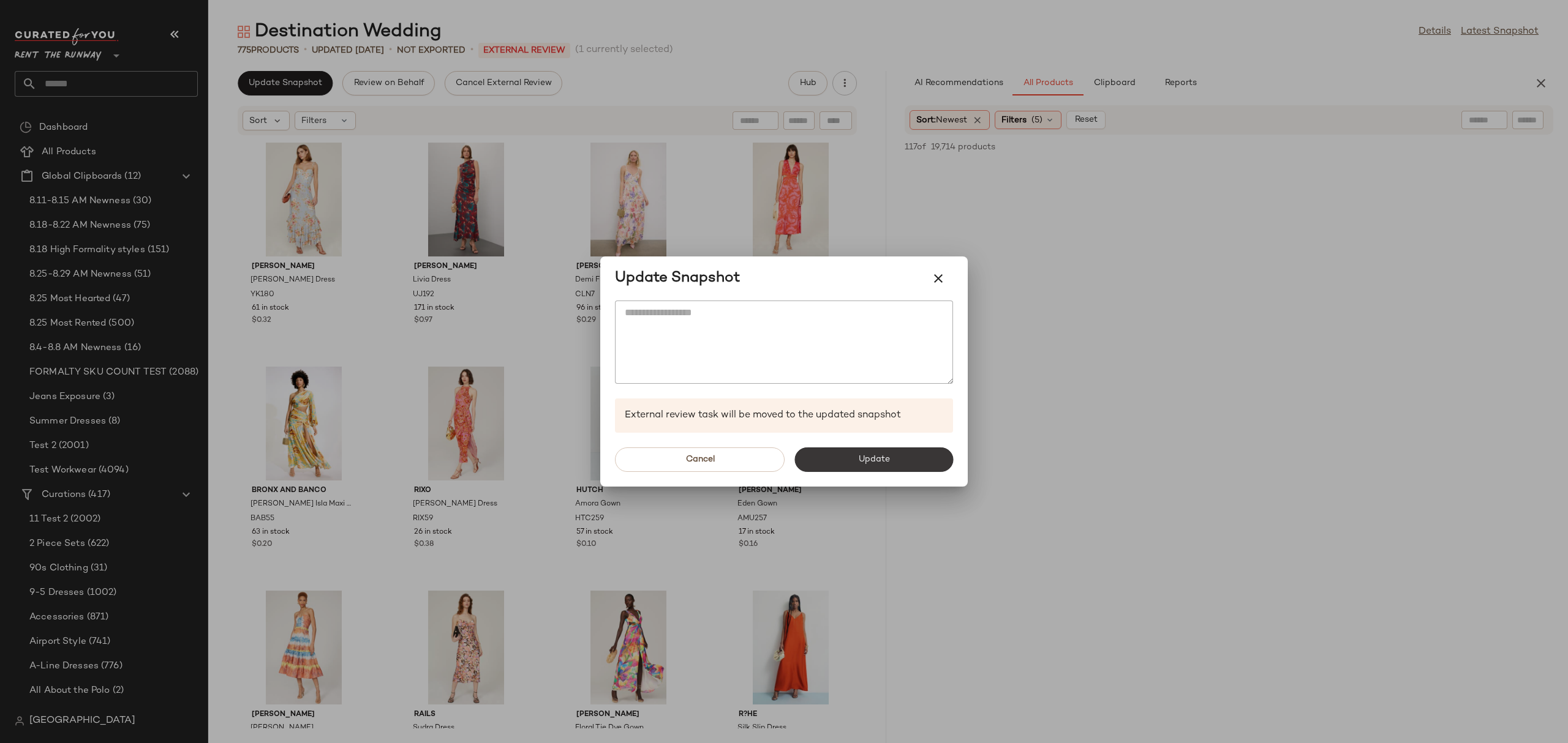
click at [835, 468] on button "Update" at bounding box center [873, 460] width 158 height 25
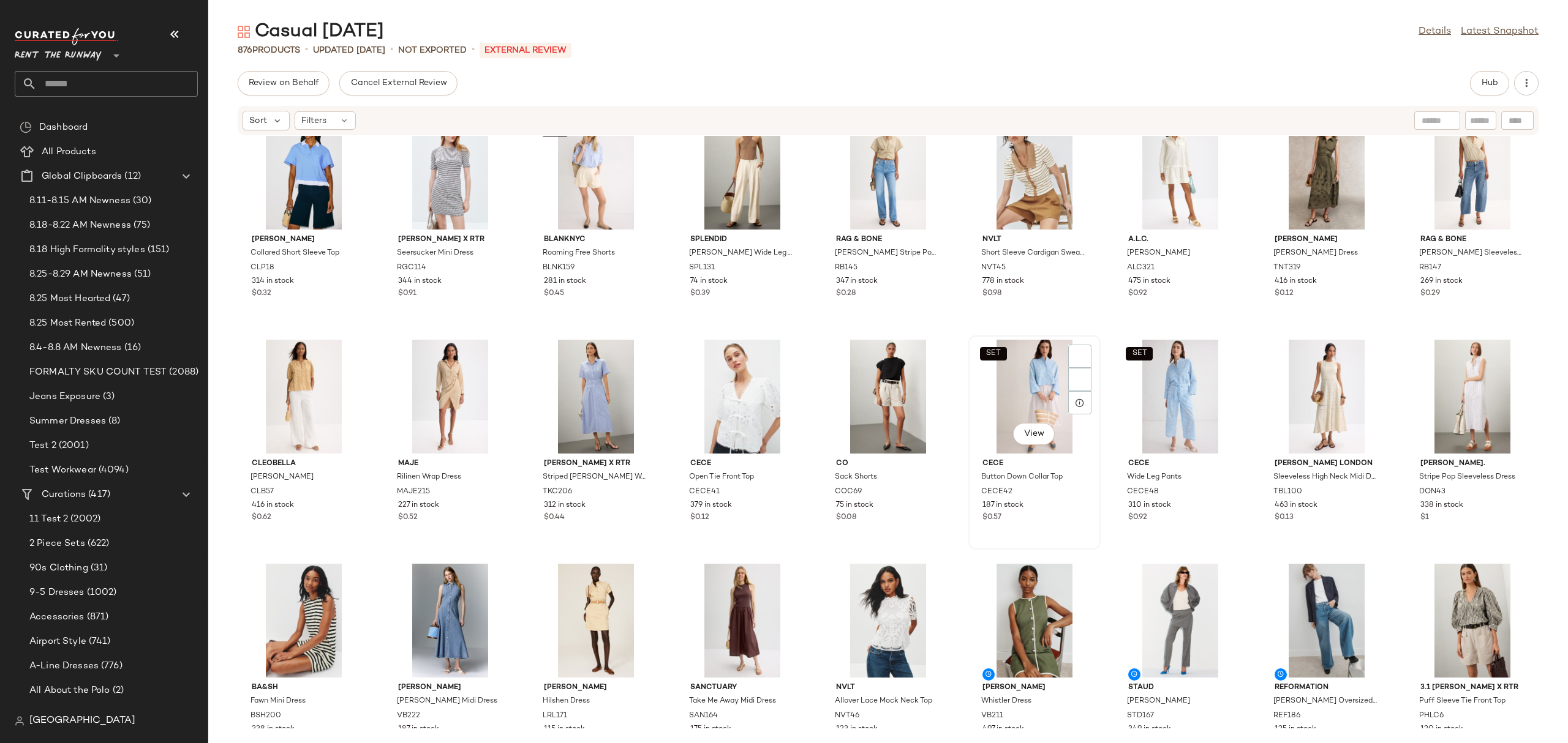
scroll to position [3171, 0]
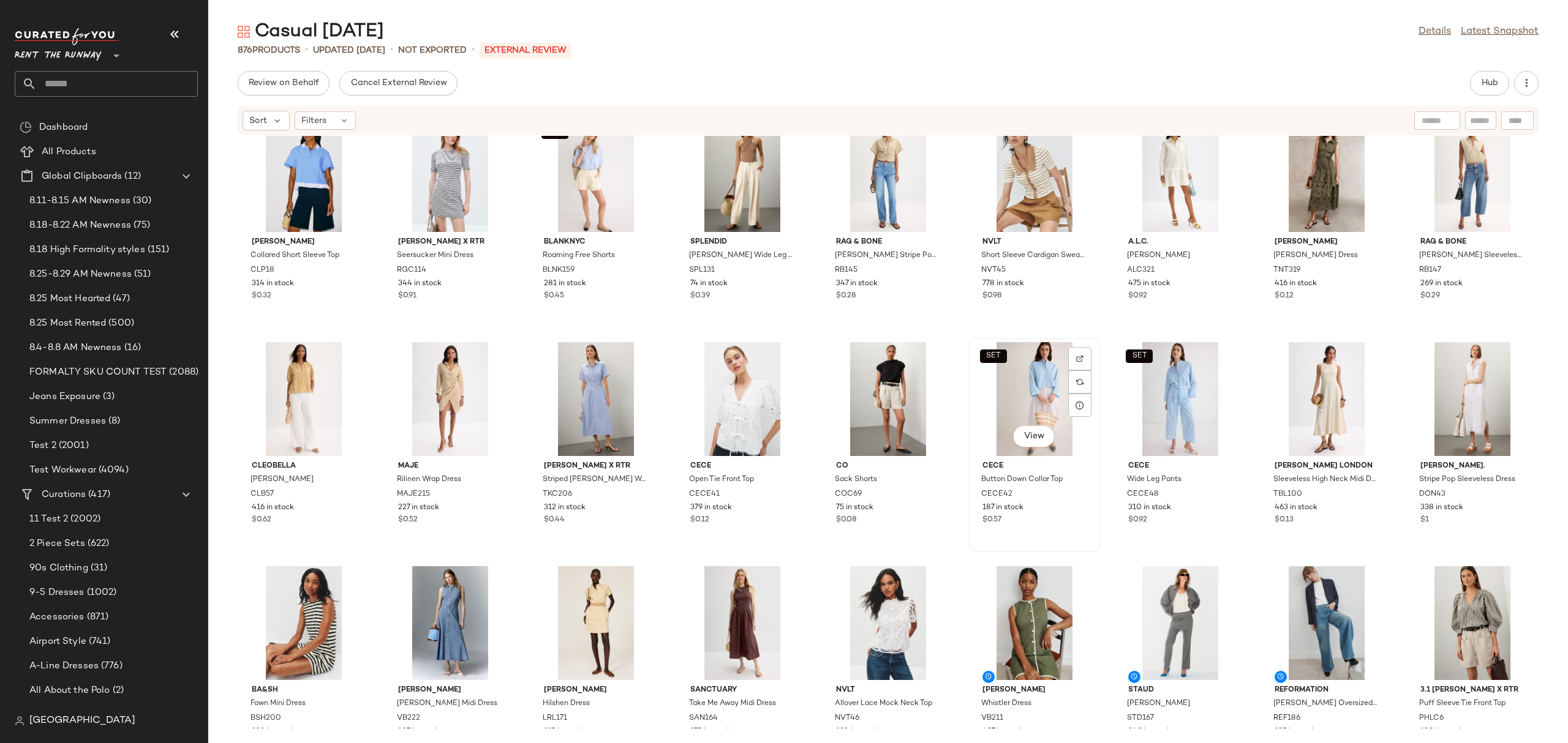
click at [1041, 394] on div "SET View" at bounding box center [1034, 399] width 123 height 114
click at [708, 383] on div "View" at bounding box center [742, 399] width 123 height 114
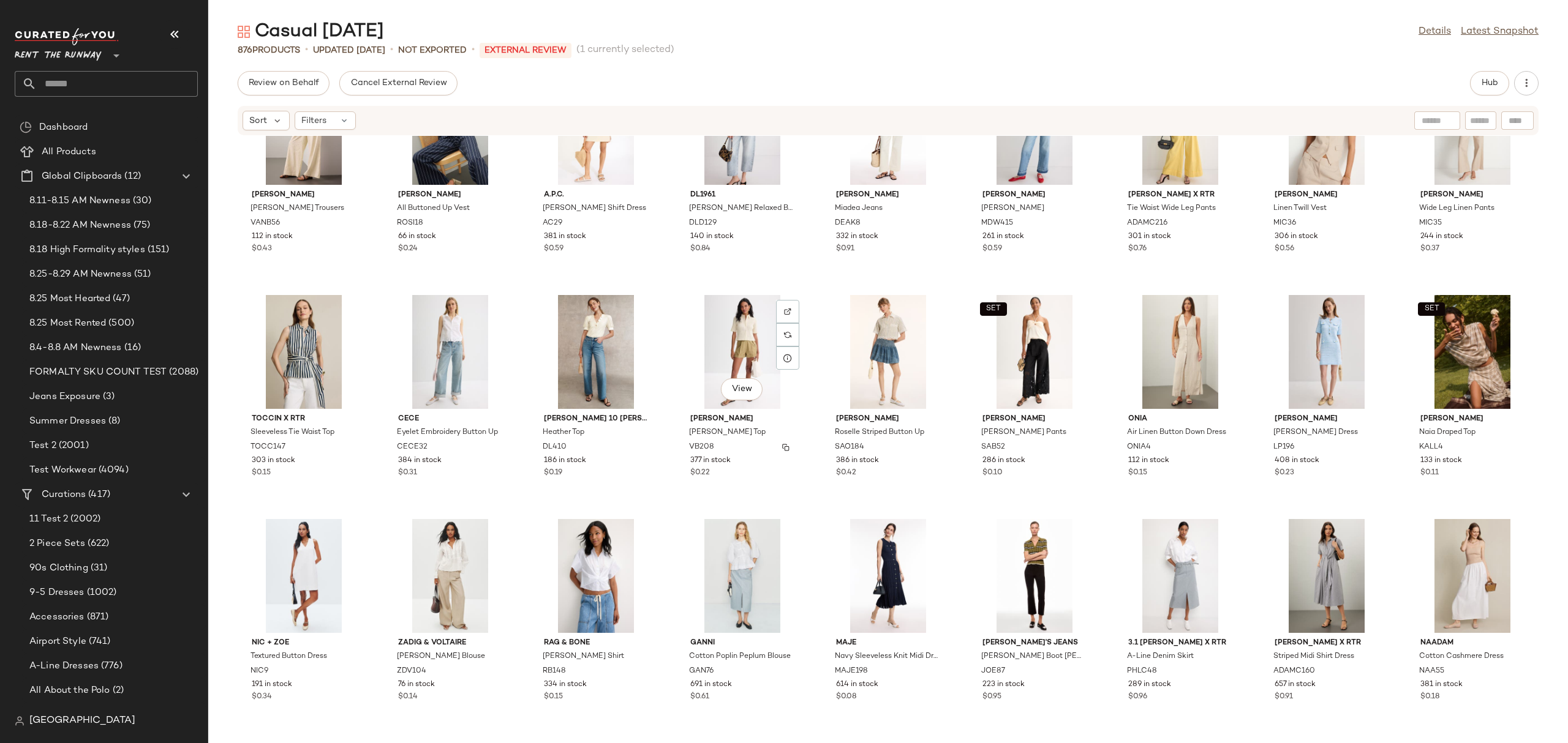
scroll to position [4865, 0]
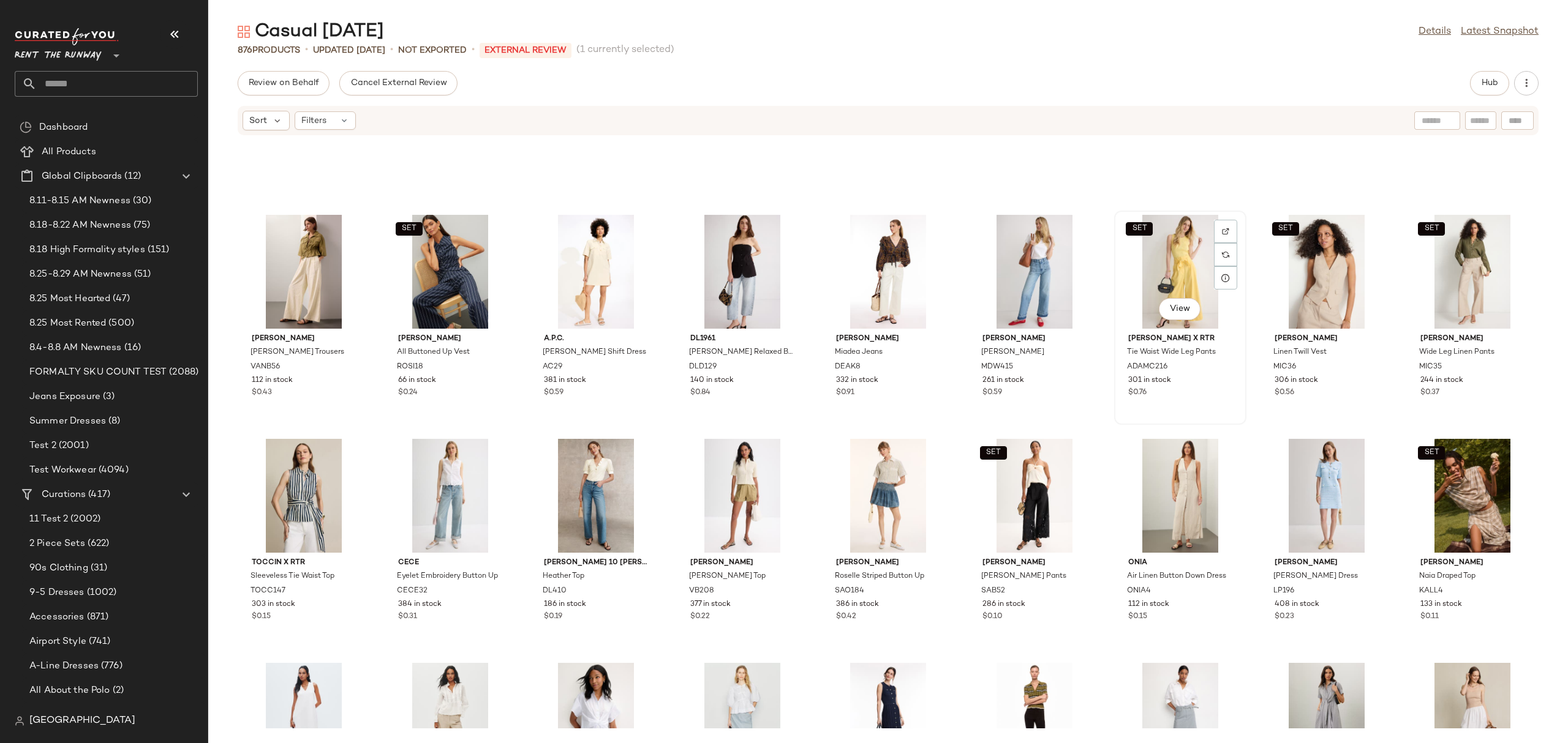
click at [1189, 280] on div "SET View" at bounding box center [1179, 272] width 123 height 114
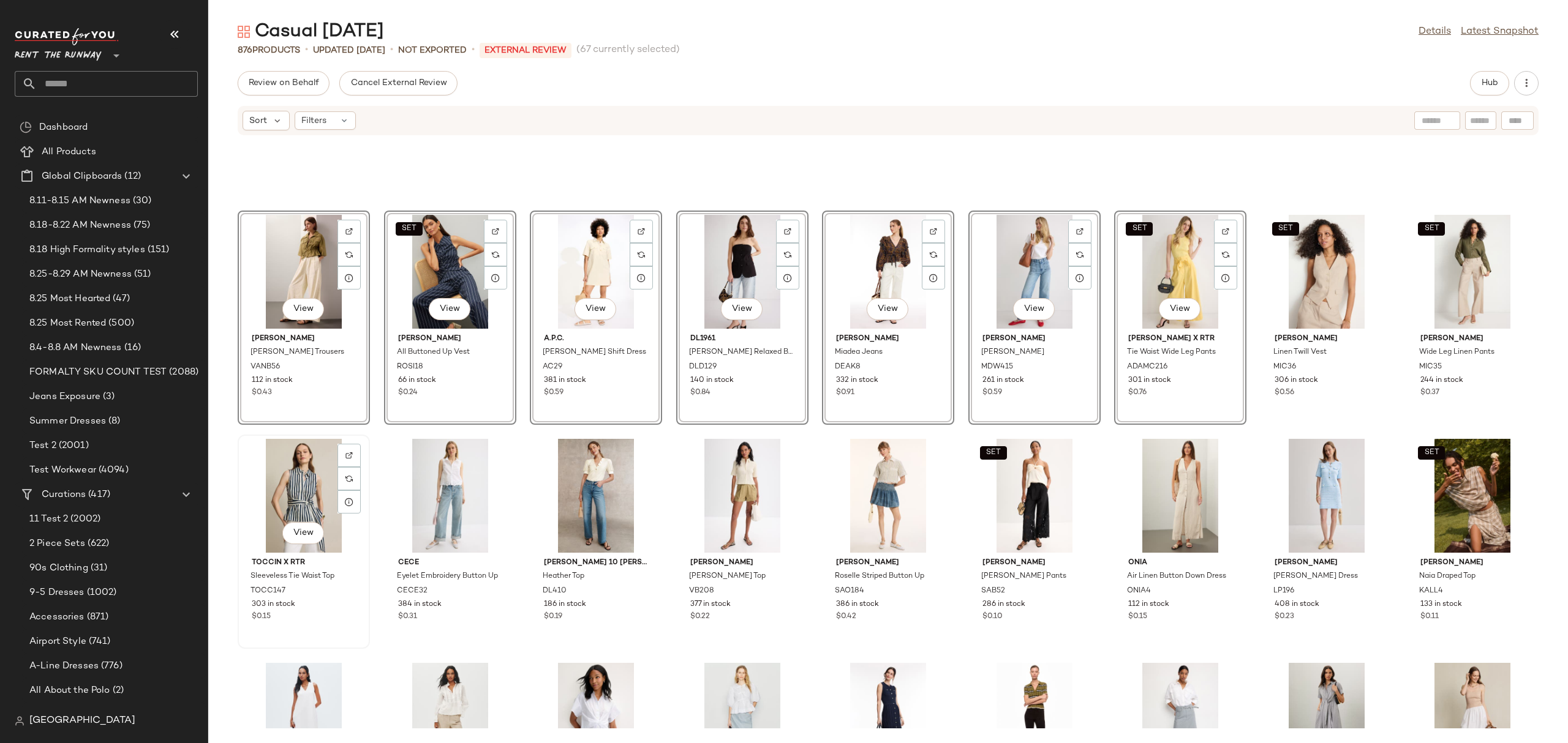
click at [316, 493] on div "View" at bounding box center [303, 496] width 123 height 114
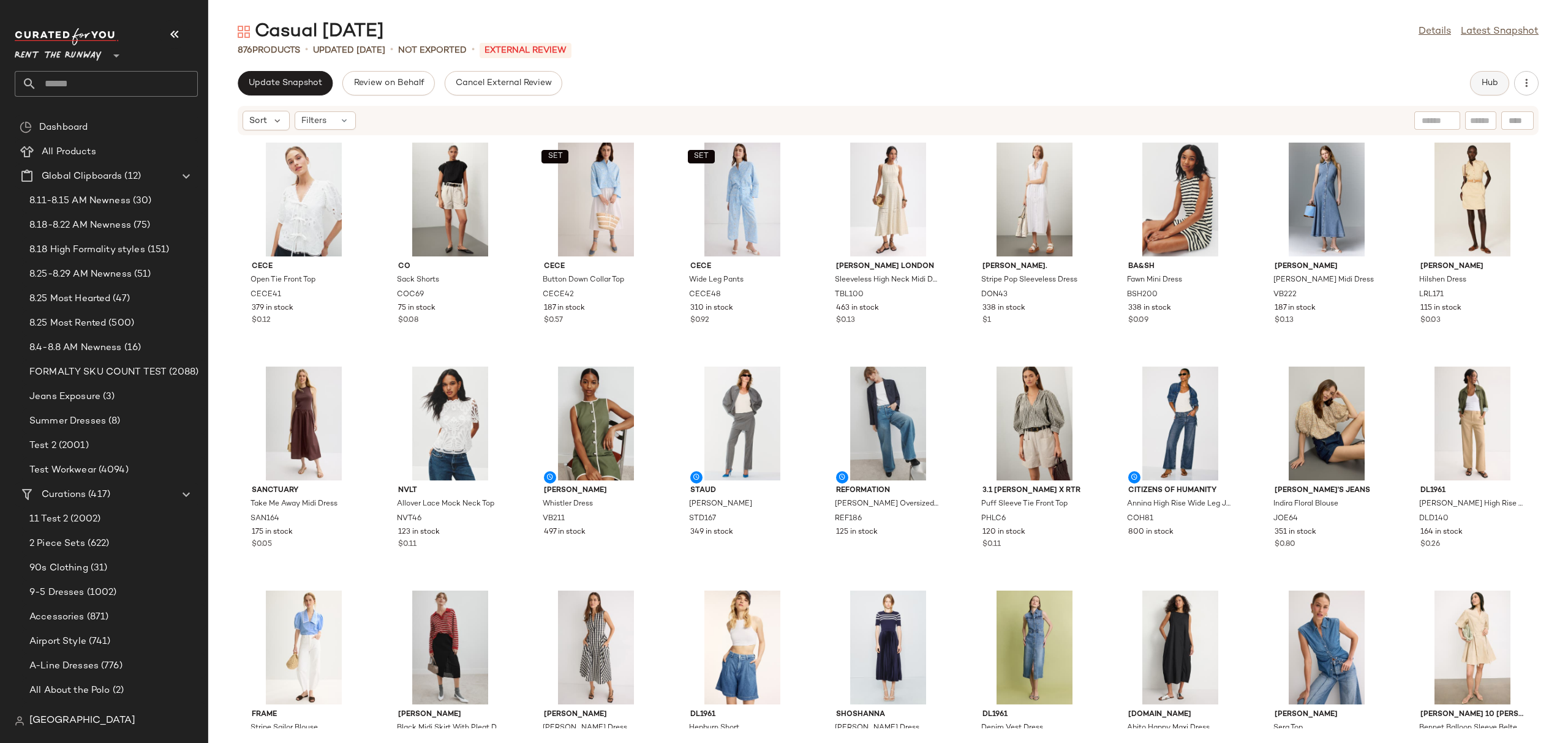
click at [1473, 88] on button "Hub" at bounding box center [1489, 83] width 39 height 25
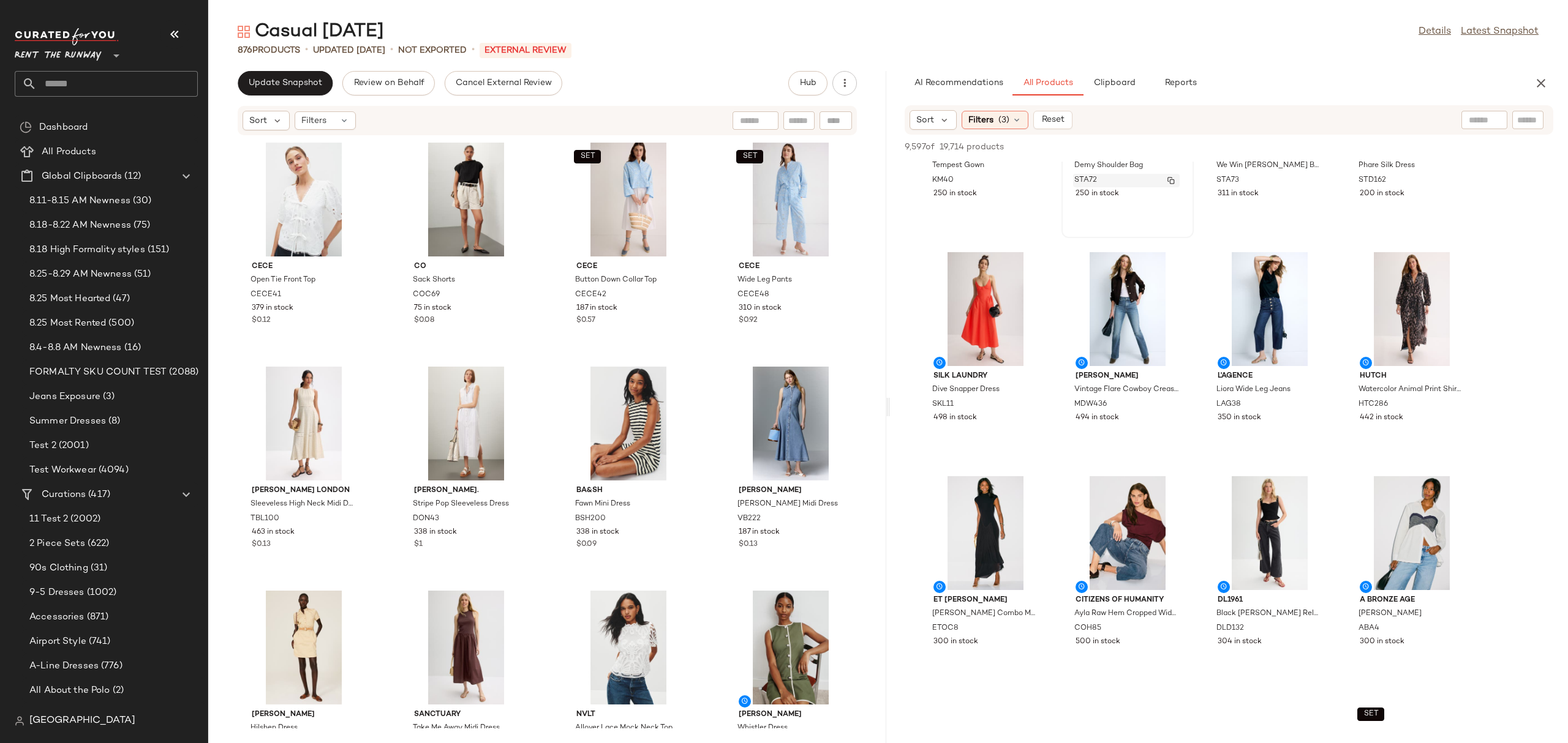
scroll to position [605, 0]
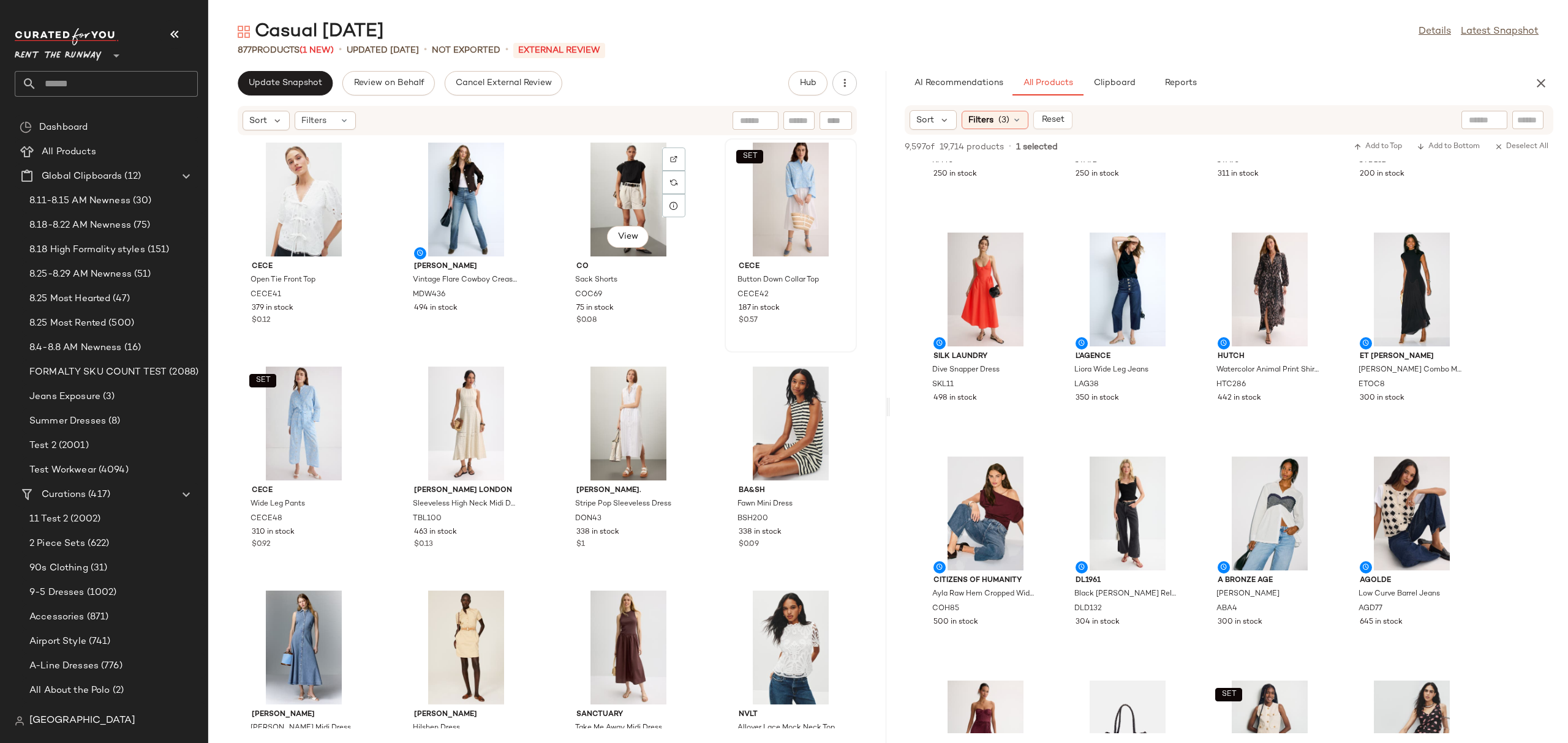
click at [643, 214] on div "View" at bounding box center [628, 199] width 123 height 114
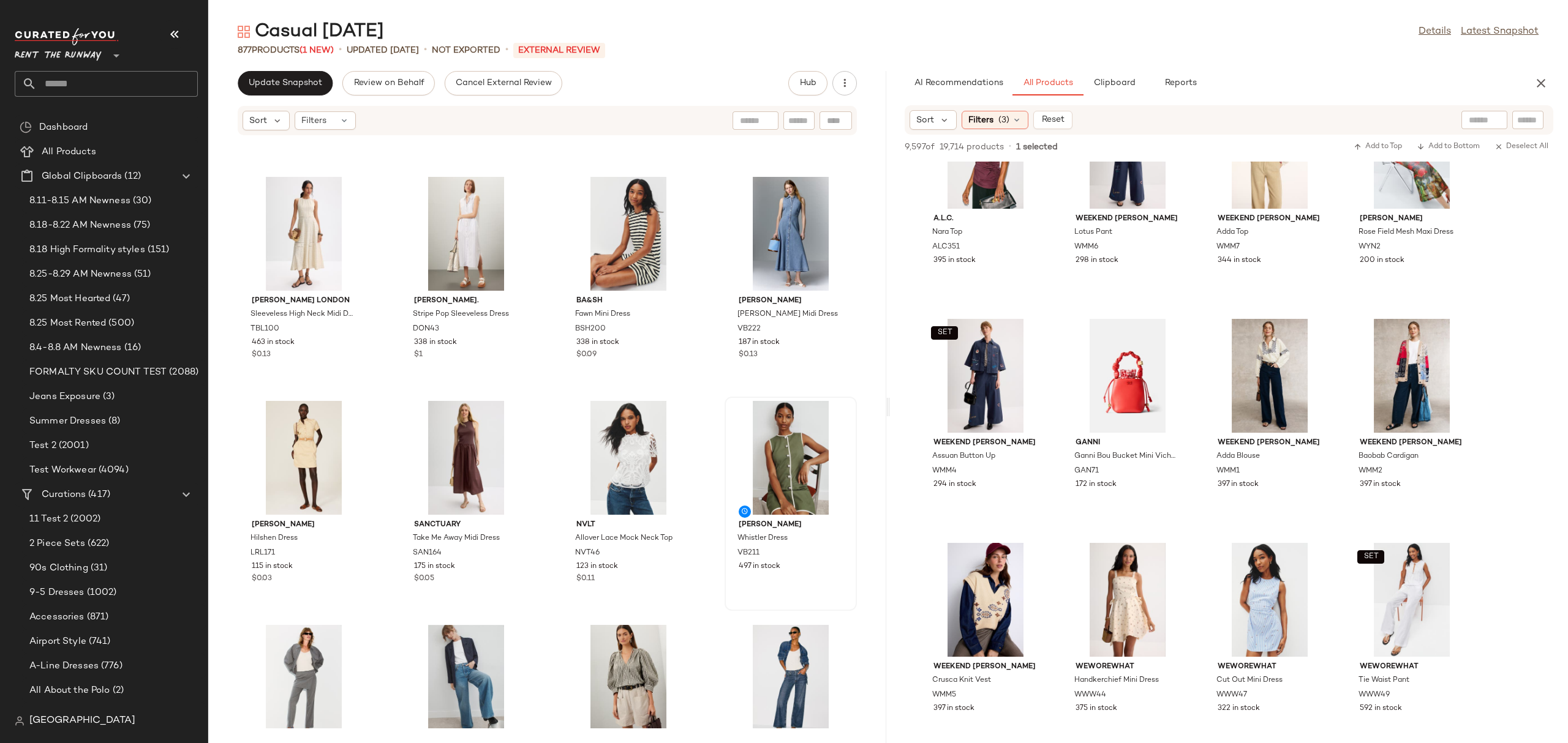
scroll to position [191, 0]
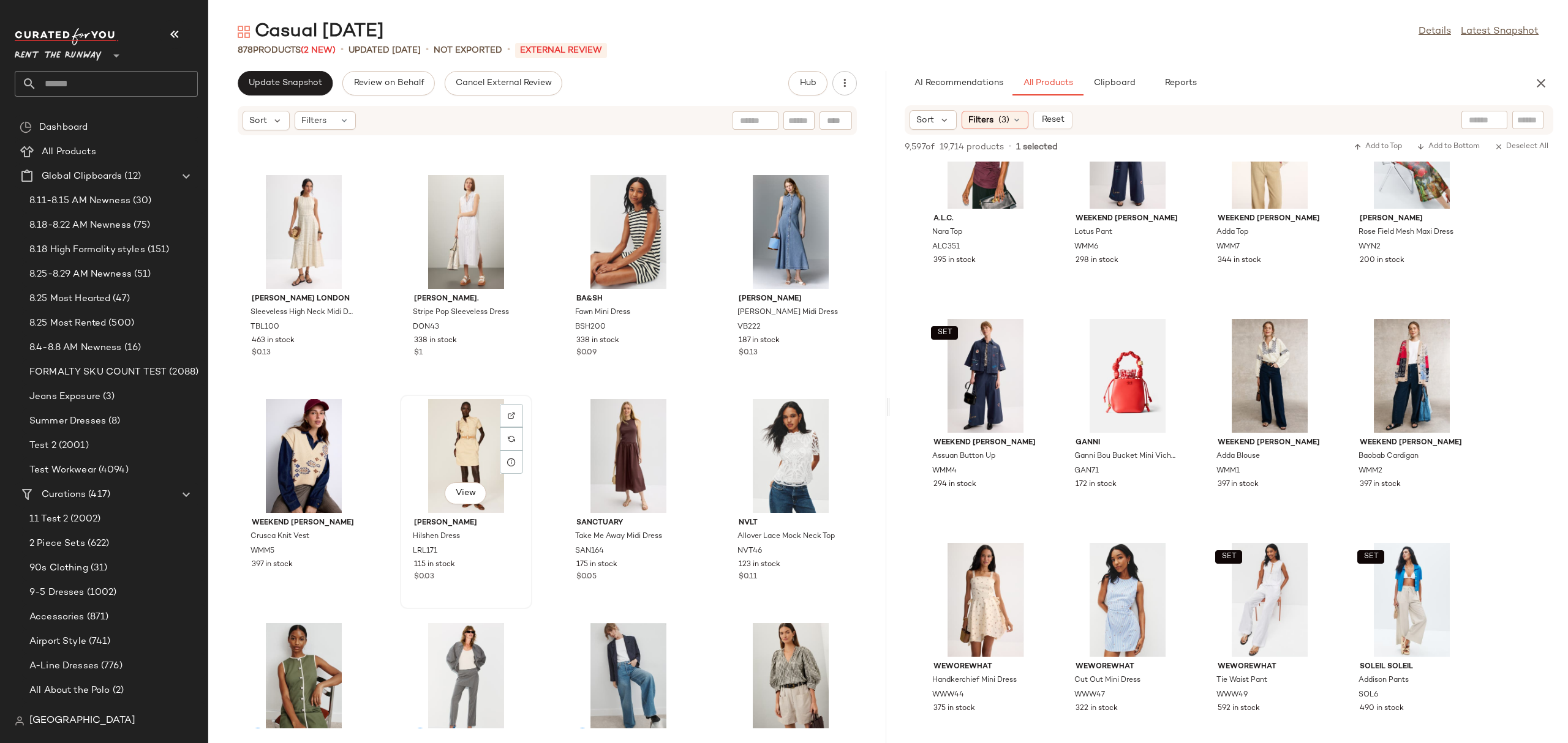
click at [415, 461] on div "View" at bounding box center [465, 456] width 123 height 114
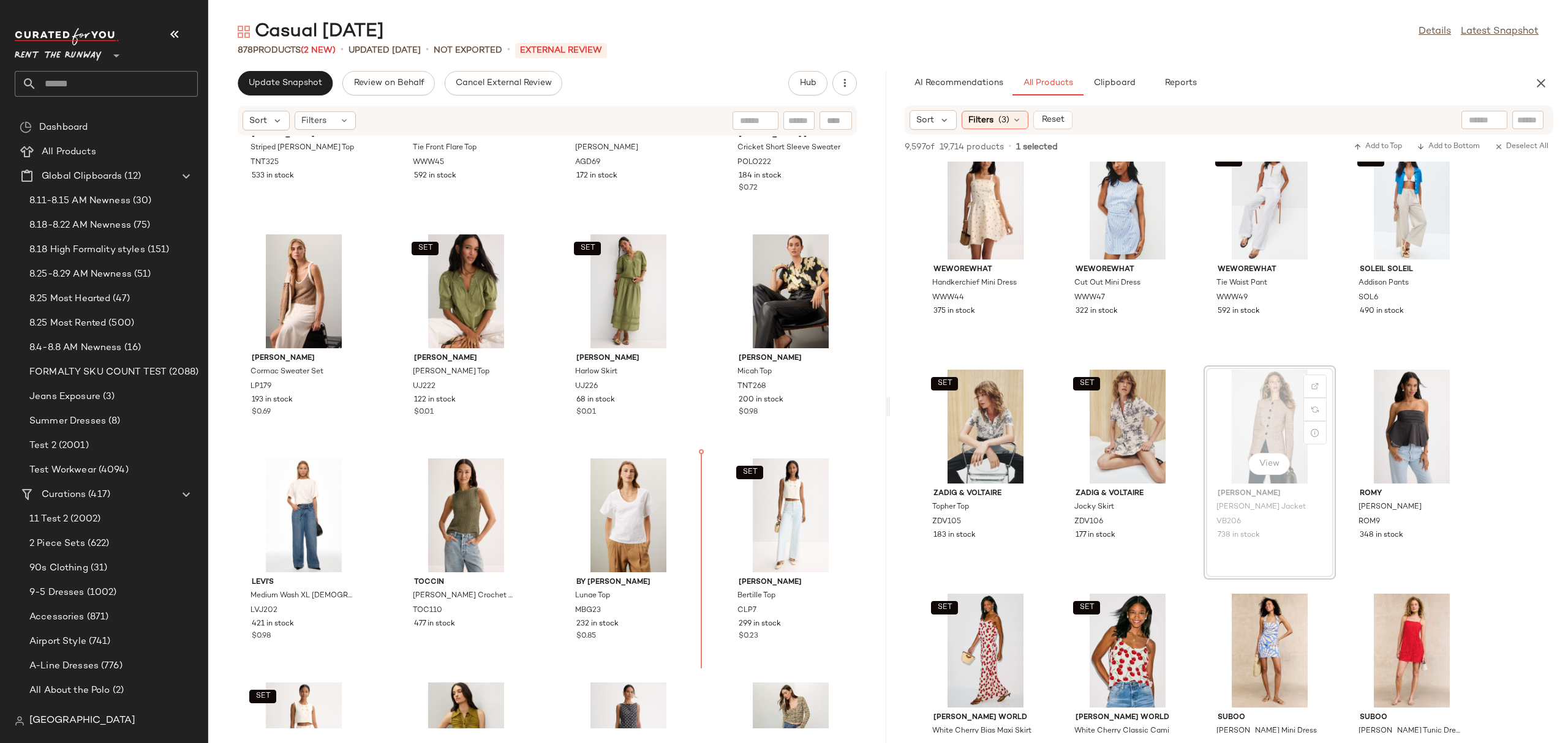
scroll to position [1935, 0]
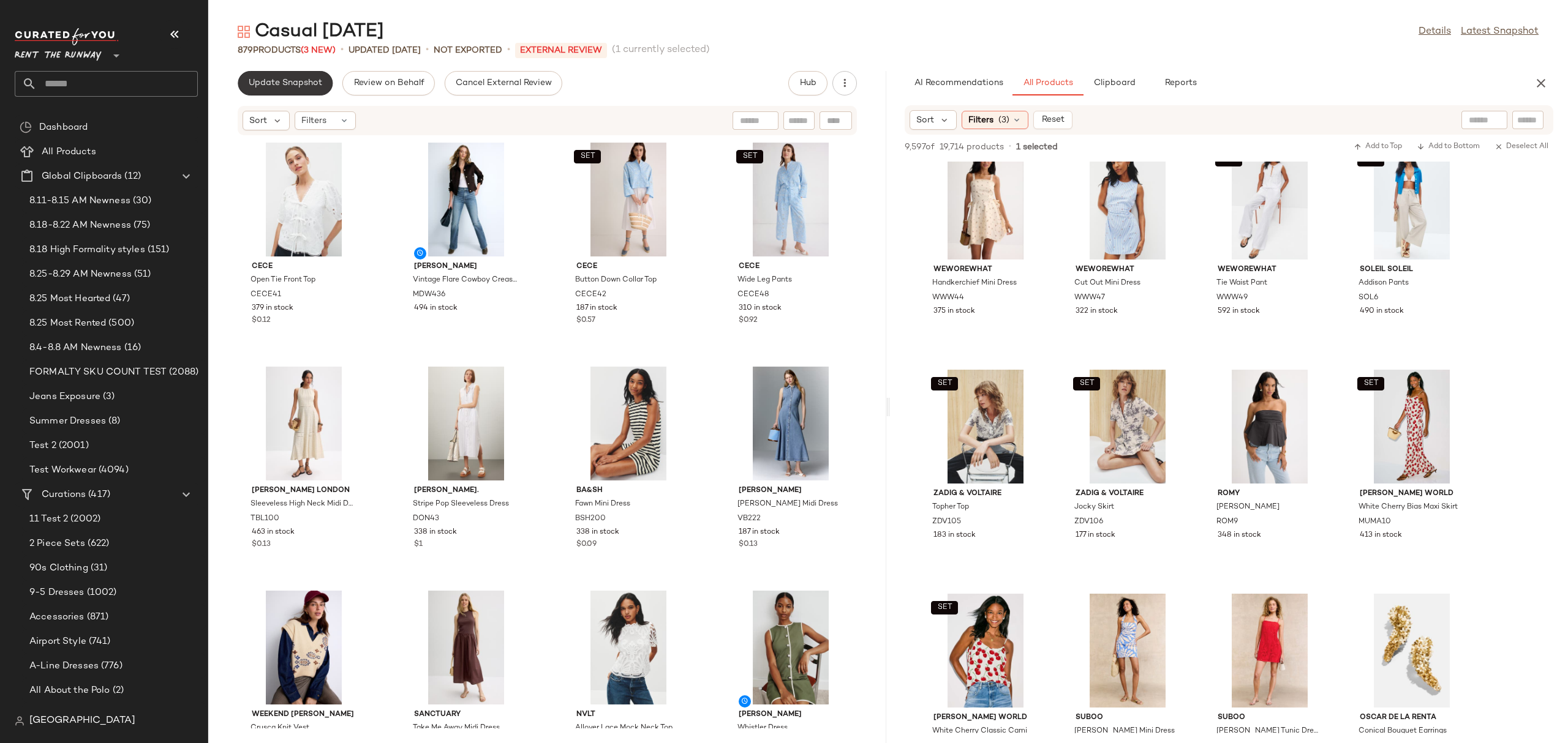
click at [283, 90] on button "Update Snapshot" at bounding box center [285, 83] width 95 height 25
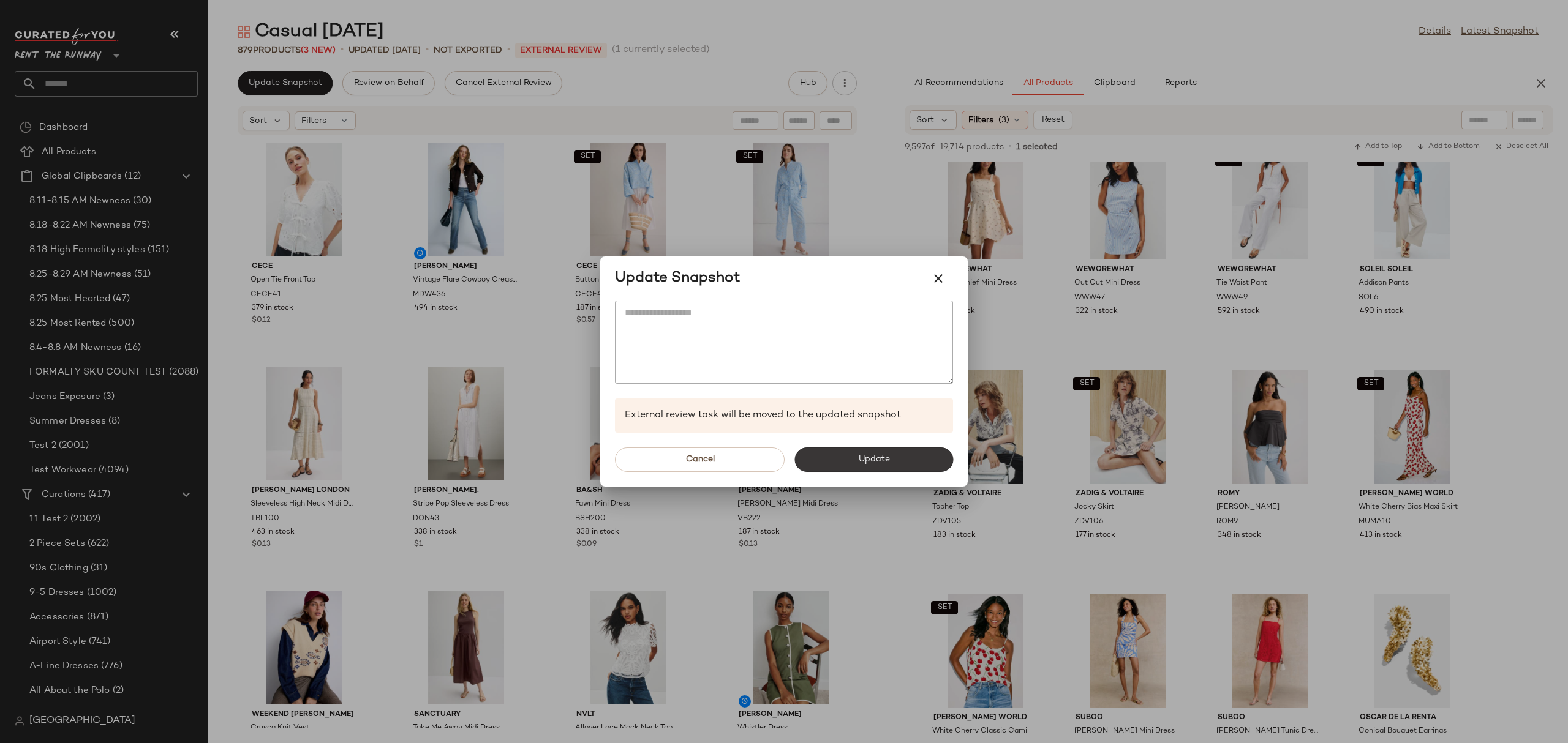
click at [804, 464] on button "Update" at bounding box center [873, 460] width 158 height 25
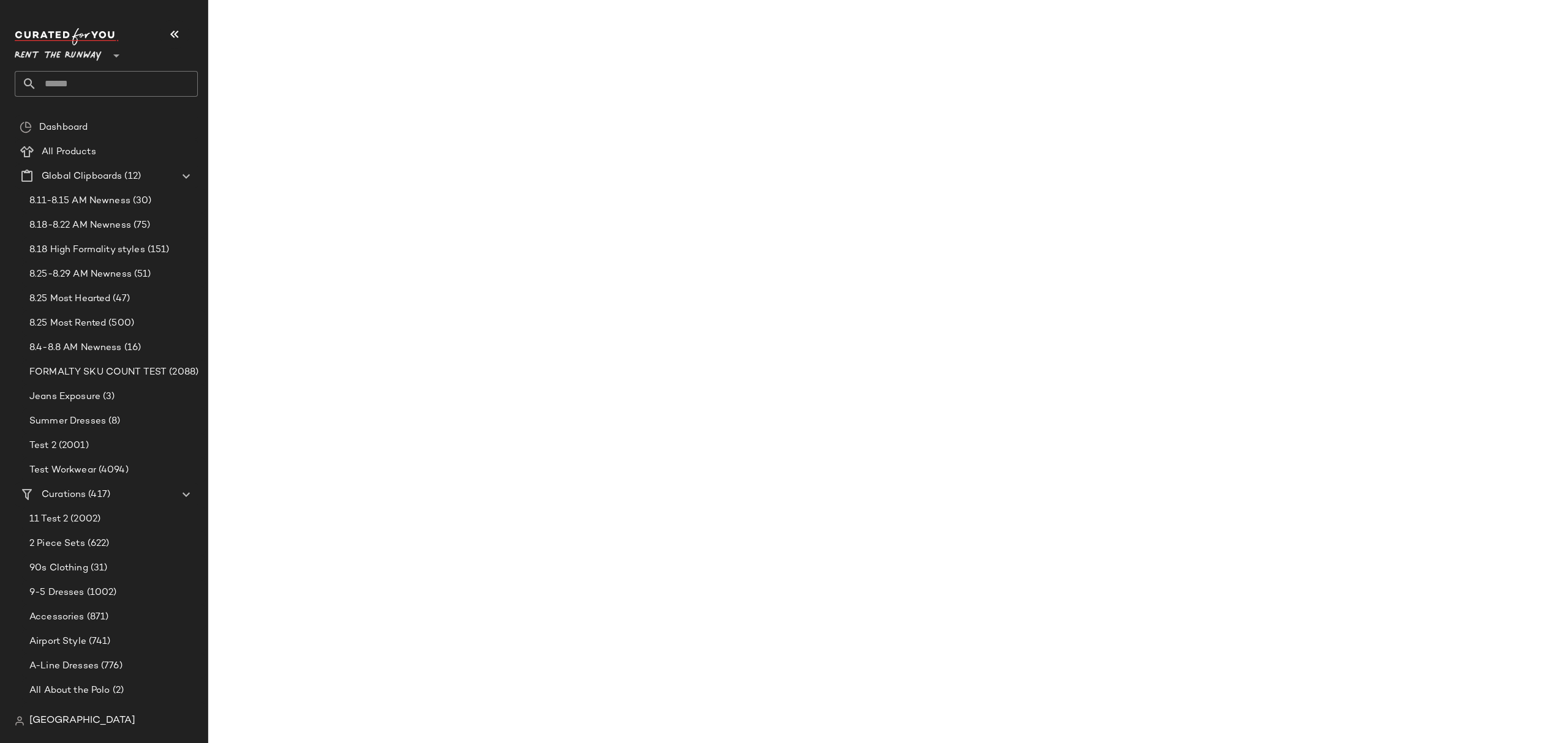
scroll to position [2932, 0]
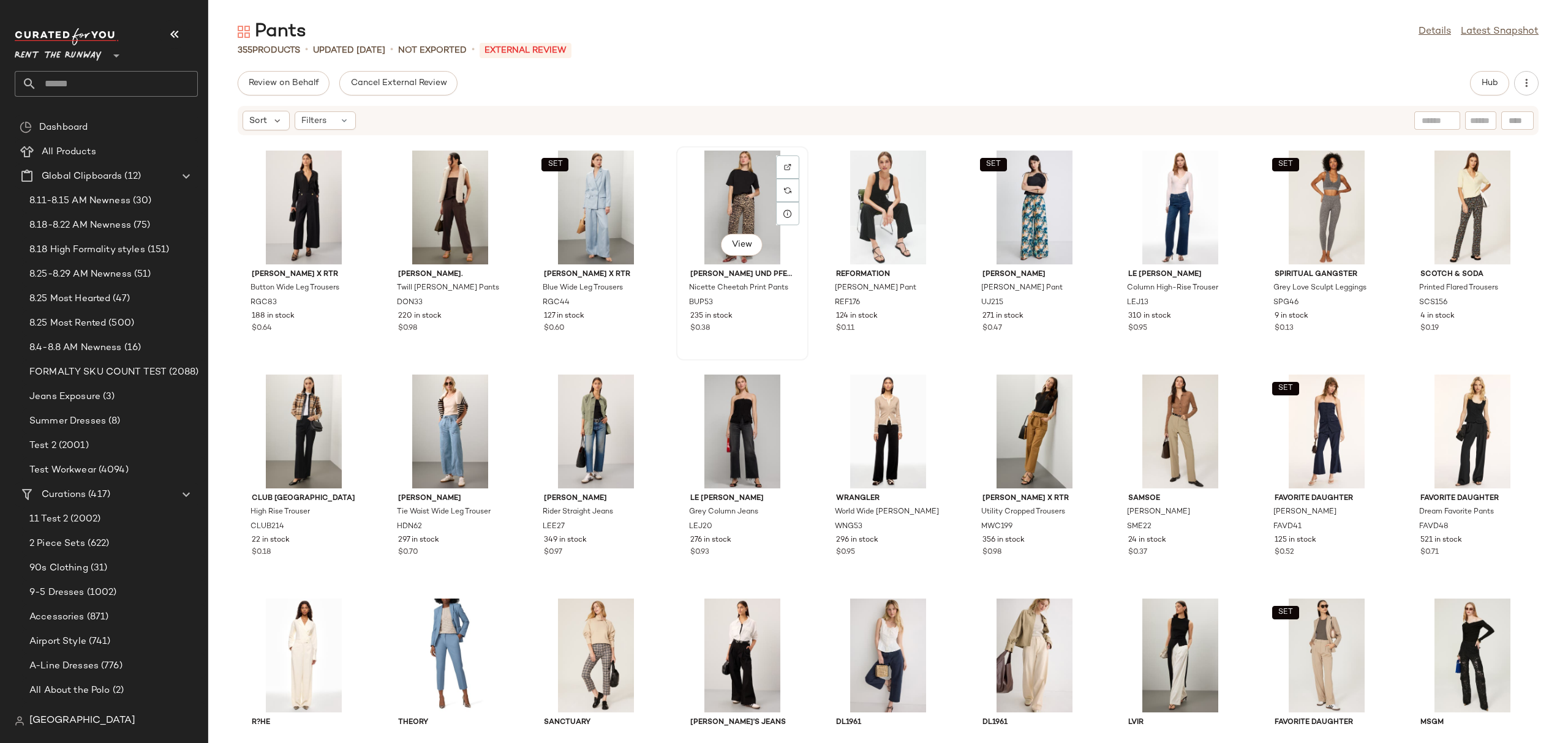
scroll to position [866, 0]
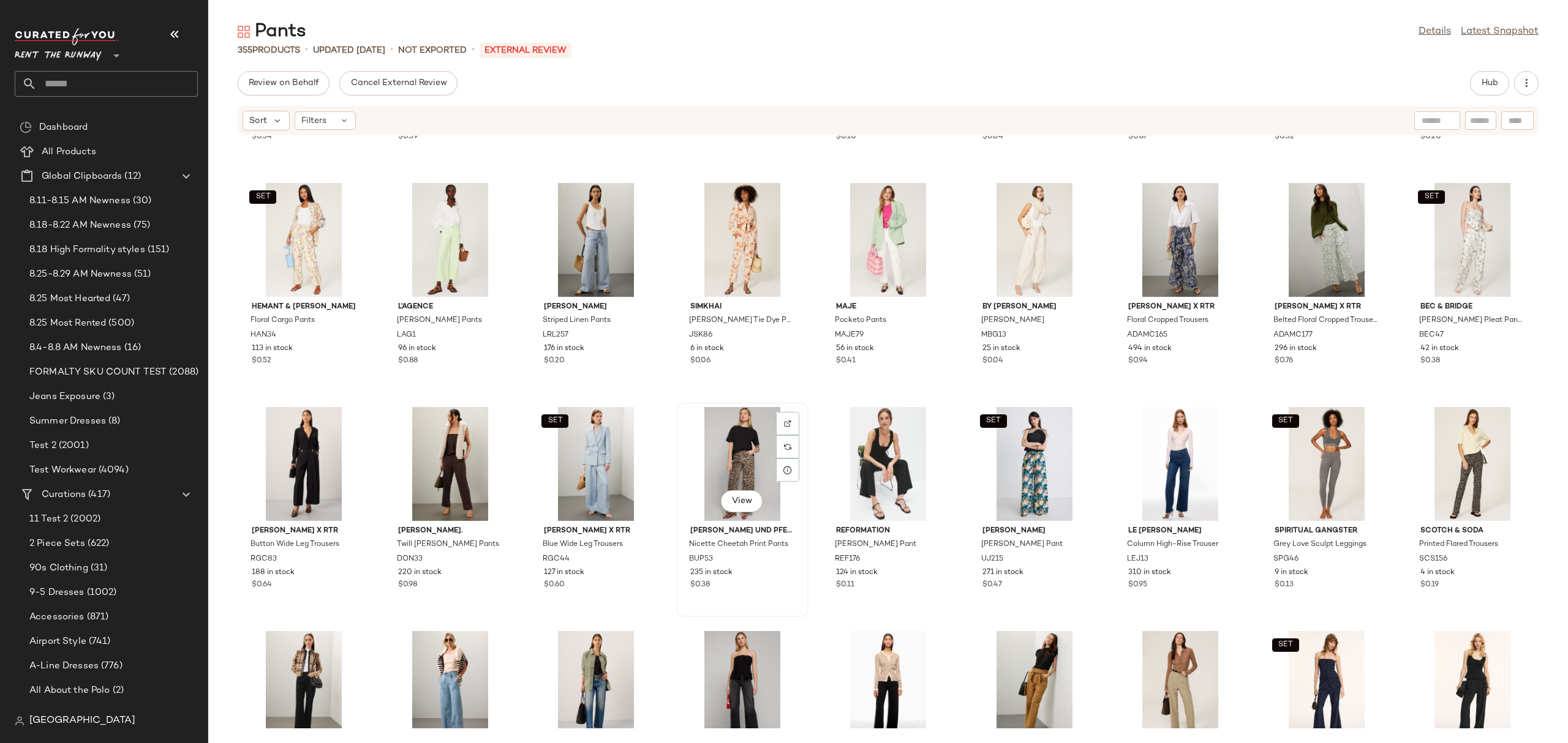
click at [738, 447] on div "View" at bounding box center [742, 464] width 123 height 114
click at [305, 438] on div "View" at bounding box center [303, 464] width 123 height 114
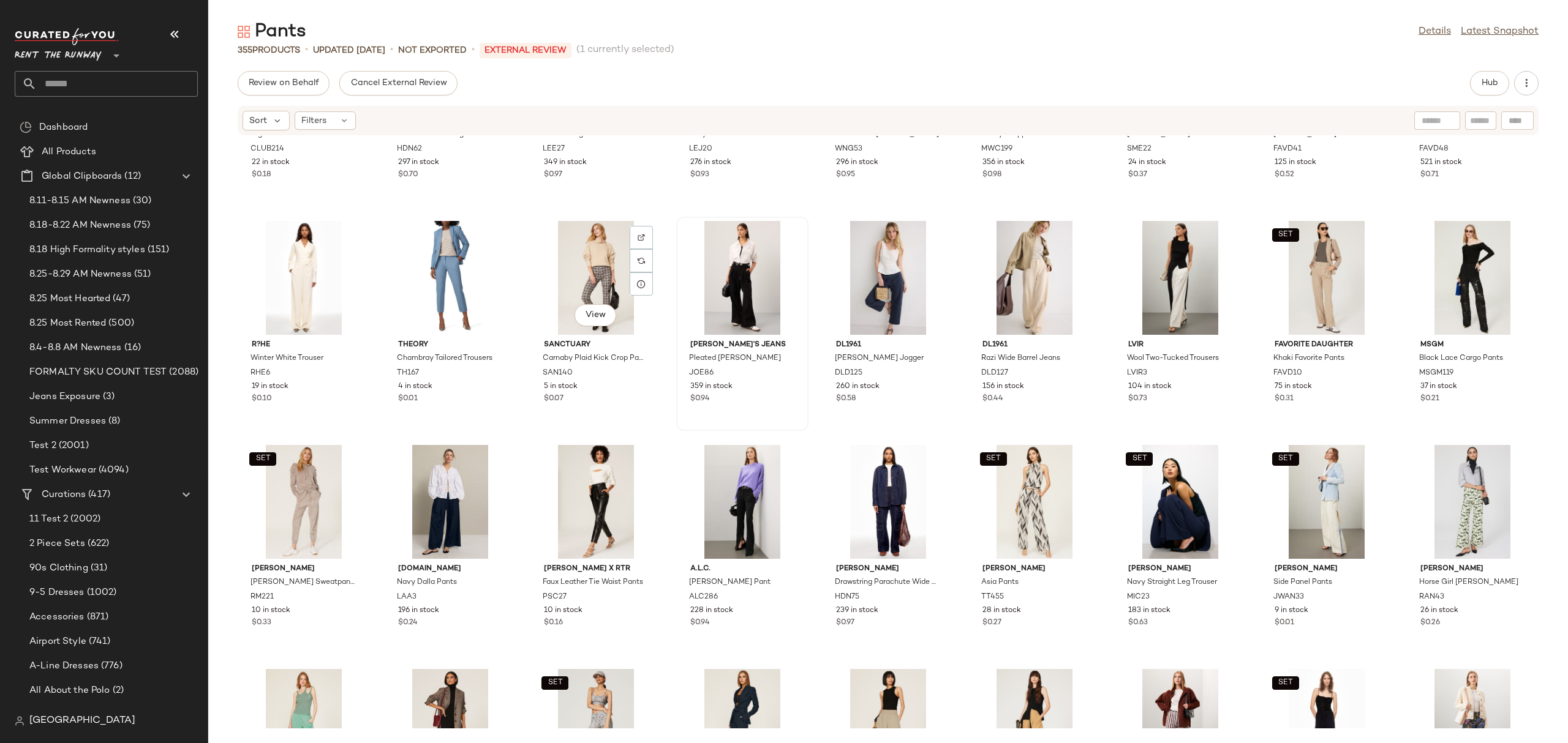
scroll to position [1531, 0]
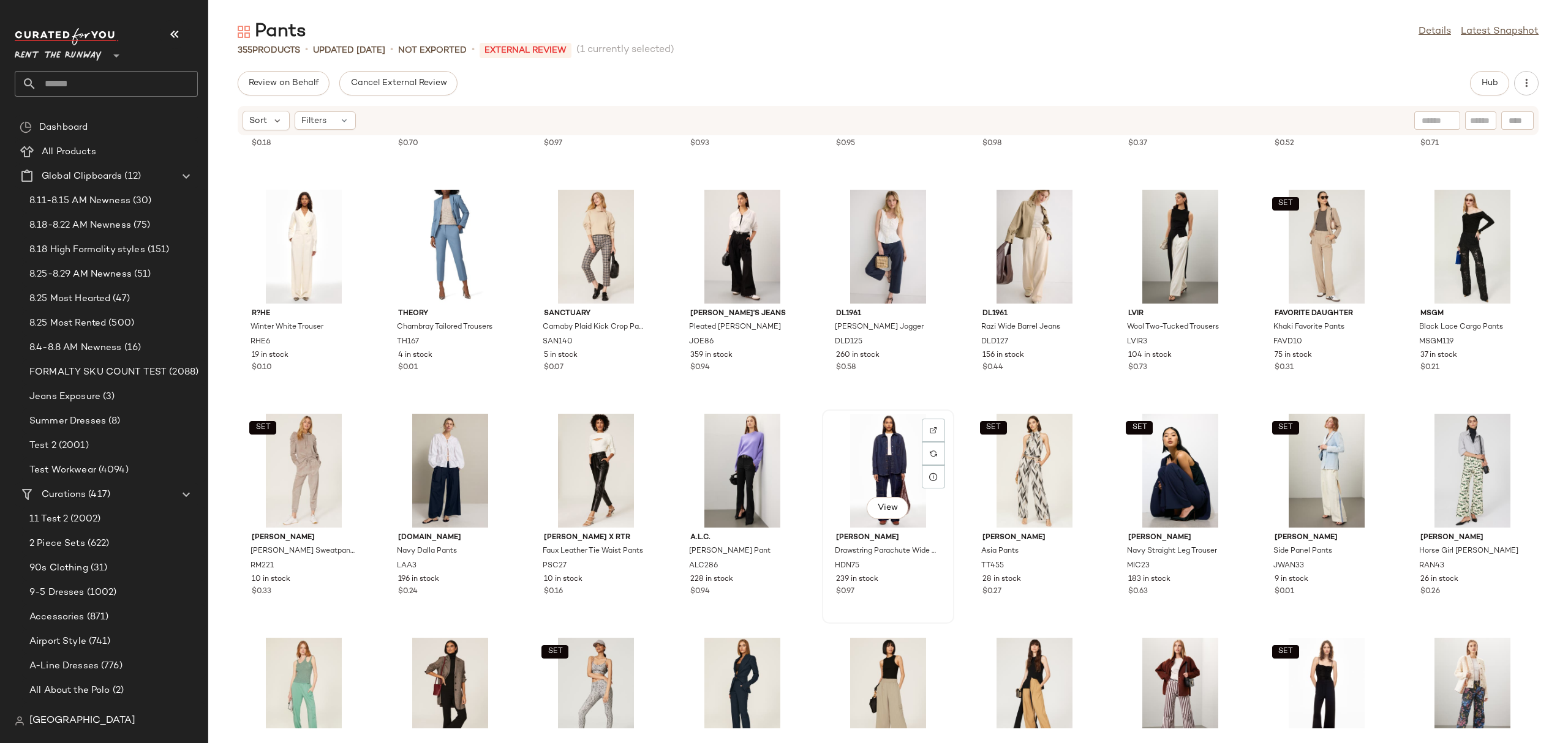
click at [876, 455] on div "View" at bounding box center [887, 471] width 123 height 114
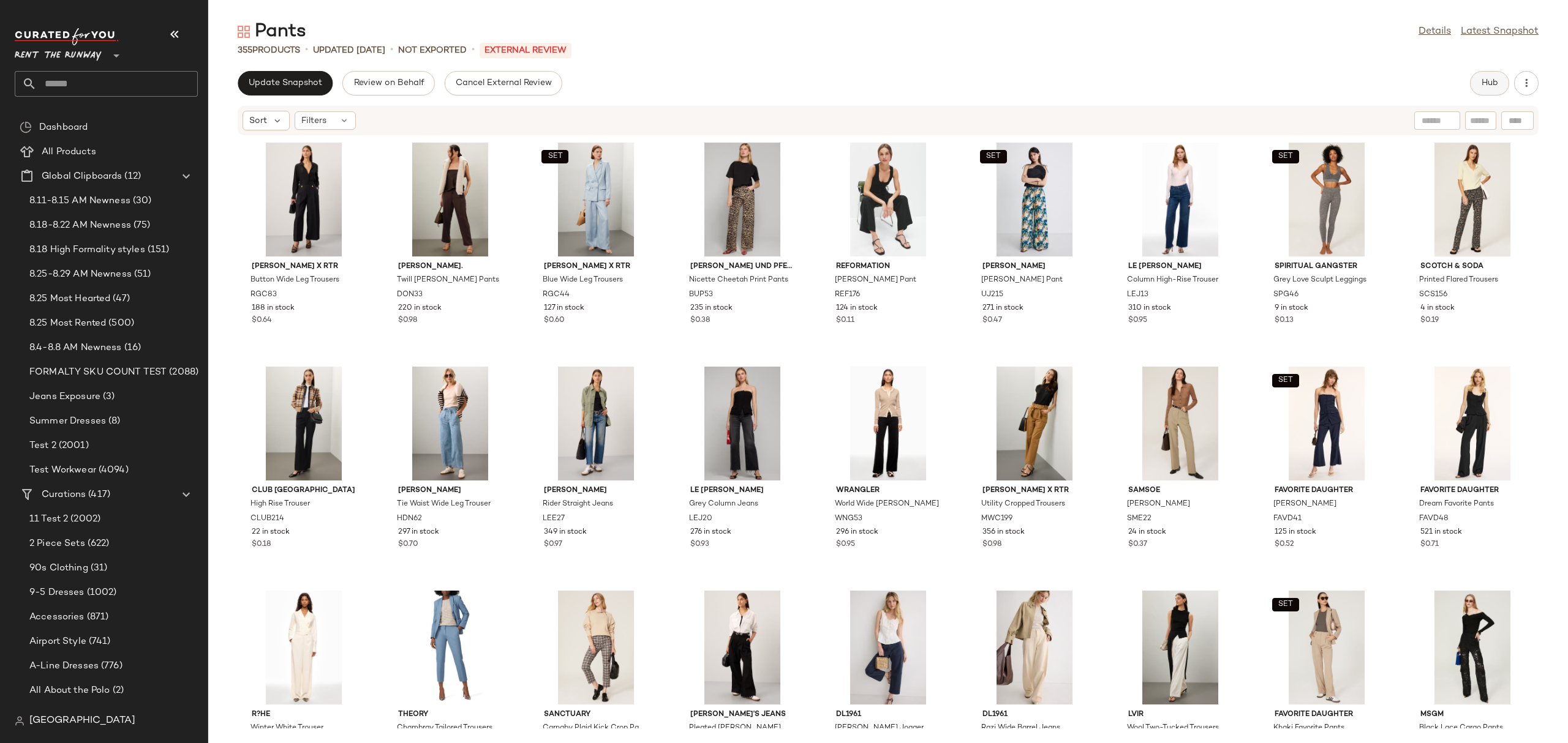
click at [1485, 82] on span "Hub" at bounding box center [1489, 82] width 17 height 9
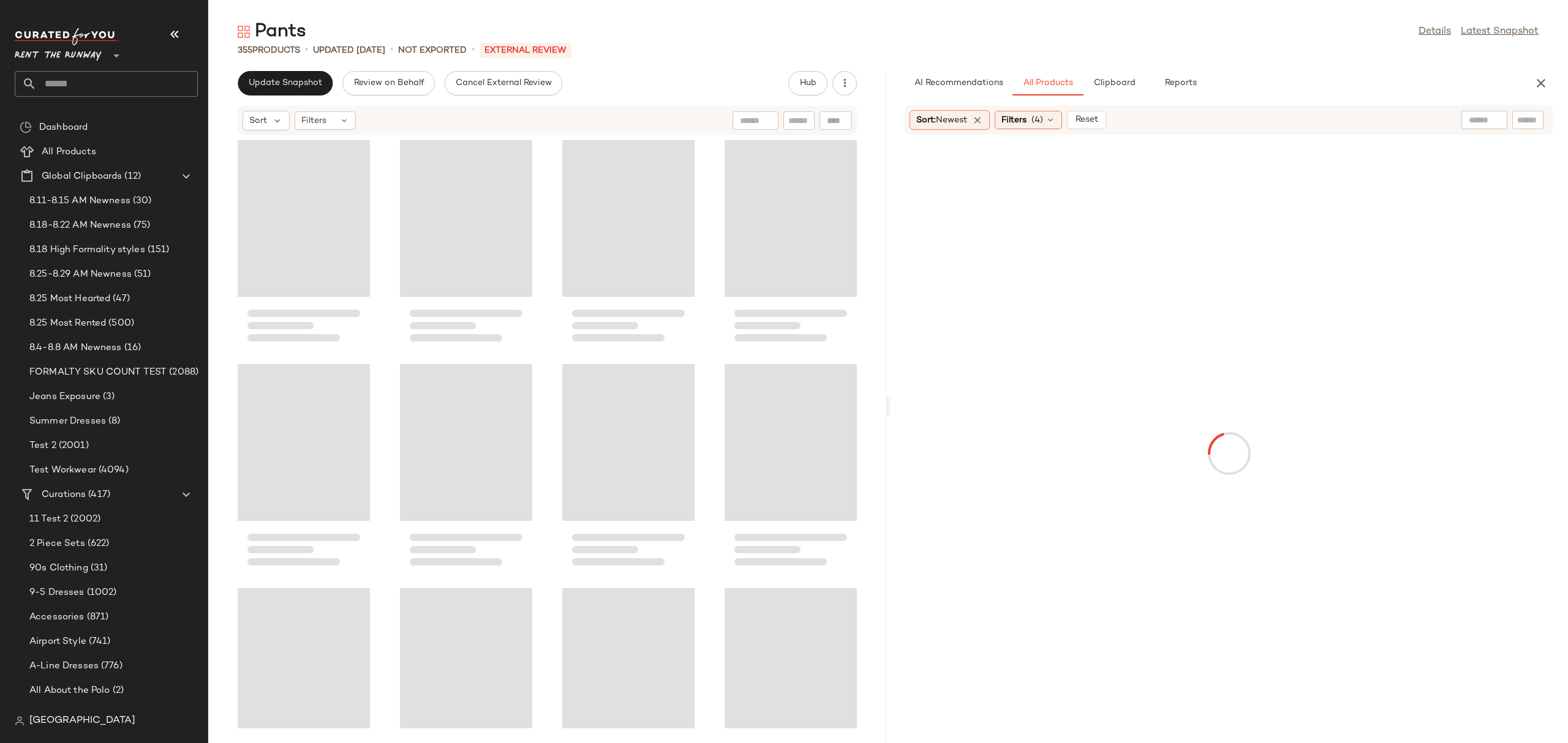
scroll to position [1344, 0]
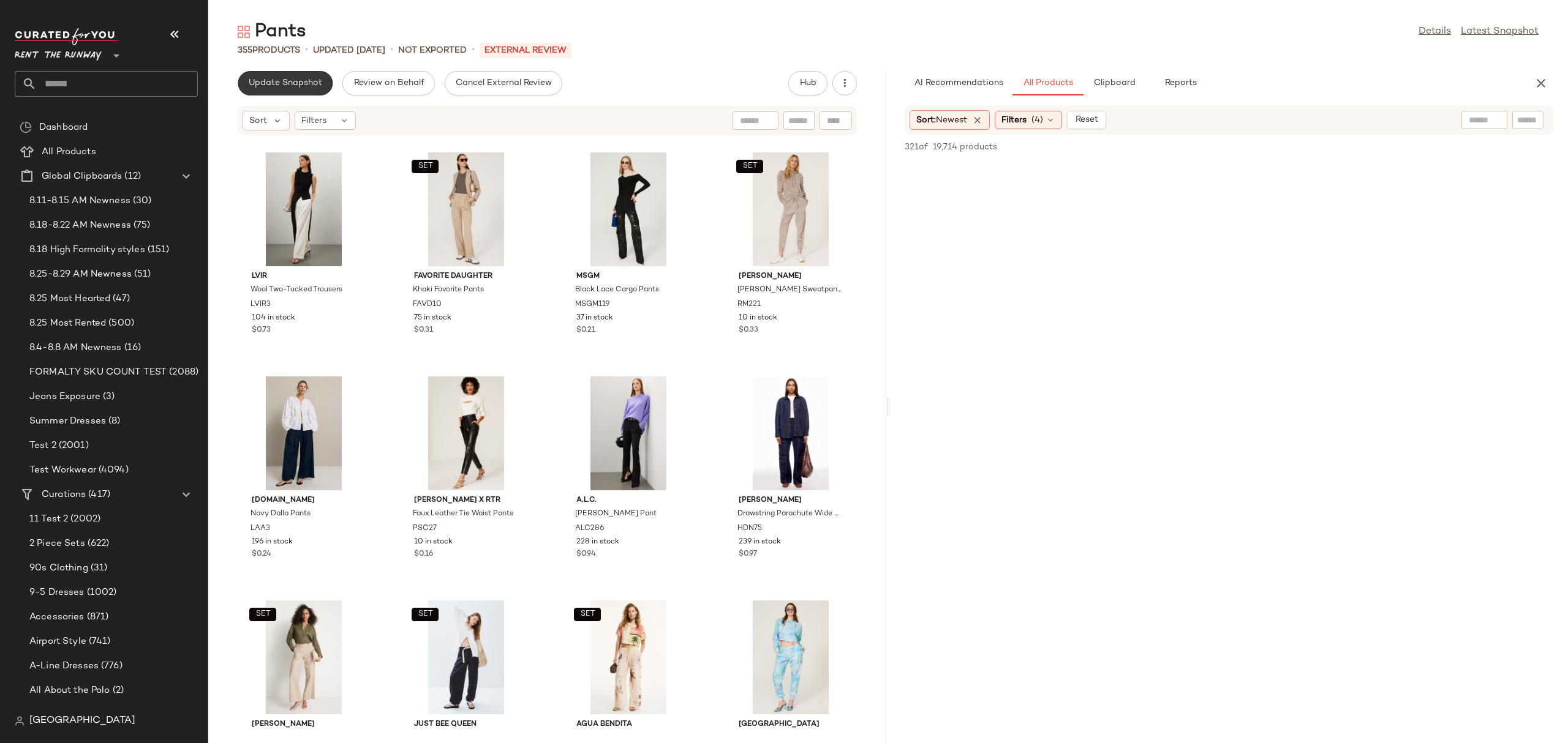
click at [252, 80] on span "Update Snapshot" at bounding box center [285, 82] width 74 height 9
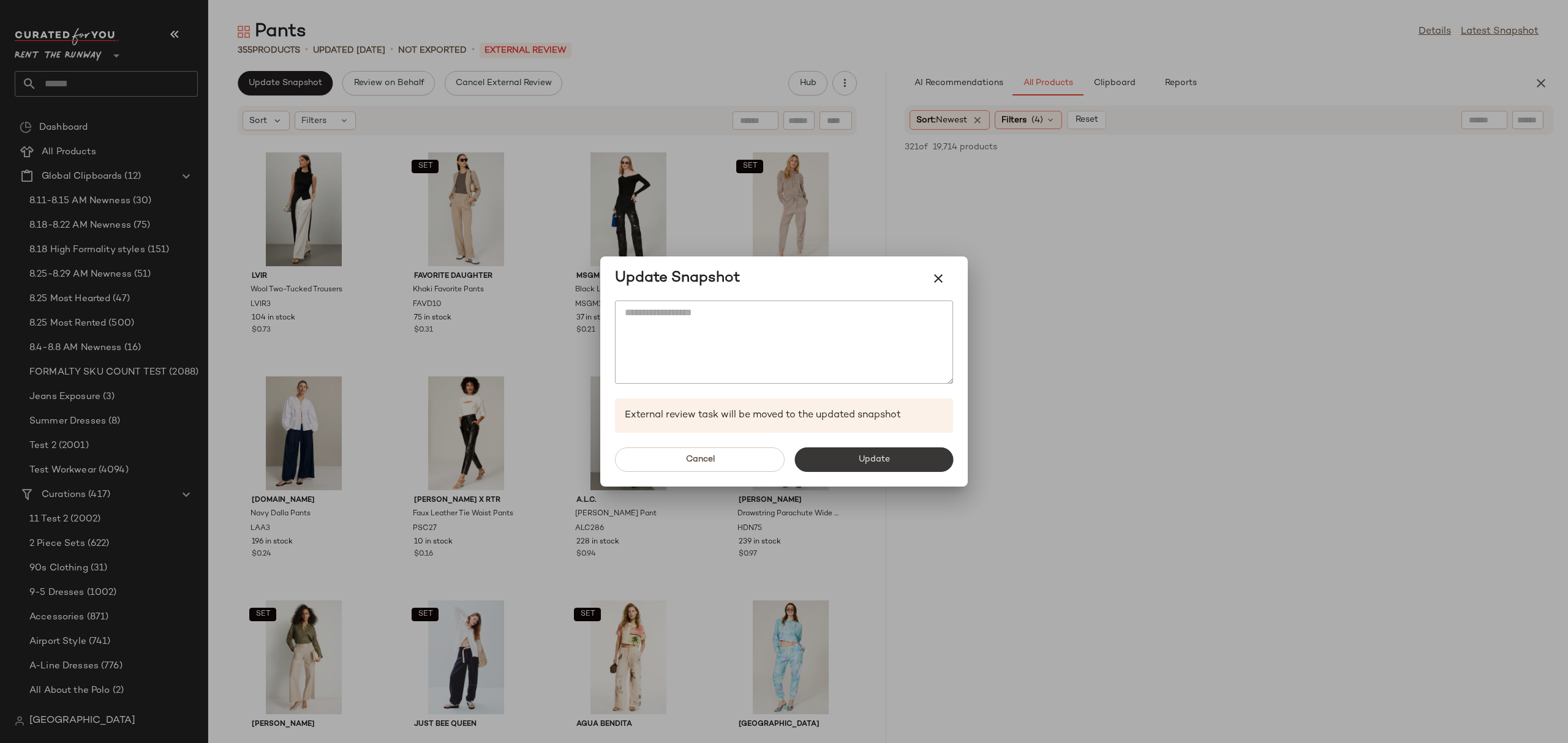
click at [806, 449] on button "Update" at bounding box center [873, 460] width 158 height 25
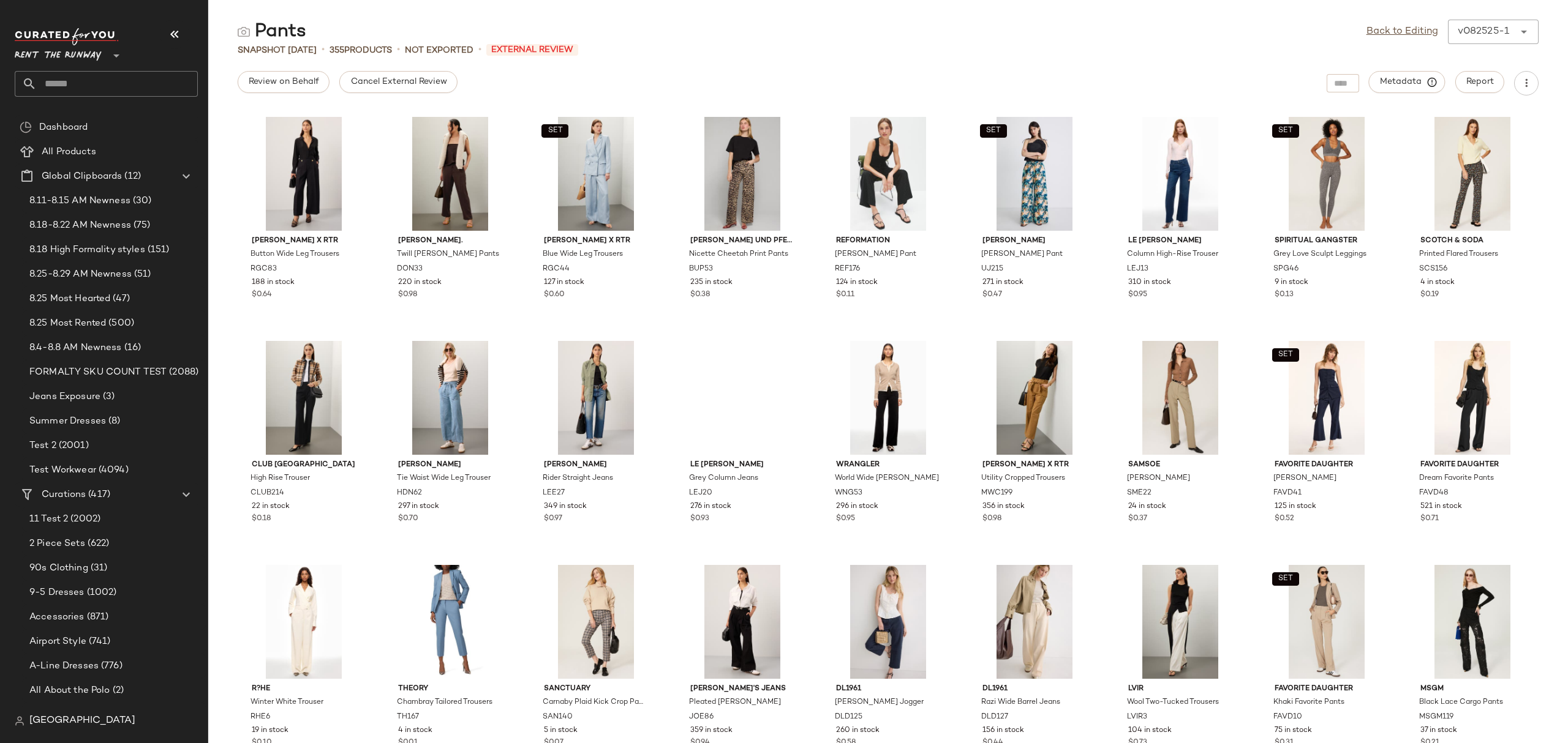
click at [127, 83] on input "text" at bounding box center [117, 83] width 161 height 26
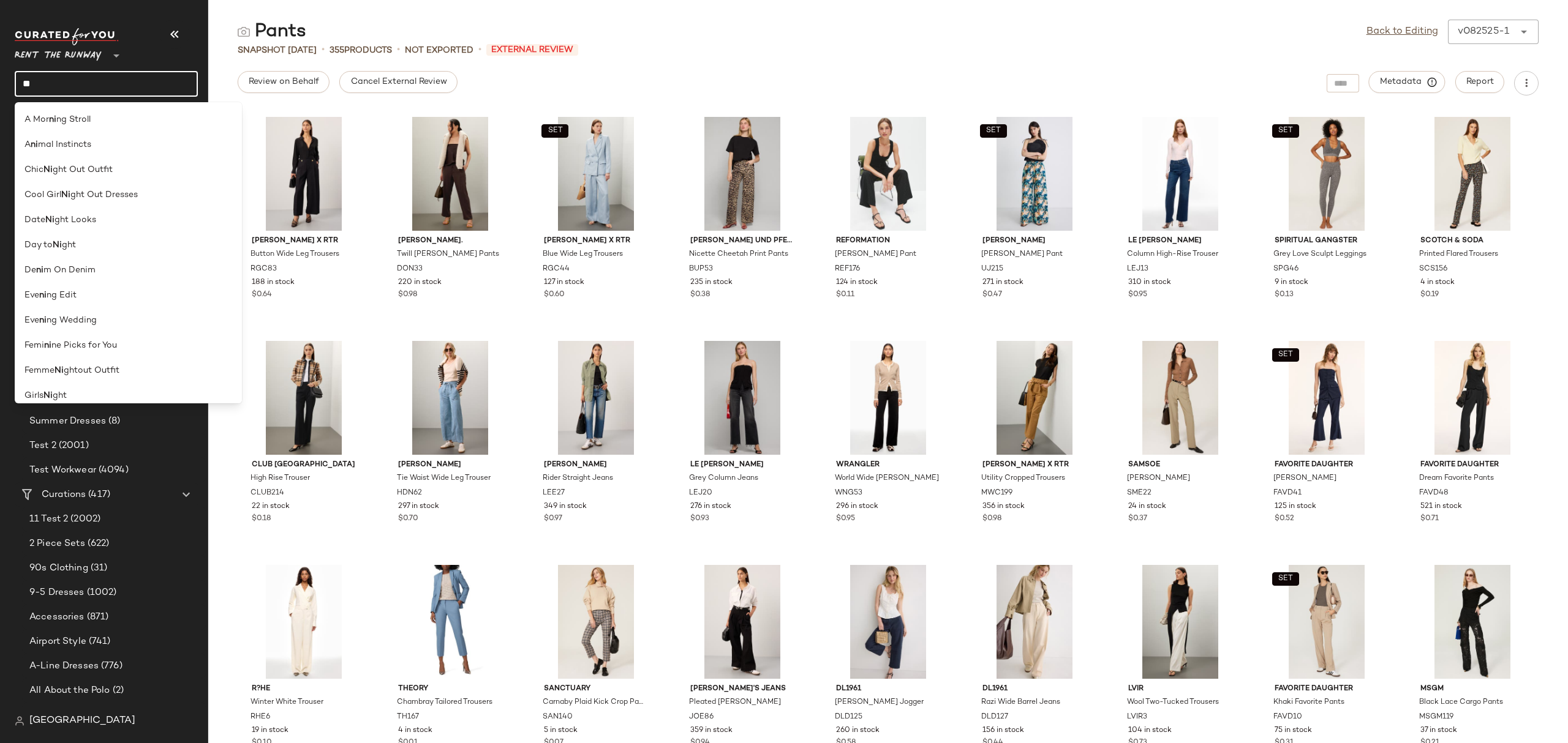
type input "*"
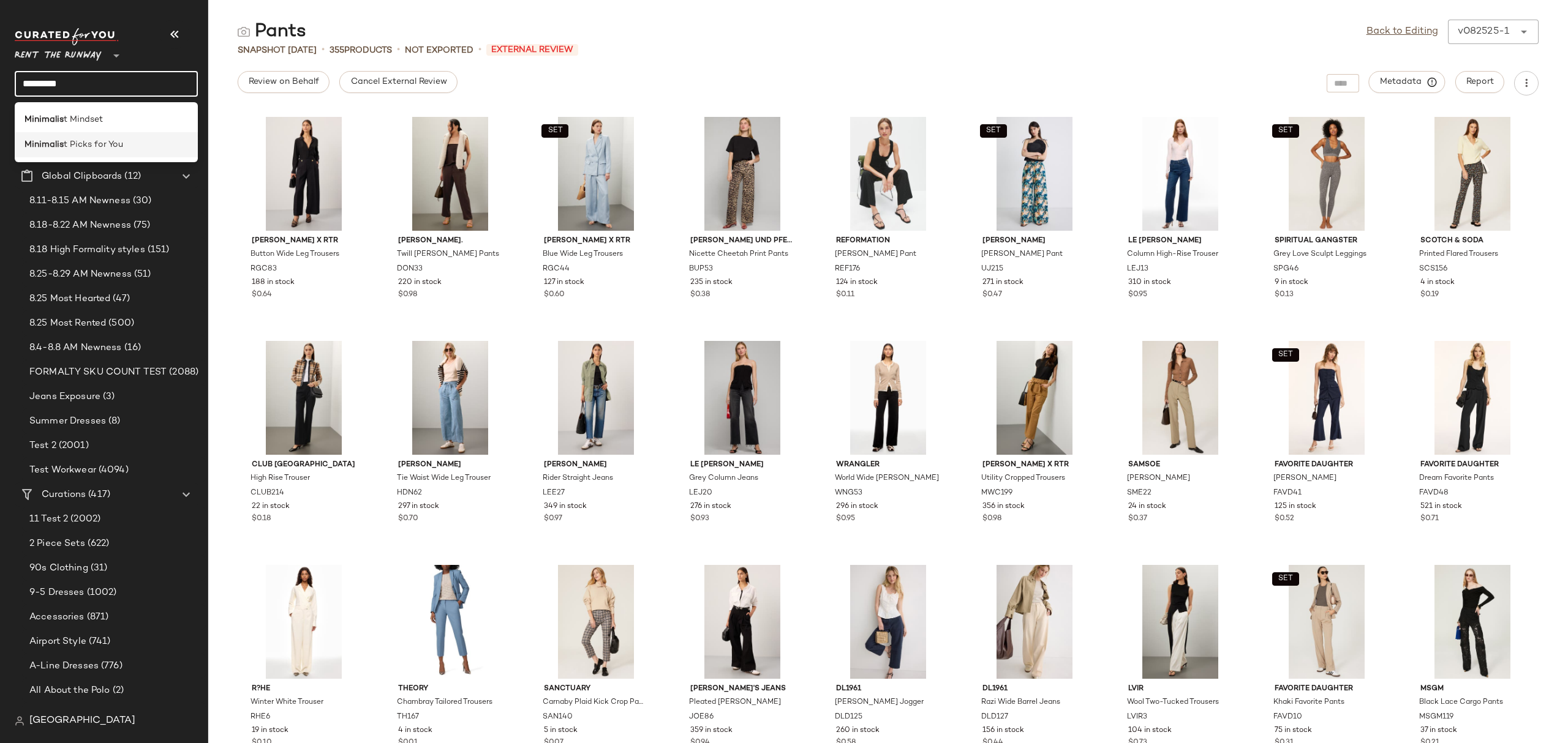
type input "*********"
click at [120, 145] on span "t Picks for You" at bounding box center [93, 145] width 59 height 13
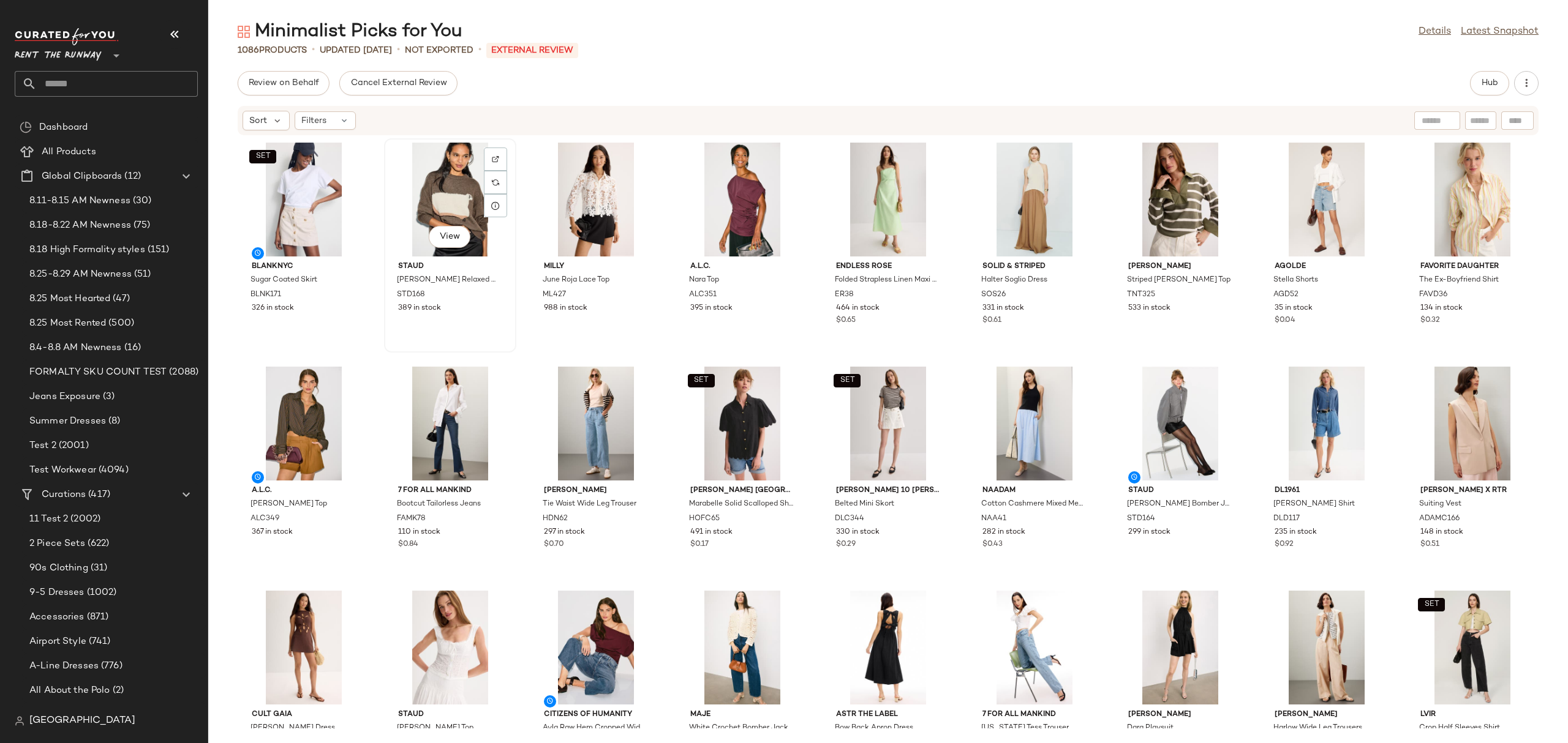
click at [468, 207] on div "View" at bounding box center [450, 199] width 123 height 114
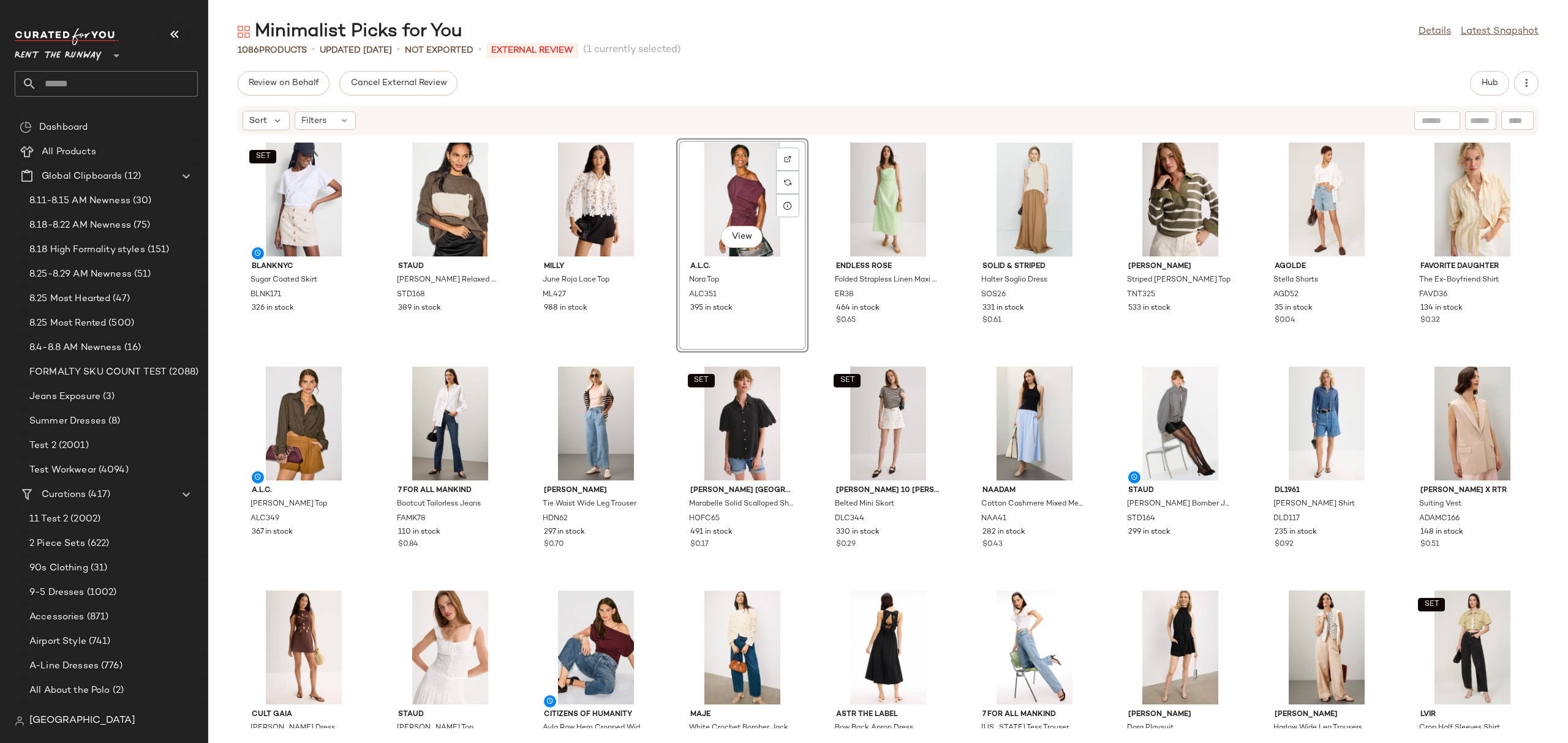
click at [715, 182] on div "View" at bounding box center [742, 199] width 123 height 114
click at [747, 61] on div "Minimalist Picks for You Details Latest Snapshot 1086 Products • updated Aug 22…" at bounding box center [888, 381] width 1360 height 723
click at [662, 180] on div "SET BLANKNYC Sugar Coated Skirt BLNK171 326 in stock Staud Serrano Relaxed Crew…" at bounding box center [888, 432] width 1360 height 593
click at [661, 236] on div "SET BLANKNYC Sugar Coated Skirt BLNK171 326 in stock Staud Serrano Relaxed Crew…" at bounding box center [888, 432] width 1360 height 593
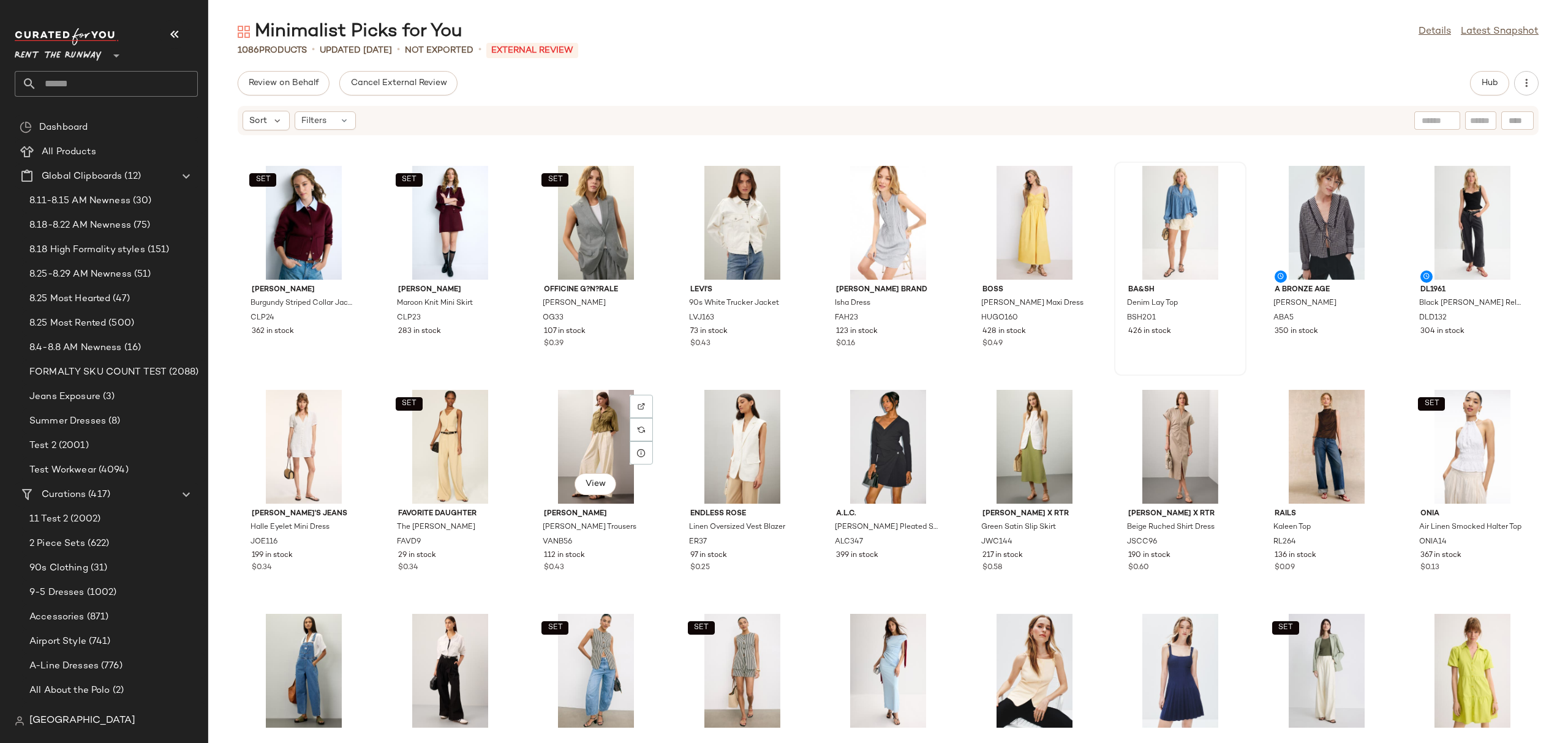
scroll to position [659, 0]
click at [1282, 223] on div "View" at bounding box center [1326, 222] width 123 height 114
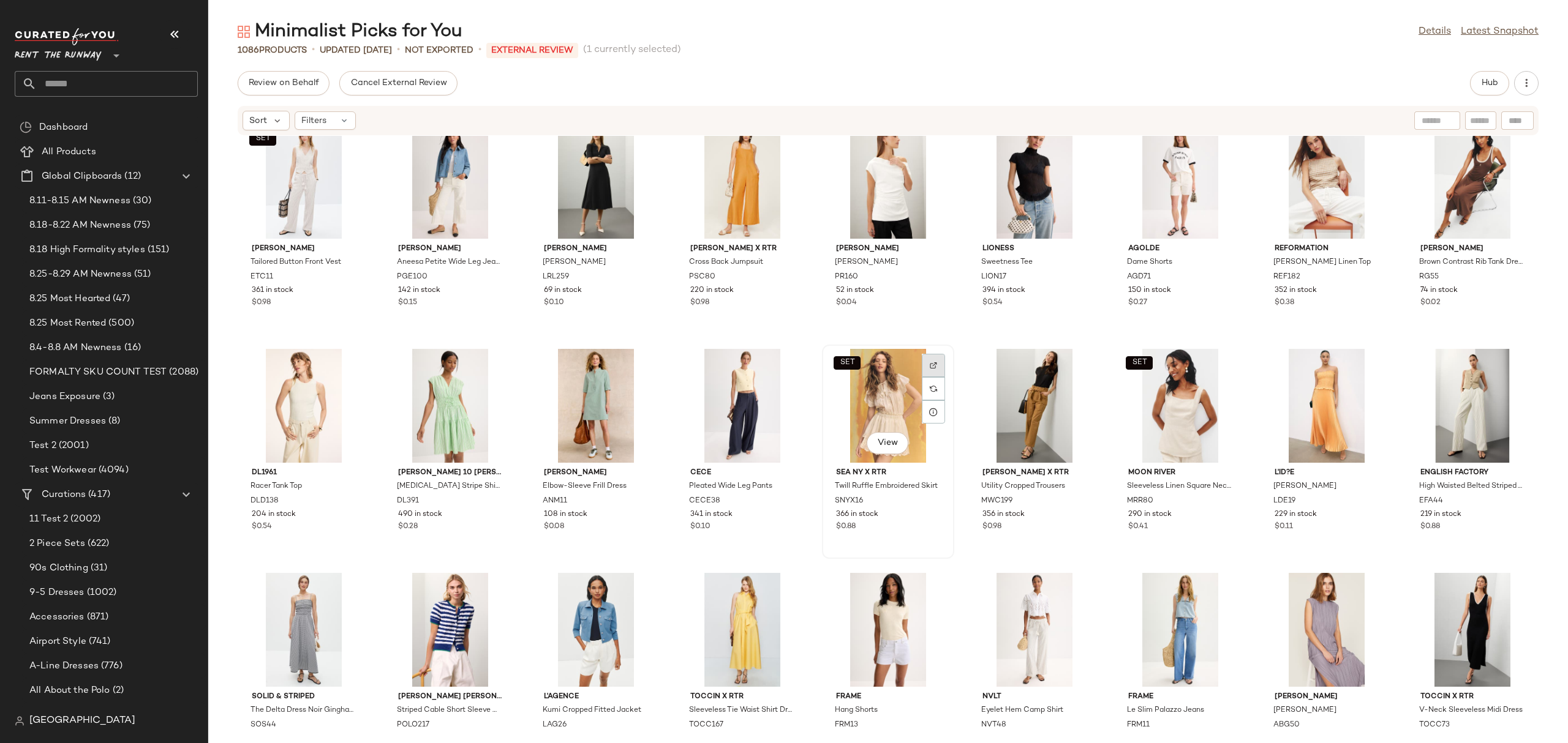
scroll to position [3300, 0]
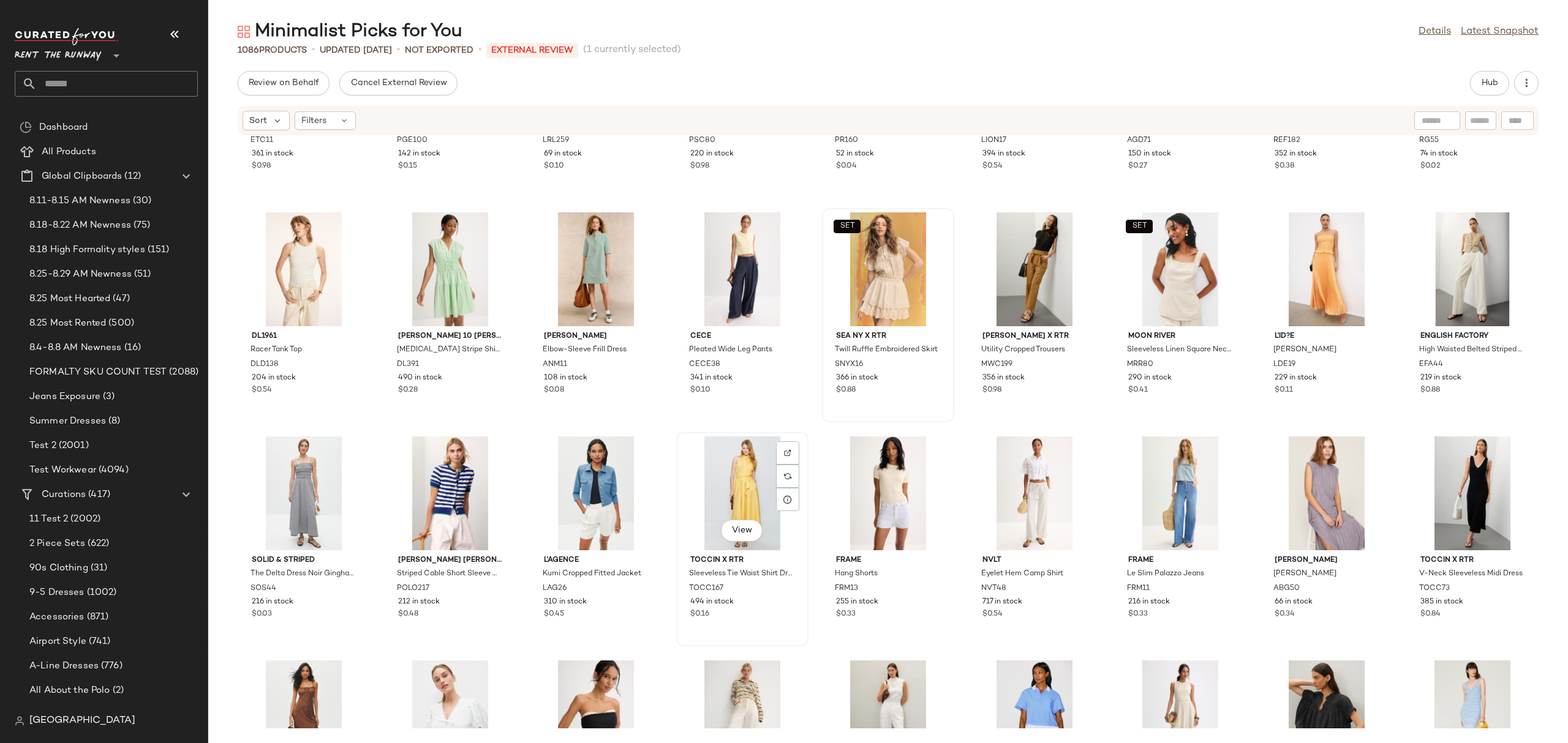
click at [737, 509] on div "View" at bounding box center [742, 493] width 123 height 114
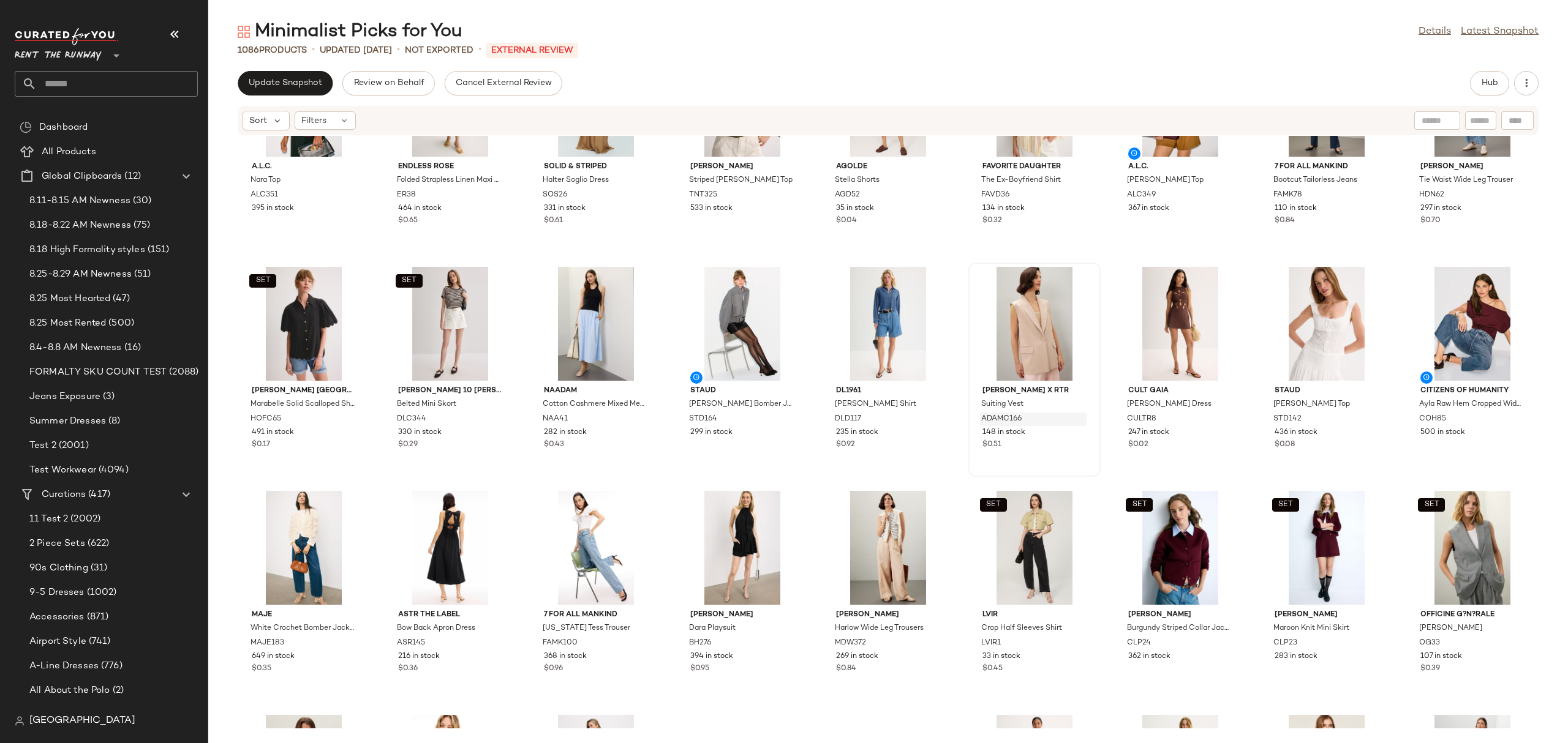
scroll to position [3043, 0]
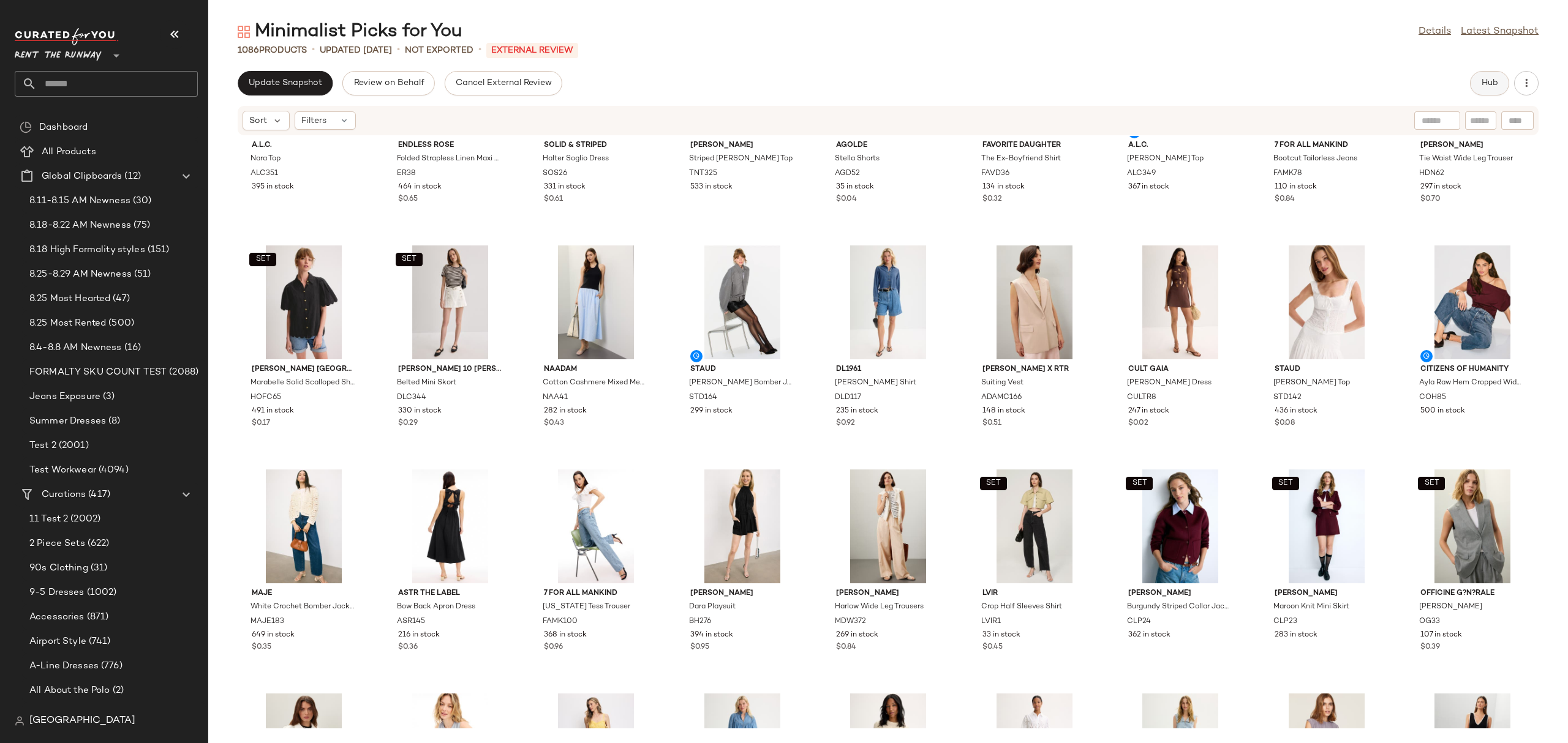
click at [1483, 92] on button "Hub" at bounding box center [1489, 83] width 39 height 25
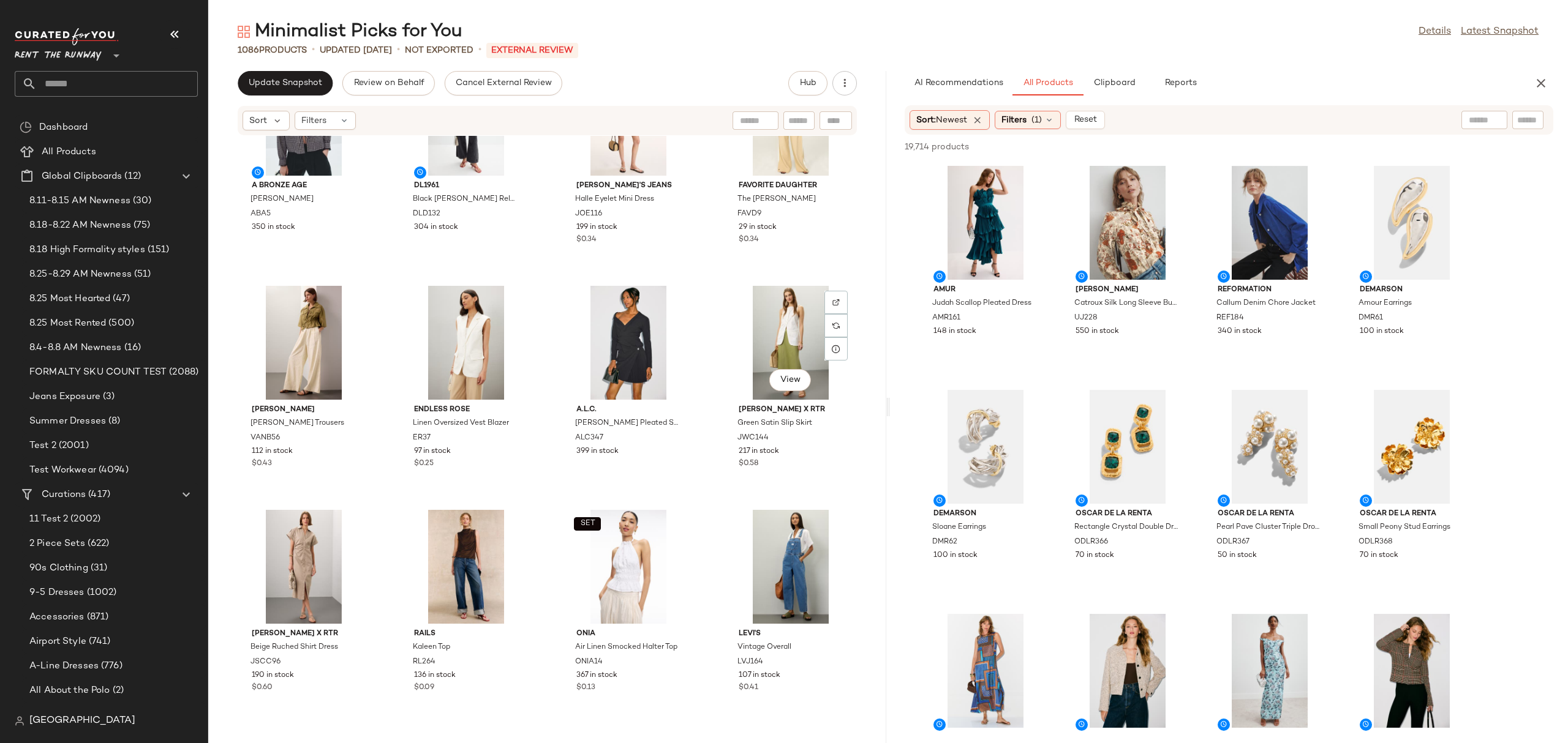
scroll to position [0, 0]
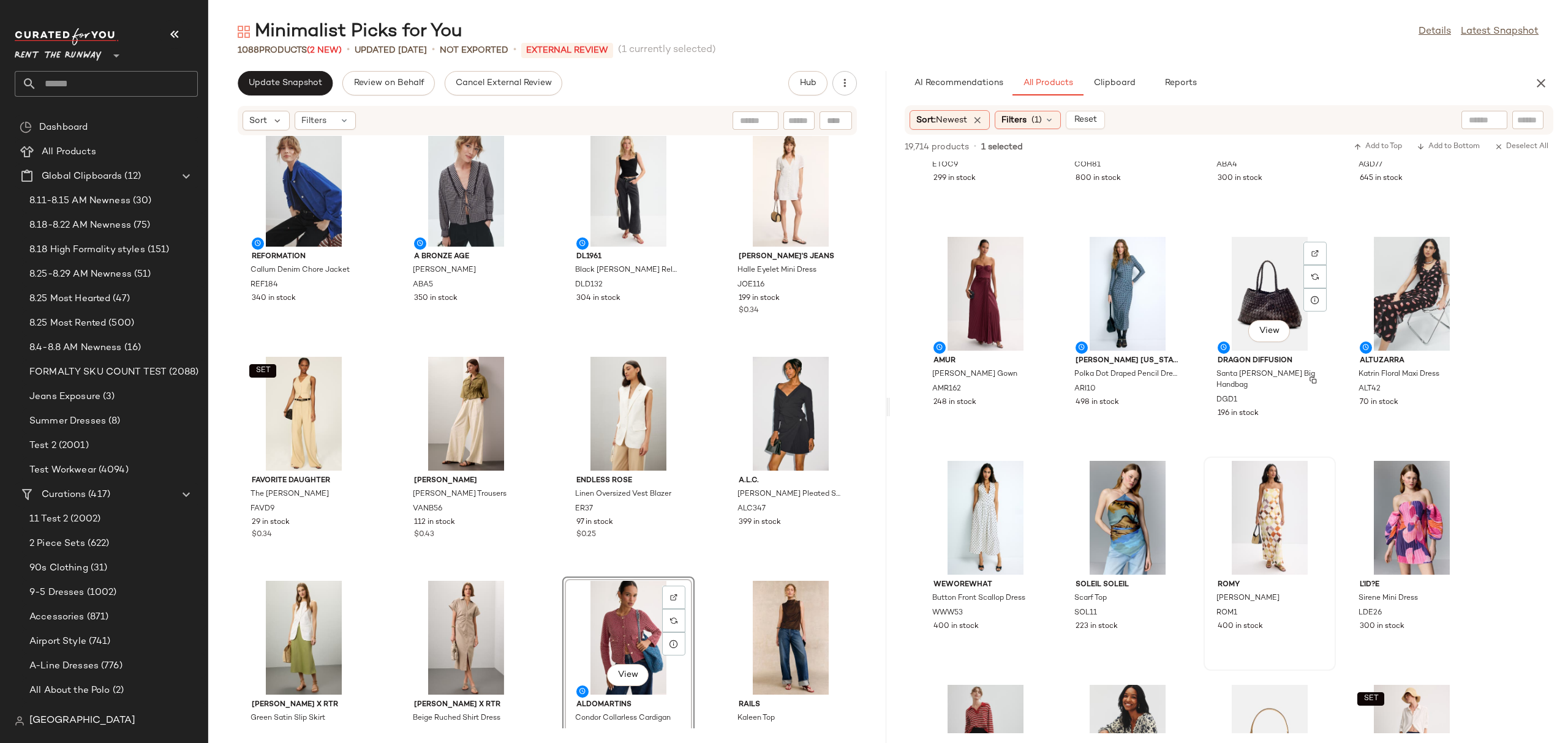
scroll to position [1508, 0]
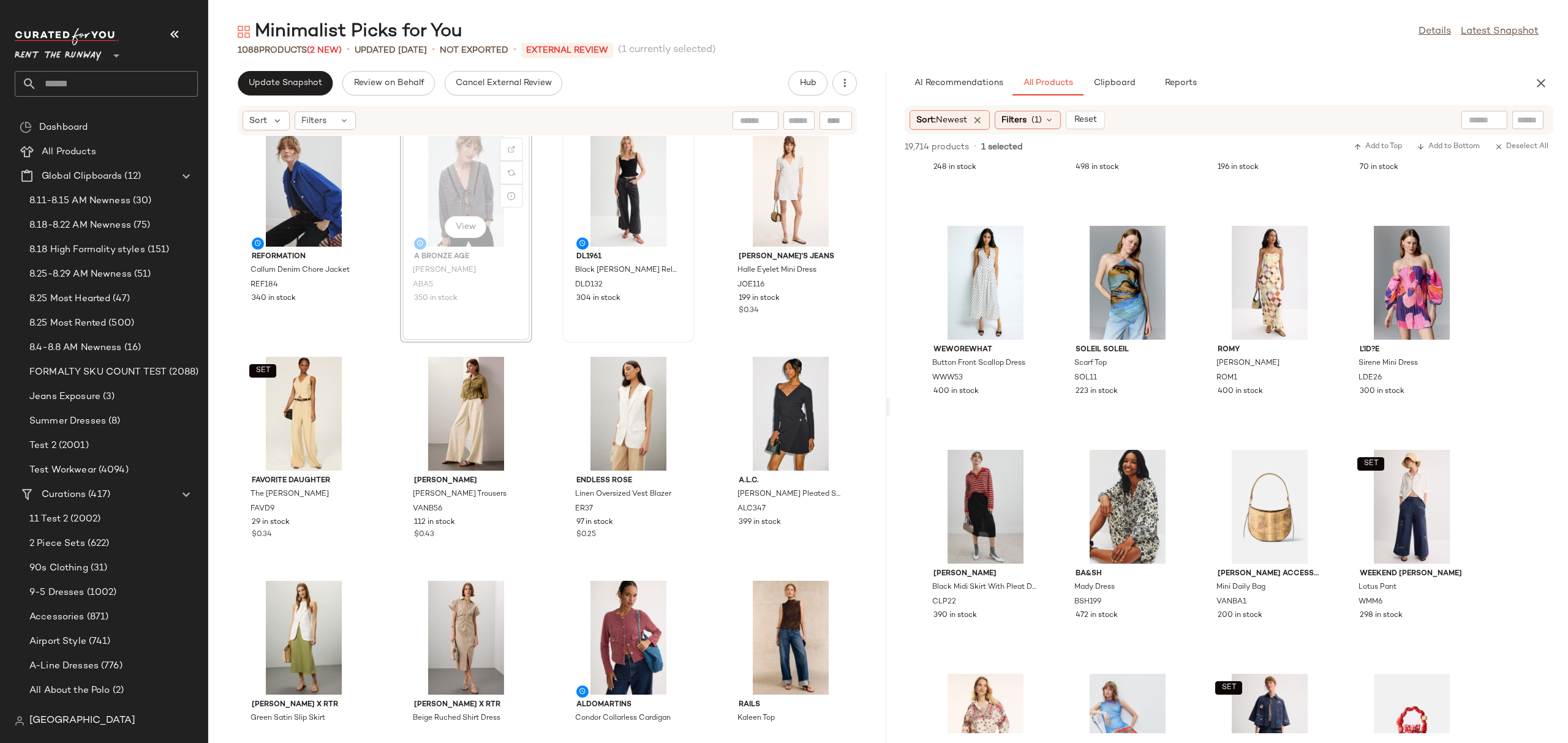
scroll to position [8, 0]
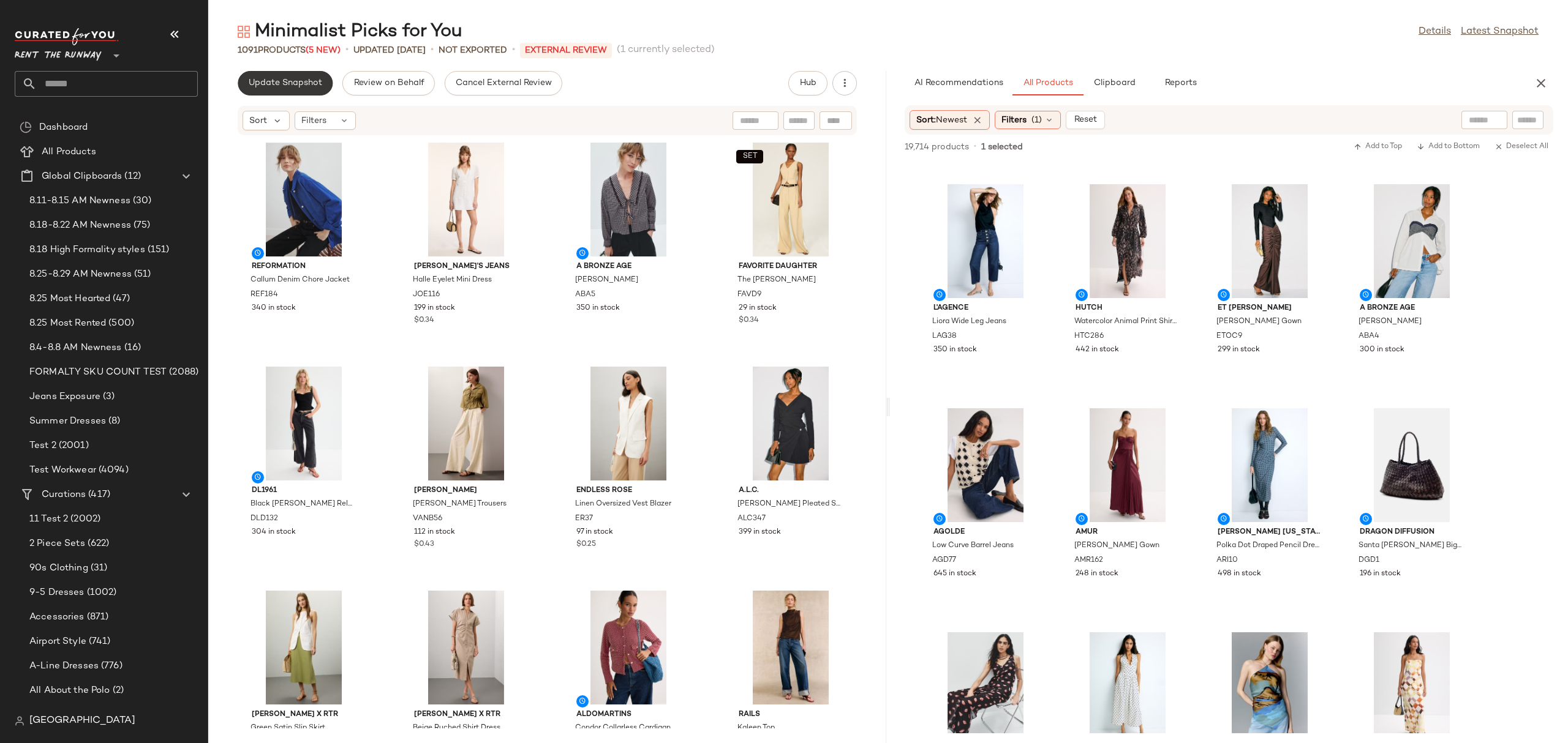
click at [260, 74] on button "Update Snapshot" at bounding box center [285, 83] width 95 height 25
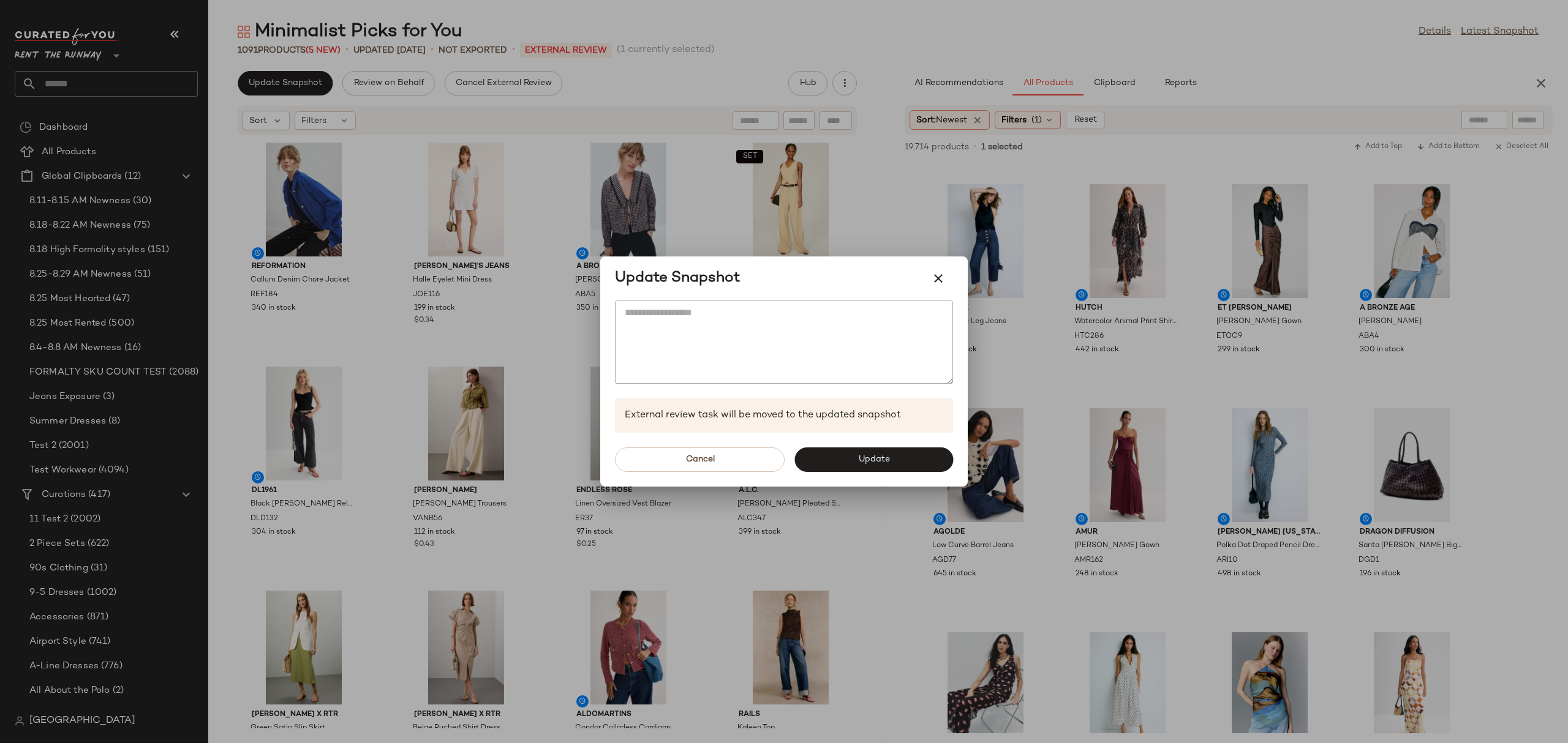
click at [825, 445] on div "Cancel Update" at bounding box center [784, 460] width 367 height 54
click at [816, 481] on div "Cancel Update" at bounding box center [784, 460] width 367 height 54
click at [882, 488] on div at bounding box center [784, 372] width 1568 height 743
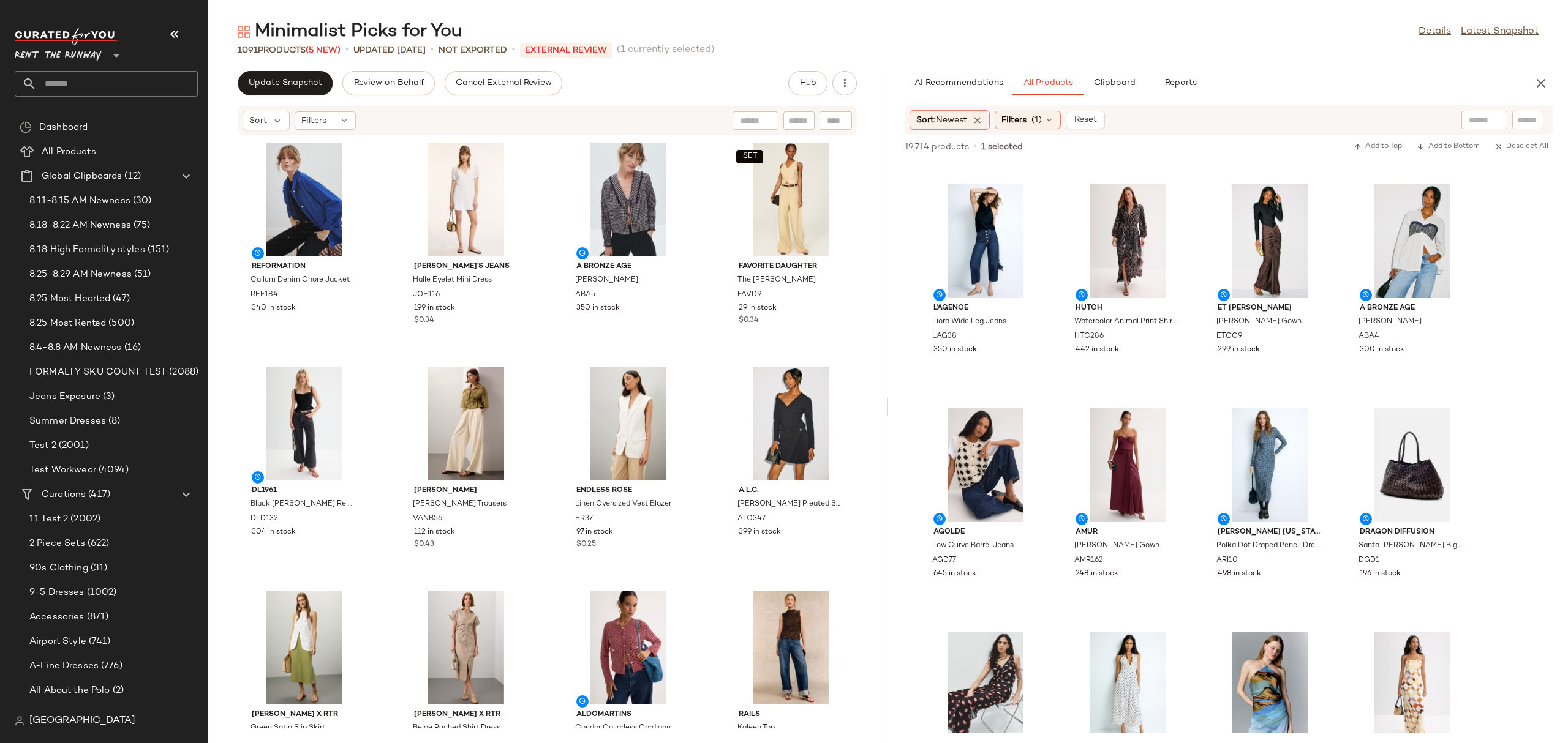
click at [874, 467] on div "Reformation Callum Denim Chore Jacket REF184 340 in stock Joe's Jeans Halle Eye…" at bounding box center [547, 432] width 678 height 593
click at [309, 78] on span "Update Snapshot" at bounding box center [285, 82] width 74 height 9
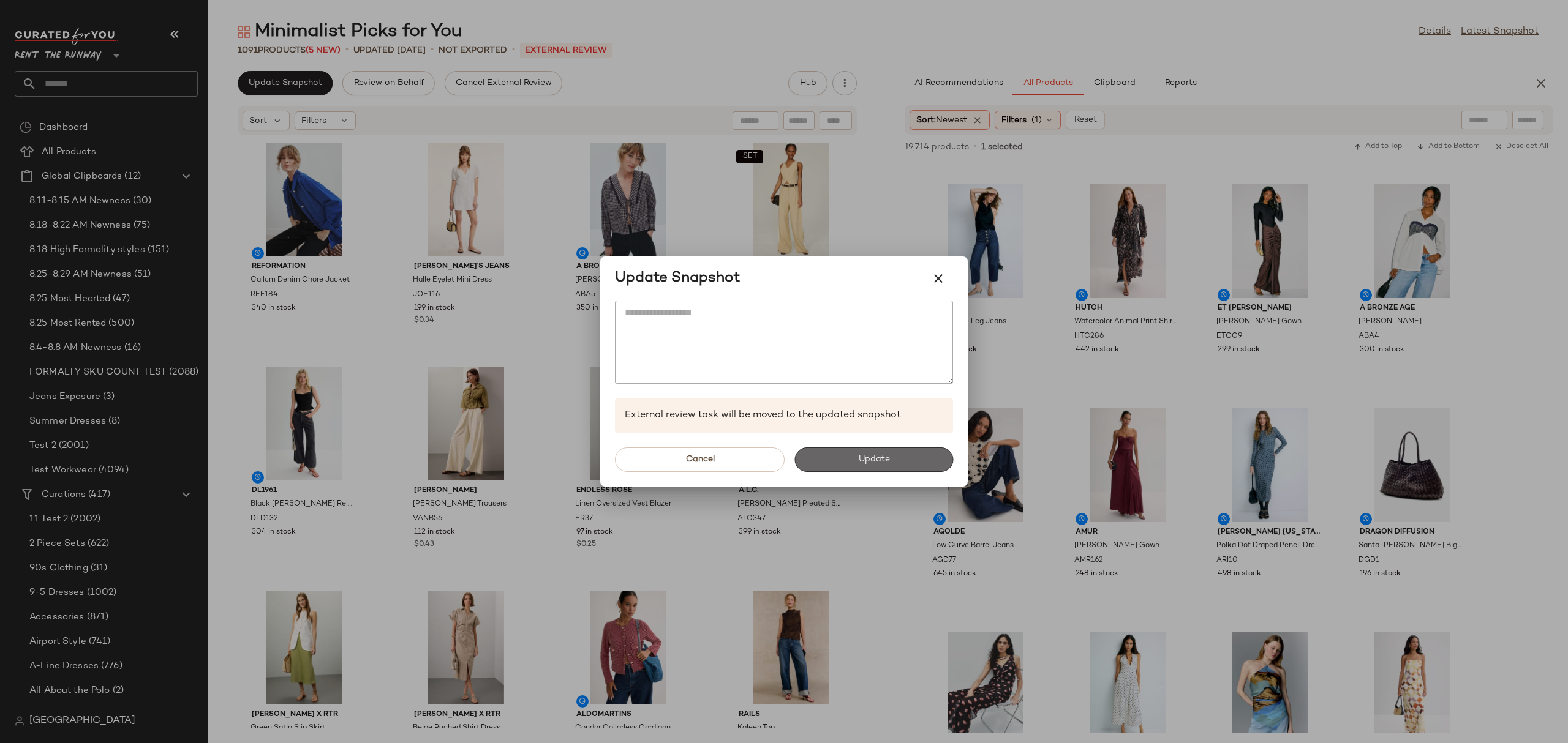
click at [907, 467] on button "Update" at bounding box center [873, 460] width 158 height 25
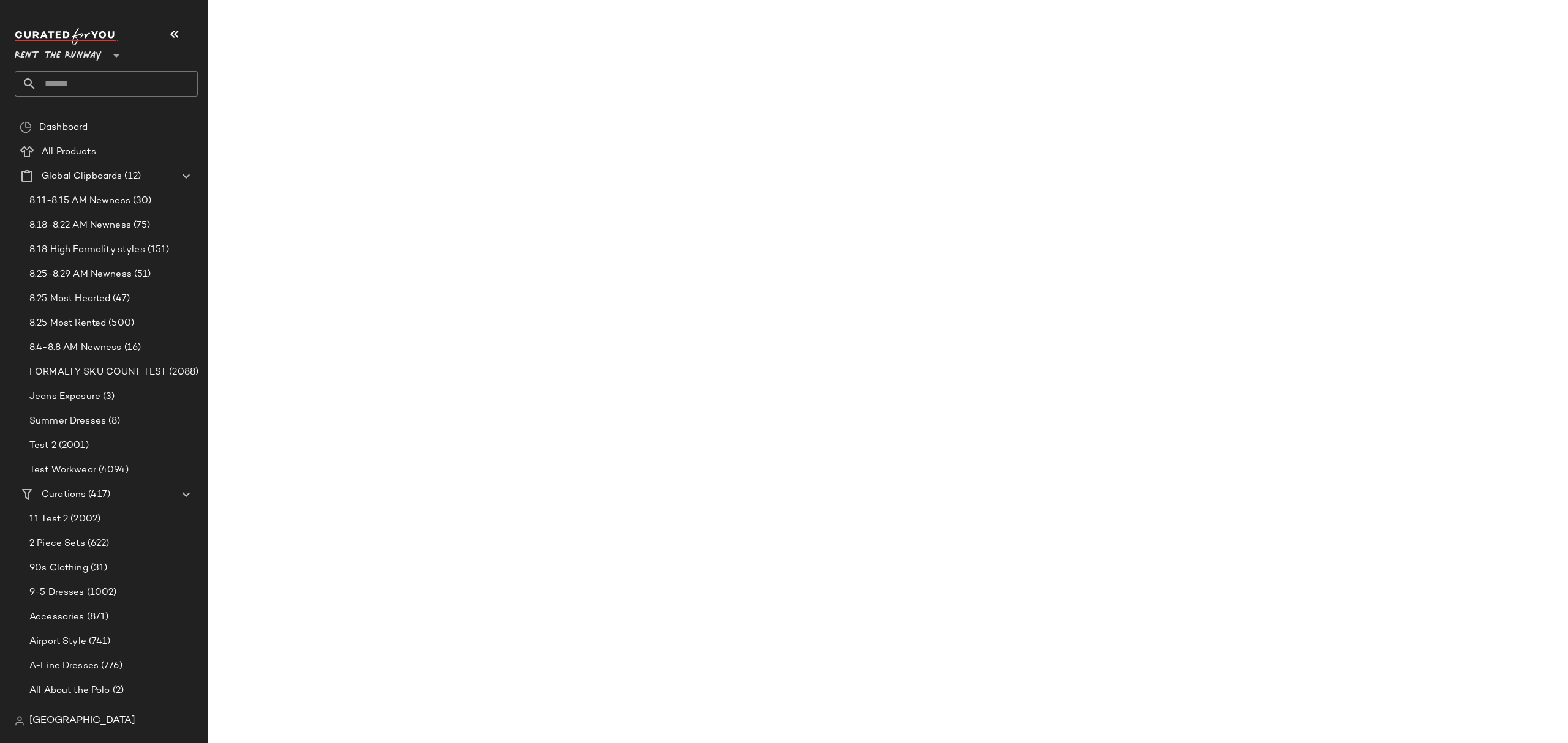
scroll to position [1101, 0]
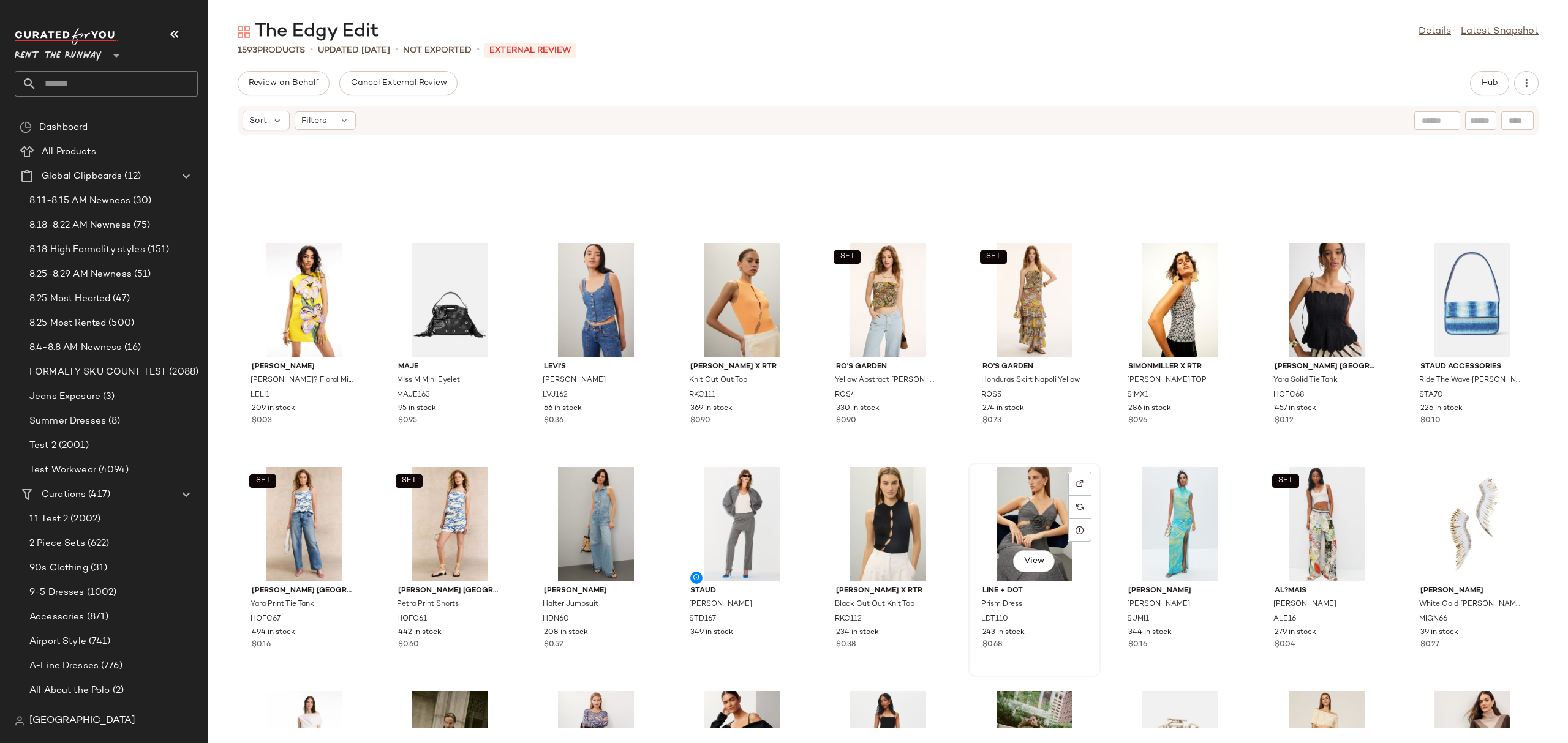
scroll to position [2197, 0]
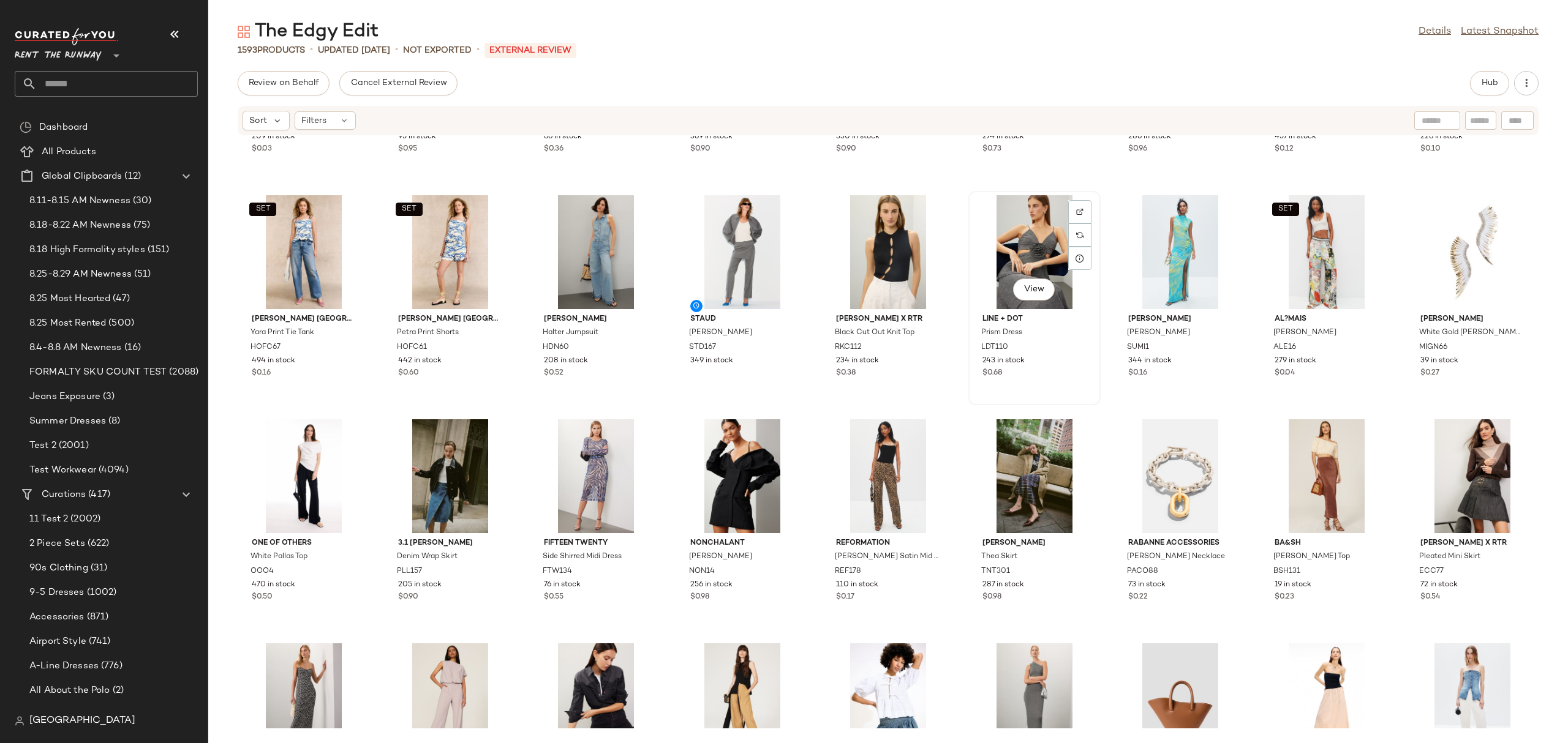
click at [989, 231] on div "View" at bounding box center [1034, 252] width 123 height 114
click at [1491, 84] on span "Hub" at bounding box center [1489, 82] width 17 height 9
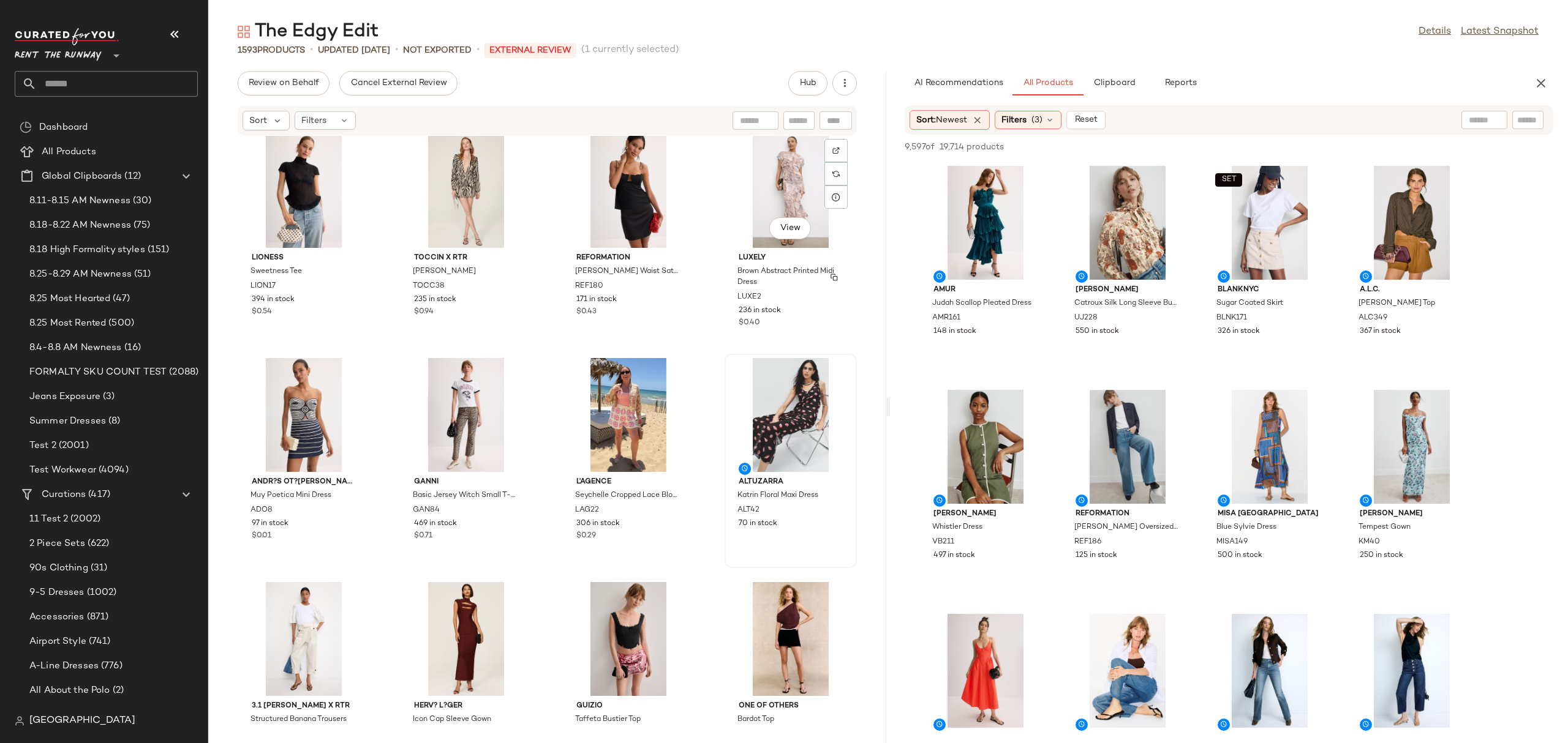
scroll to position [327, 0]
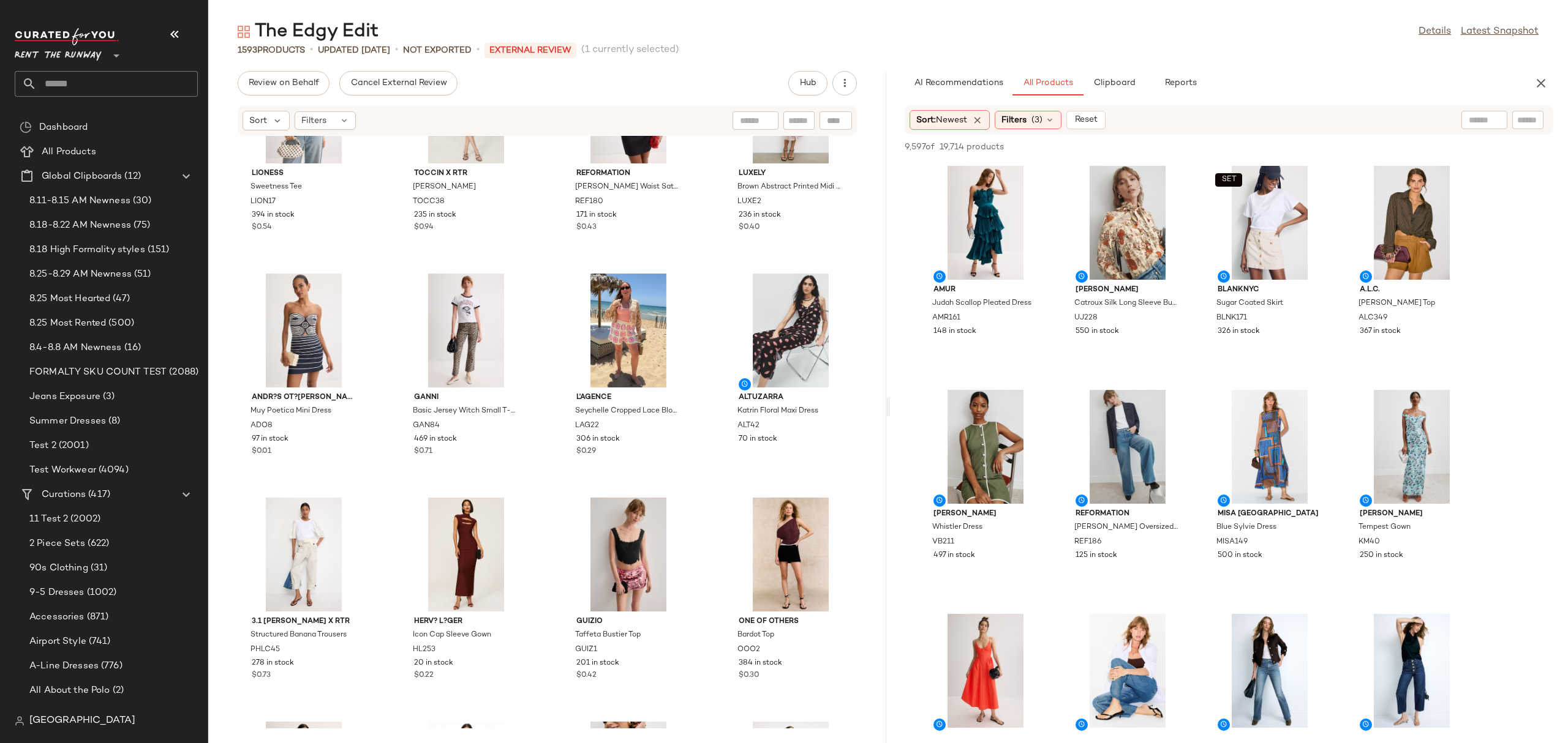
click at [1537, 80] on icon "button" at bounding box center [1541, 83] width 15 height 15
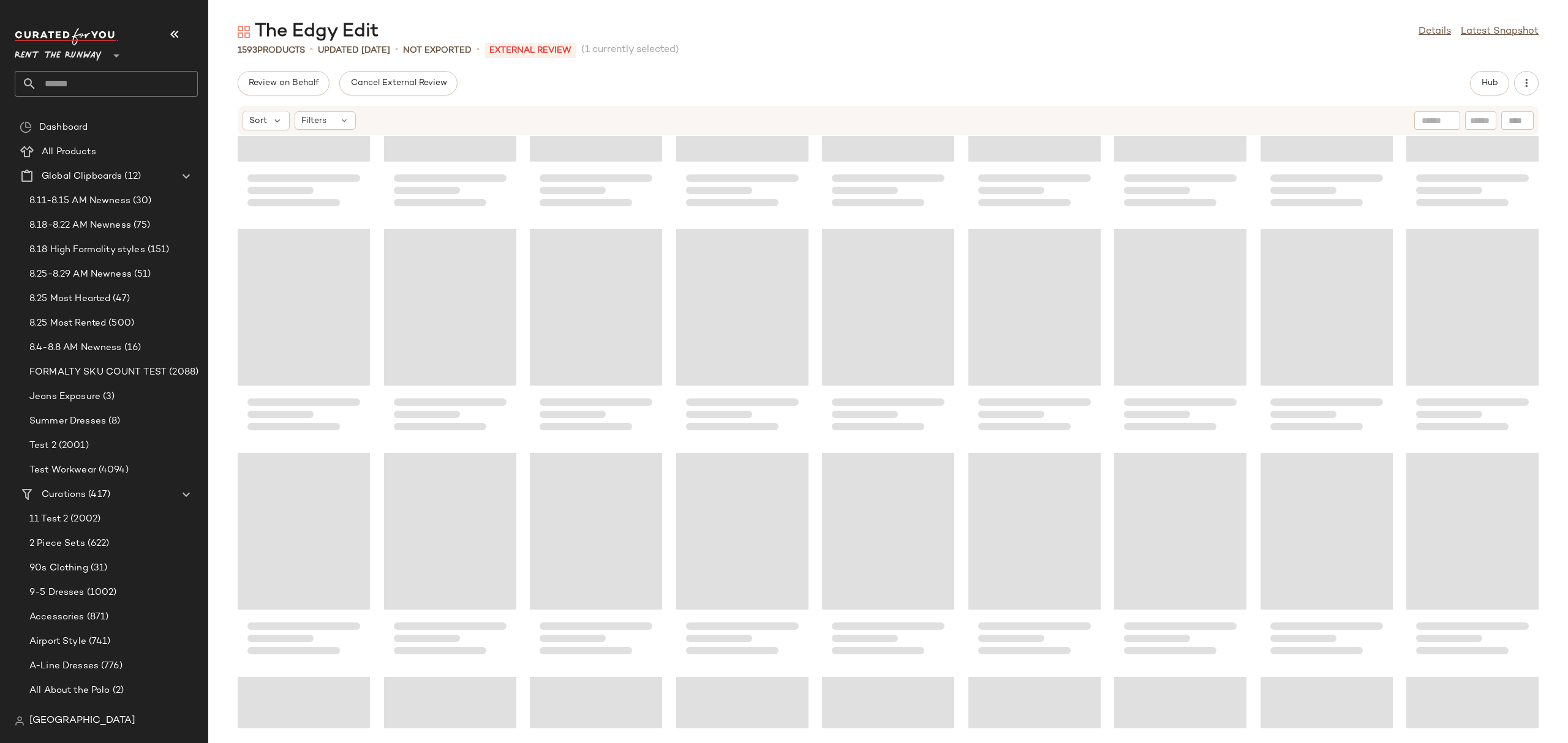
scroll to position [32237, 0]
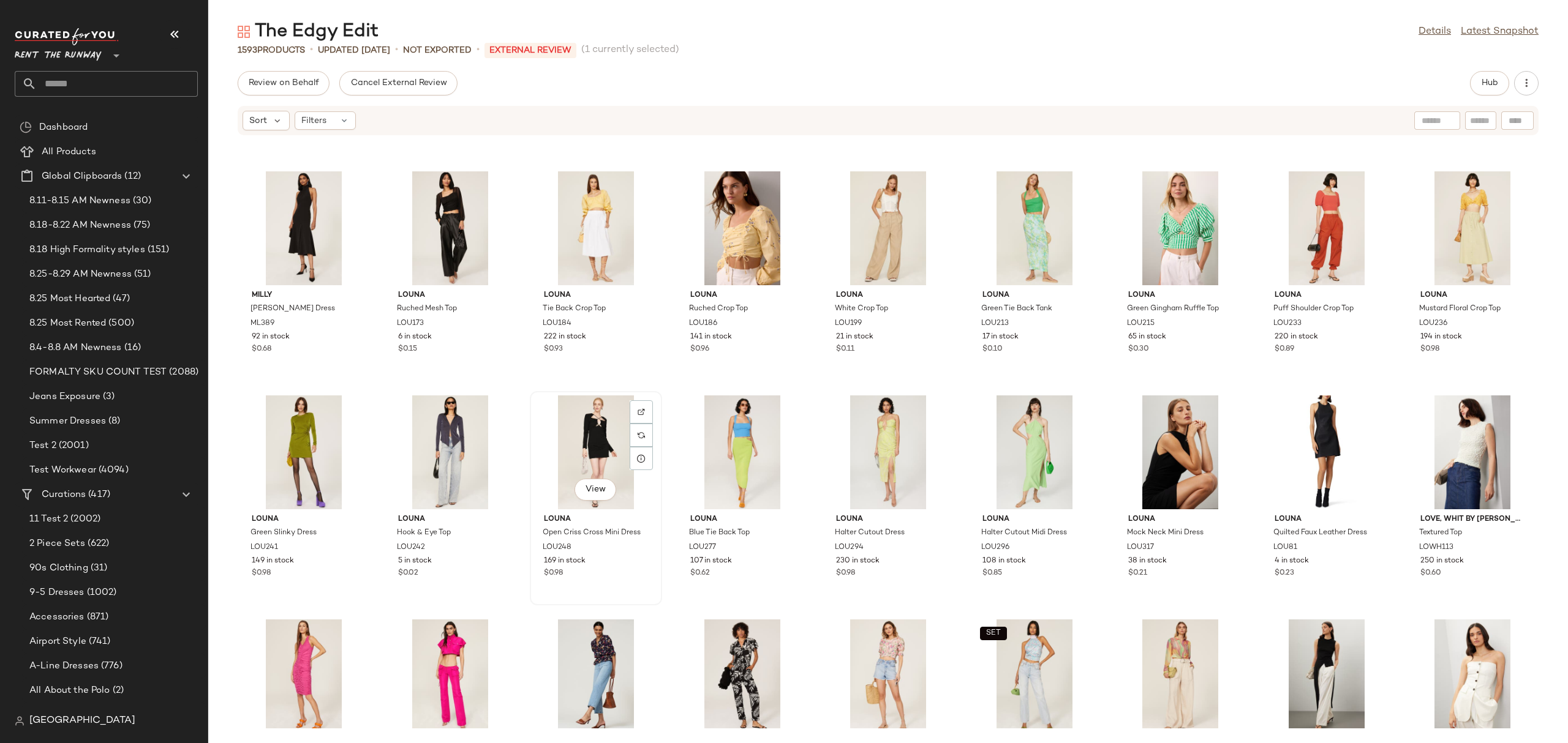
click at [605, 437] on div "View" at bounding box center [595, 453] width 123 height 114
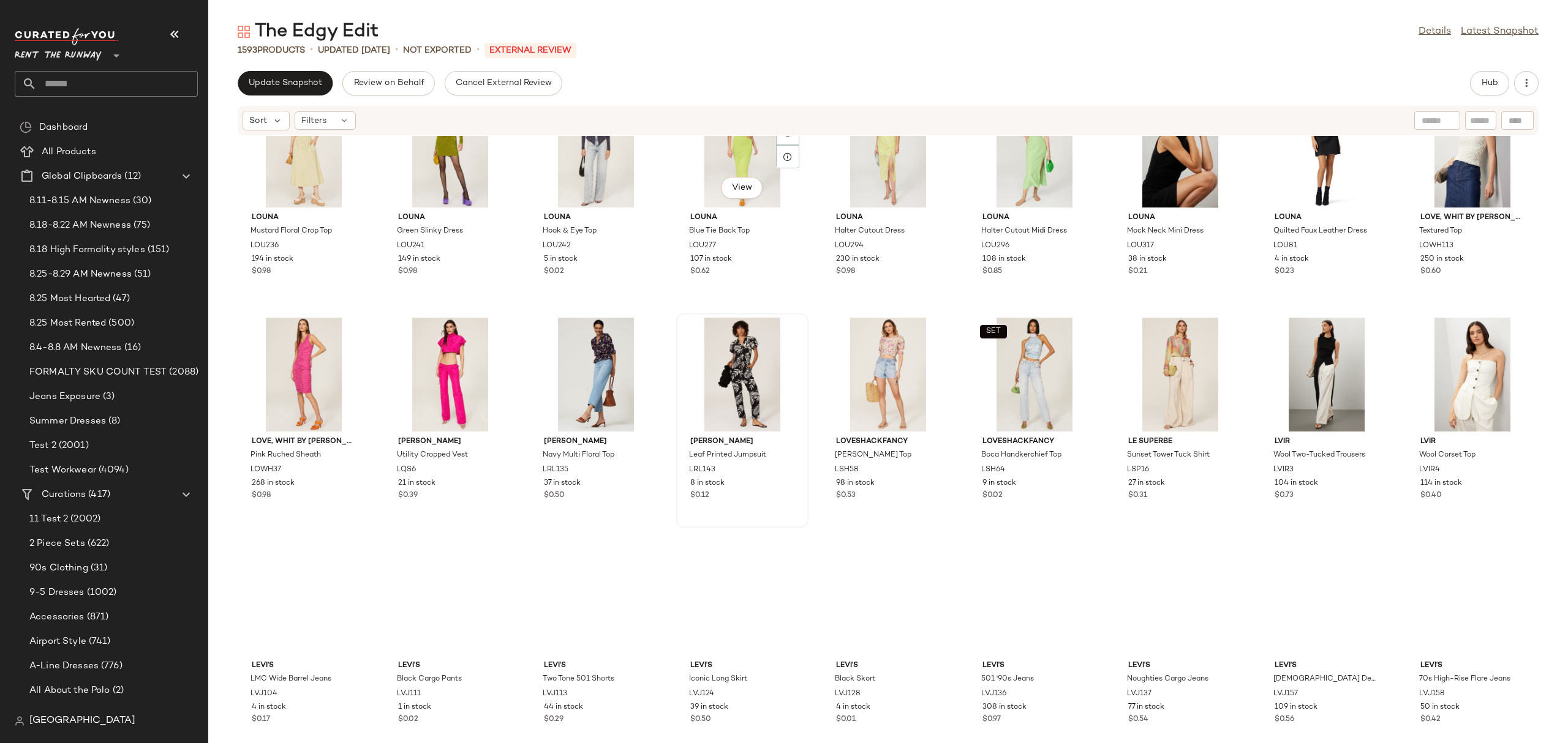
scroll to position [32550, 0]
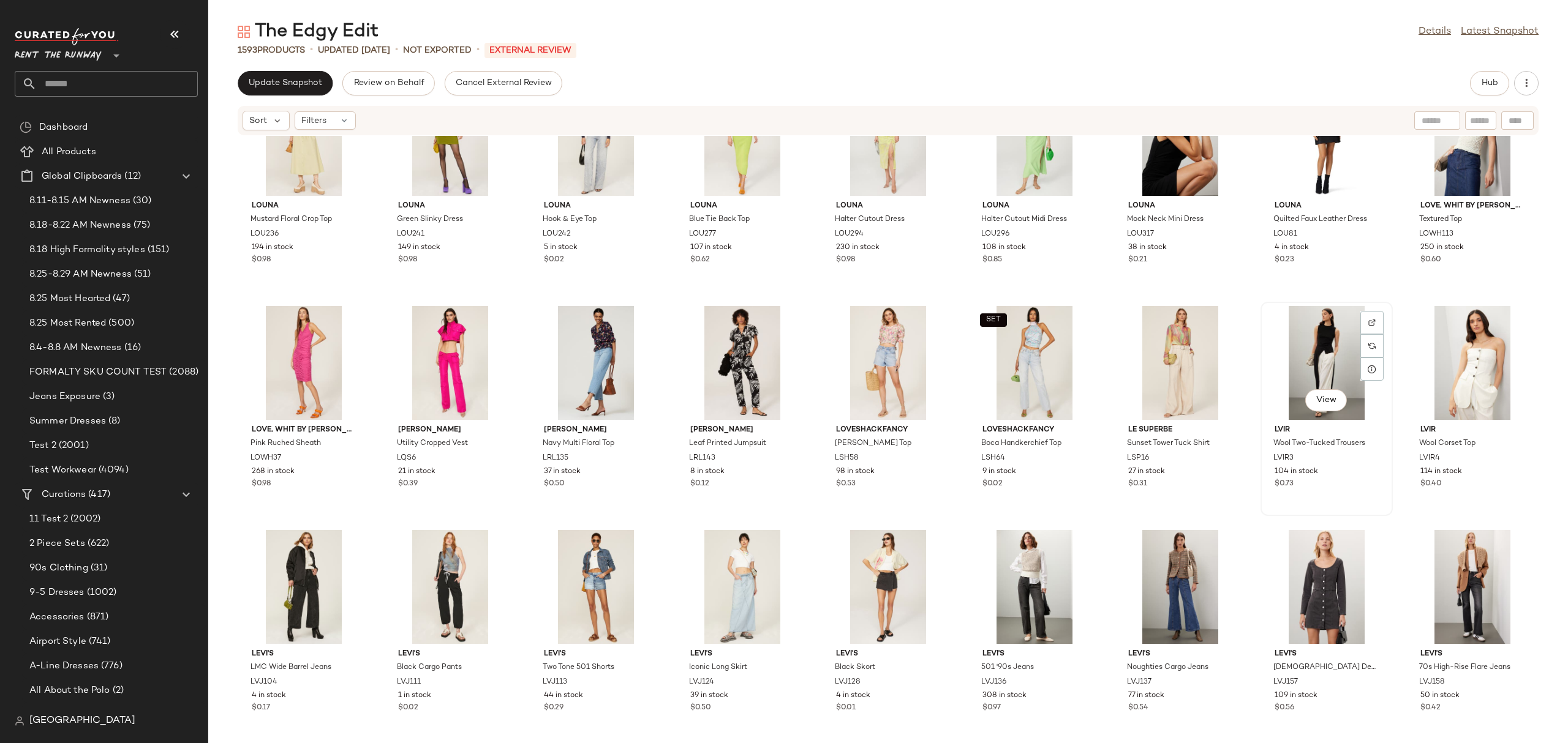
click at [1307, 318] on div "View" at bounding box center [1326, 363] width 123 height 114
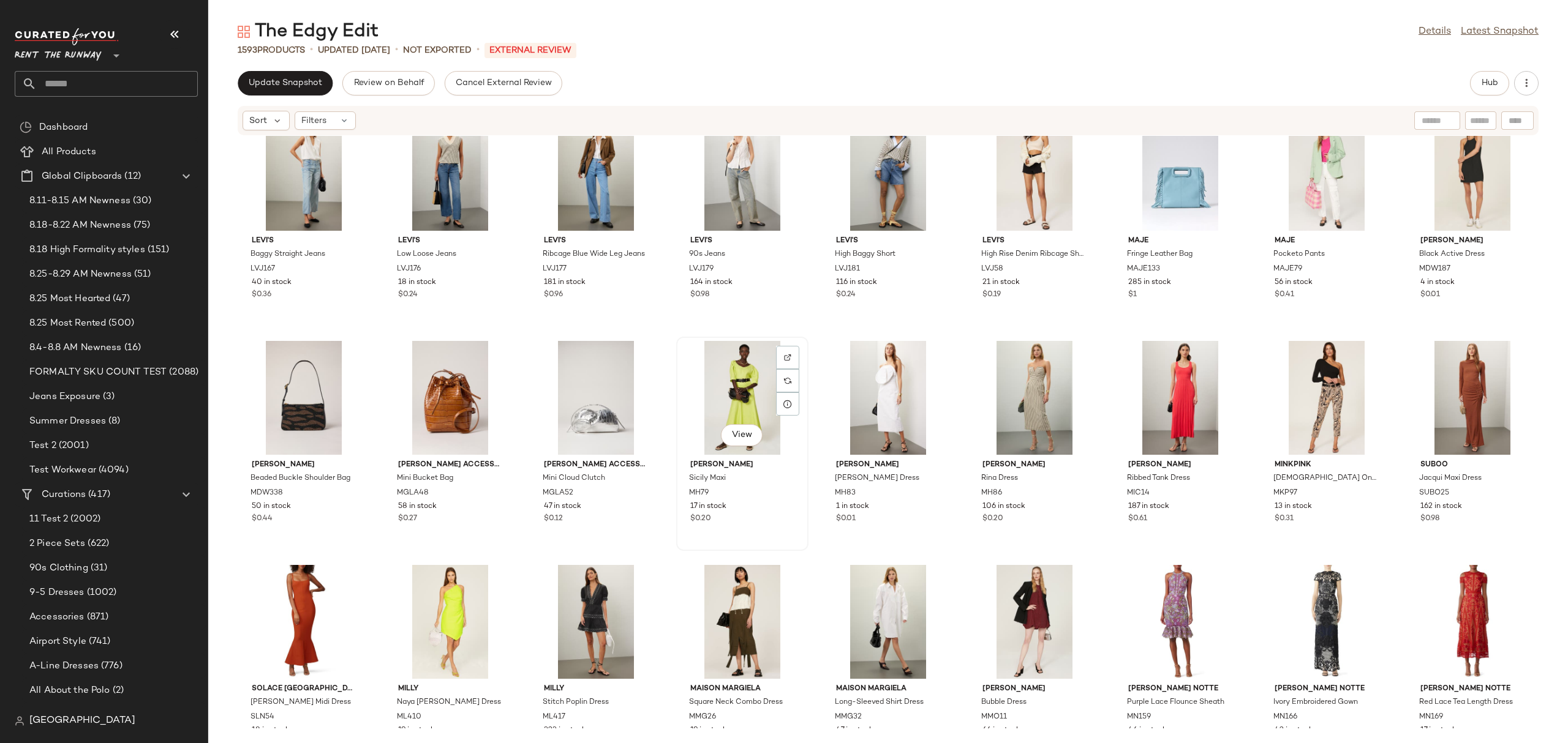
scroll to position [33185, 0]
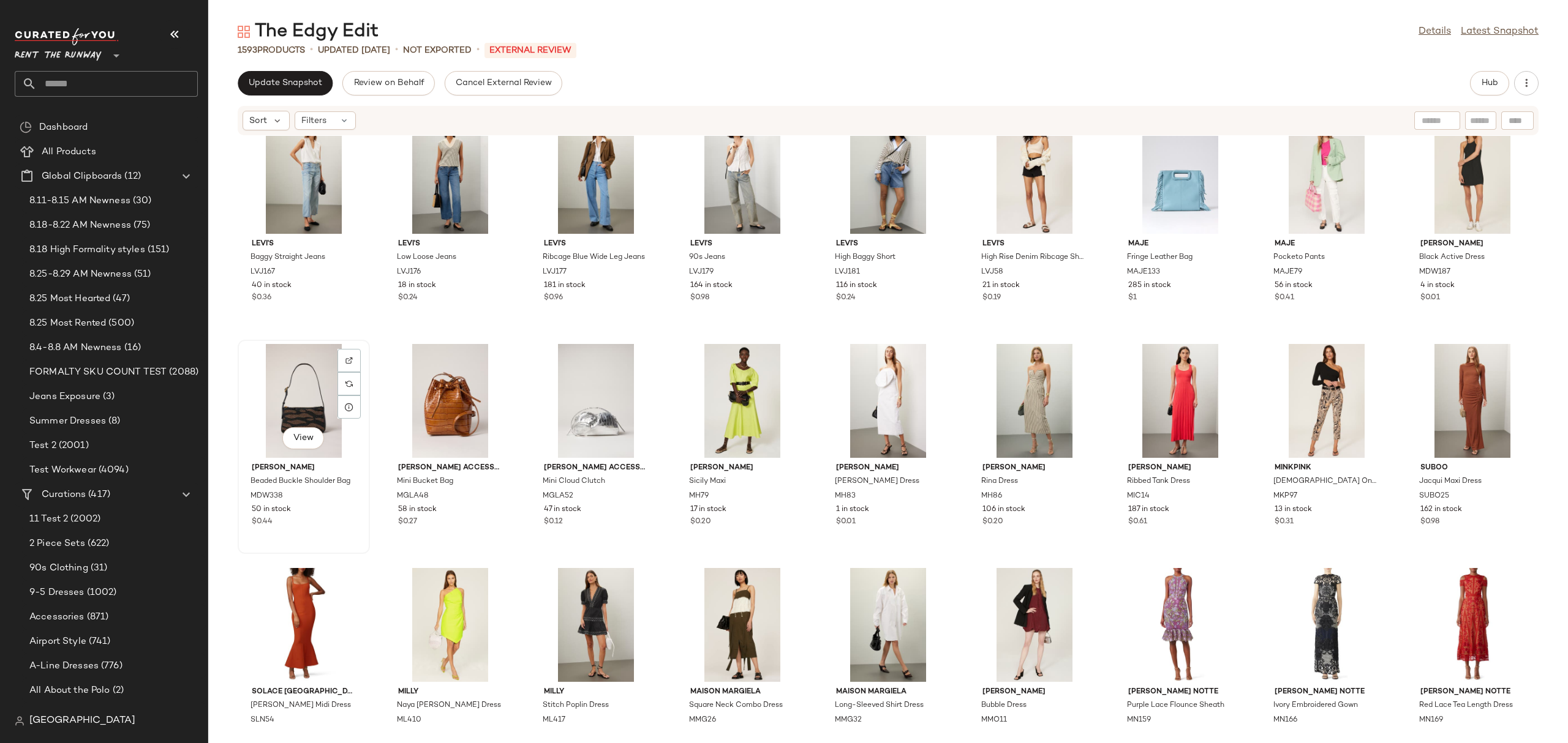
click at [305, 401] on div "View" at bounding box center [303, 401] width 123 height 114
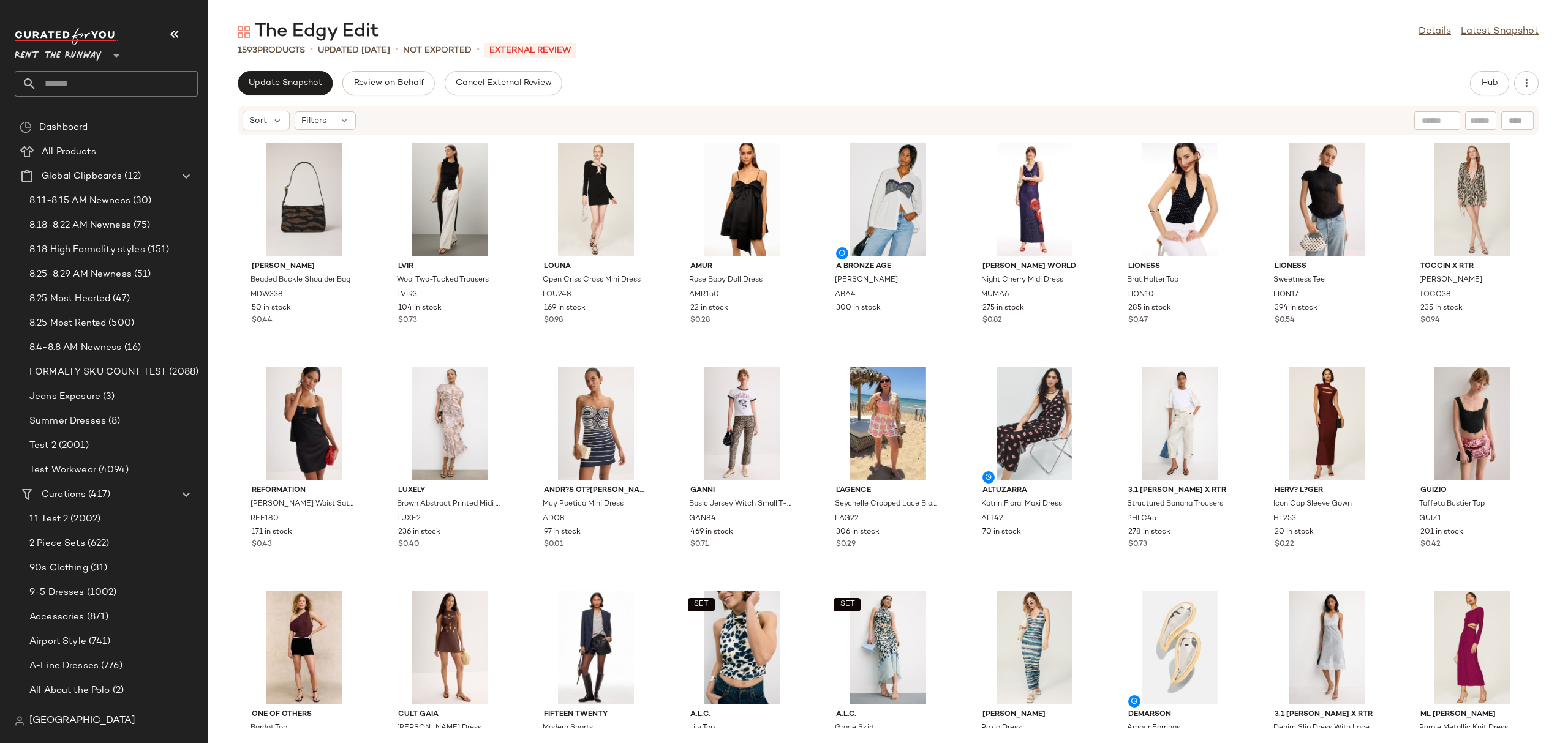
click at [522, 328] on div "[PERSON_NAME] Beaded Buckle Shoulder Bag MDW338 50 in stock $0.44 LVIR Wool Two…" at bounding box center [888, 432] width 1360 height 593
click at [1468, 80] on div "Update Snapshot Review on Behalf Cancel External Review Hub" at bounding box center [887, 83] width 1301 height 25
click at [1479, 82] on button "Hub" at bounding box center [1489, 83] width 39 height 25
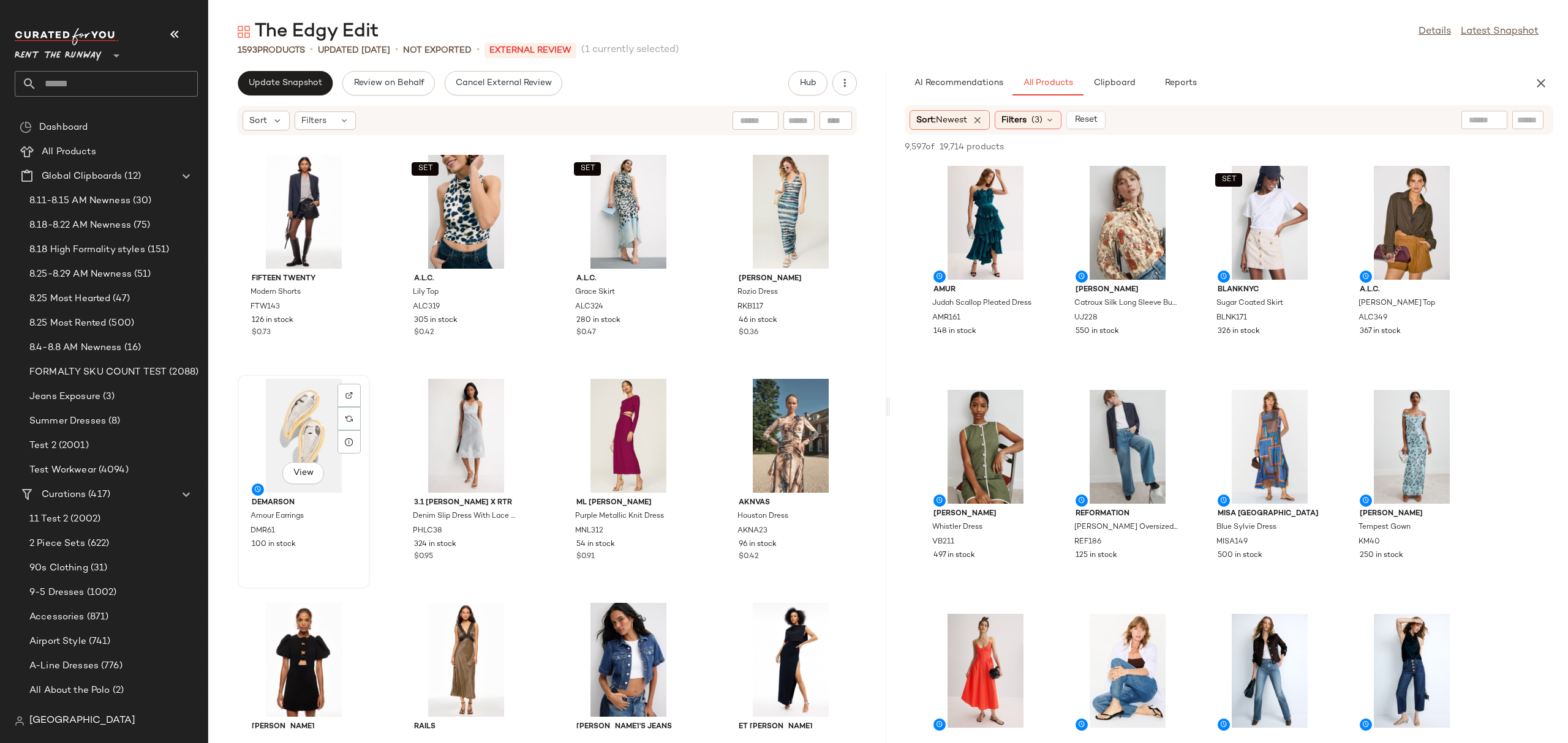
scroll to position [1053, 0]
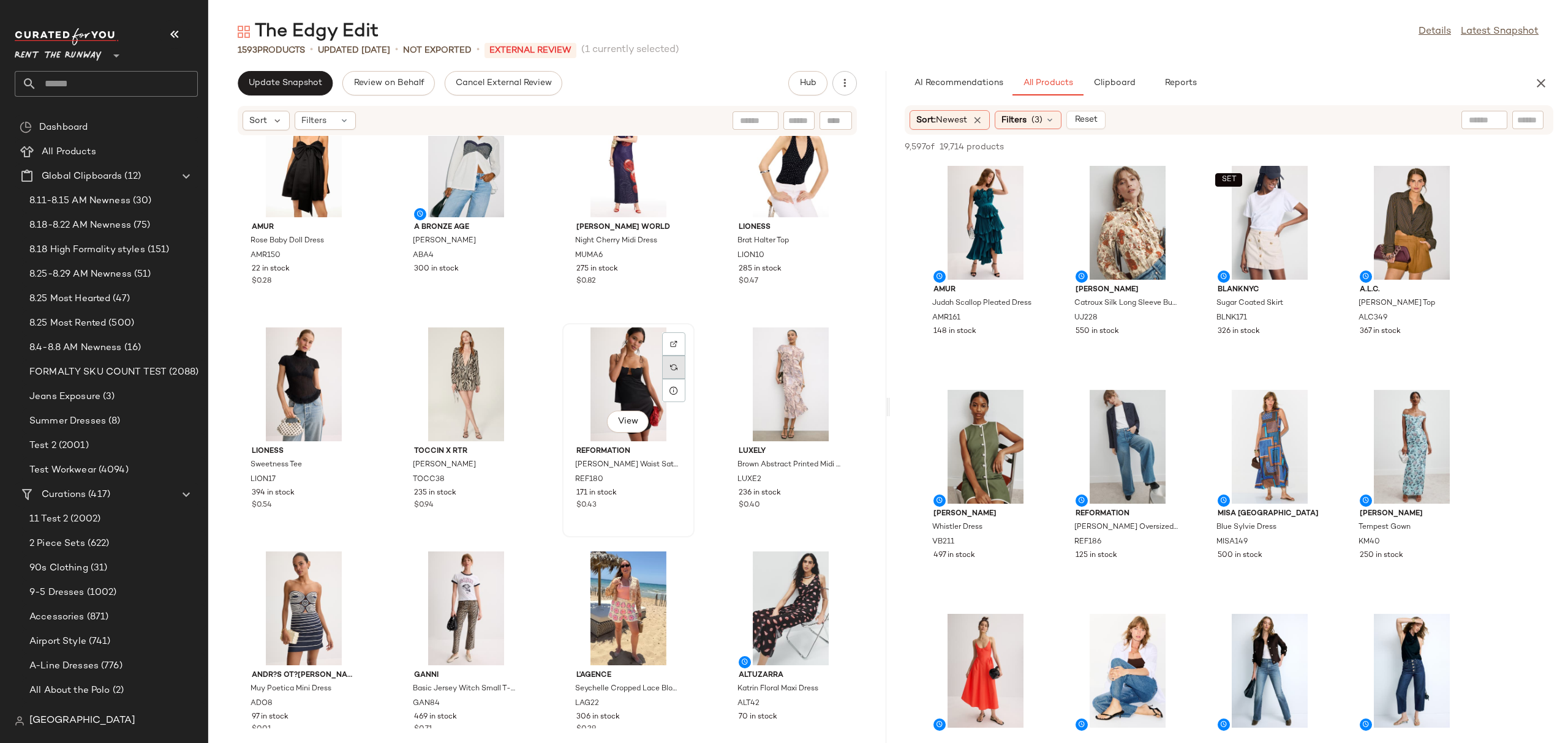
scroll to position [120, 0]
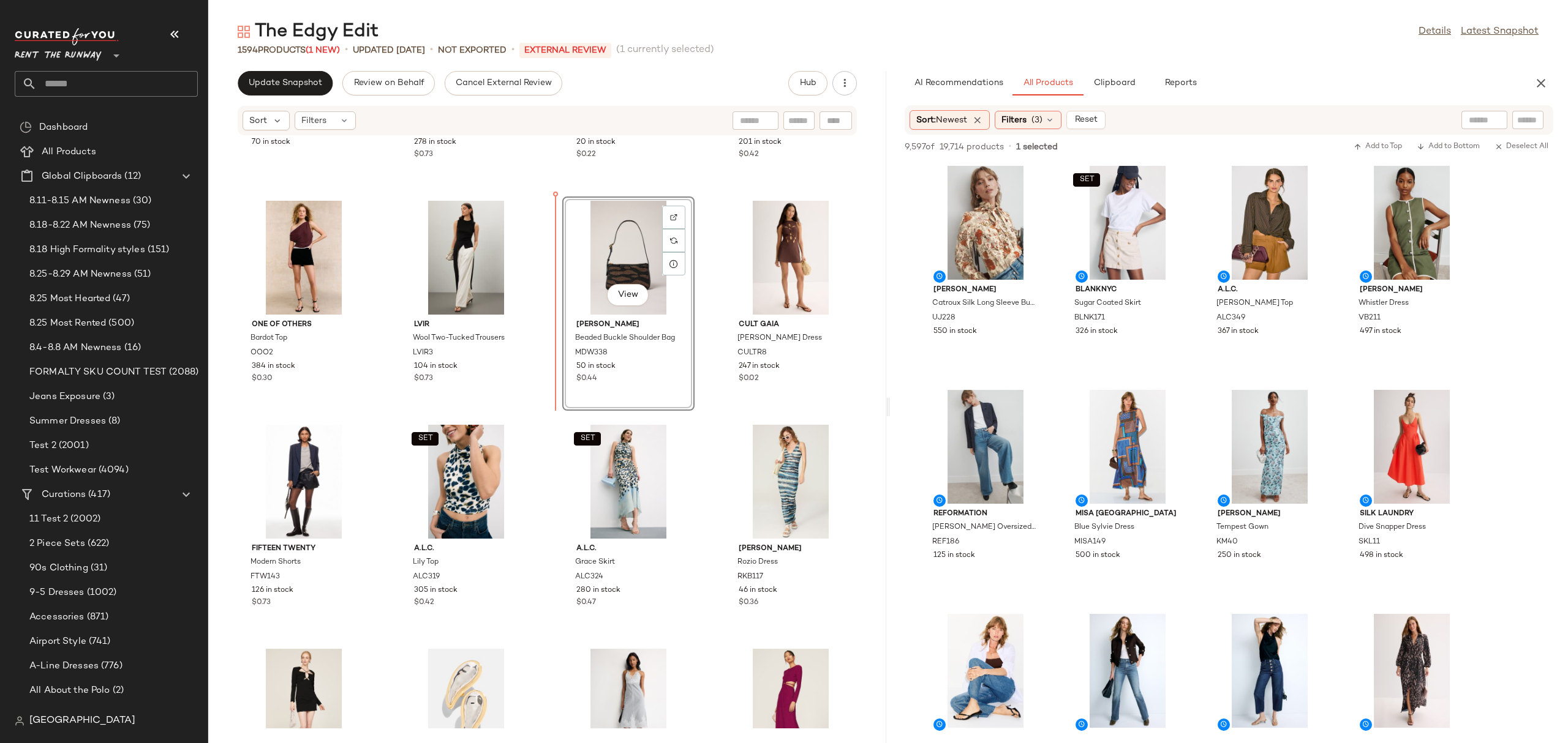
scroll to position [836, 0]
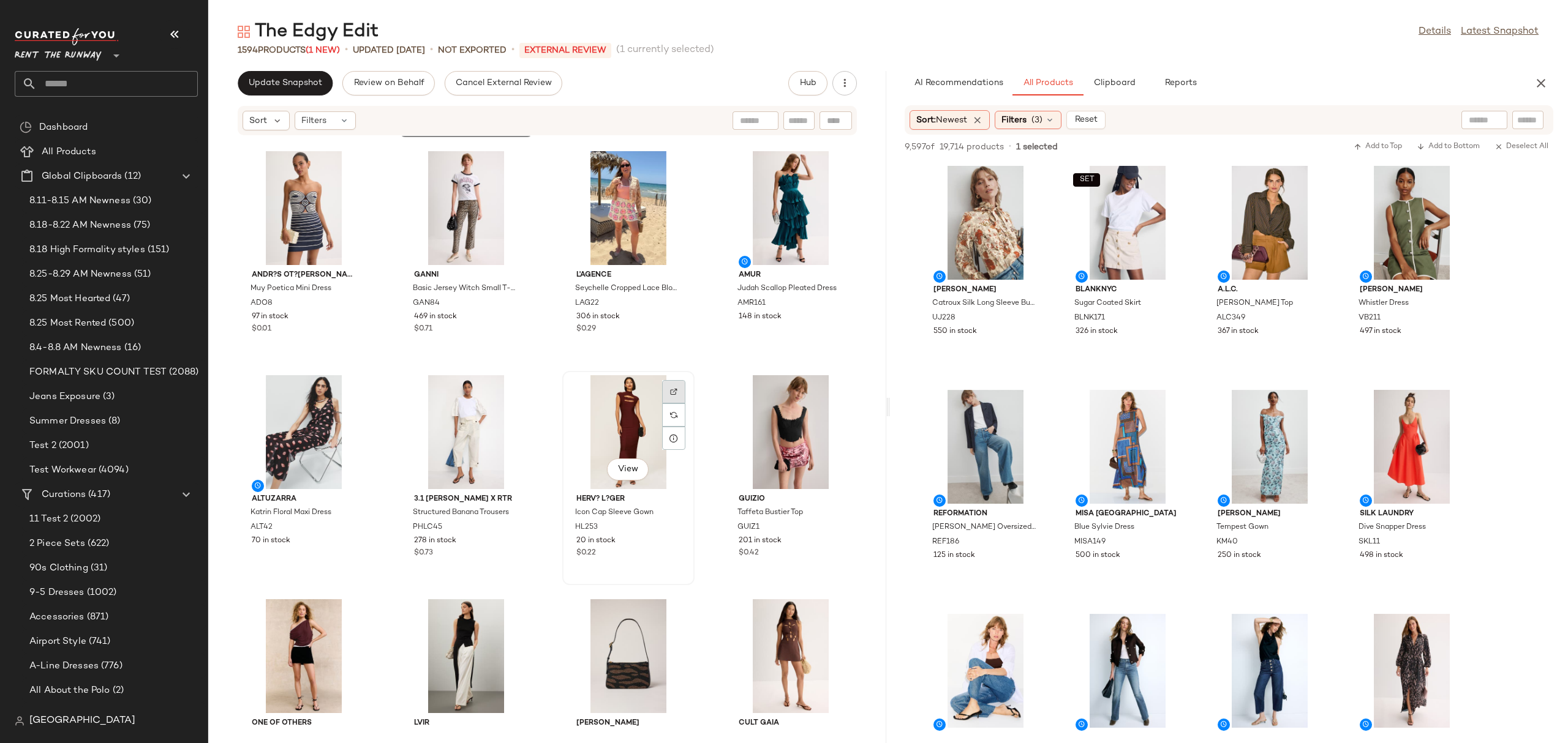
scroll to position [451, 0]
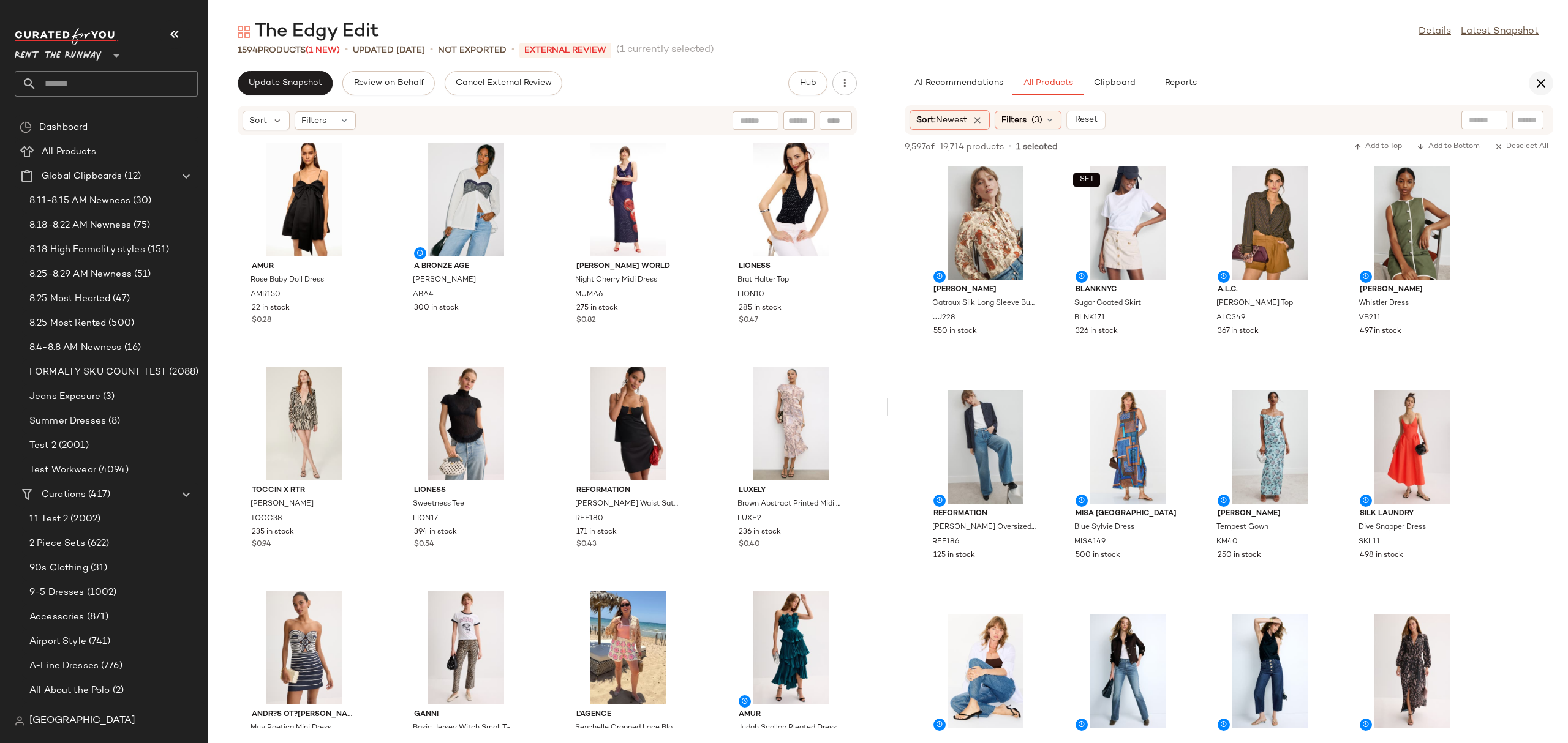
click at [1532, 85] on button "button" at bounding box center [1541, 83] width 25 height 25
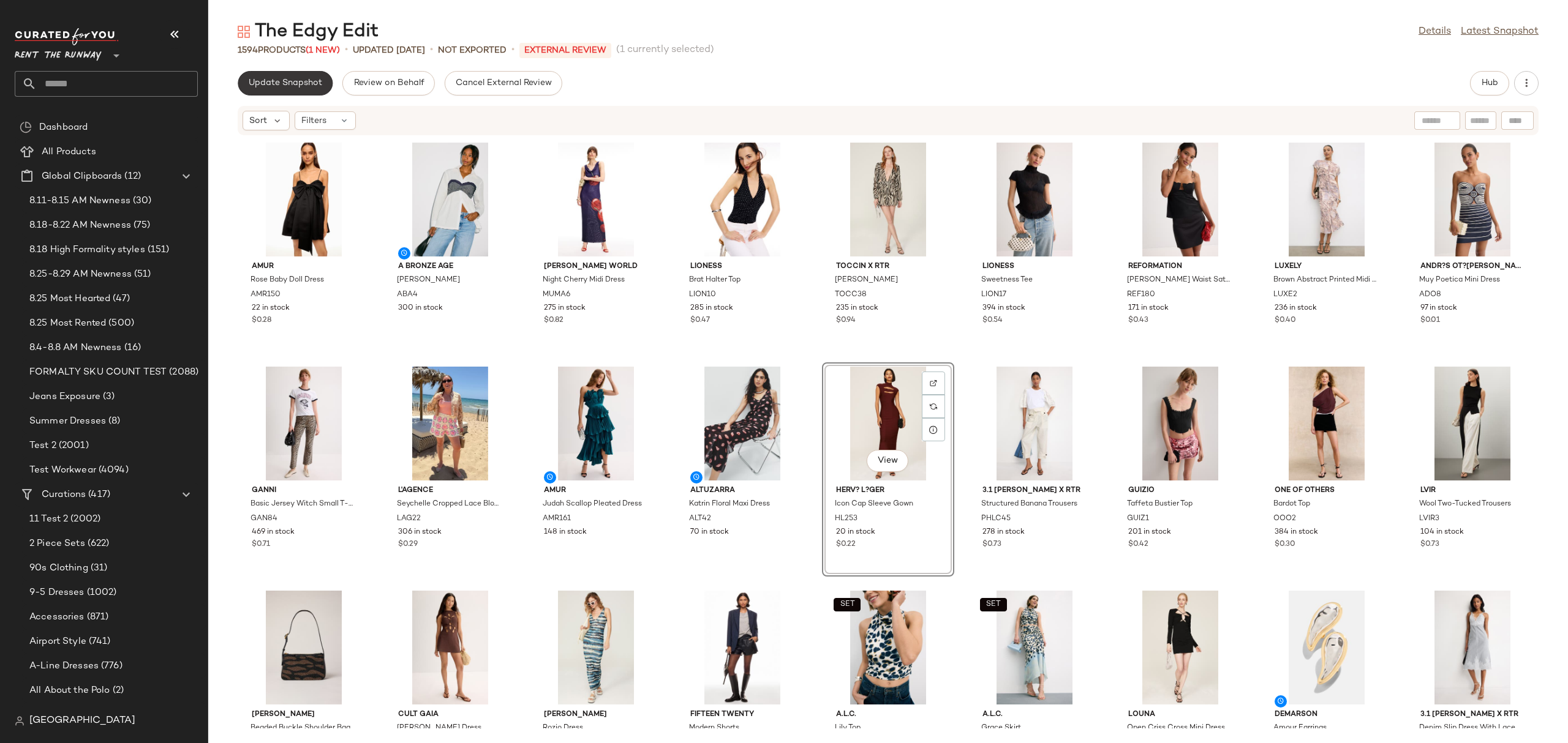
click at [316, 90] on button "Update Snapshot" at bounding box center [285, 83] width 95 height 25
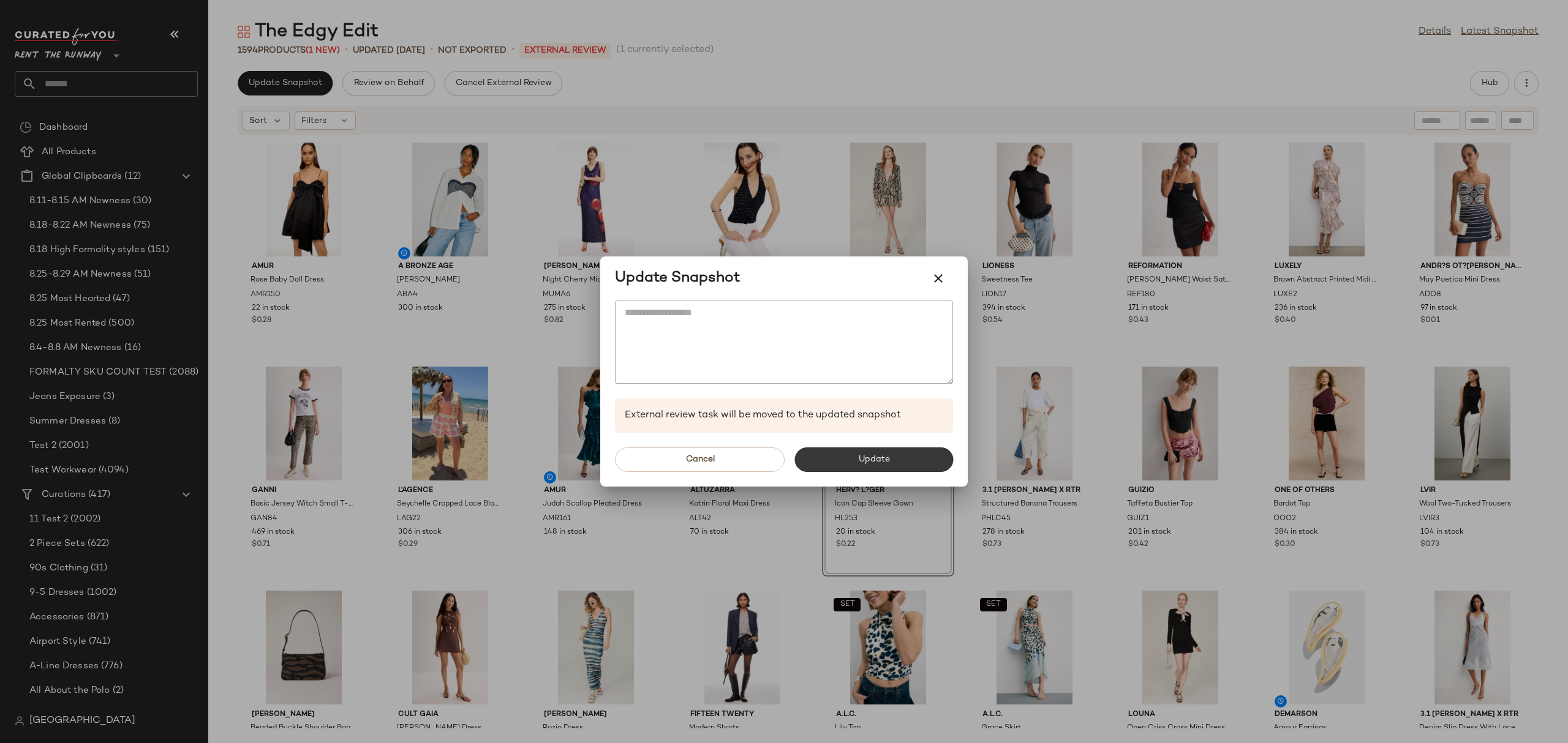
click at [831, 457] on button "Update" at bounding box center [873, 460] width 158 height 25
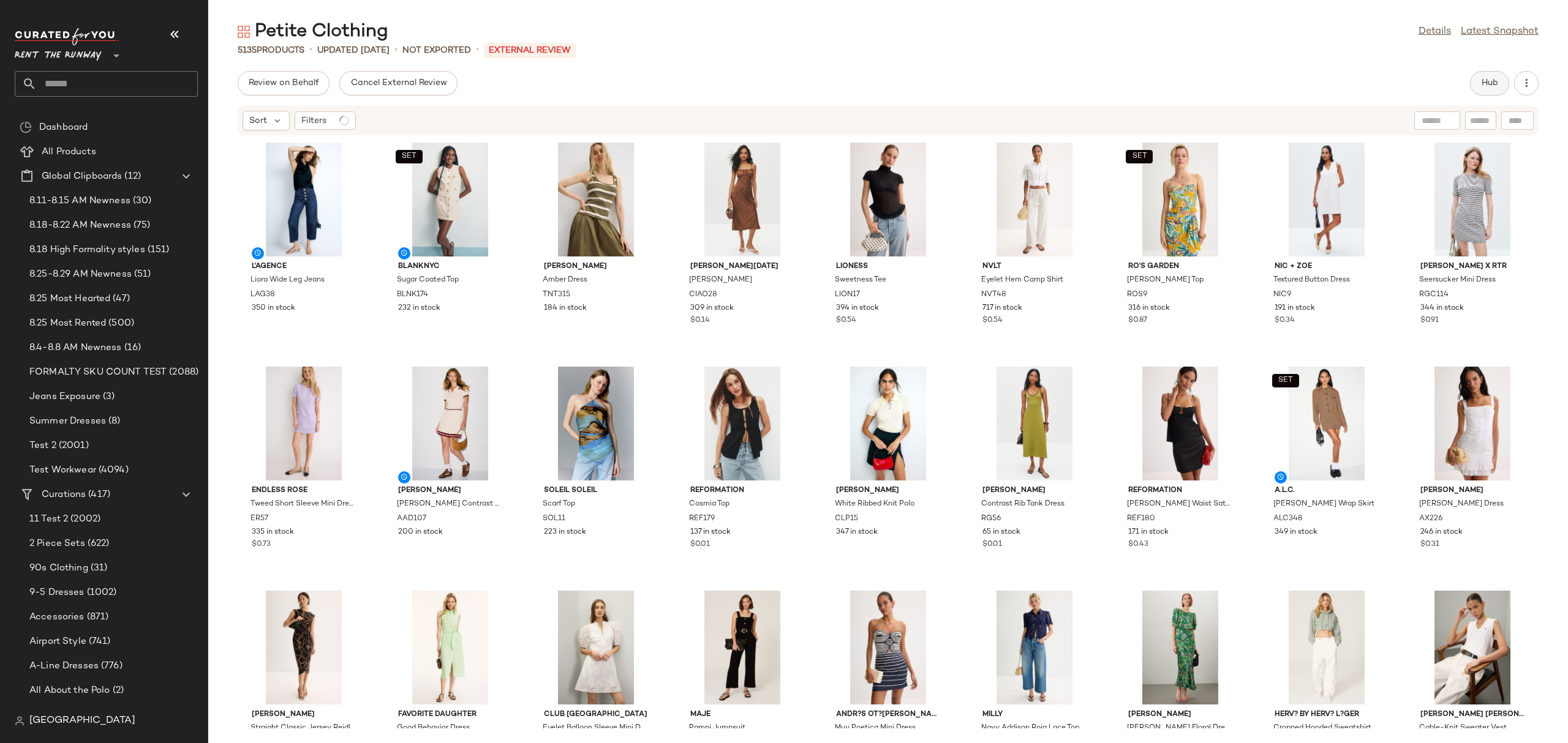
click at [1479, 87] on button "Hub" at bounding box center [1489, 83] width 39 height 25
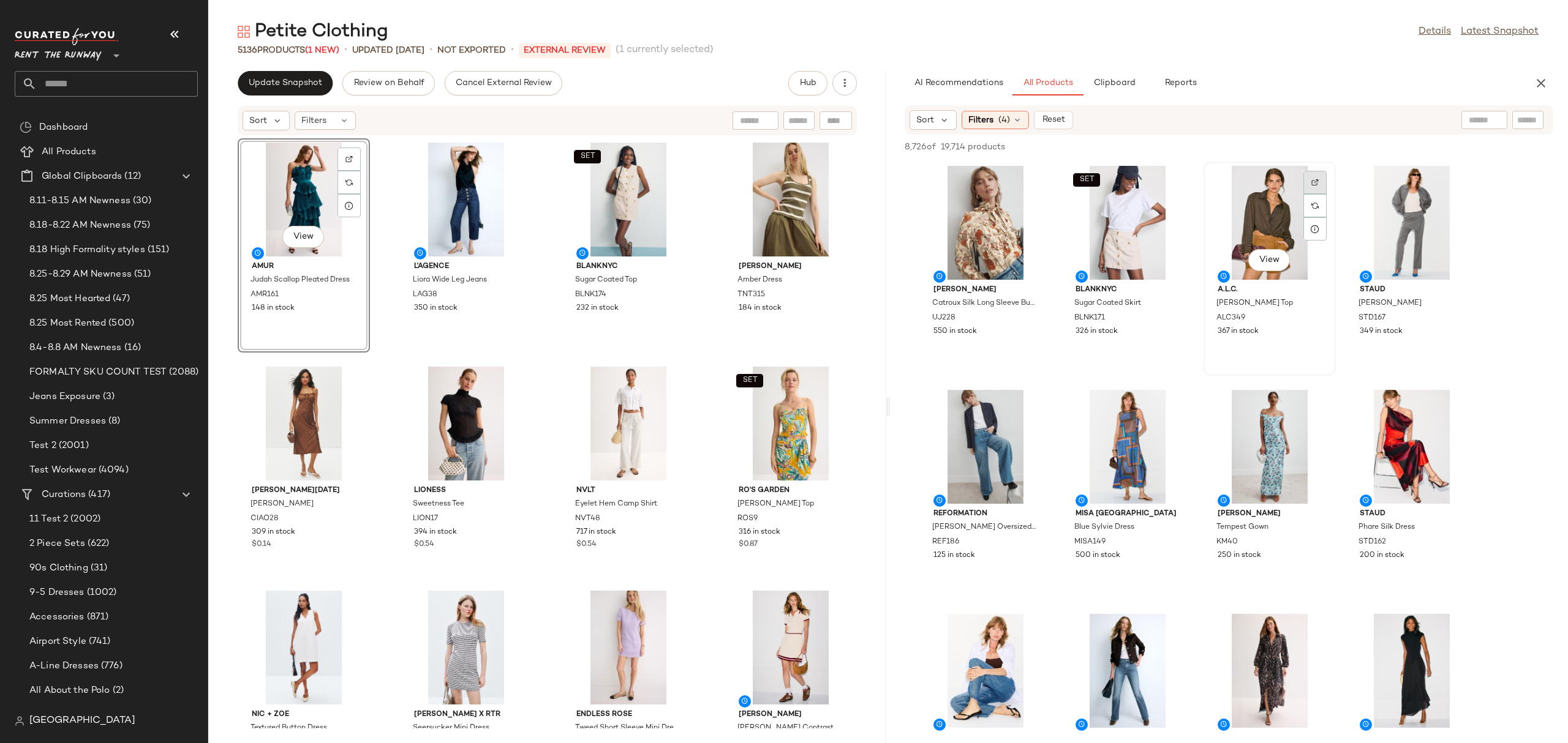
click at [1317, 177] on div at bounding box center [1315, 182] width 23 height 23
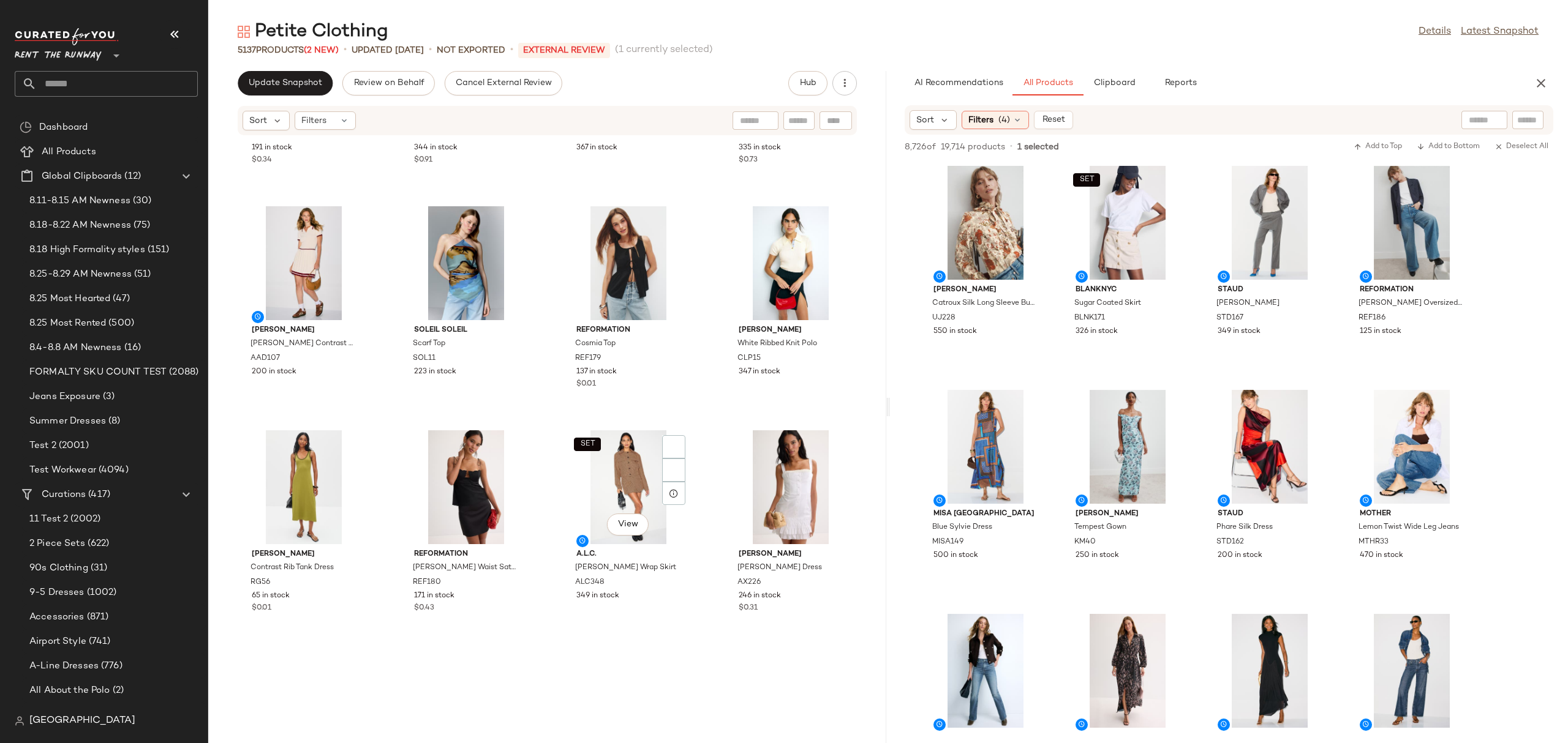
scroll to position [677, 0]
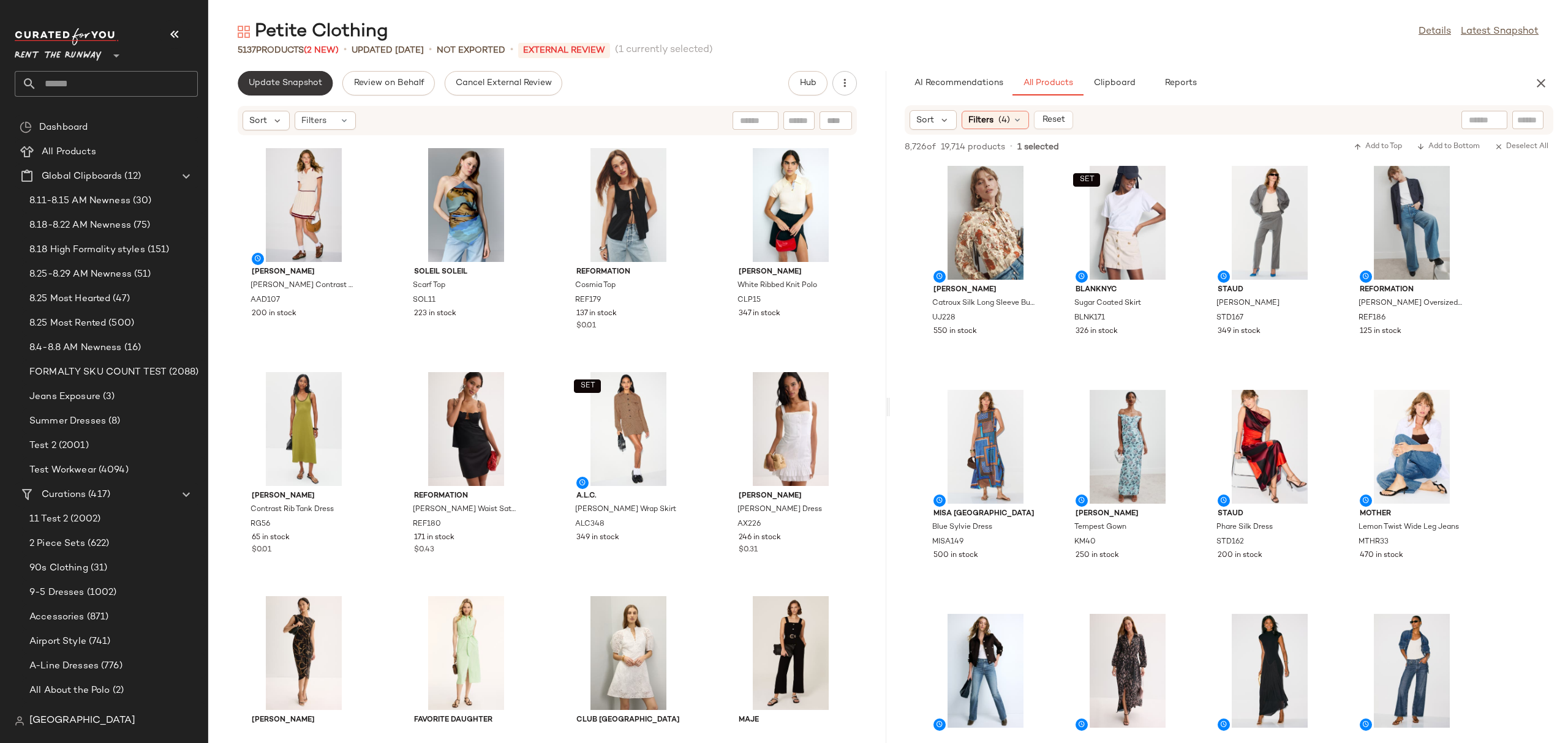
click at [261, 95] on button "Update Snapshot" at bounding box center [285, 83] width 95 height 25
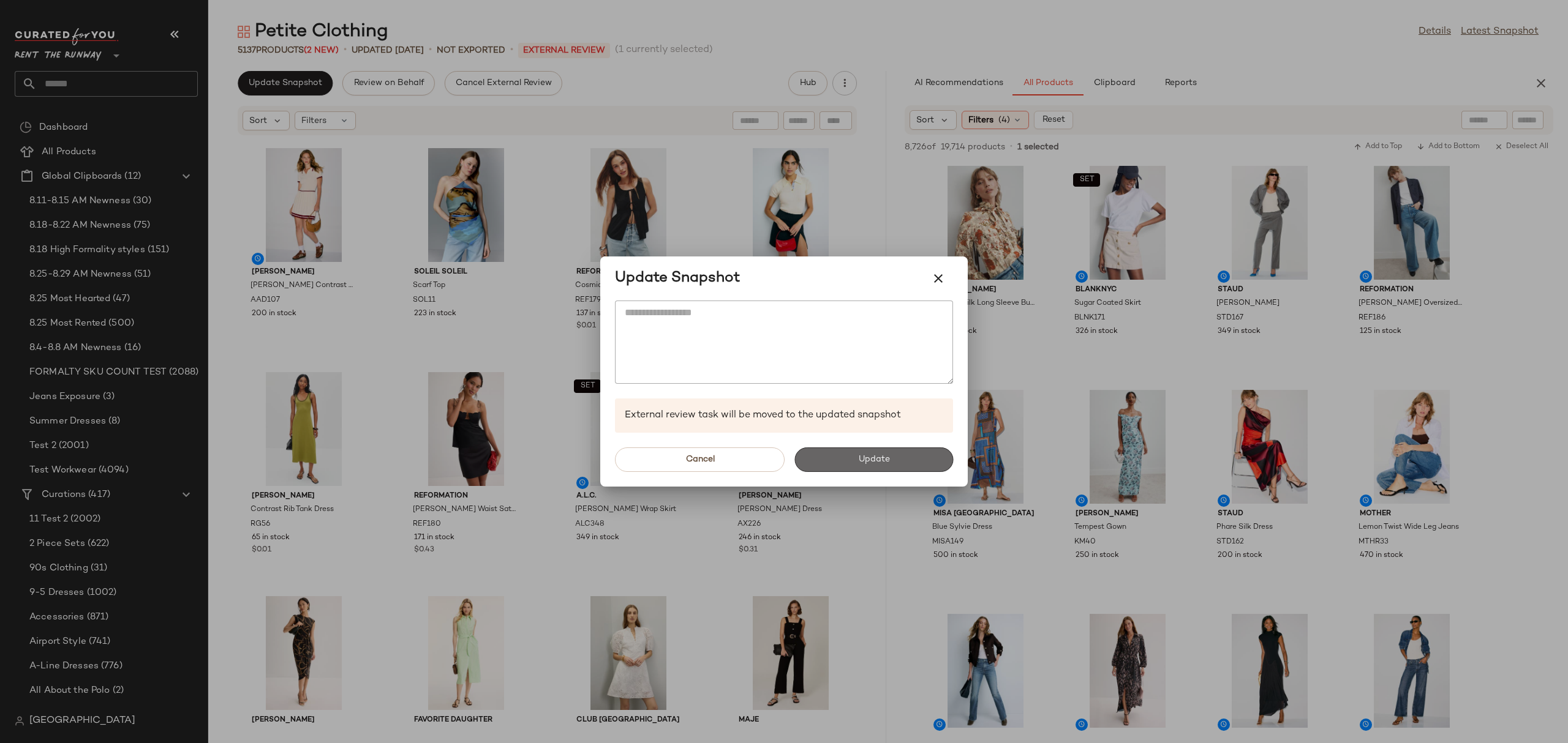
click at [827, 472] on button "Update" at bounding box center [873, 460] width 158 height 25
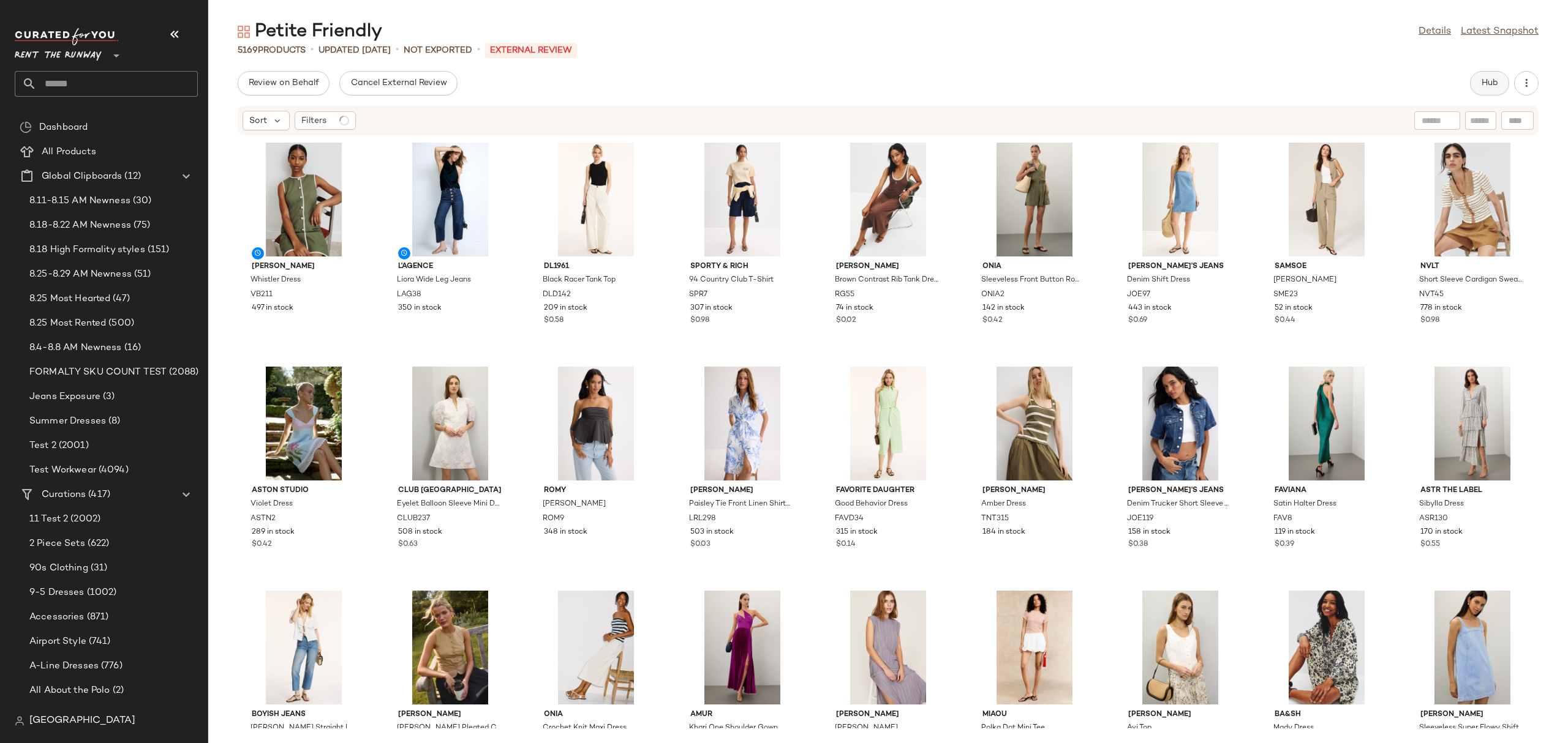
click at [1488, 85] on span "Hub" at bounding box center [1489, 82] width 17 height 9
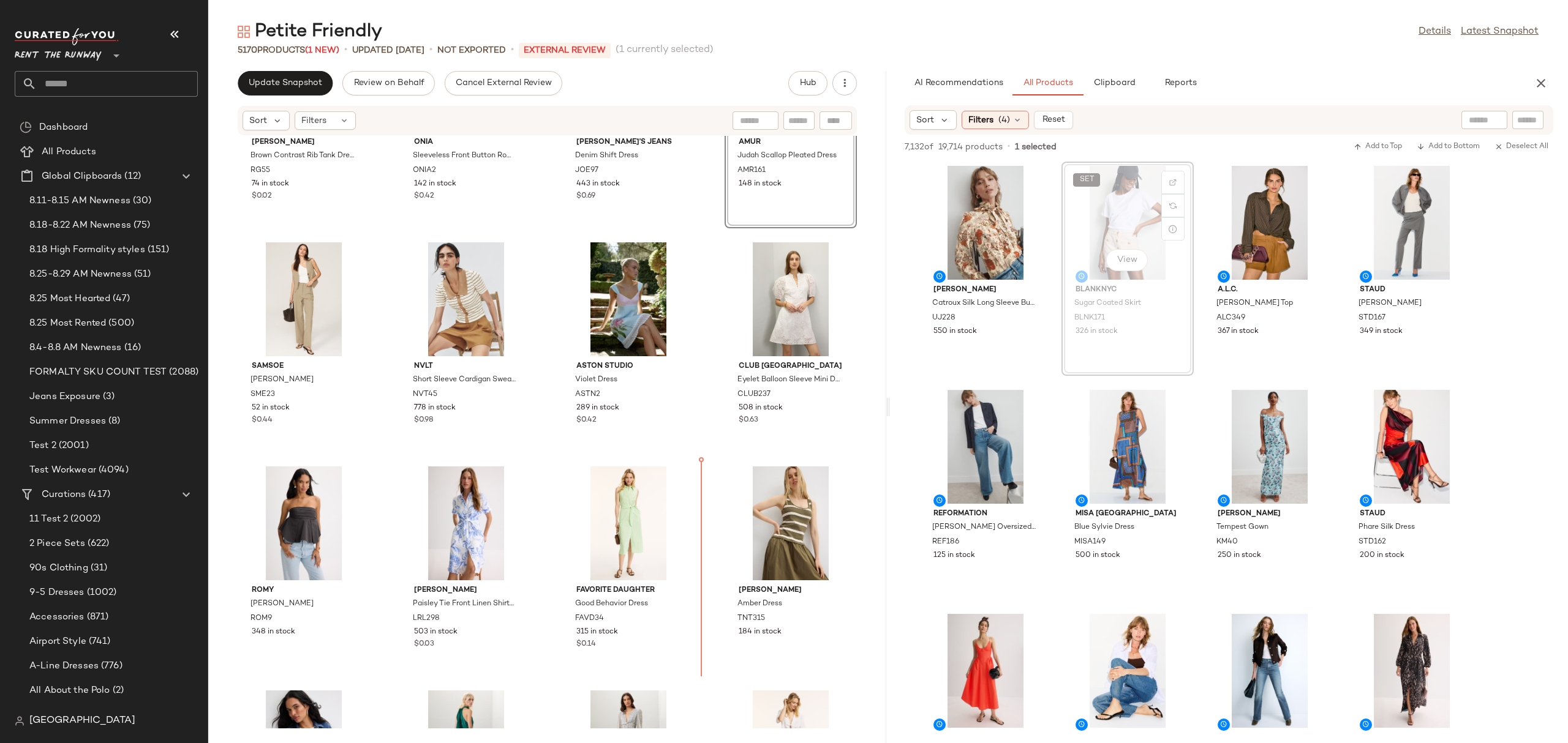
scroll to position [385, 0]
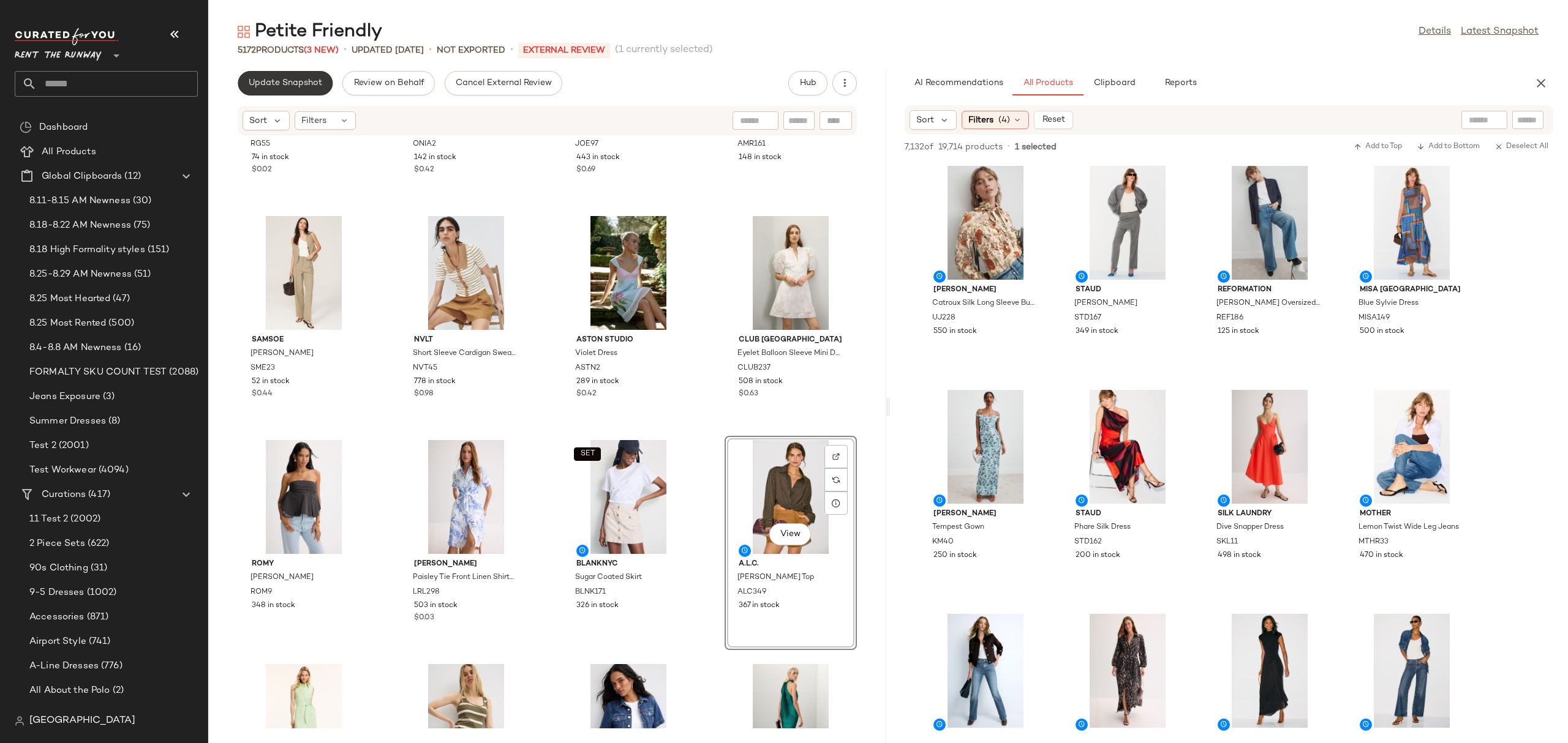
click at [297, 89] on button "Update Snapshot" at bounding box center [285, 83] width 95 height 25
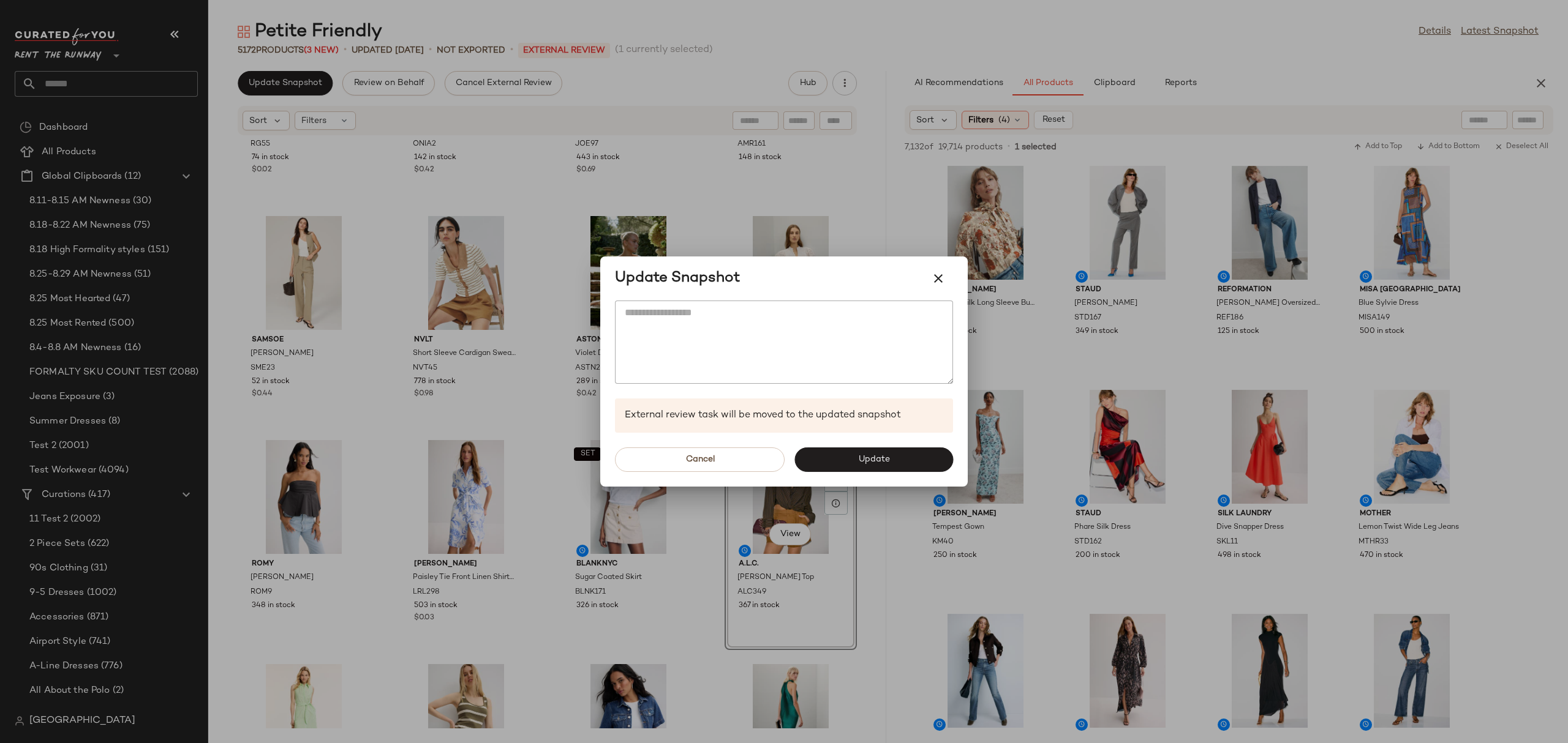
click at [814, 473] on div "Cancel Update" at bounding box center [784, 460] width 367 height 54
click at [854, 447] on button "Update" at bounding box center [873, 460] width 158 height 25
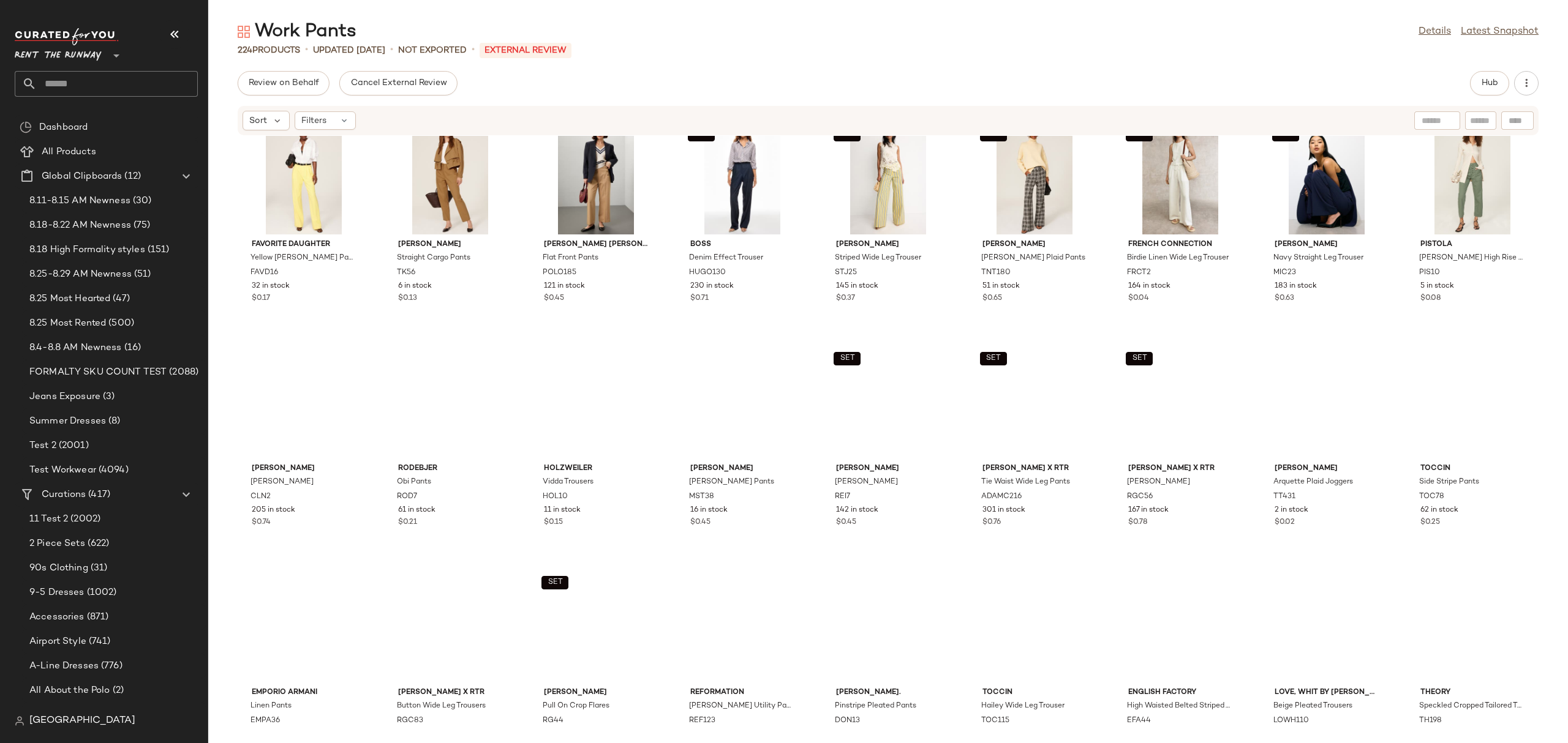
scroll to position [991, 0]
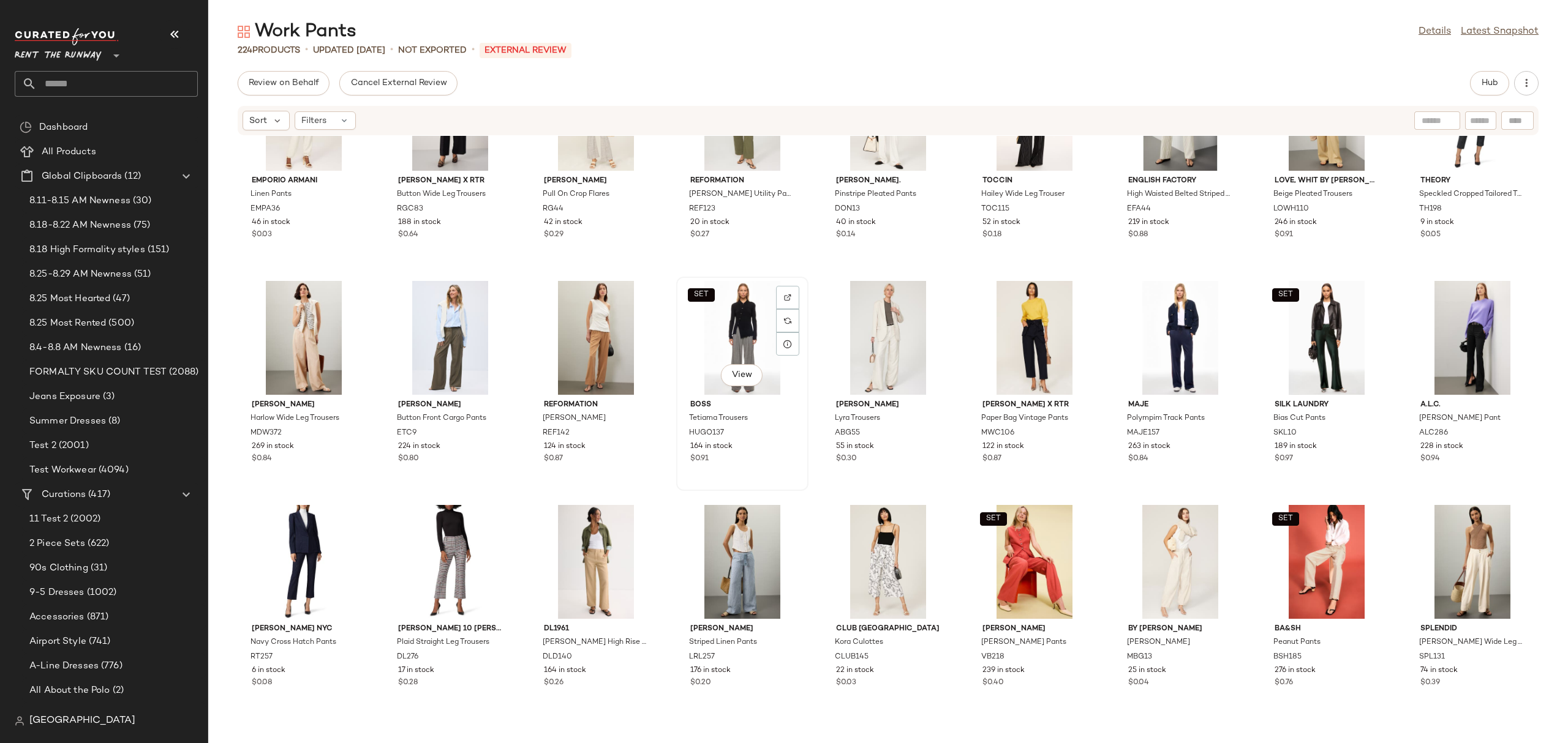
click at [739, 309] on div "SET View" at bounding box center [742, 338] width 123 height 114
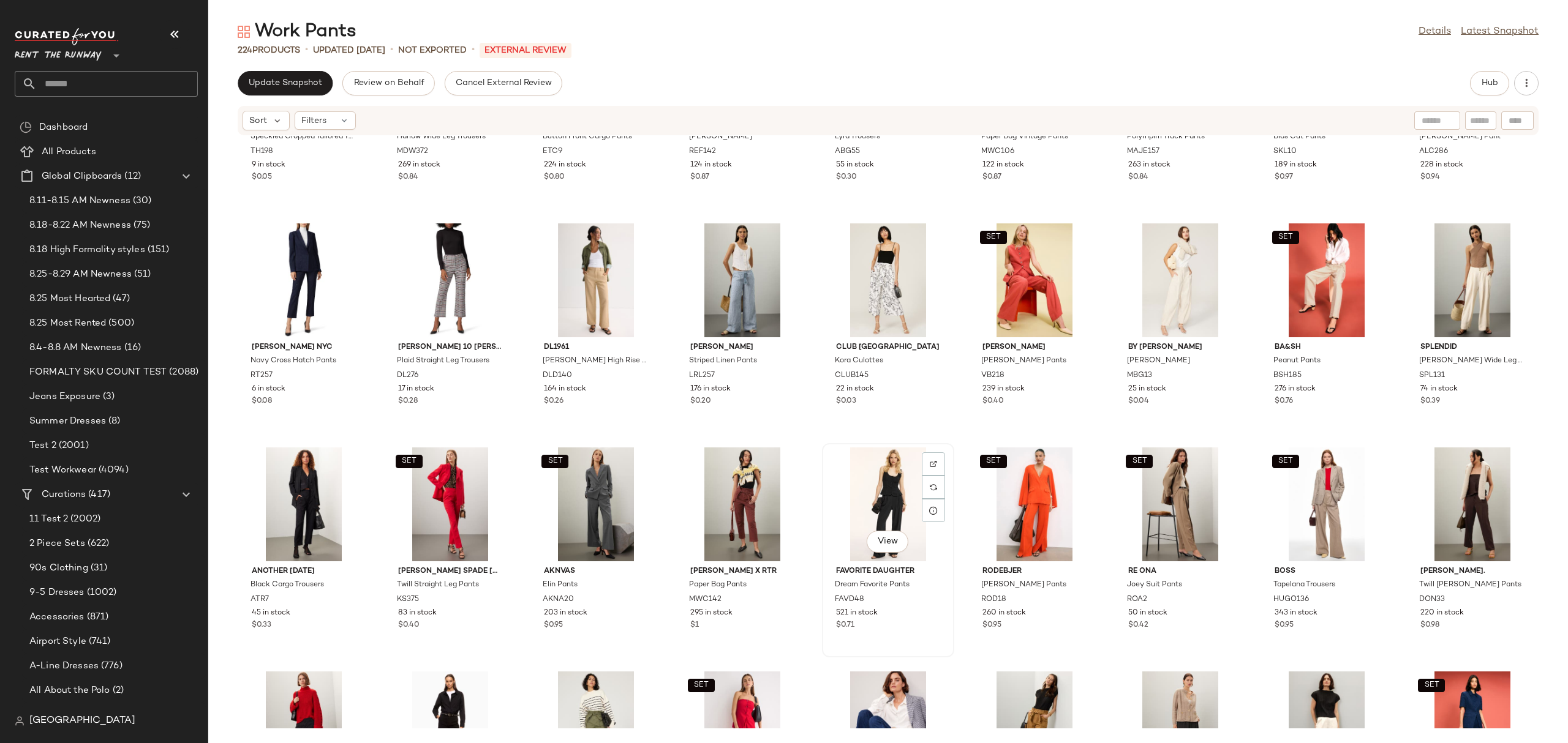
scroll to position [1274, 0]
click at [1159, 497] on div "SET View" at bounding box center [1179, 503] width 123 height 114
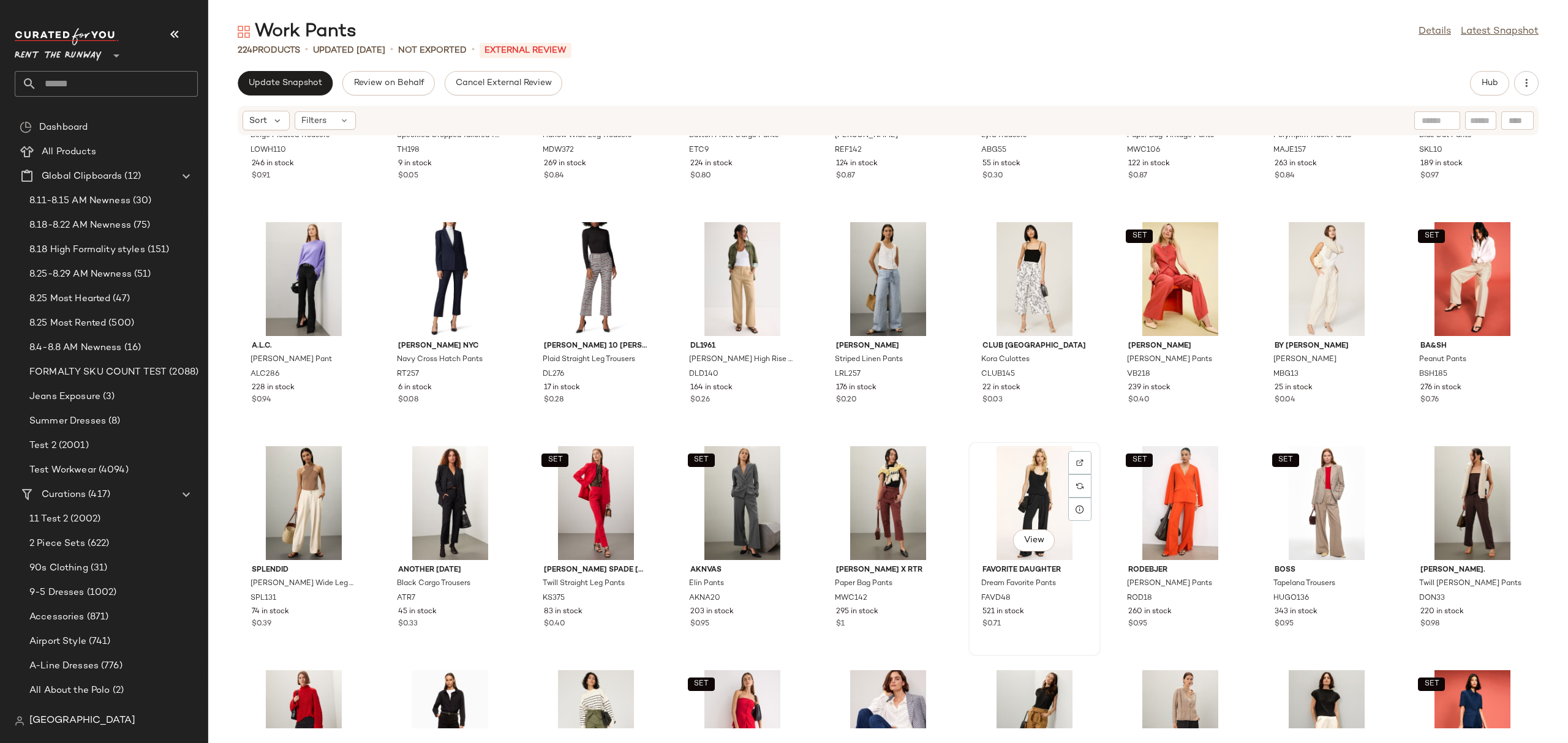
click at [1017, 502] on div "View" at bounding box center [1034, 503] width 123 height 114
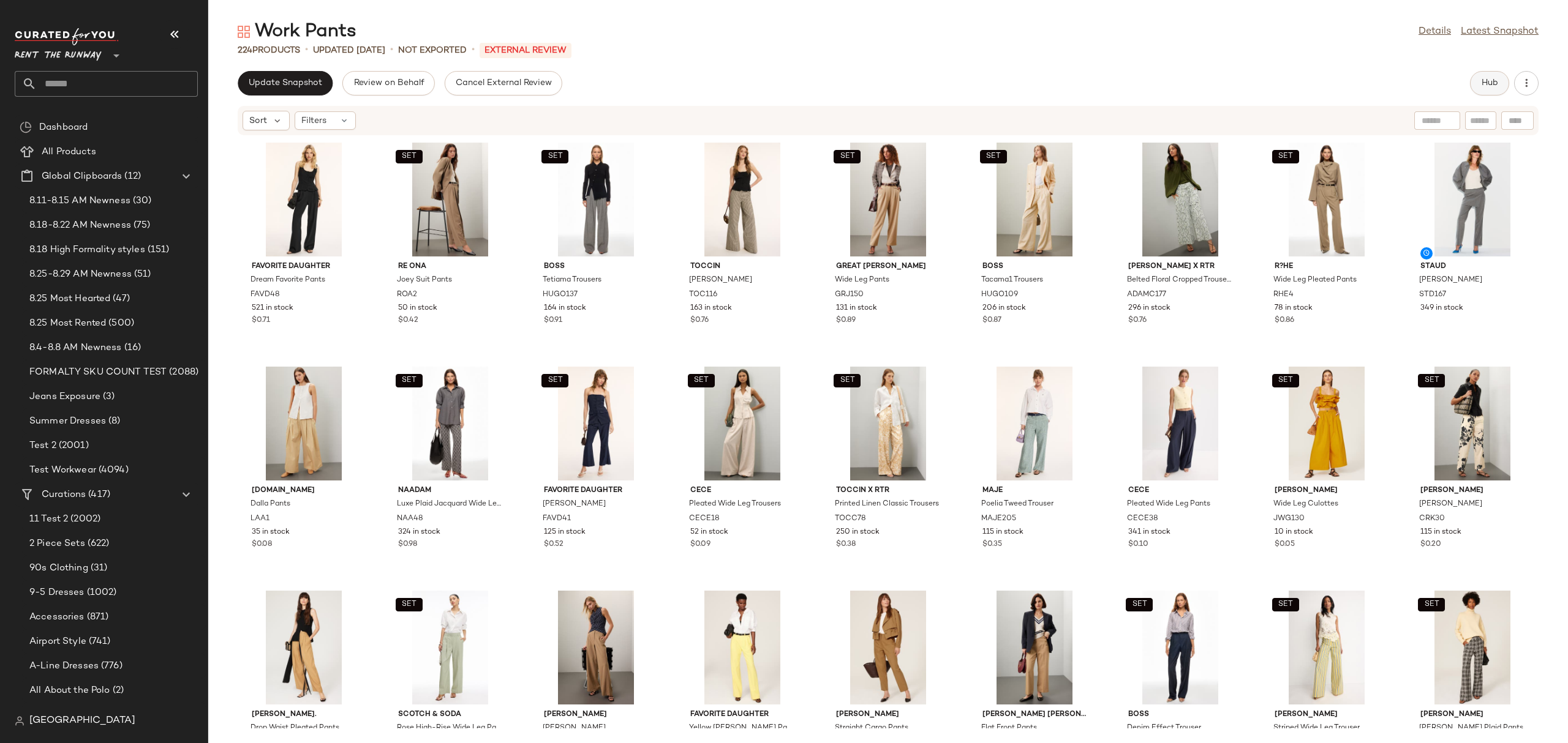
click at [1486, 91] on button "Hub" at bounding box center [1489, 83] width 39 height 25
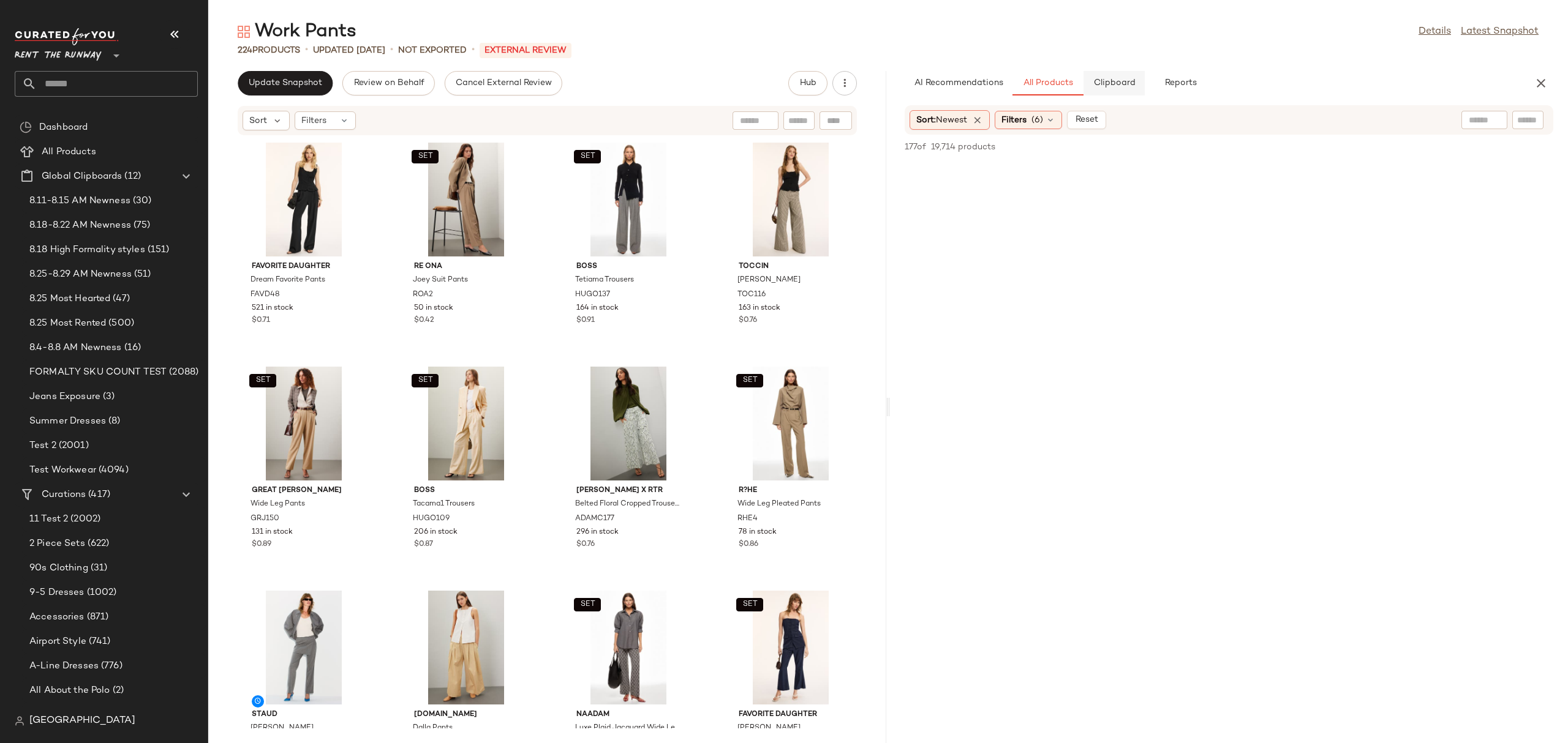
click at [1101, 93] on button "Clipboard" at bounding box center [1114, 83] width 61 height 25
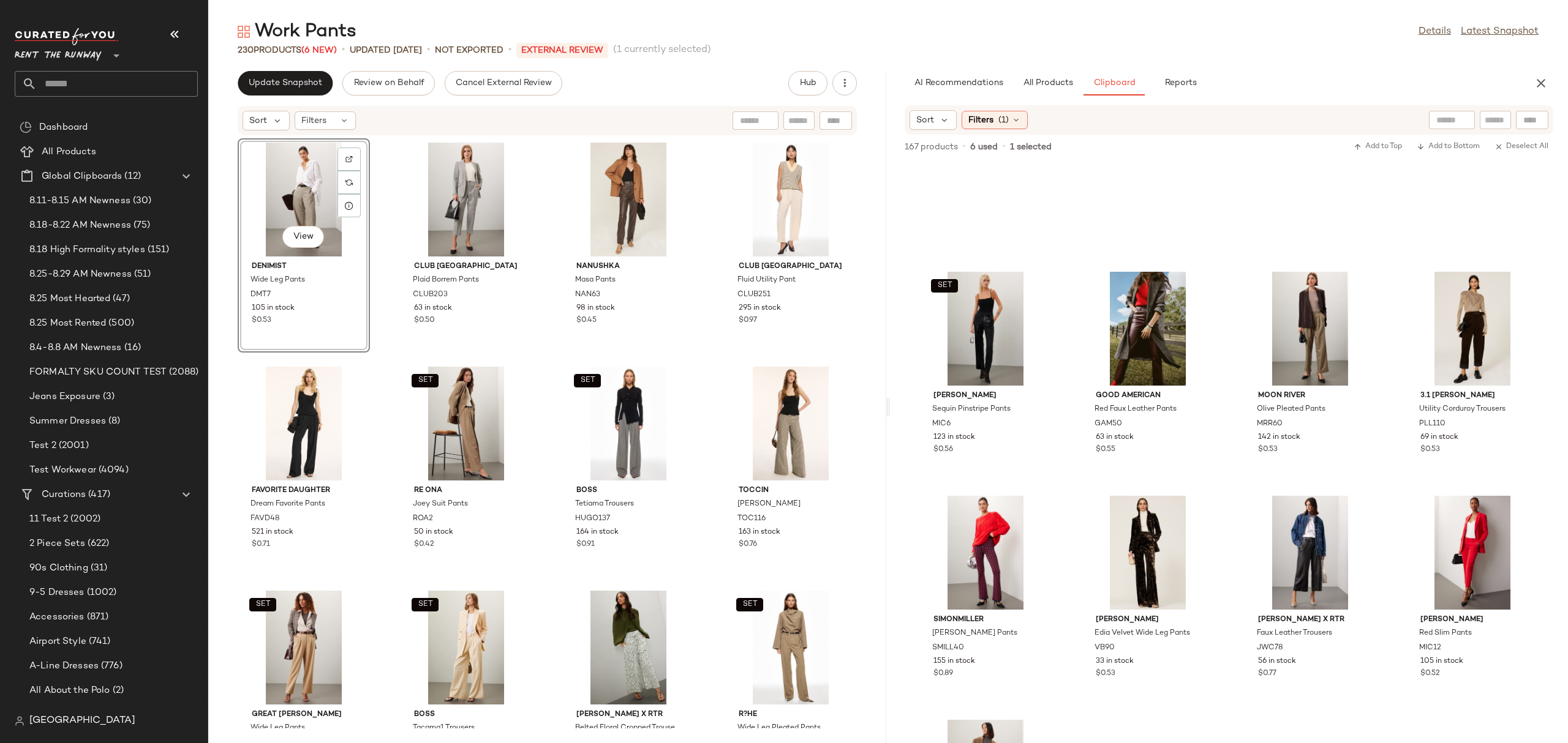
scroll to position [1183, 0]
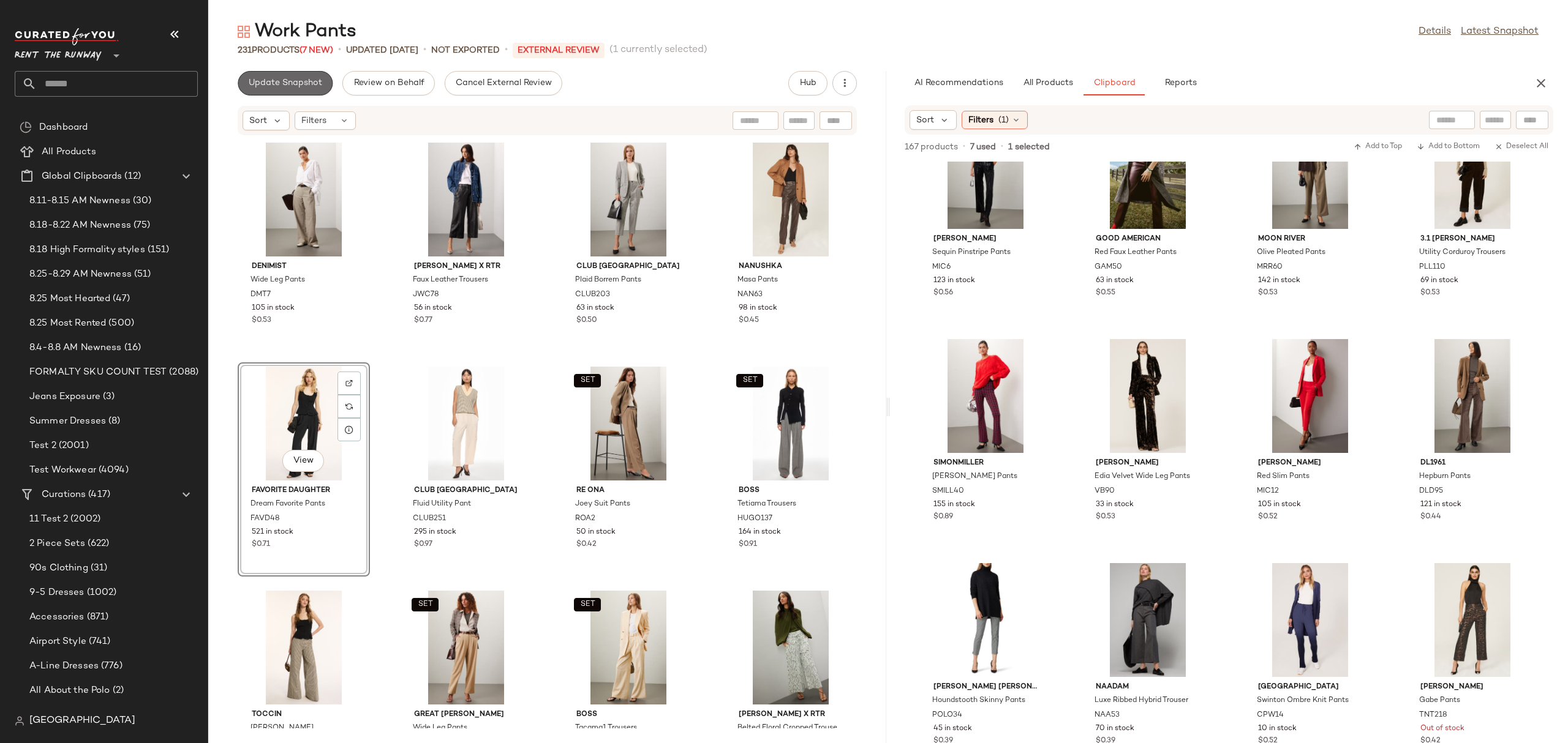
click at [293, 78] on span "Update Snapshot" at bounding box center [285, 82] width 74 height 9
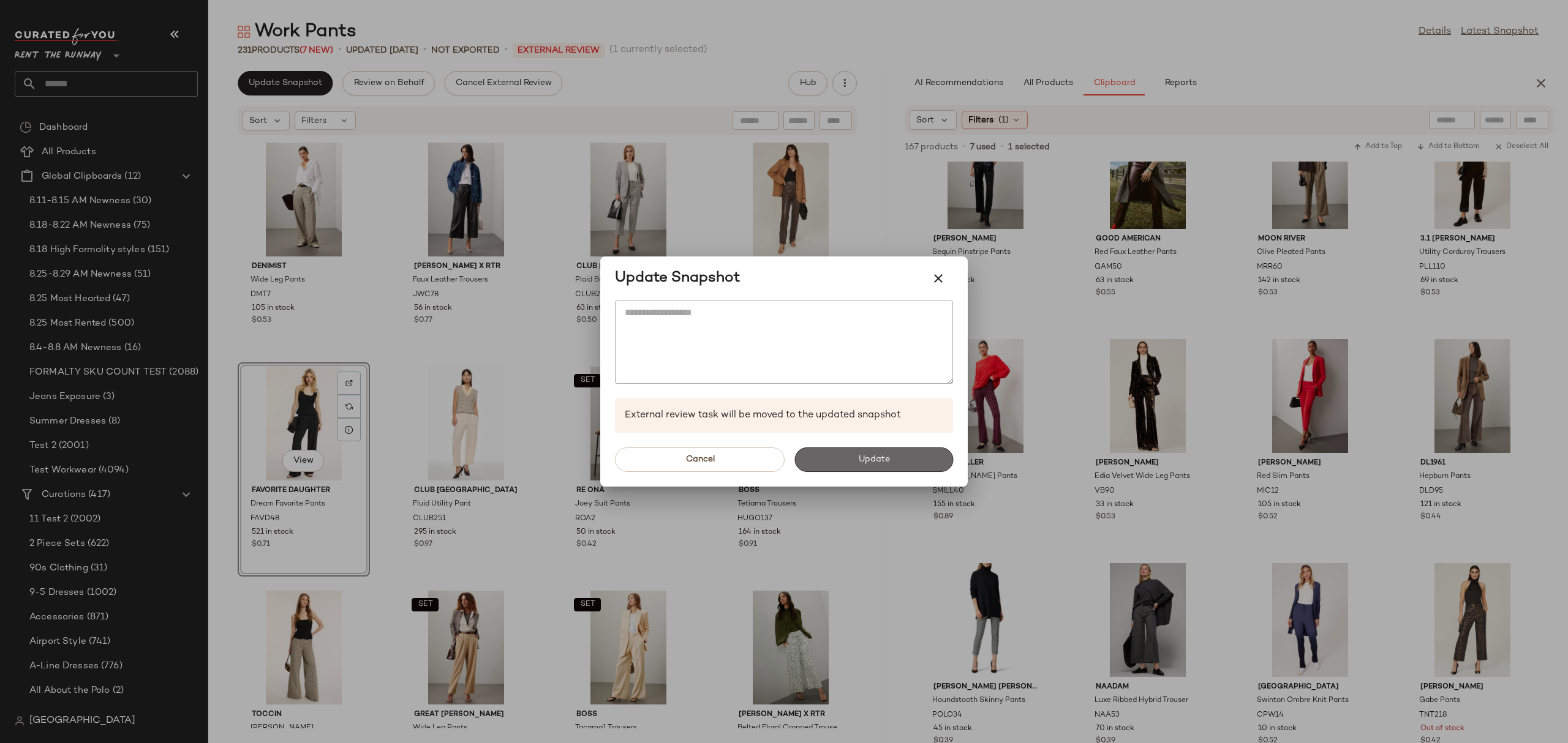
click at [843, 455] on button "Update" at bounding box center [873, 460] width 158 height 25
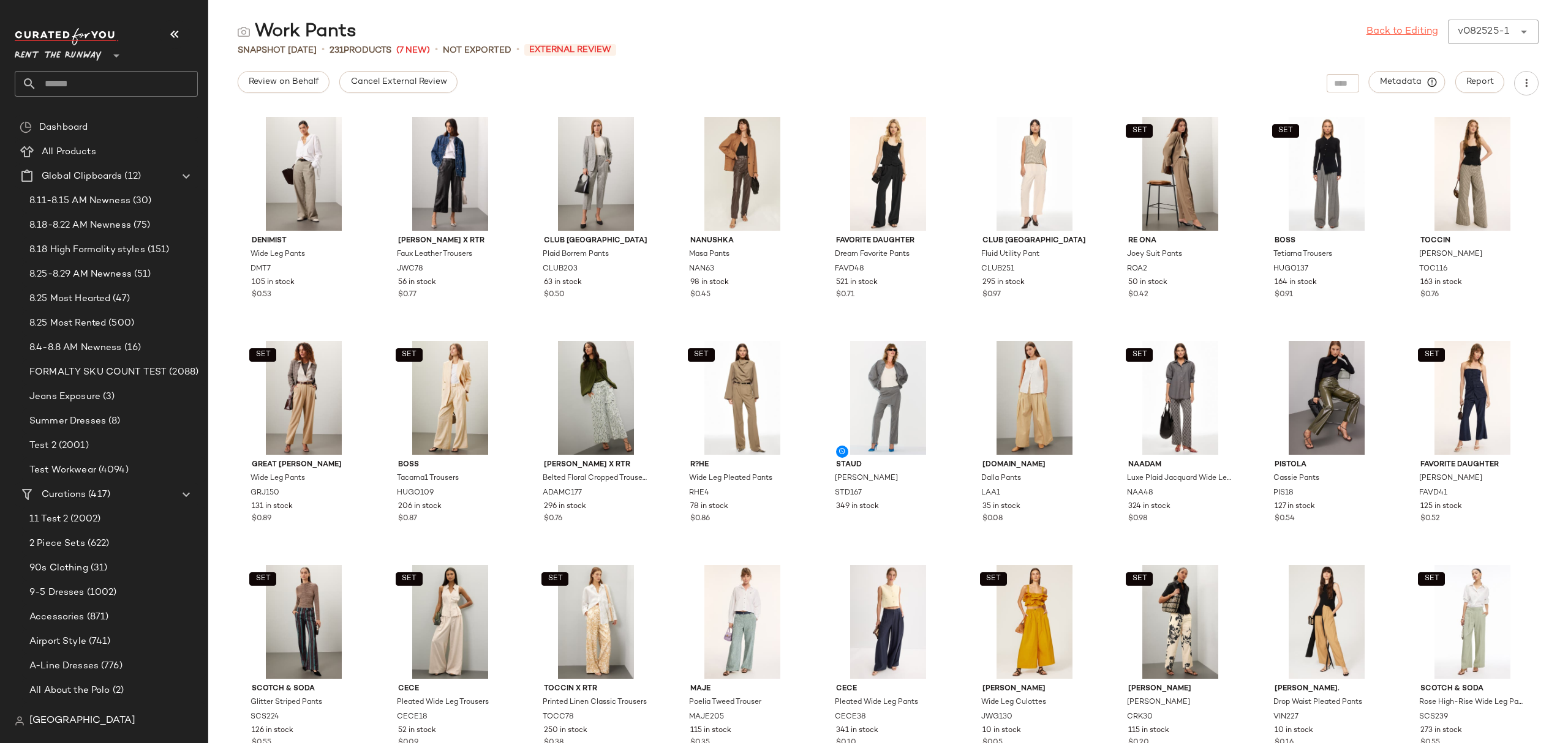
click at [1410, 26] on link "Back to Editing" at bounding box center [1402, 32] width 72 height 15
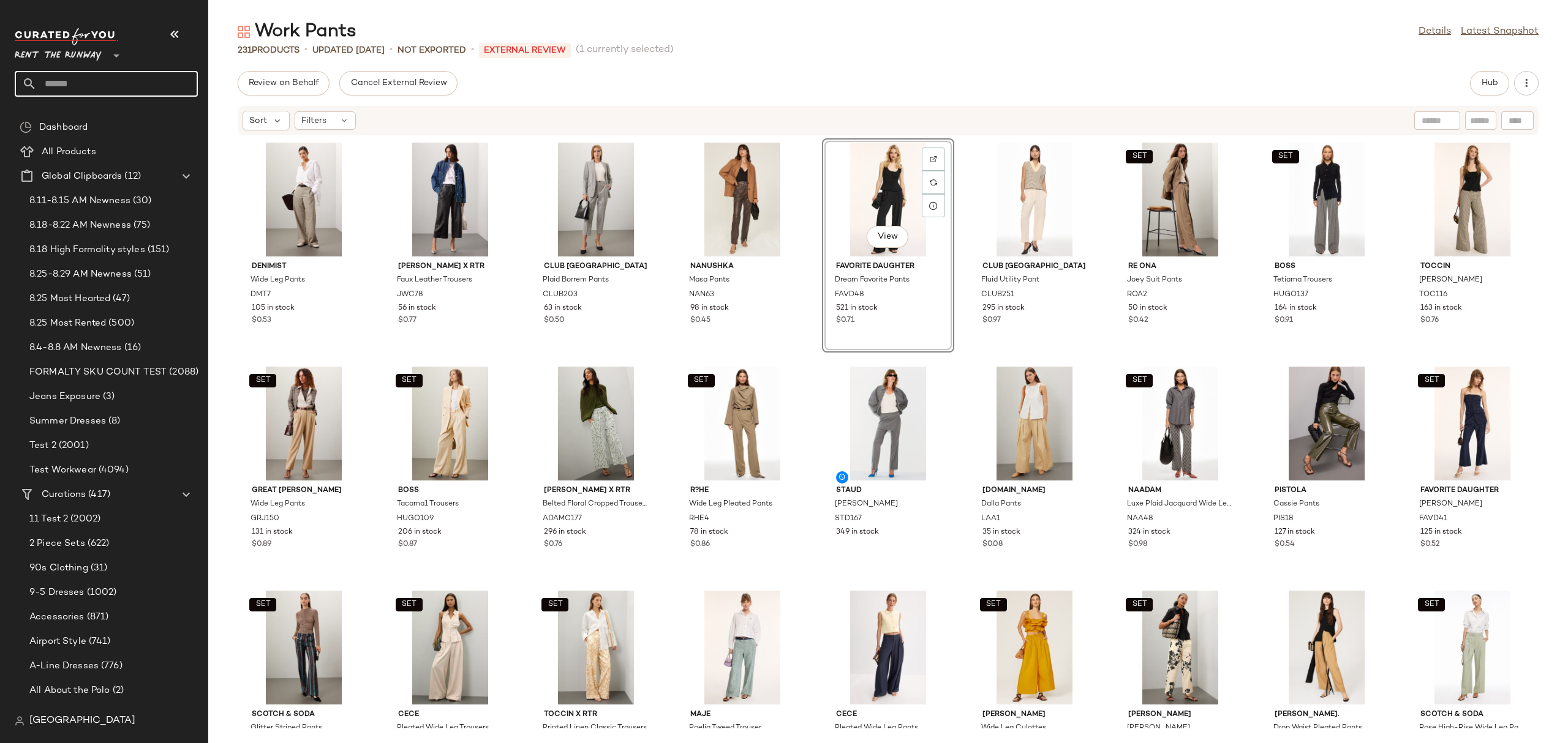
click at [115, 74] on input "text" at bounding box center [117, 83] width 161 height 26
type input "*******"
click at [92, 115] on div "Work Sk irts" at bounding box center [107, 120] width 164 height 13
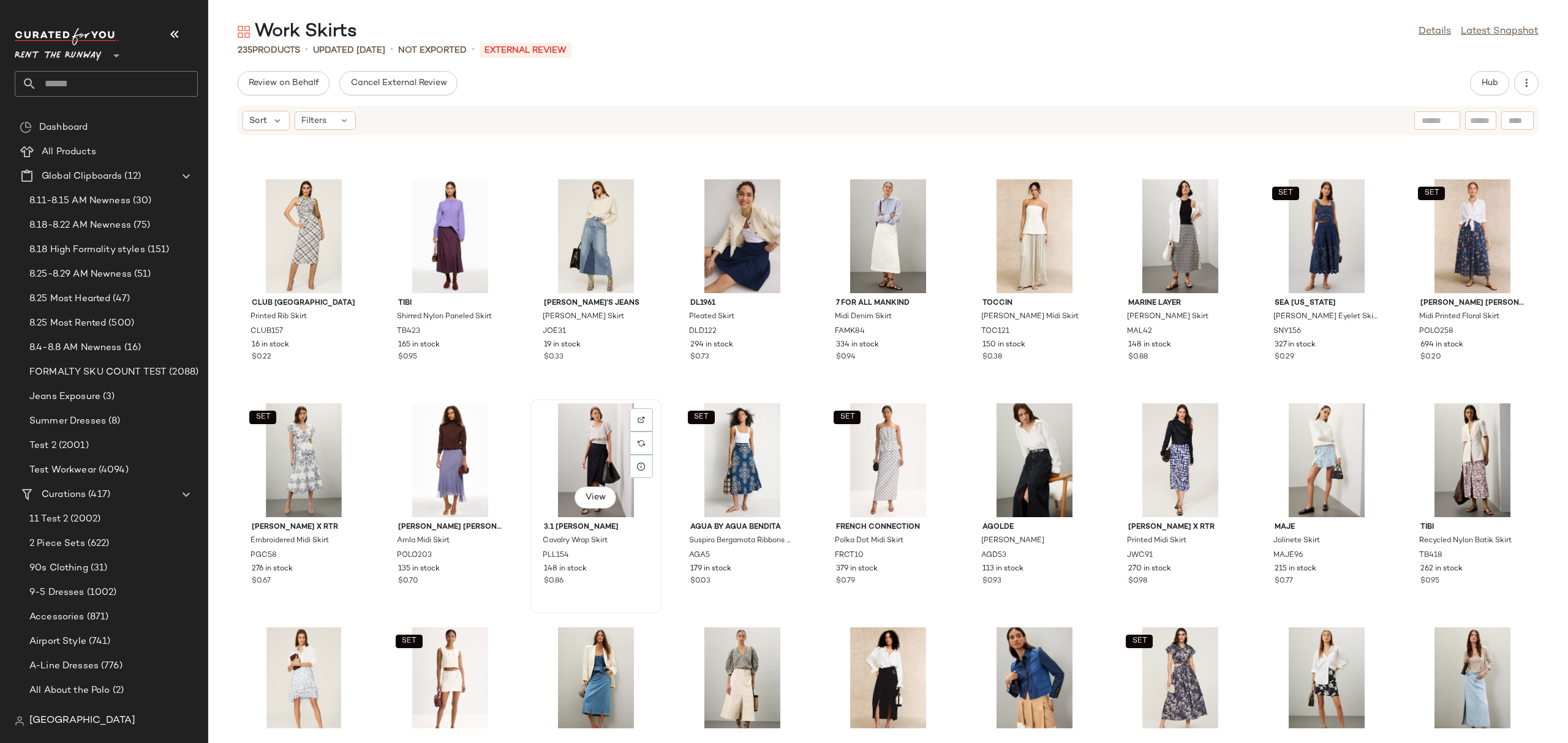
scroll to position [191, 0]
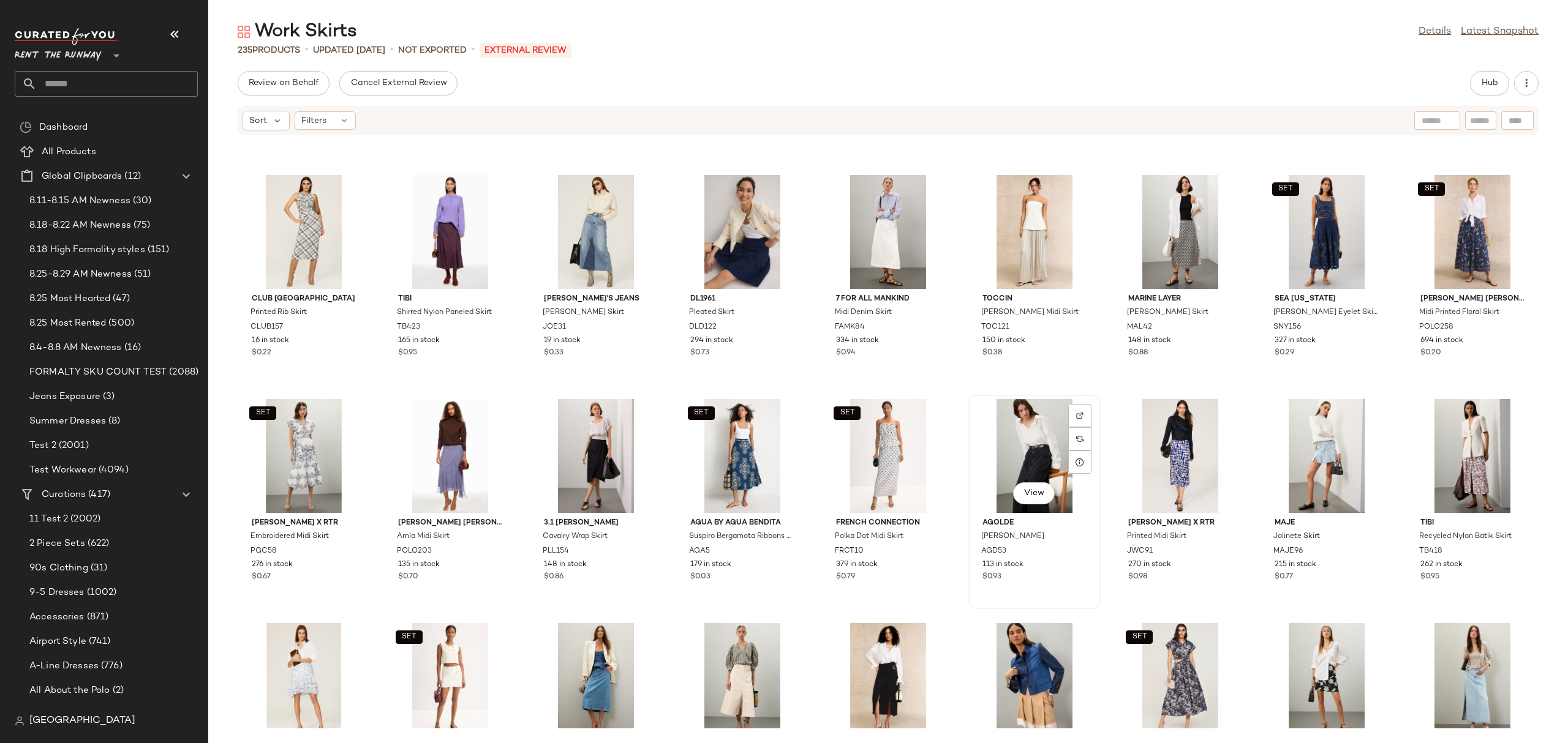
click at [1011, 444] on div "View" at bounding box center [1034, 456] width 123 height 114
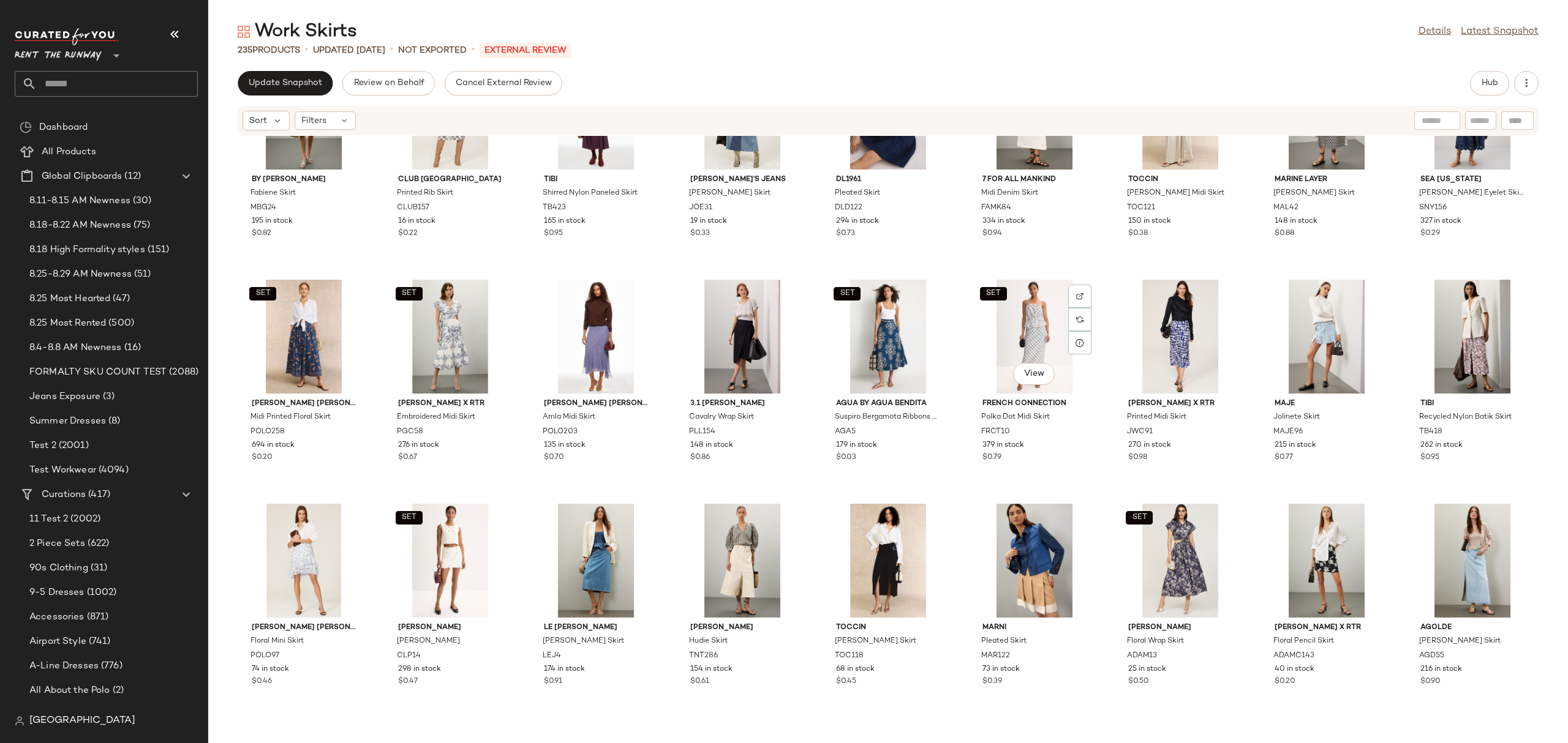
scroll to position [593, 0]
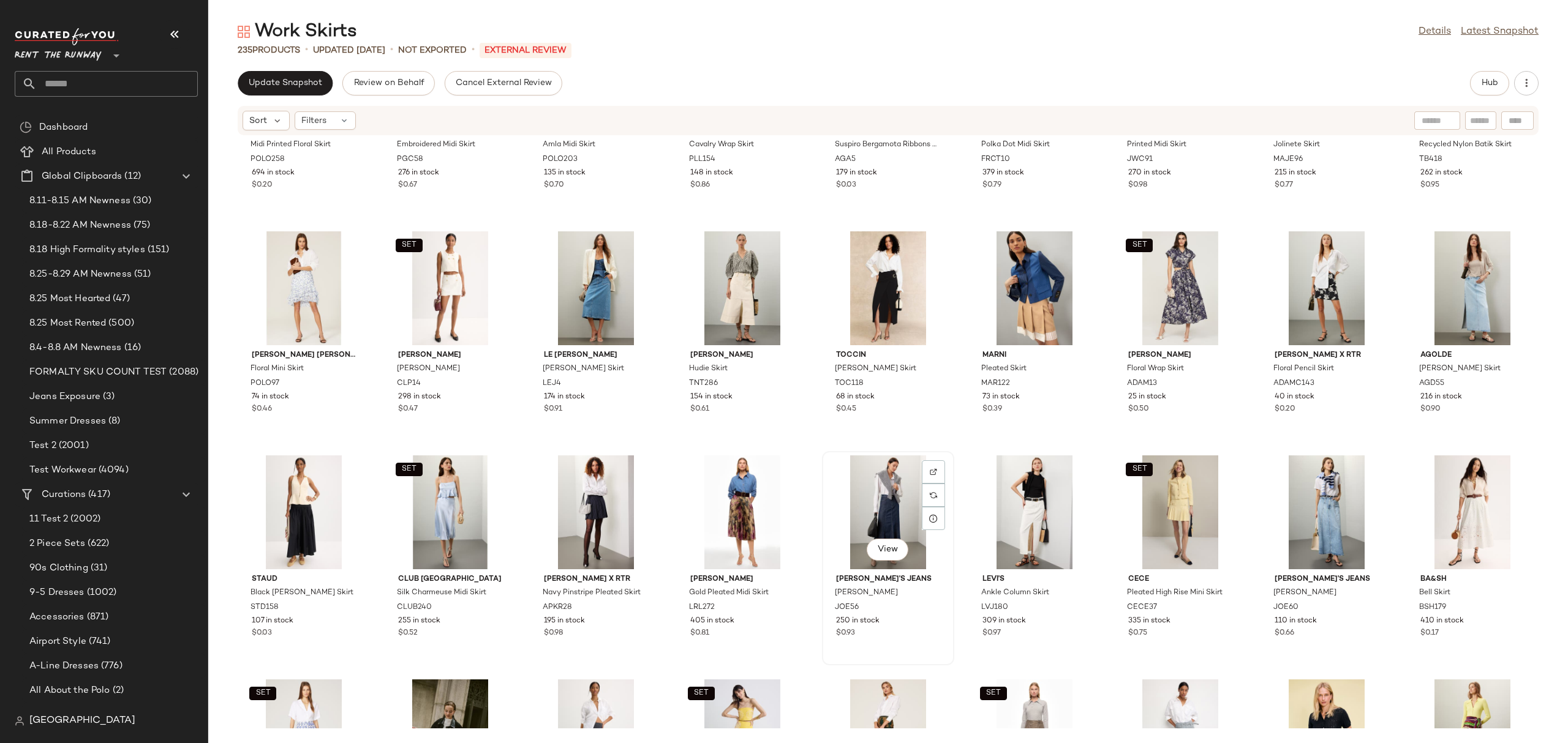
click at [900, 480] on div "View" at bounding box center [887, 512] width 123 height 114
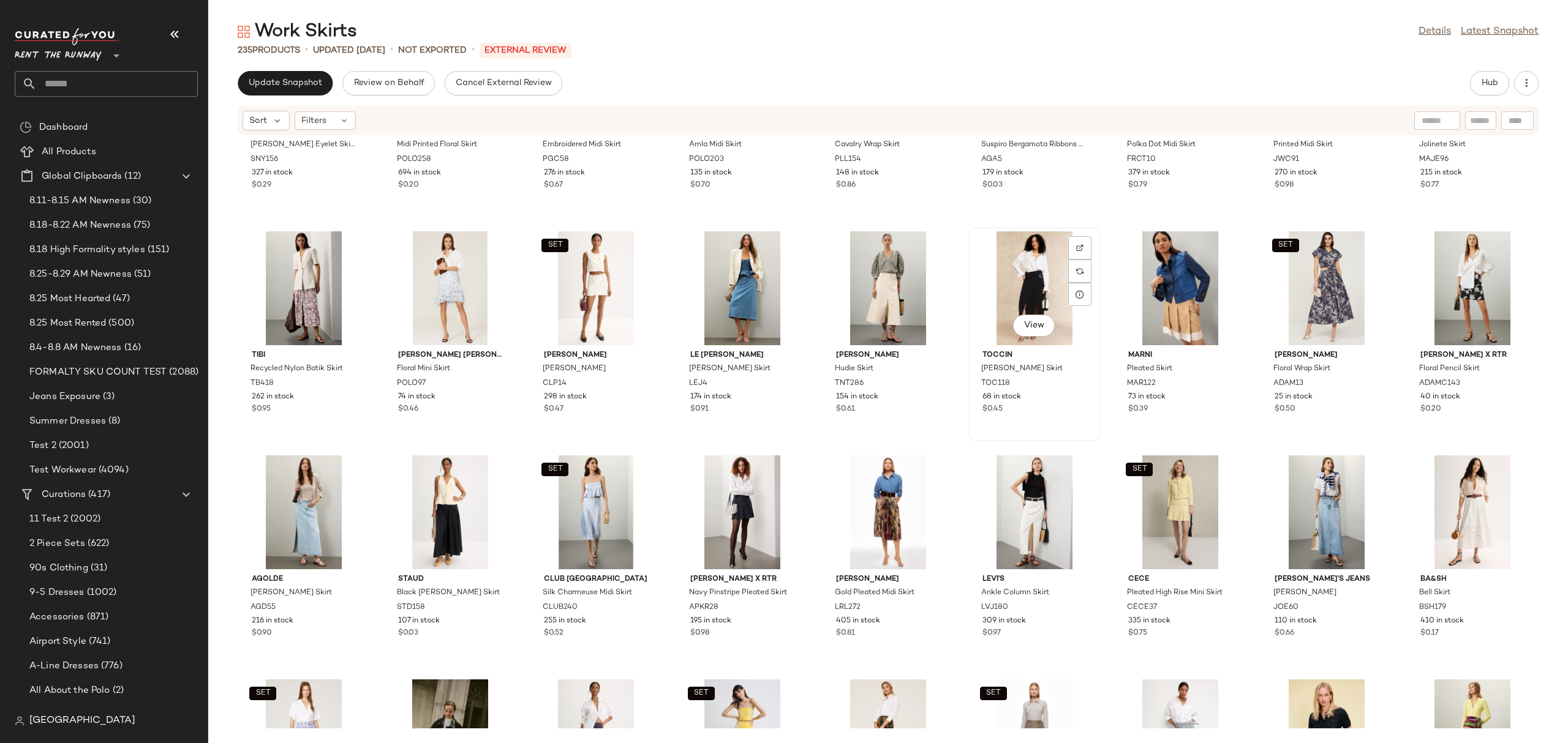
click at [993, 273] on div "View" at bounding box center [1034, 288] width 123 height 114
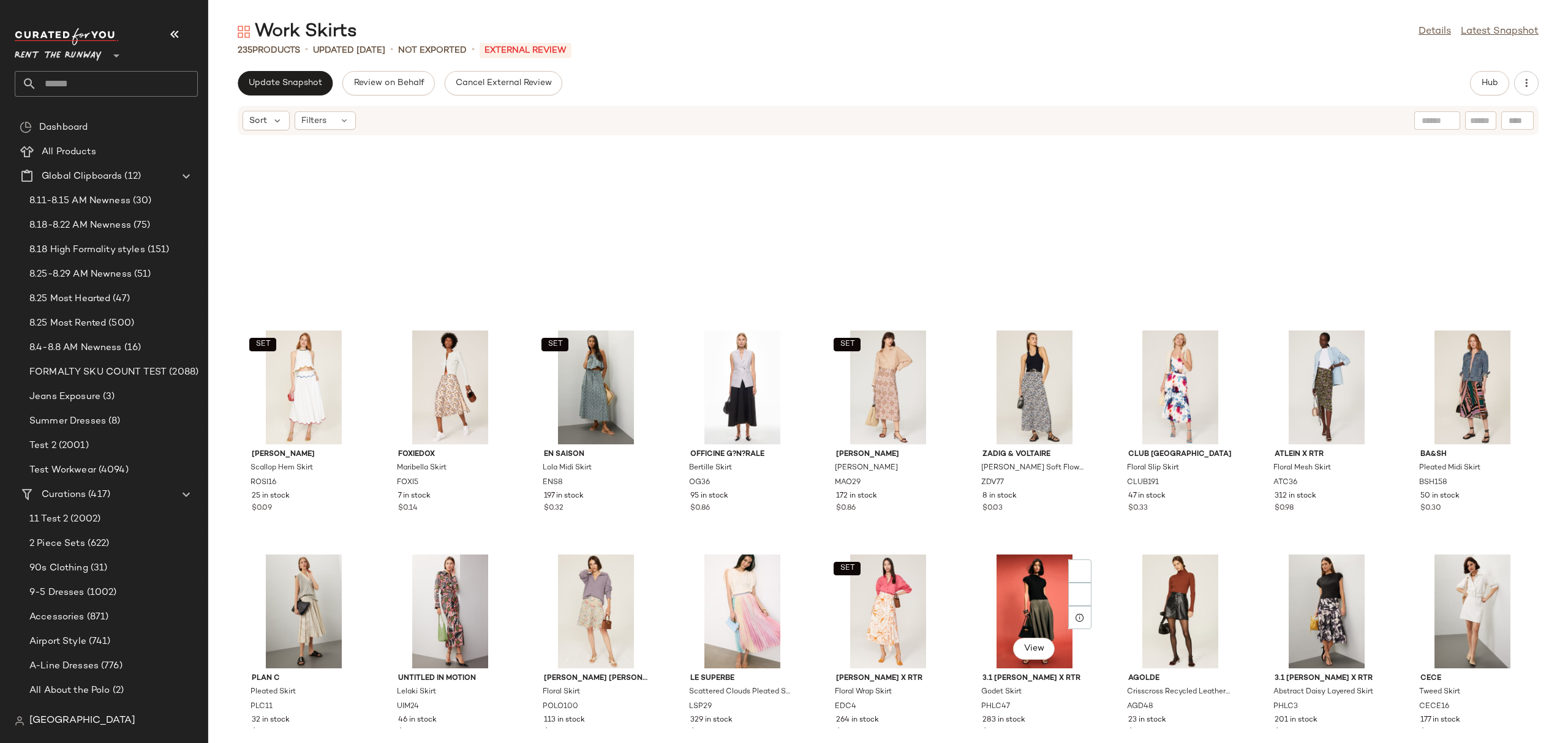
scroll to position [1913, 0]
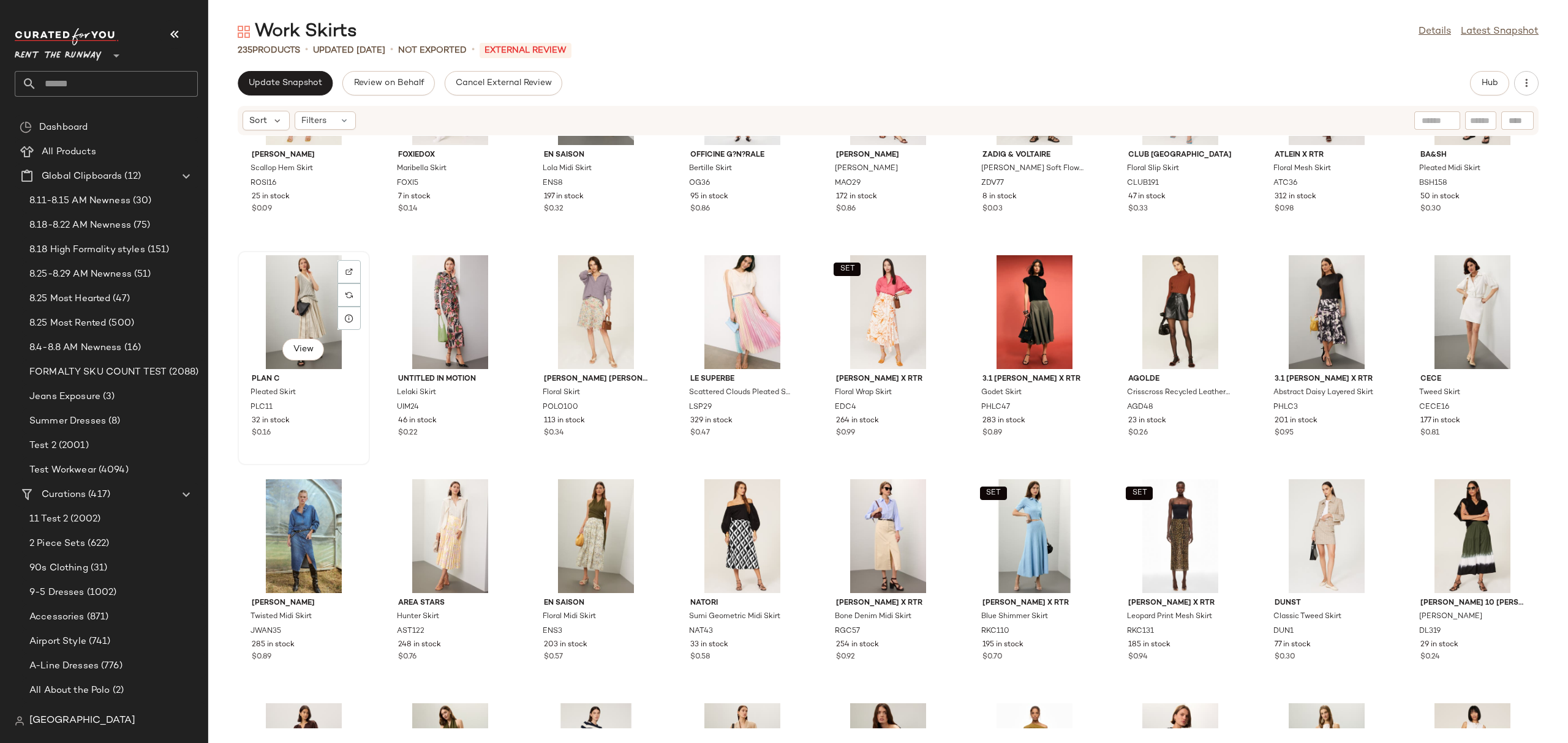
click at [294, 319] on div "View" at bounding box center [303, 312] width 123 height 114
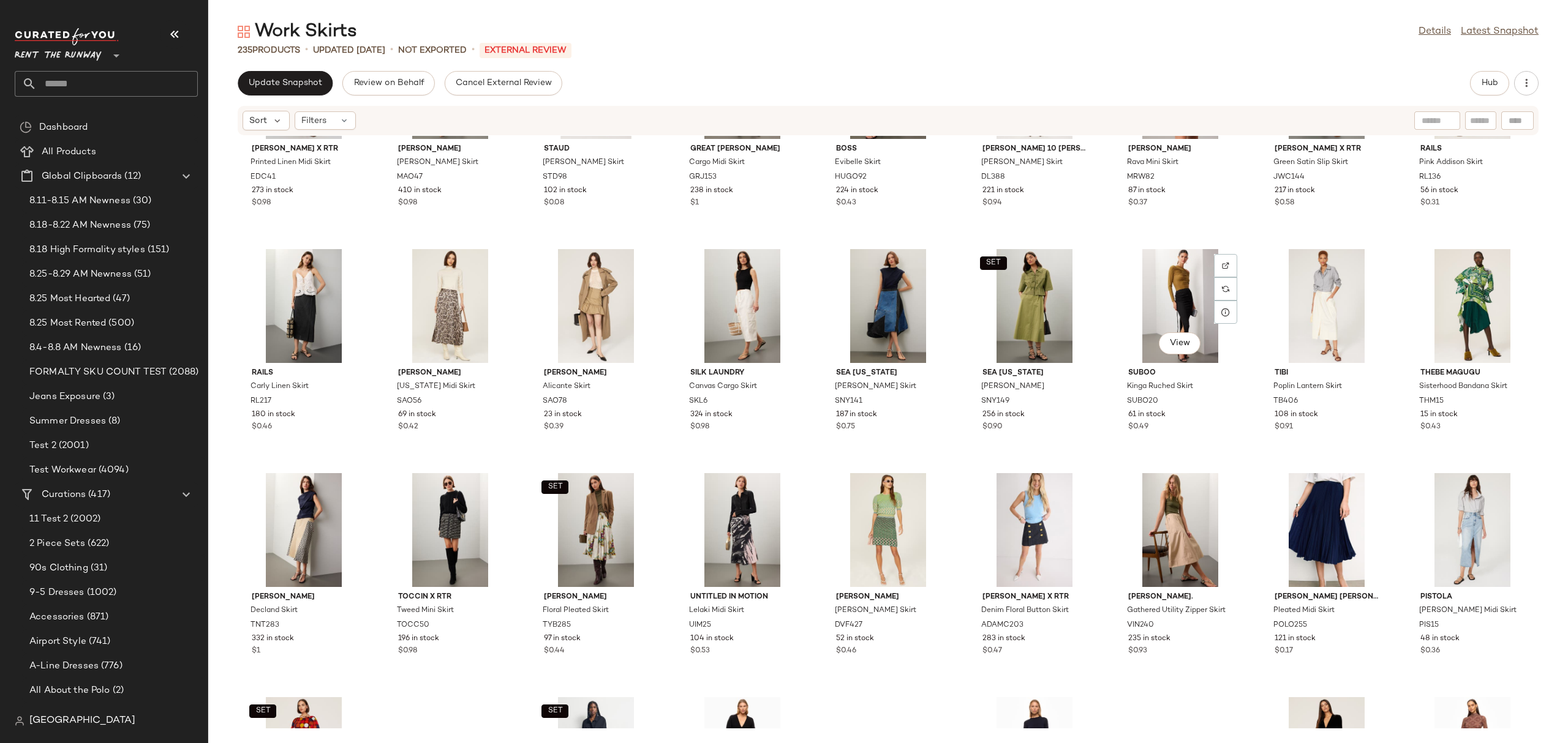
scroll to position [2625, 0]
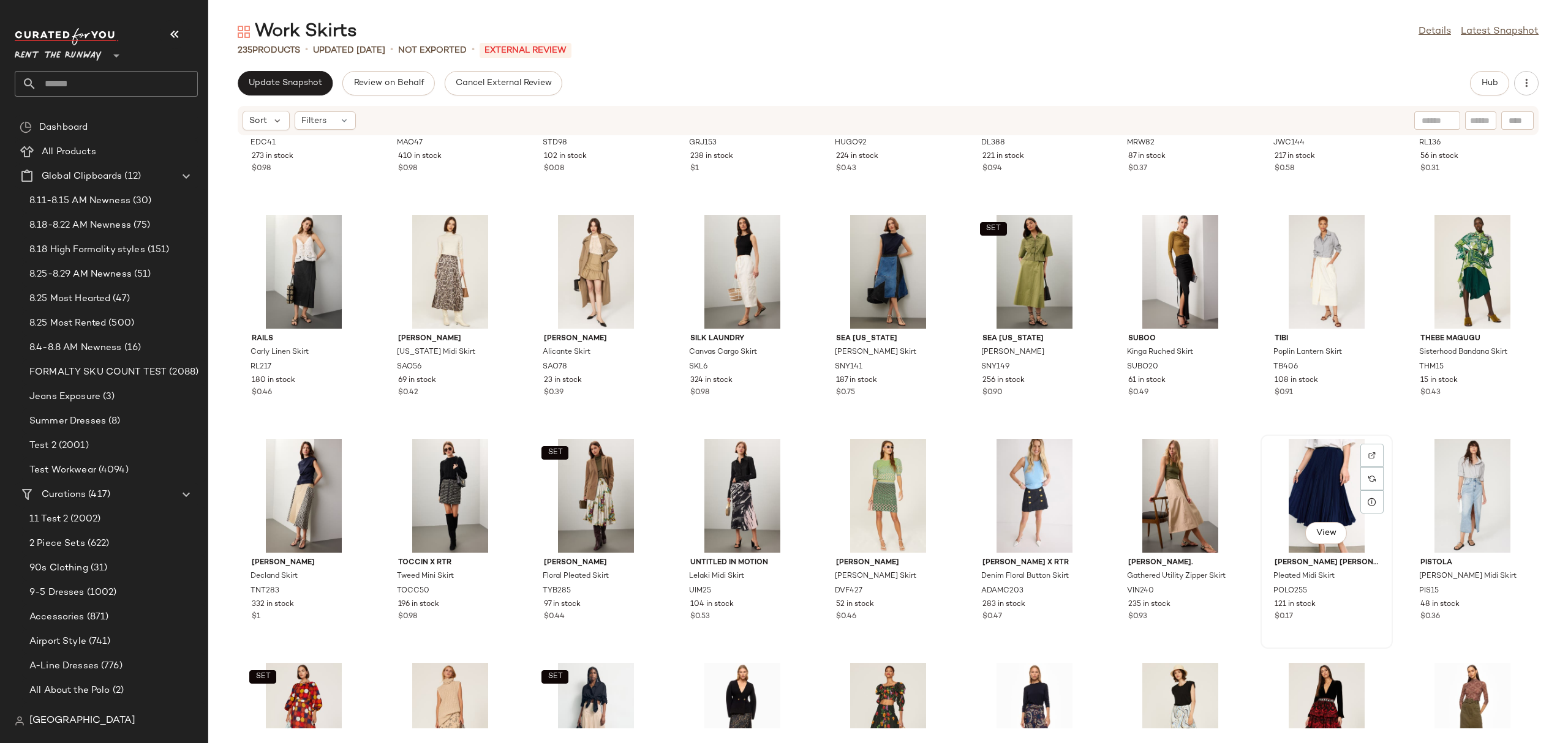
click at [1269, 484] on div "View" at bounding box center [1326, 496] width 123 height 114
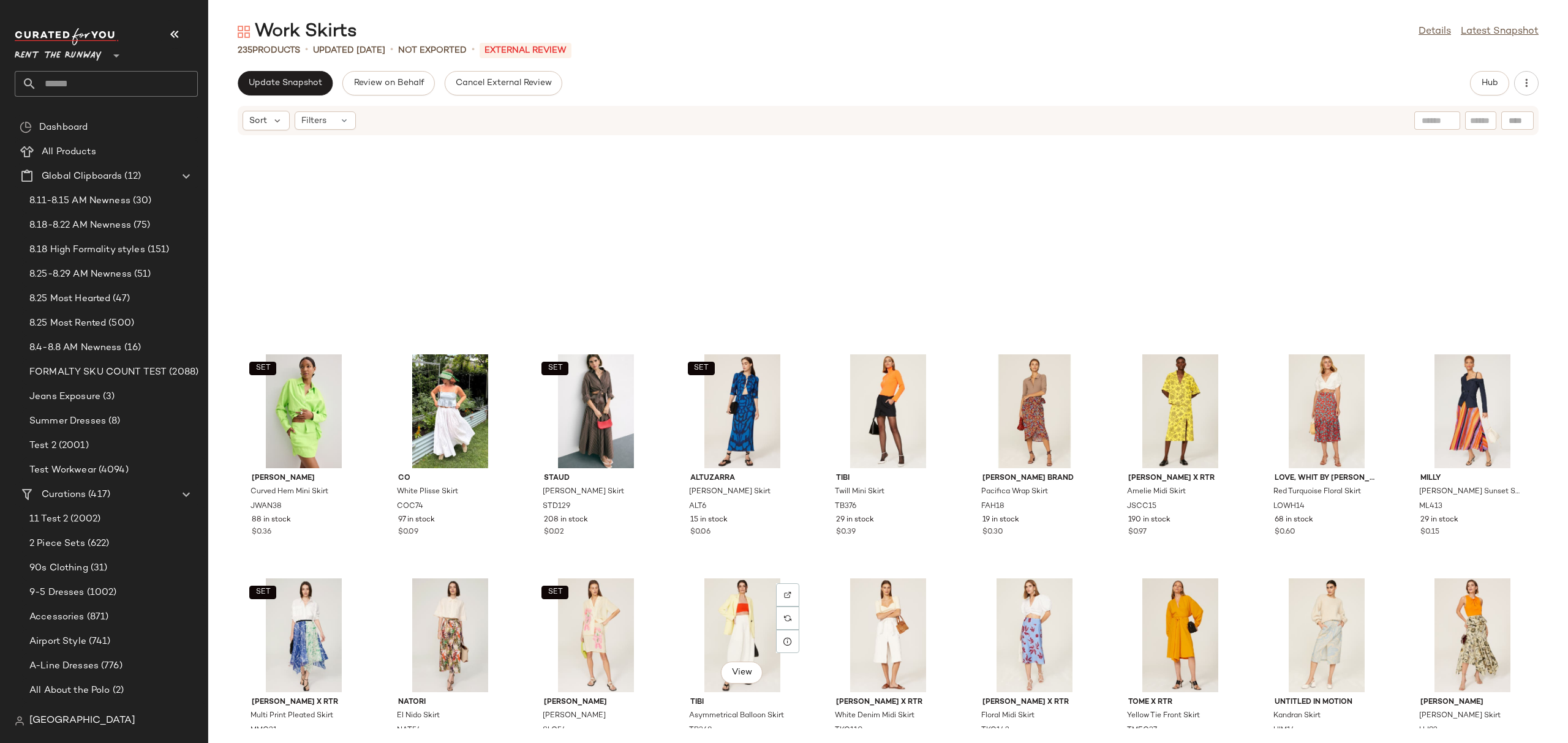
scroll to position [3881, 0]
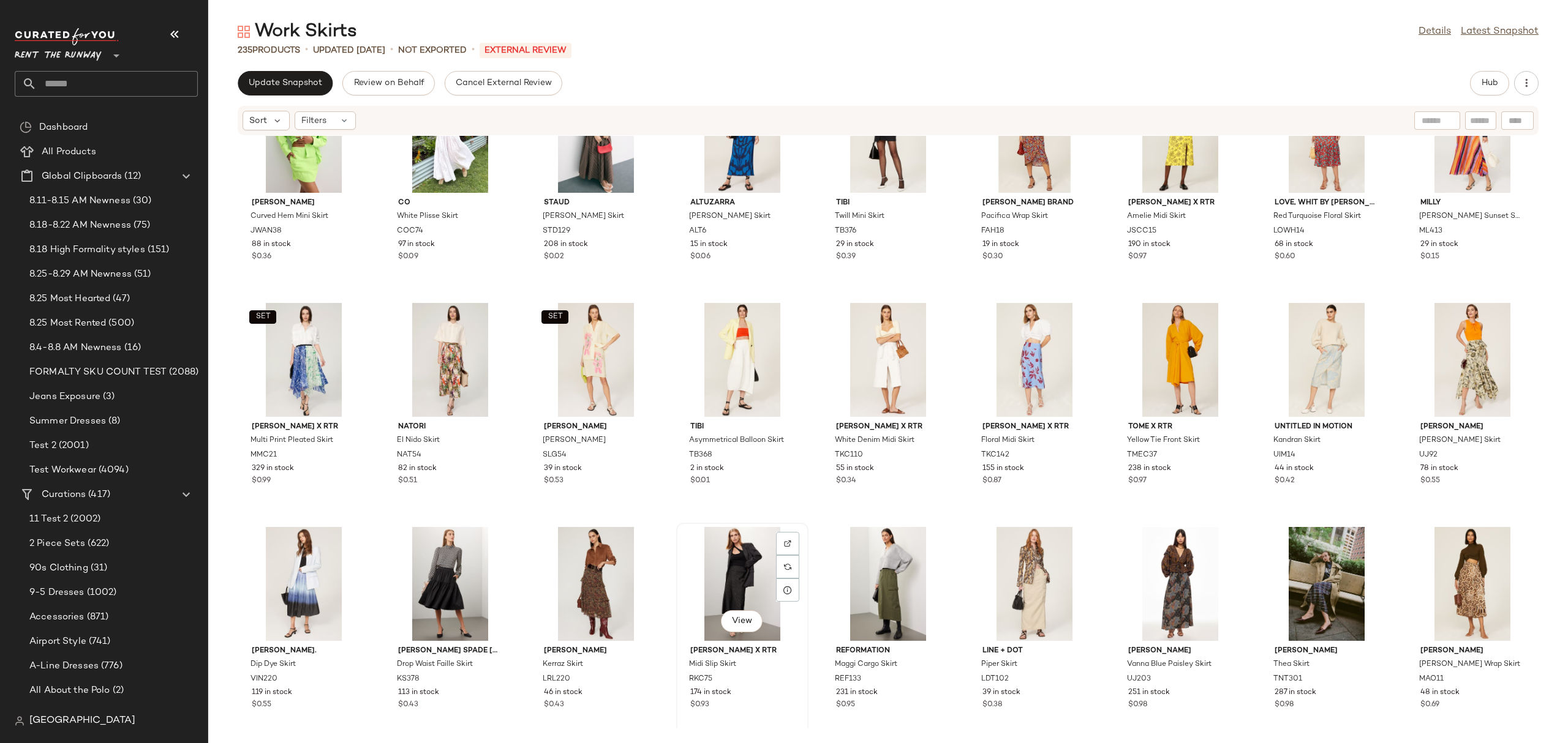
click at [734, 580] on div "View" at bounding box center [742, 584] width 123 height 114
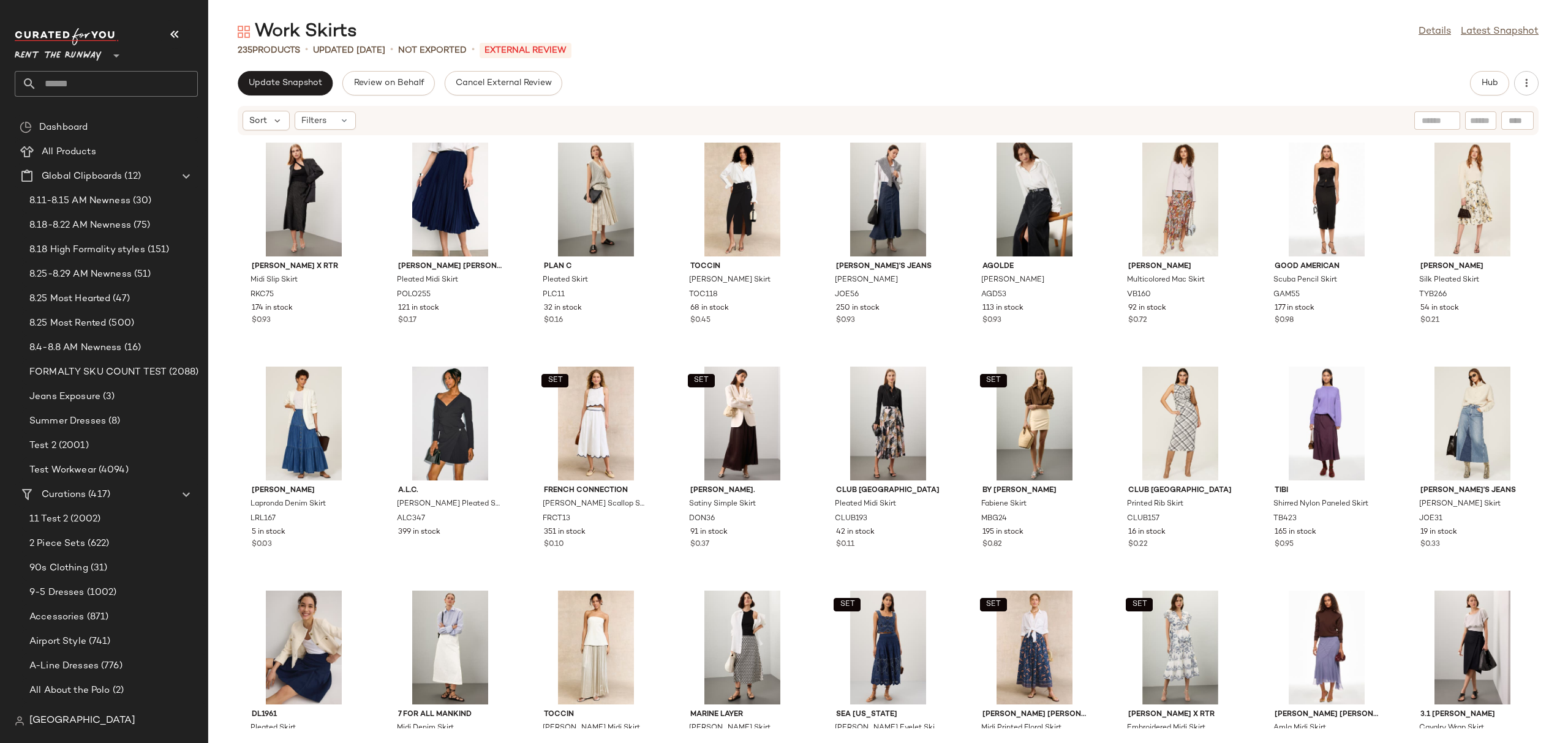
click at [1485, 64] on div "Work Skirts Details Latest Snapshot 235 Products • updated [DATE] • Not Exporte…" at bounding box center [888, 381] width 1360 height 723
click at [1488, 80] on span "Hub" at bounding box center [1489, 82] width 17 height 9
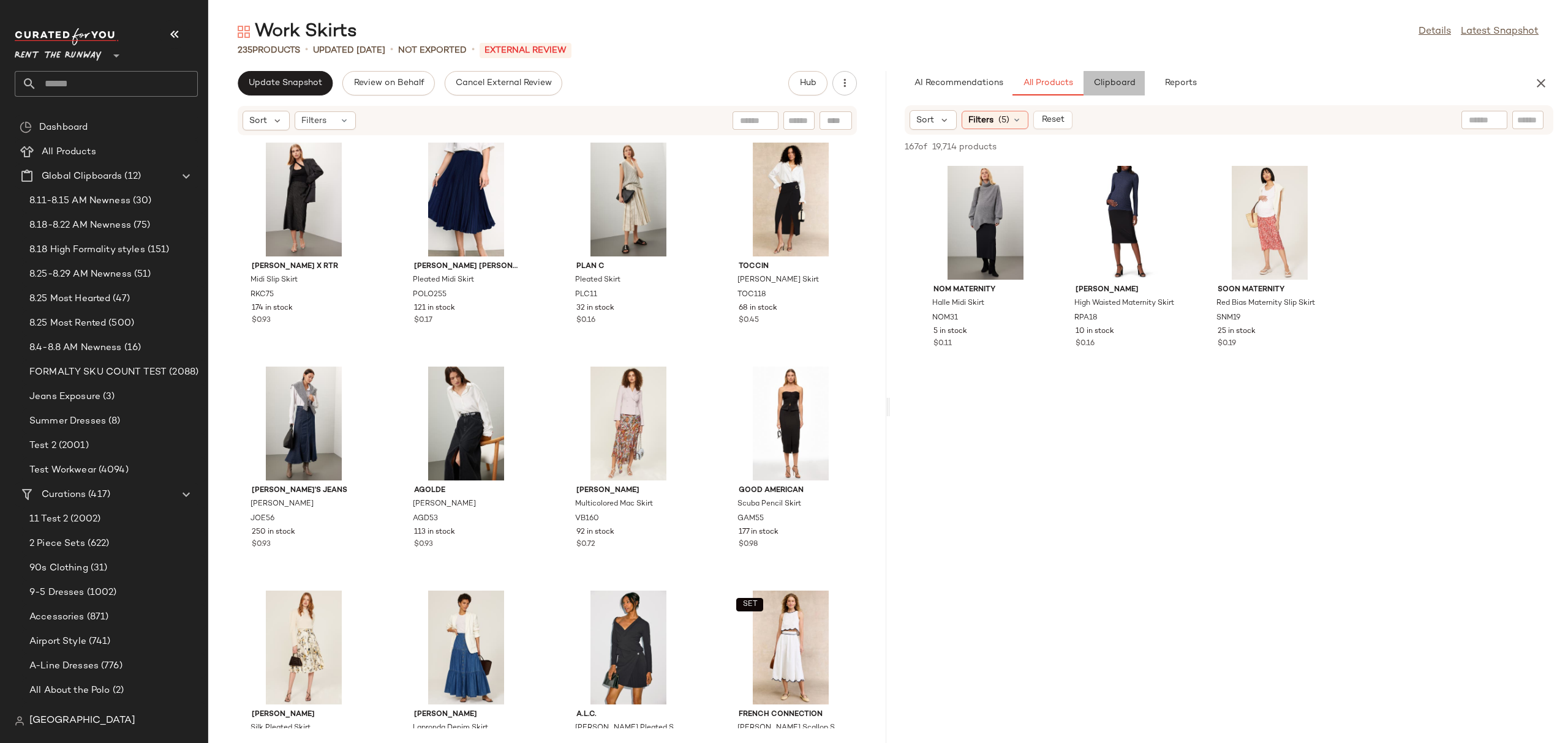
click at [1133, 89] on button "Clipboard" at bounding box center [1114, 83] width 61 height 25
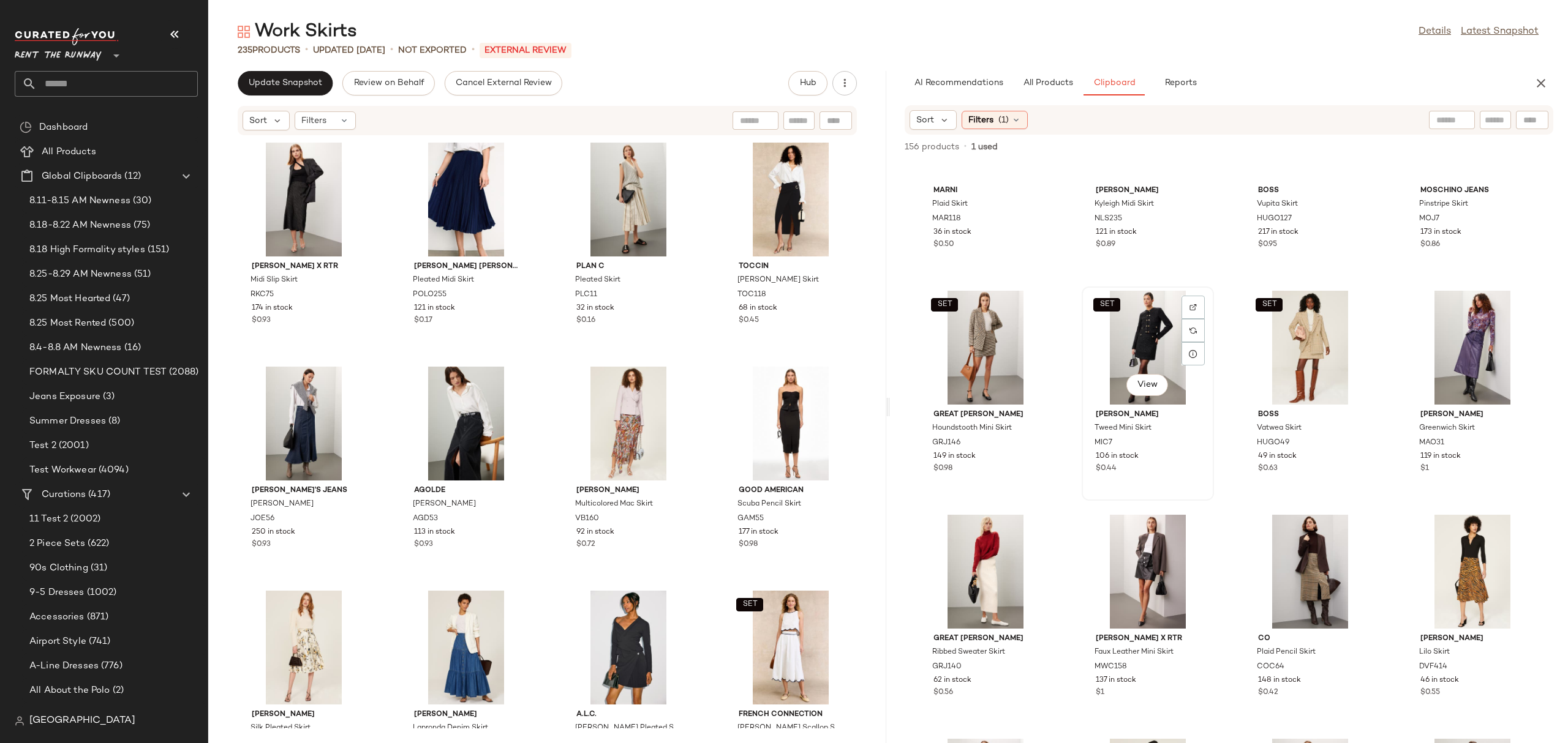
scroll to position [23, 0]
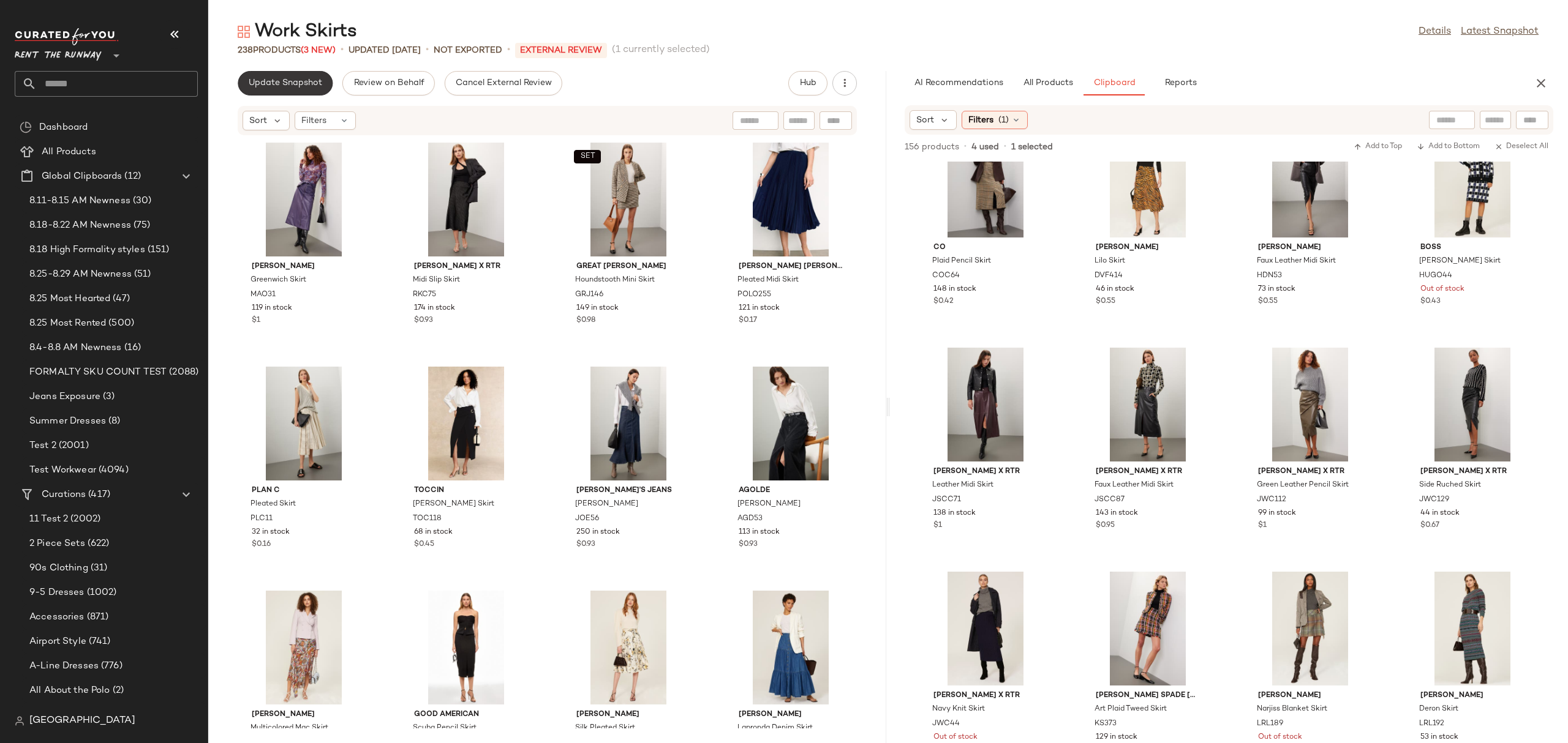
click at [291, 74] on button "Update Snapshot" at bounding box center [285, 83] width 95 height 25
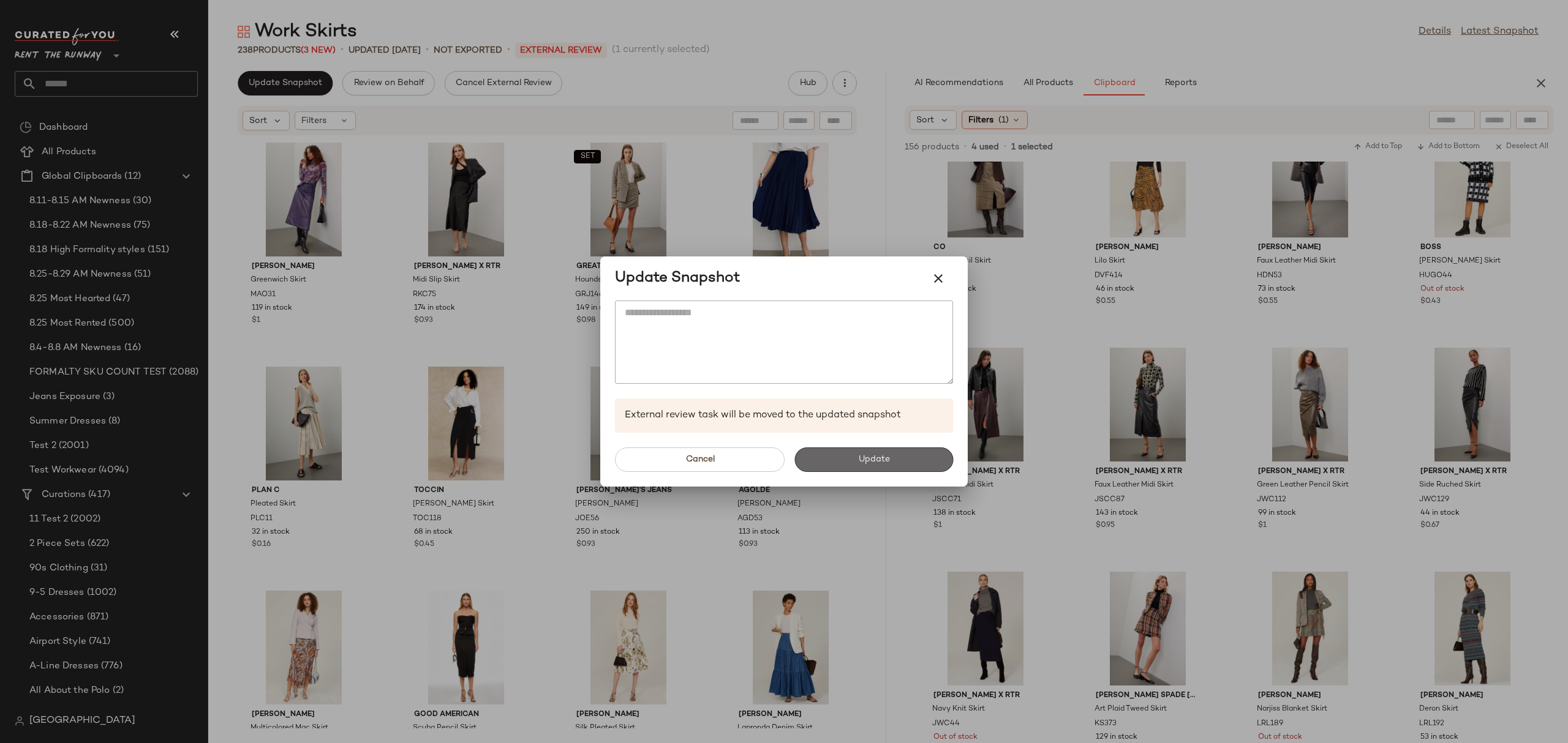
click at [857, 453] on button "Update" at bounding box center [873, 460] width 158 height 25
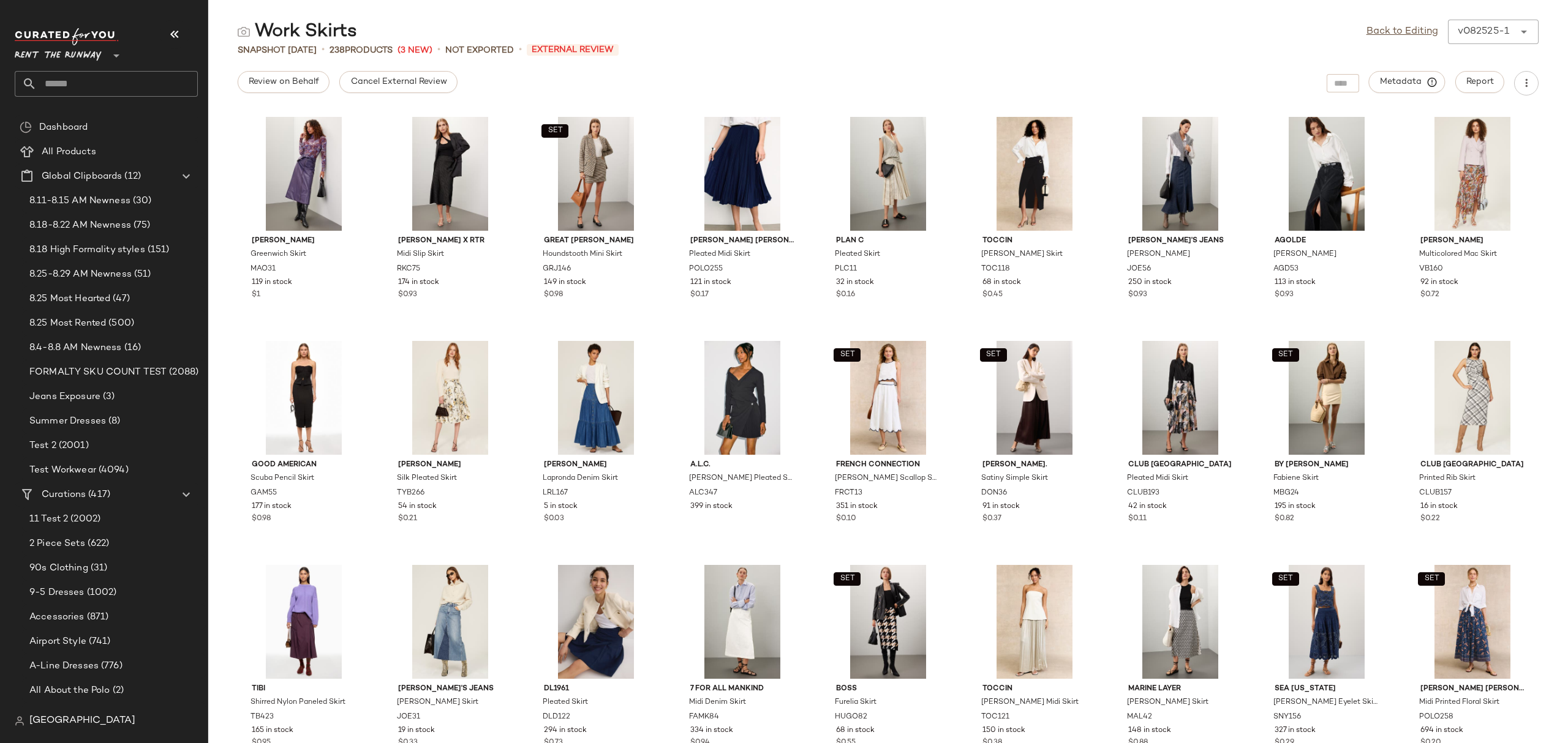
click at [153, 77] on input "text" at bounding box center [117, 83] width 161 height 26
type input "*******"
click at [115, 116] on div "Green D resses" at bounding box center [107, 120] width 164 height 13
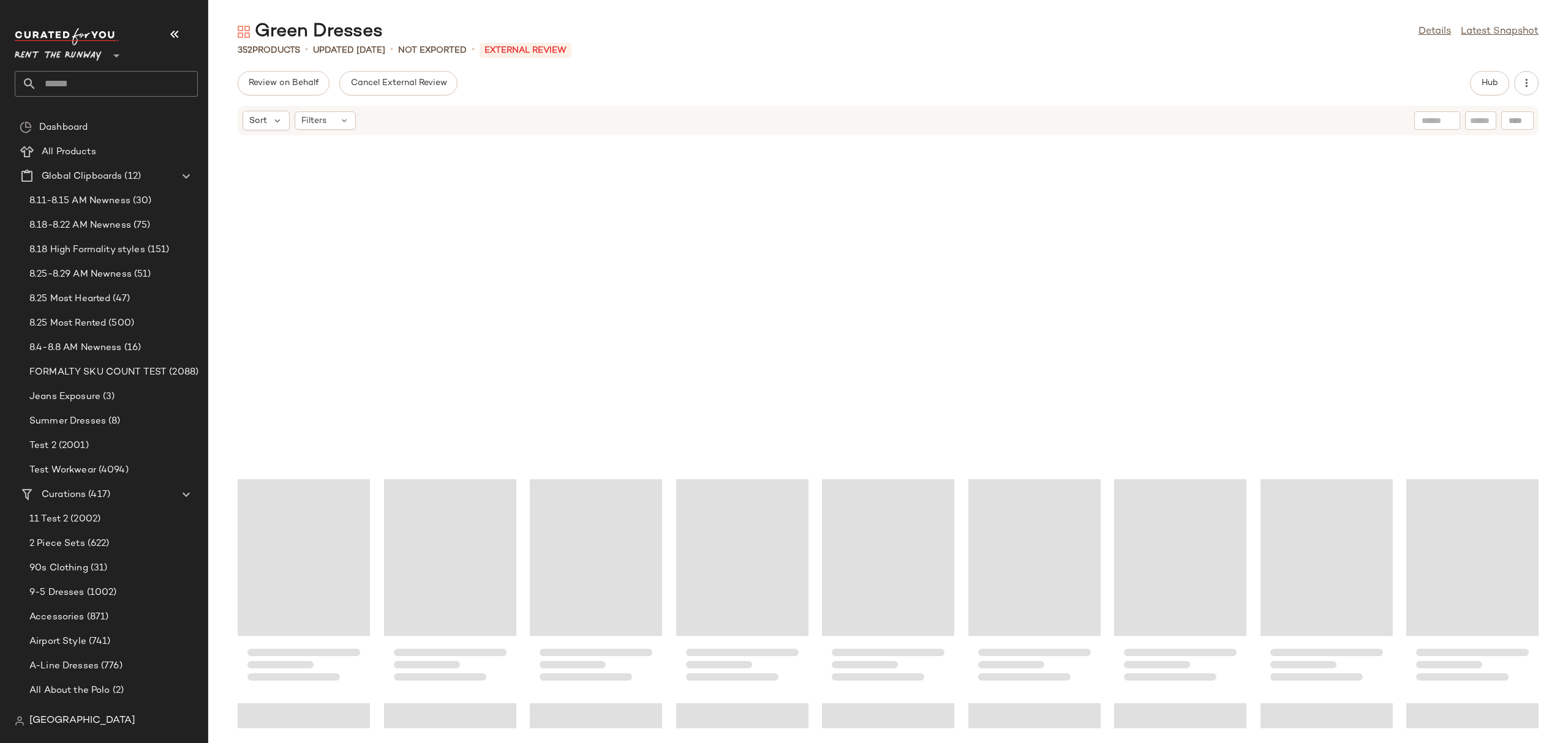
scroll to position [1944, 0]
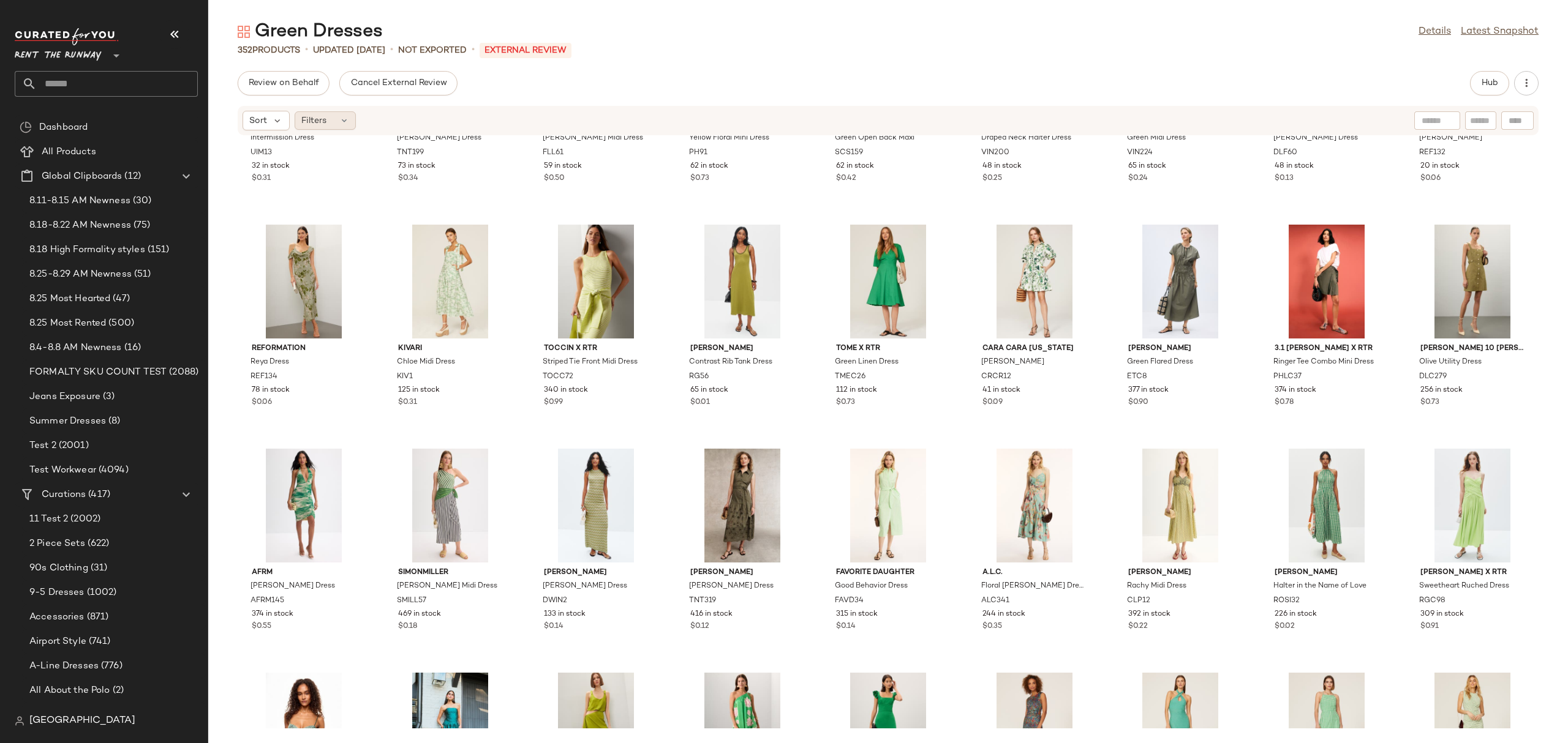
click at [321, 120] on span "Filters" at bounding box center [314, 121] width 25 height 13
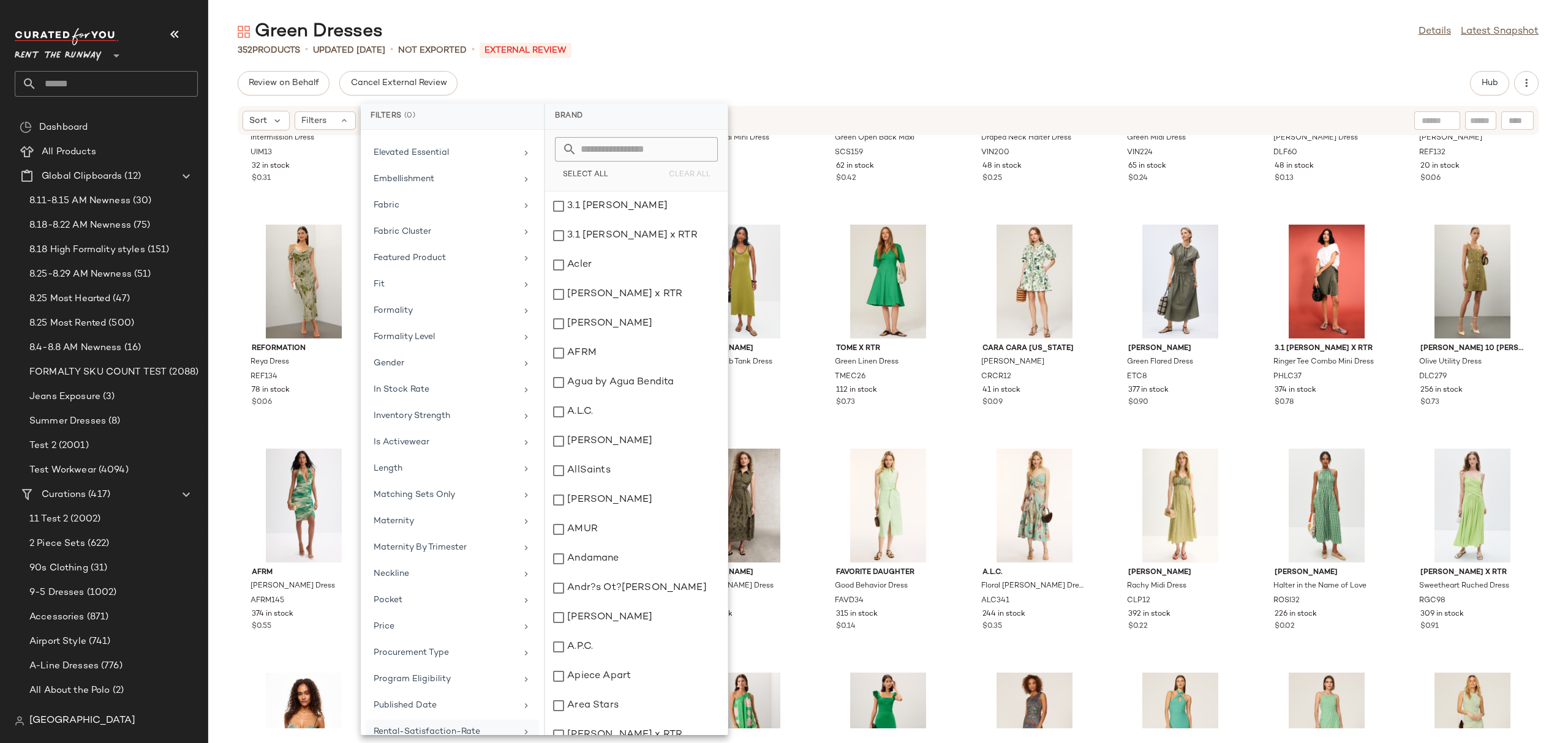
scroll to position [794, 0]
click at [440, 441] on div "Seasonality" at bounding box center [452, 453] width 173 height 24
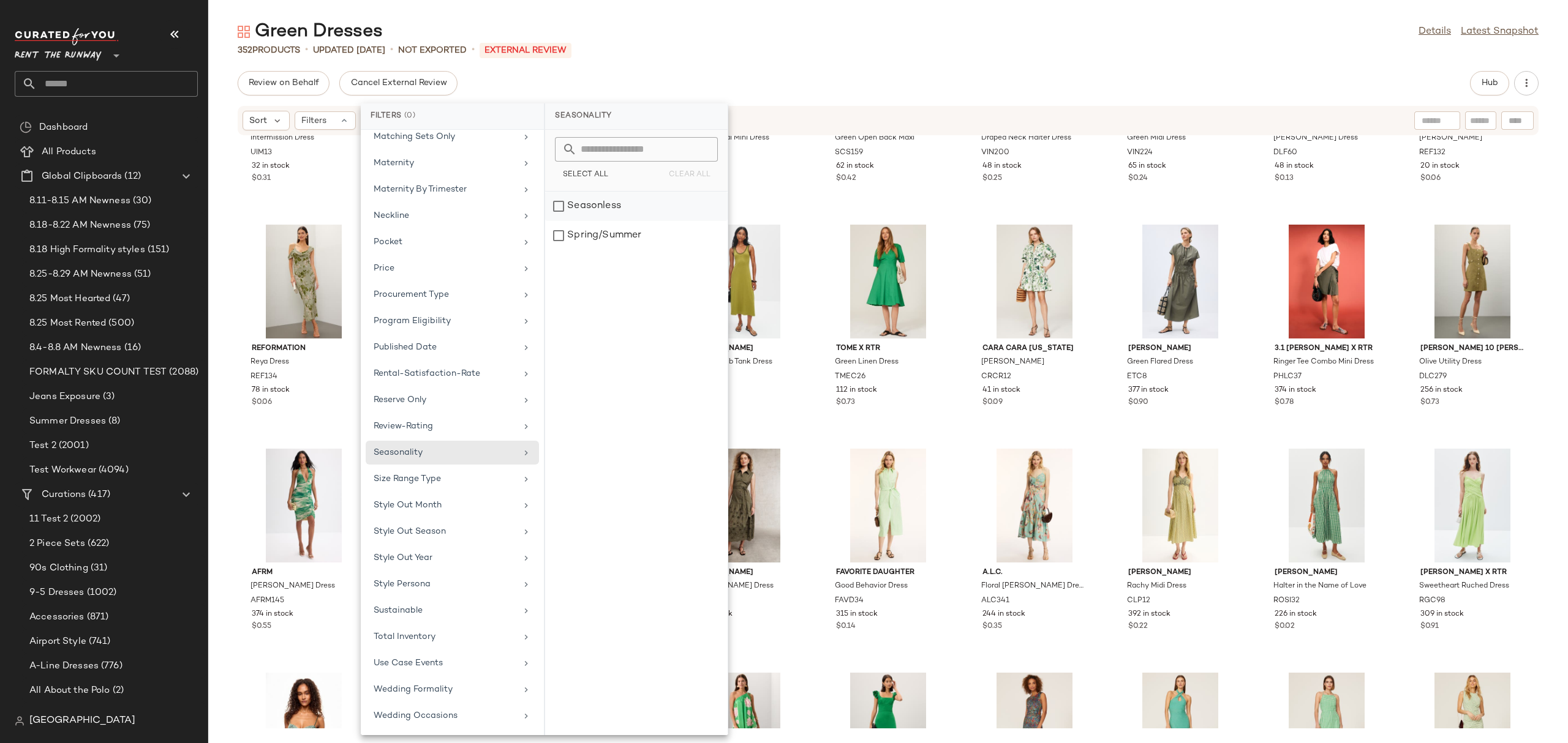
click at [643, 204] on div "Seasonless" at bounding box center [636, 206] width 183 height 29
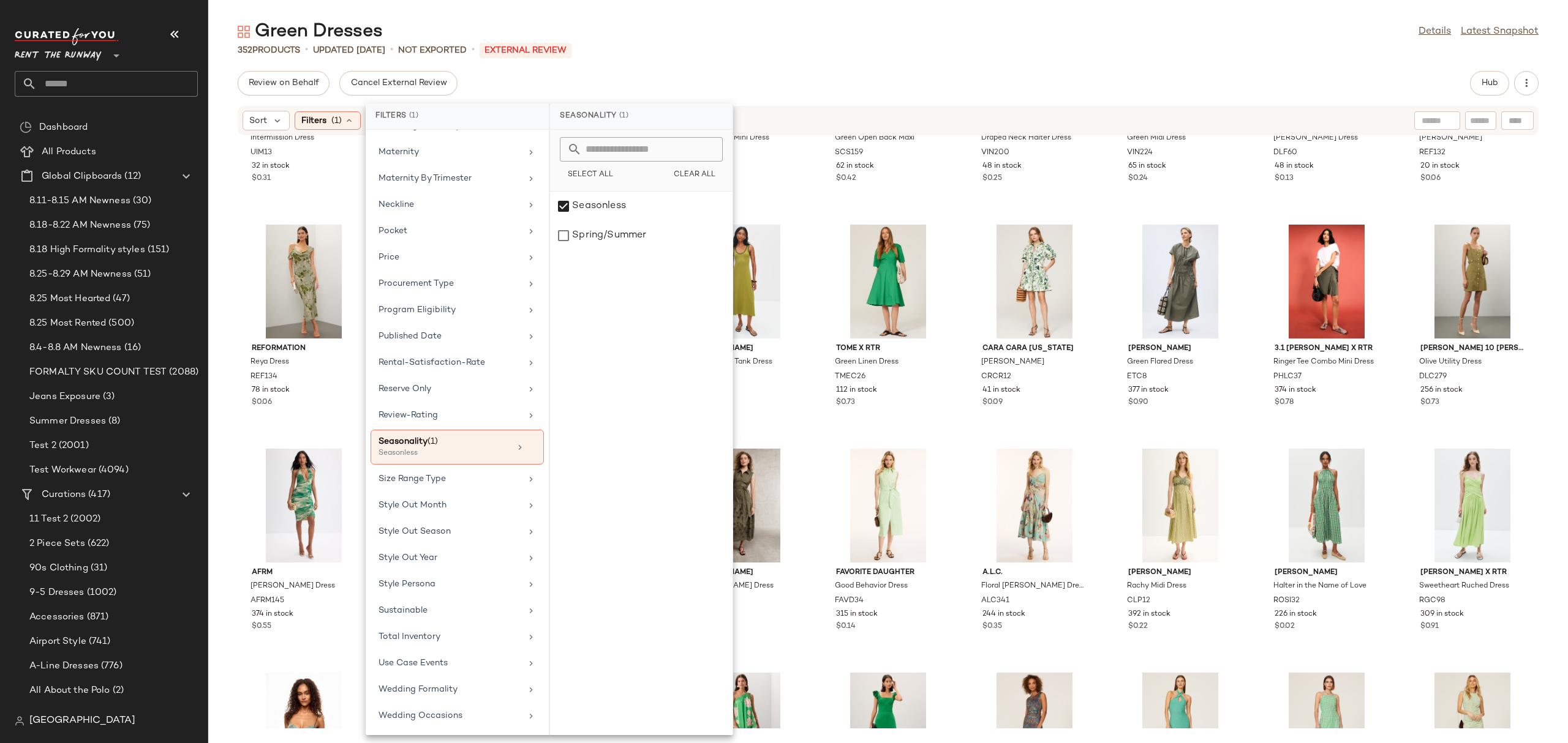
click at [769, 112] on div "Sort Filters (1) Reset" at bounding box center [808, 120] width 1132 height 20
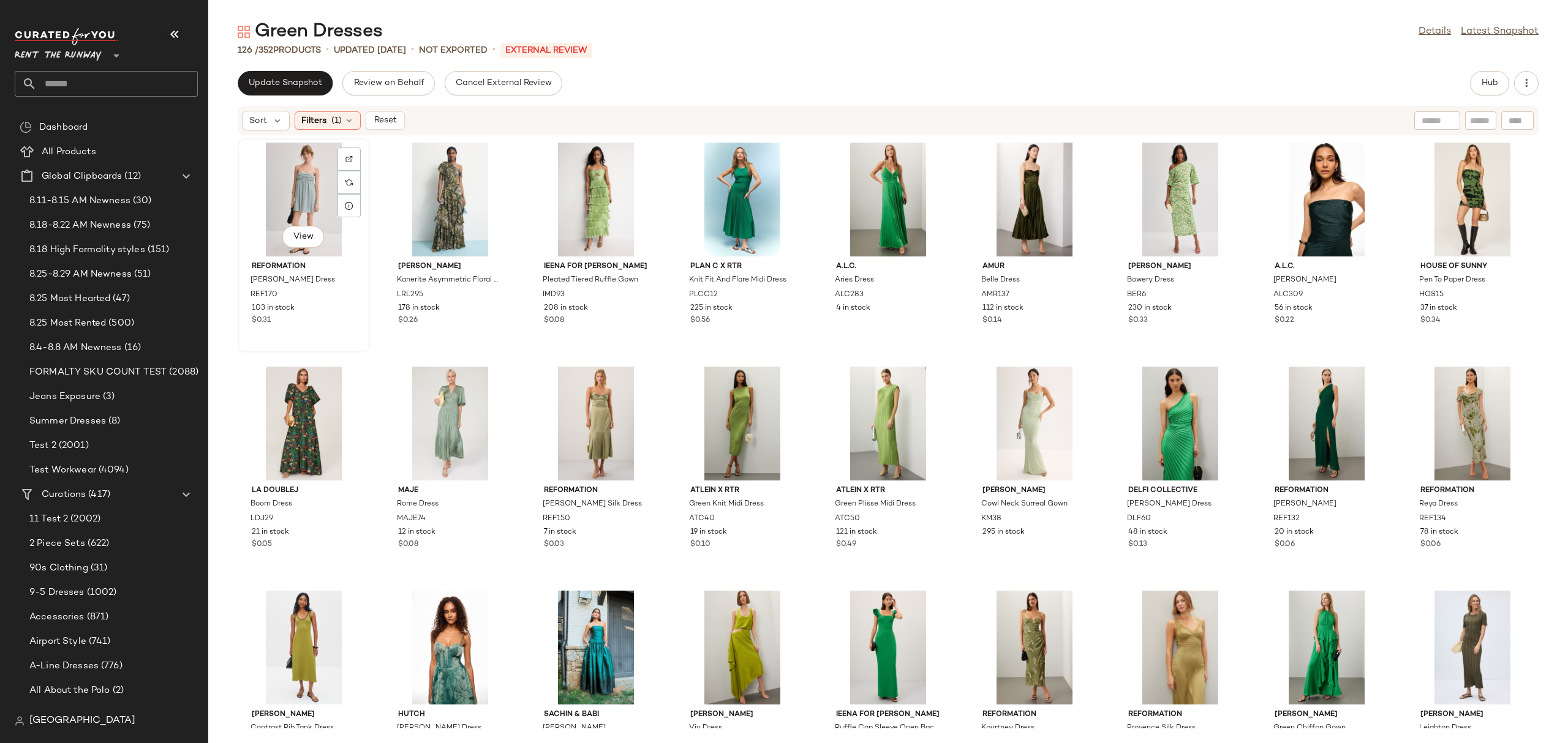
click at [332, 203] on div "View" at bounding box center [303, 199] width 123 height 114
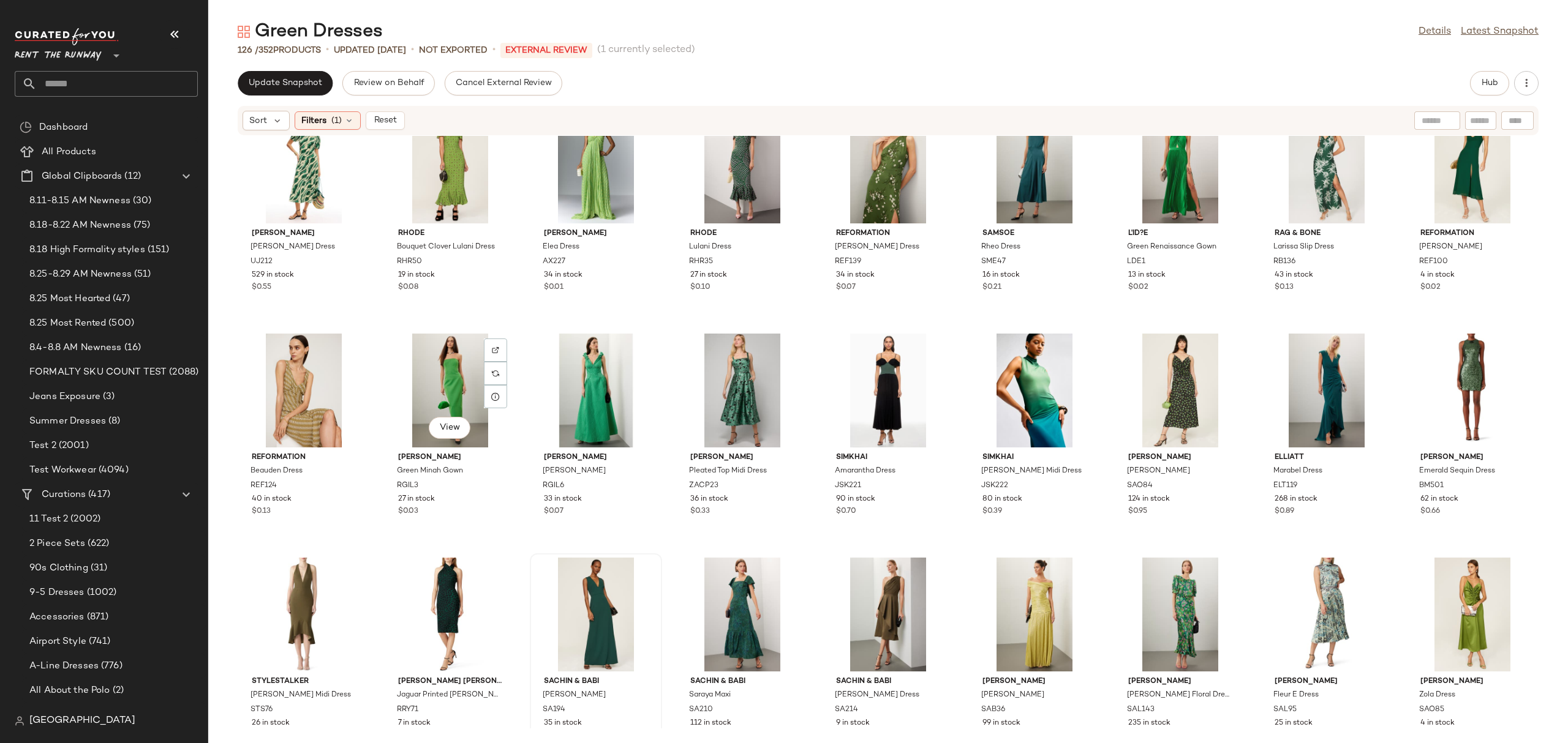
scroll to position [1147, 0]
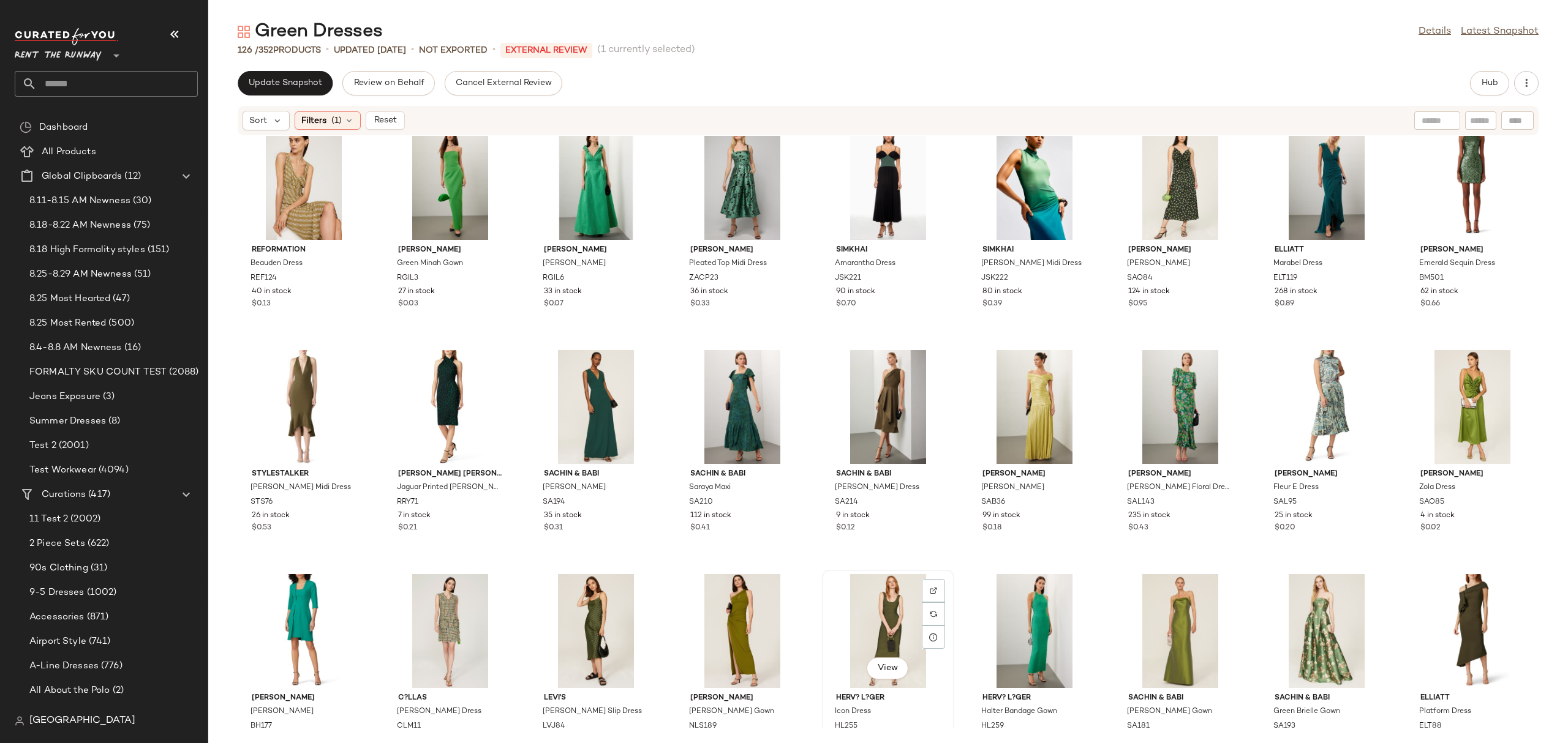
click at [859, 624] on div "View" at bounding box center [887, 631] width 123 height 114
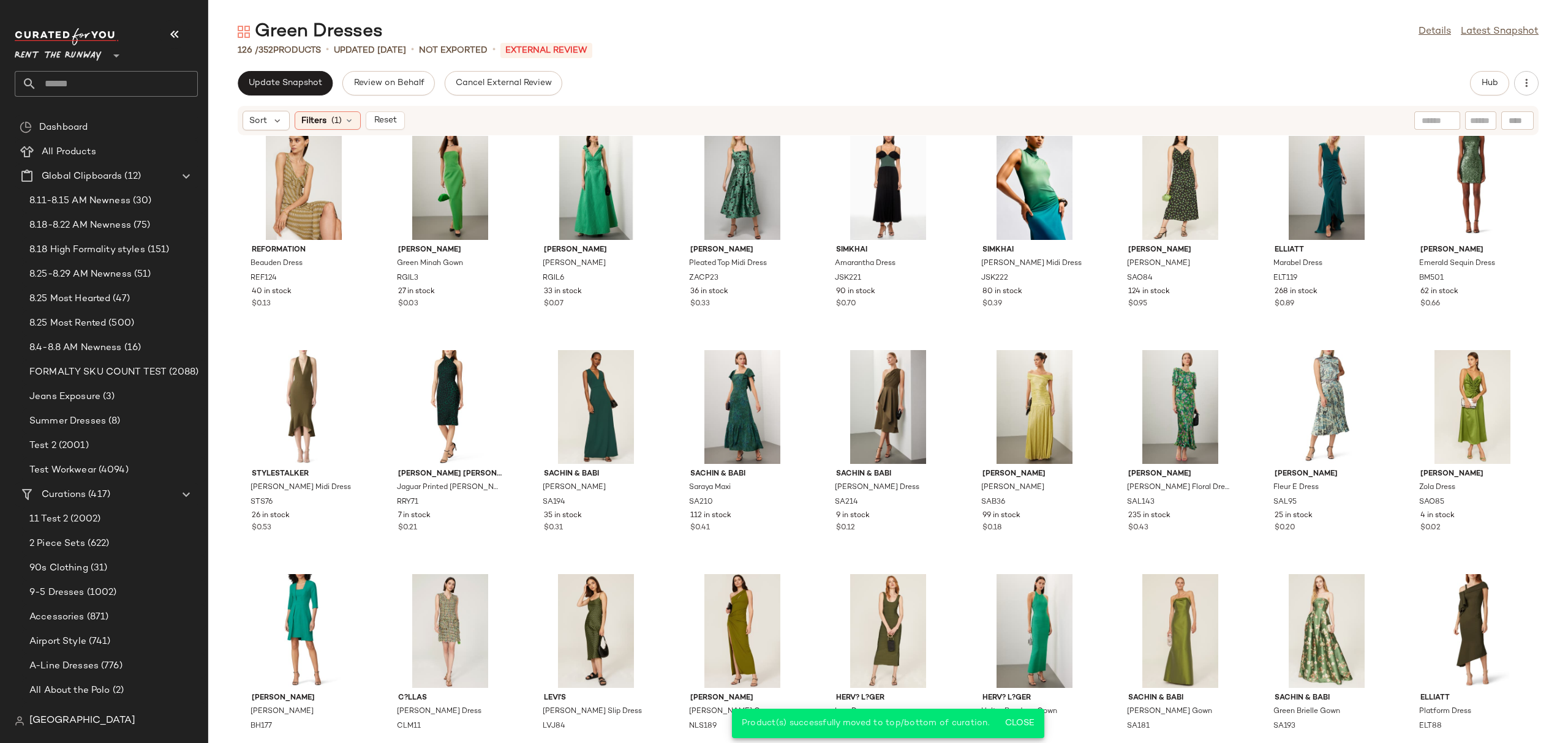
click at [334, 131] on div "Sort Filters (1) Reset" at bounding box center [887, 120] width 1301 height 29
click at [343, 121] on div "Filters (1)" at bounding box center [327, 120] width 66 height 18
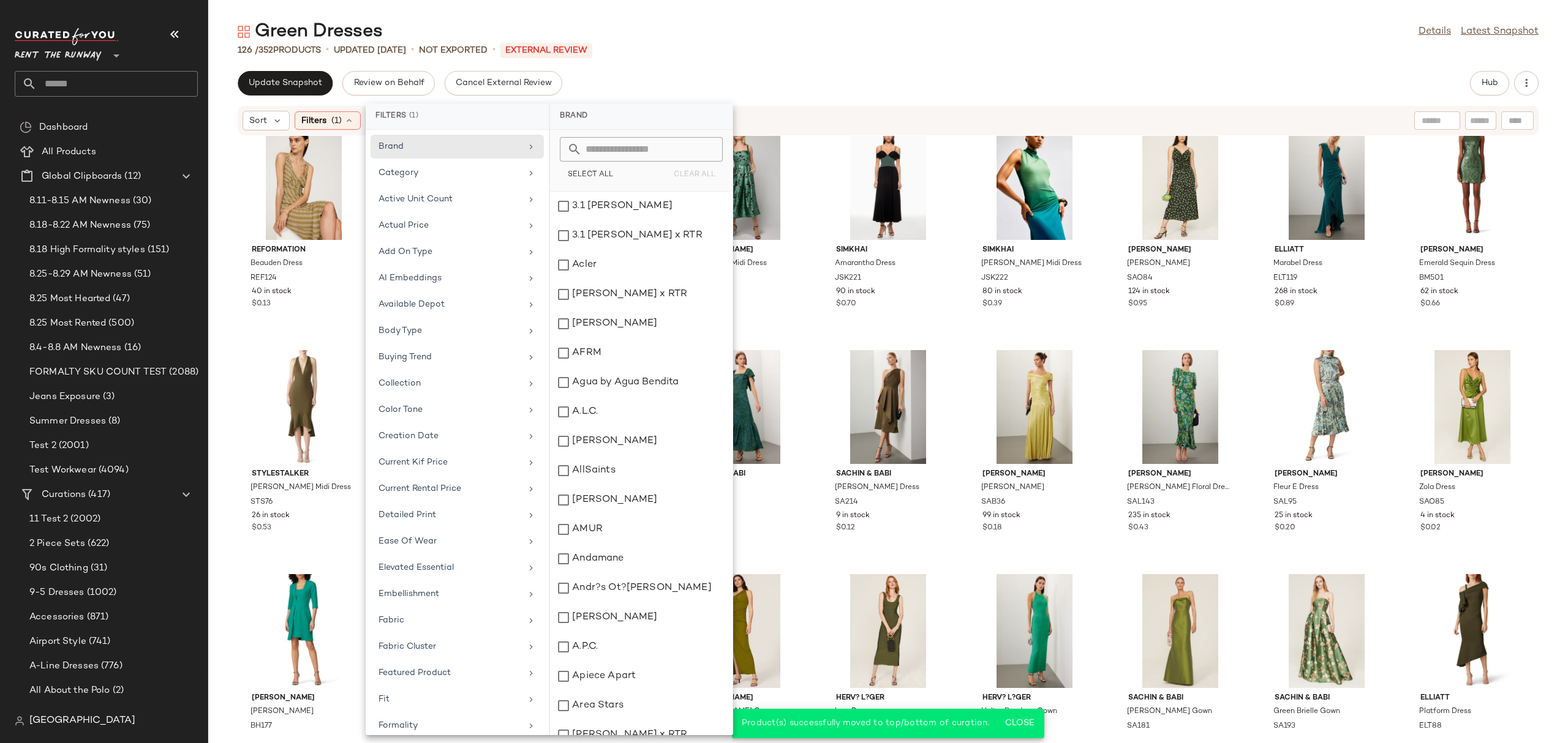
scroll to position [701, 0]
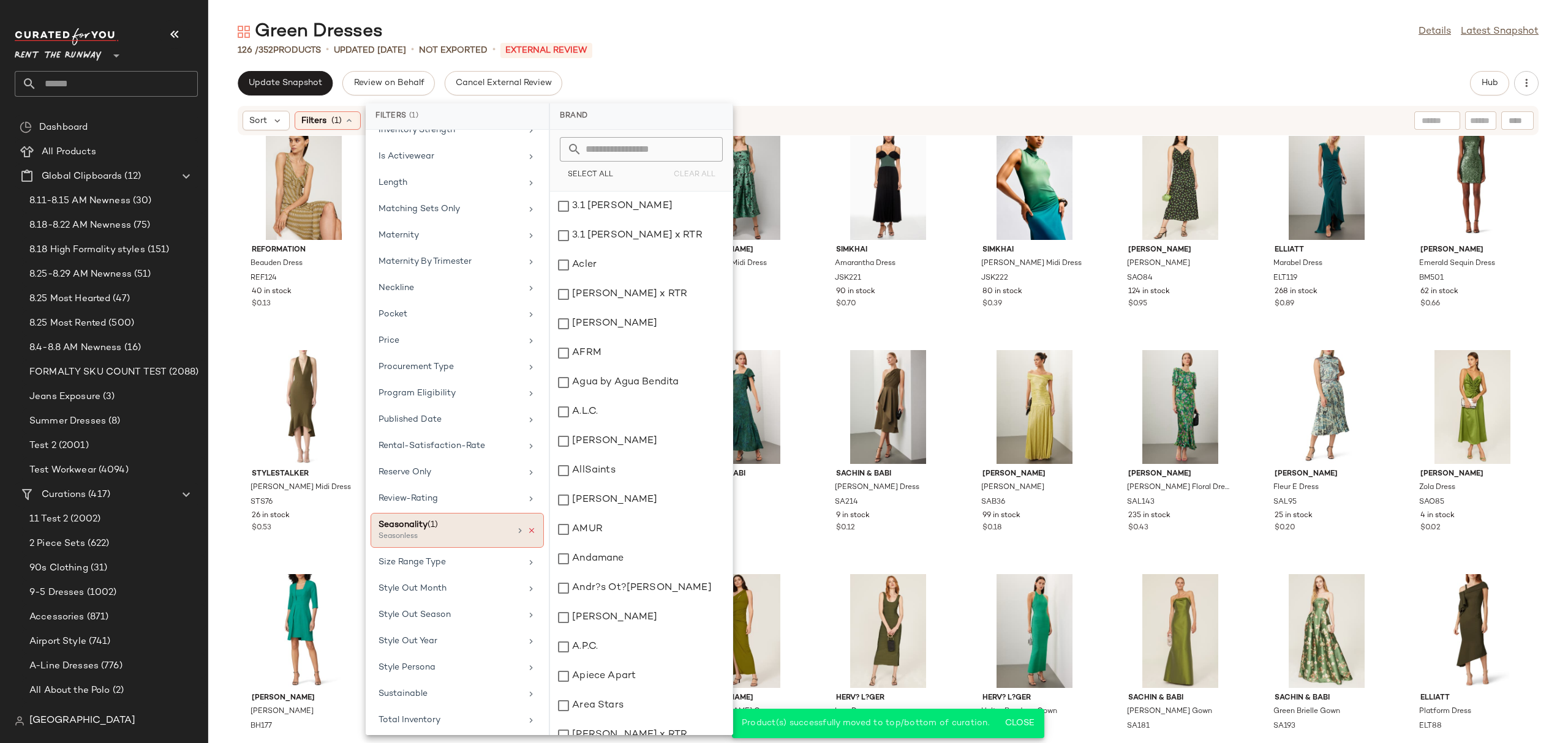
click at [529, 535] on icon at bounding box center [532, 531] width 9 height 9
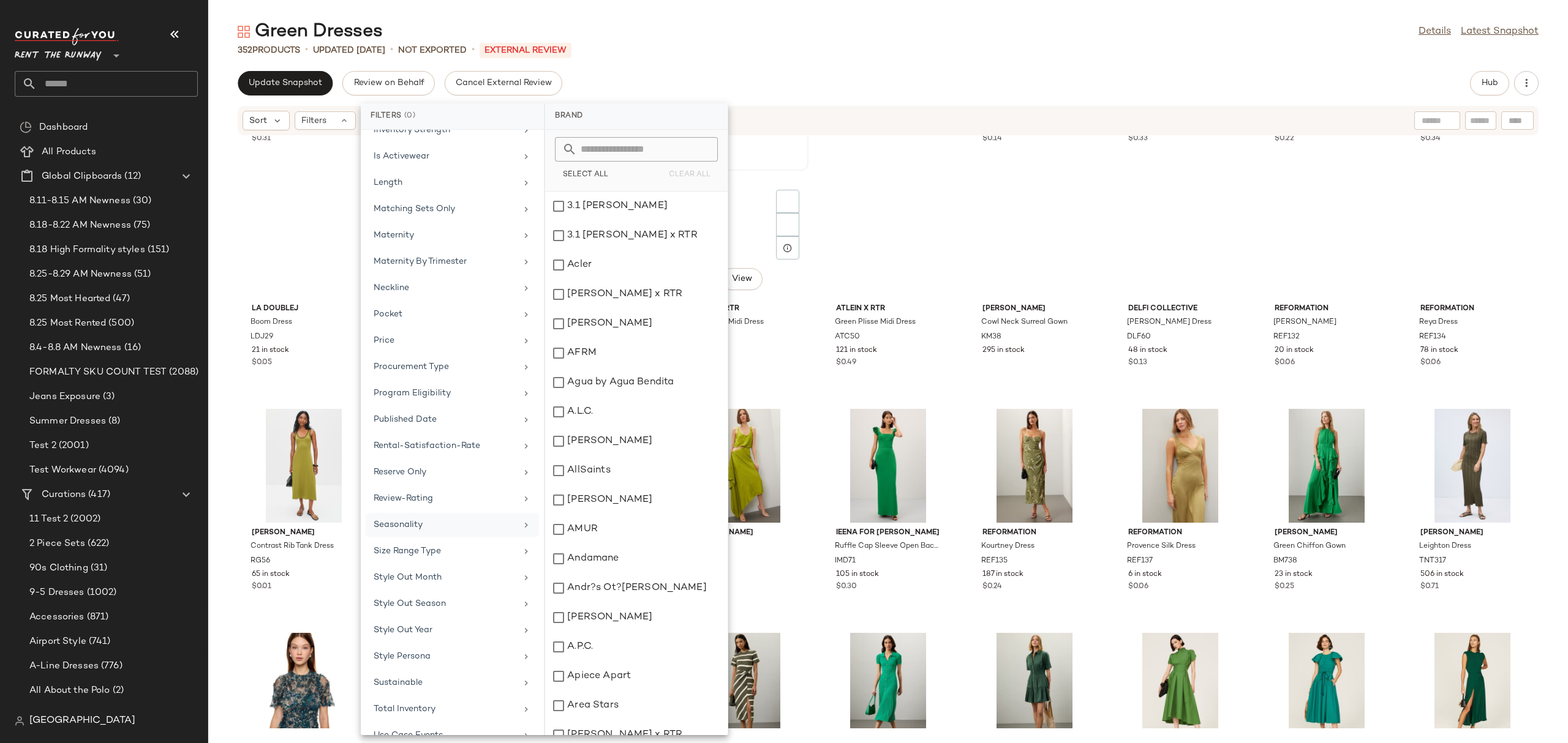
scroll to position [0, 0]
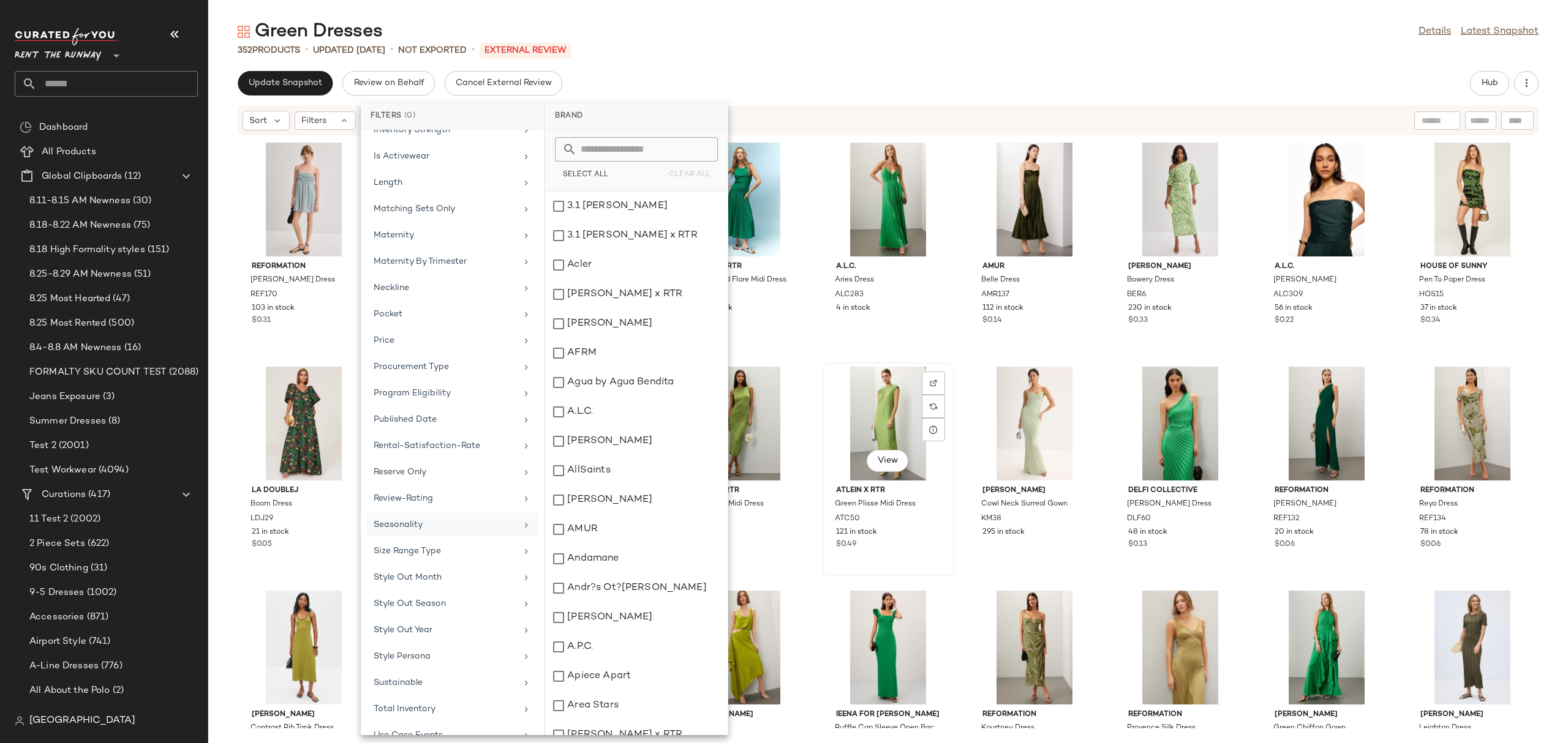
click at [826, 378] on div "View" at bounding box center [887, 423] width 123 height 114
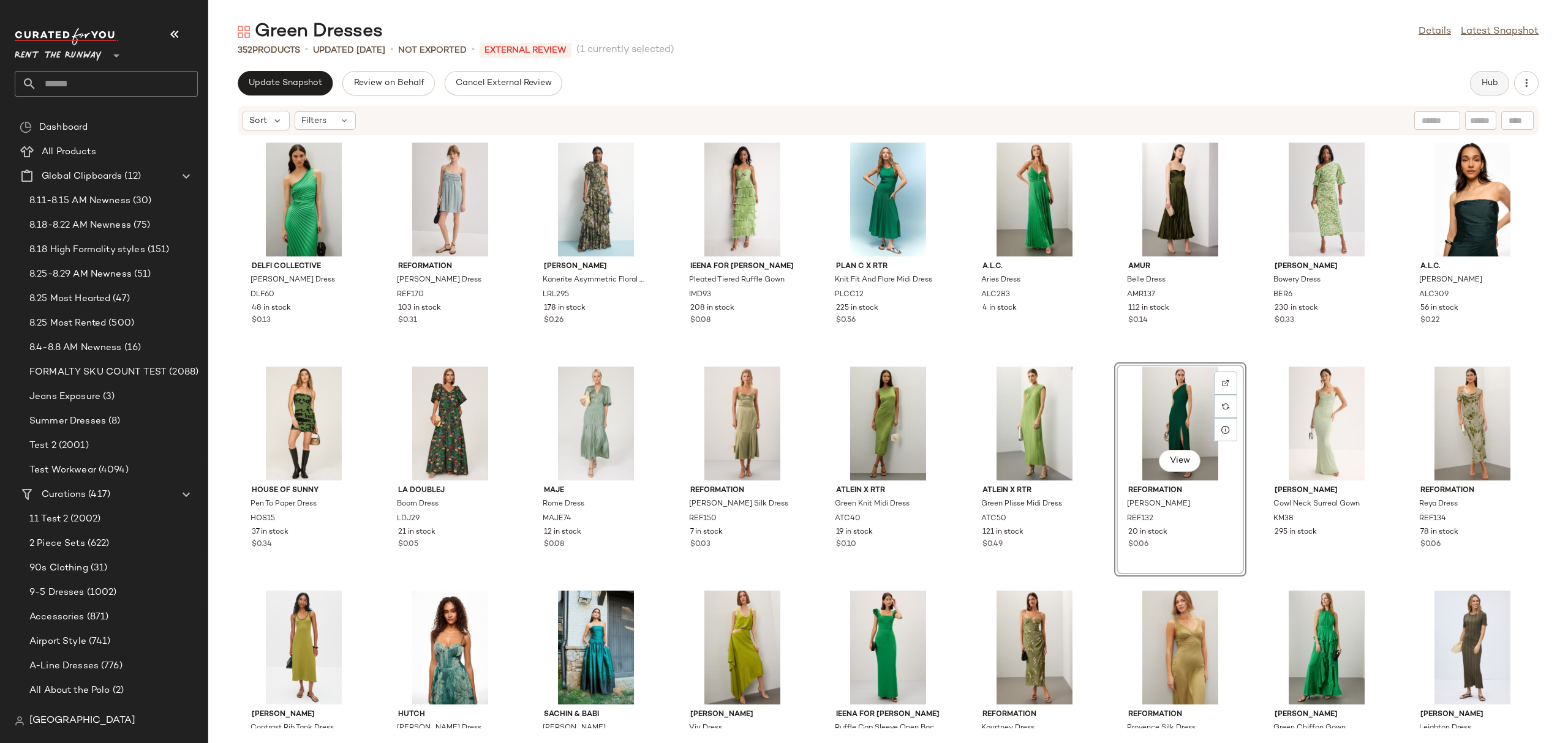
click at [1497, 88] on span "Hub" at bounding box center [1489, 82] width 17 height 9
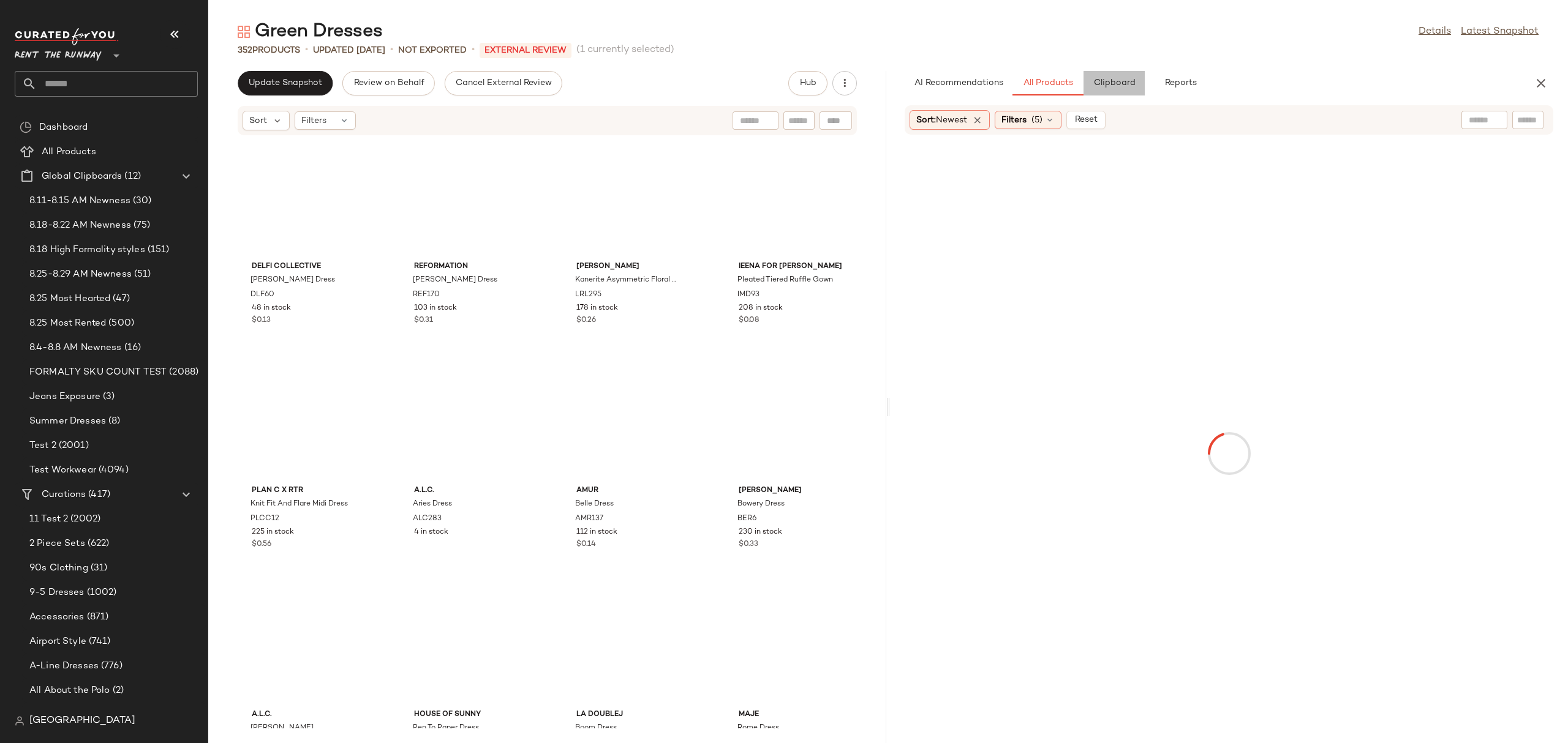
click at [1106, 79] on span "Clipboard" at bounding box center [1114, 82] width 42 height 9
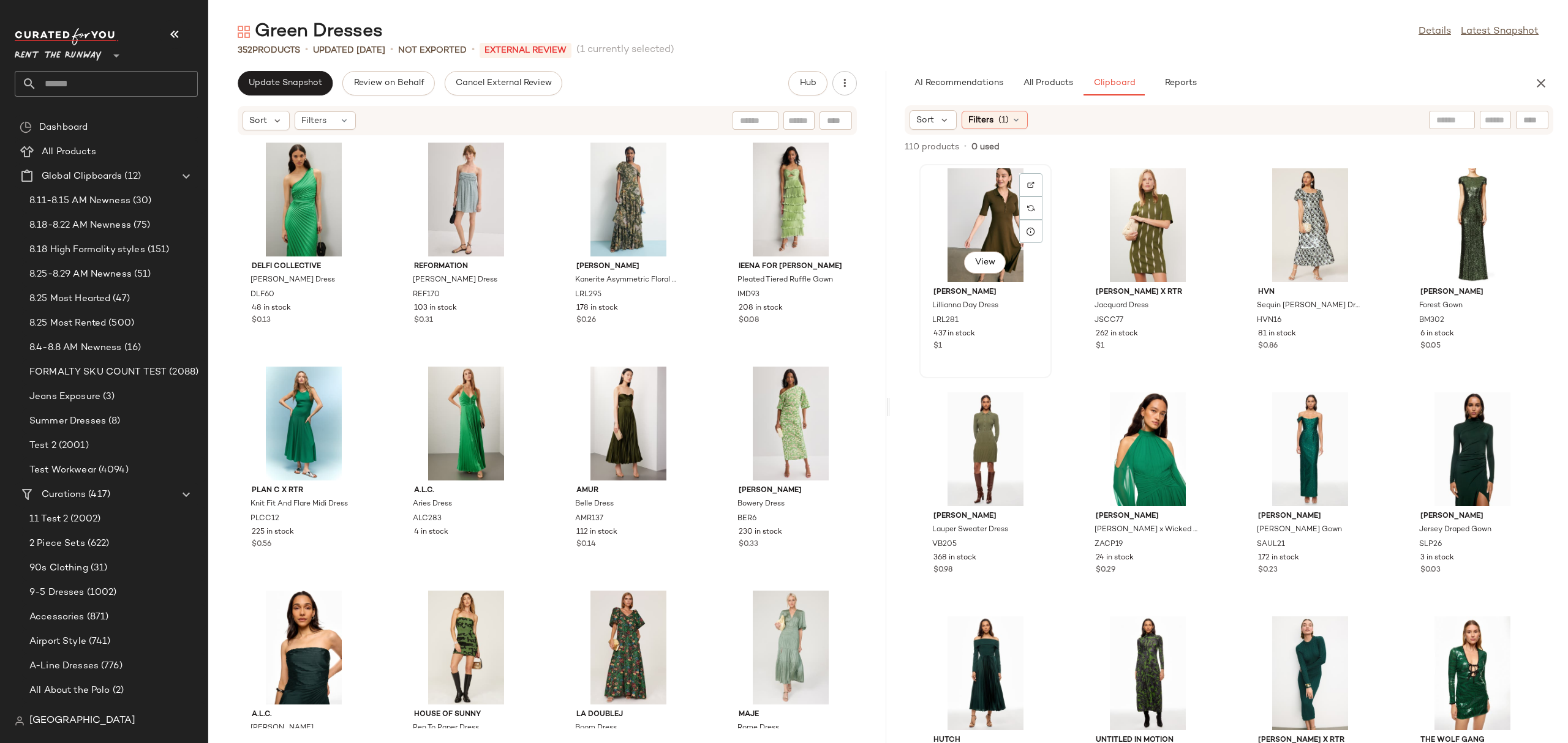
click at [981, 226] on div "View" at bounding box center [985, 226] width 123 height 114
click at [985, 127] on div "Filters (1)" at bounding box center [995, 120] width 66 height 18
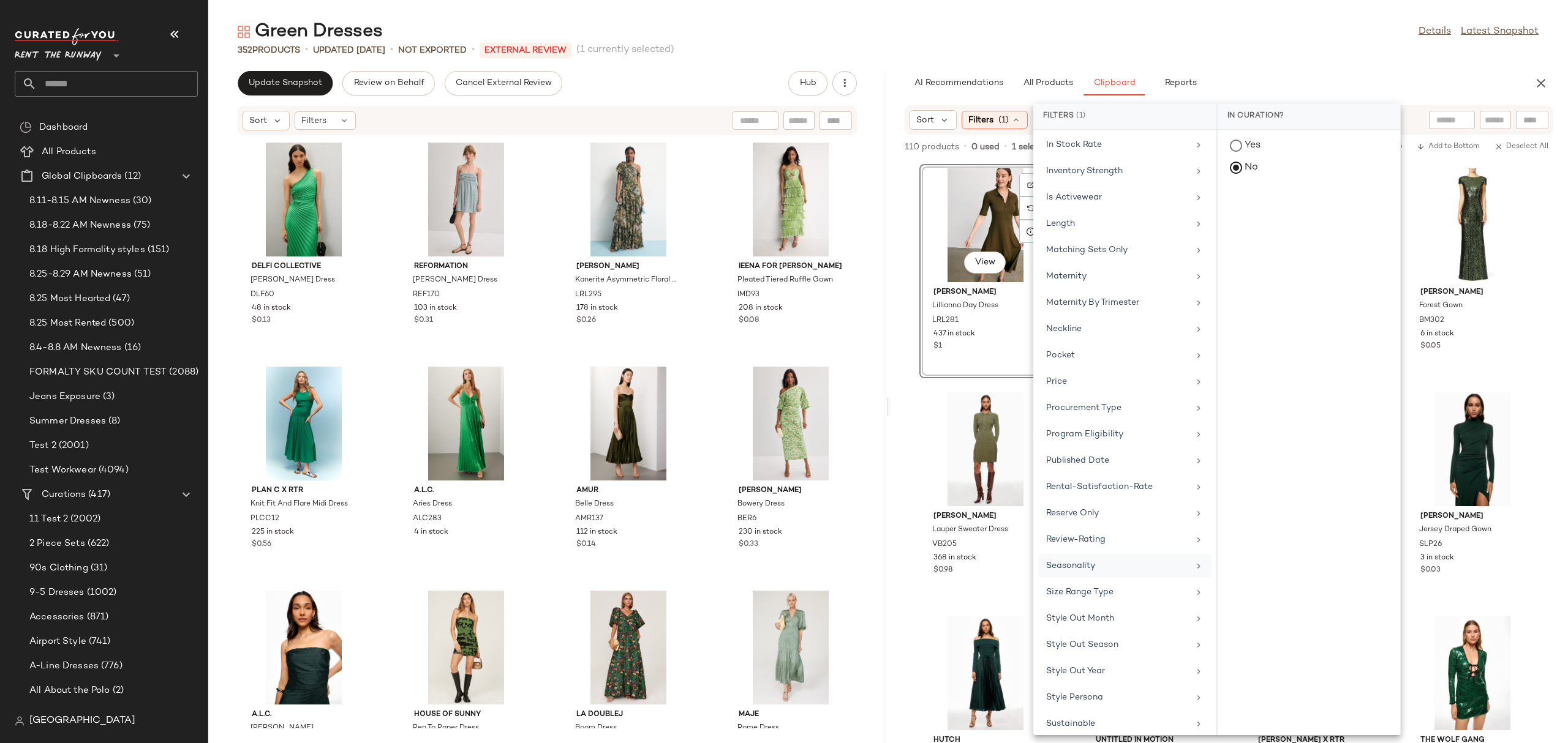
scroll to position [858, 0]
click at [1090, 637] on div "Total Inventory" at bounding box center [1117, 637] width 142 height 13
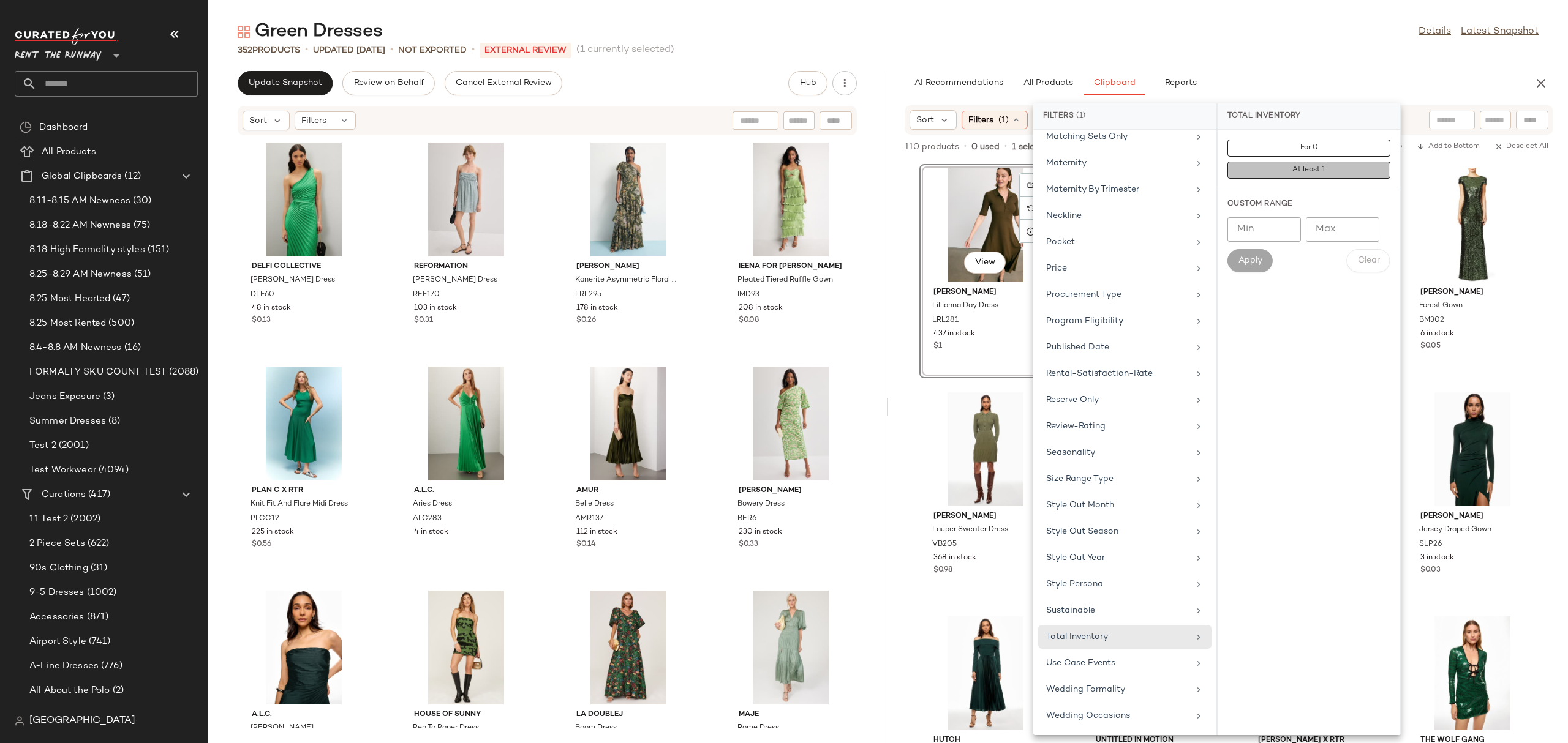
click at [1260, 177] on button "At least 1" at bounding box center [1308, 169] width 163 height 17
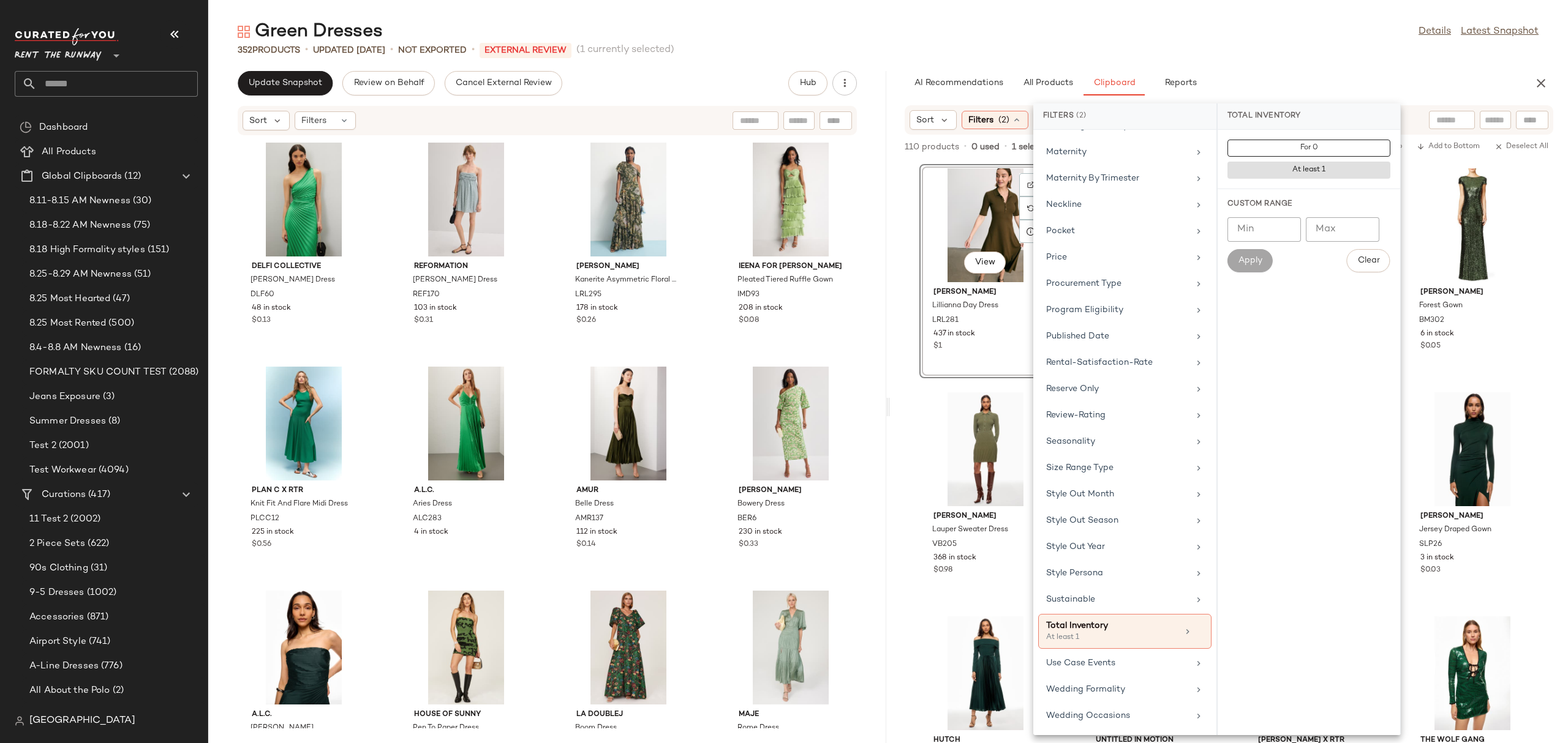
click at [1294, 89] on div "AI Recommendations All Products Clipboard Reports" at bounding box center [1209, 83] width 609 height 25
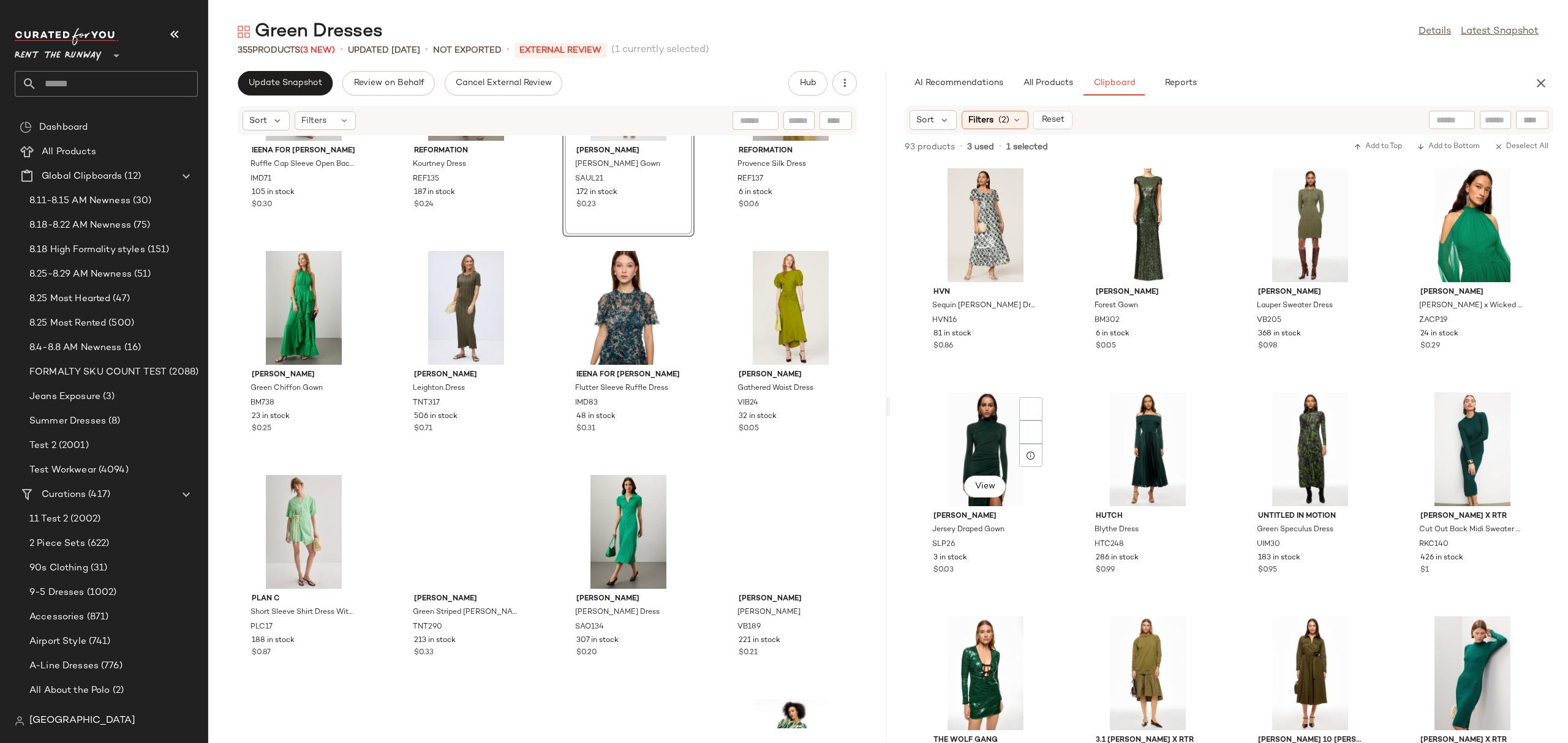
scroll to position [1511, 0]
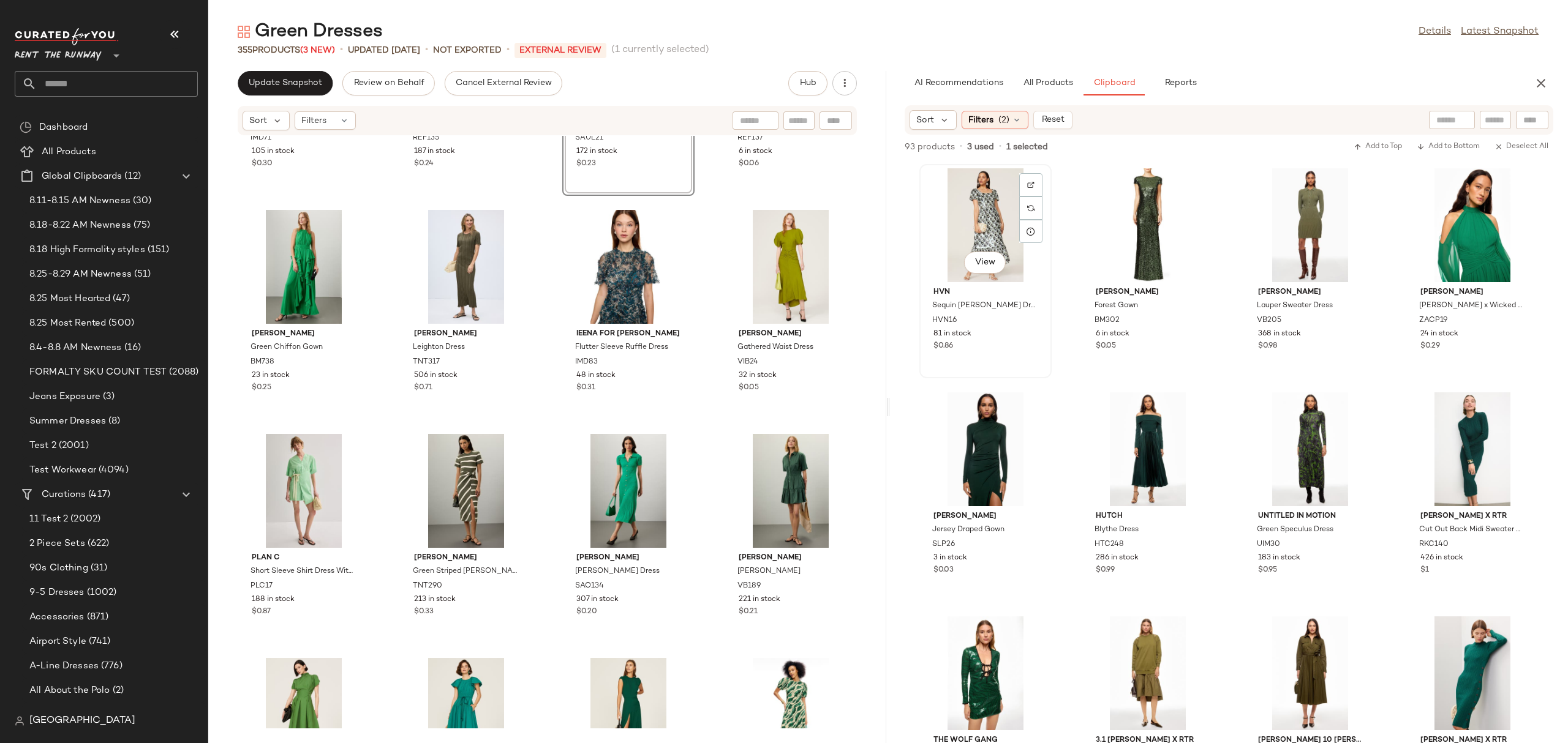
click at [984, 217] on div "View" at bounding box center [985, 226] width 123 height 114
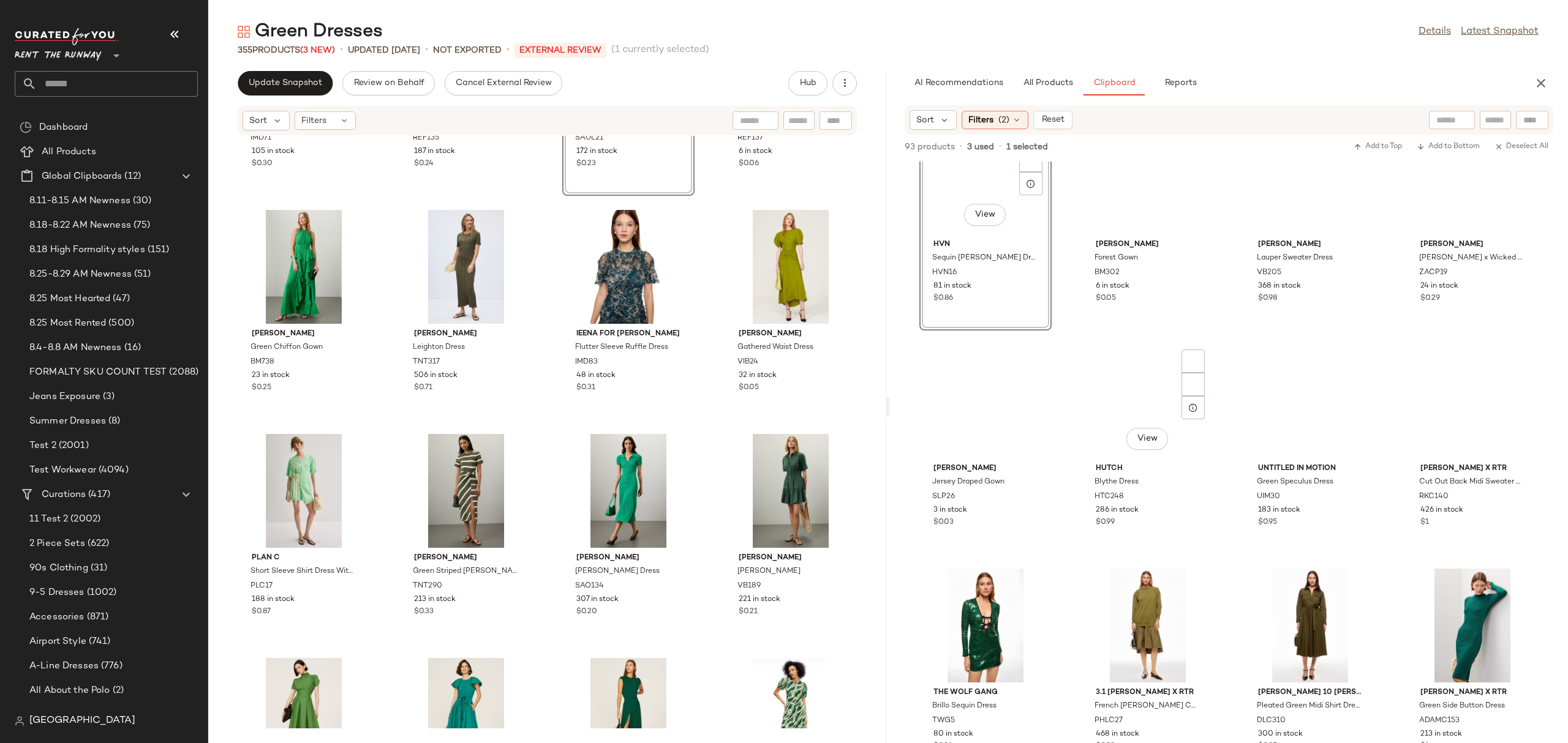
scroll to position [0, 0]
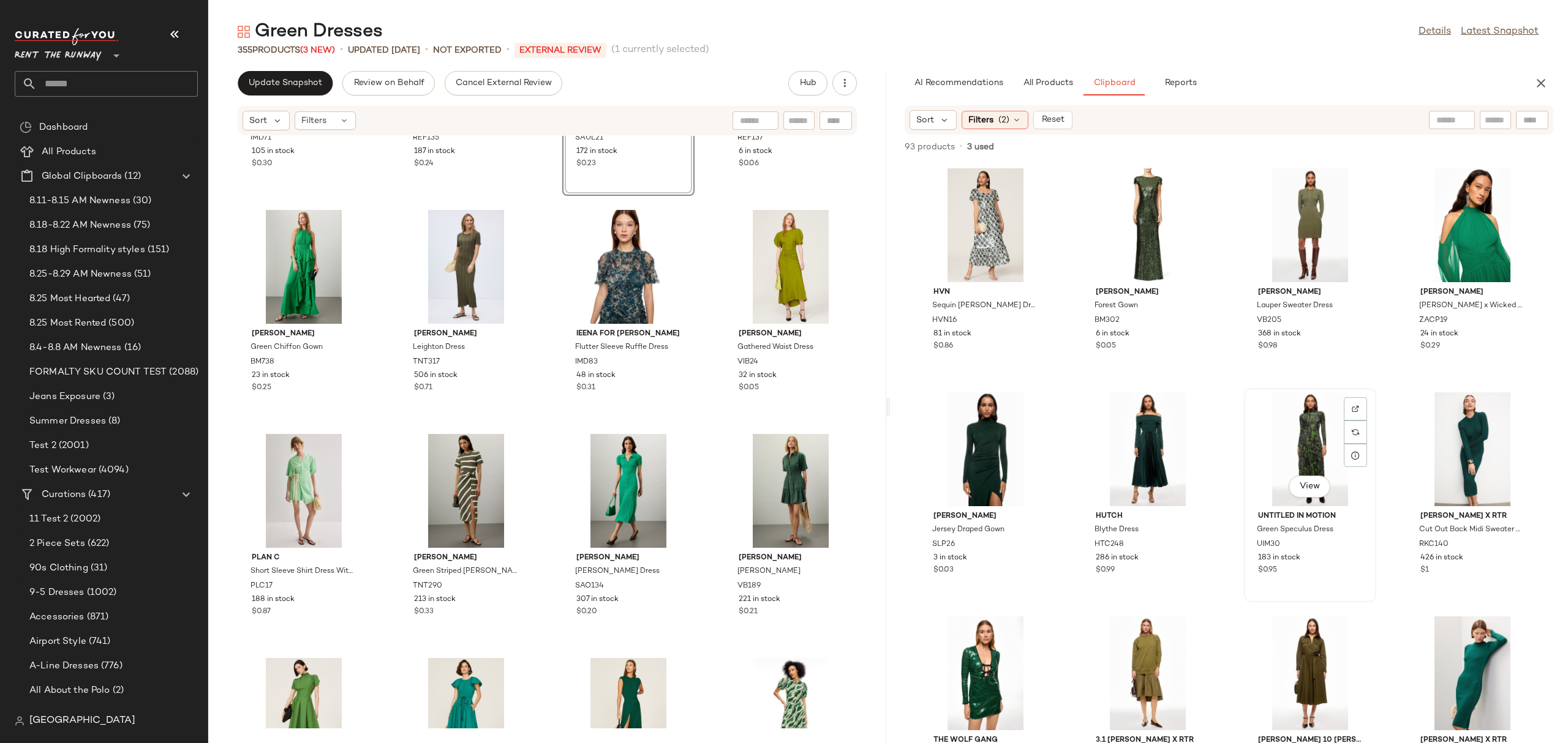
click at [1250, 407] on div "View" at bounding box center [1309, 450] width 123 height 114
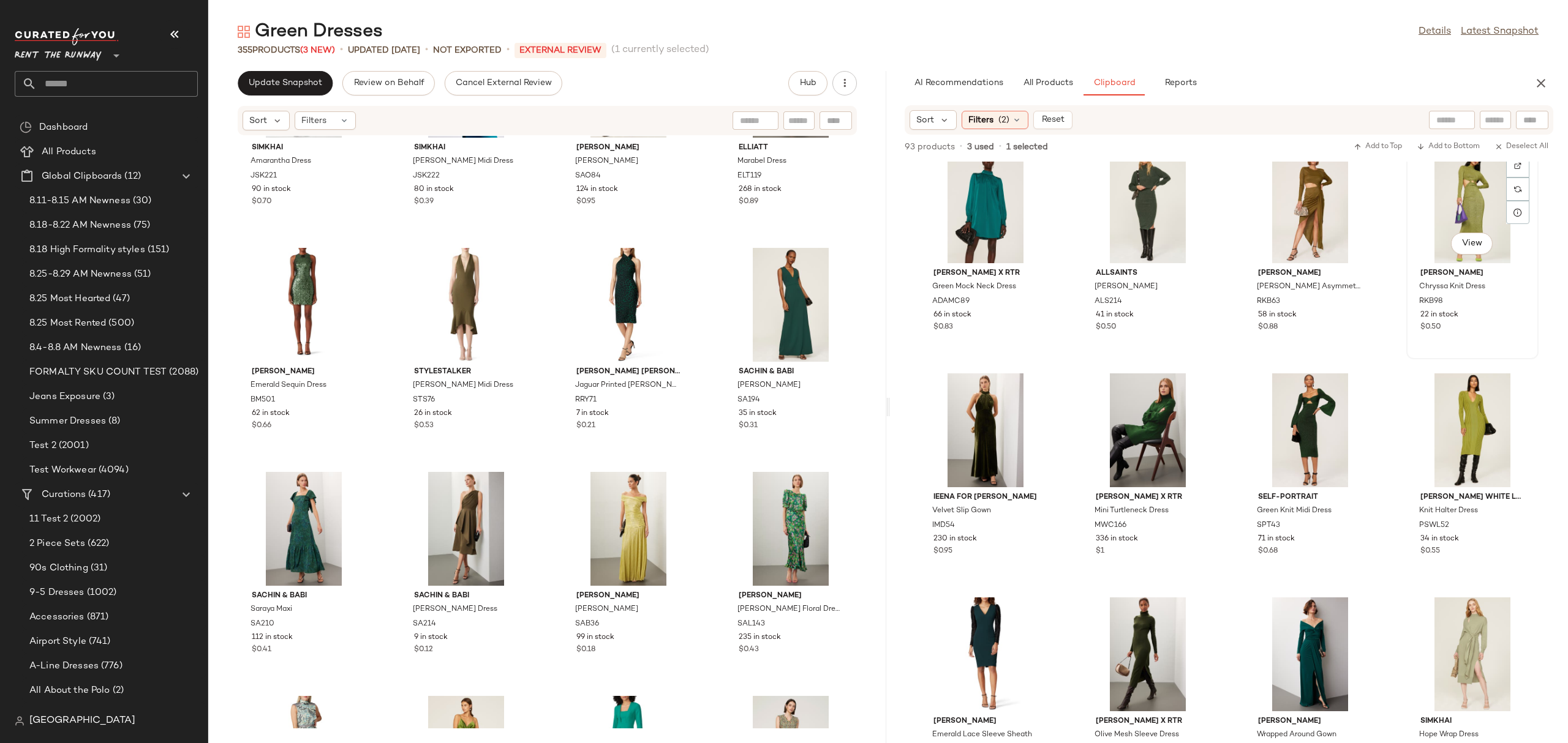
scroll to position [700, 0]
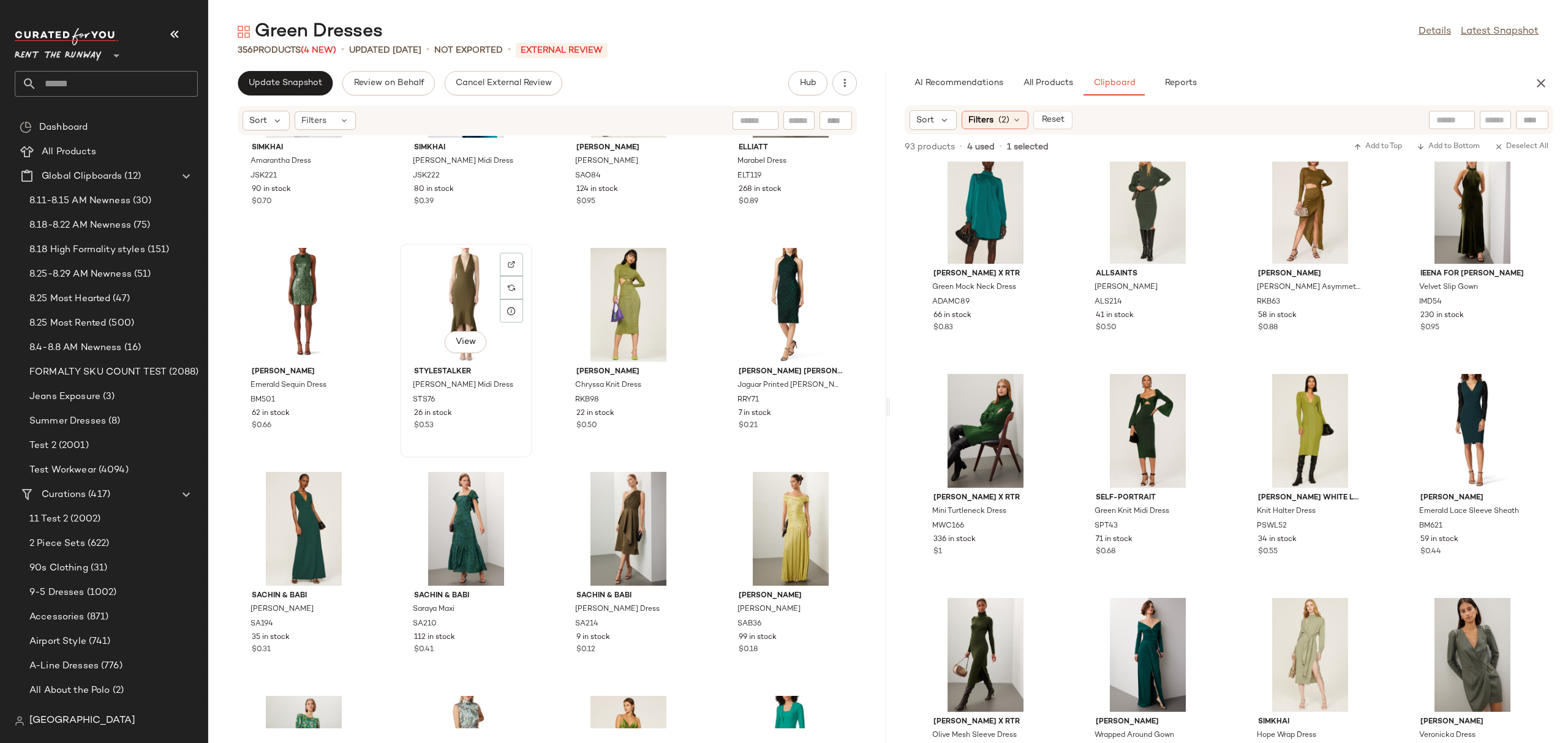
click at [430, 293] on div "View" at bounding box center [465, 305] width 123 height 114
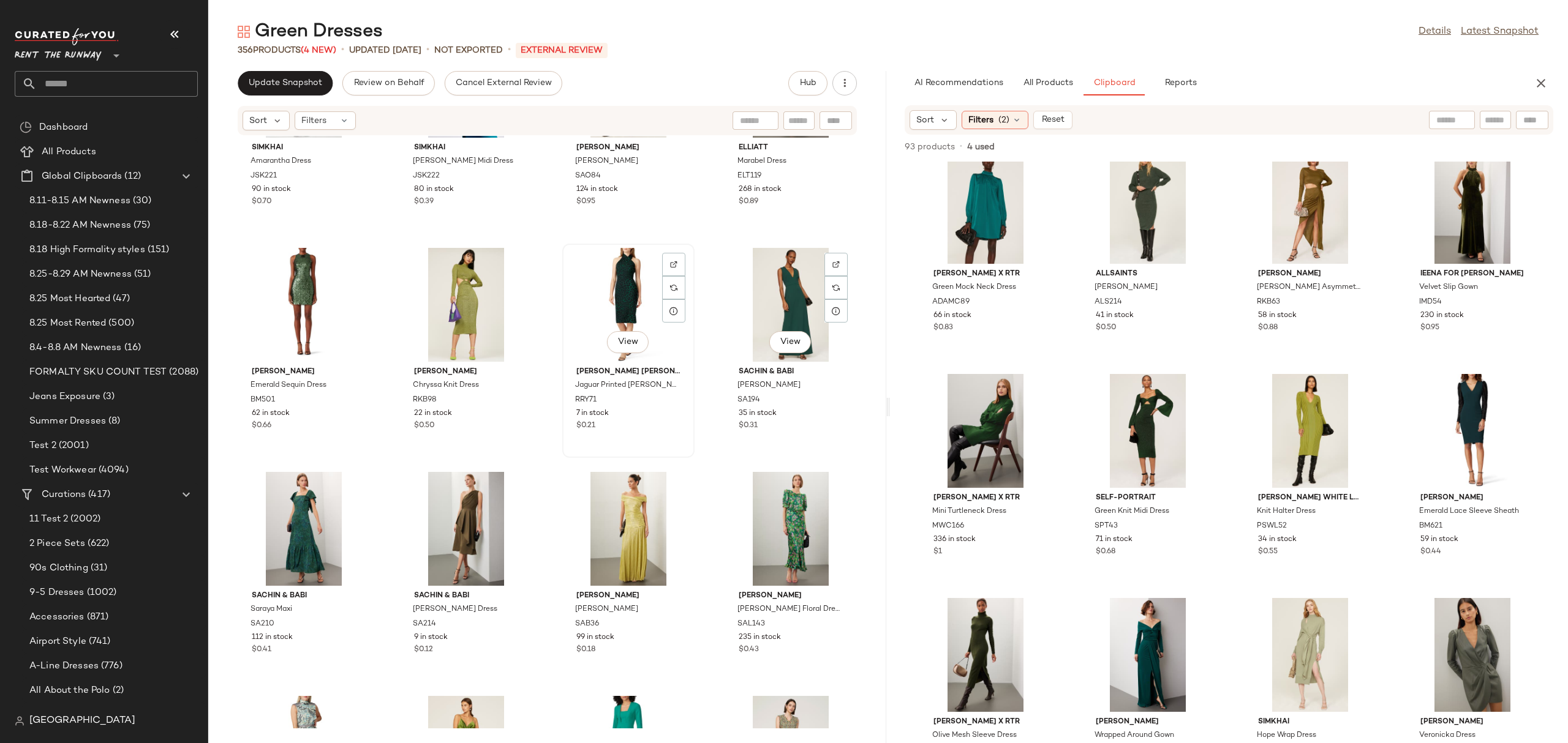
click at [596, 299] on div "View" at bounding box center [628, 305] width 123 height 114
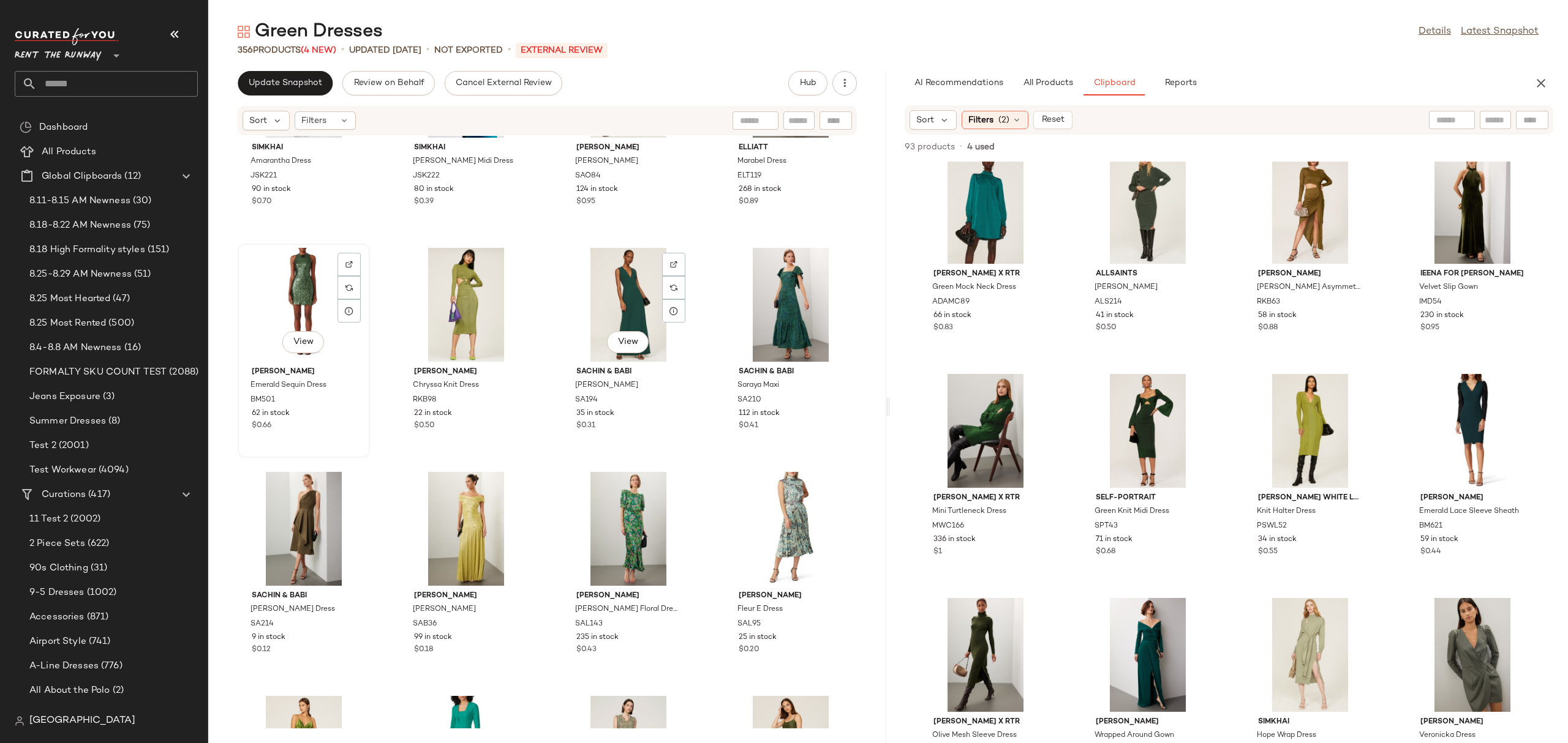
click at [283, 295] on div "View" at bounding box center [303, 305] width 123 height 114
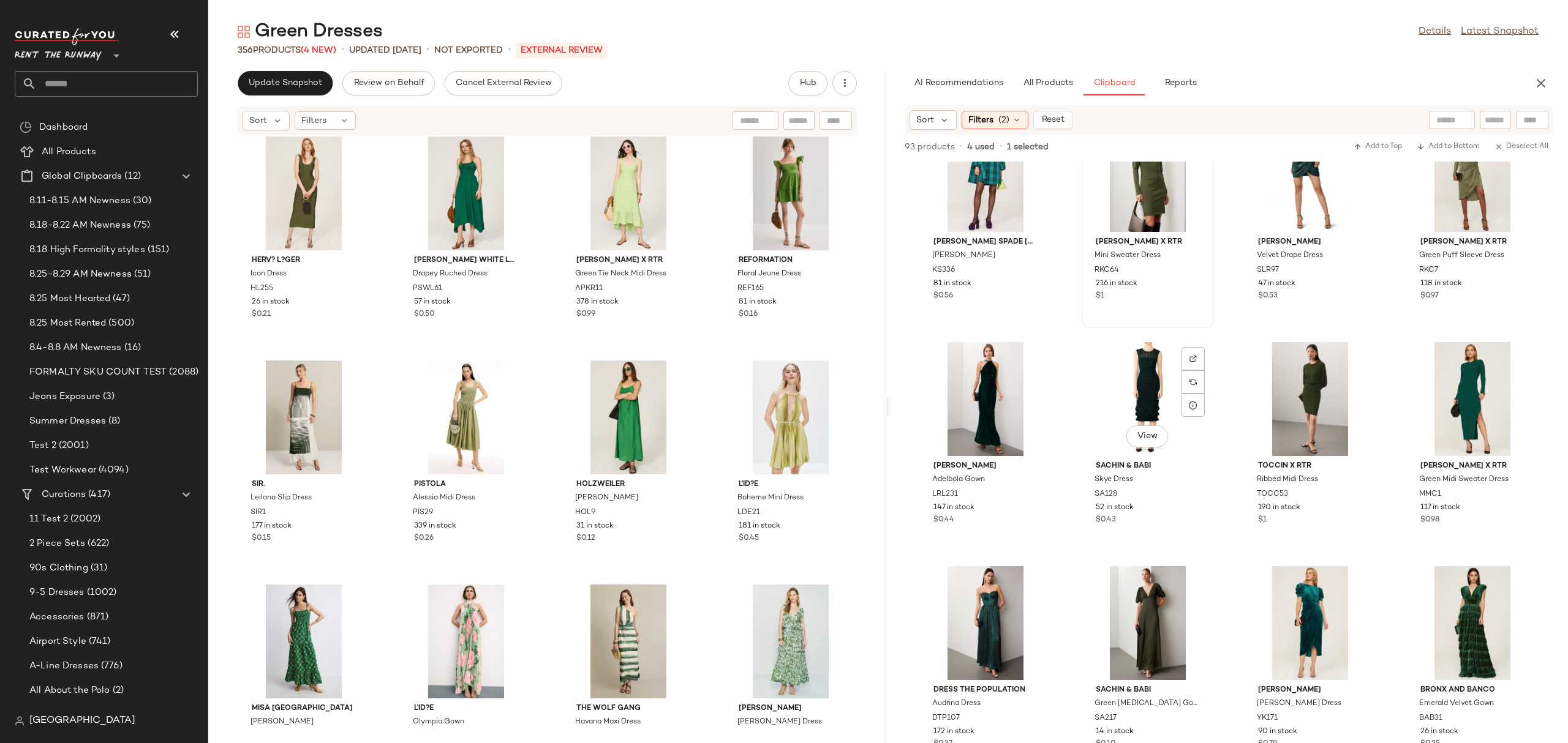
scroll to position [2892, 0]
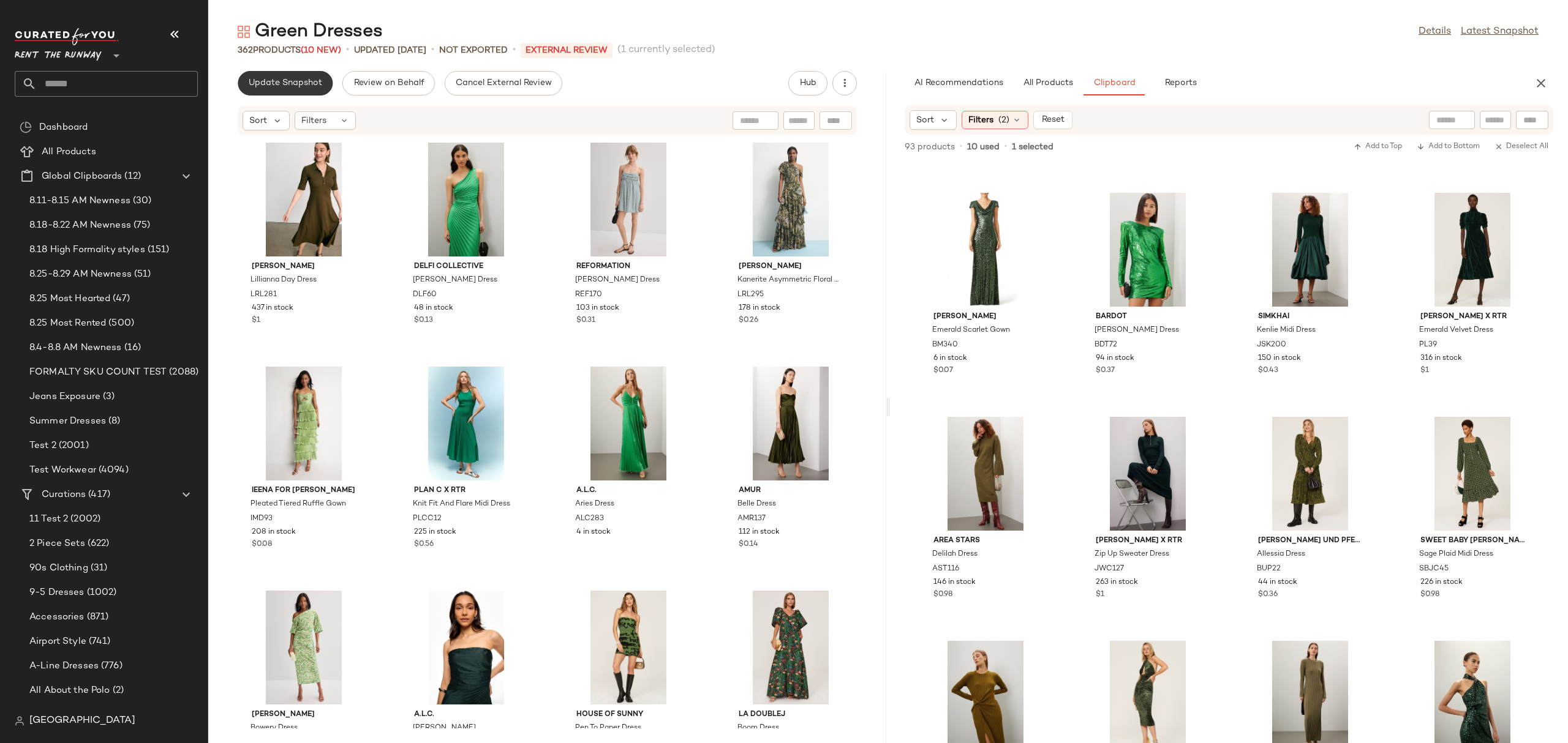
click at [301, 92] on button "Update Snapshot" at bounding box center [285, 83] width 95 height 25
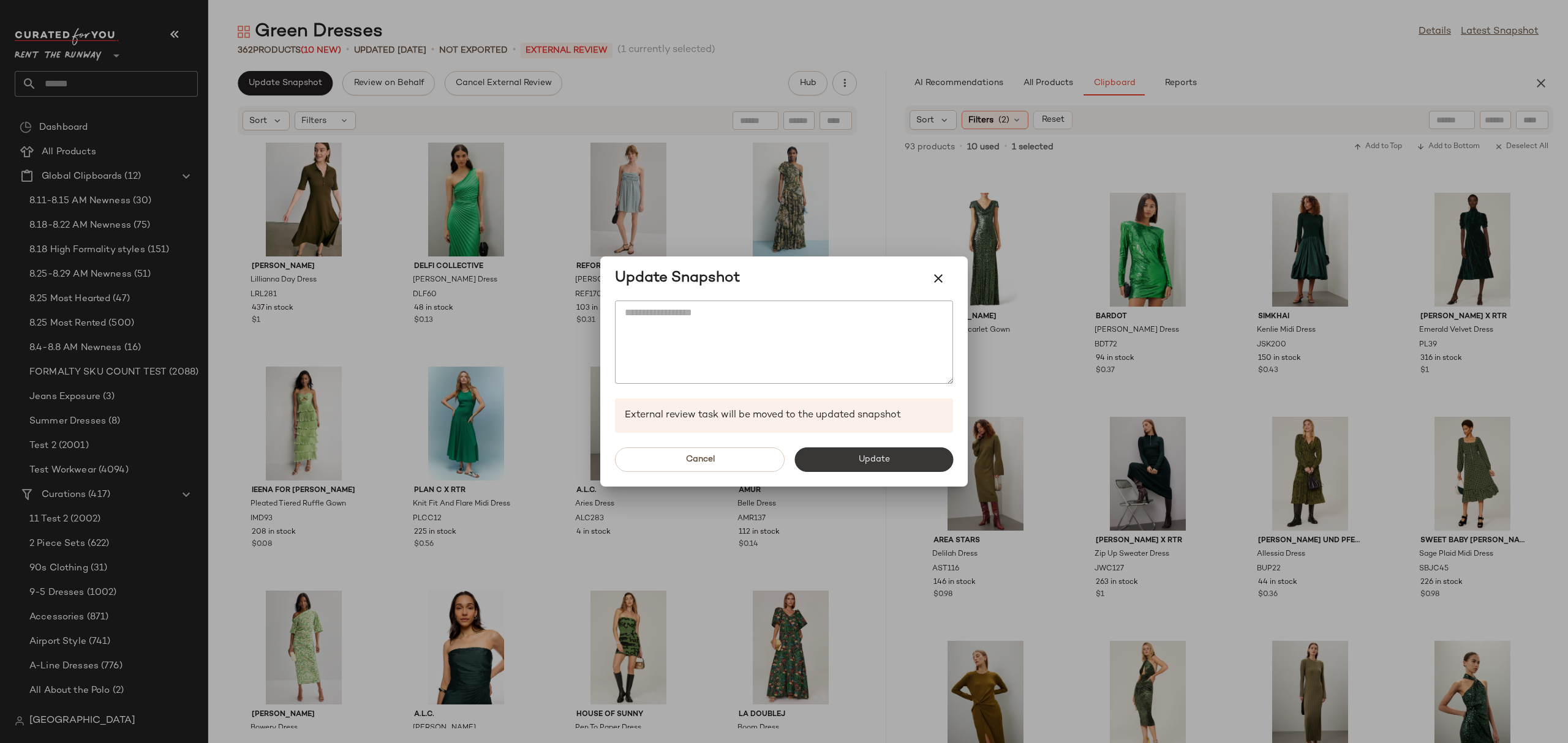
click at [930, 453] on button "Update" at bounding box center [873, 460] width 158 height 25
